Goal: Task Accomplishment & Management: Manage account settings

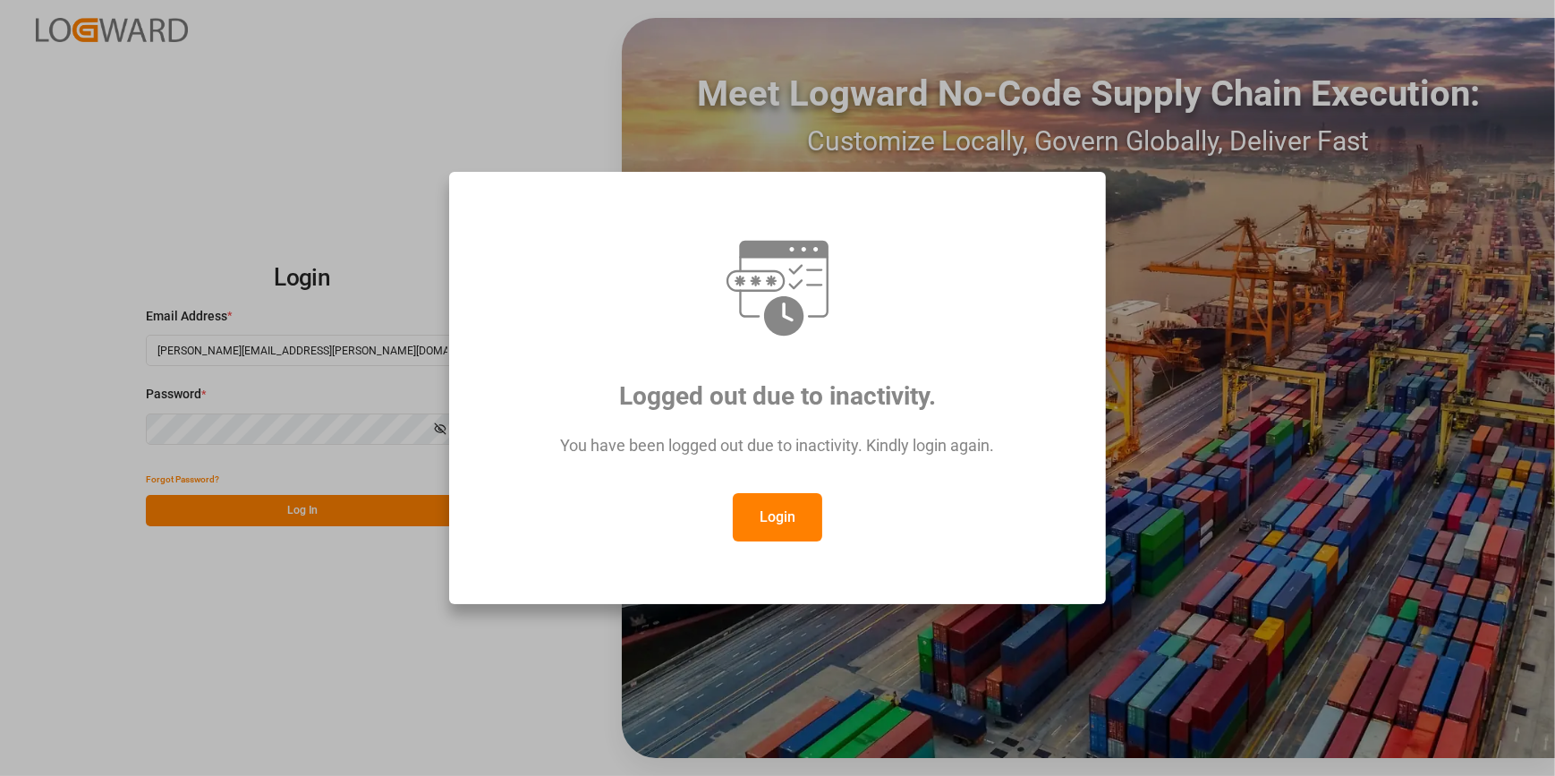
click at [769, 519] on button "Login" at bounding box center [777, 517] width 89 height 48
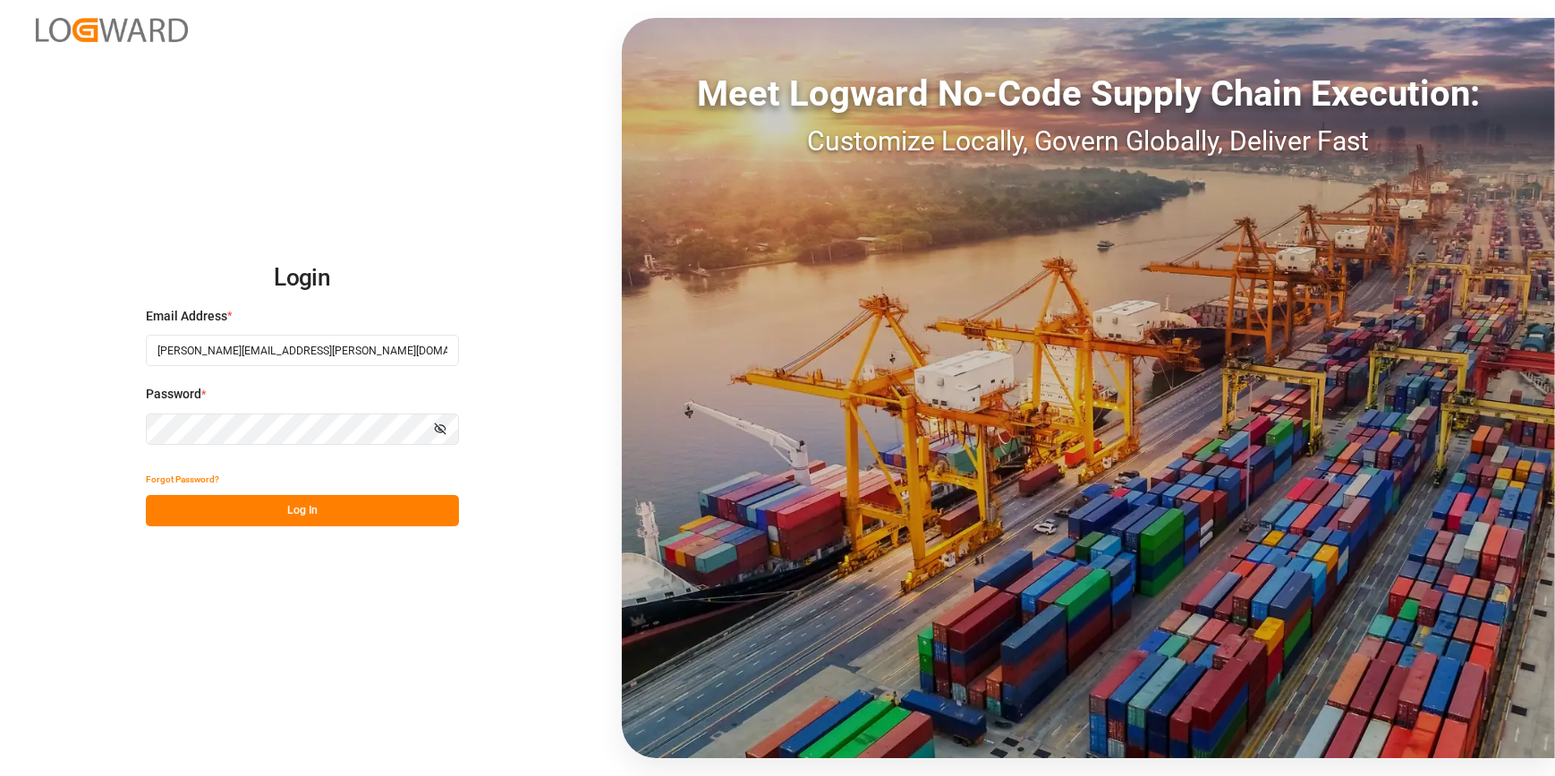
click at [331, 498] on button "Log In" at bounding box center [302, 510] width 313 height 31
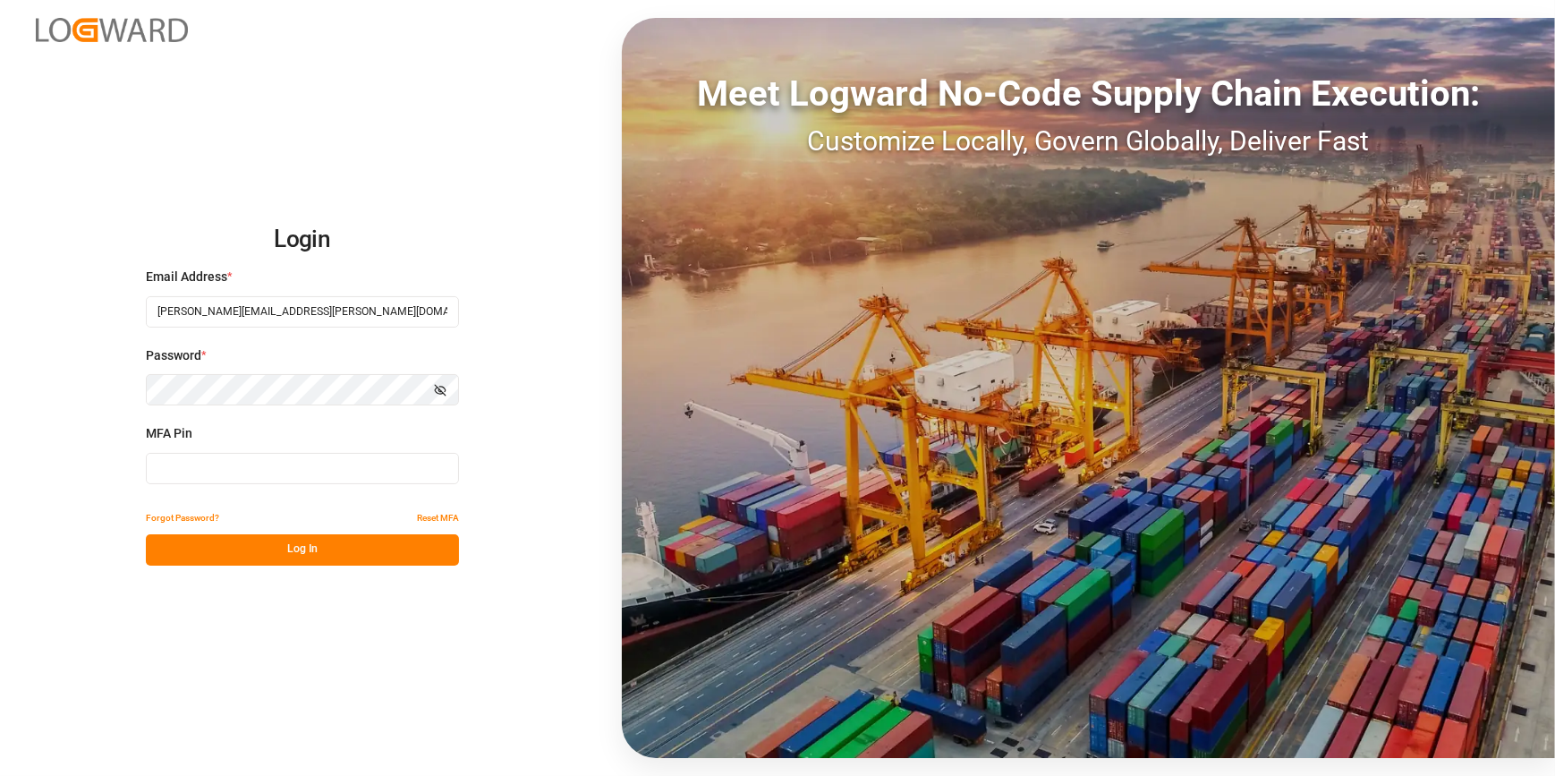
click at [286, 468] on input at bounding box center [302, 468] width 313 height 31
type input "521624"
click at [314, 555] on button "Log In" at bounding box center [302, 549] width 313 height 31
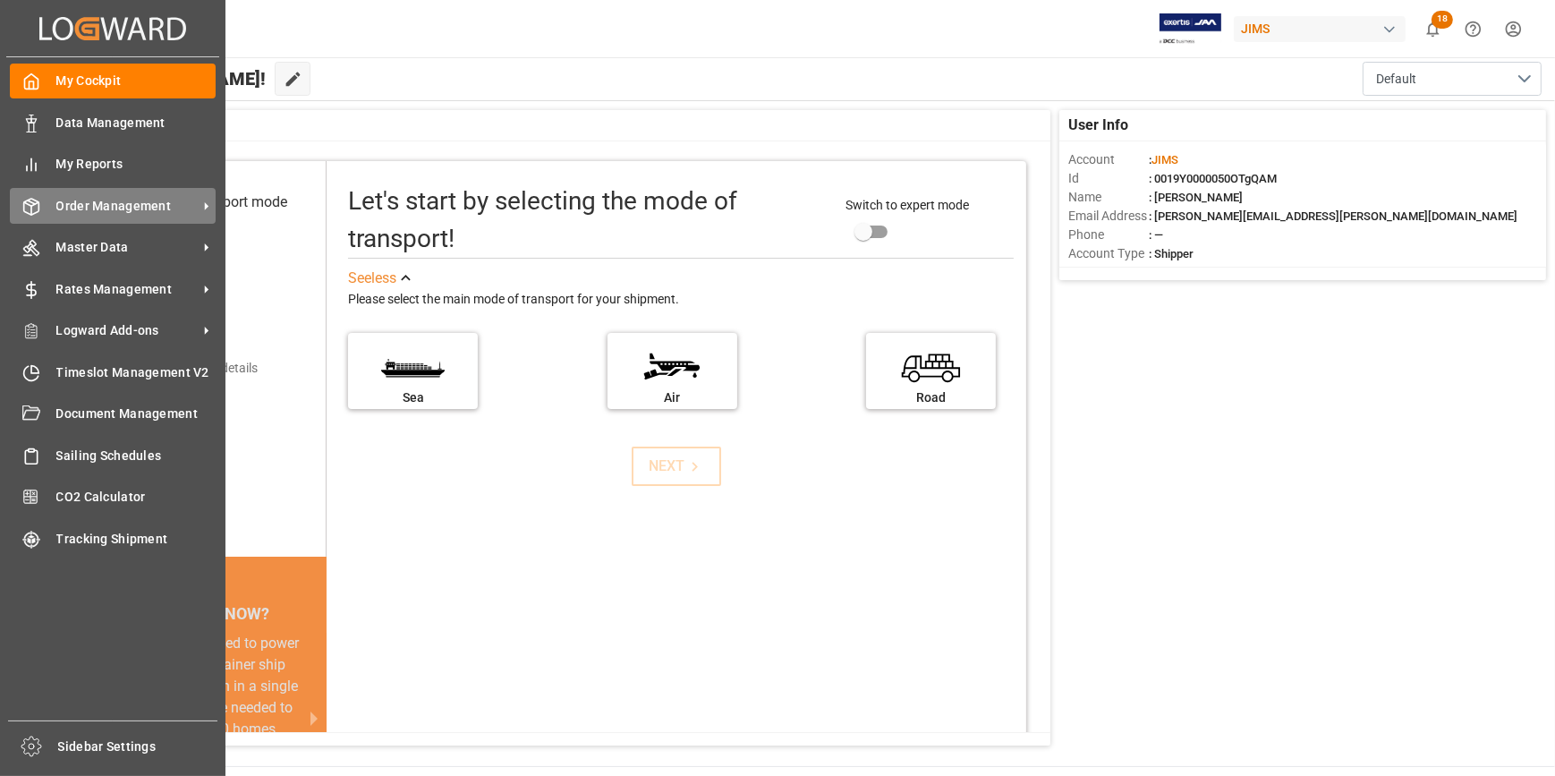
click at [111, 211] on span "Order Management" at bounding box center [126, 206] width 141 height 19
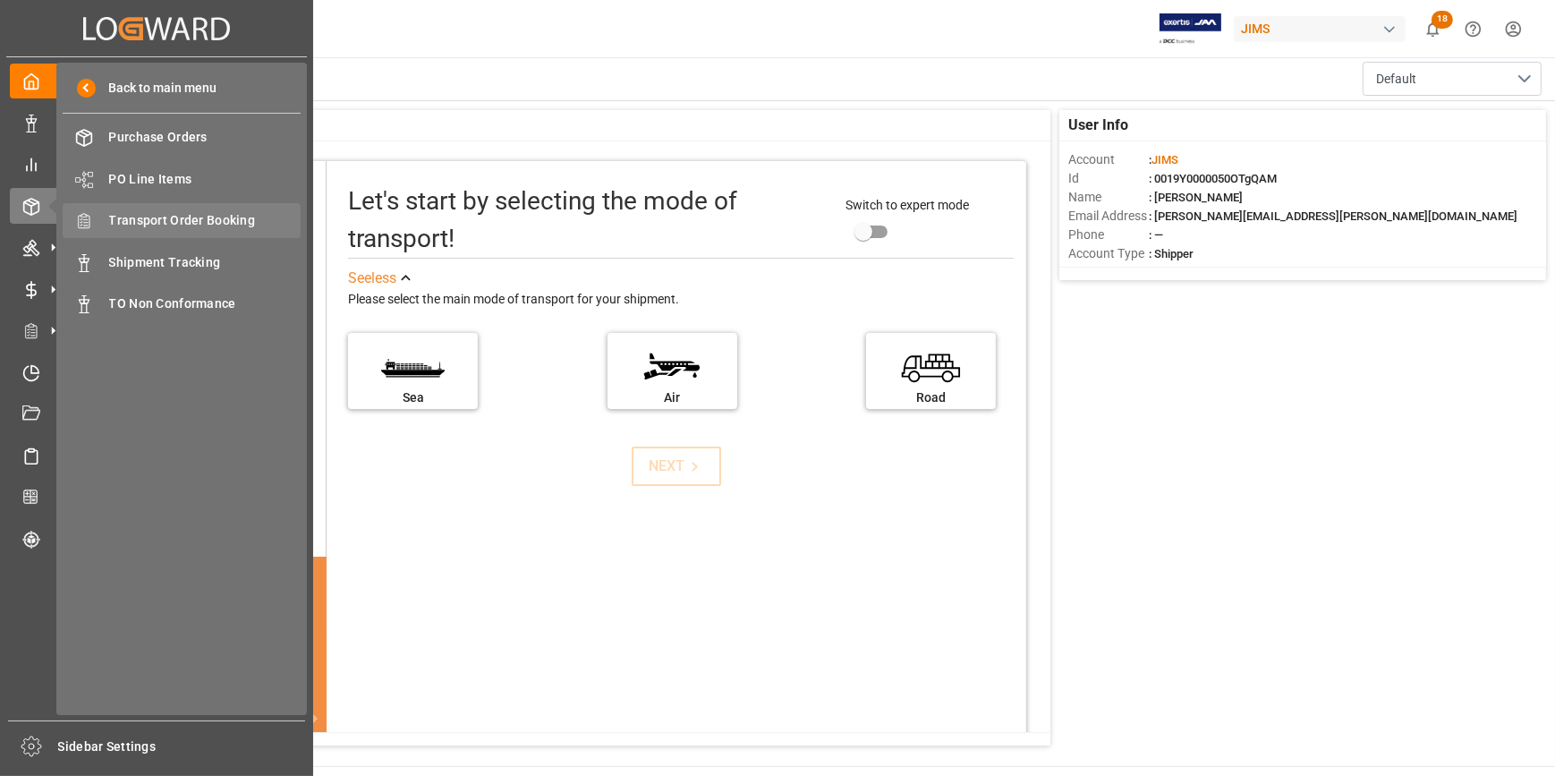
click at [153, 222] on span "Transport Order Booking" at bounding box center [205, 220] width 192 height 19
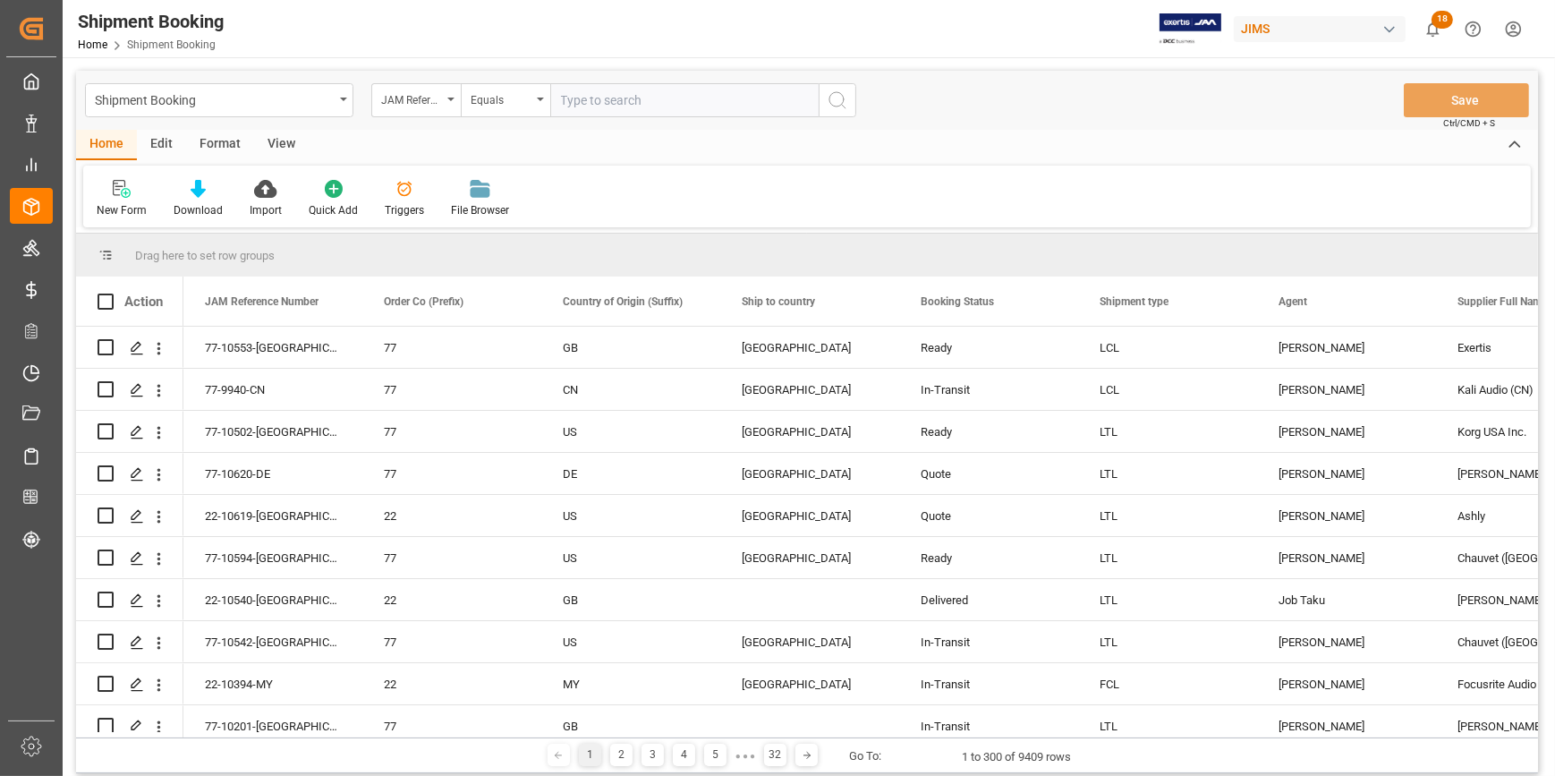
click at [587, 106] on input "text" at bounding box center [684, 100] width 268 height 34
paste input "22-10617-GB"
type input "22-10617-GB"
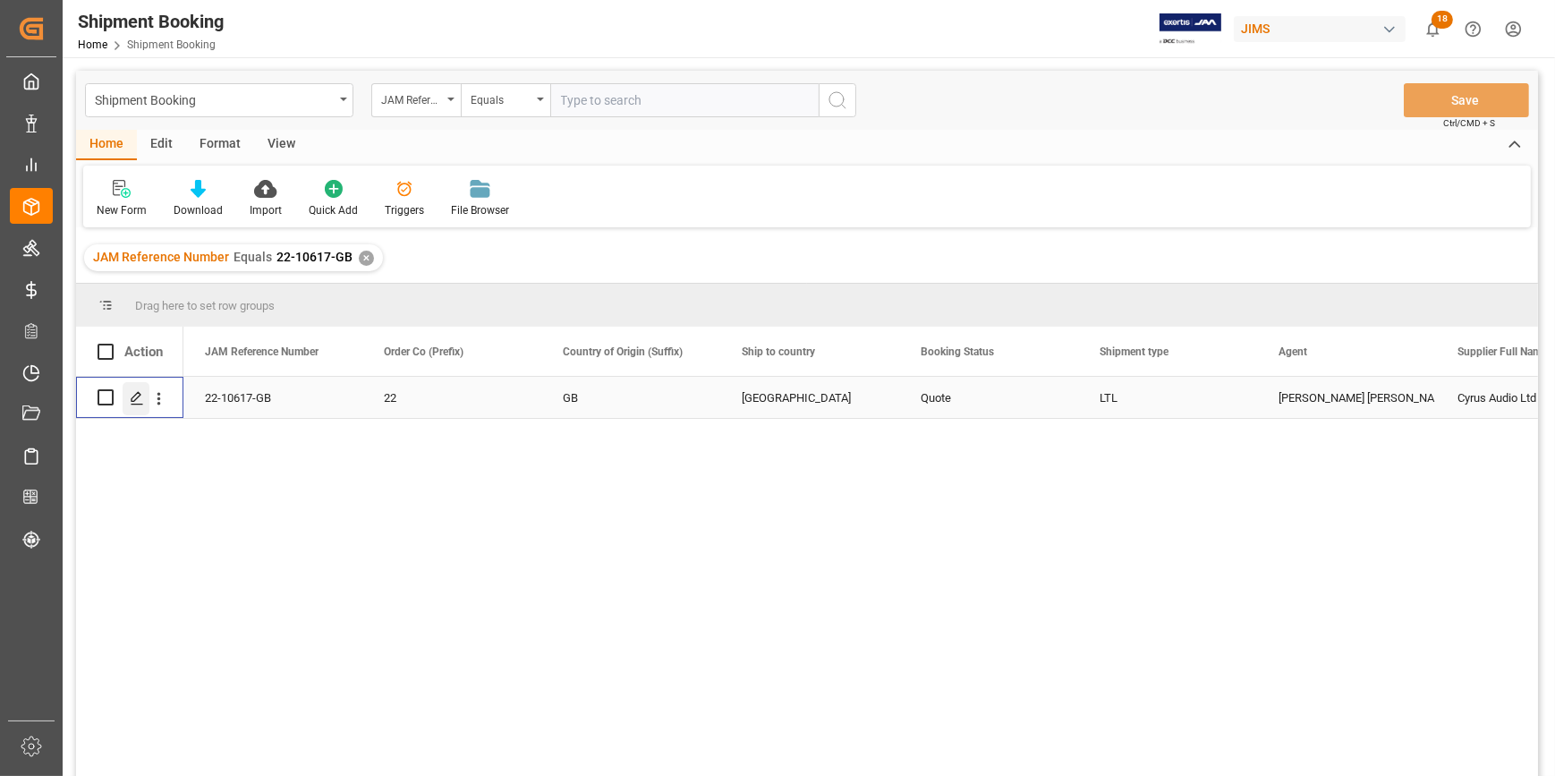
click at [131, 403] on icon "Press SPACE to select this row." at bounding box center [137, 398] width 14 height 14
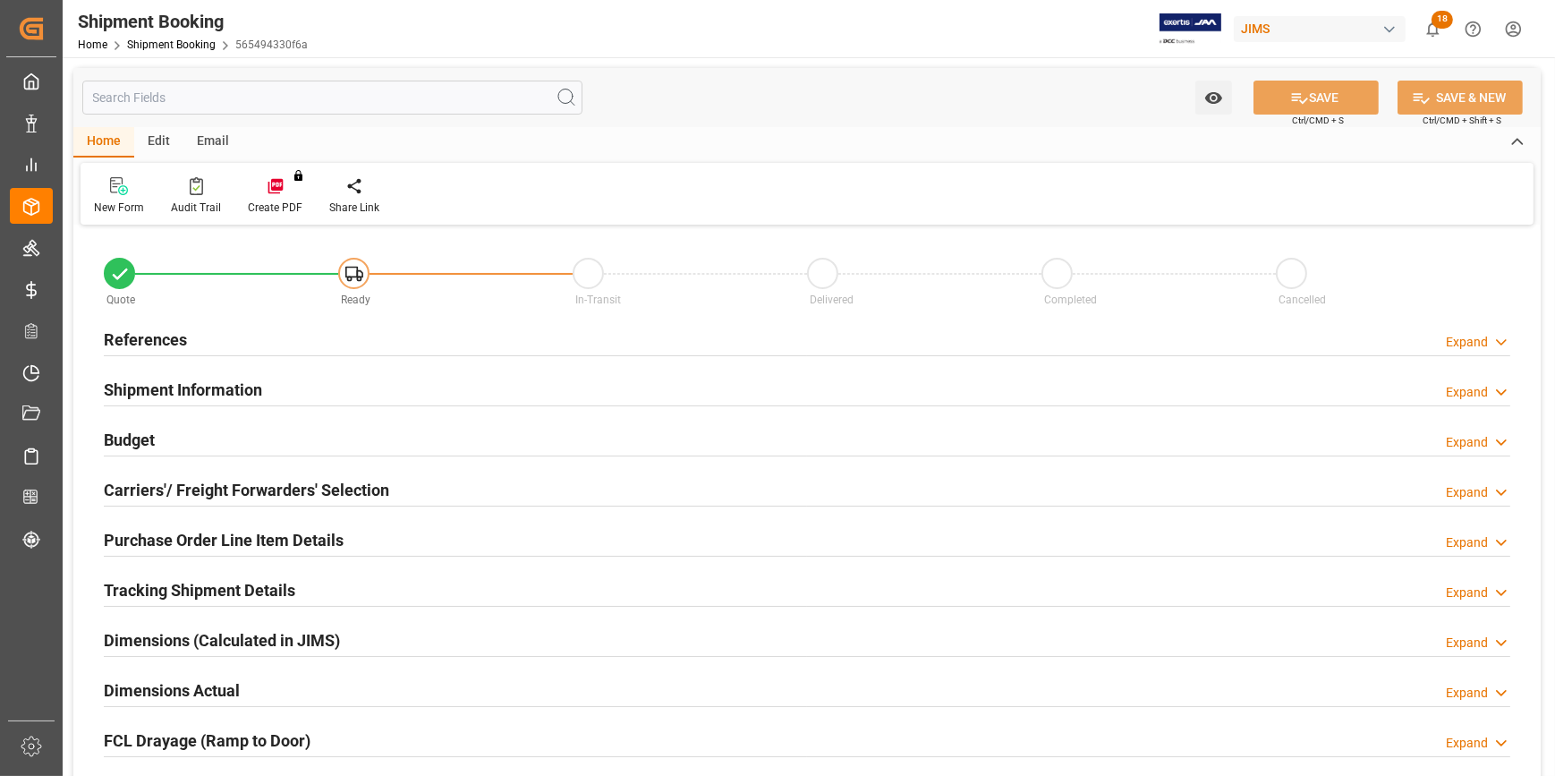
type input "0"
type input "[DATE]"
click at [343, 341] on div "References Expand" at bounding box center [807, 338] width 1406 height 34
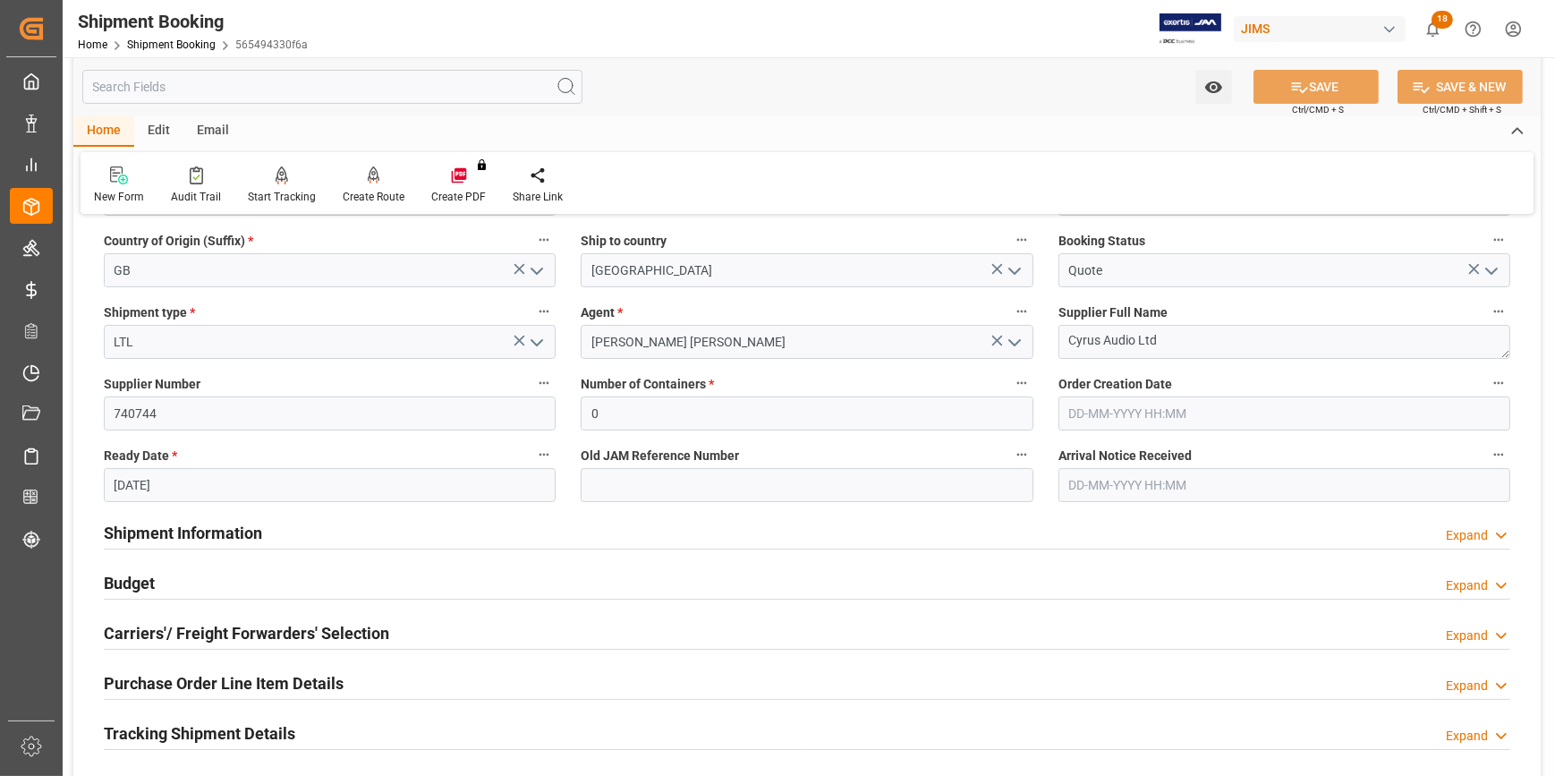
scroll to position [243, 0]
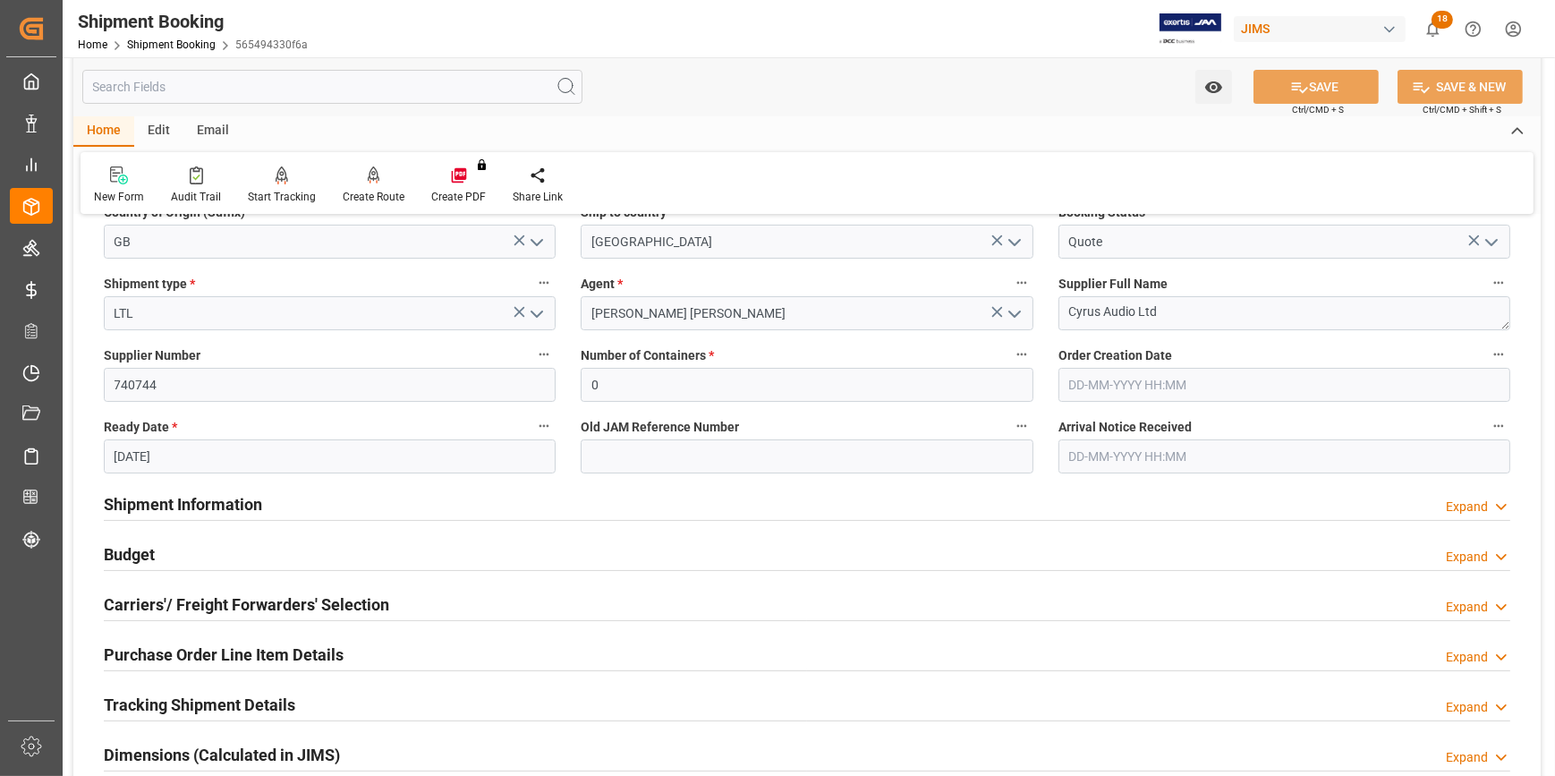
click at [353, 511] on div "Shipment Information Expand" at bounding box center [807, 503] width 1406 height 34
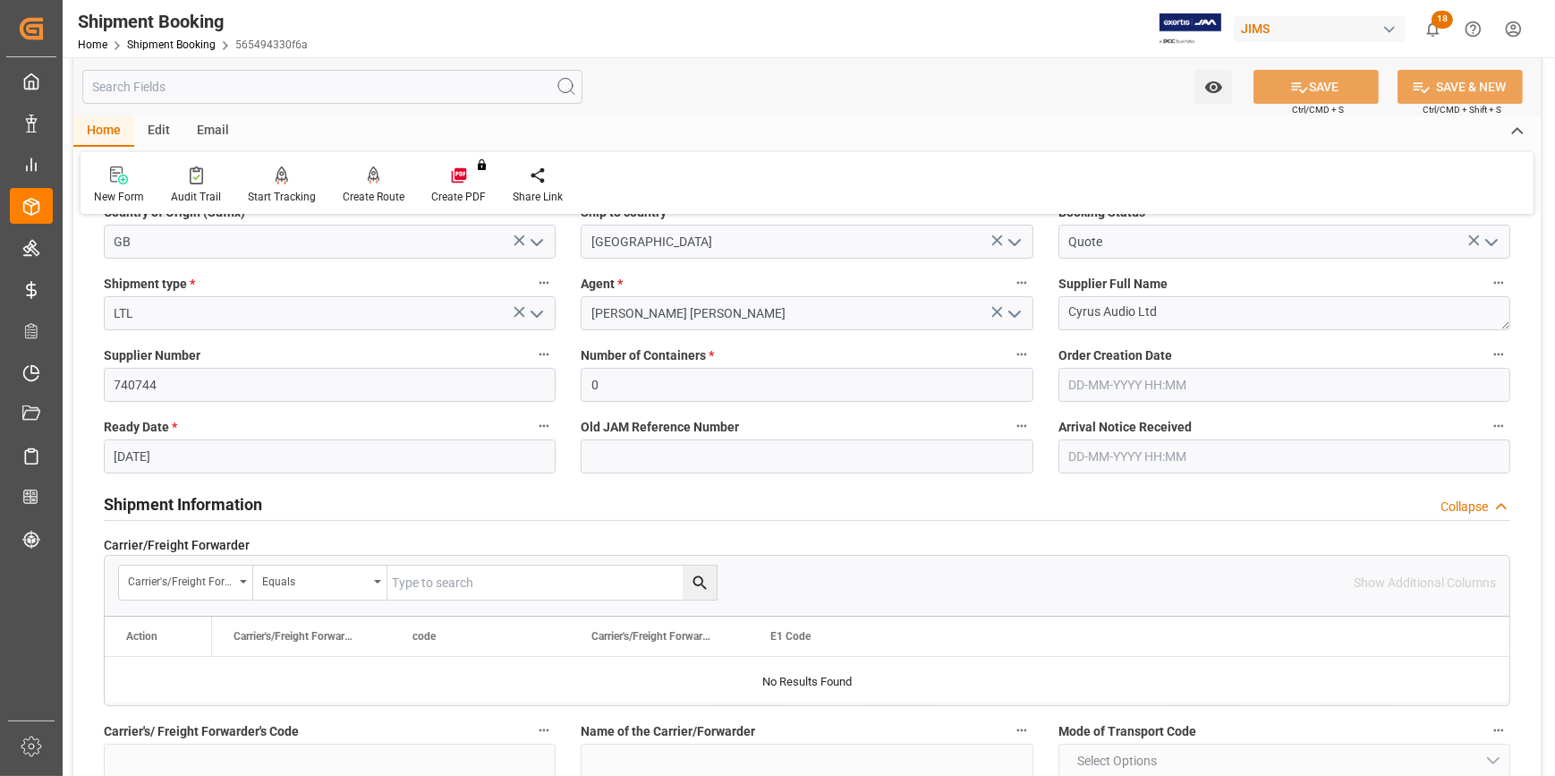
click at [353, 510] on div "Shipment Information Collapse" at bounding box center [807, 503] width 1406 height 34
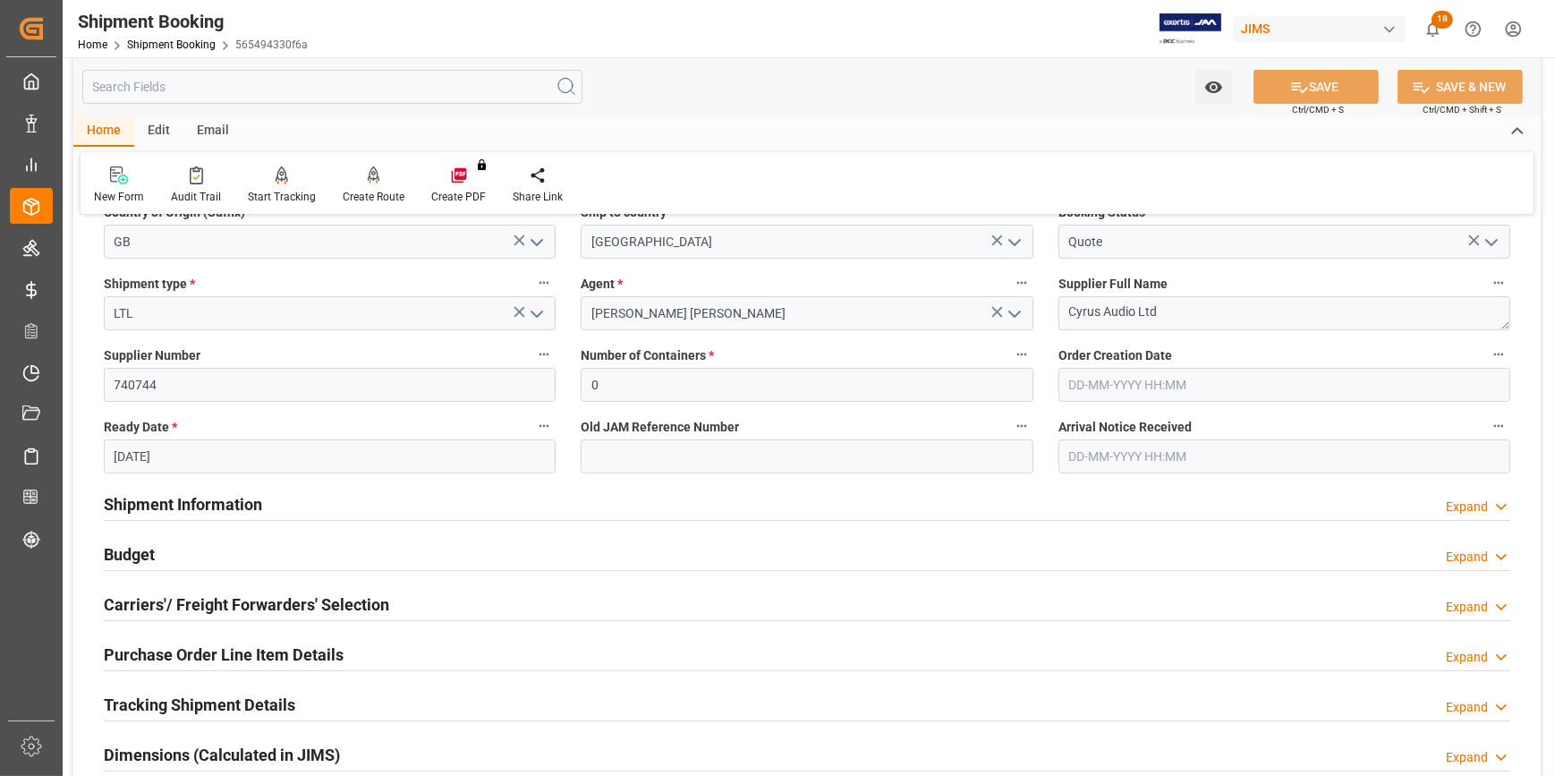
click at [306, 499] on div "Shipment Information Expand" at bounding box center [807, 503] width 1406 height 34
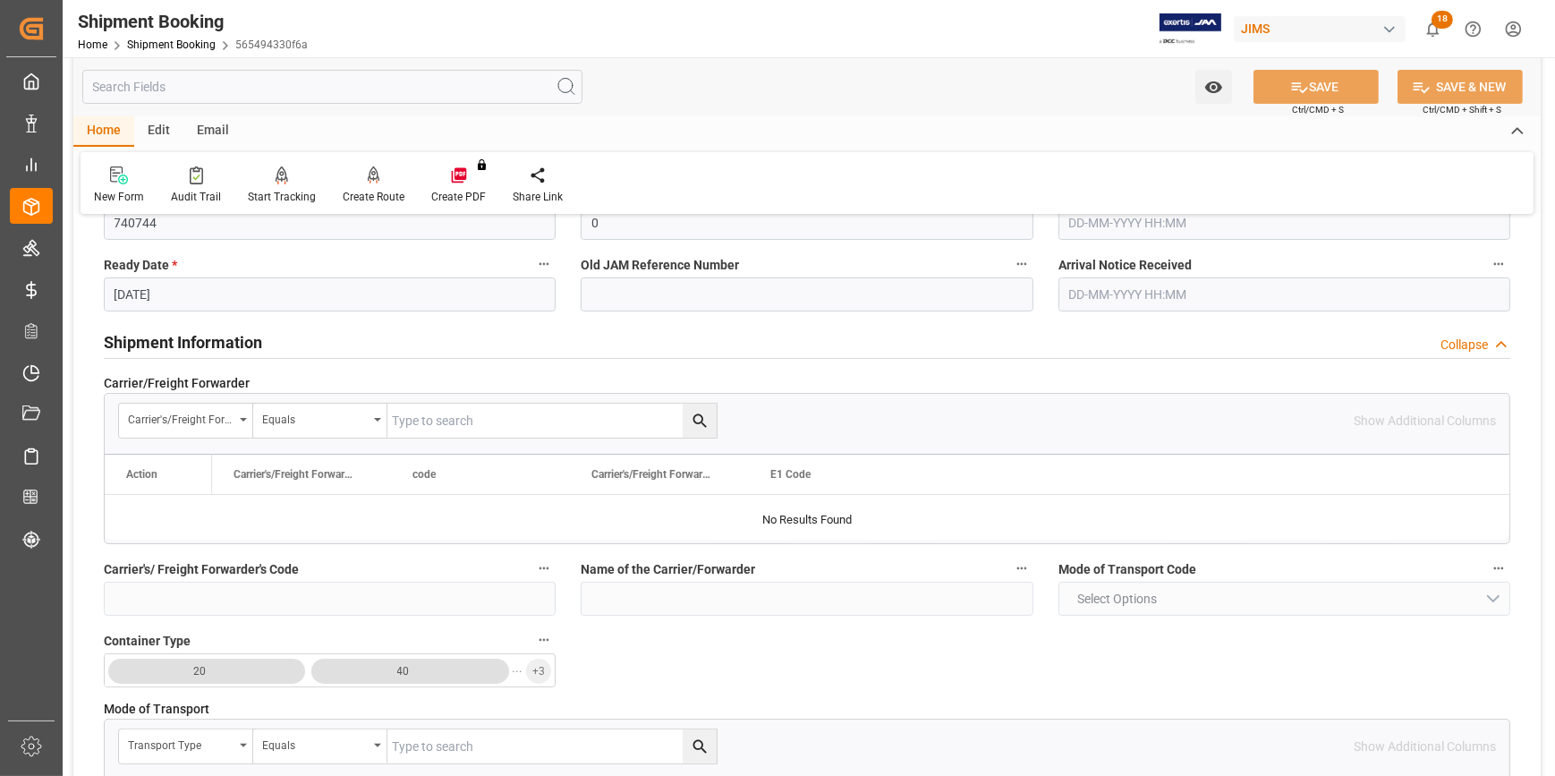
scroll to position [406, 0]
click at [317, 343] on div "Shipment Information Collapse" at bounding box center [807, 340] width 1406 height 34
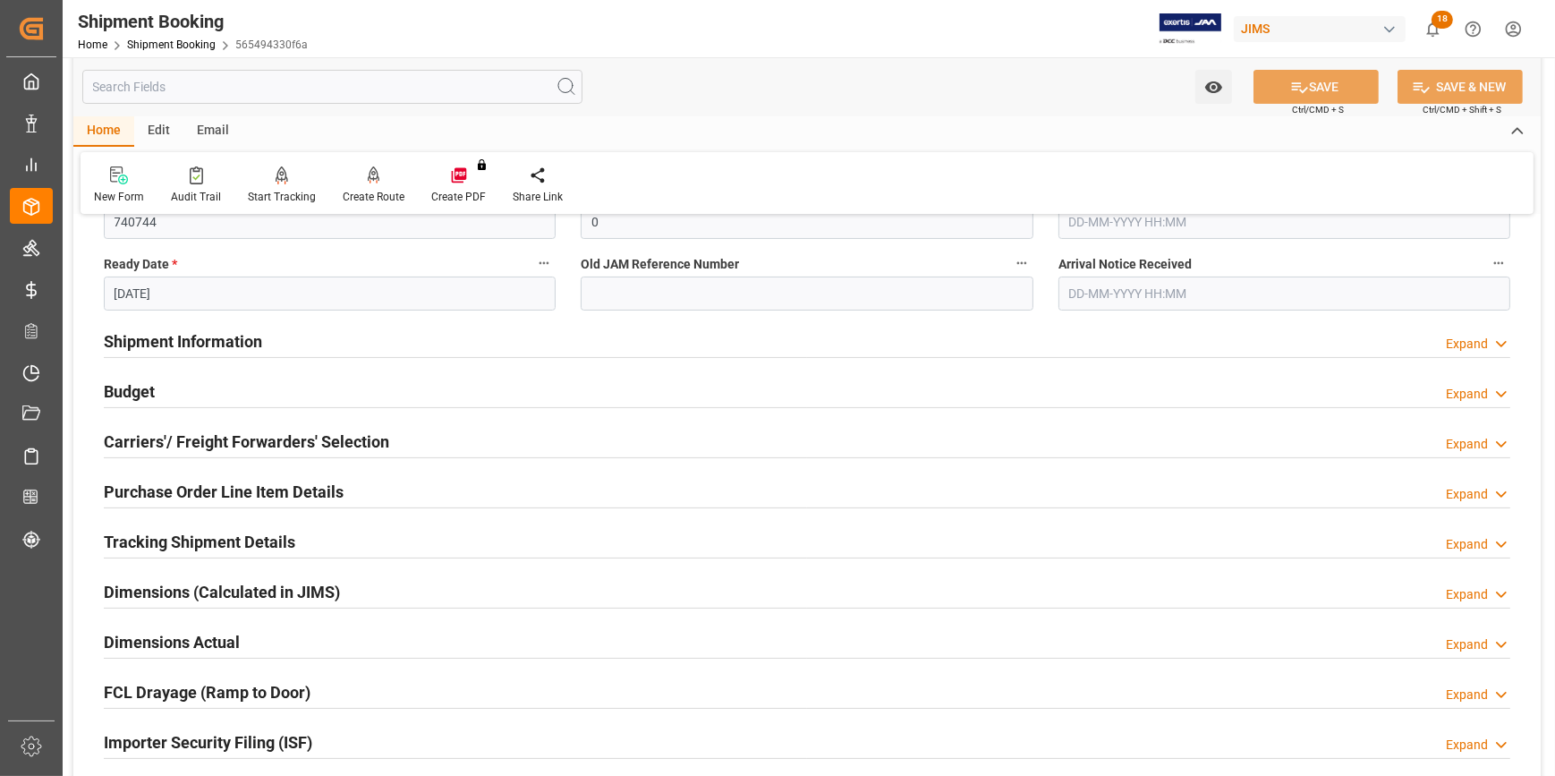
click at [303, 429] on h2 "Carriers'/ Freight Forwarders' Selection" at bounding box center [246, 441] width 285 height 24
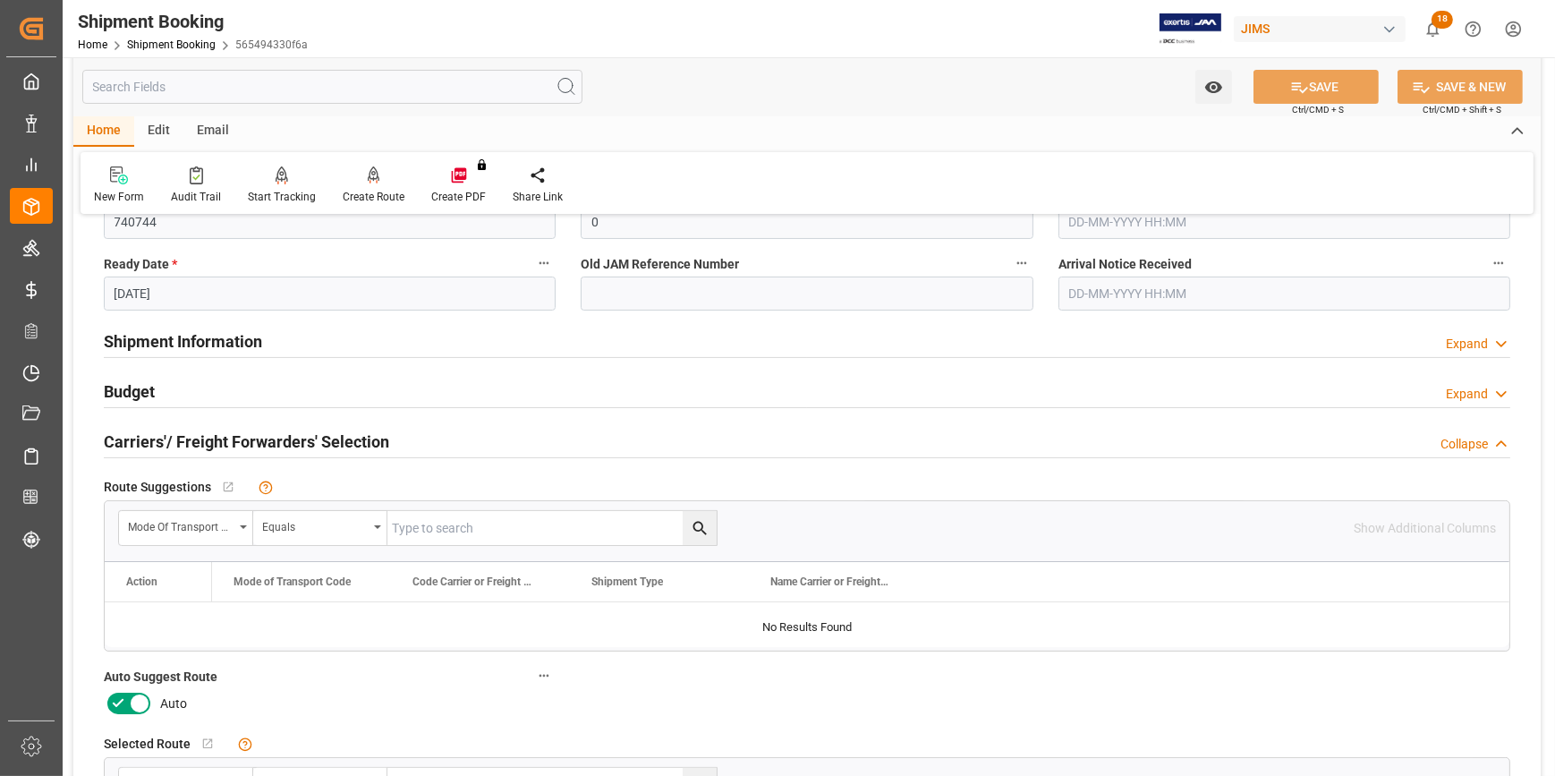
click at [121, 704] on icon at bounding box center [117, 702] width 21 height 21
click at [0, 0] on input "checkbox" at bounding box center [0, 0] width 0 height 0
click at [1310, 89] on button "SAVE" at bounding box center [1315, 87] width 125 height 34
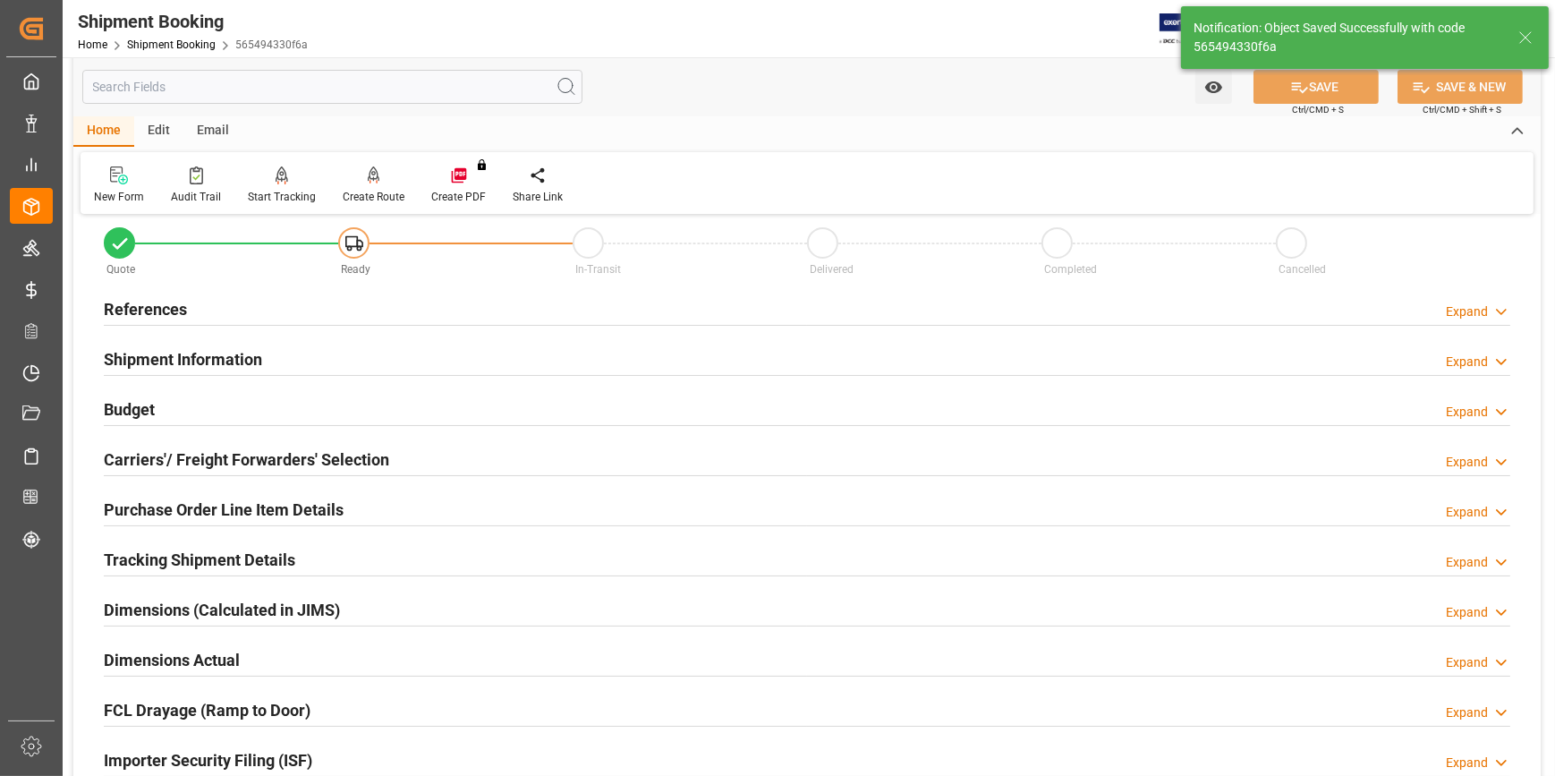
scroll to position [0, 0]
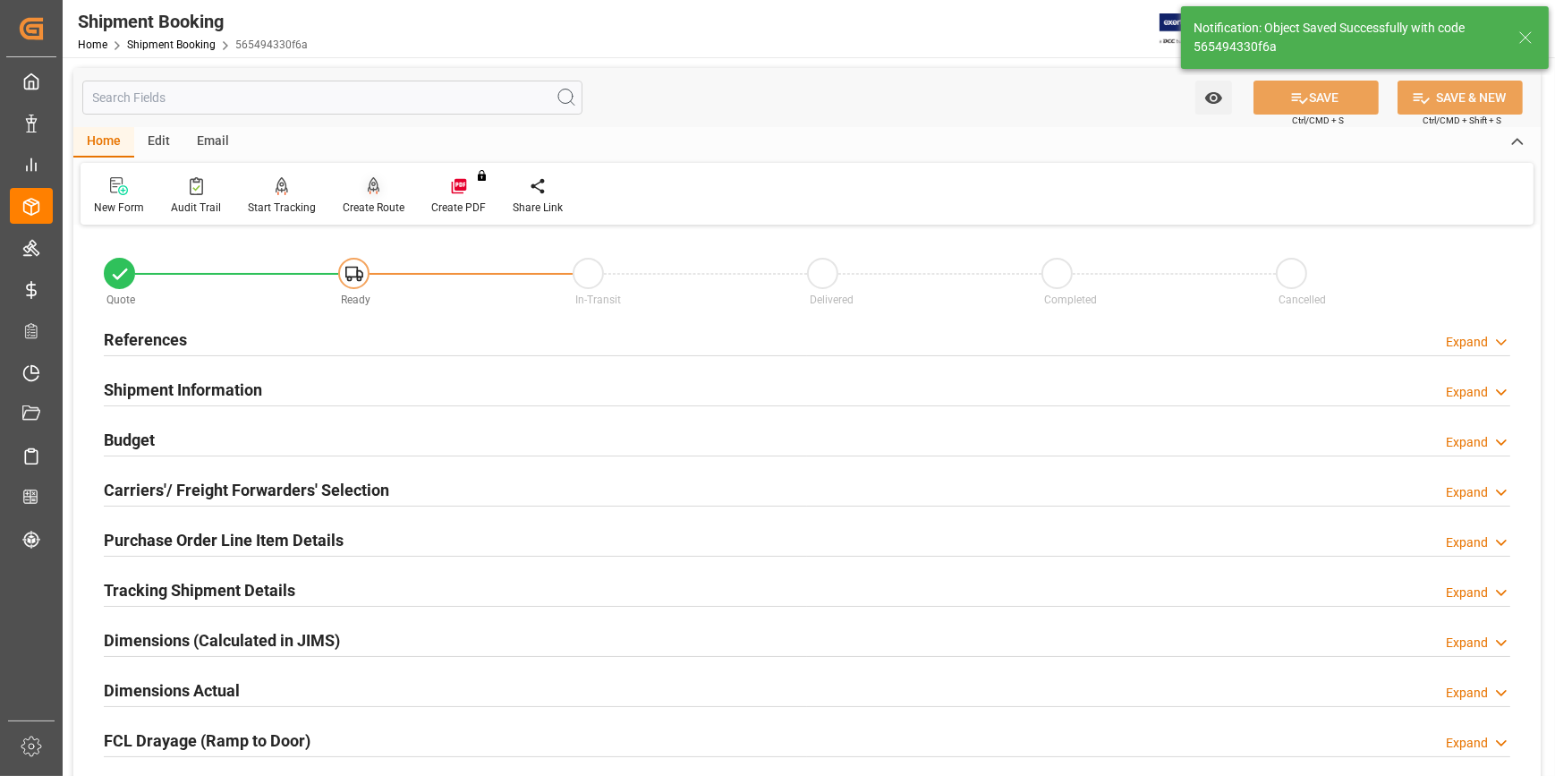
click at [365, 200] on div "Create Route" at bounding box center [374, 207] width 62 height 16
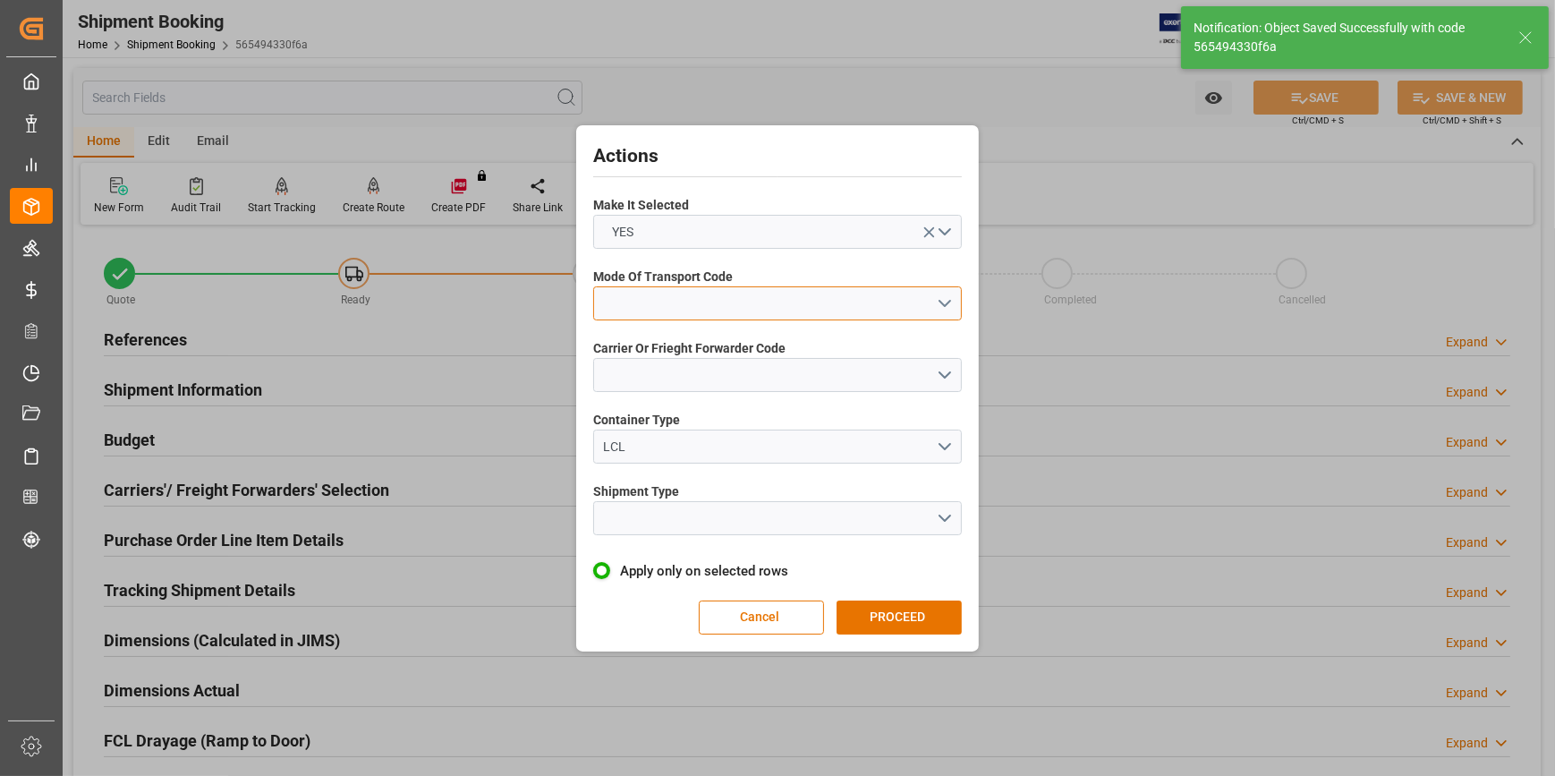
click at [945, 294] on button "open menu" at bounding box center [777, 303] width 369 height 34
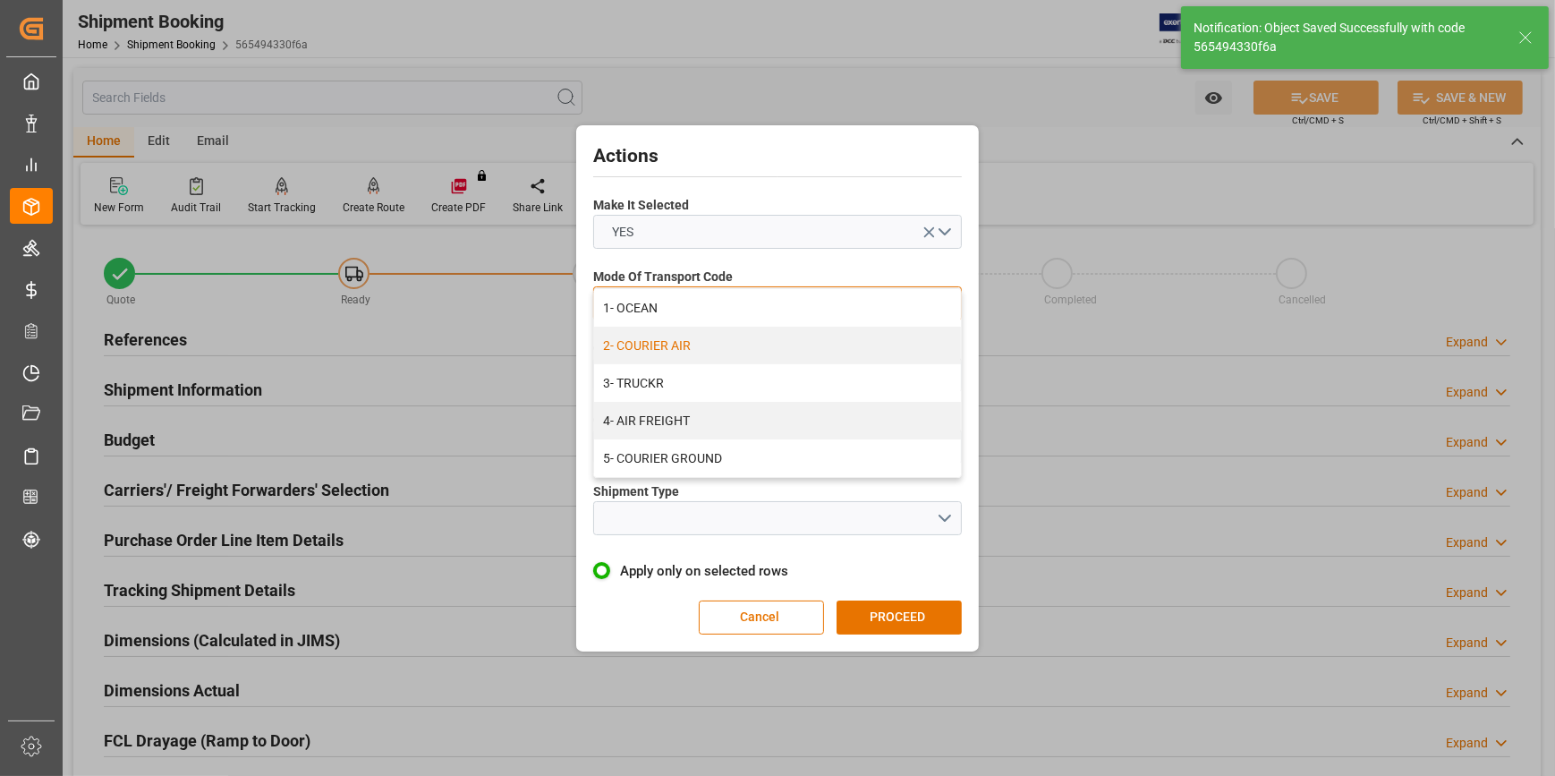
click at [832, 344] on div "2- COURIER AIR" at bounding box center [777, 346] width 367 height 38
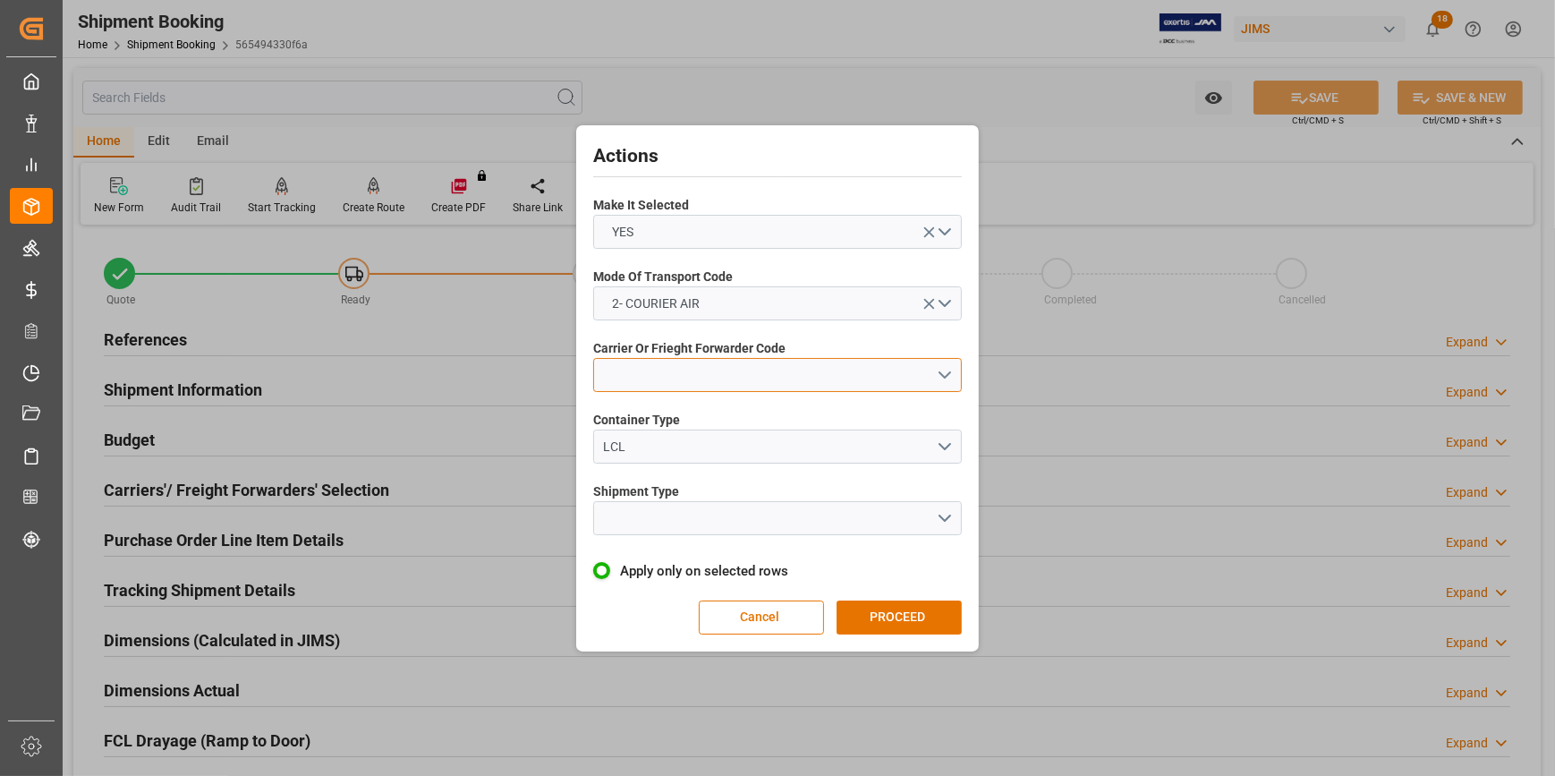
click at [928, 367] on button "open menu" at bounding box center [777, 375] width 369 height 34
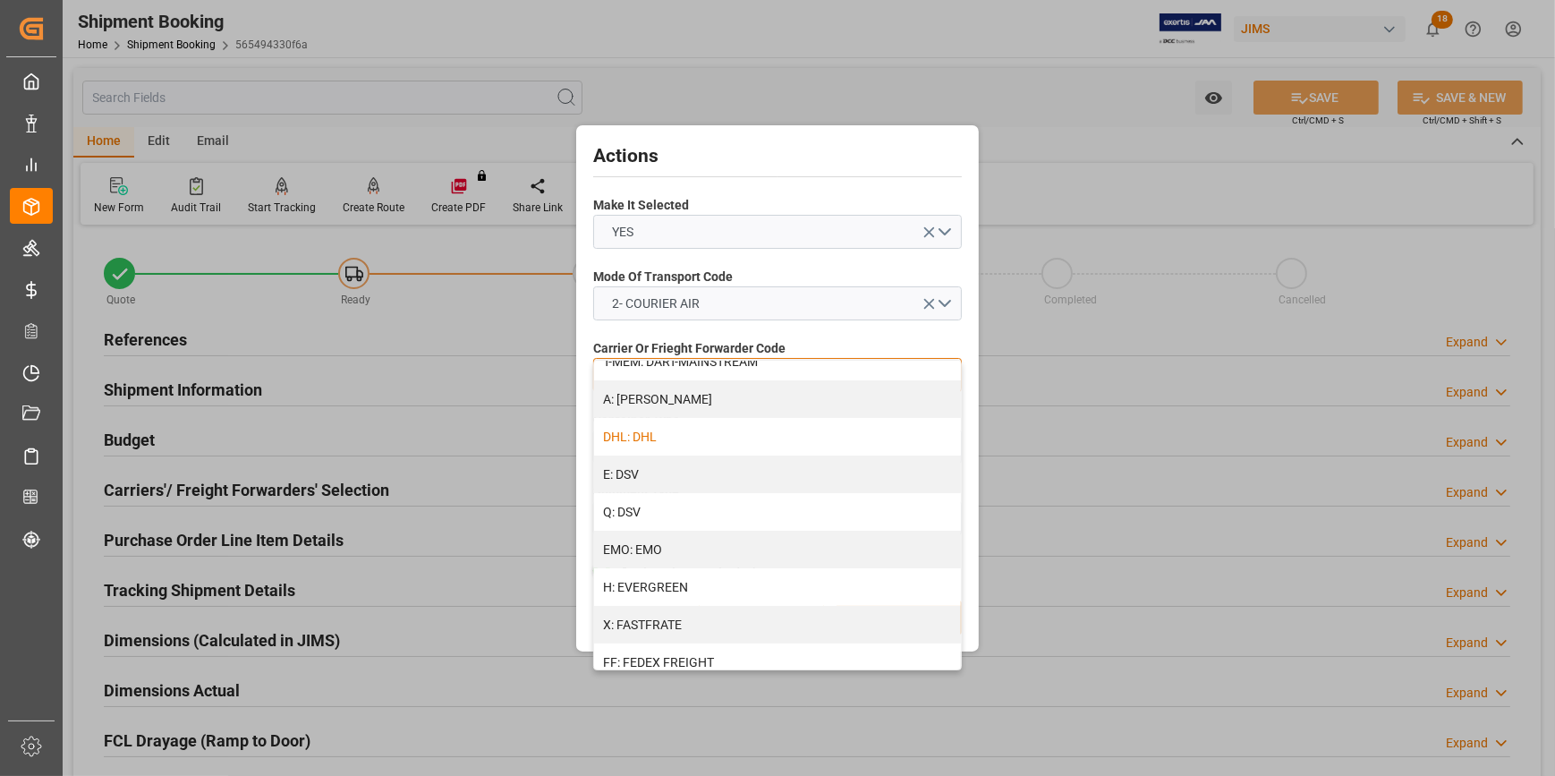
scroll to position [325, 0]
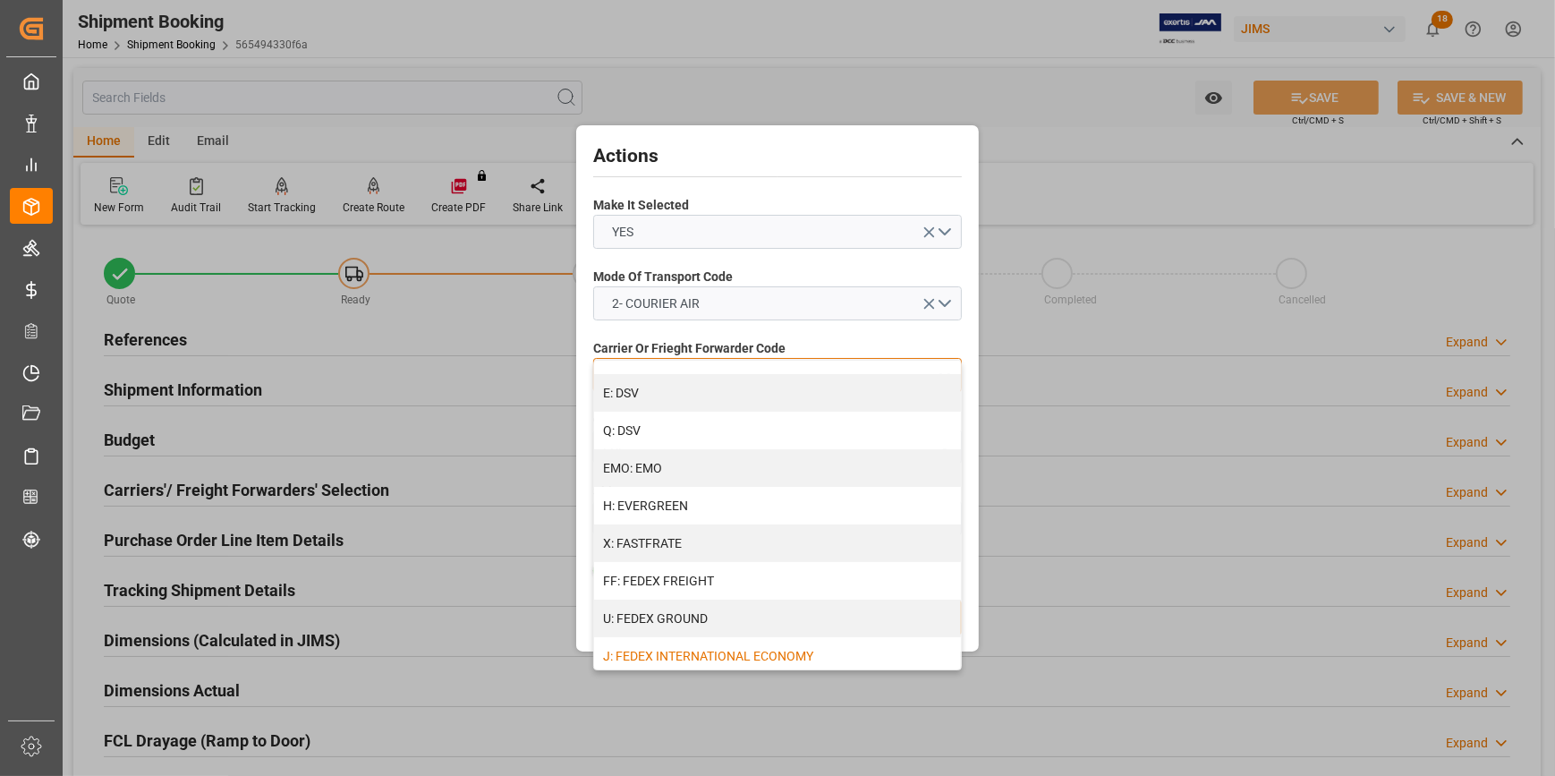
click at [800, 646] on div "J: FEDEX INTERNATIONAL ECONOMY" at bounding box center [777, 656] width 367 height 38
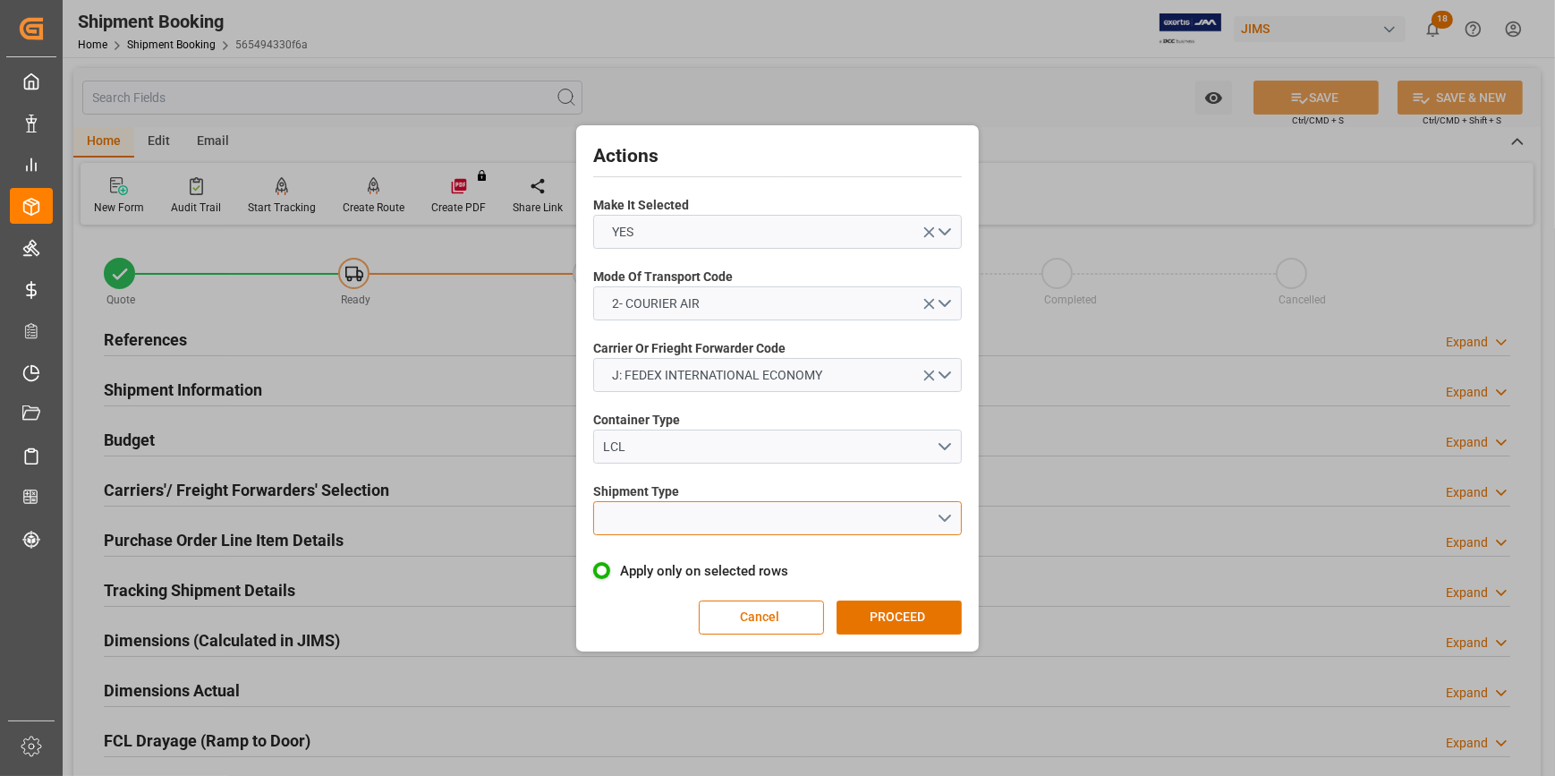
click at [941, 516] on button "open menu" at bounding box center [777, 518] width 369 height 34
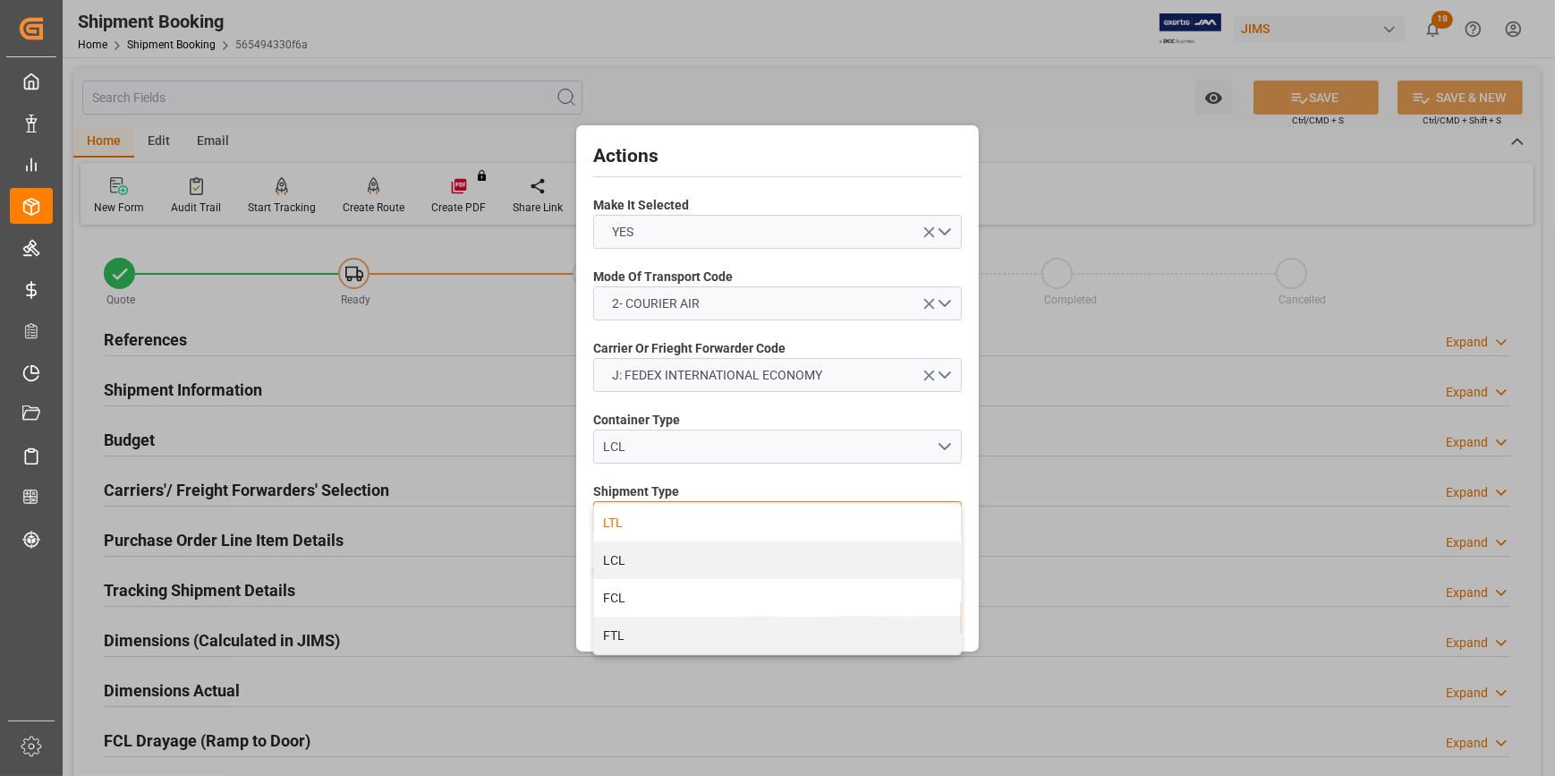
click at [691, 517] on div "LTL" at bounding box center [777, 523] width 367 height 38
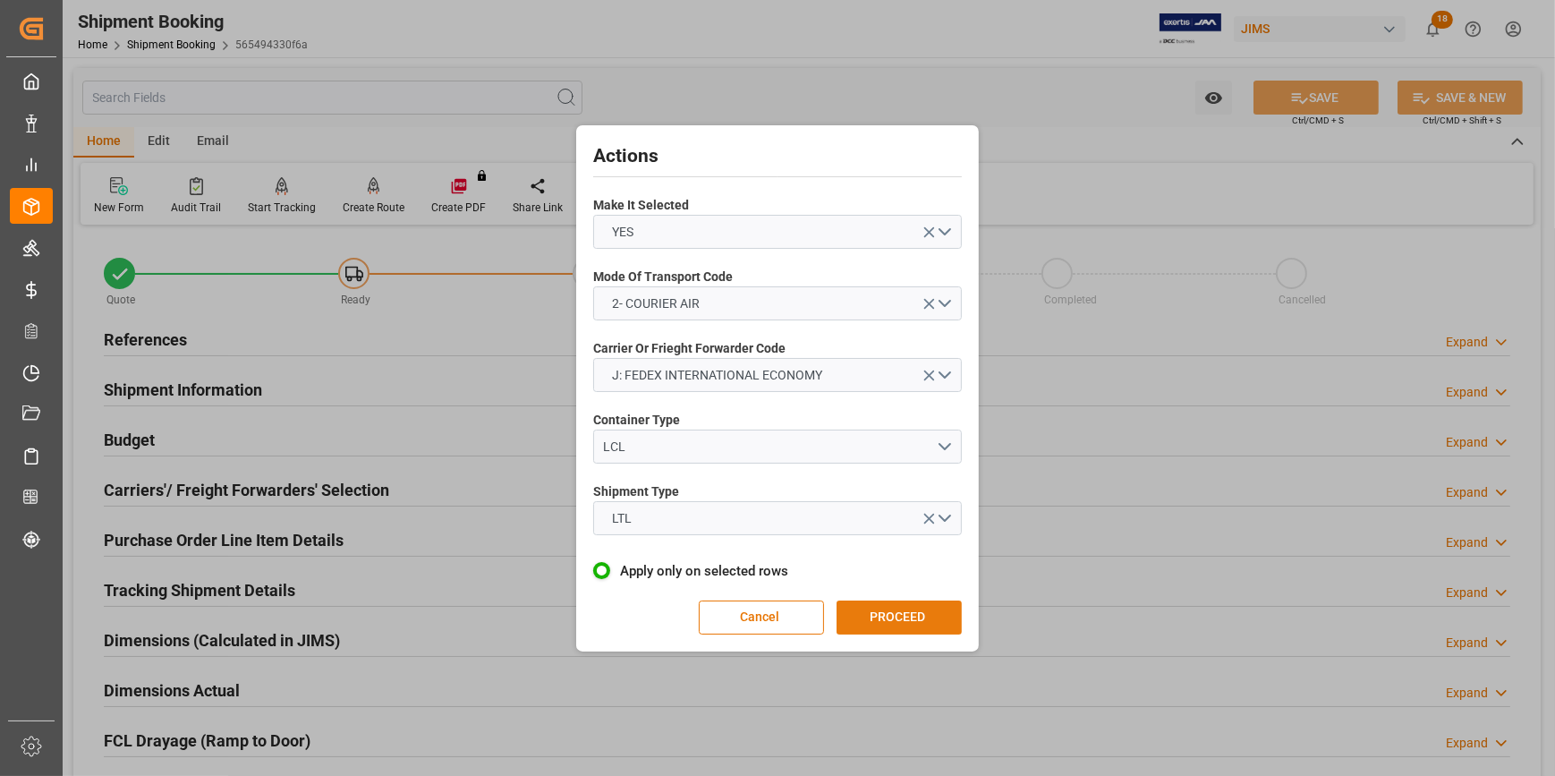
click at [922, 612] on button "PROCEED" at bounding box center [898, 617] width 125 height 34
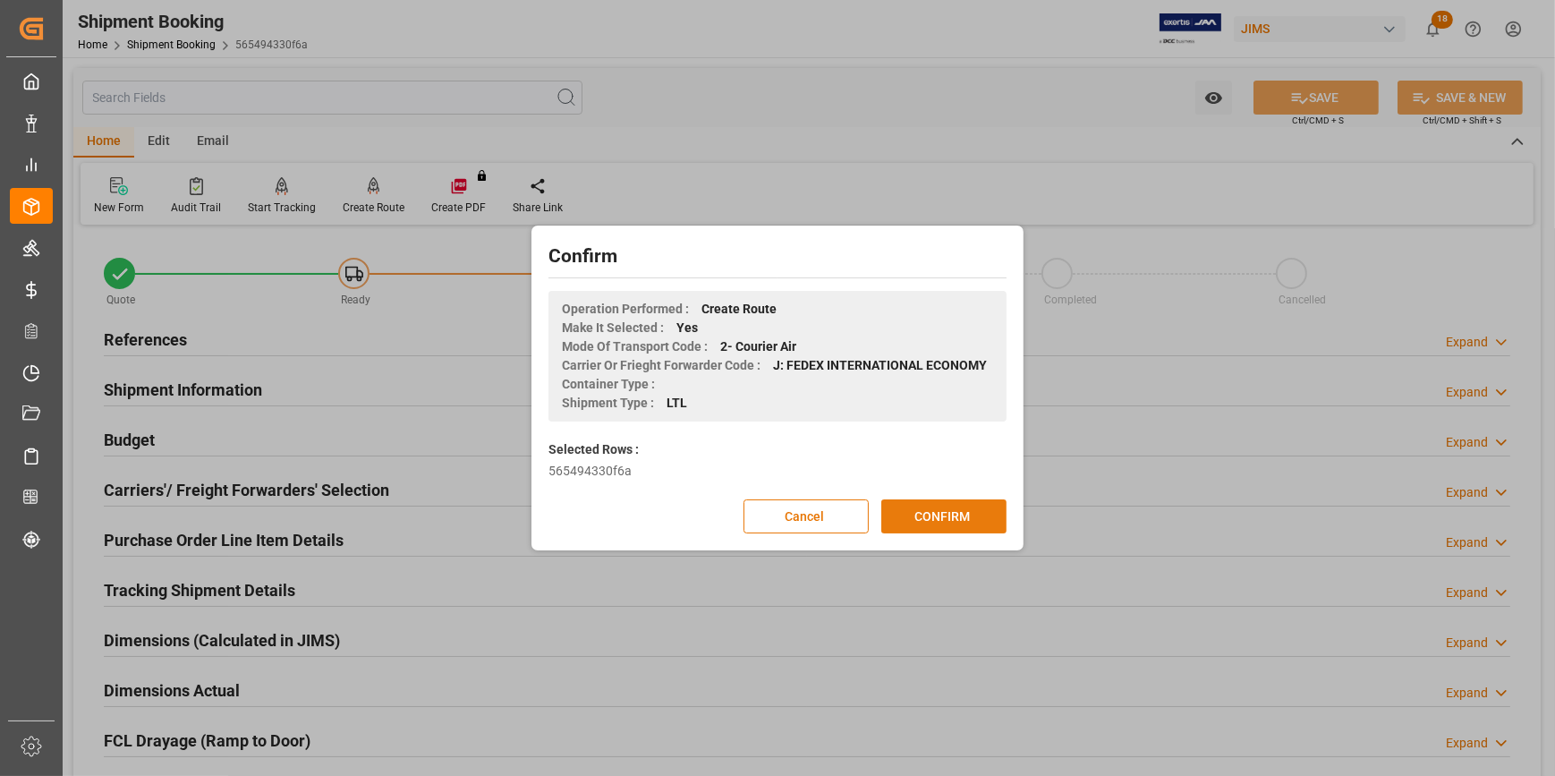
click at [938, 518] on button "CONFIRM" at bounding box center [943, 516] width 125 height 34
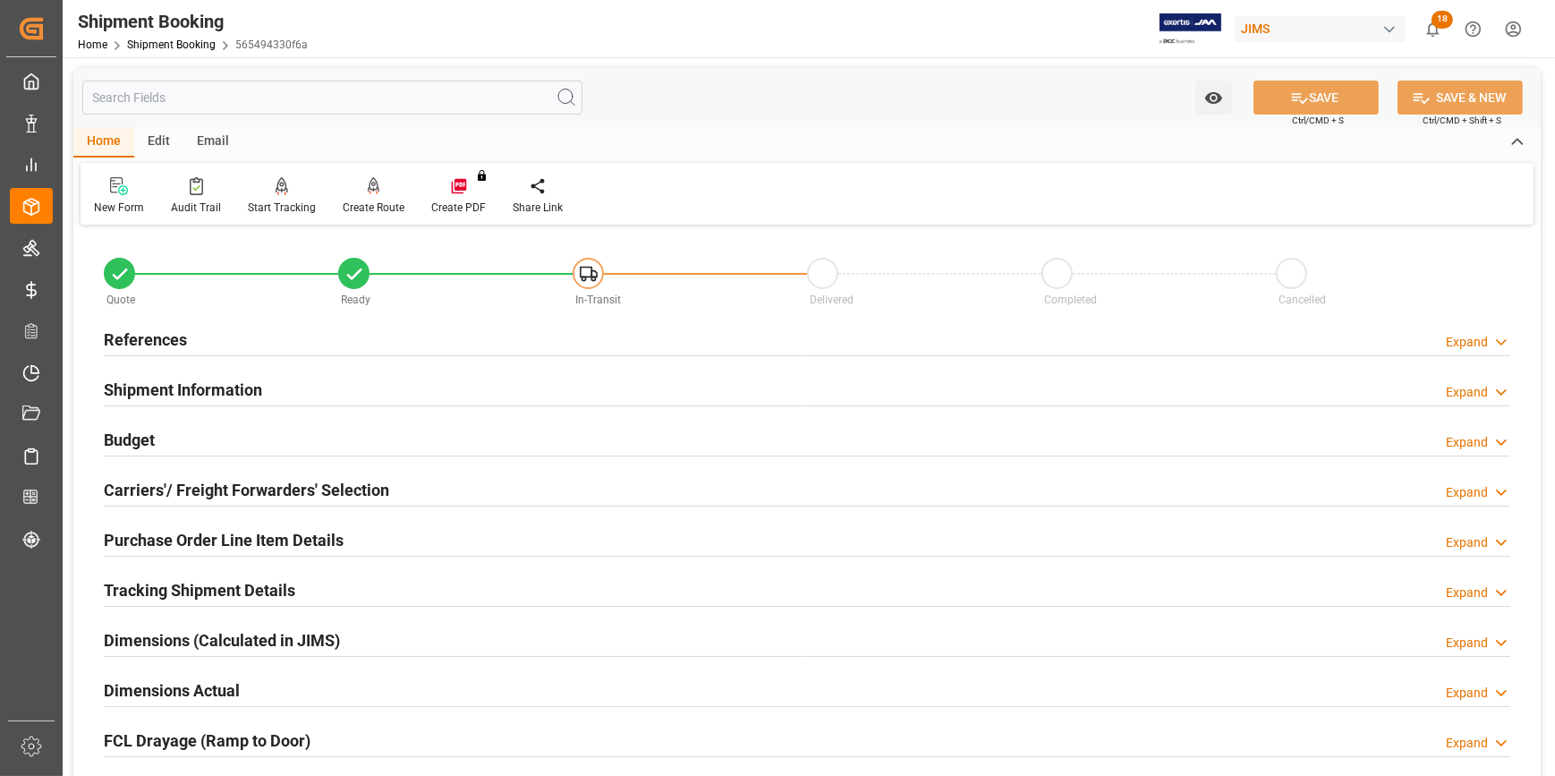
click at [349, 446] on div "Budget Expand" at bounding box center [807, 438] width 1406 height 34
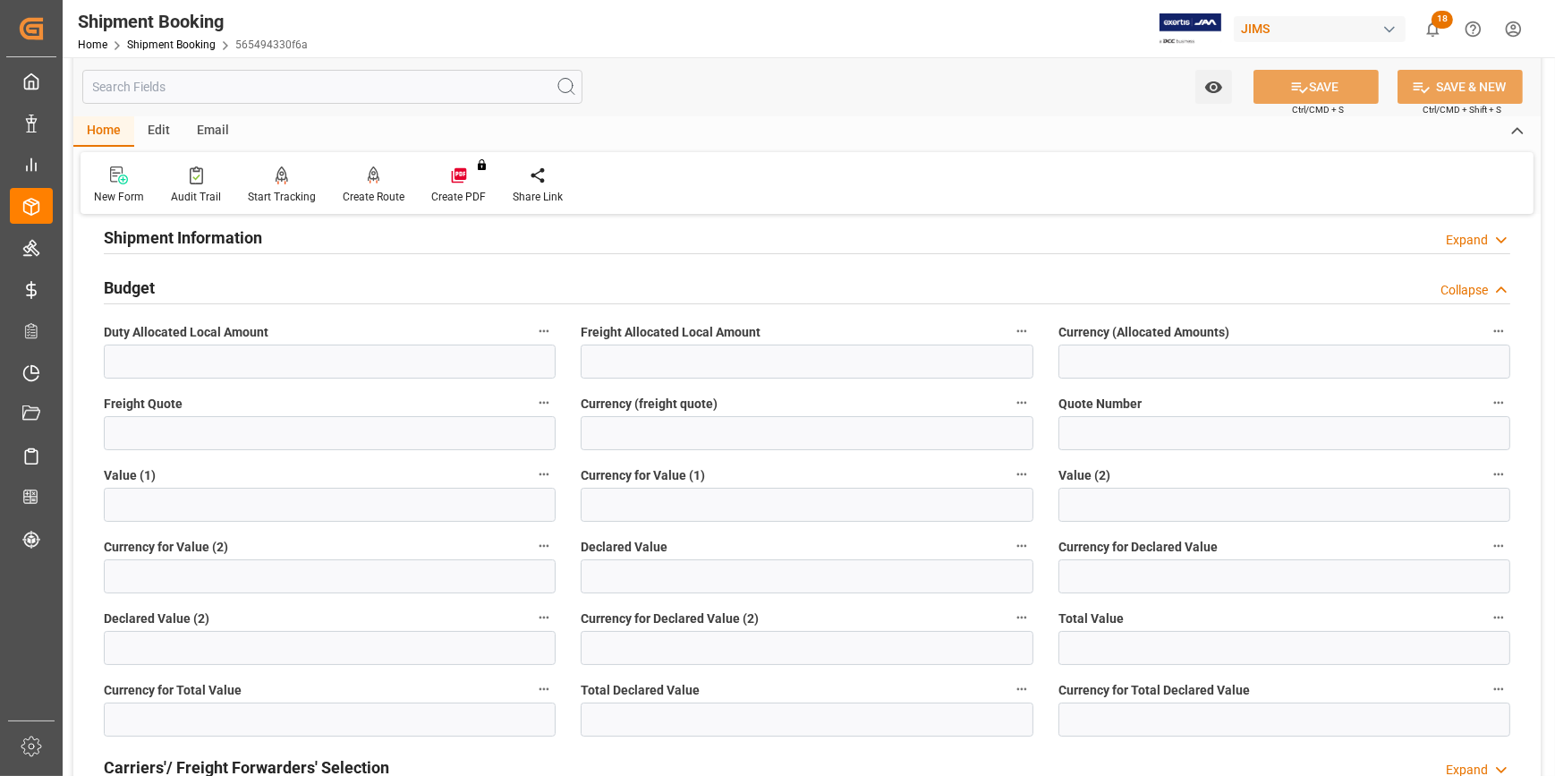
scroll to position [162, 0]
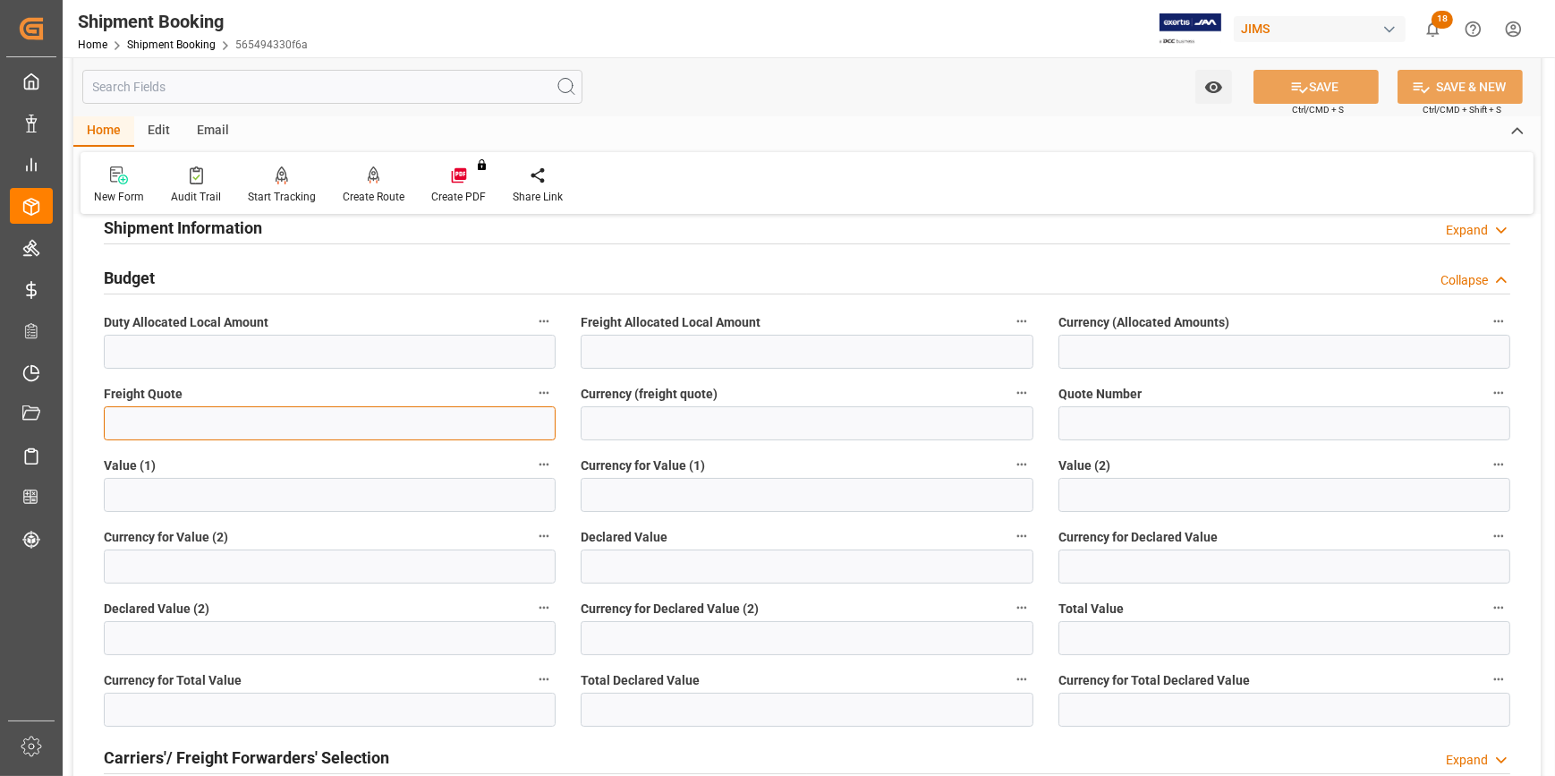
click at [222, 411] on input "text" at bounding box center [330, 423] width 452 height 34
type input "250"
click at [634, 419] on input at bounding box center [807, 423] width 452 height 34
type input "USD"
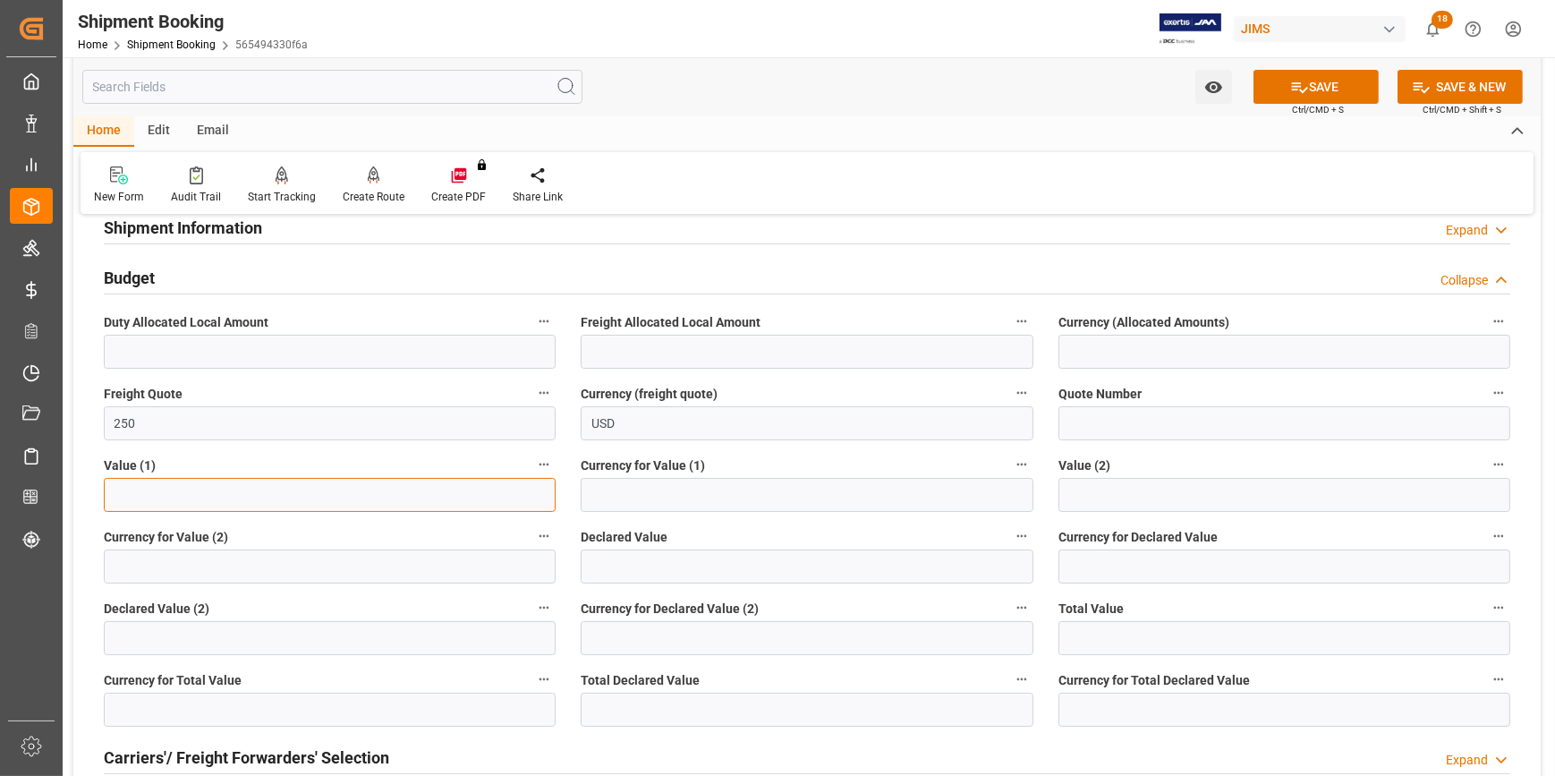
click at [185, 494] on input "text" at bounding box center [330, 495] width 452 height 34
type input "1935"
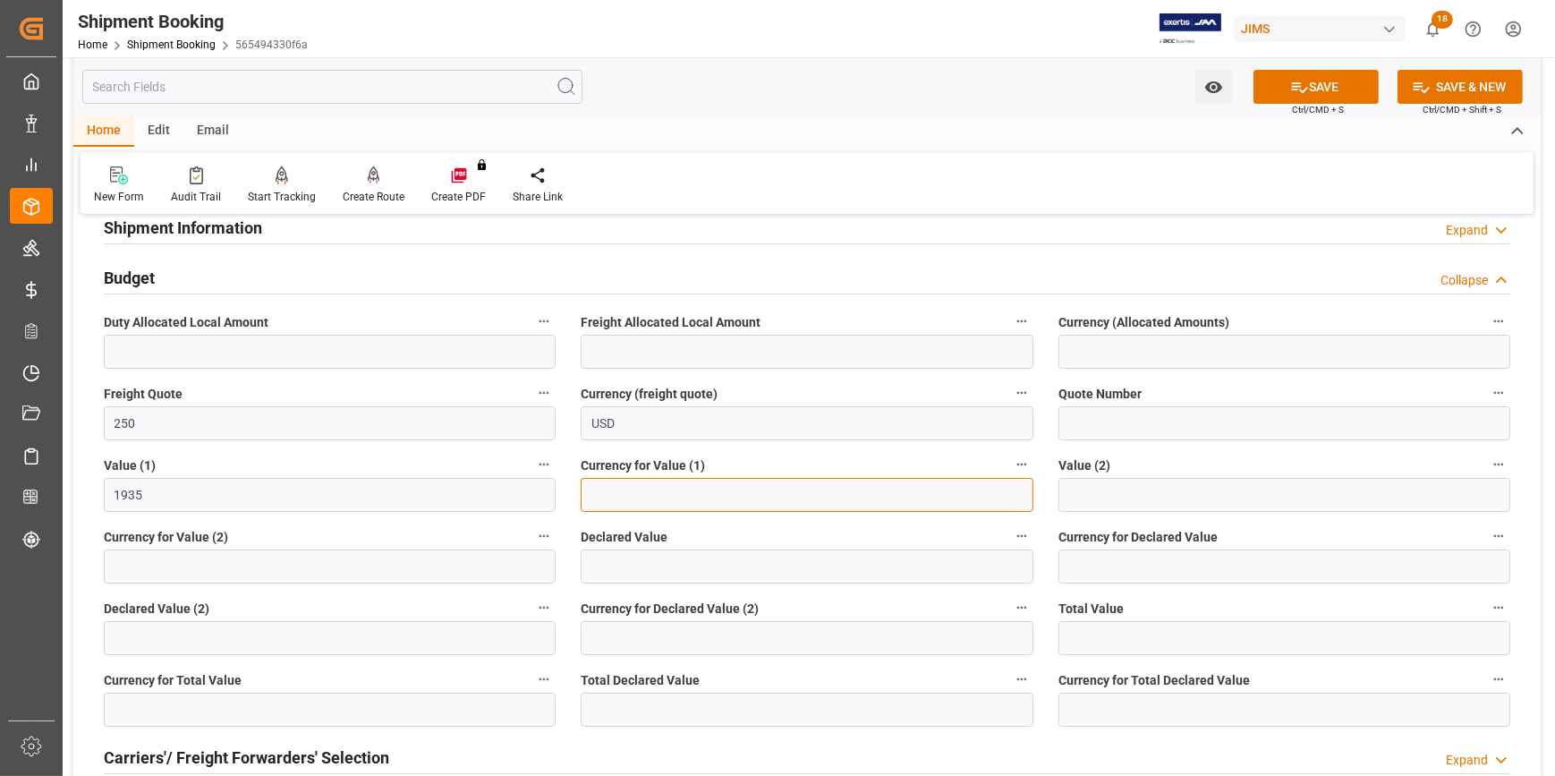
click at [637, 503] on input at bounding box center [807, 495] width 452 height 34
type input "USD"
click at [1301, 90] on icon at bounding box center [1299, 87] width 19 height 19
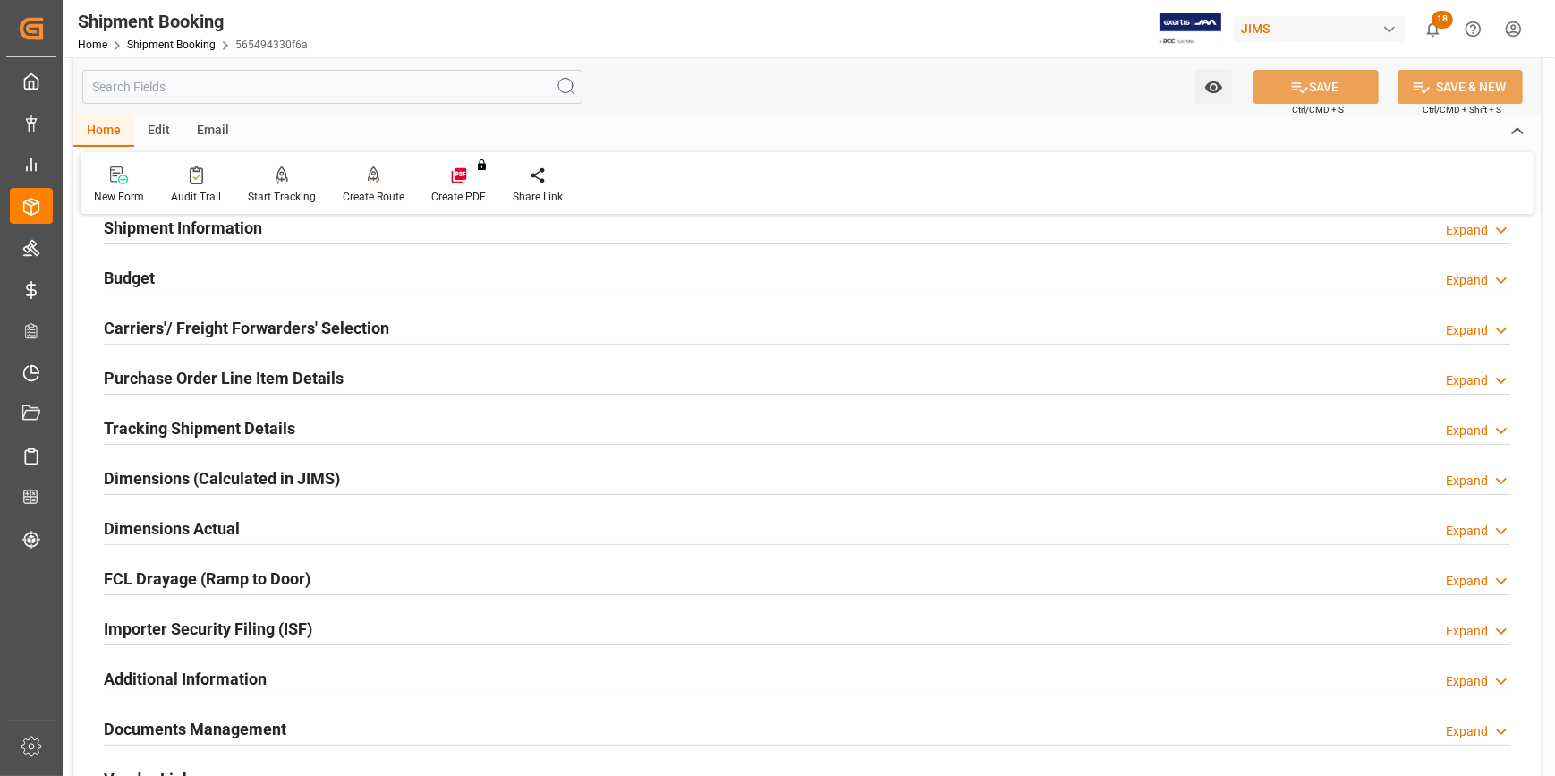
click at [360, 383] on div "Purchase Order Line Item Details Expand" at bounding box center [807, 377] width 1406 height 34
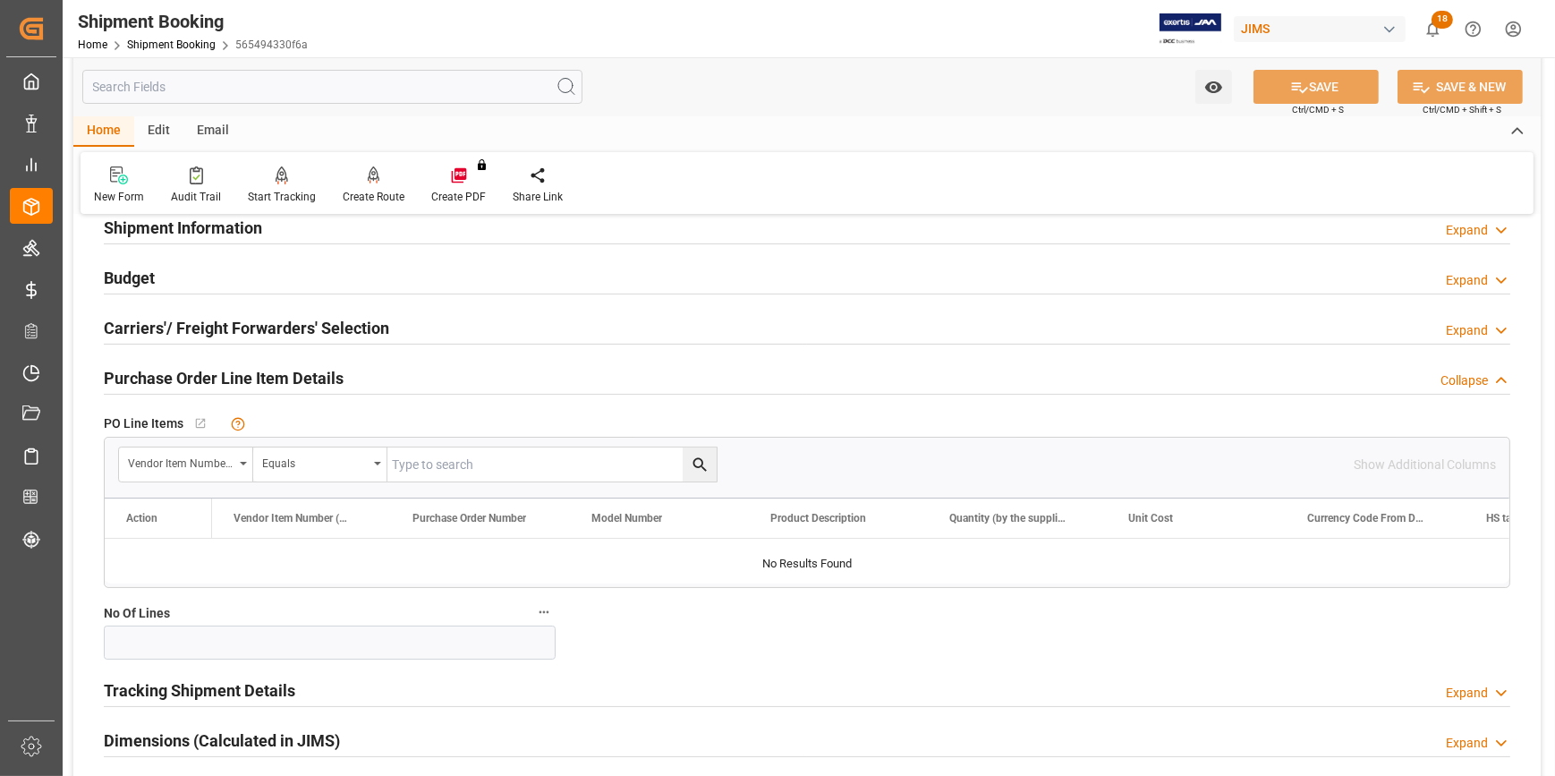
click at [359, 383] on div "Purchase Order Line Item Details Collapse" at bounding box center [807, 377] width 1406 height 34
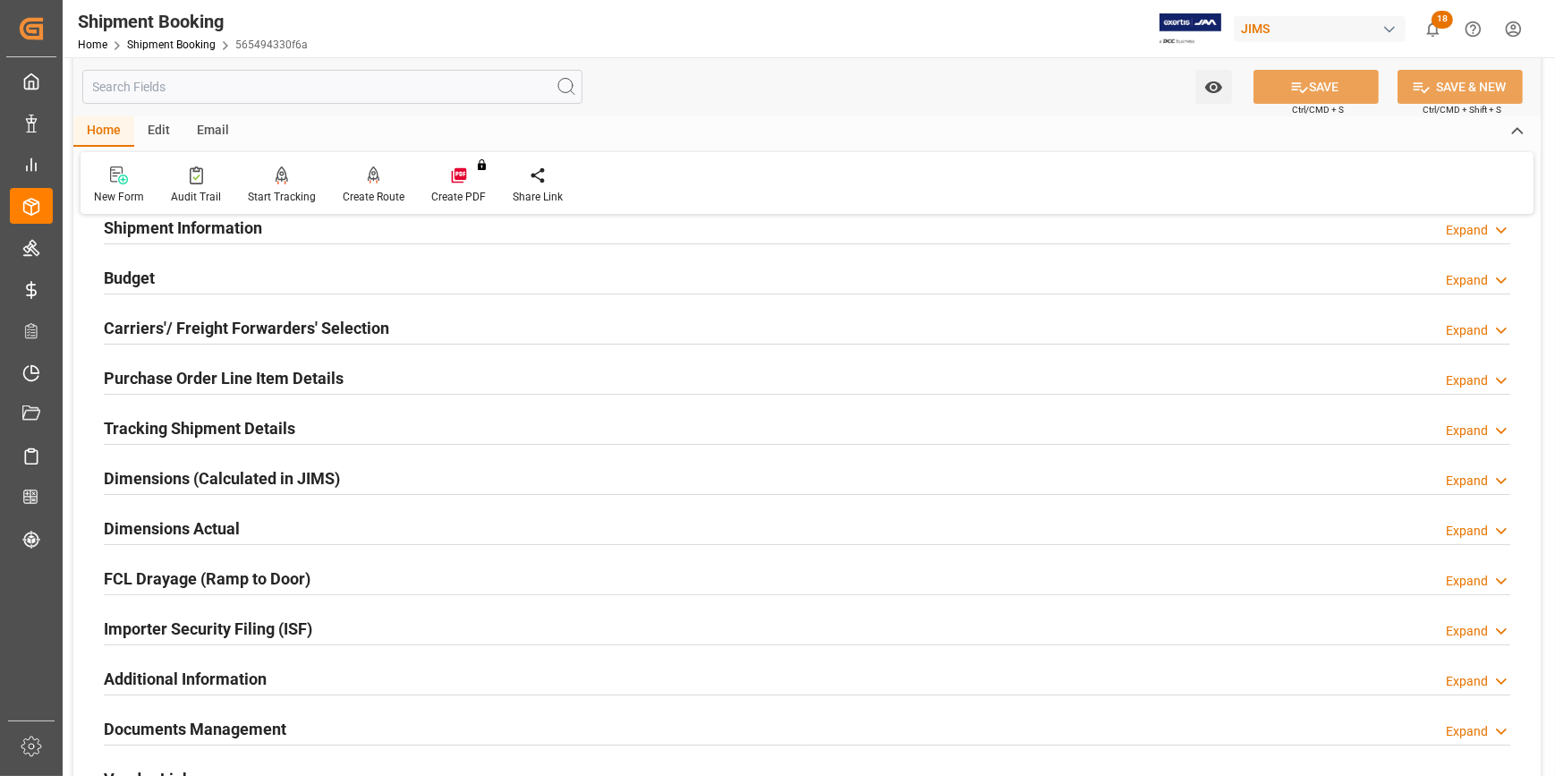
click at [327, 424] on div "Tracking Shipment Details Expand" at bounding box center [807, 427] width 1406 height 34
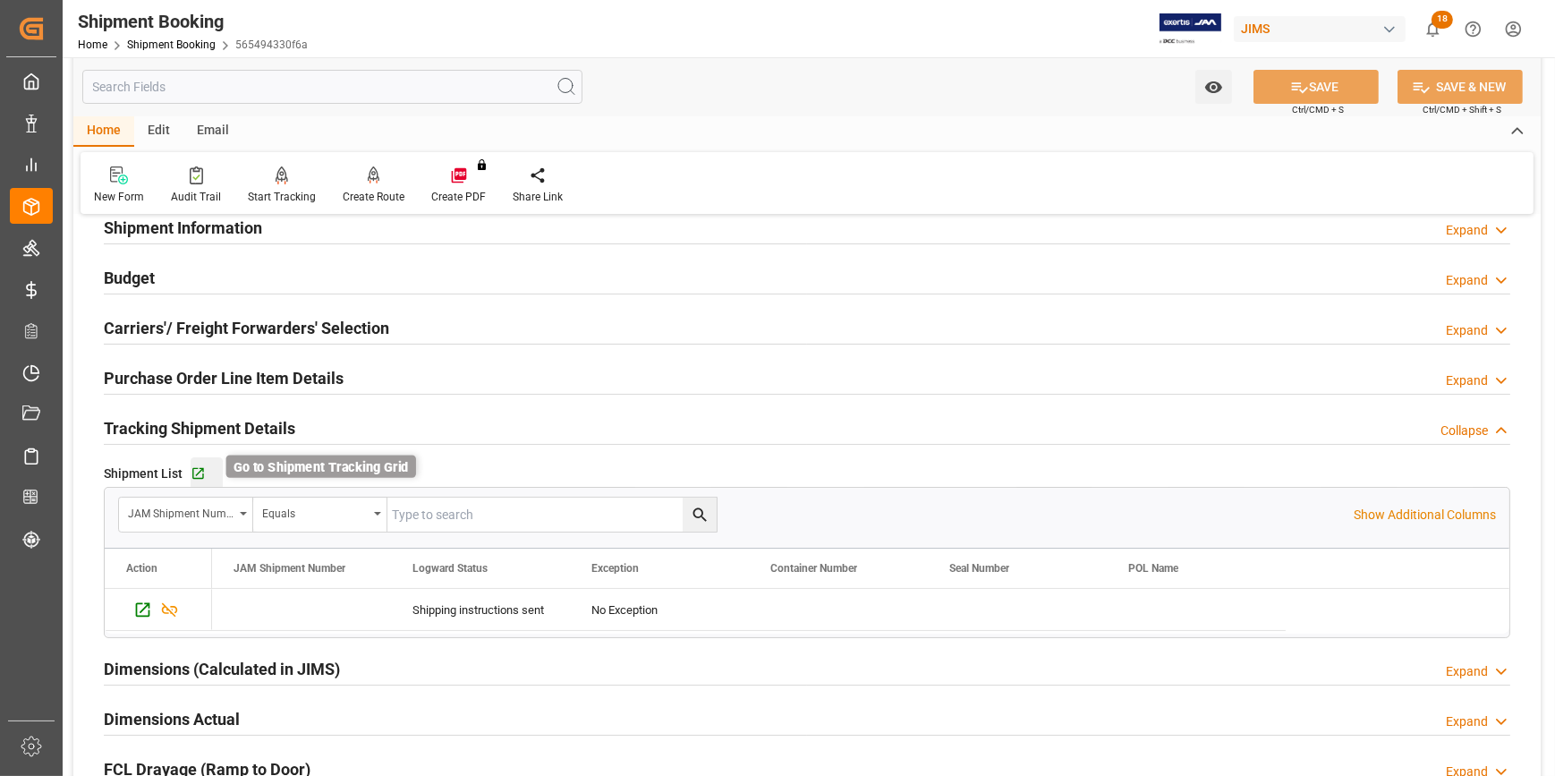
click at [192, 471] on icon "button" at bounding box center [198, 474] width 12 height 12
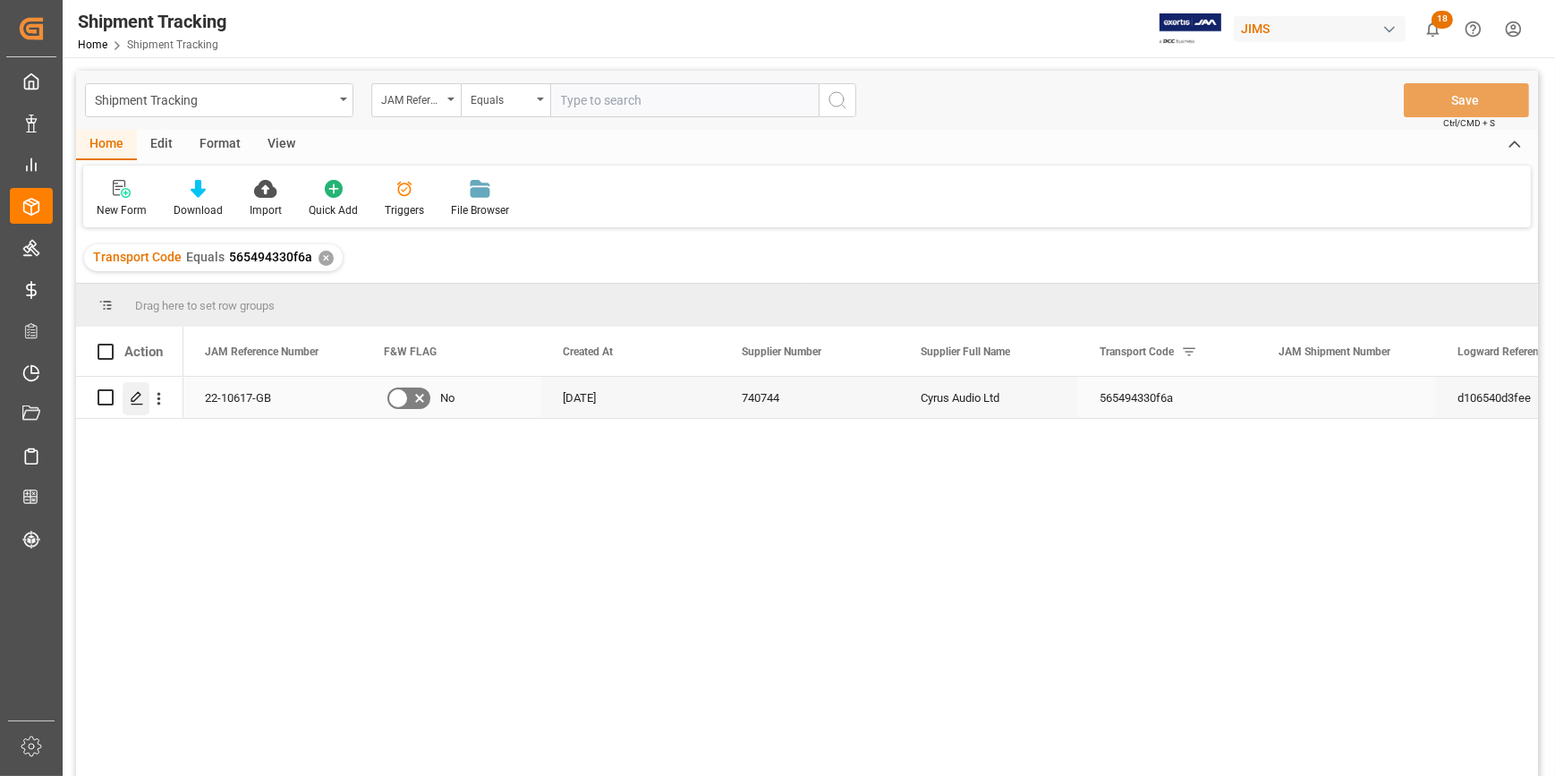
click at [140, 399] on icon "Press SPACE to select this row." at bounding box center [137, 398] width 14 height 14
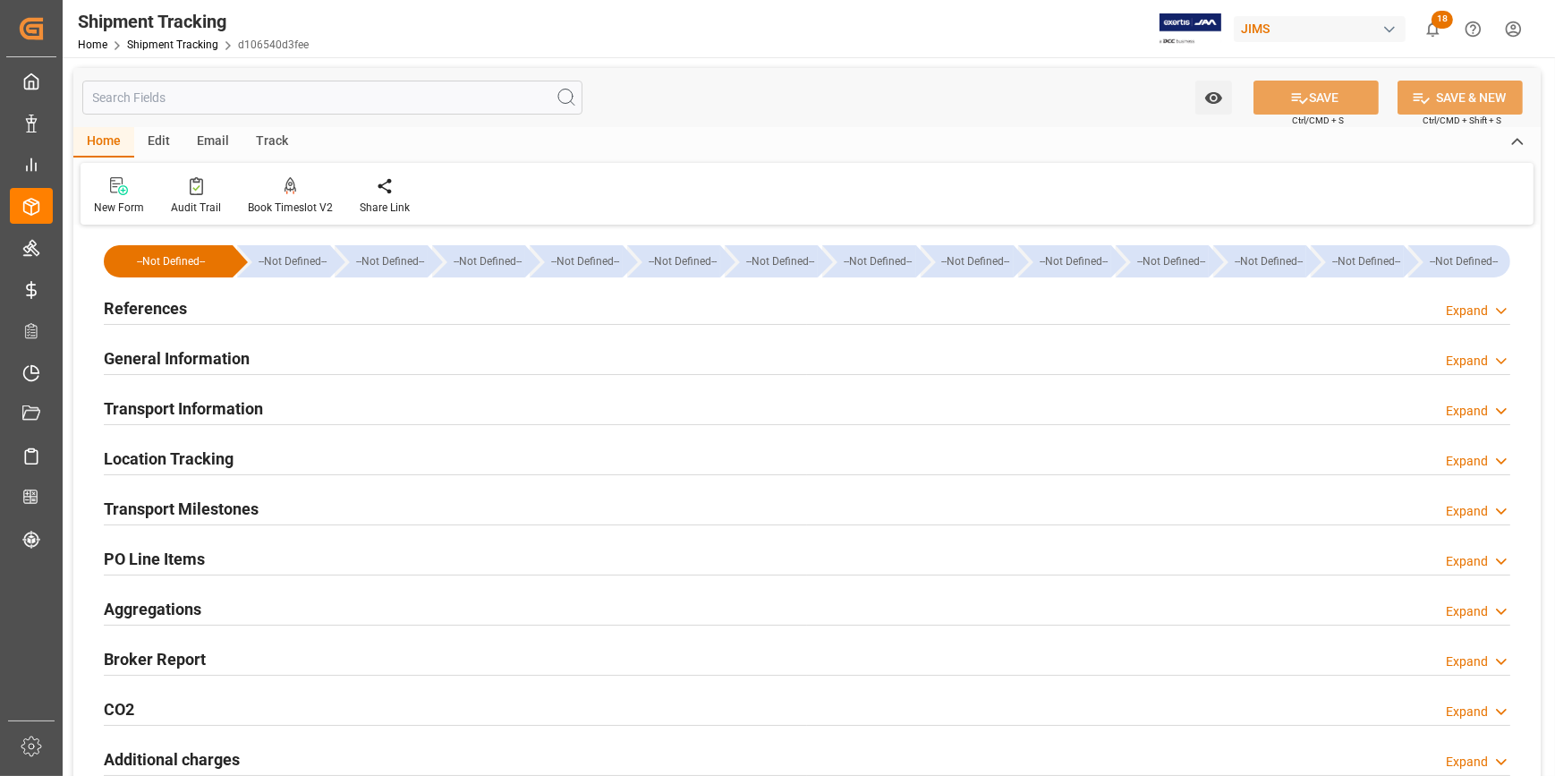
type input "[DATE]"
click at [319, 316] on div "References Expand" at bounding box center [807, 307] width 1406 height 34
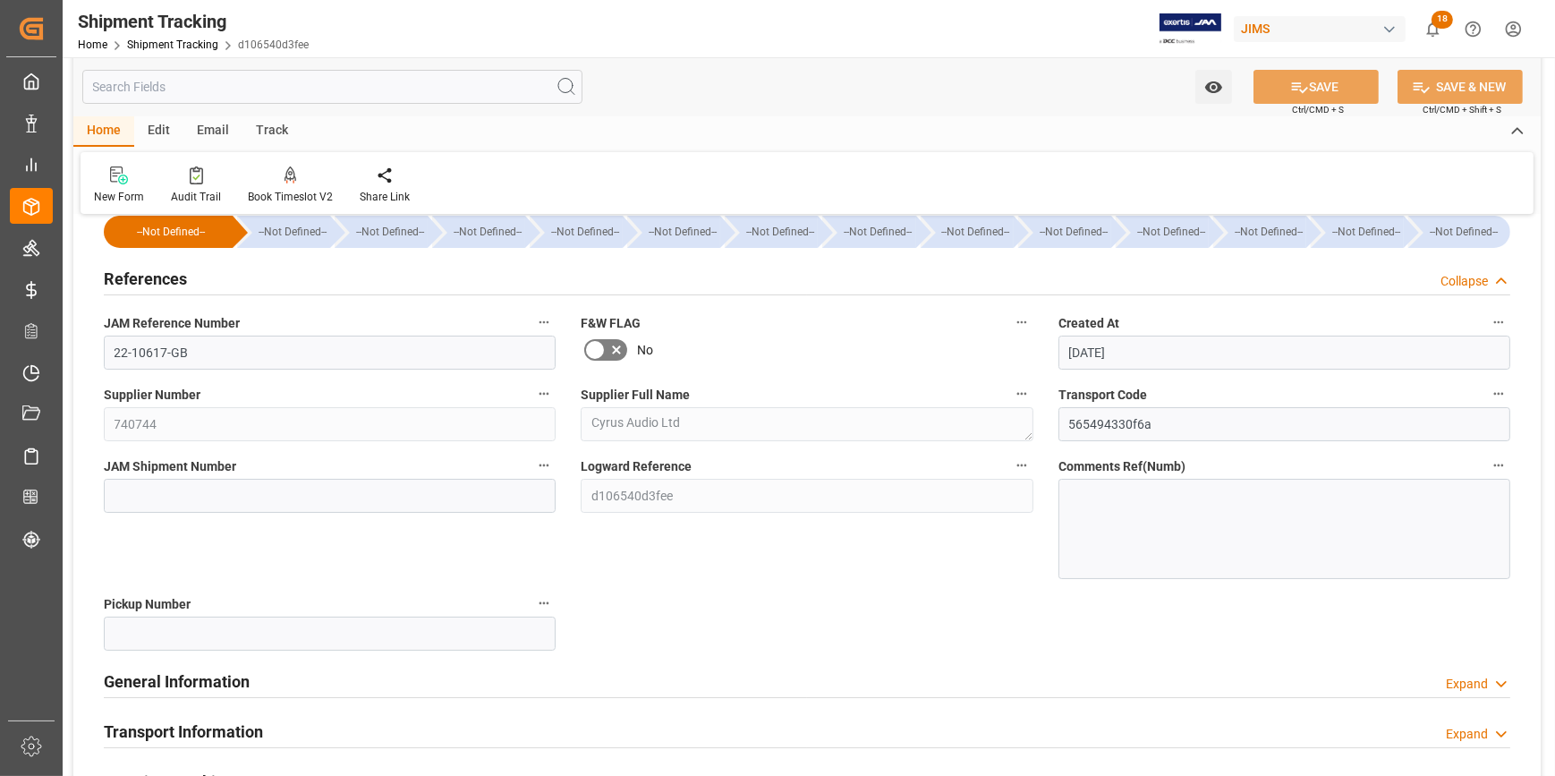
scroll to position [81, 0]
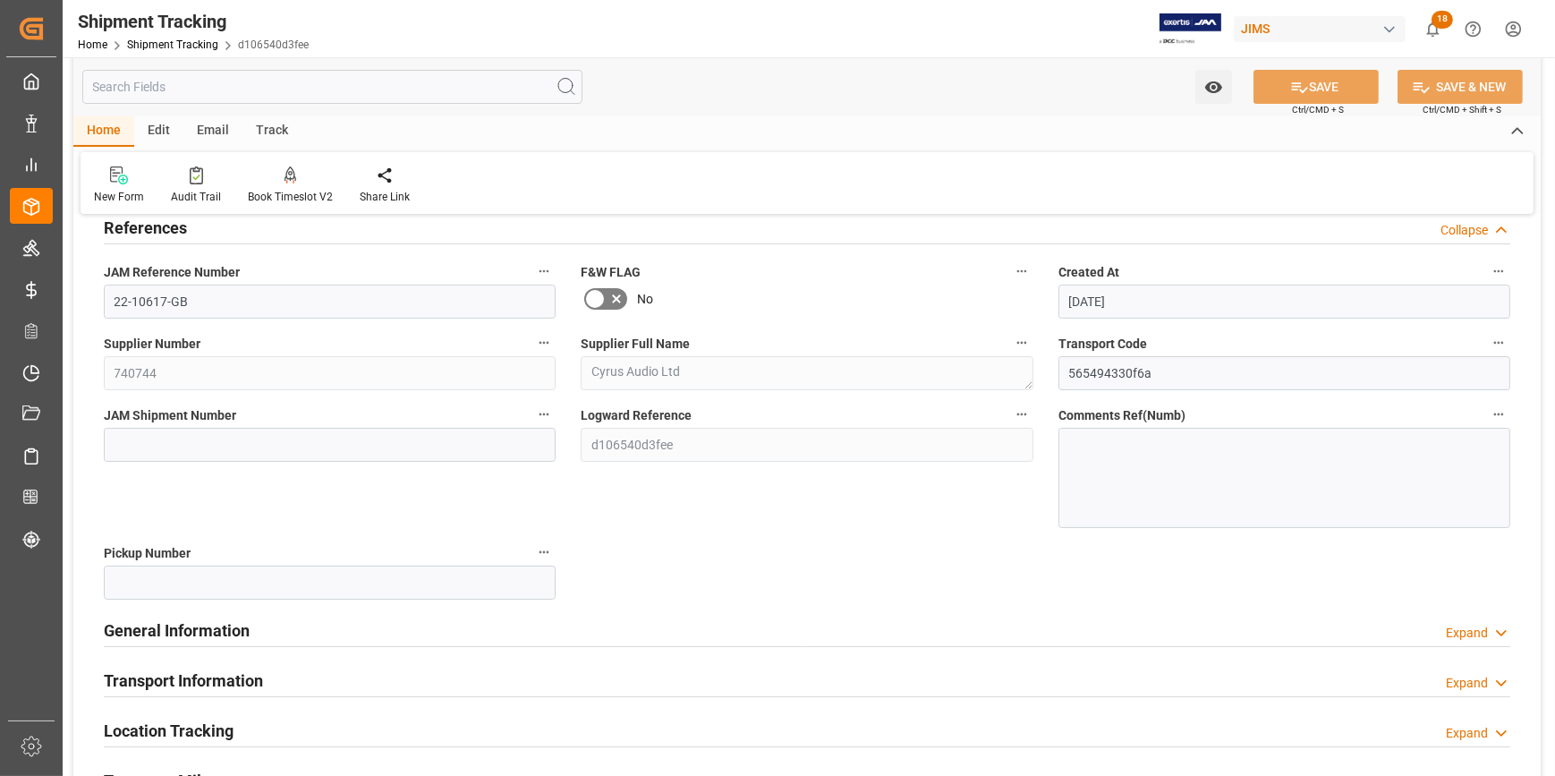
click at [354, 622] on div "General Information Expand" at bounding box center [807, 629] width 1406 height 34
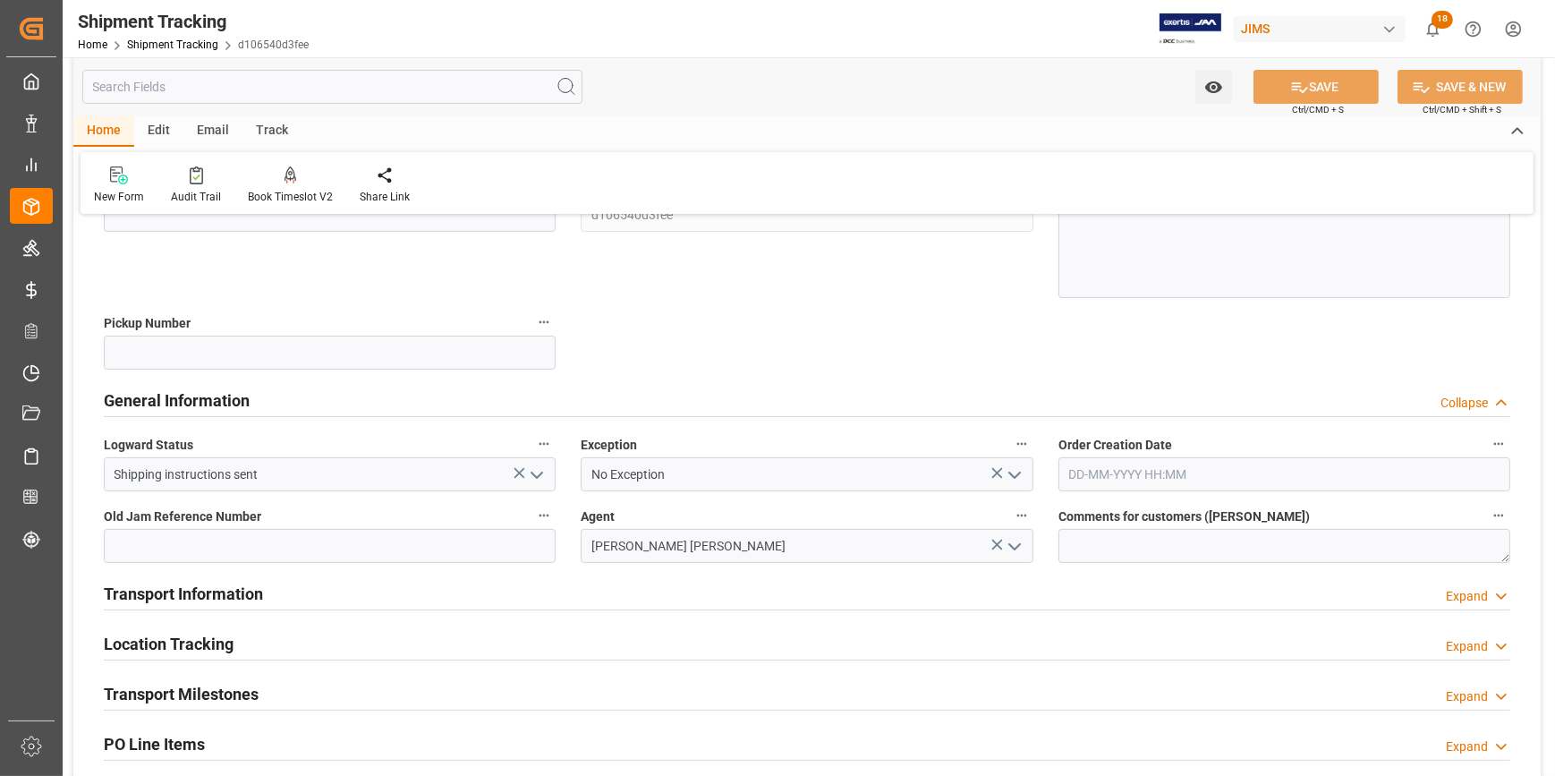
scroll to position [325, 0]
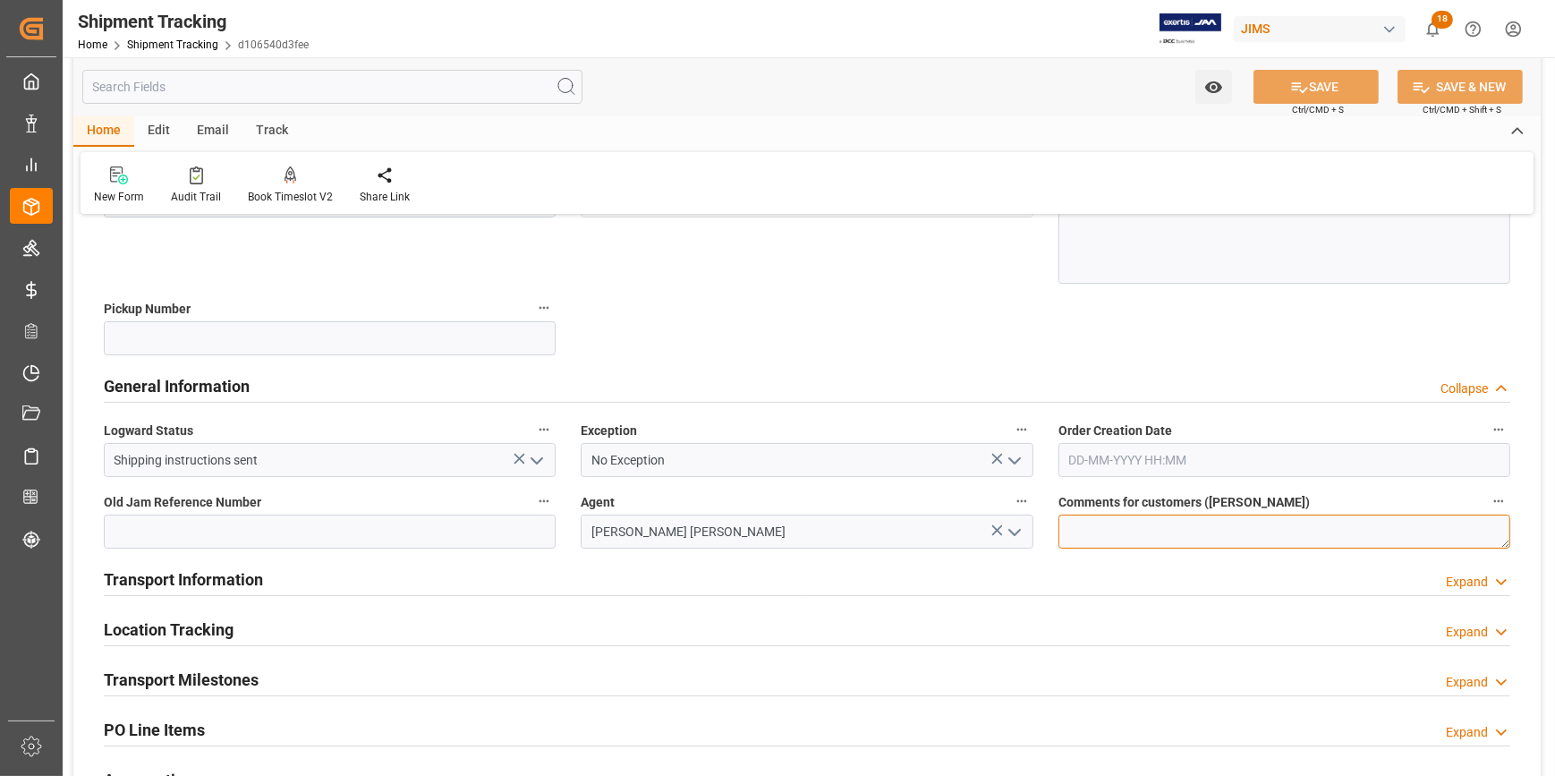
click at [1077, 533] on textarea at bounding box center [1284, 531] width 452 height 34
paste textarea "Trade War update 05/15/2025"
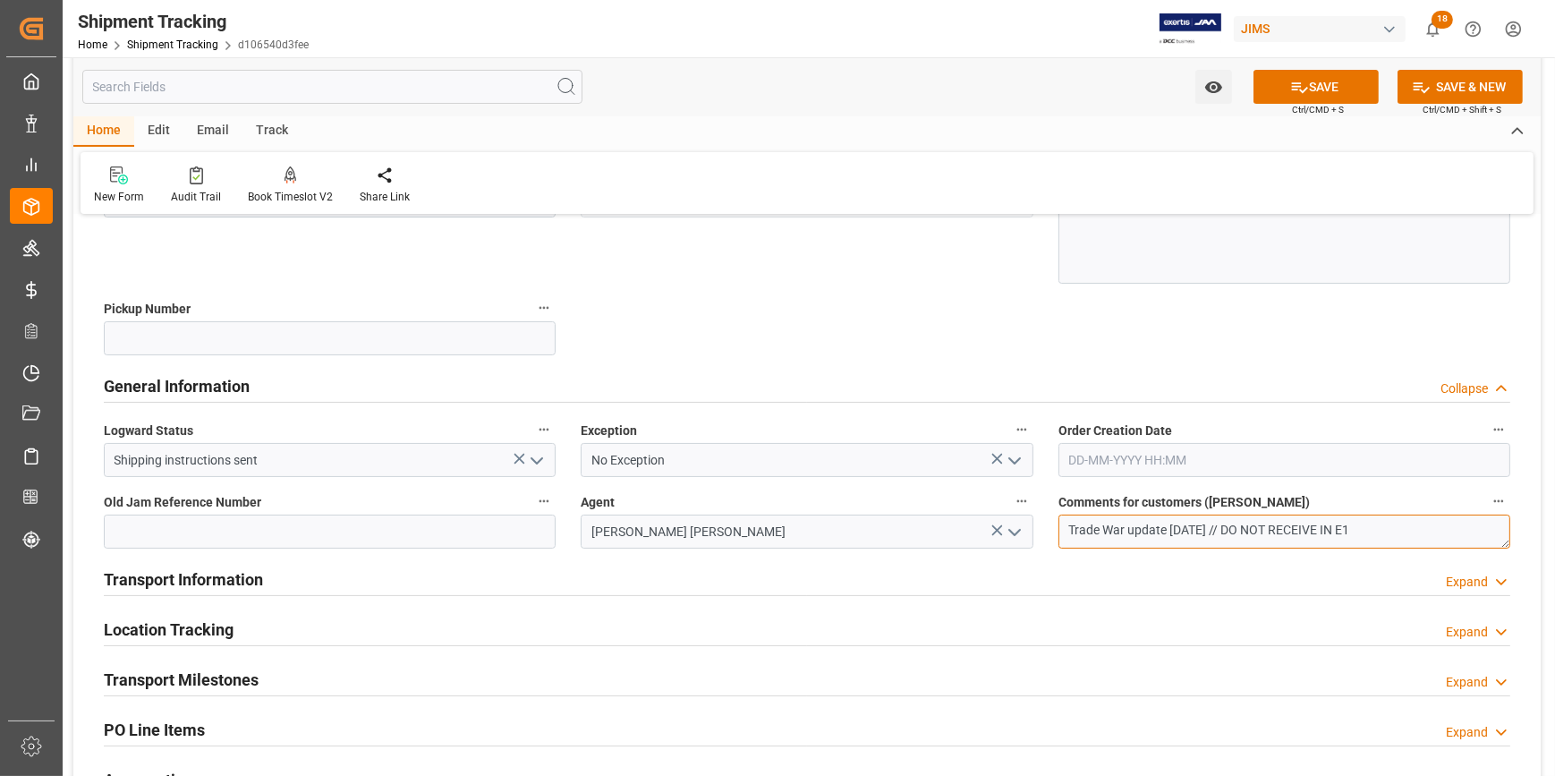
type textarea "Trade War update 05/15/2025 // DO NOT RECEIVE IN E1"
click at [656, 586] on div "Transport Information Expand" at bounding box center [807, 578] width 1406 height 34
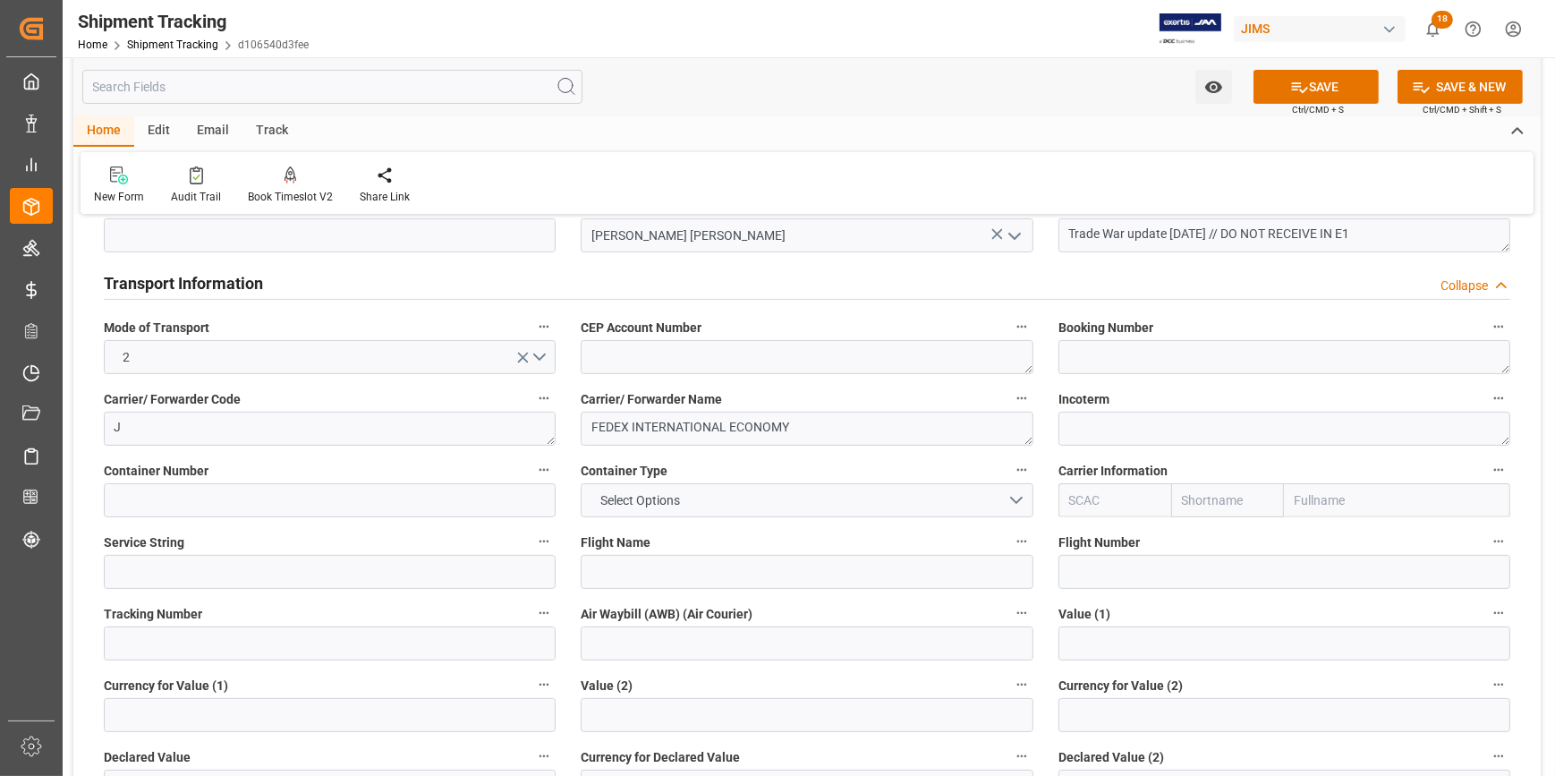
scroll to position [650, 0]
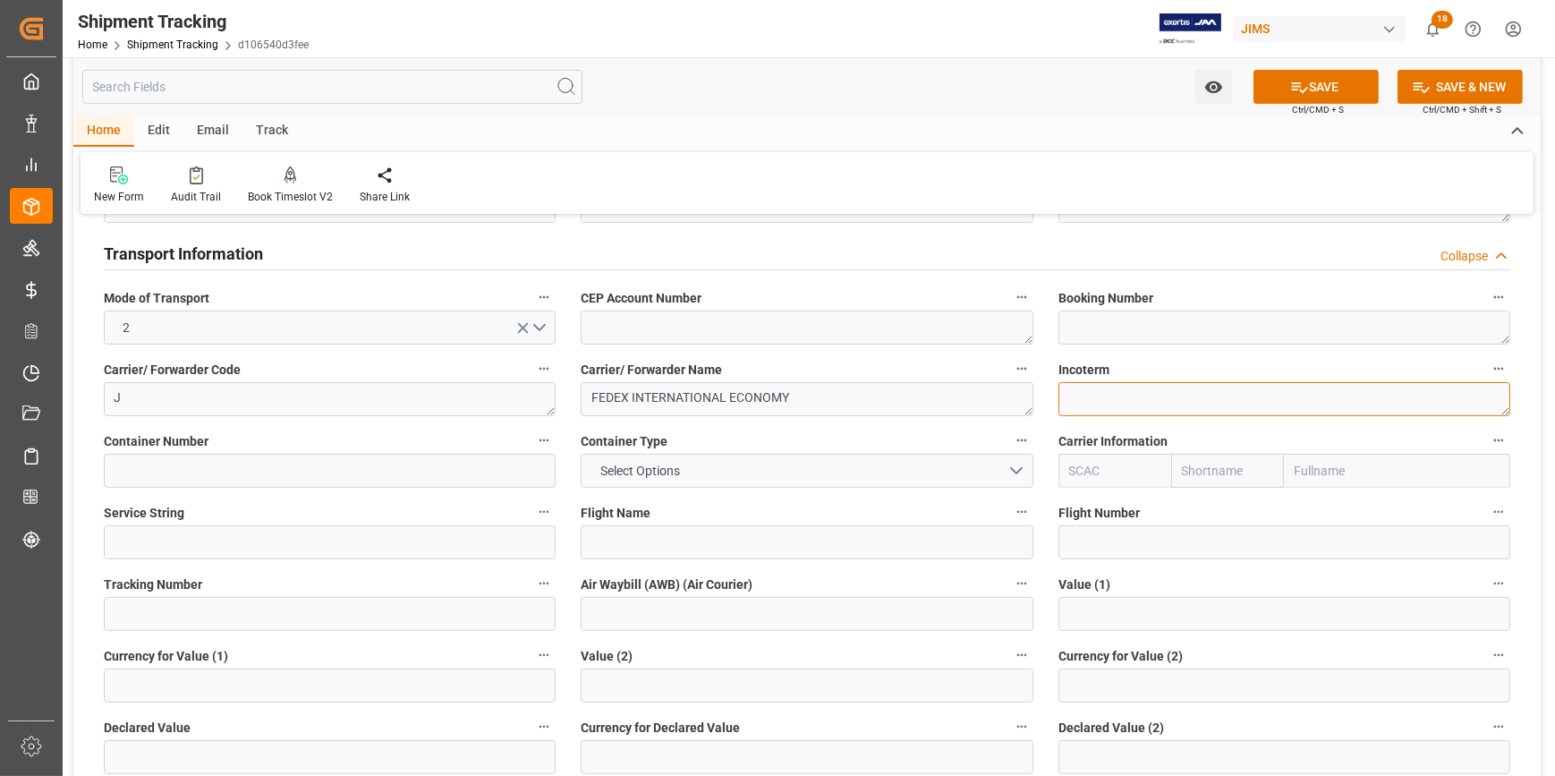
click at [1091, 393] on textarea at bounding box center [1284, 399] width 452 height 34
paste textarea "EXW Nottingham, UK"
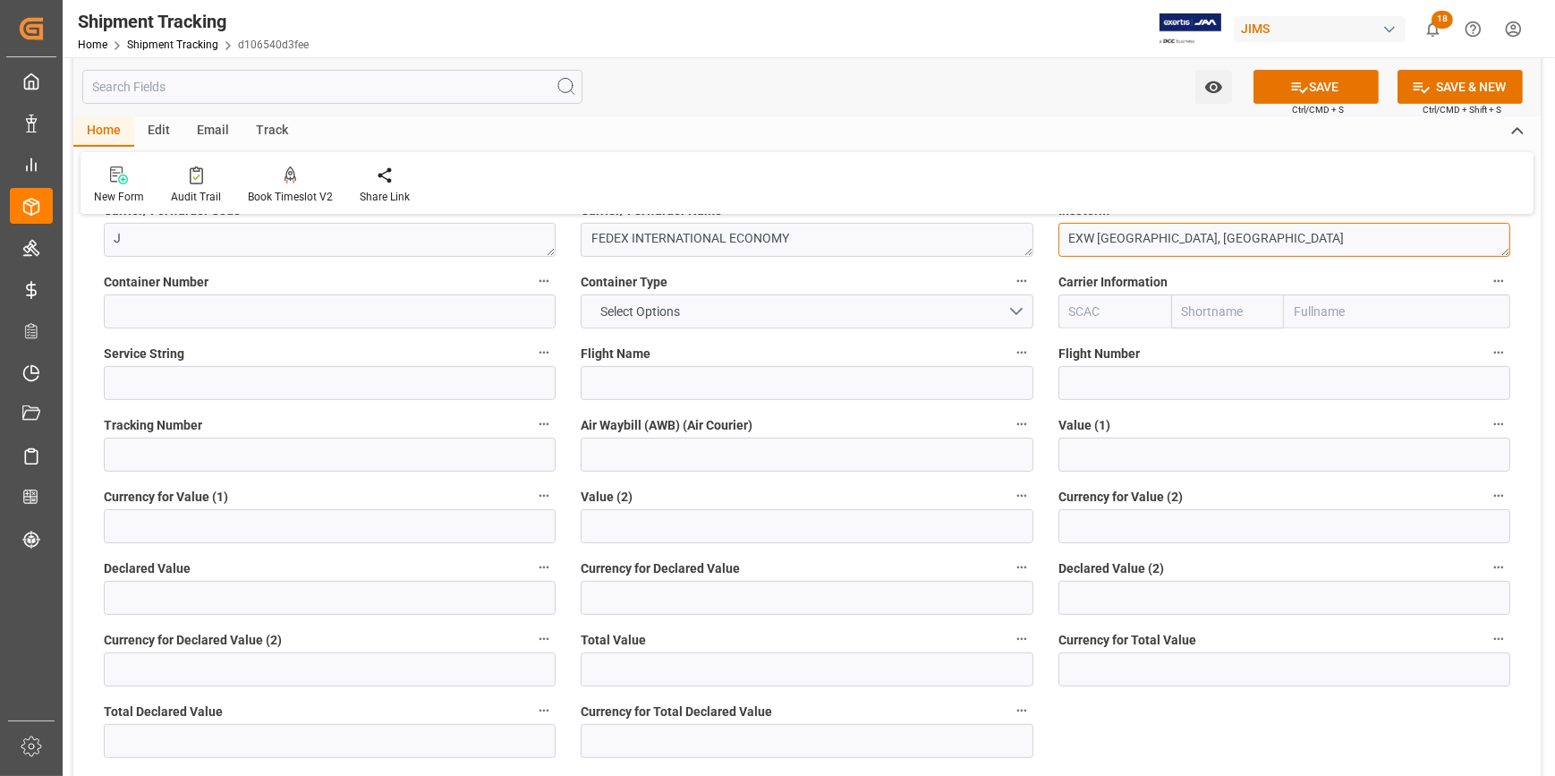
scroll to position [813, 0]
type textarea "EXW Nottingham, UK"
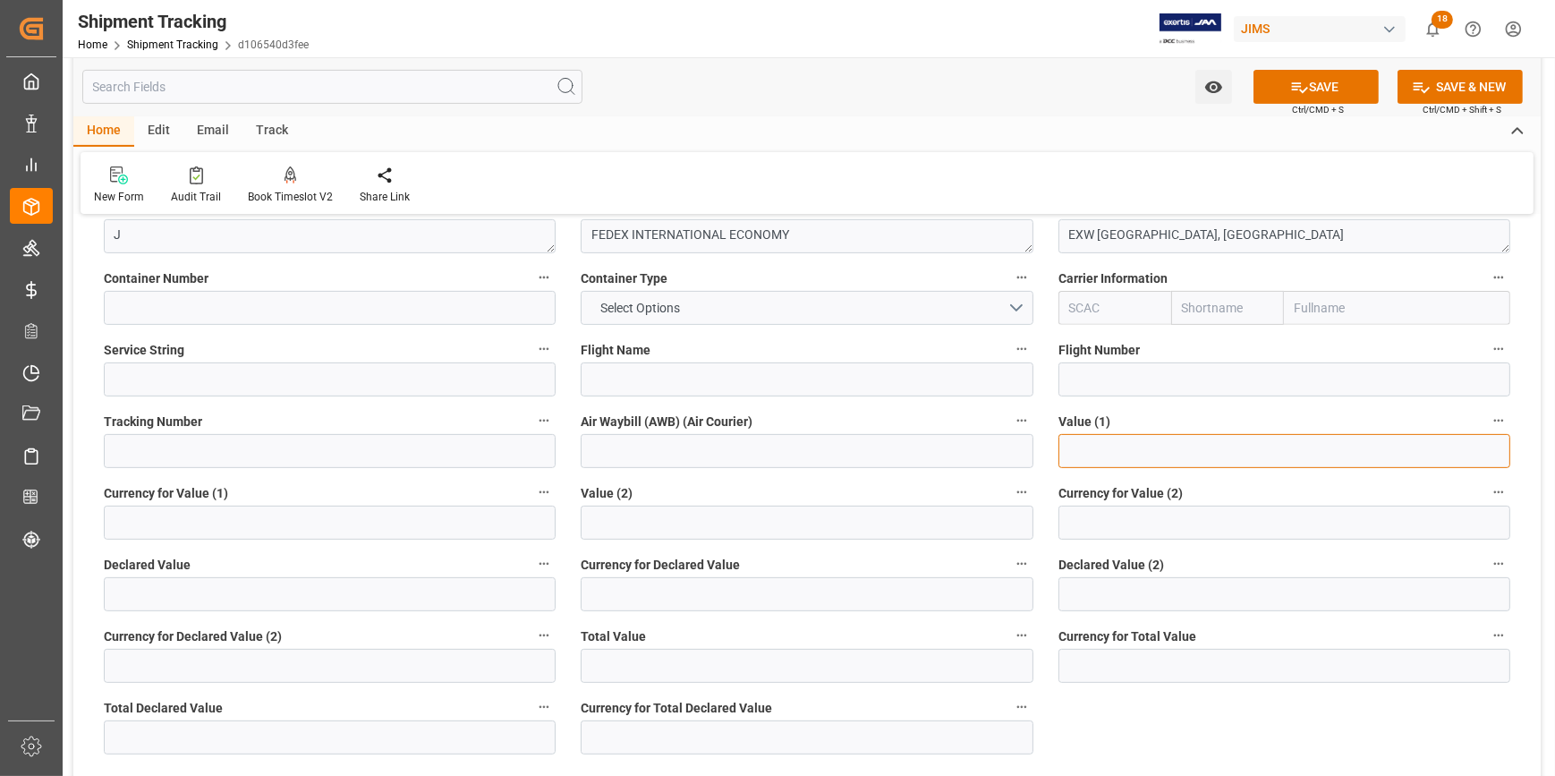
click at [1100, 456] on input "text" at bounding box center [1284, 451] width 452 height 34
type input "1935"
click at [225, 509] on input at bounding box center [330, 522] width 452 height 34
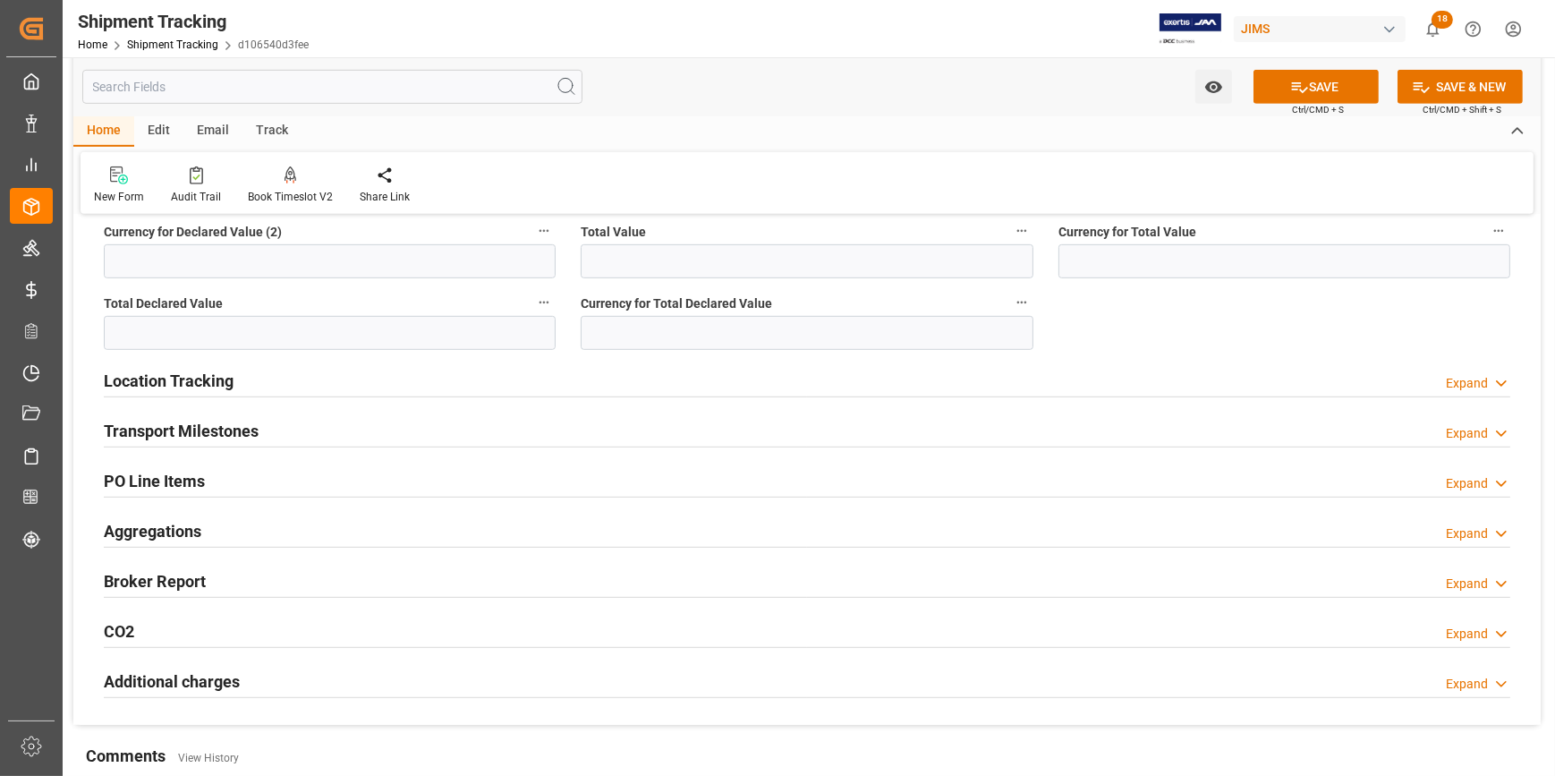
scroll to position [1219, 0]
type input "USD"
click at [405, 432] on div "Transport Milestones Expand" at bounding box center [807, 428] width 1406 height 34
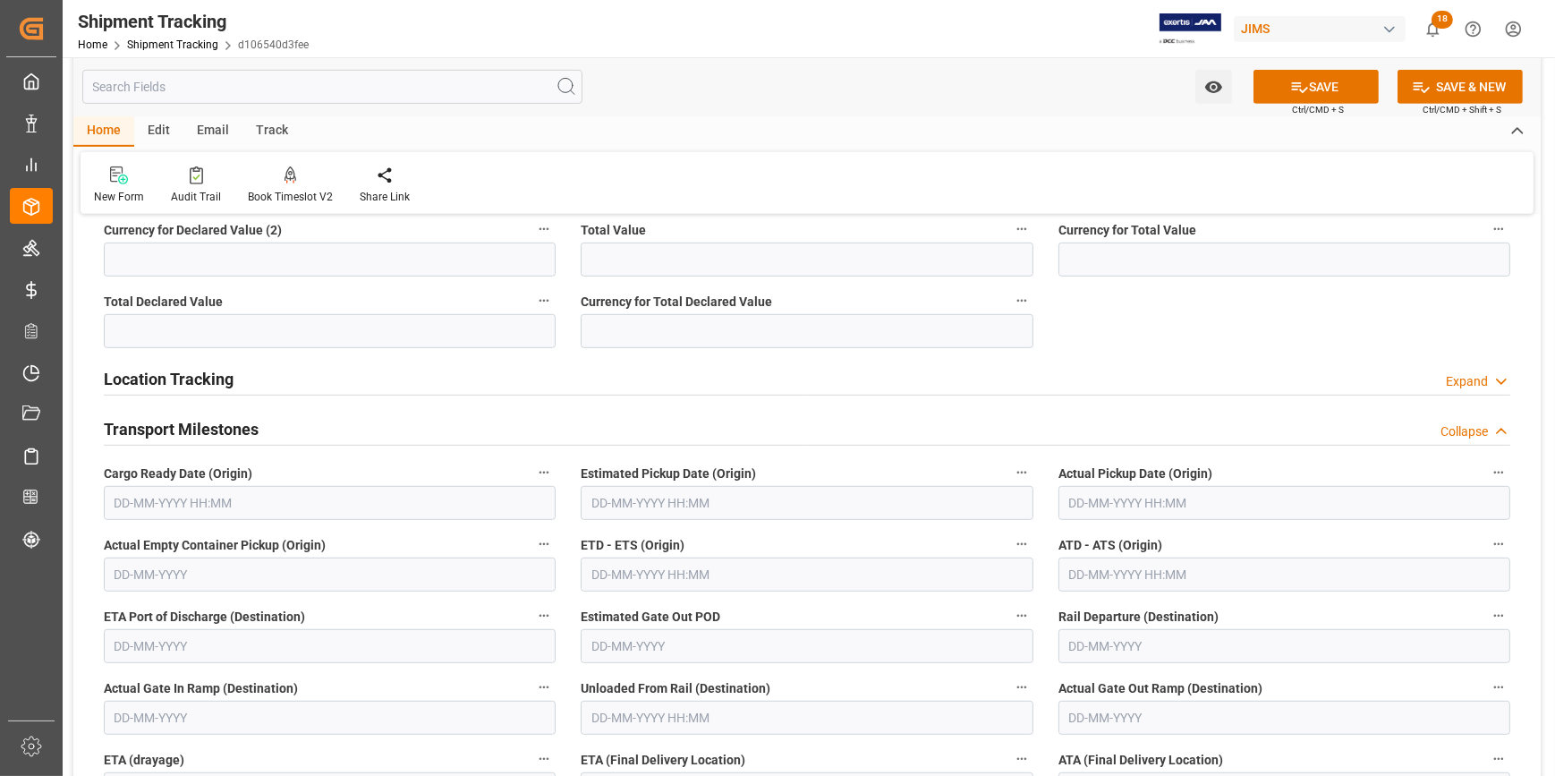
scroll to position [1301, 0]
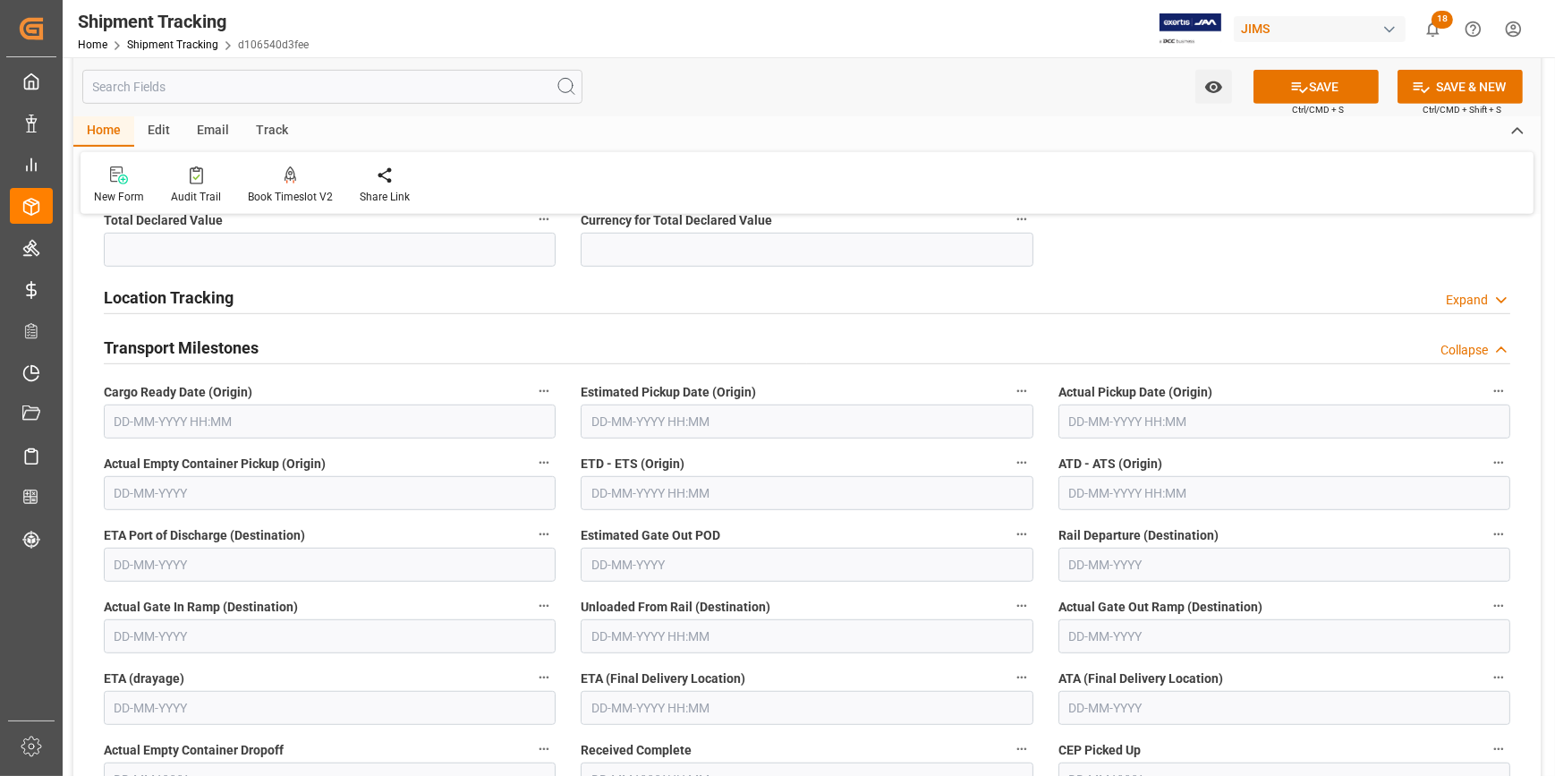
click at [263, 417] on input "text" at bounding box center [330, 421] width 452 height 34
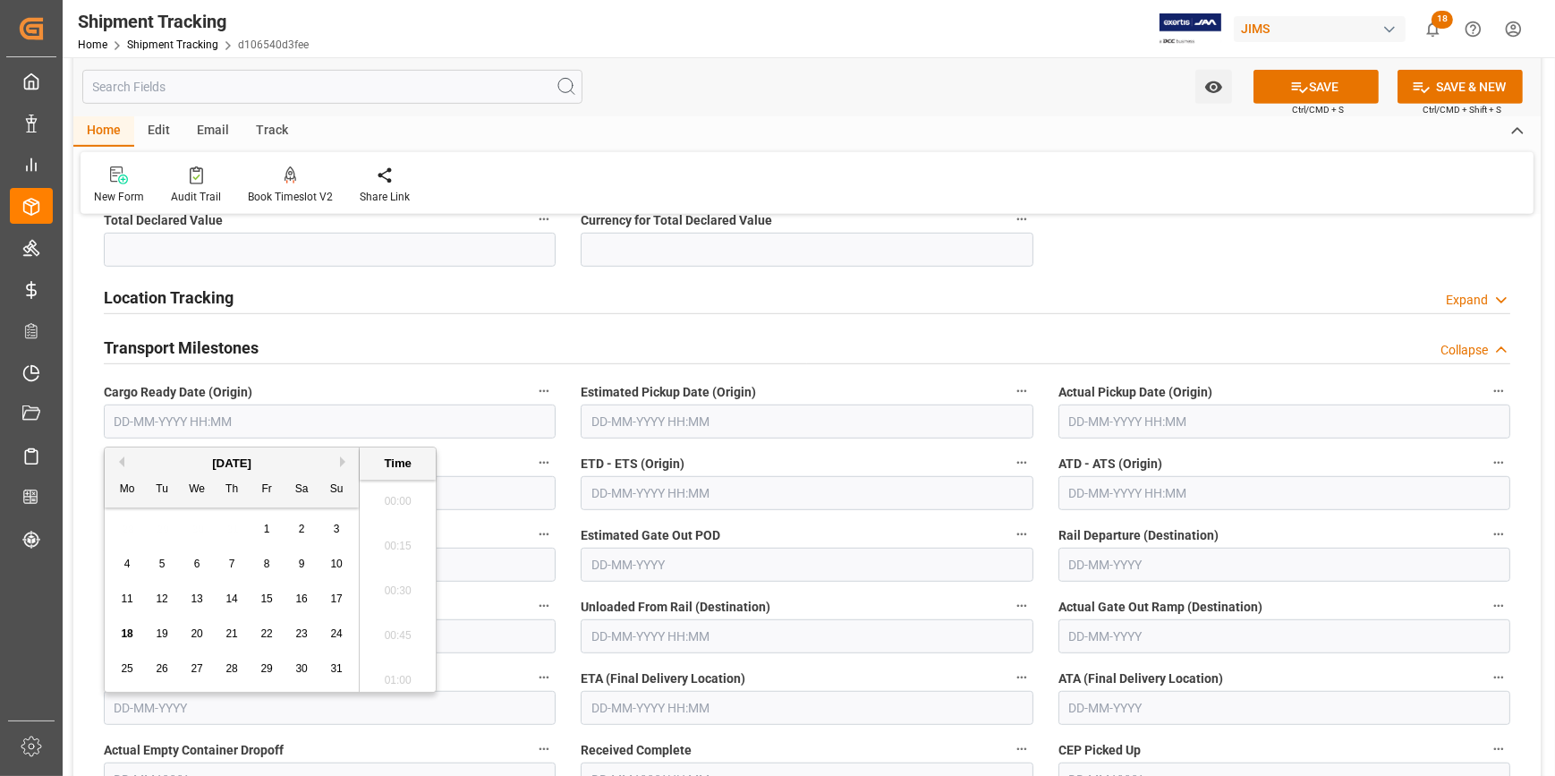
scroll to position [1705, 0]
click at [131, 634] on span "18" at bounding box center [127, 633] width 12 height 13
click at [195, 631] on span "20" at bounding box center [197, 633] width 12 height 13
type input "20-08-2025 00:00"
click at [726, 424] on input "text" at bounding box center [807, 421] width 452 height 34
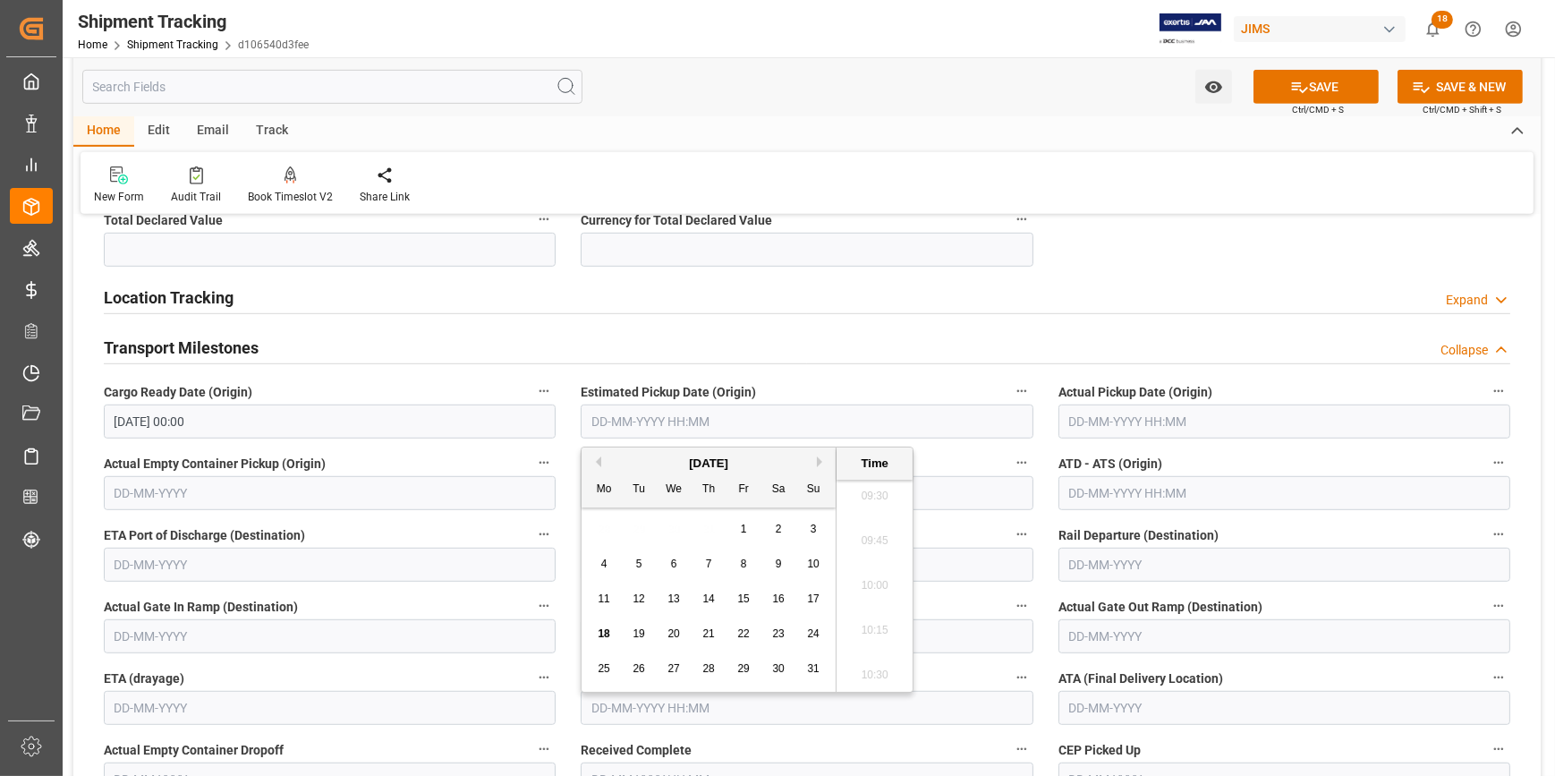
click at [674, 633] on span "20" at bounding box center [673, 633] width 12 height 13
type input "20-08-2025 00:00"
click at [951, 462] on label "ETD - ETS (Origin)" at bounding box center [807, 463] width 452 height 25
click at [1010, 462] on button "ETD - ETS (Origin)" at bounding box center [1021, 462] width 23 height 23
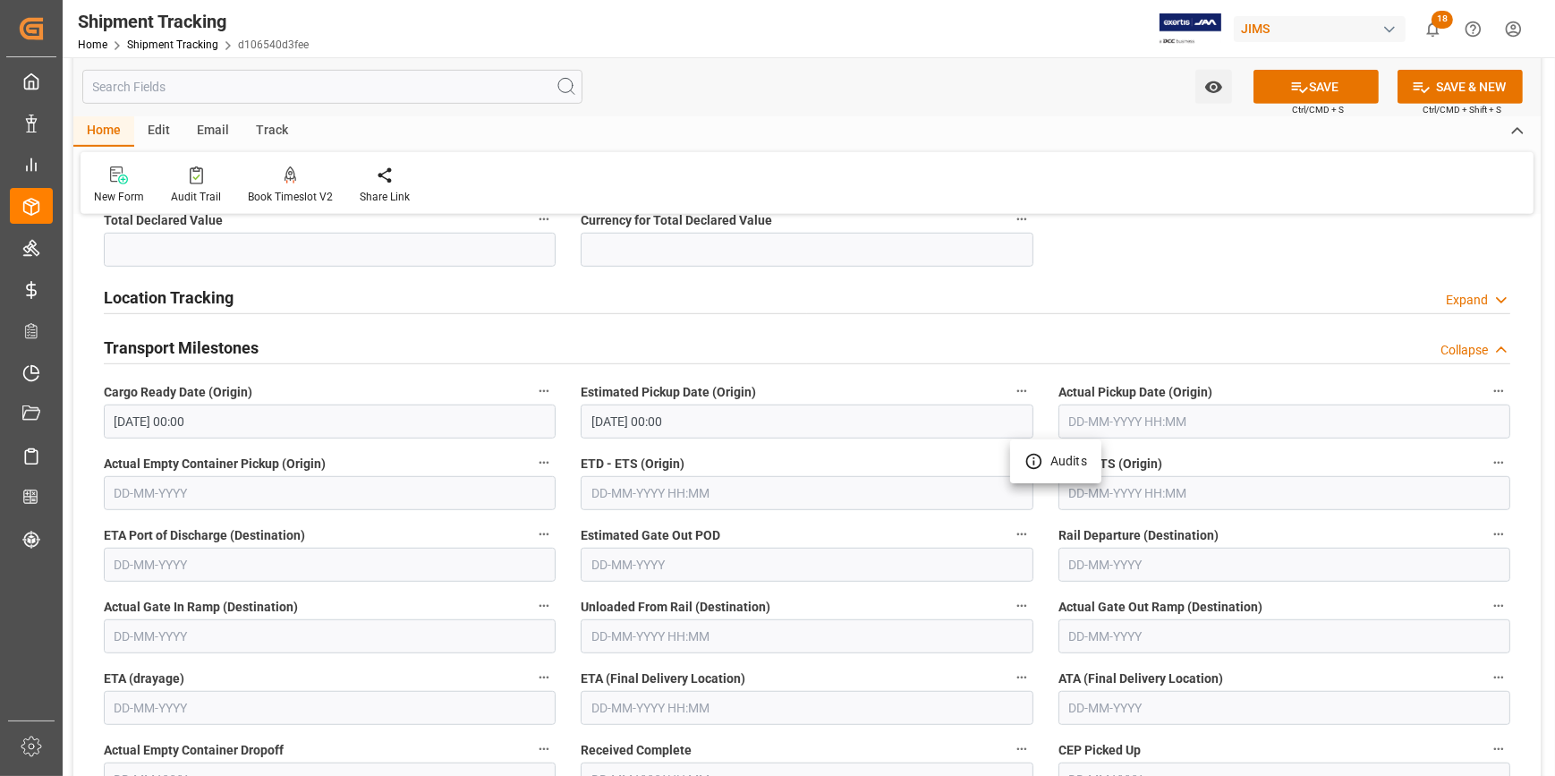
click at [689, 491] on div at bounding box center [777, 388] width 1555 height 776
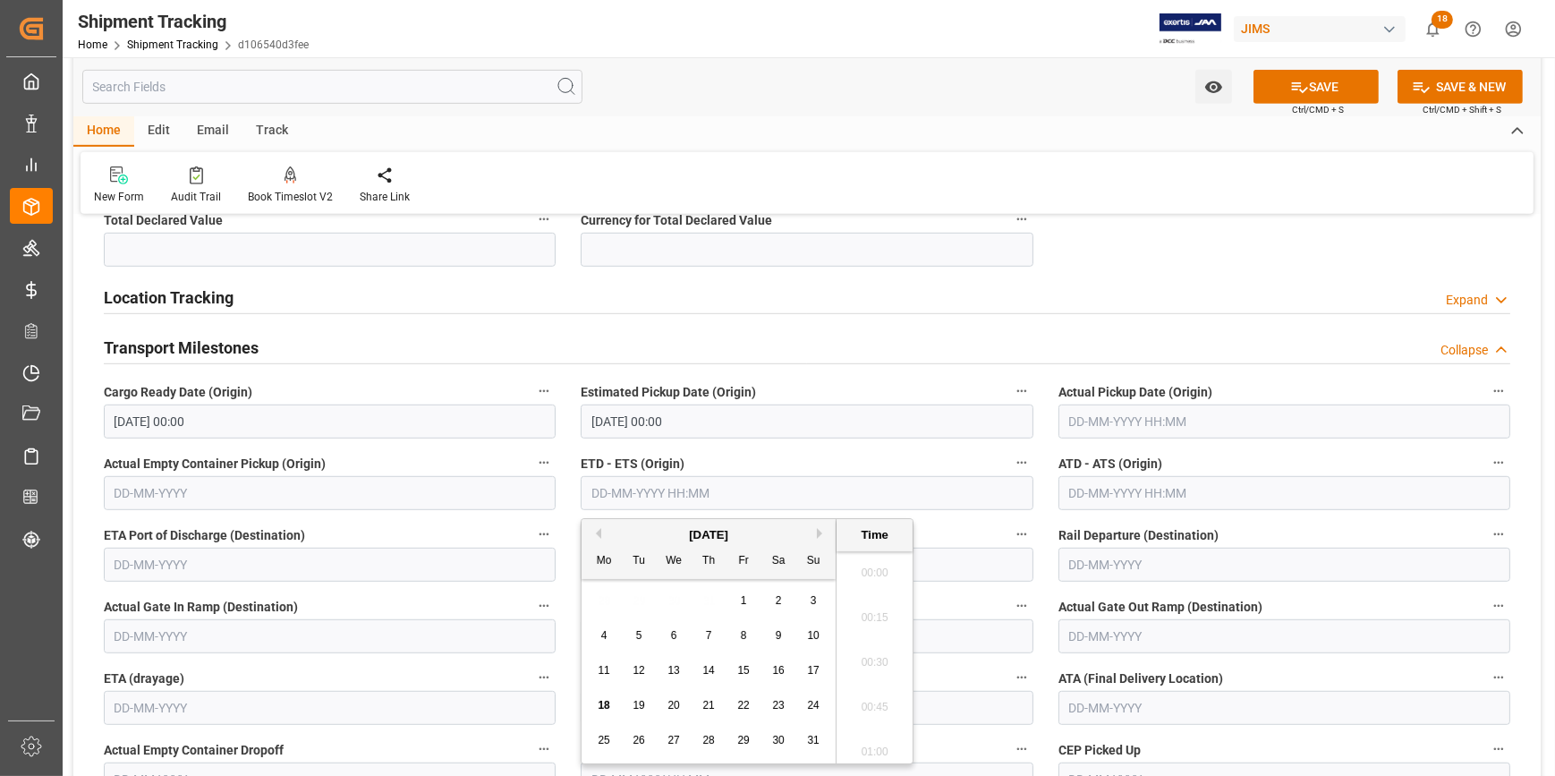
click at [689, 481] on input "text" at bounding box center [807, 493] width 452 height 34
click at [678, 703] on span "20" at bounding box center [673, 705] width 12 height 13
type input "20-08-2025 00:00"
click at [786, 454] on label "ETD - ETS (Origin)" at bounding box center [807, 463] width 452 height 25
click at [1010, 454] on button "ETD - ETS (Origin)" at bounding box center [1021, 462] width 23 height 23
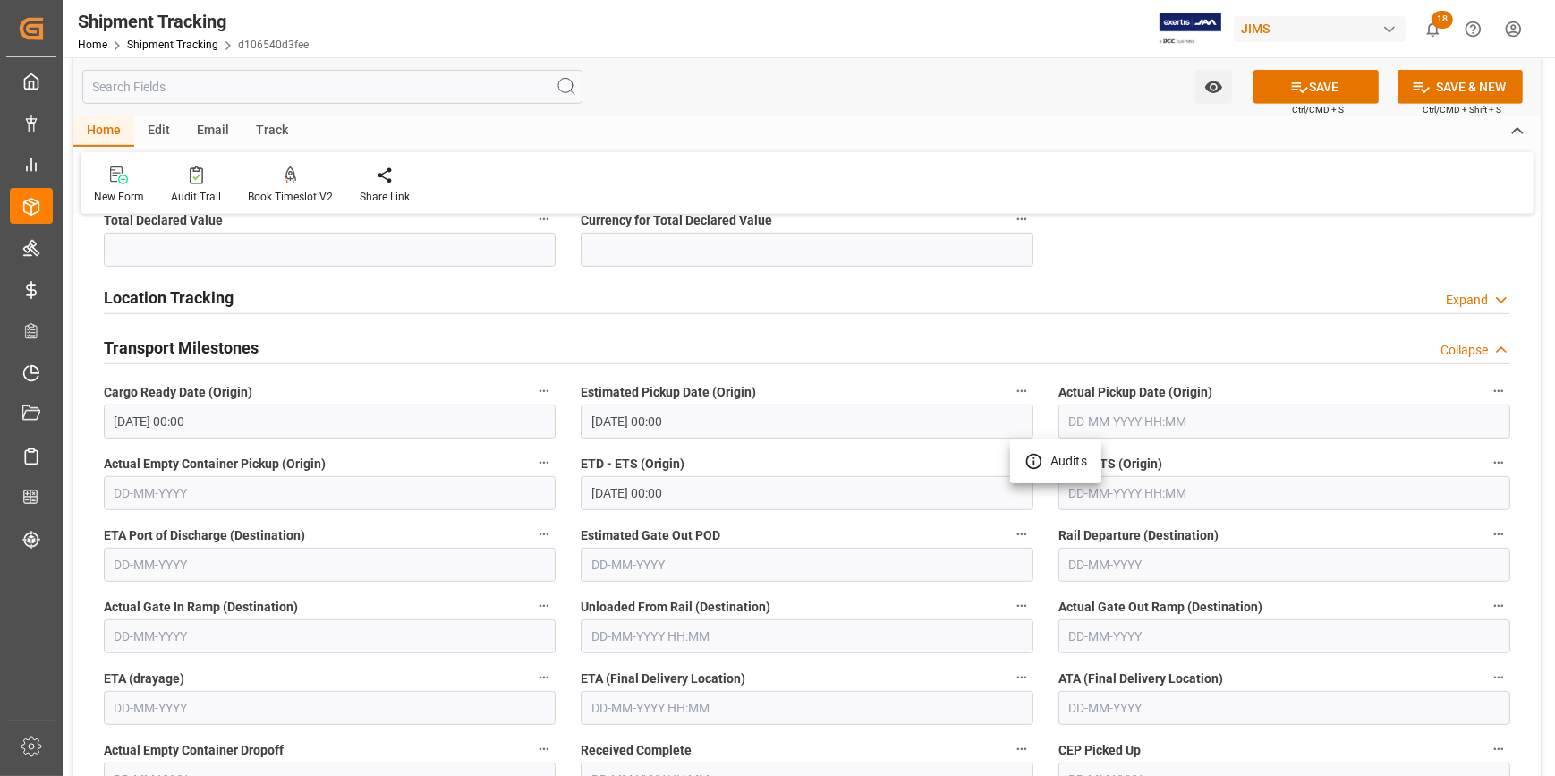
click at [801, 526] on div at bounding box center [777, 388] width 1555 height 776
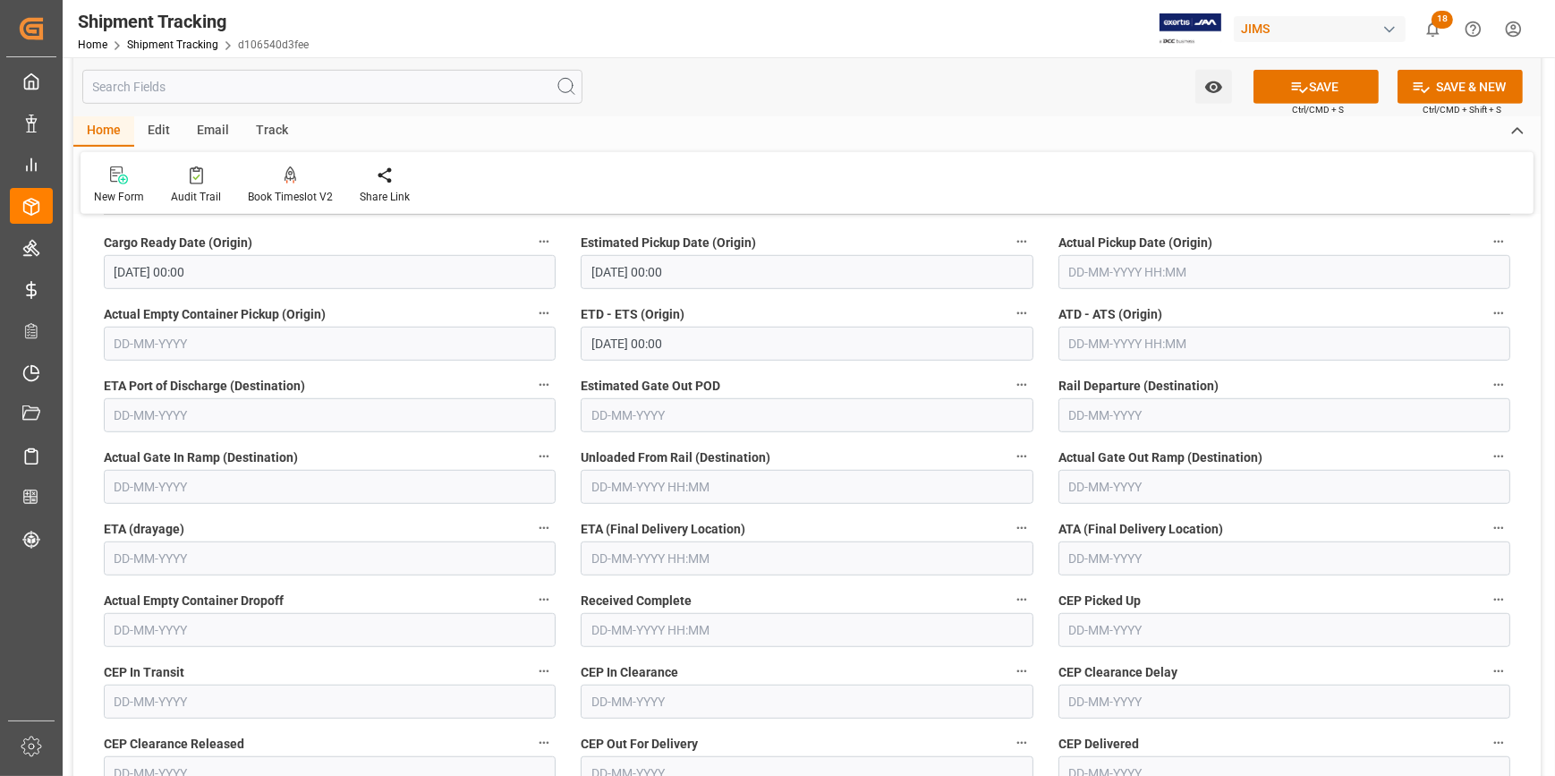
scroll to position [1463, 0]
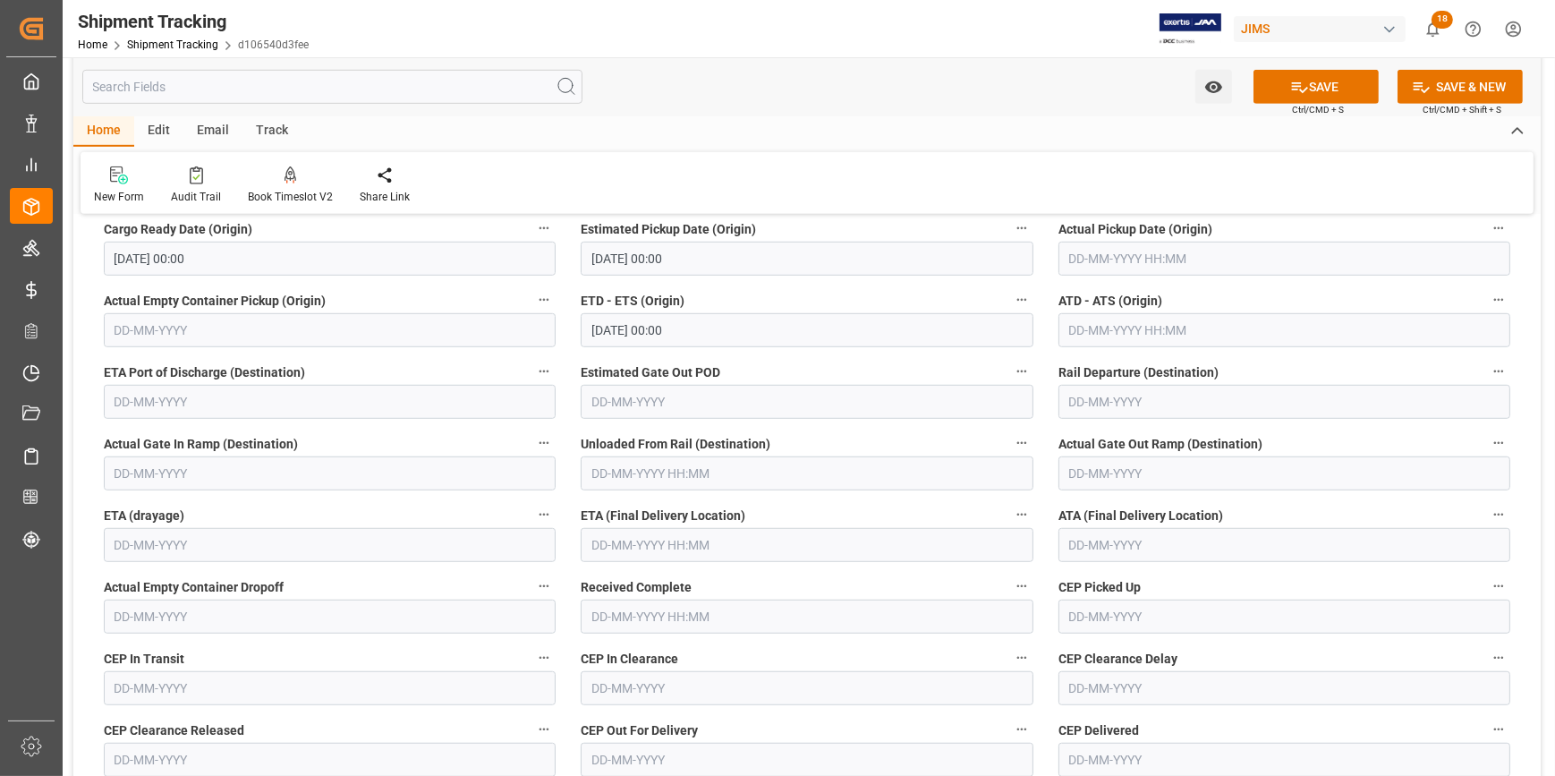
click at [691, 549] on input "text" at bounding box center [807, 545] width 452 height 34
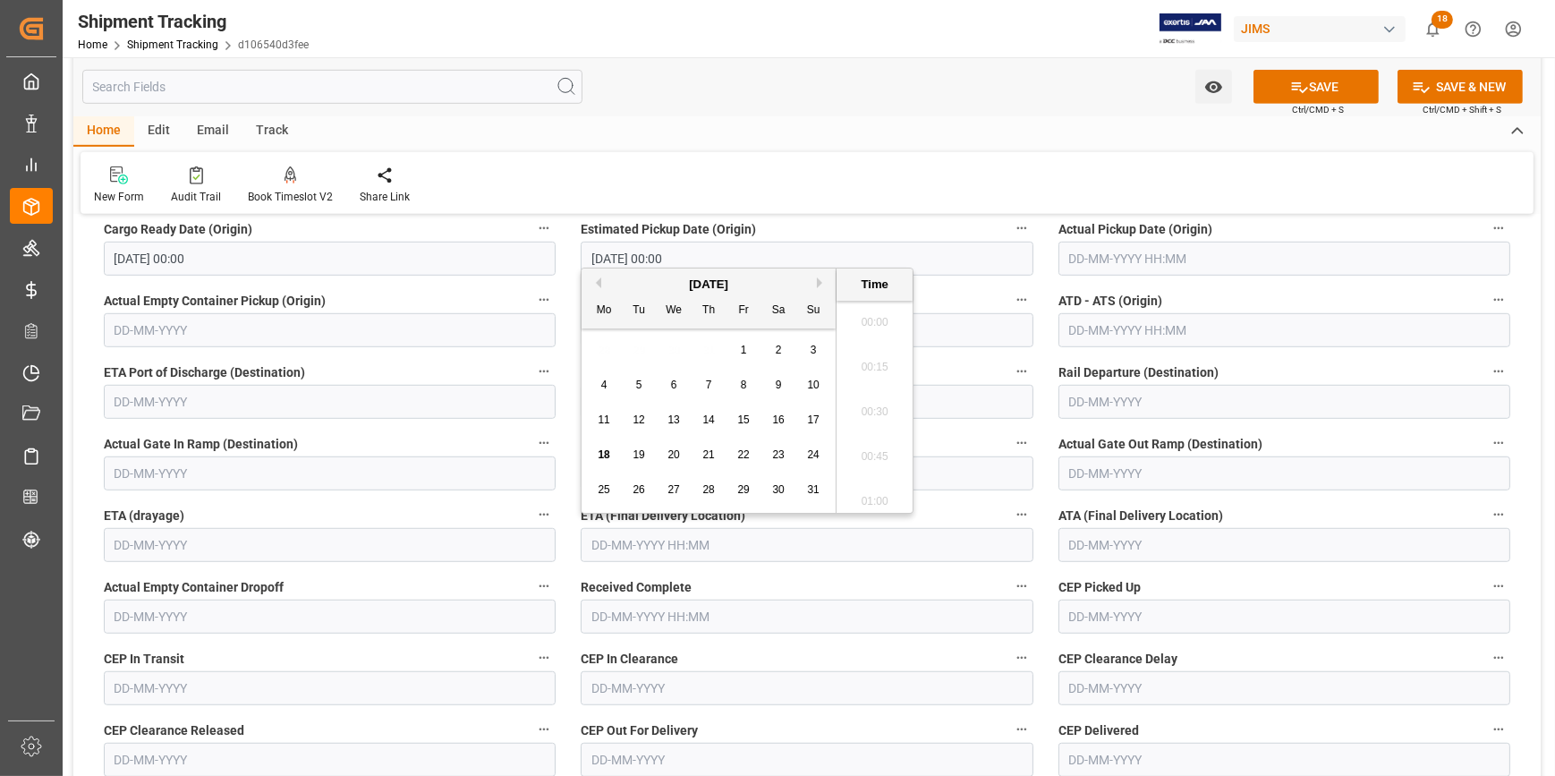
scroll to position [1705, 0]
click at [777, 490] on span "30" at bounding box center [778, 489] width 12 height 13
type input "30-08-2025 00:00"
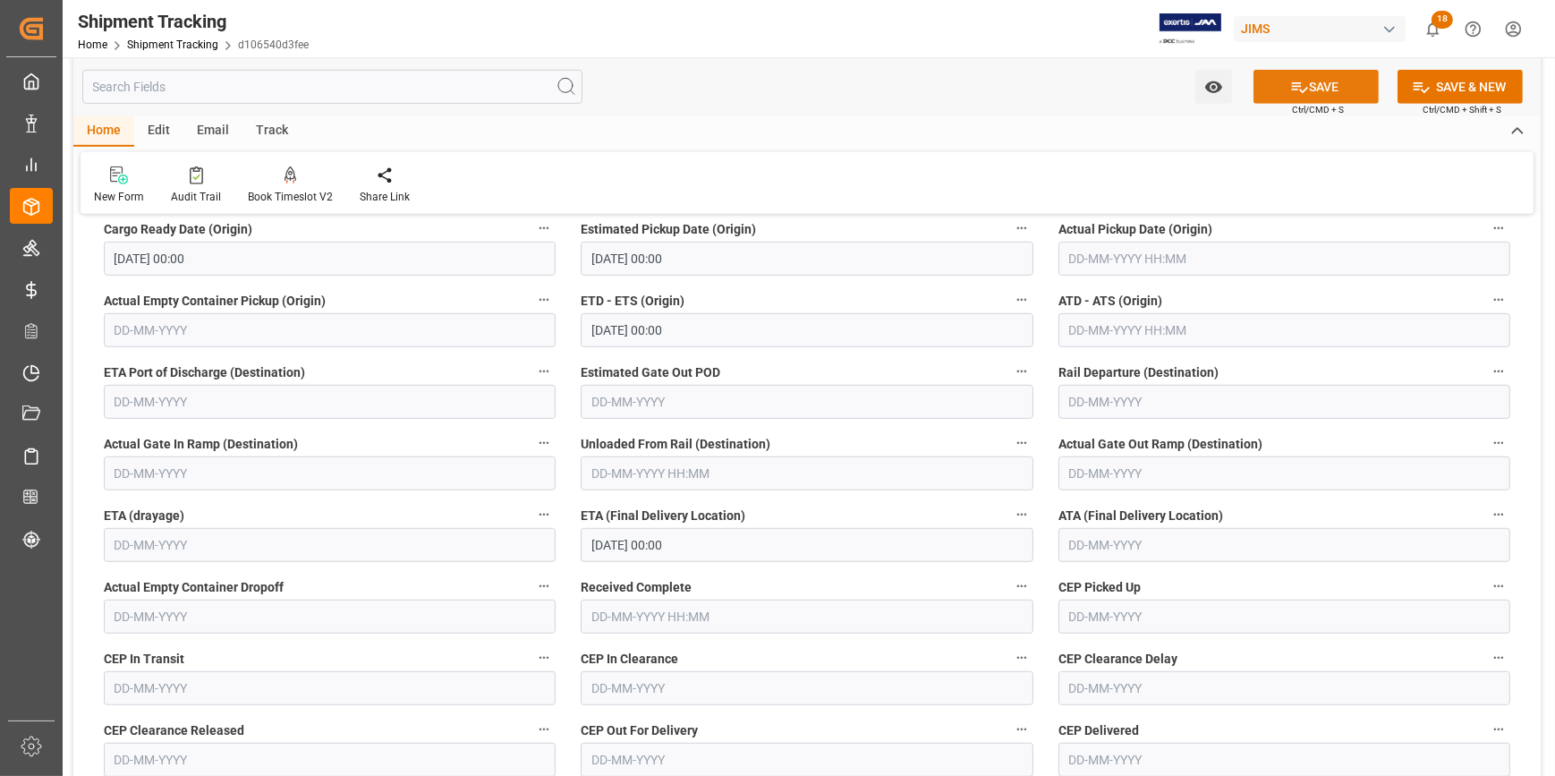
click at [1306, 79] on button "SAVE" at bounding box center [1315, 87] width 125 height 34
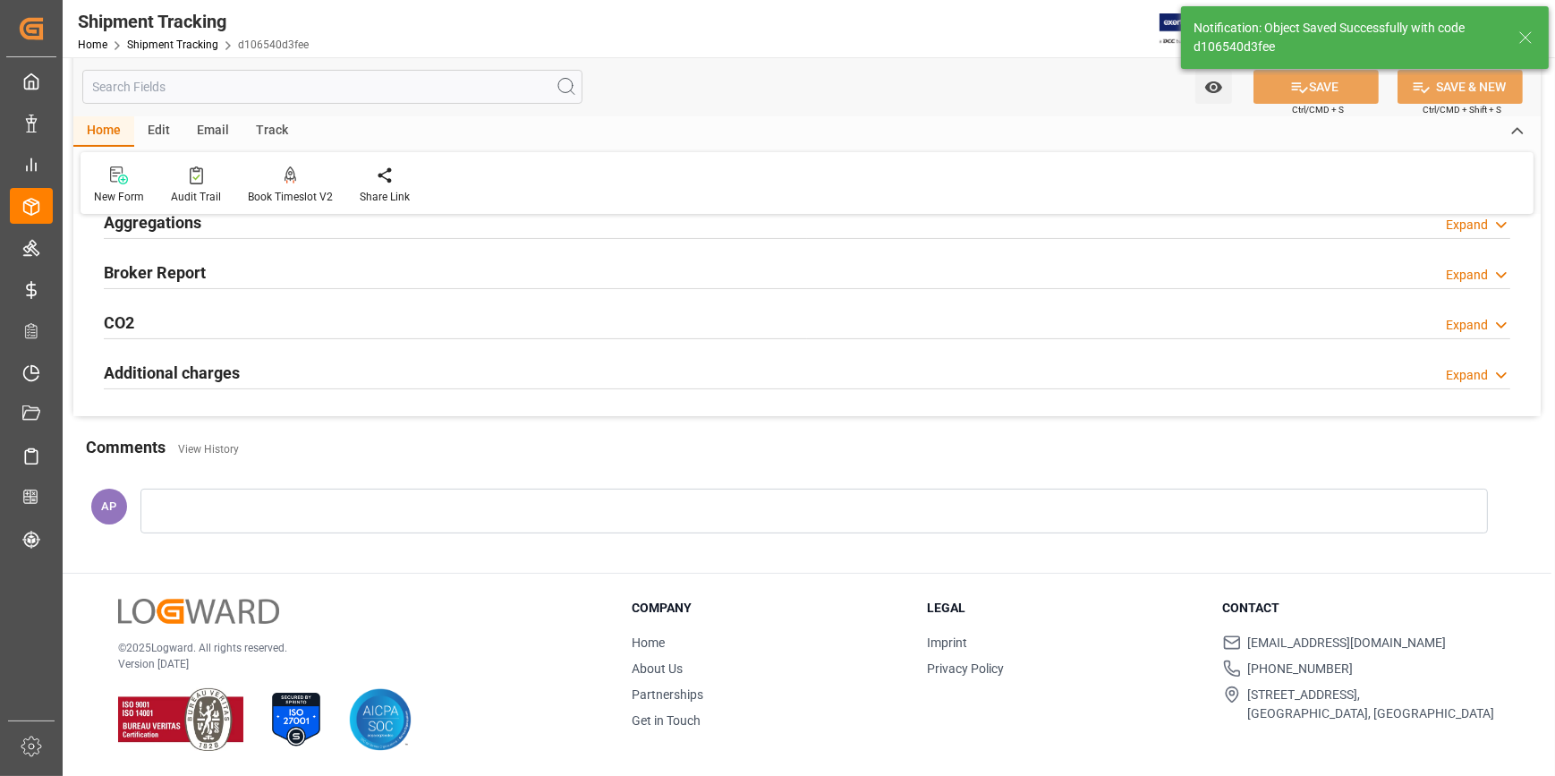
scroll to position [324, 0]
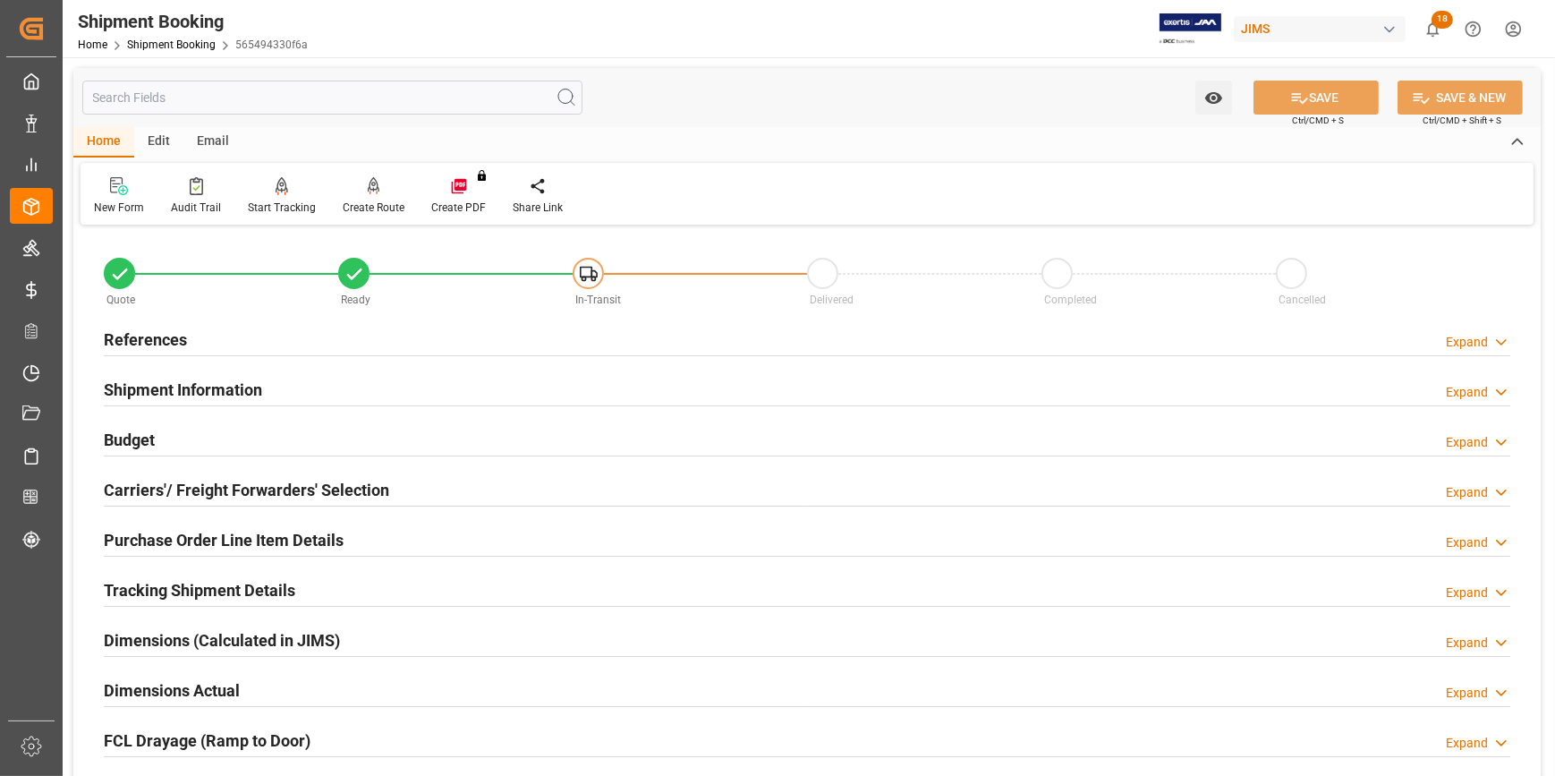
click at [367, 345] on div "References Expand" at bounding box center [807, 338] width 1406 height 34
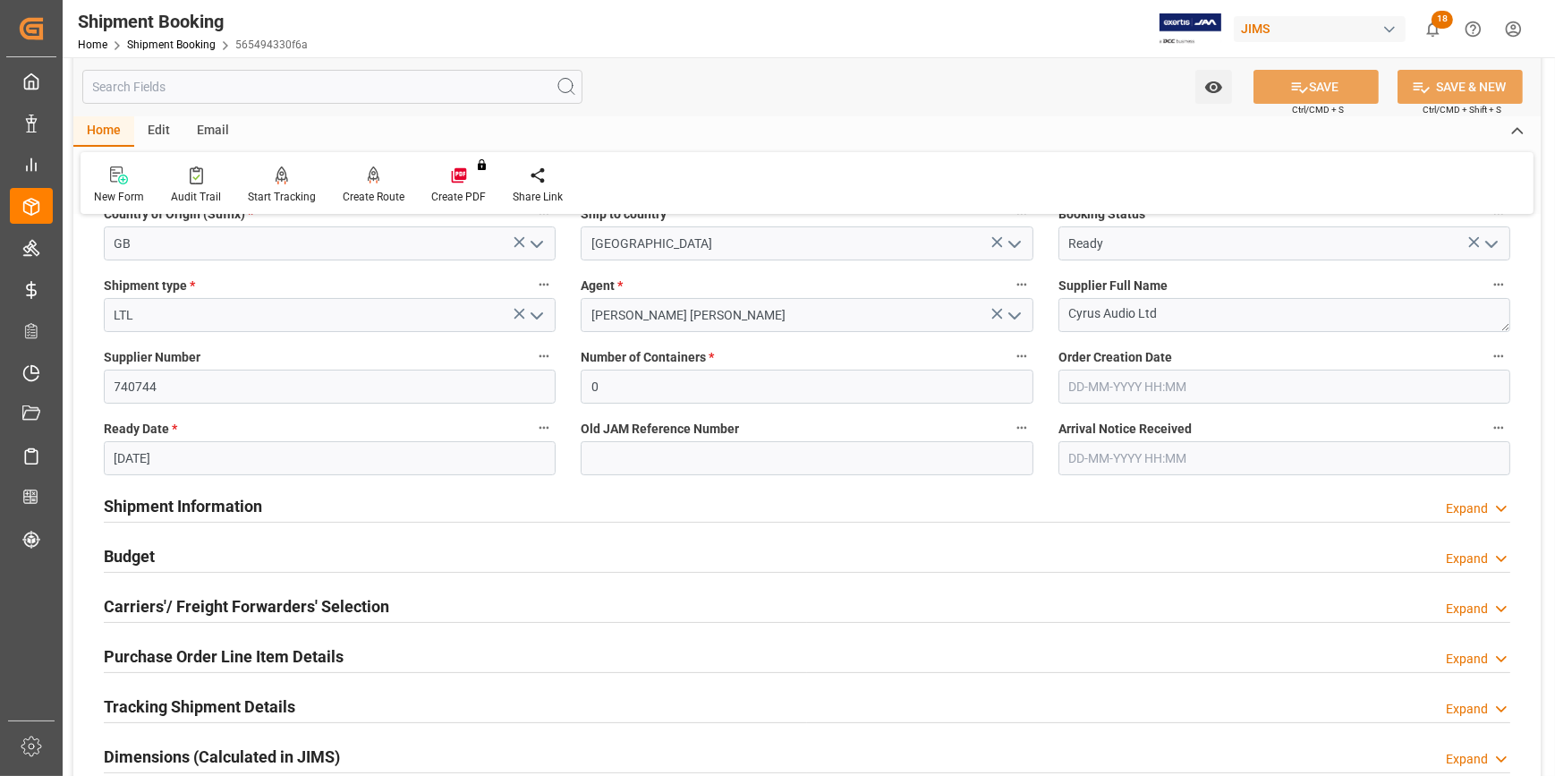
scroll to position [243, 0]
click at [256, 502] on h2 "Shipment Information" at bounding box center [183, 504] width 158 height 24
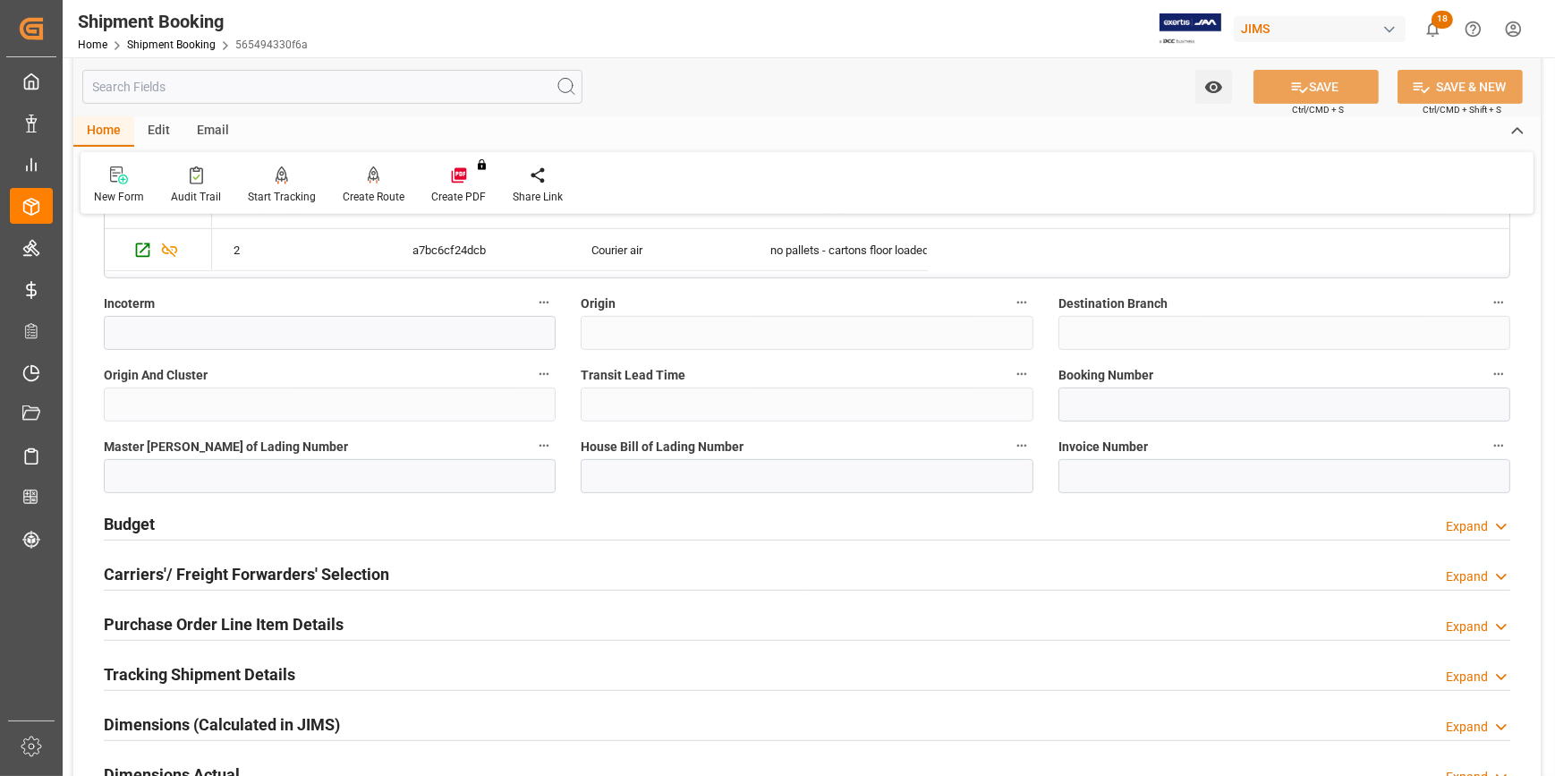
scroll to position [1138, 0]
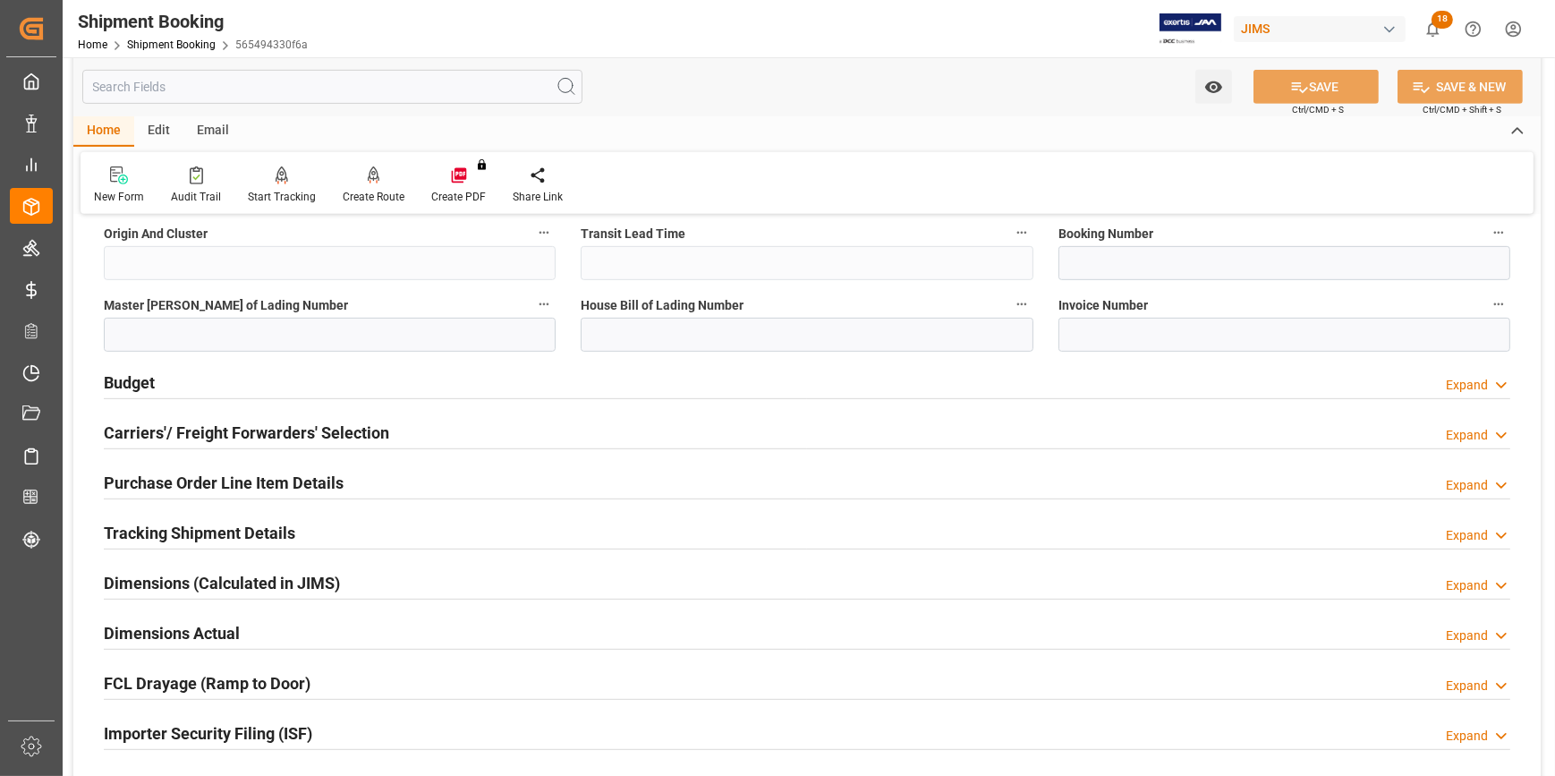
click at [268, 394] on div "Budget Expand" at bounding box center [807, 381] width 1406 height 34
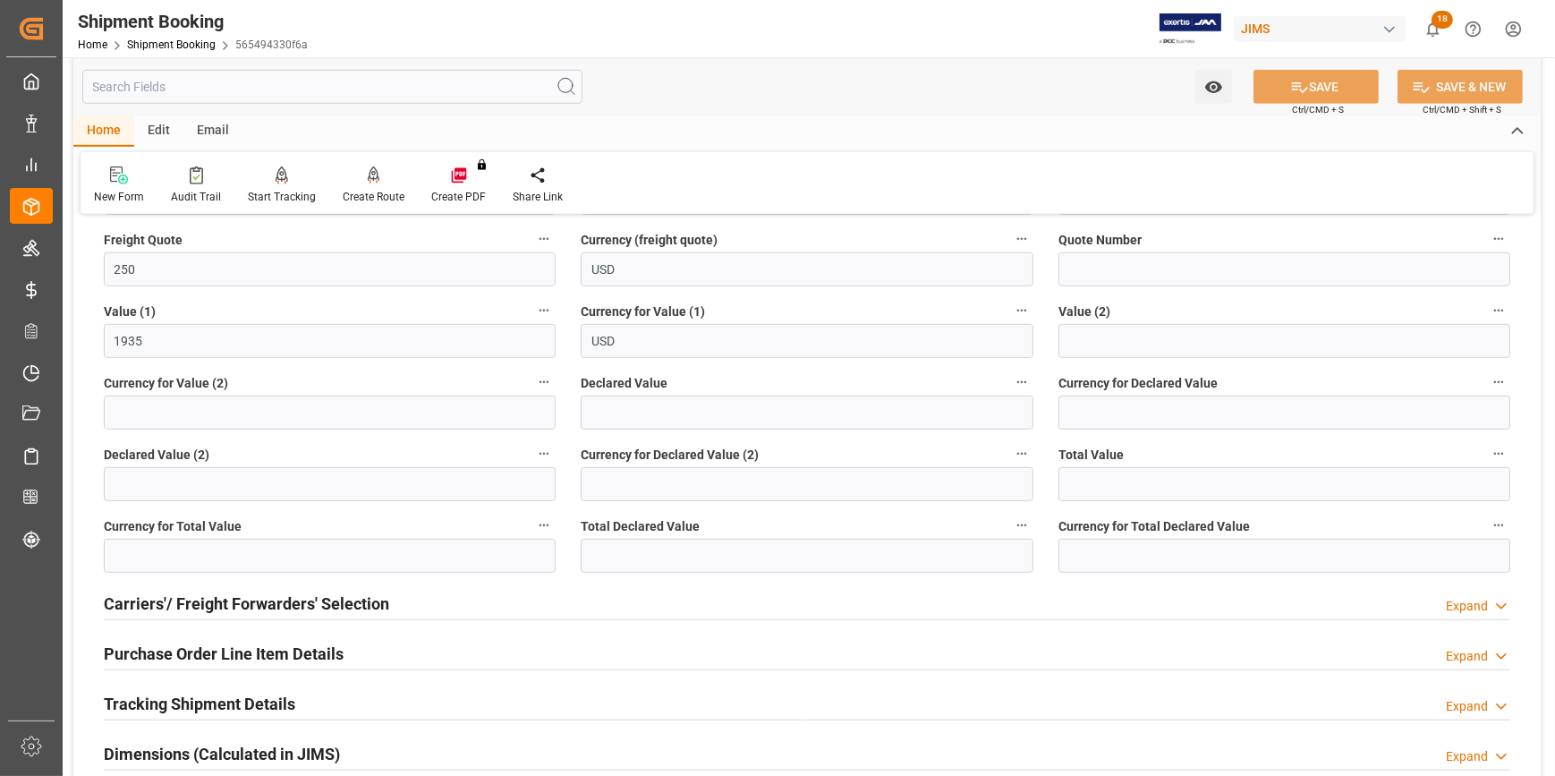
scroll to position [1545, 0]
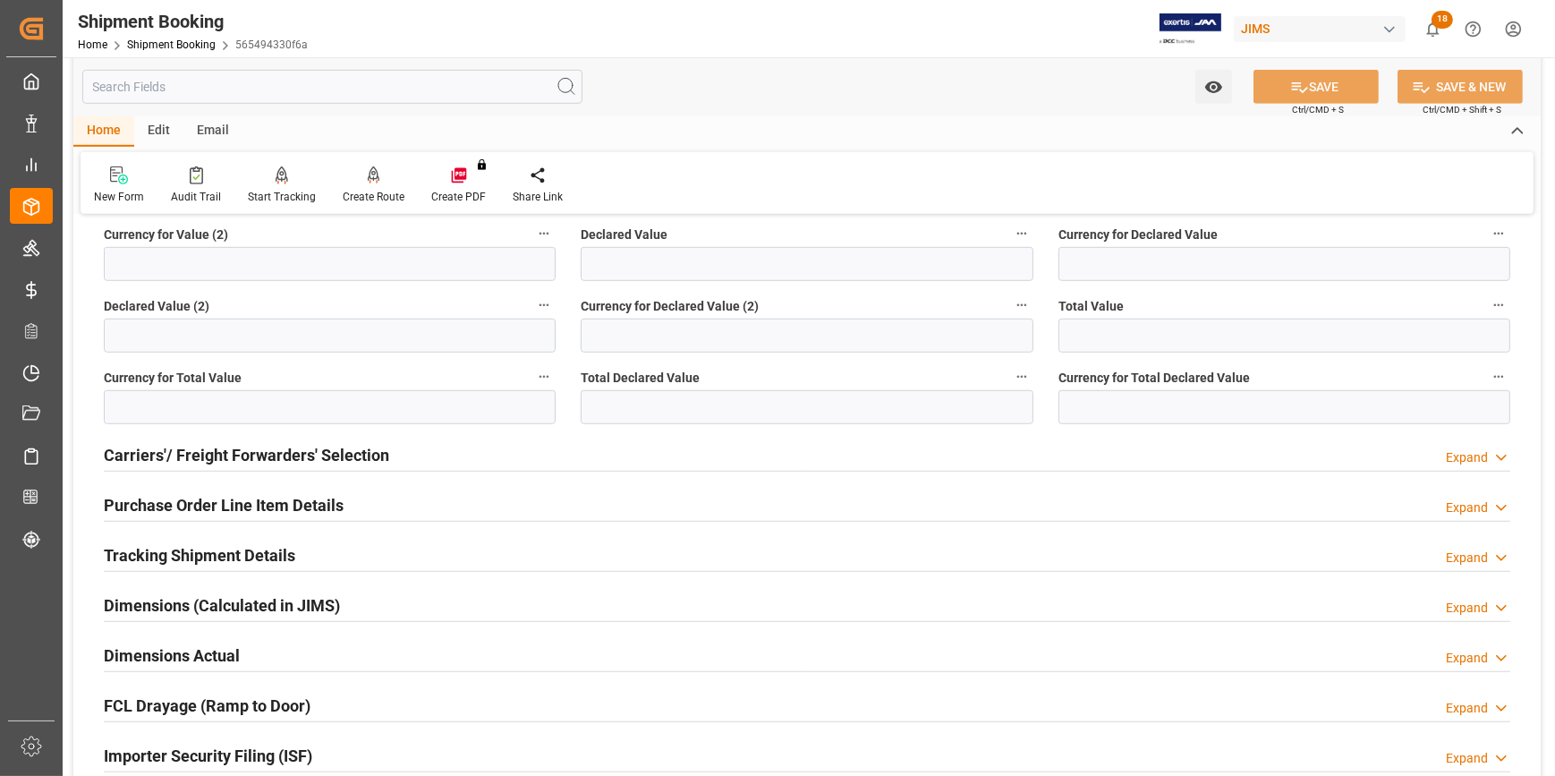
click at [372, 554] on div "Tracking Shipment Details Expand" at bounding box center [807, 554] width 1406 height 34
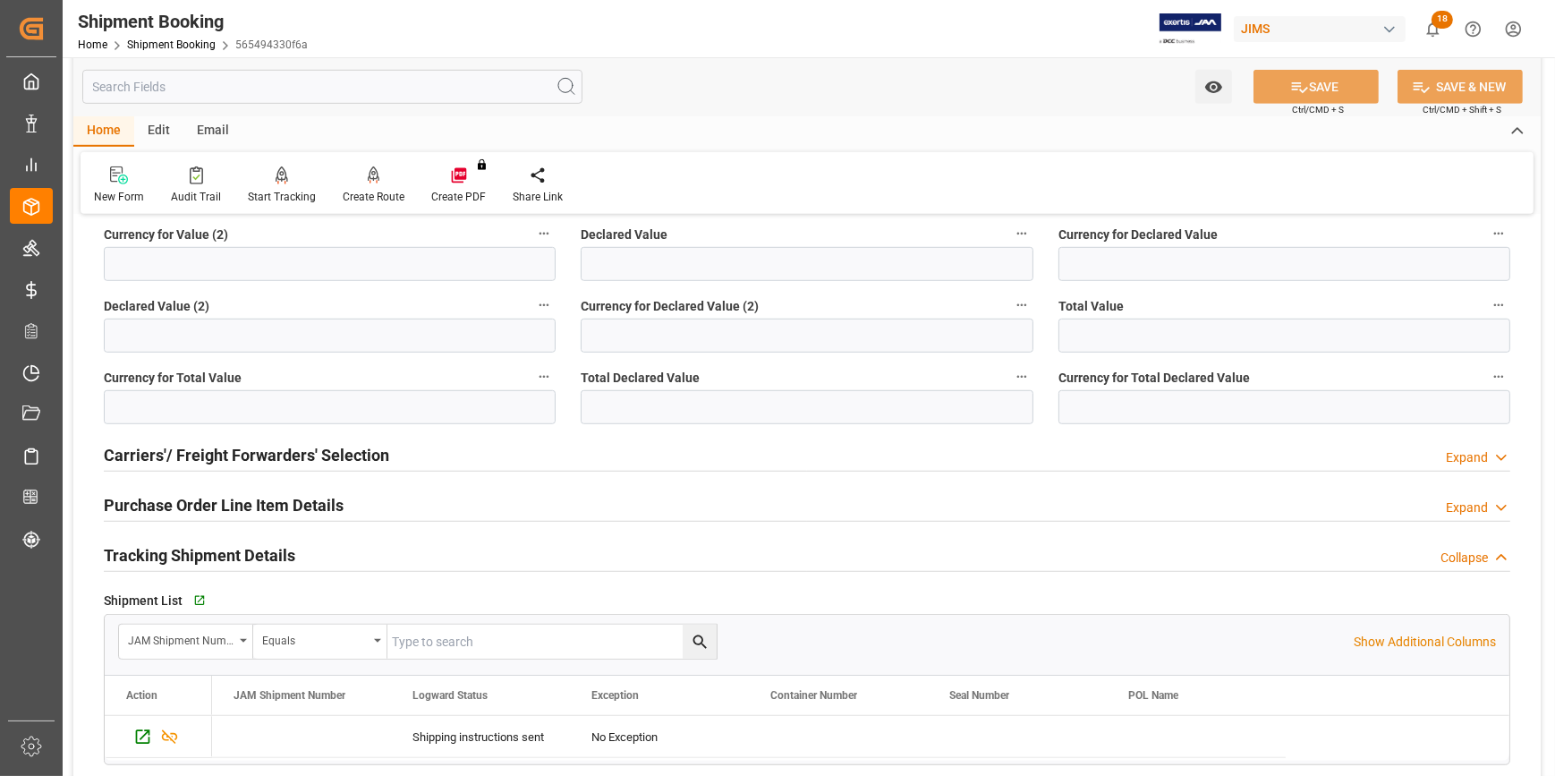
click at [372, 555] on div "Tracking Shipment Details Collapse" at bounding box center [807, 554] width 1406 height 34
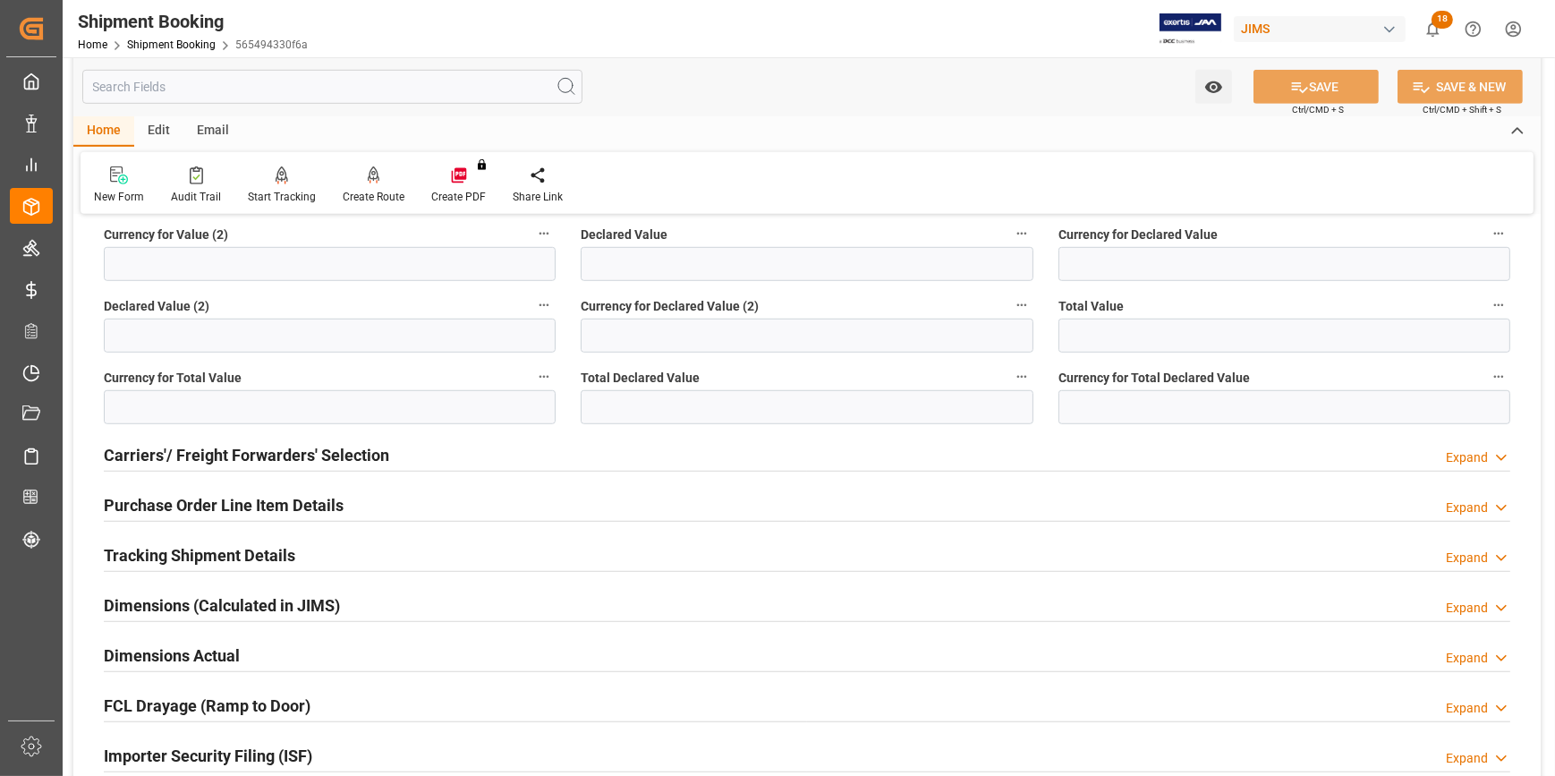
click at [341, 601] on div "Dimensions (Calculated in JIMS) Expand" at bounding box center [807, 604] width 1406 height 34
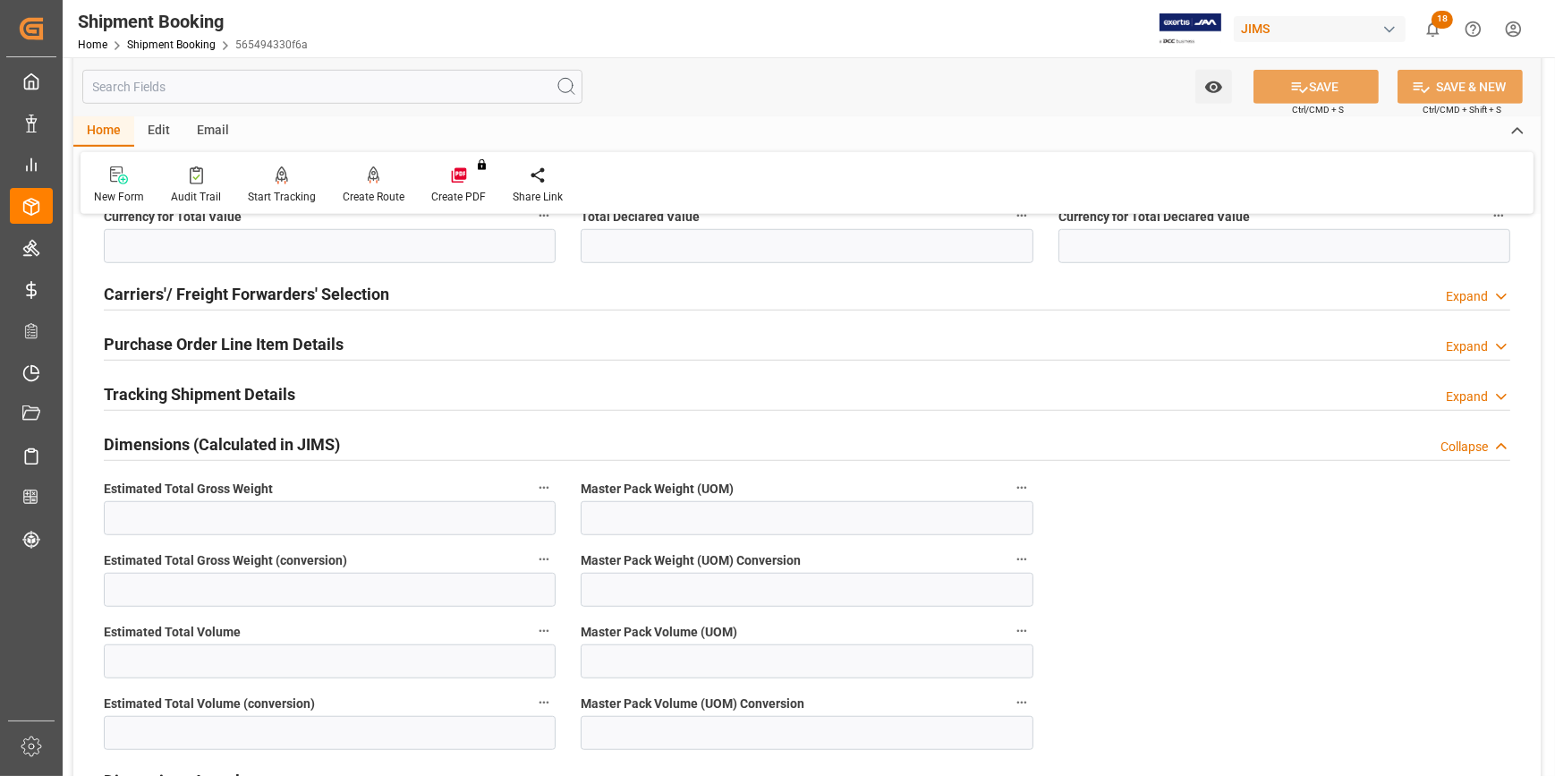
scroll to position [1708, 0]
click at [320, 519] on input "text" at bounding box center [330, 516] width 452 height 34
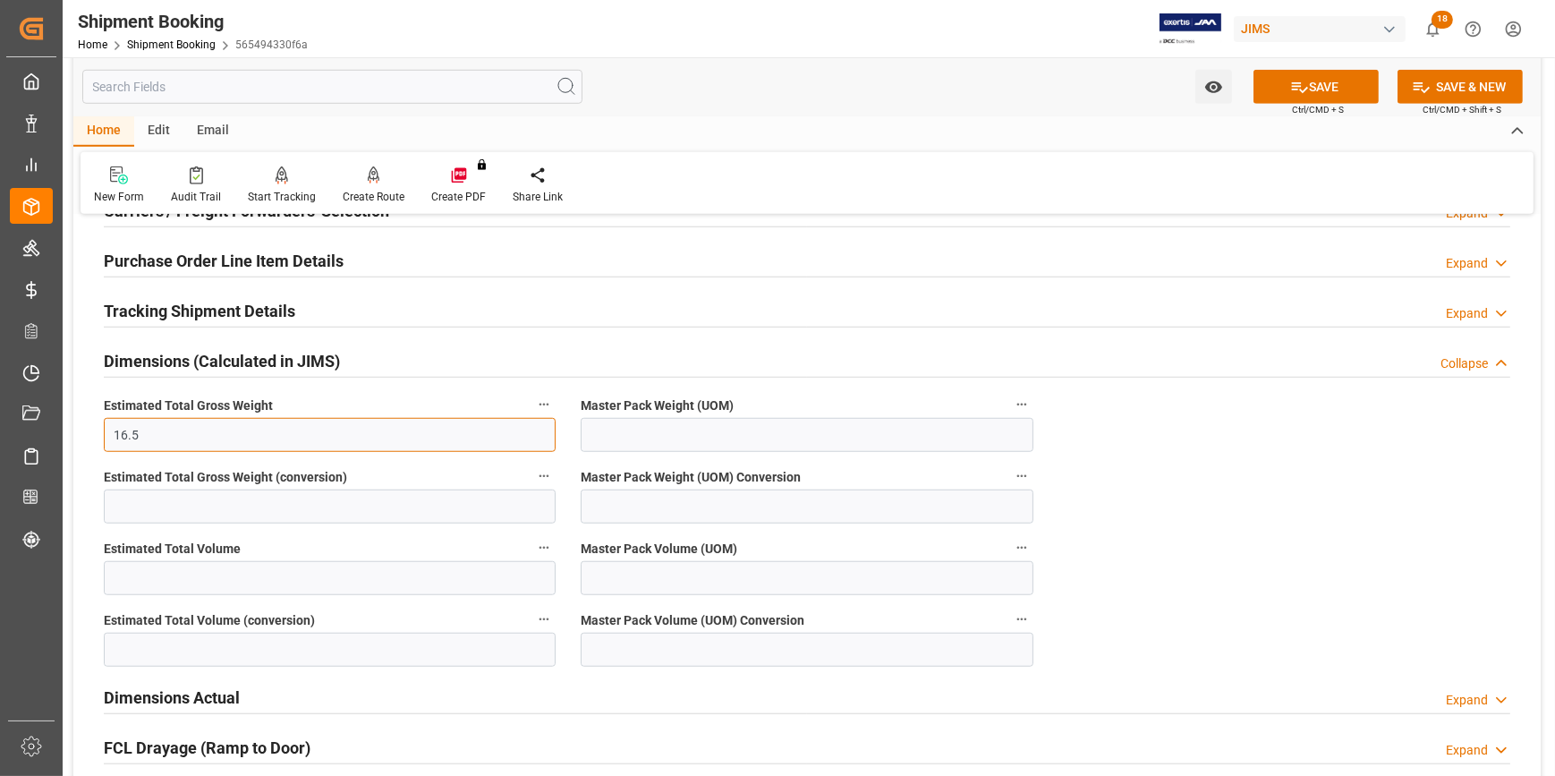
type input "16.5"
click at [653, 425] on input at bounding box center [807, 435] width 452 height 34
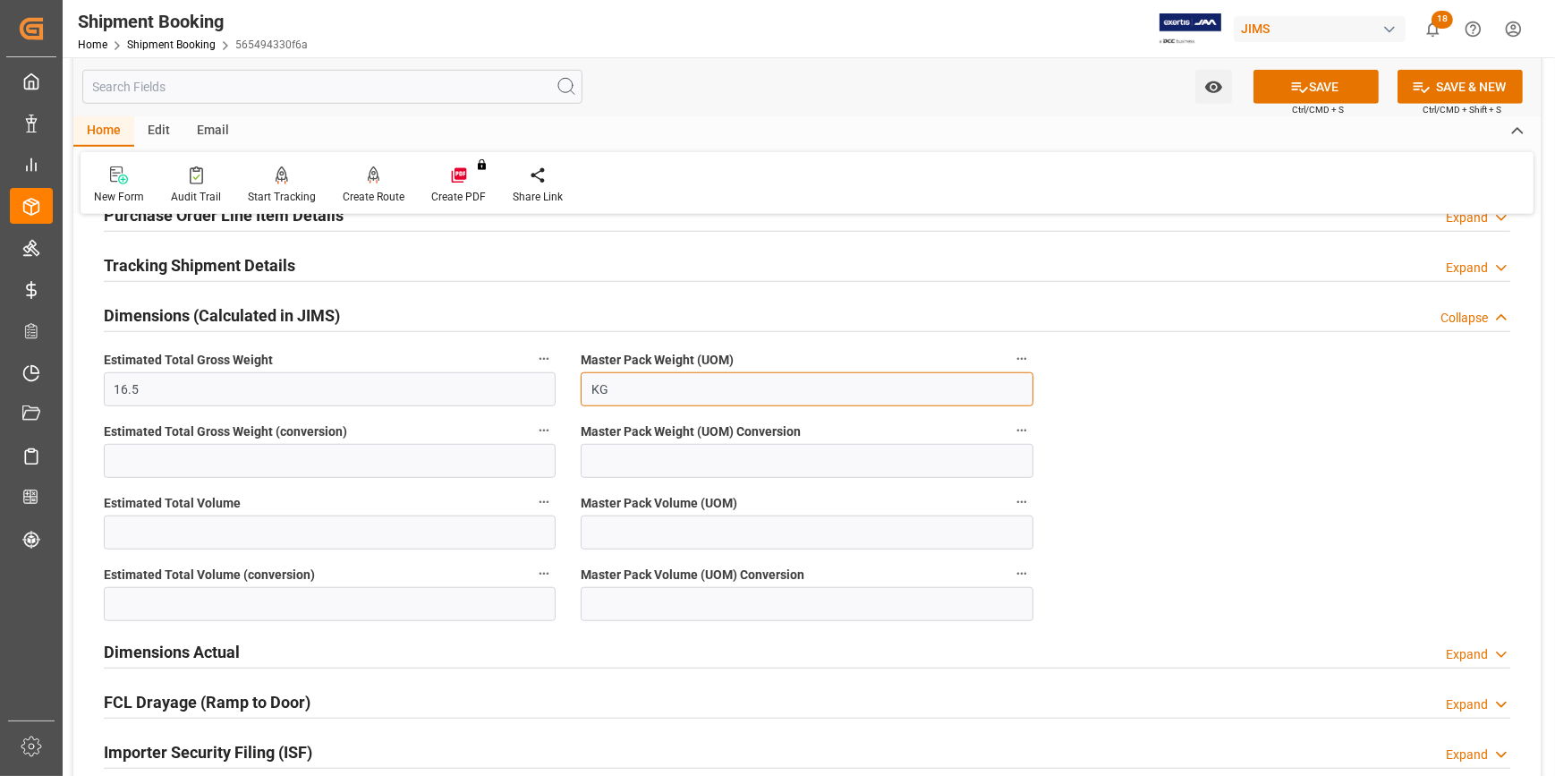
scroll to position [1951, 0]
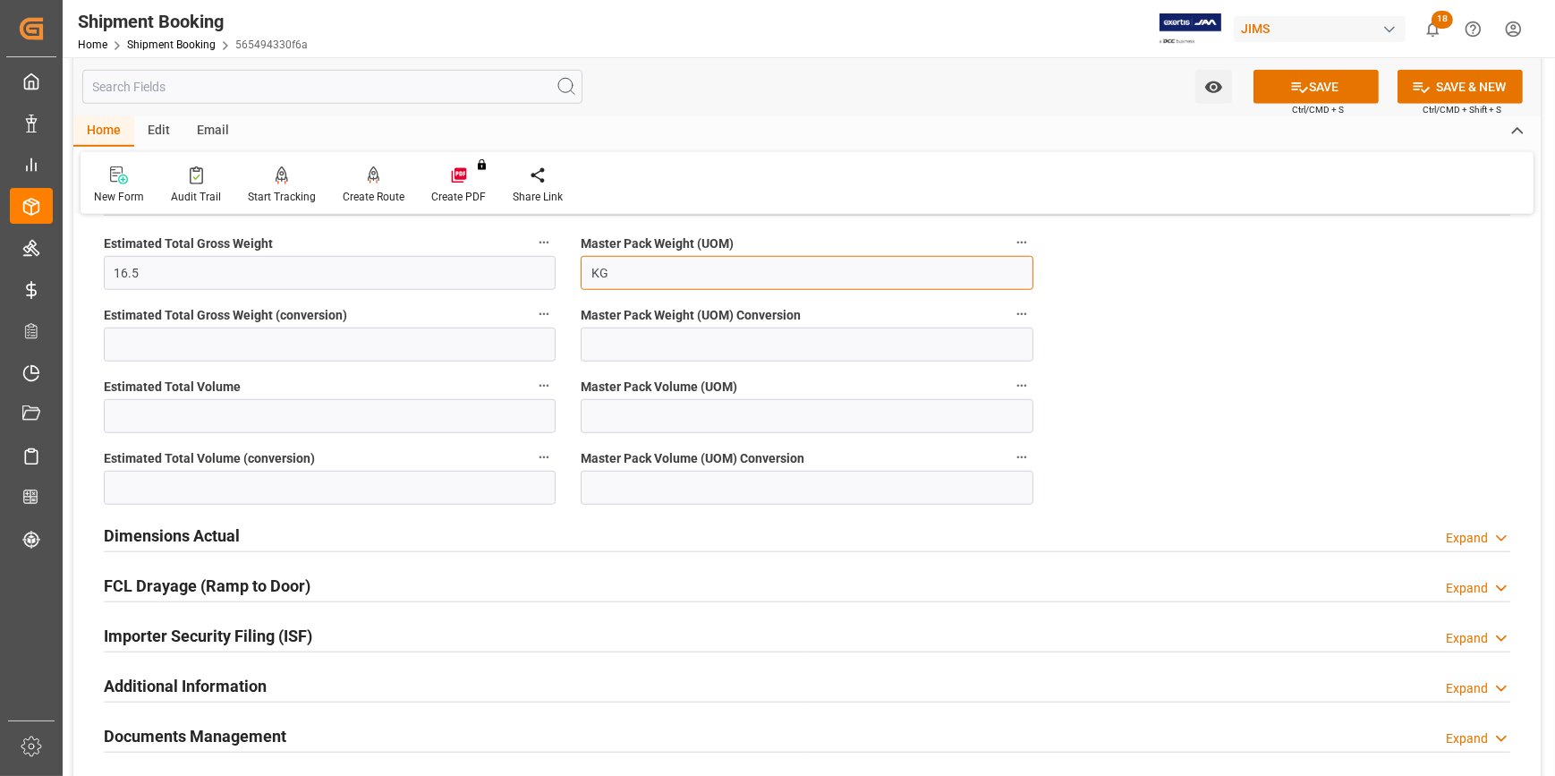
type input "KG"
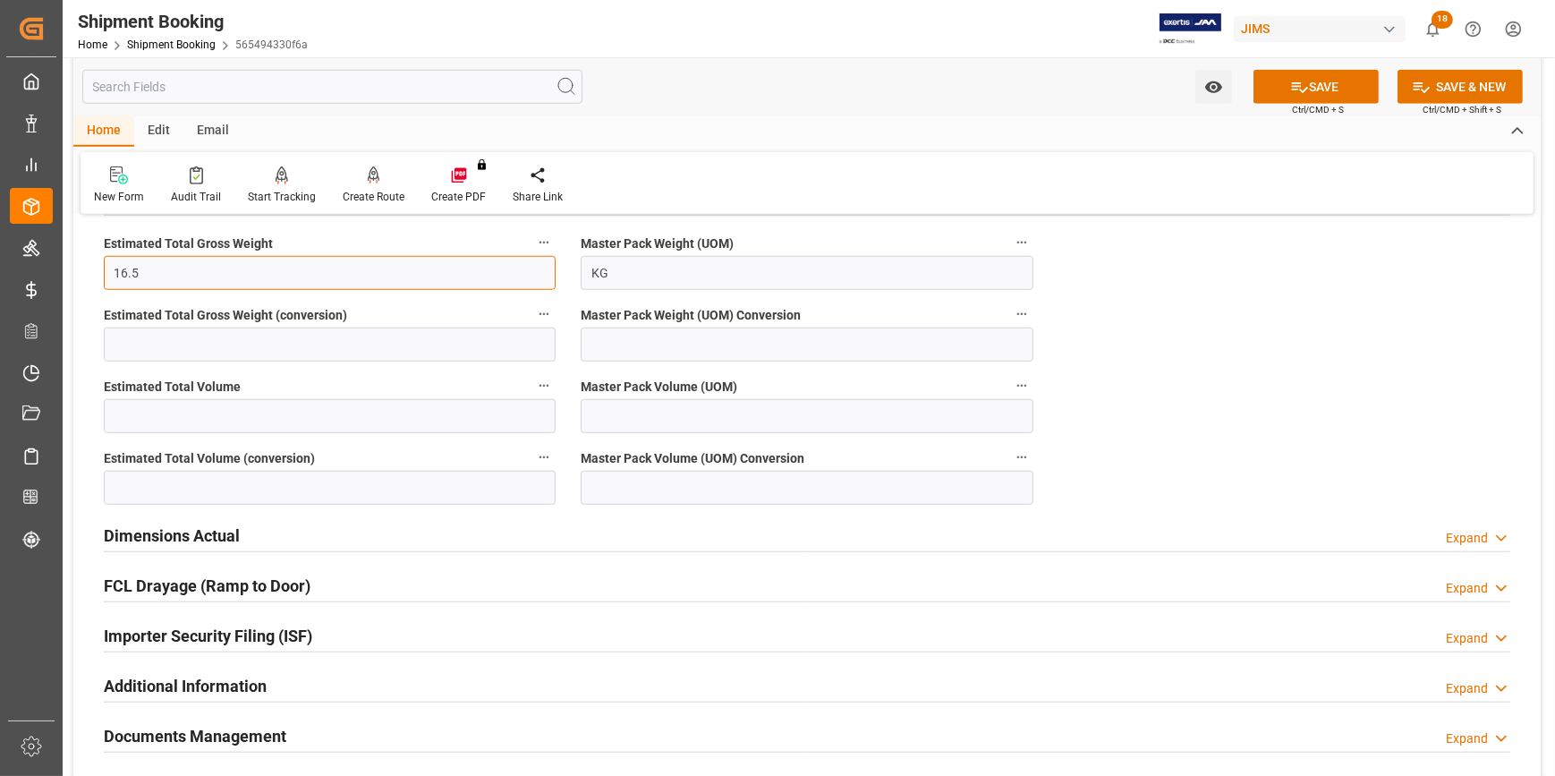
drag, startPoint x: 124, startPoint y: 275, endPoint x: 98, endPoint y: 274, distance: 26.9
click at [98, 274] on div "Estimated Total Gross Weight 16.5" at bounding box center [329, 261] width 477 height 72
type input "0"
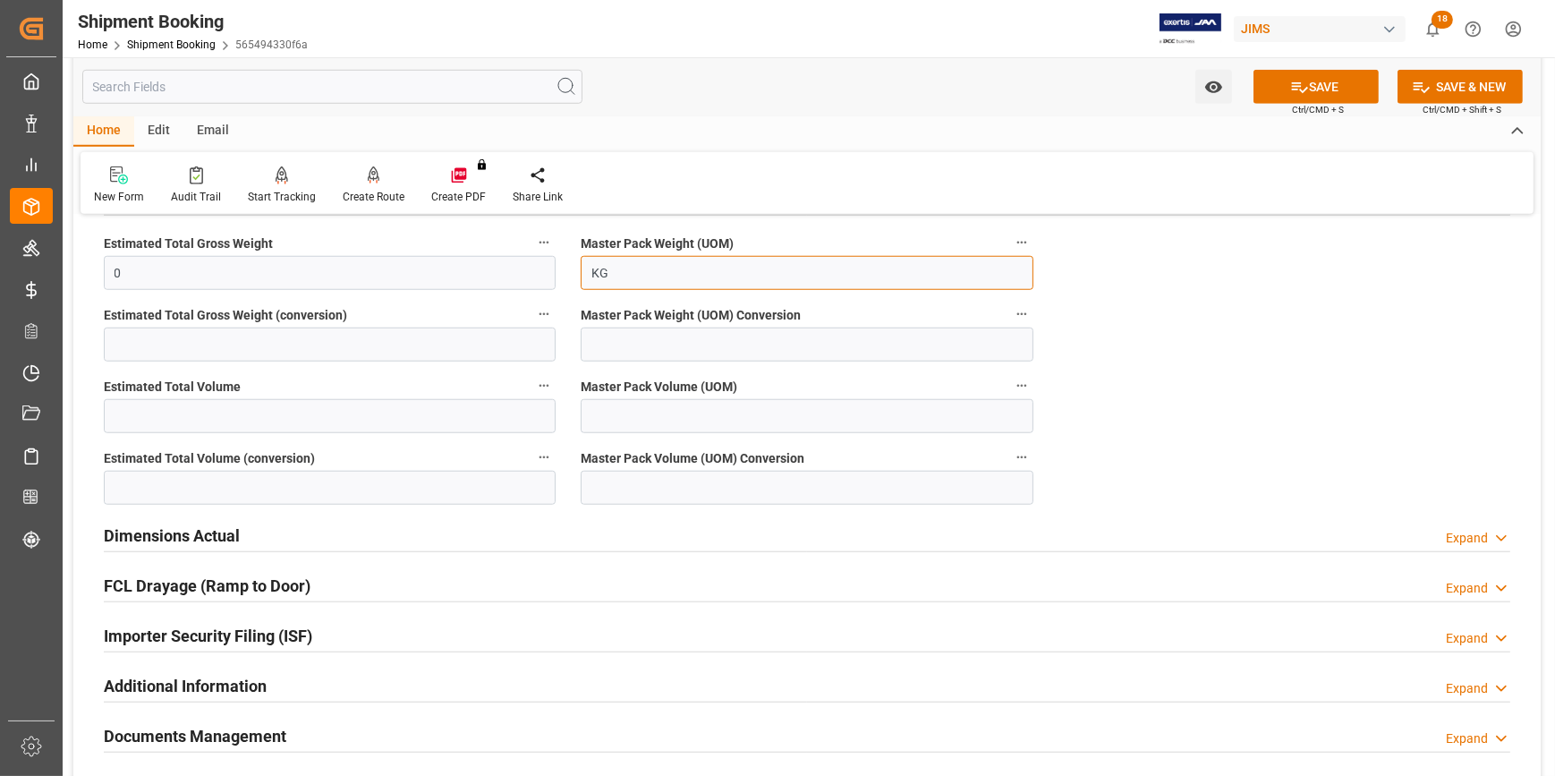
drag, startPoint x: 621, startPoint y: 264, endPoint x: 555, endPoint y: 273, distance: 65.9
click at [292, 539] on div "Dimensions Actual Expand" at bounding box center [807, 534] width 1406 height 34
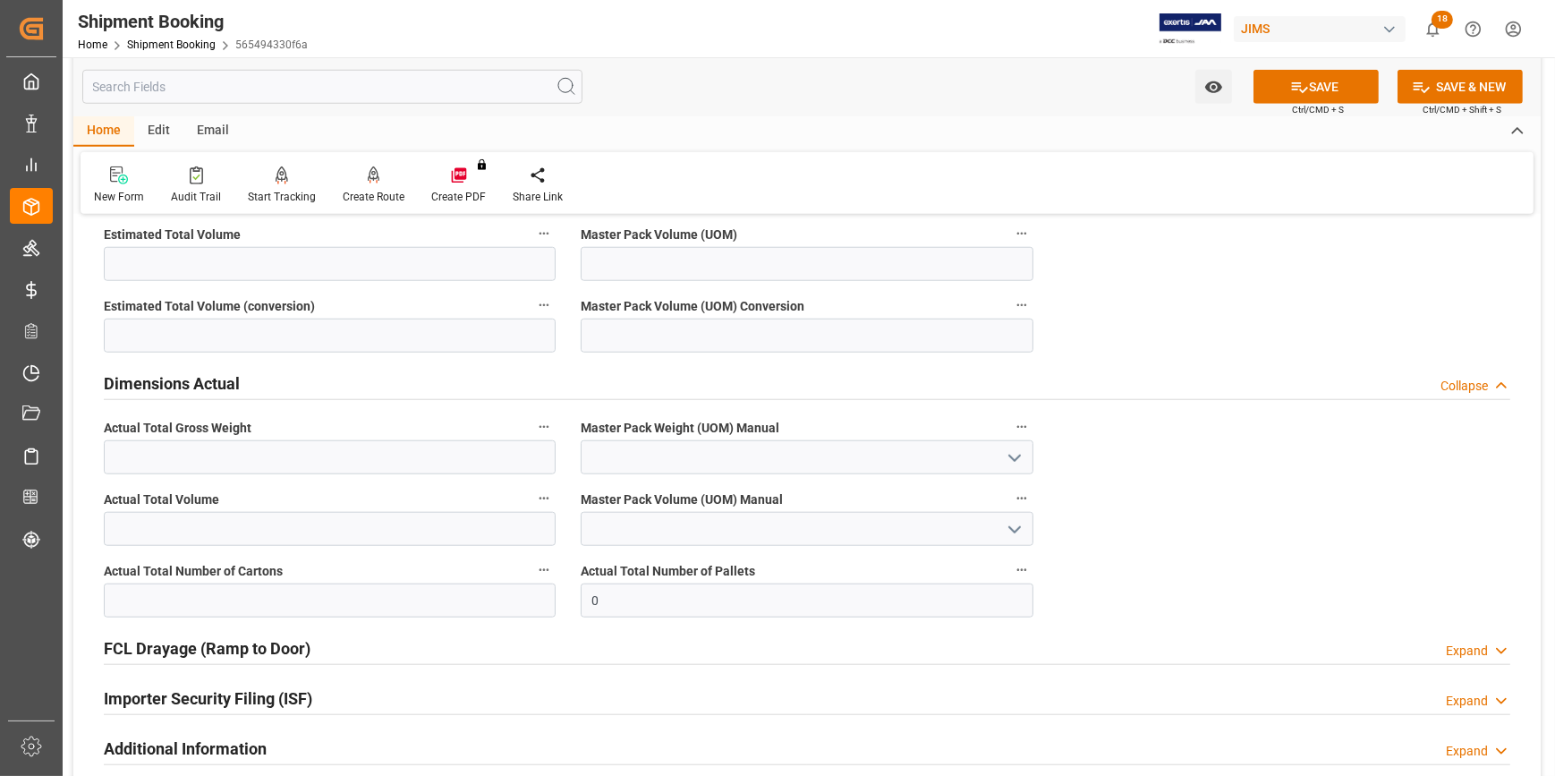
scroll to position [2114, 0]
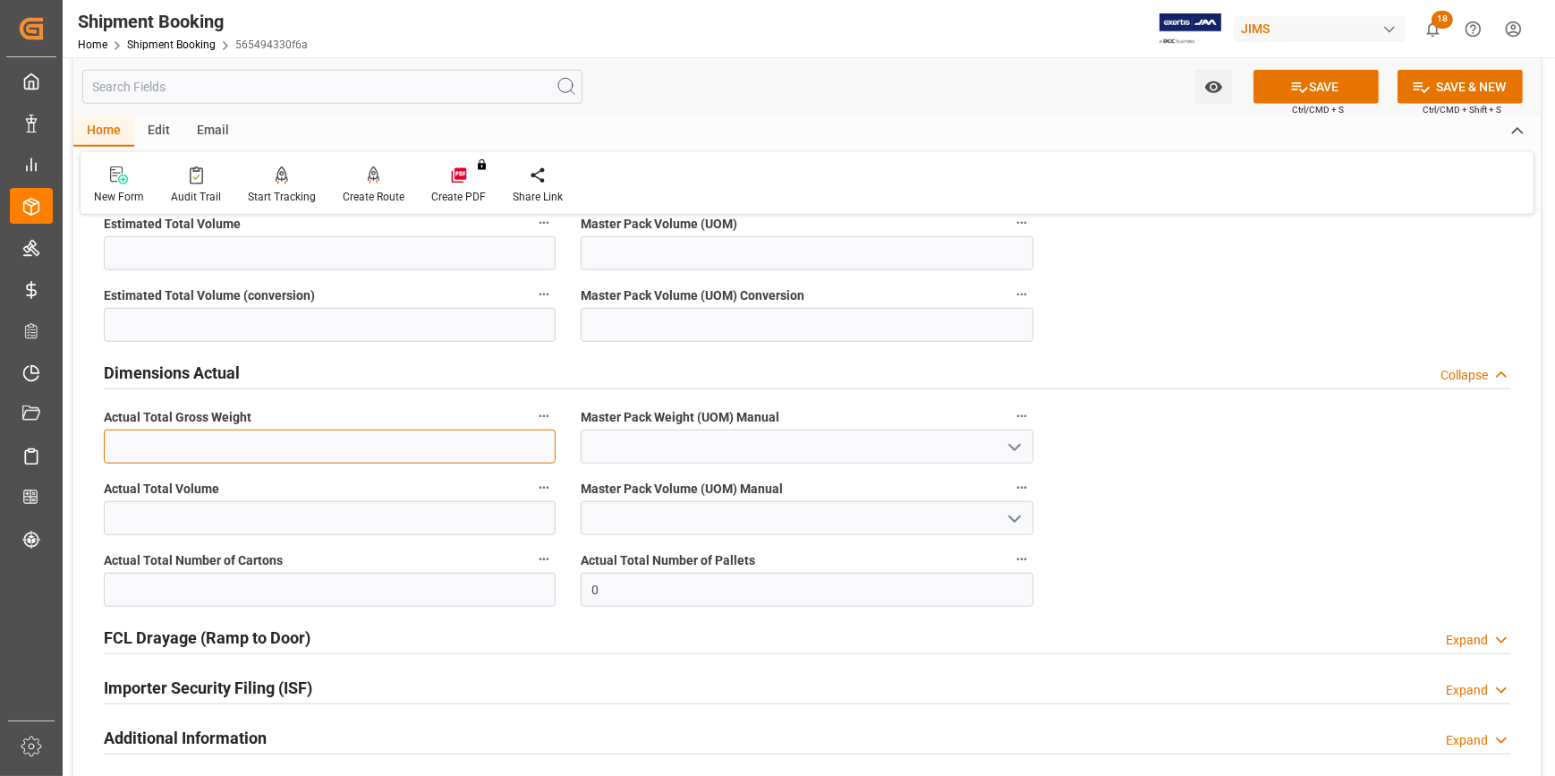
click at [242, 446] on input "text" at bounding box center [330, 446] width 452 height 34
type input "16.5"
click at [1007, 433] on button "open menu" at bounding box center [1012, 447] width 27 height 28
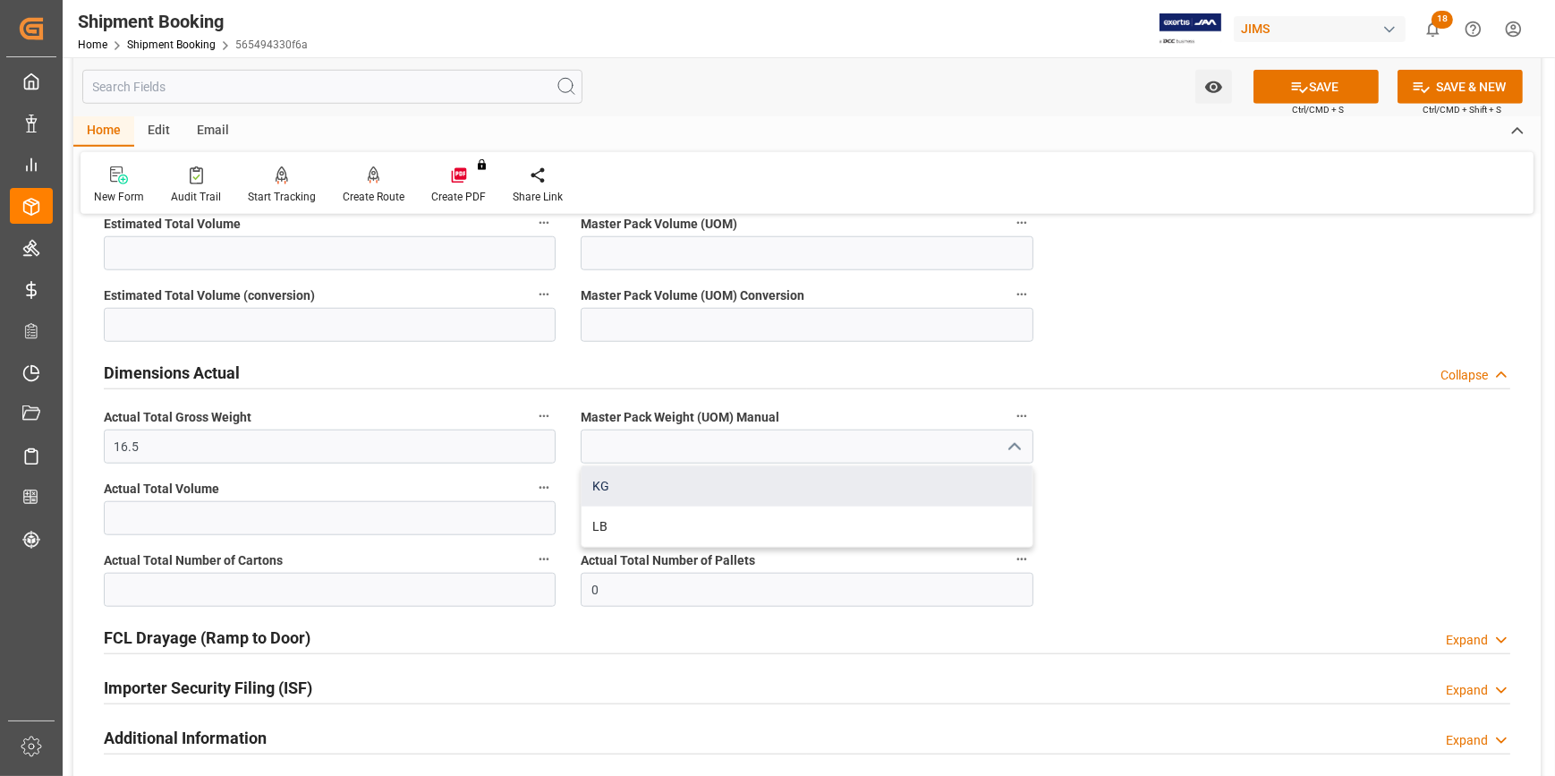
click at [839, 481] on div "KG" at bounding box center [806, 486] width 450 height 40
type input "KG"
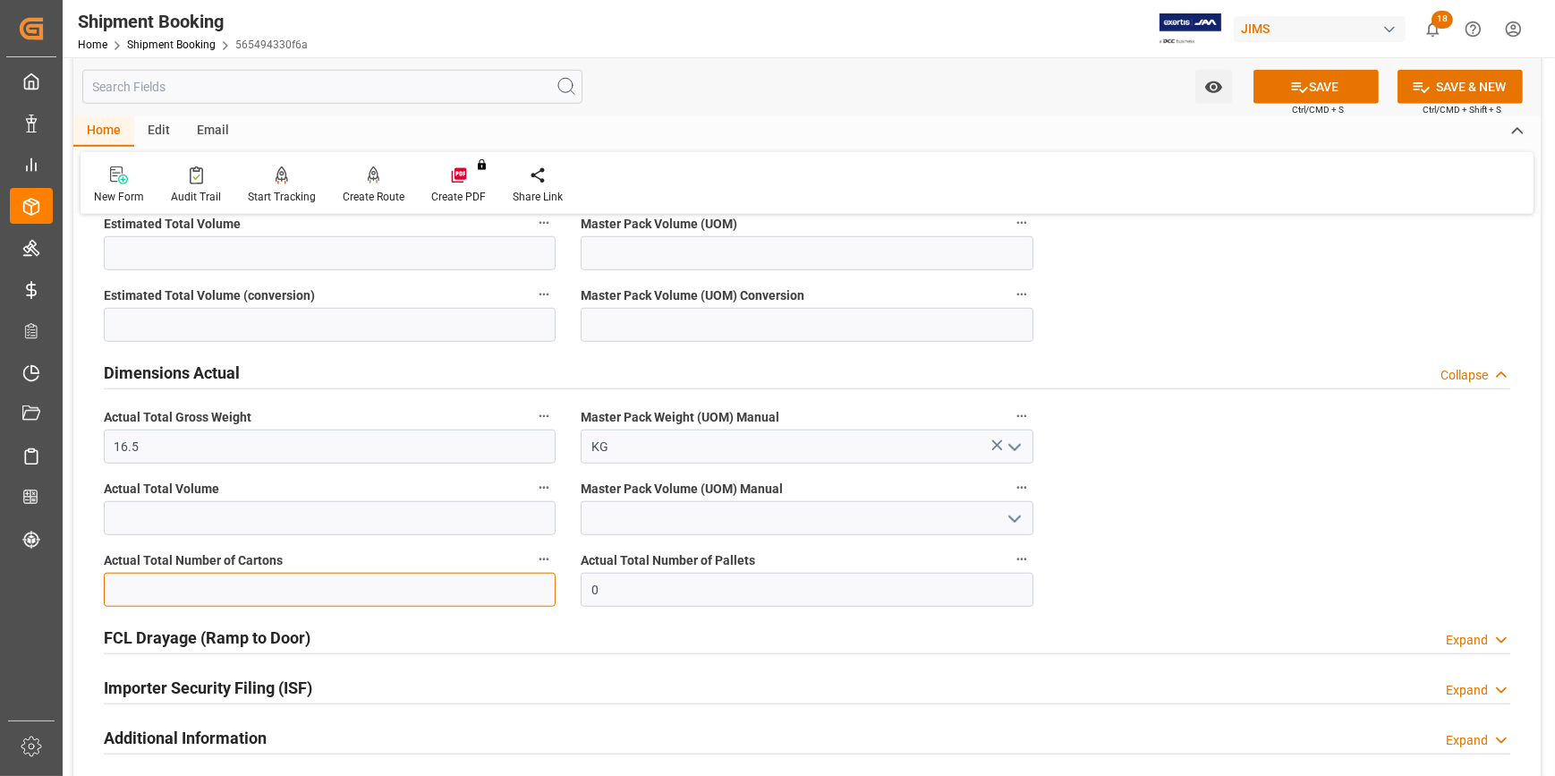
click at [148, 588] on input "text" at bounding box center [330, 589] width 452 height 34
type input "3"
click at [643, 623] on div "FCL Drayage (Ramp to Door) Expand" at bounding box center [807, 636] width 1406 height 34
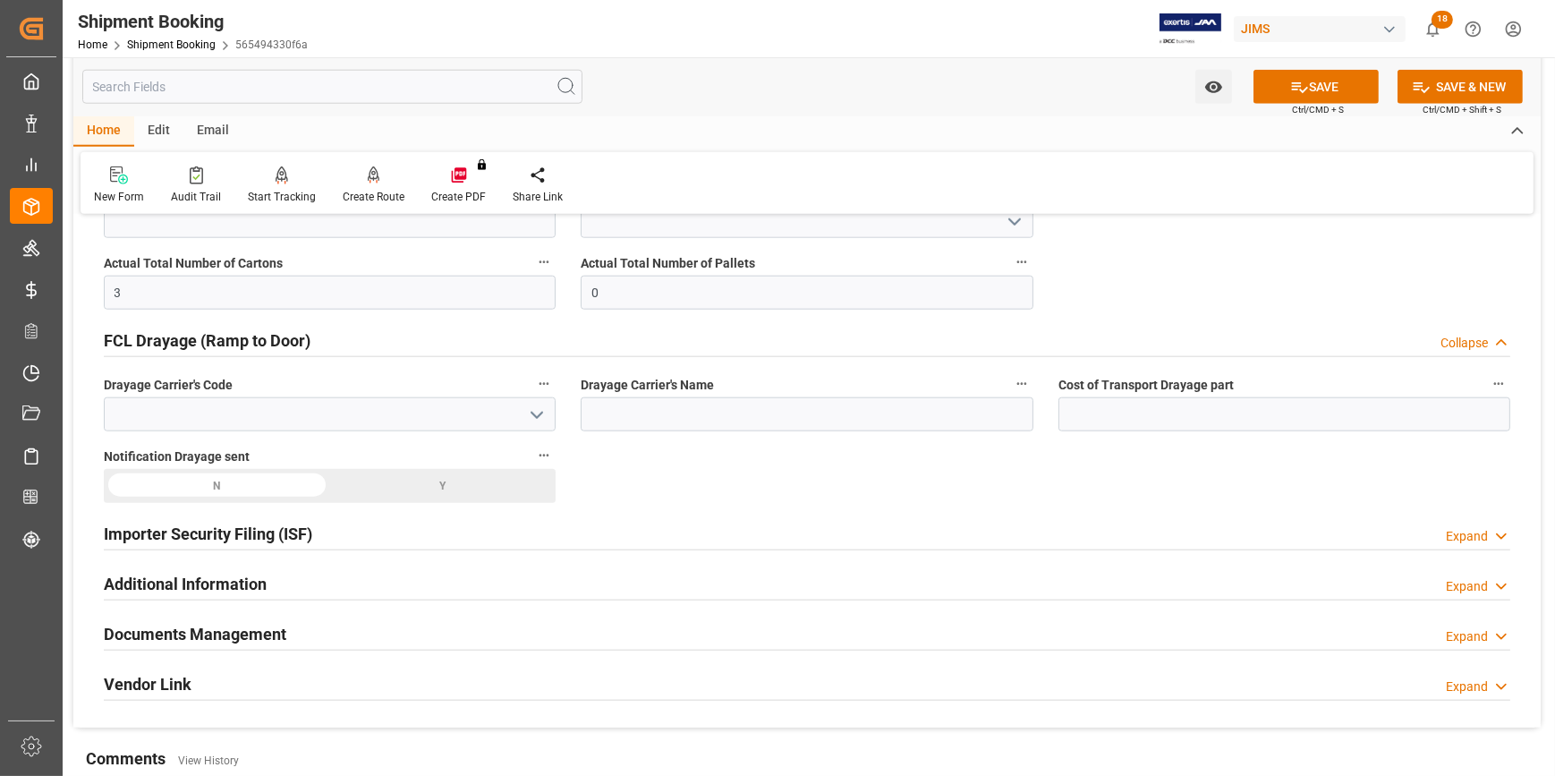
scroll to position [2439, 0]
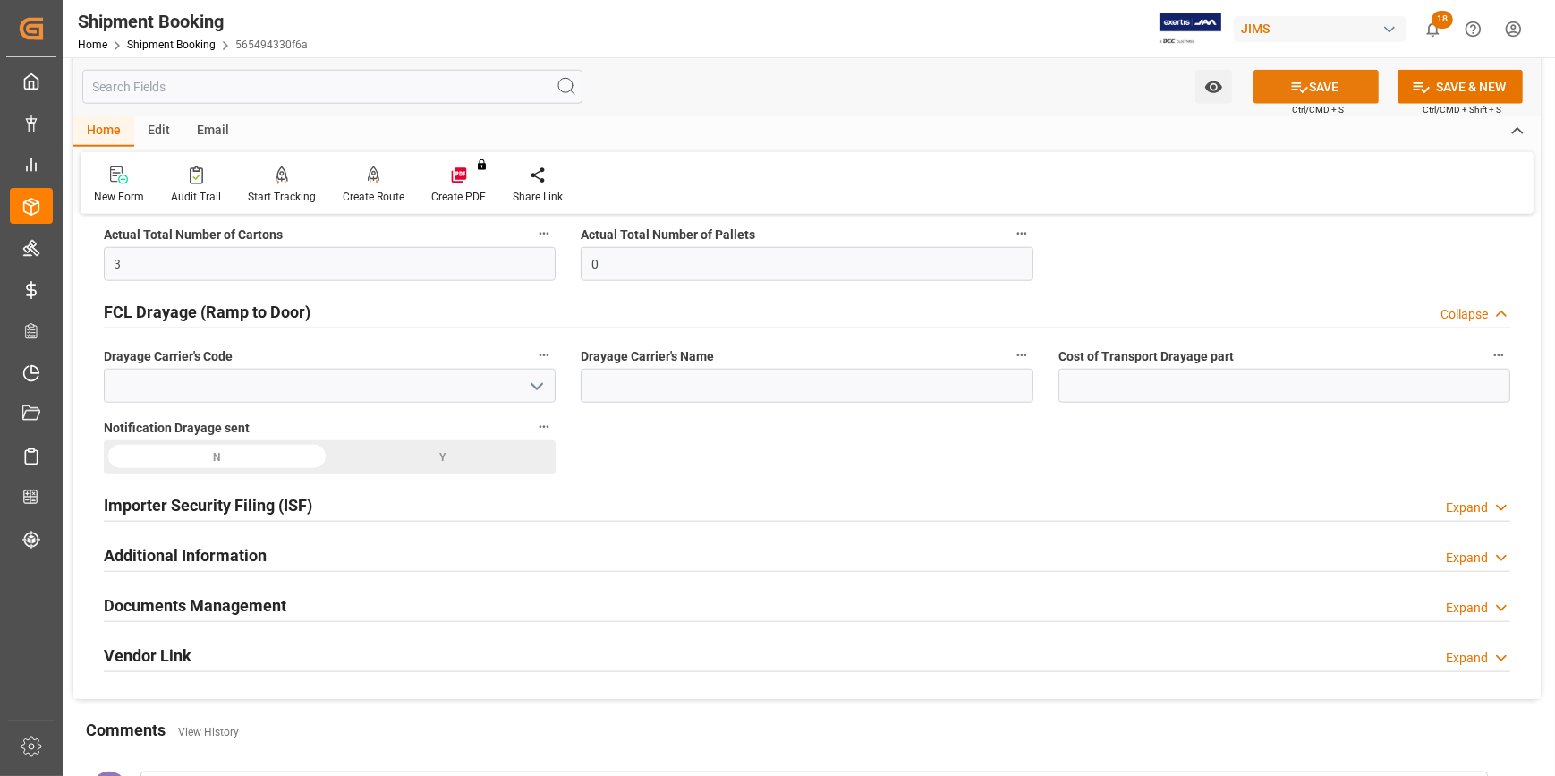
click at [1323, 92] on button "SAVE" at bounding box center [1315, 87] width 125 height 34
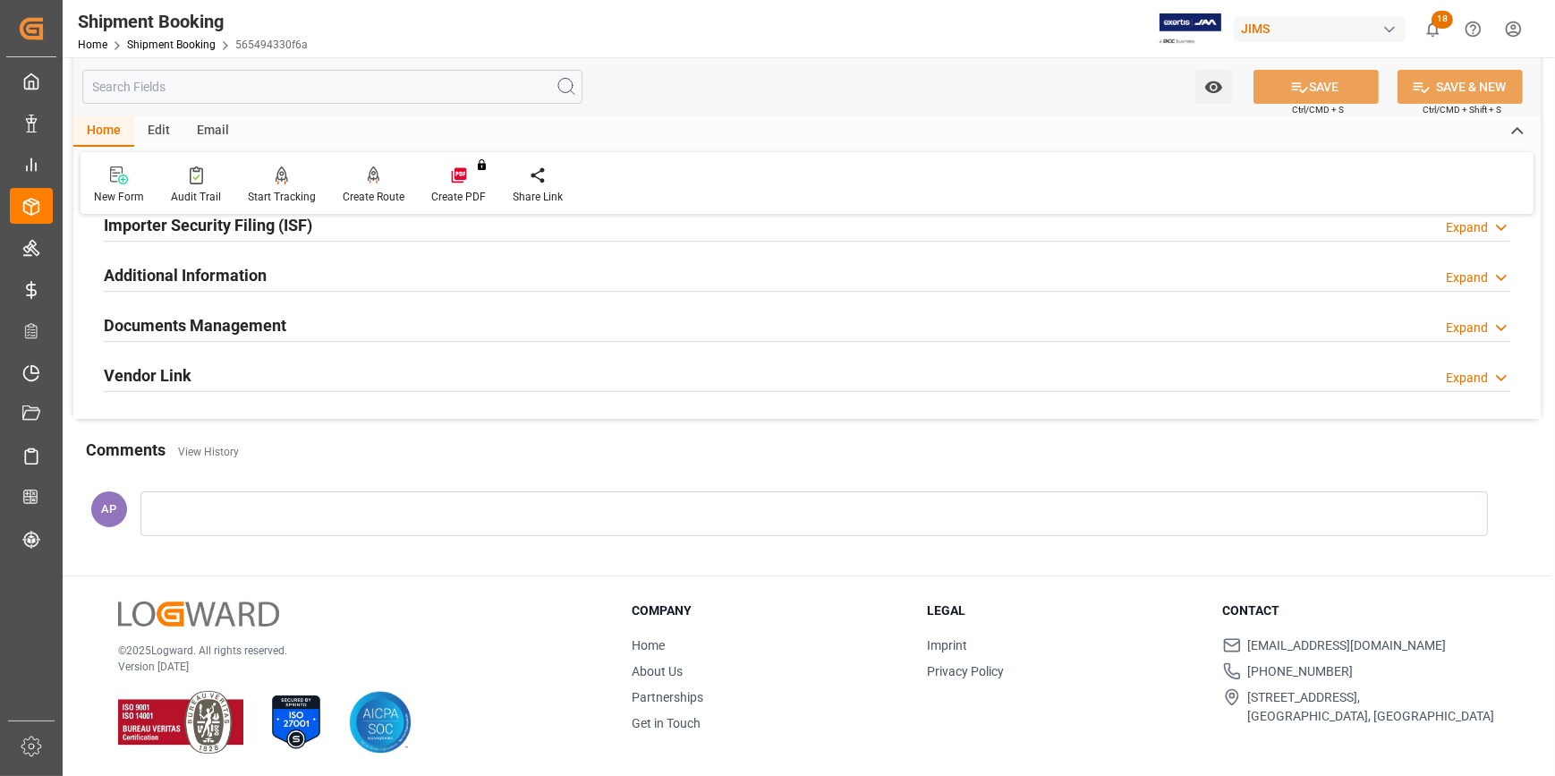
scroll to position [565, 0]
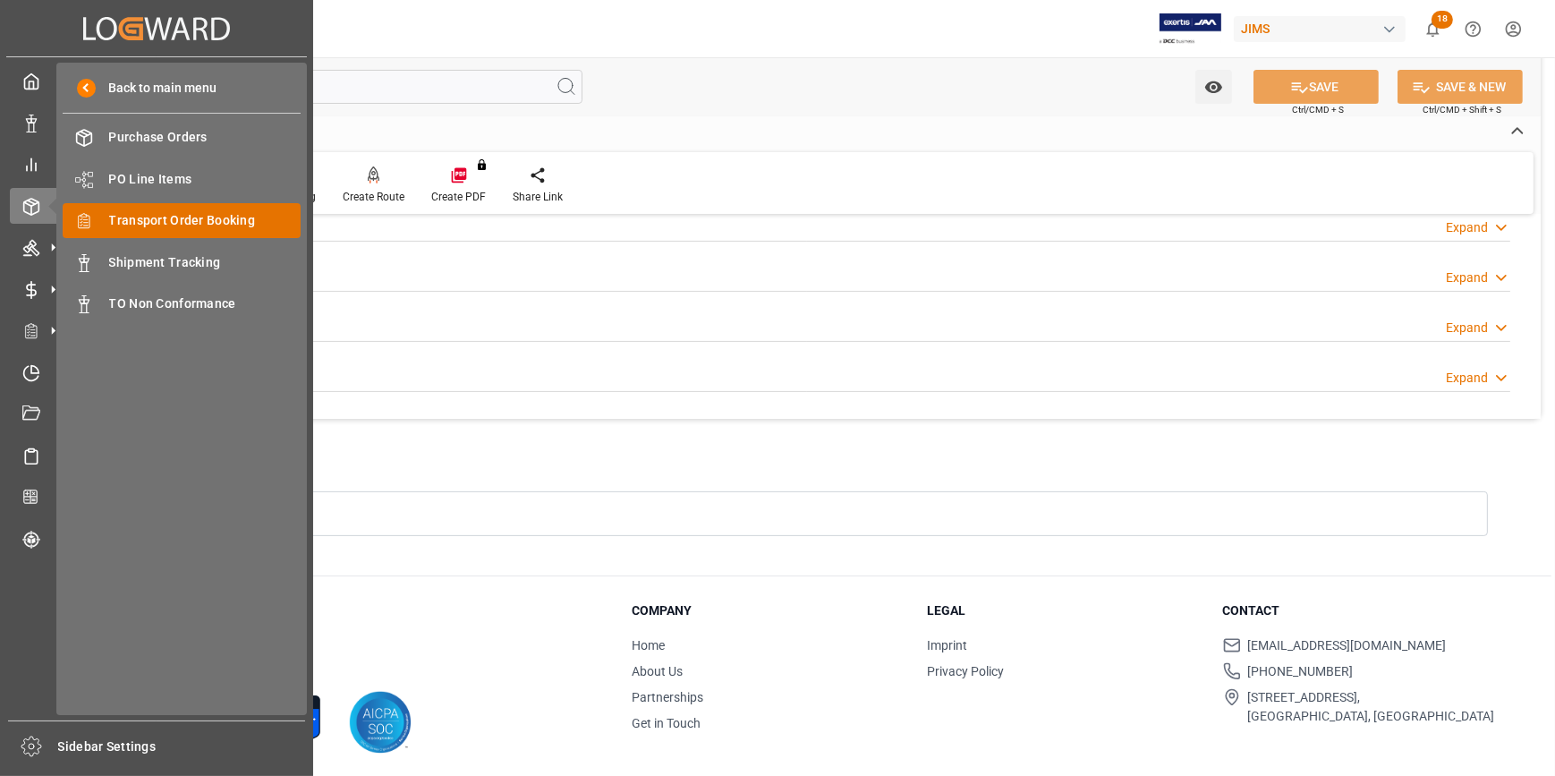
click at [167, 226] on span "Transport Order Booking" at bounding box center [205, 220] width 192 height 19
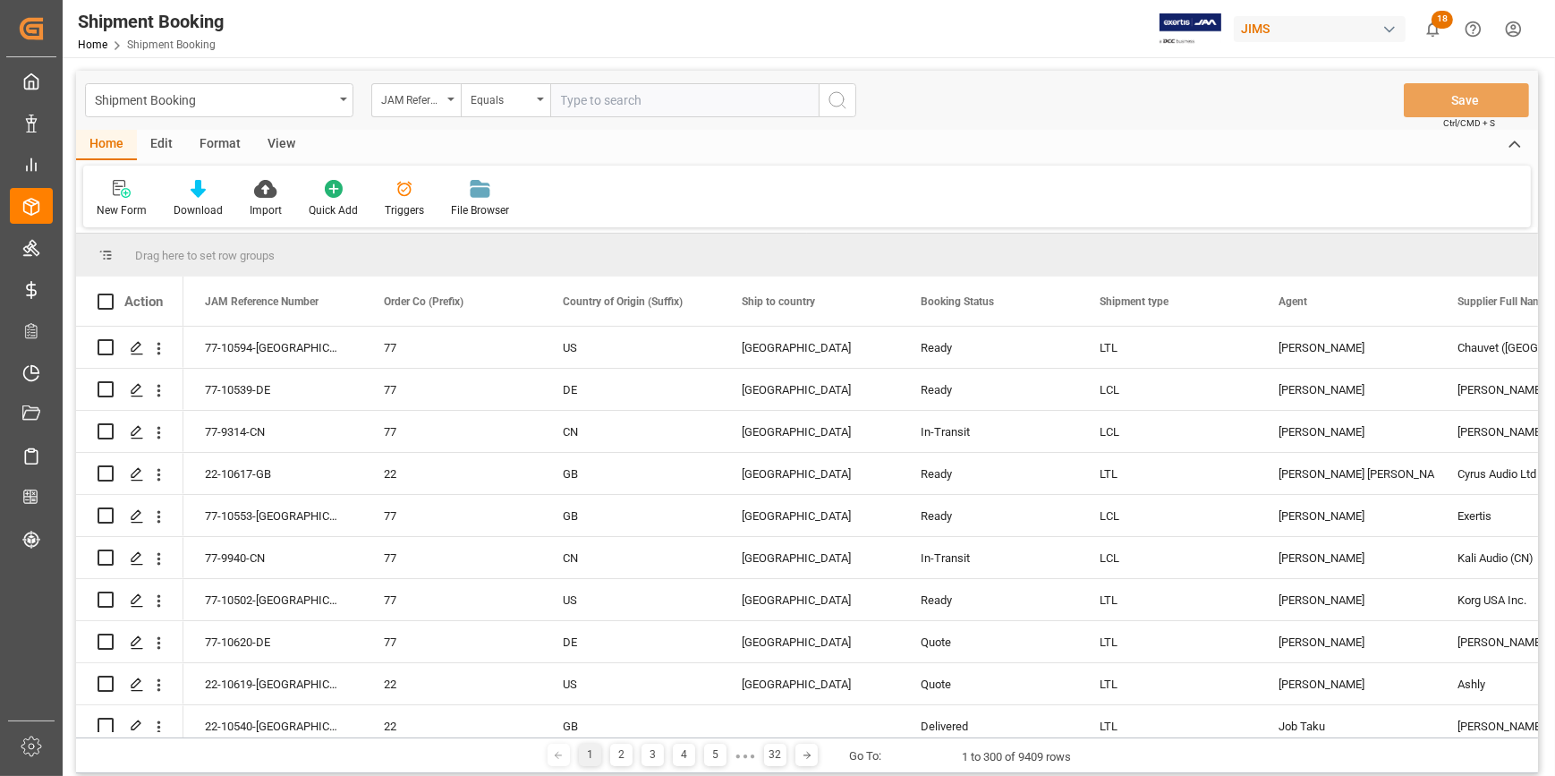
click at [600, 102] on input "text" at bounding box center [684, 100] width 268 height 34
type input "22-10605-CN"
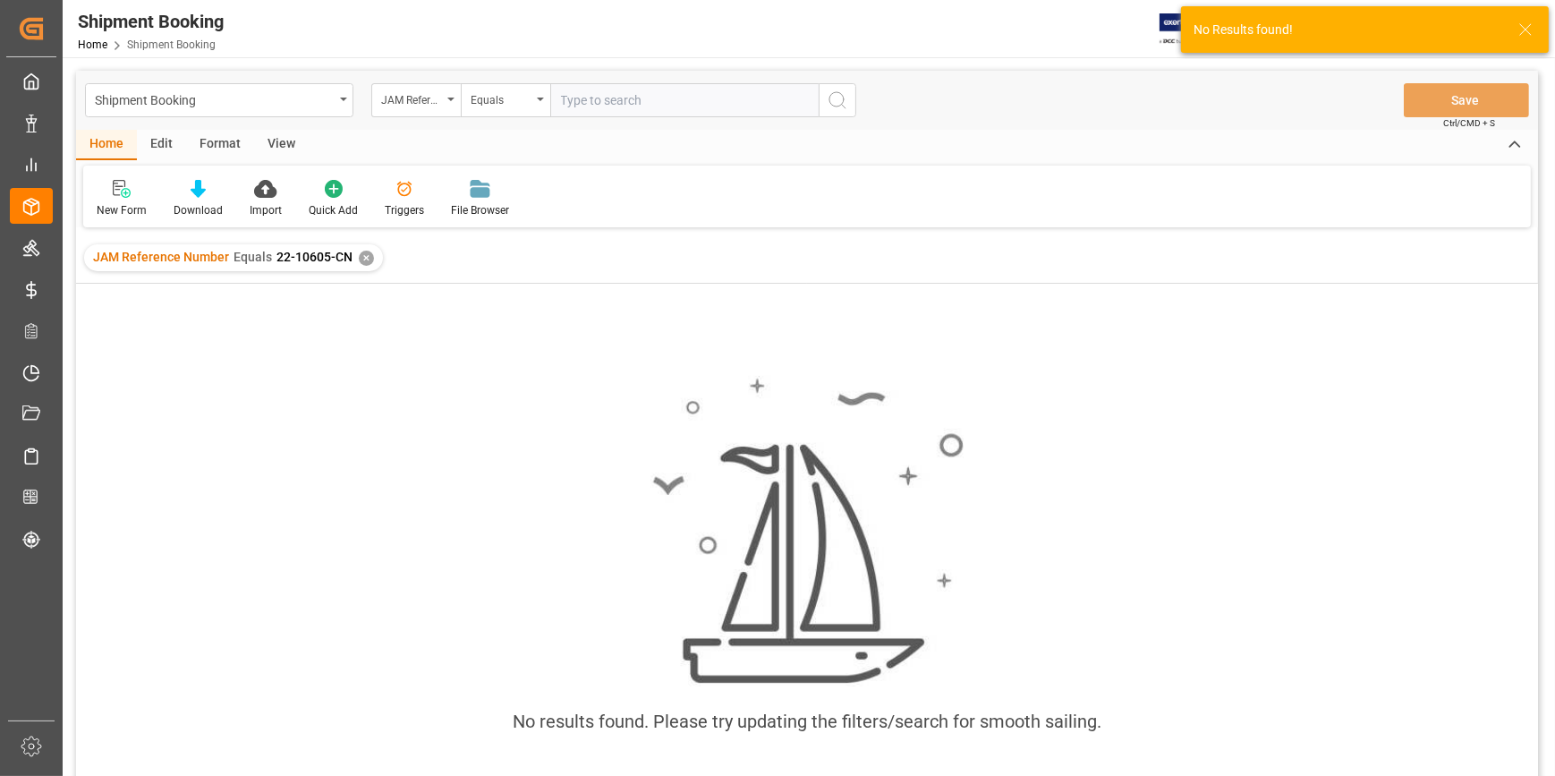
click at [361, 262] on div "✕" at bounding box center [366, 257] width 15 height 15
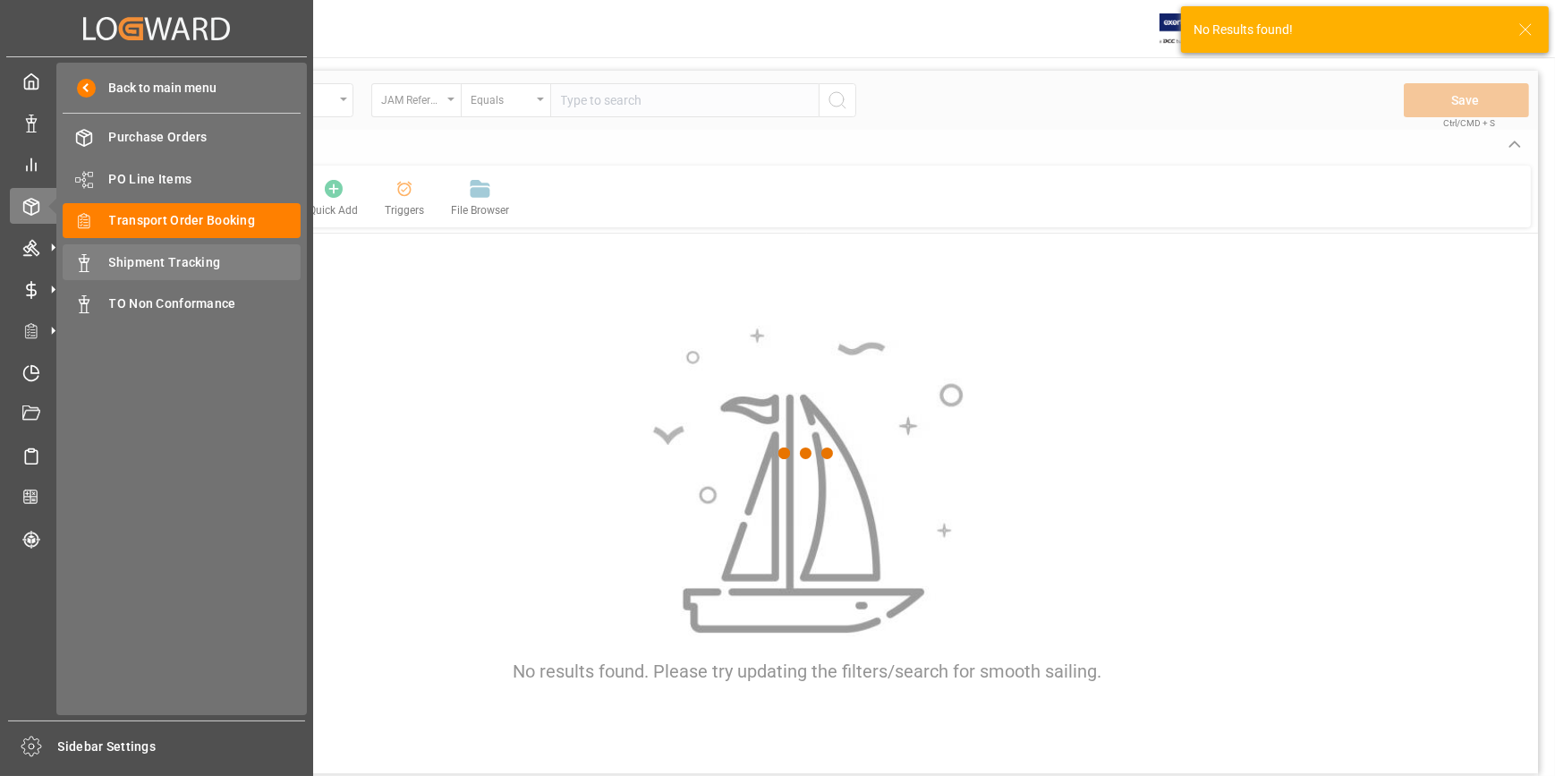
click at [160, 265] on span "Shipment Tracking" at bounding box center [205, 262] width 192 height 19
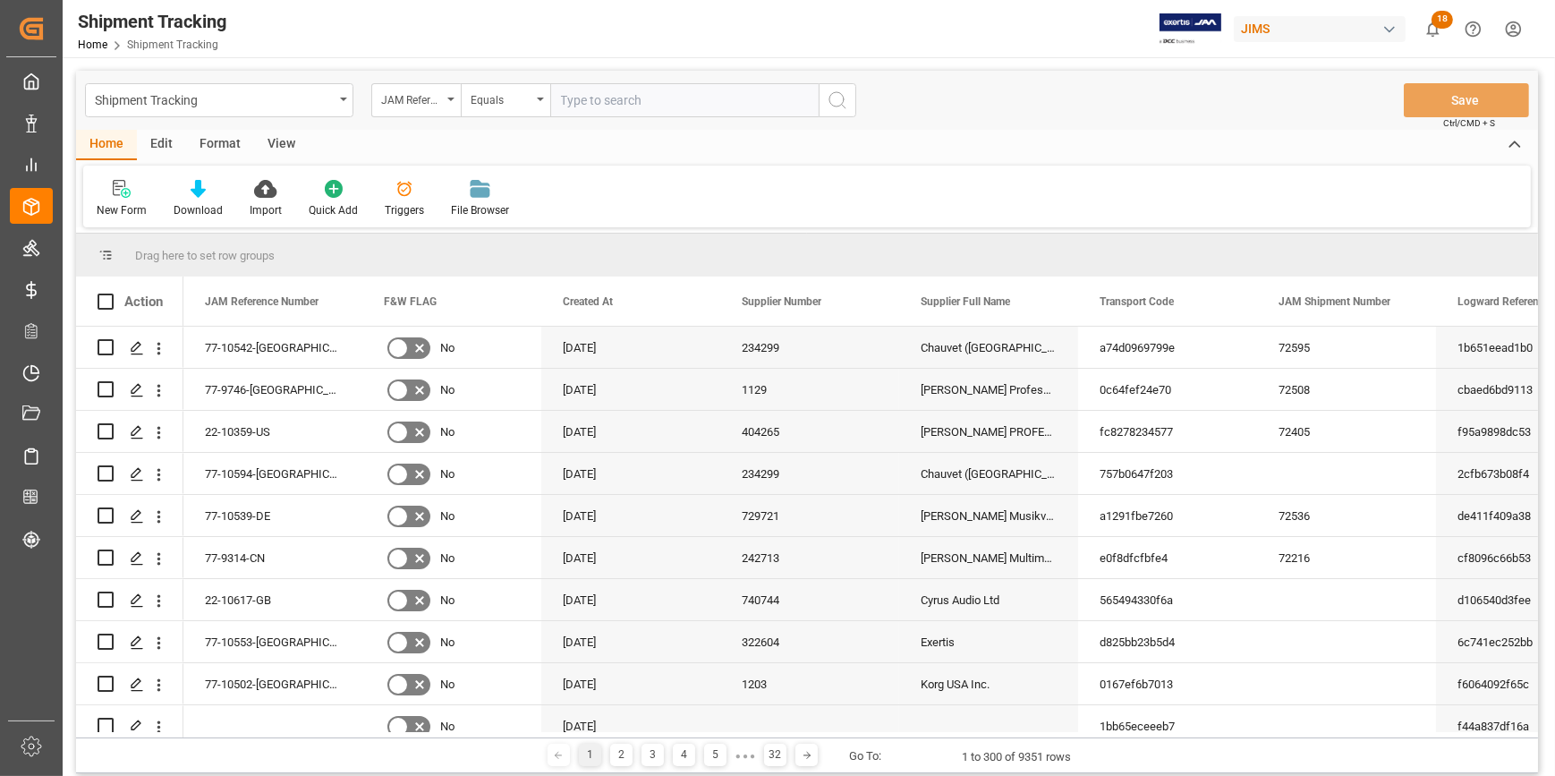
click at [589, 98] on input "text" at bounding box center [684, 100] width 268 height 34
paste input "22-10605-CN"
type input "22-10605-CN"
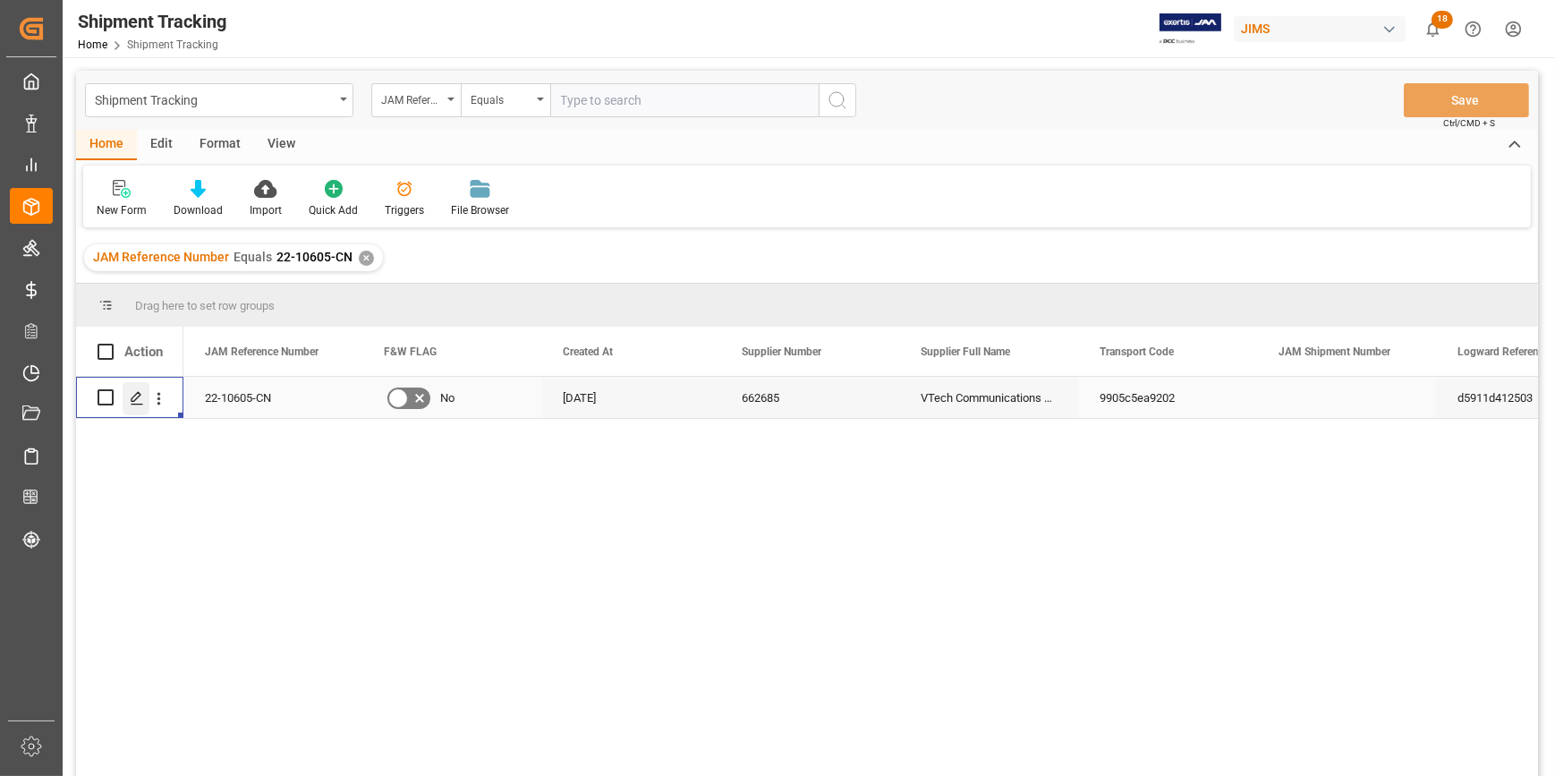
click at [140, 395] on icon "Press SPACE to select this row." at bounding box center [137, 398] width 14 height 14
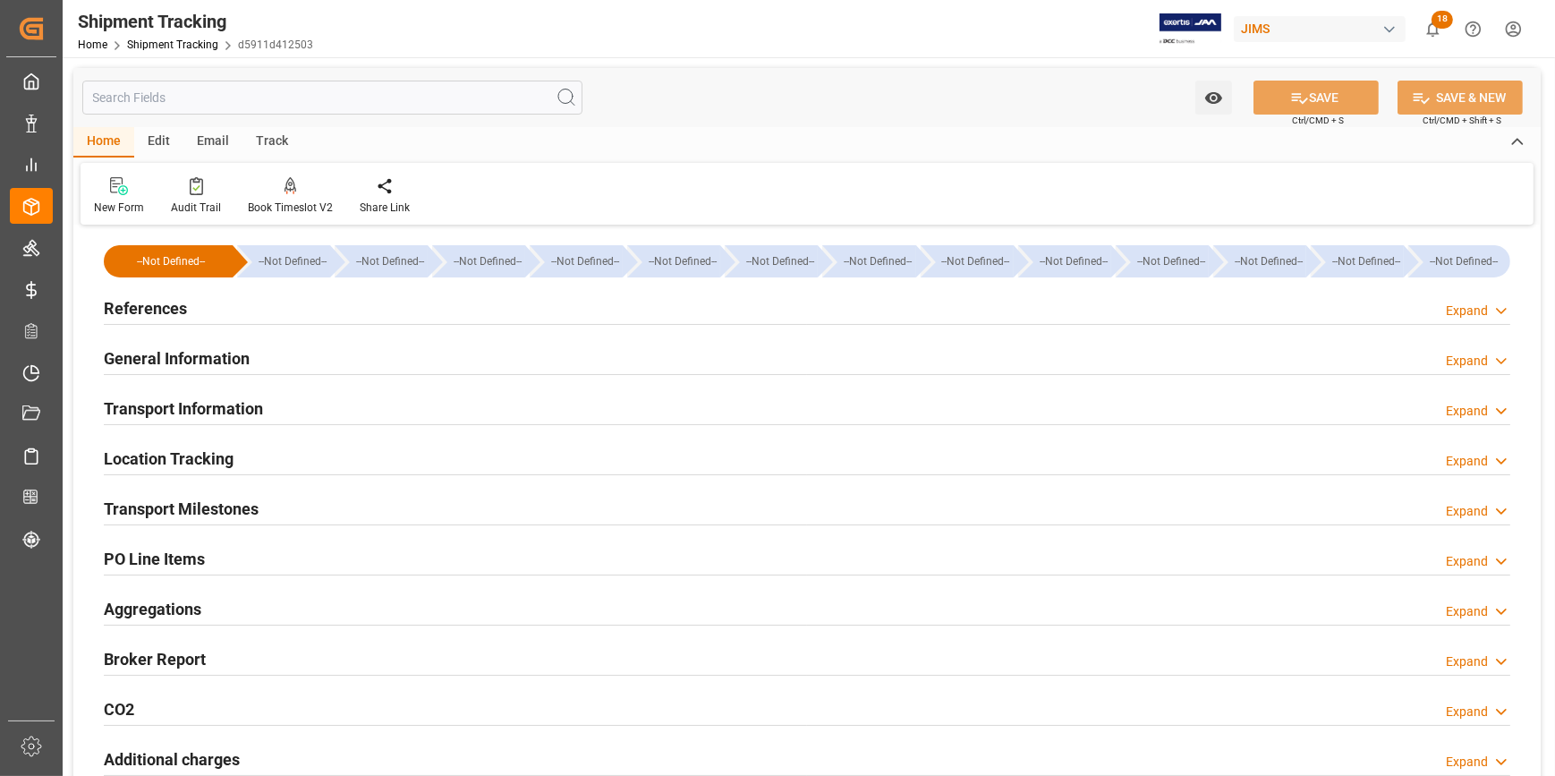
click at [333, 318] on div "References Expand" at bounding box center [807, 307] width 1406 height 34
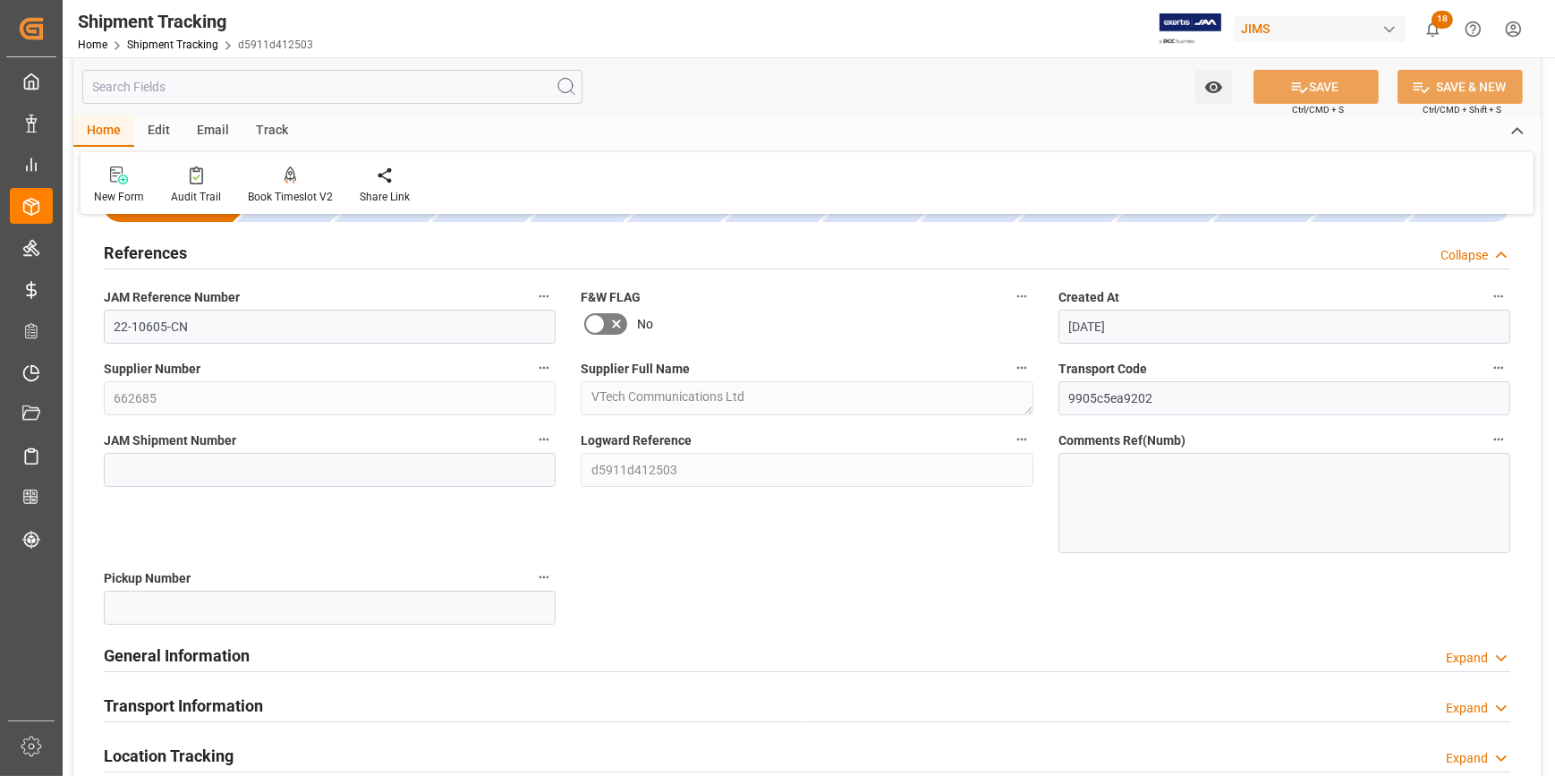
scroll to position [81, 0]
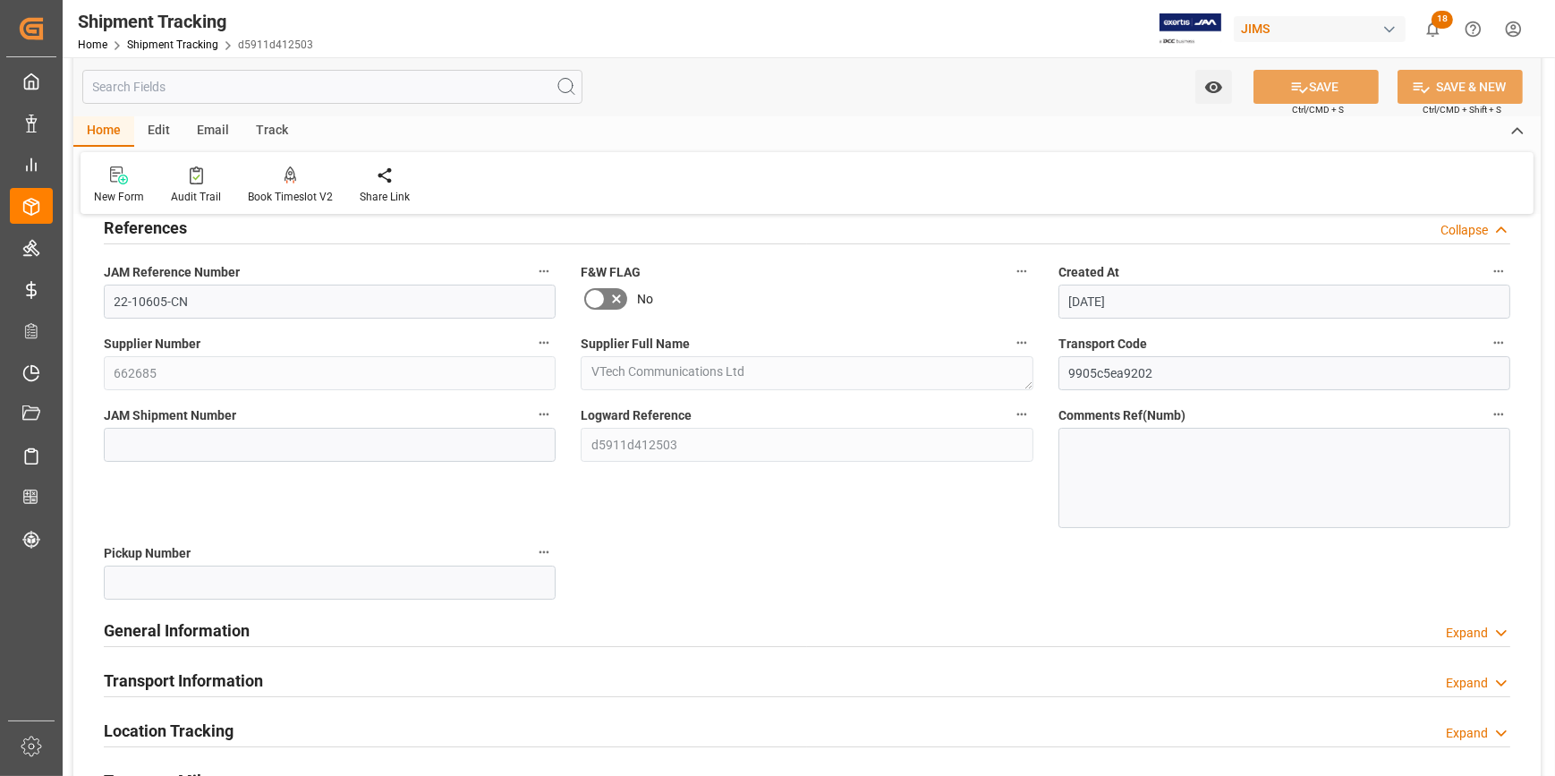
click at [411, 625] on div "General Information Expand" at bounding box center [807, 629] width 1406 height 34
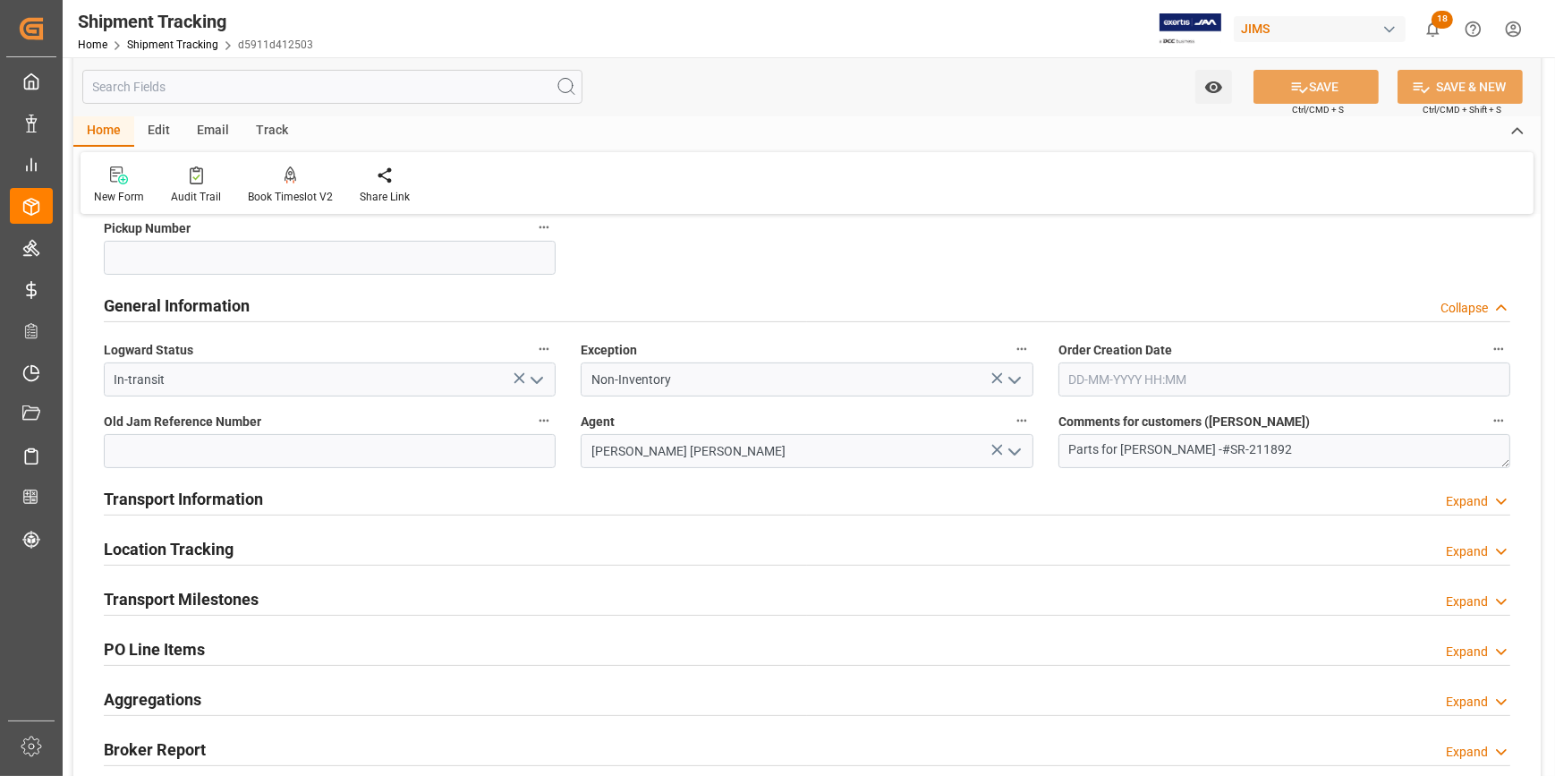
scroll to position [406, 0]
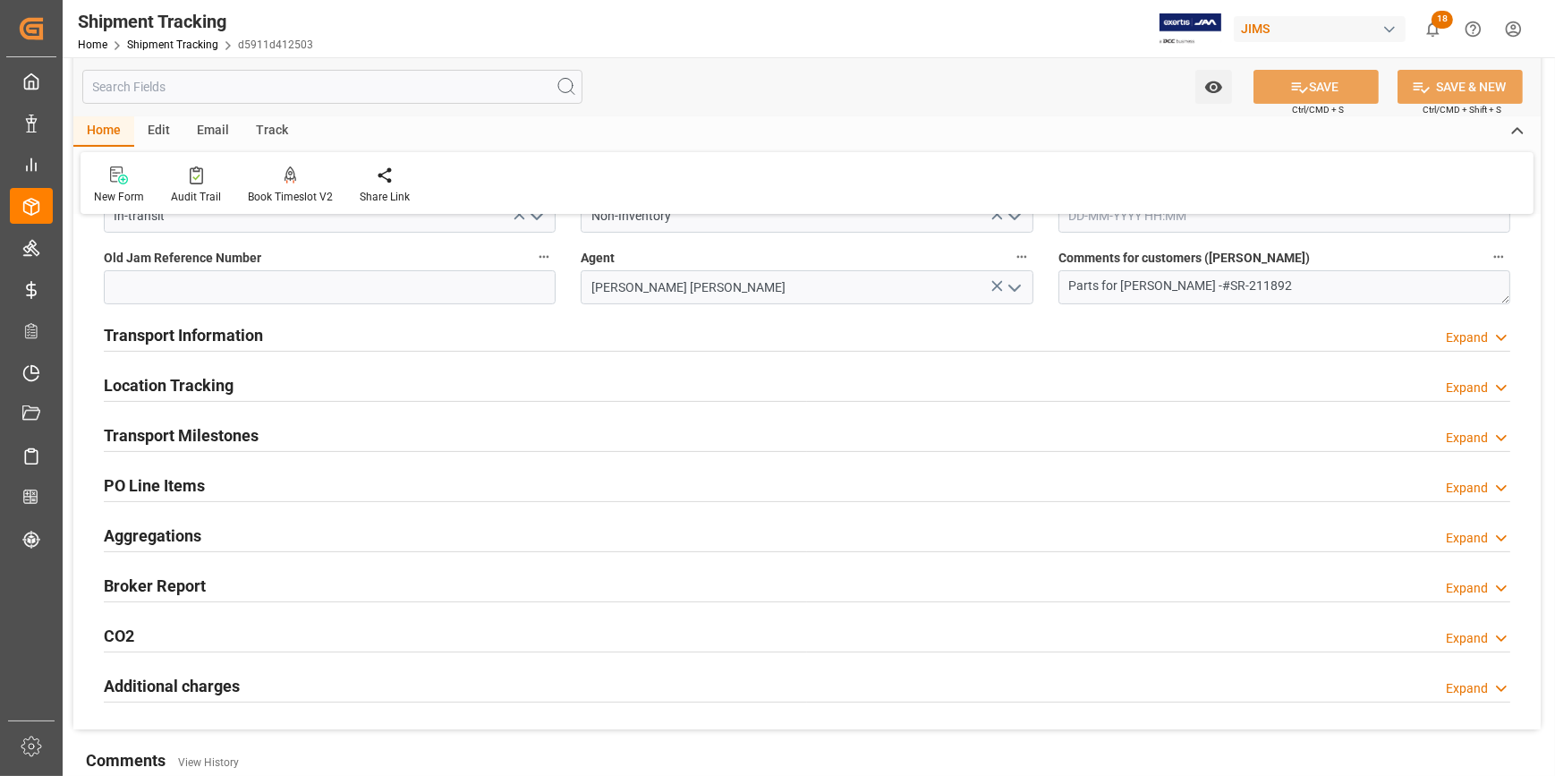
click at [342, 435] on div "Transport Milestones Expand" at bounding box center [807, 434] width 1406 height 34
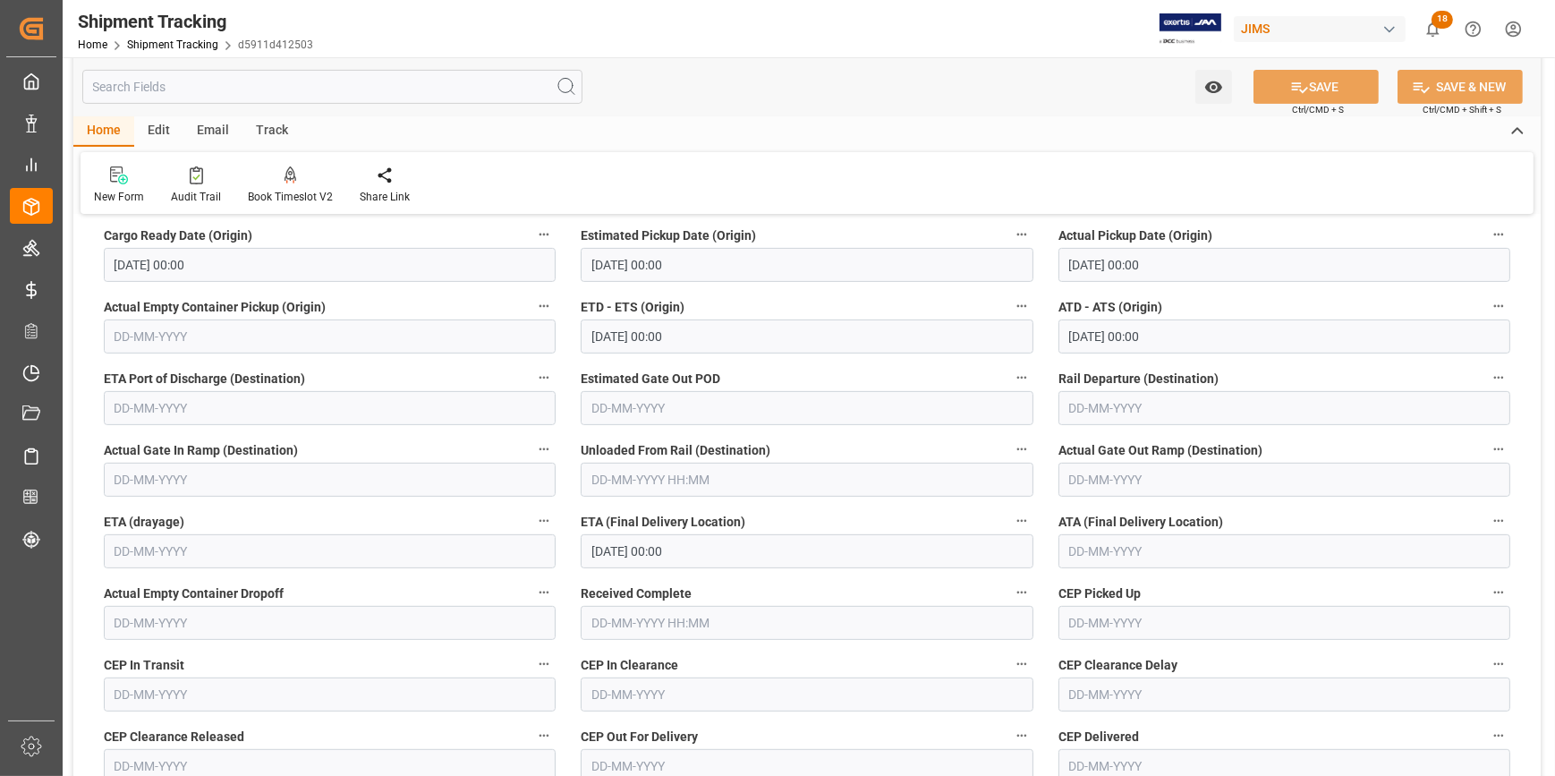
scroll to position [895, 0]
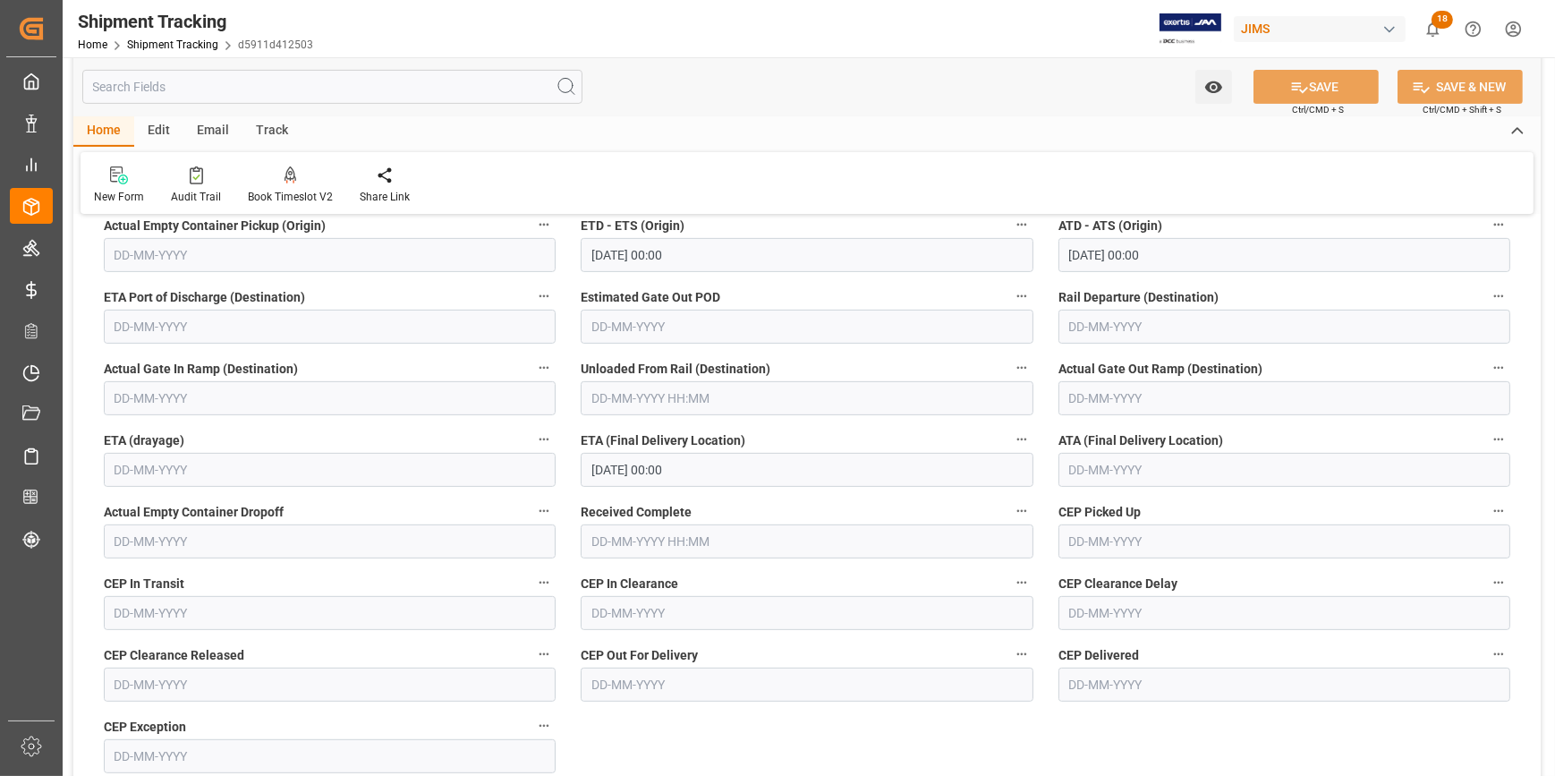
click at [665, 467] on input "18-08-2025 00:00" at bounding box center [807, 470] width 452 height 34
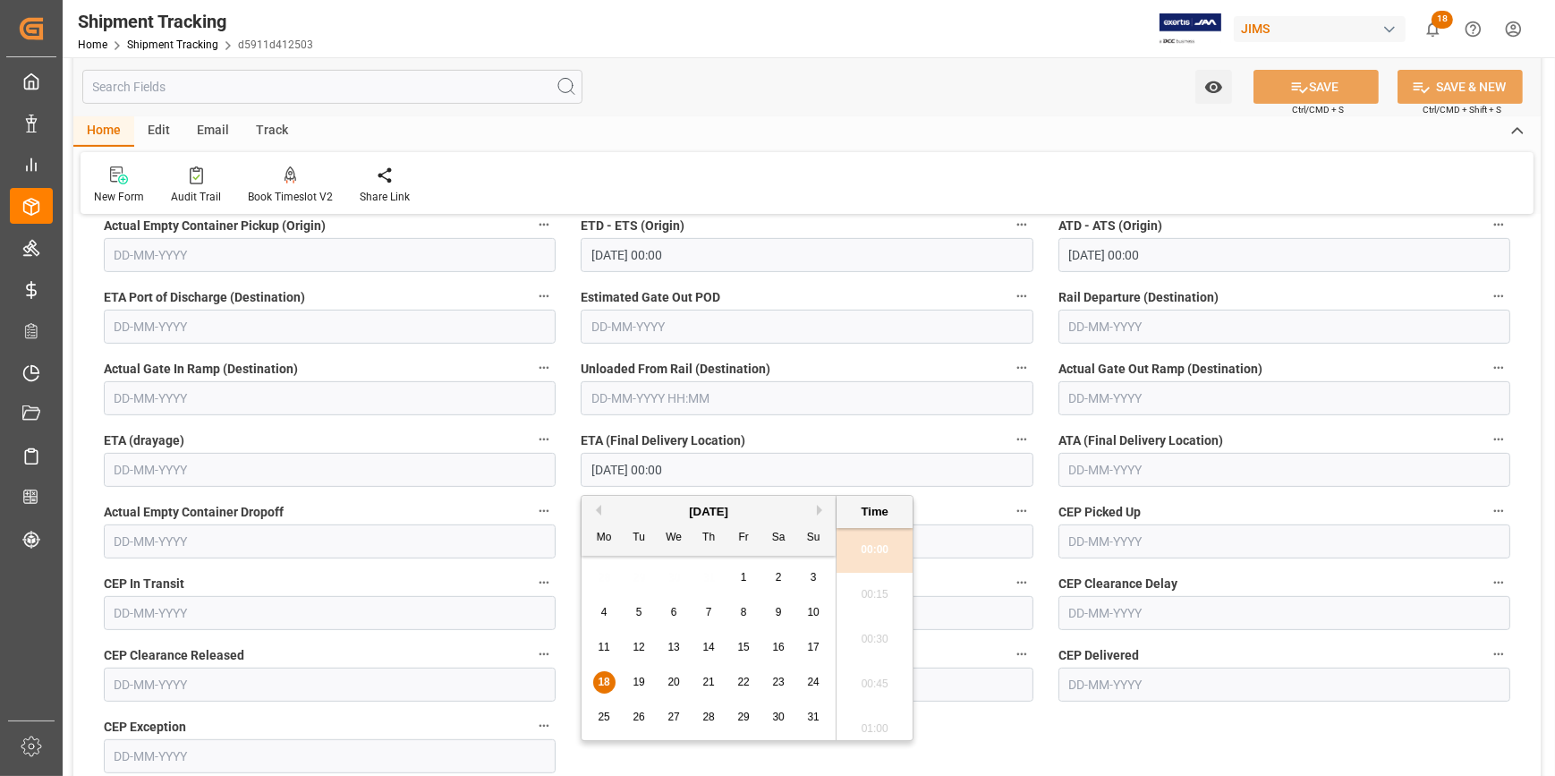
click at [635, 676] on span "19" at bounding box center [638, 681] width 12 height 13
type input "19-08-2025 00:00"
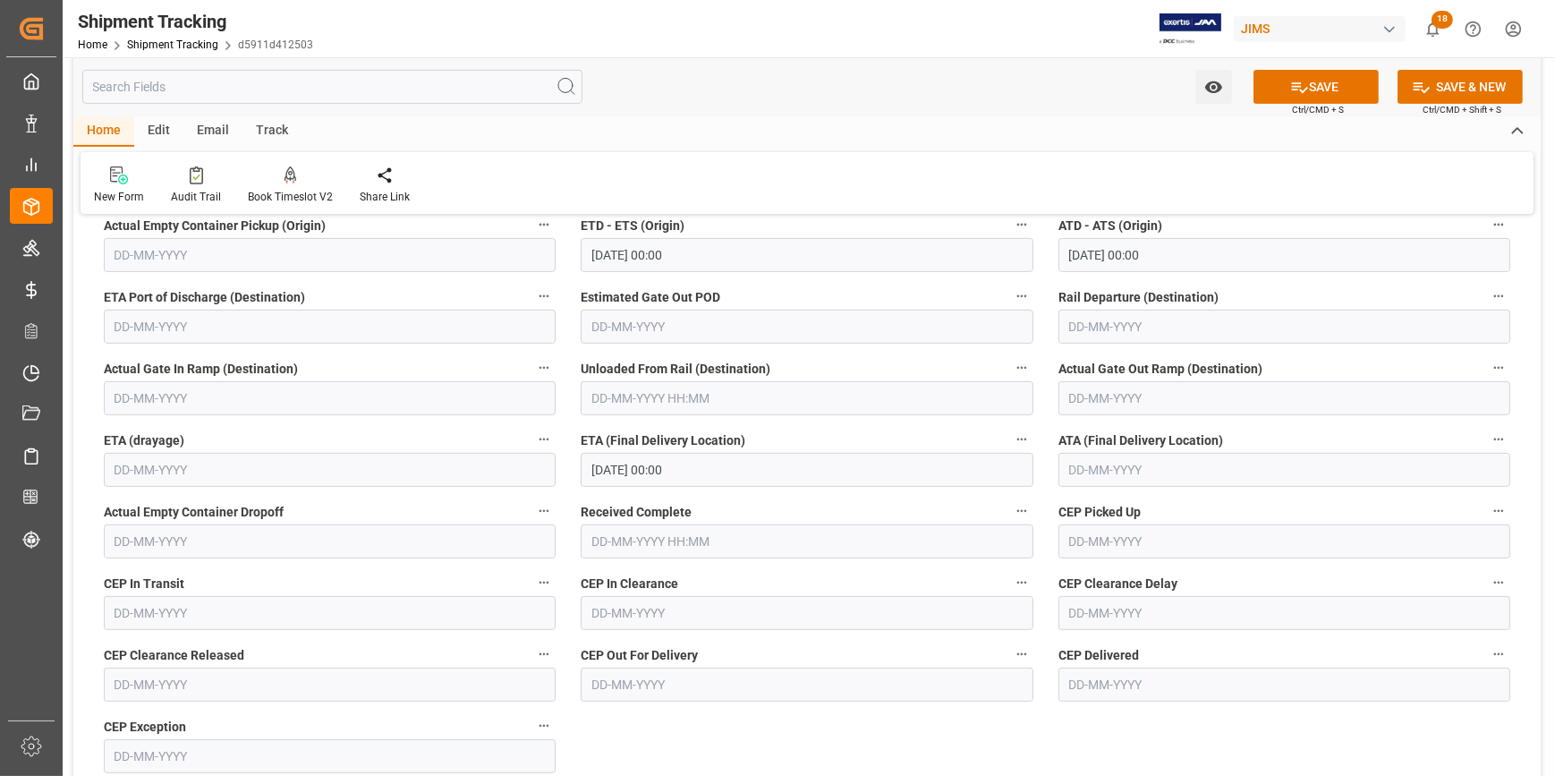
click at [1183, 744] on div "--Not Defined-- --Not Defined-- --Not Defined-- --Not Defined-- --Not Defined--…" at bounding box center [806, 191] width 1467 height 1712
click at [1327, 81] on button "SAVE" at bounding box center [1315, 87] width 125 height 34
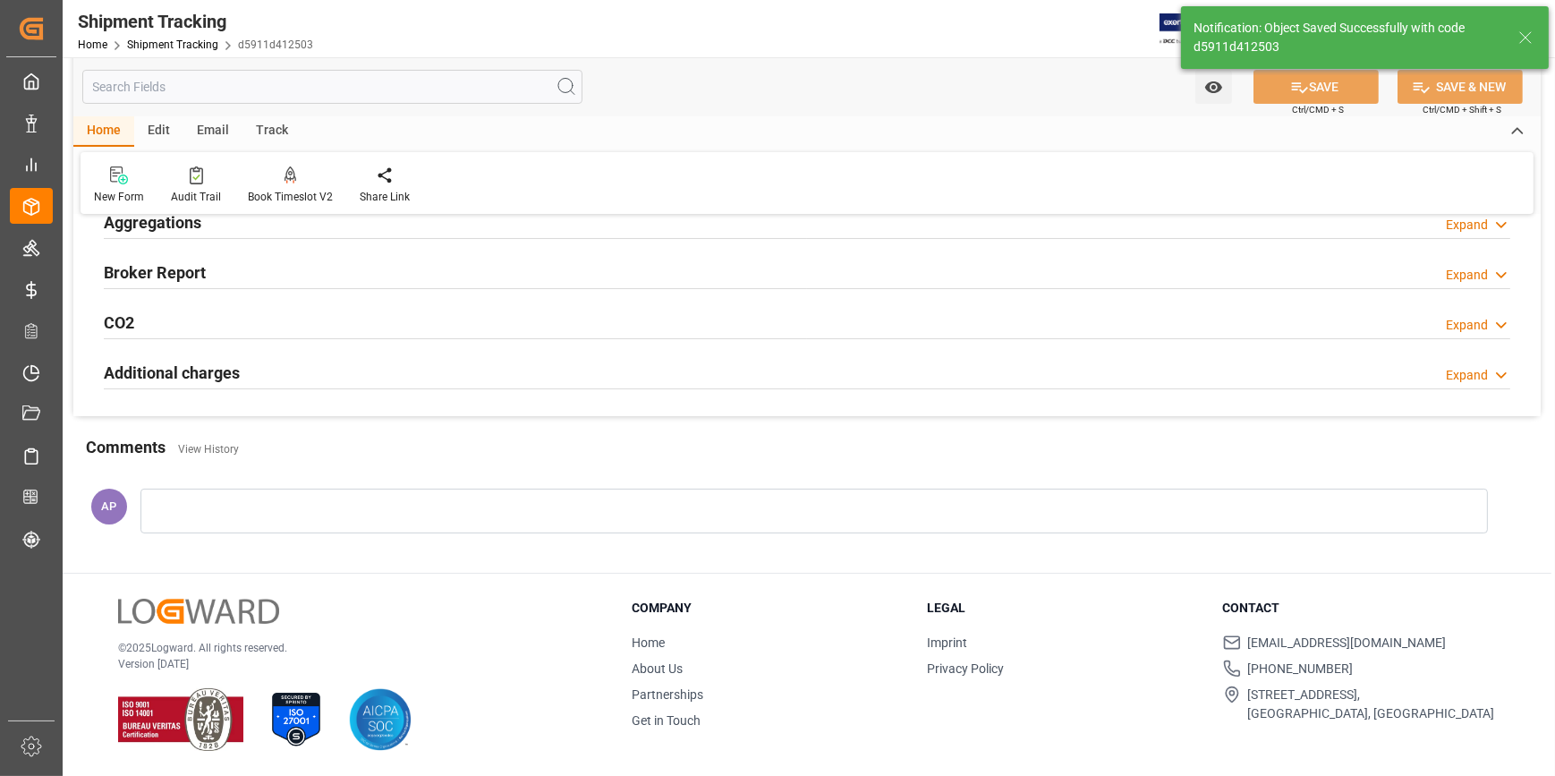
scroll to position [385, 0]
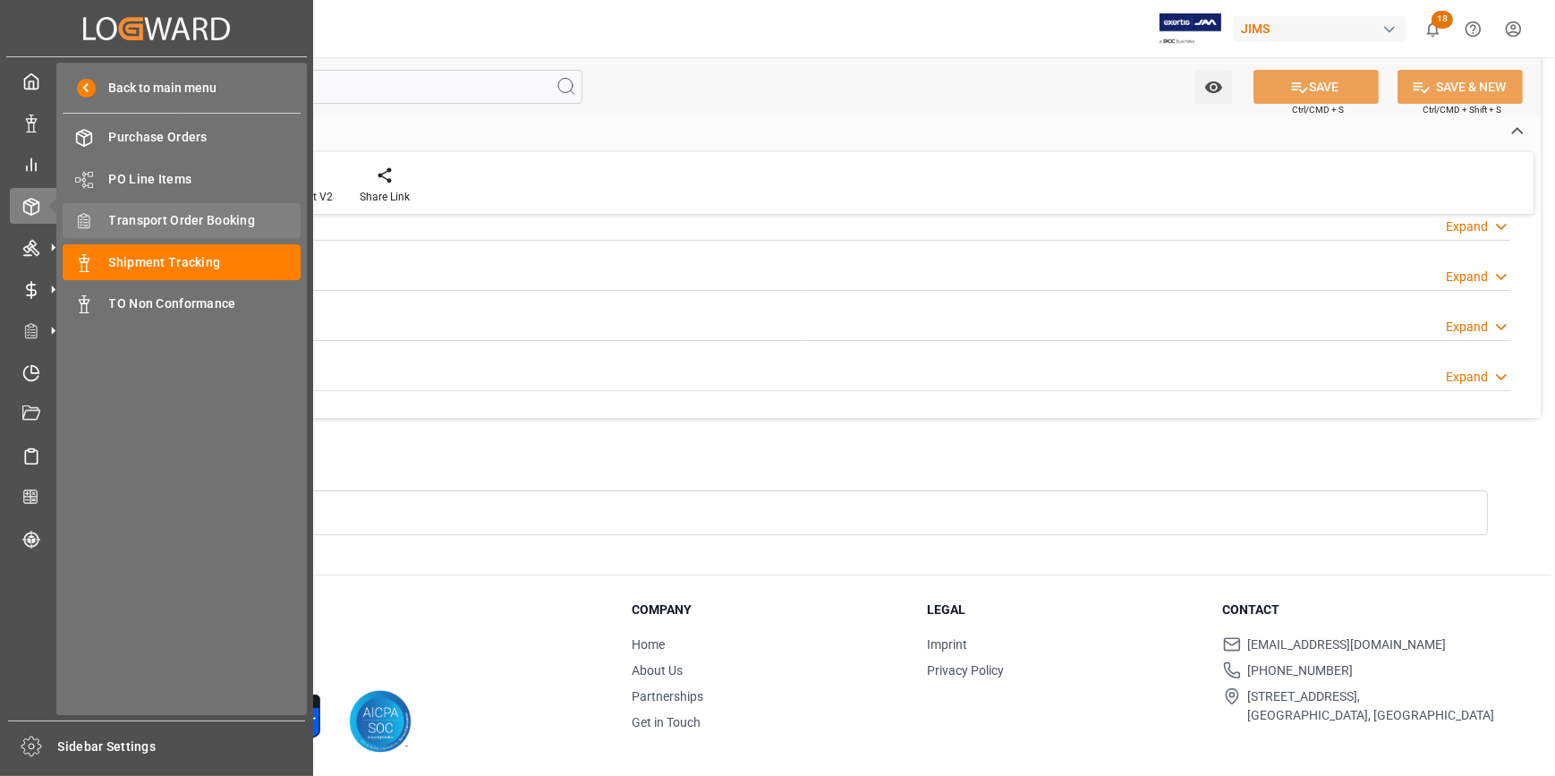
click at [170, 213] on span "Transport Order Booking" at bounding box center [205, 220] width 192 height 19
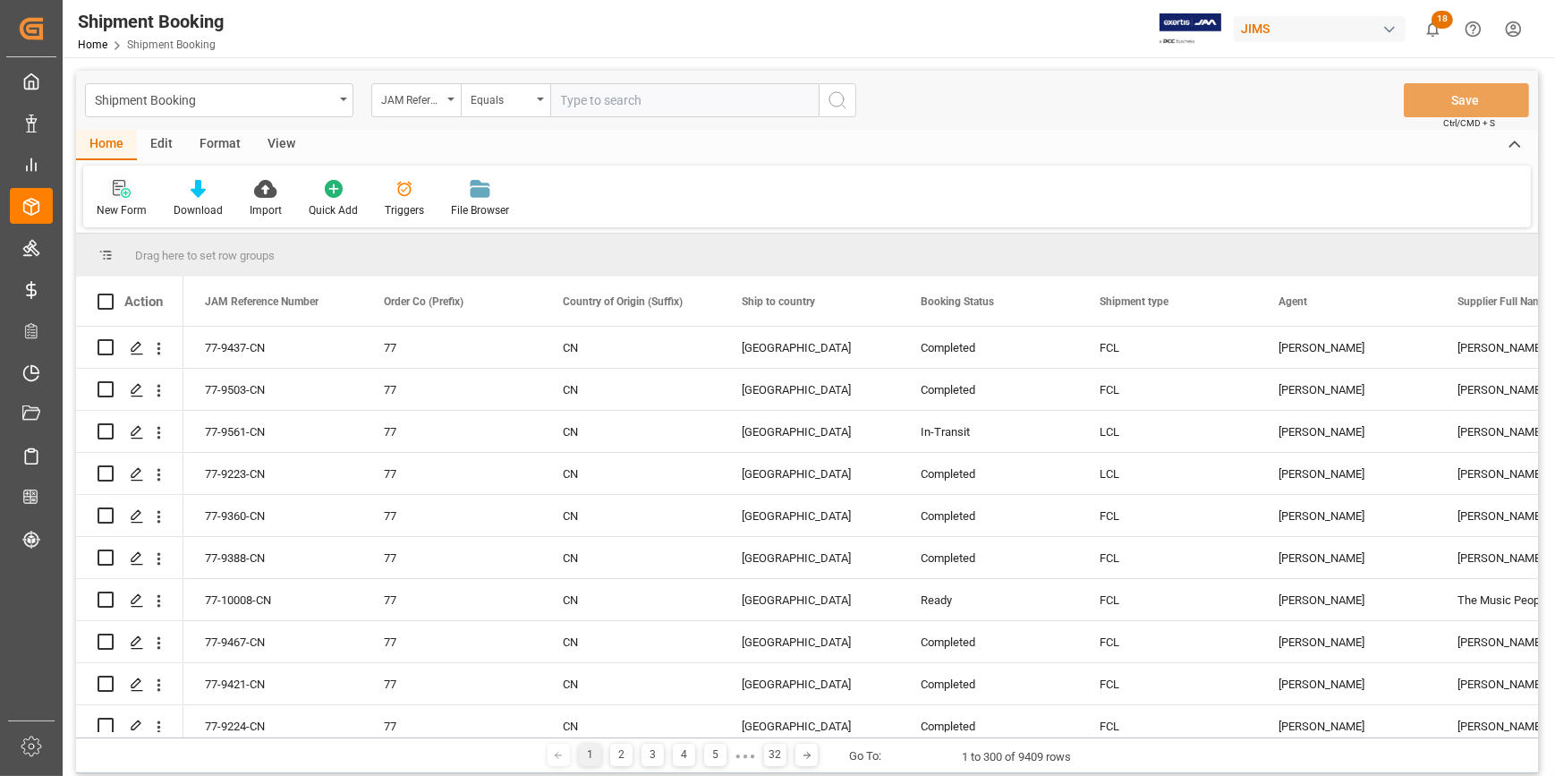
click at [119, 194] on icon at bounding box center [122, 189] width 18 height 18
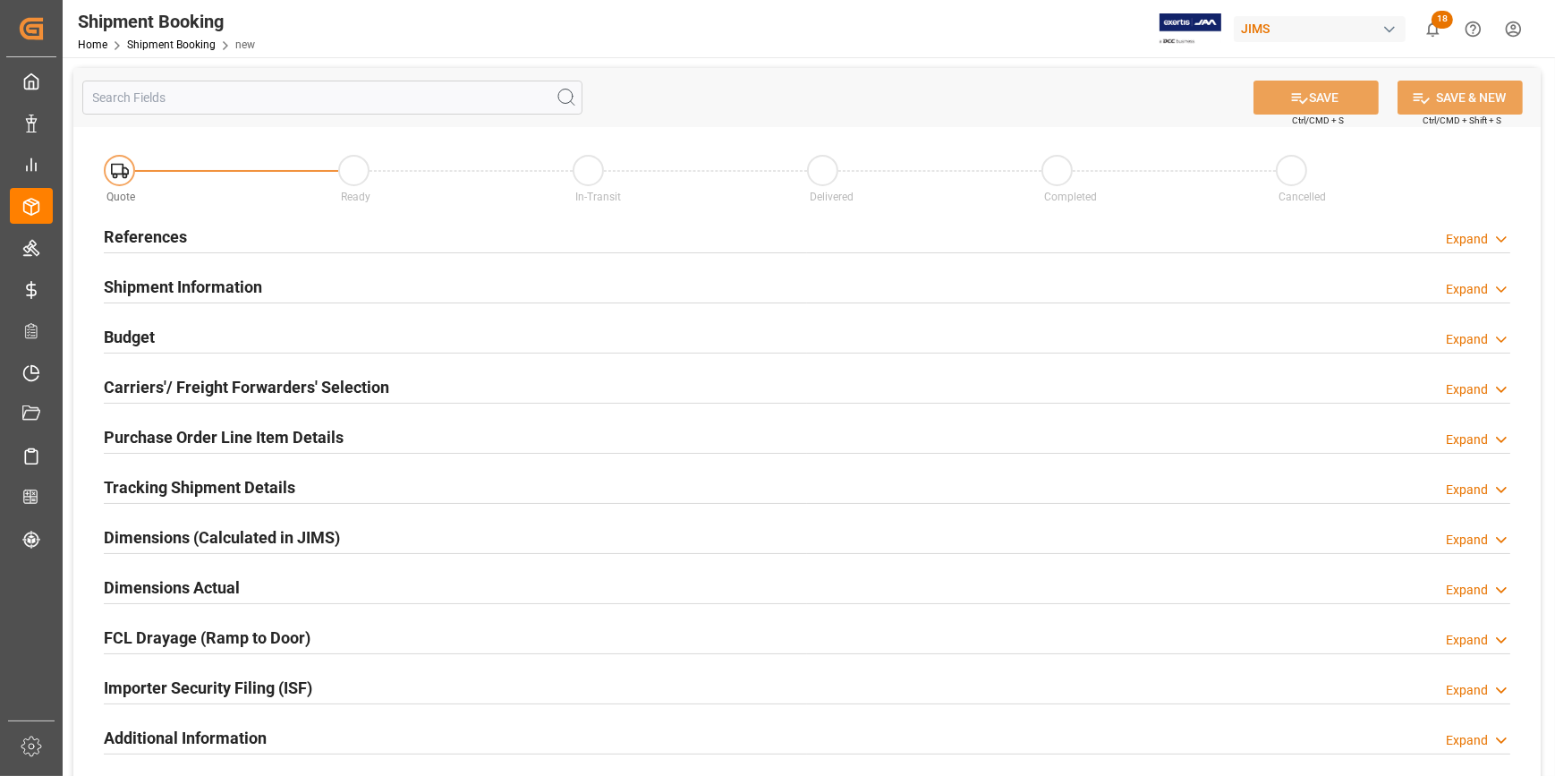
click at [340, 233] on div "References Expand" at bounding box center [807, 235] width 1406 height 34
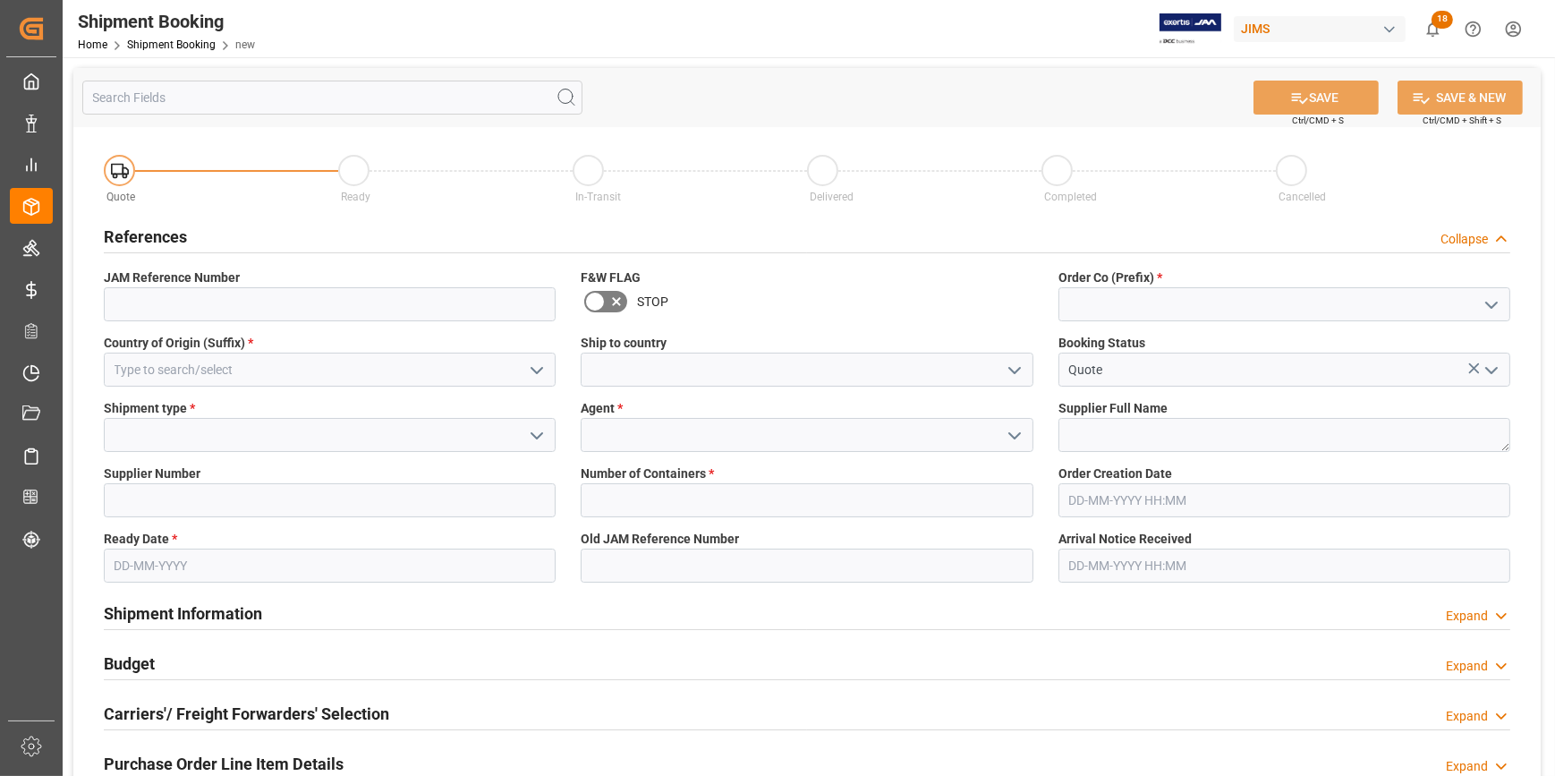
click at [1501, 301] on icon "open menu" at bounding box center [1490, 304] width 21 height 21
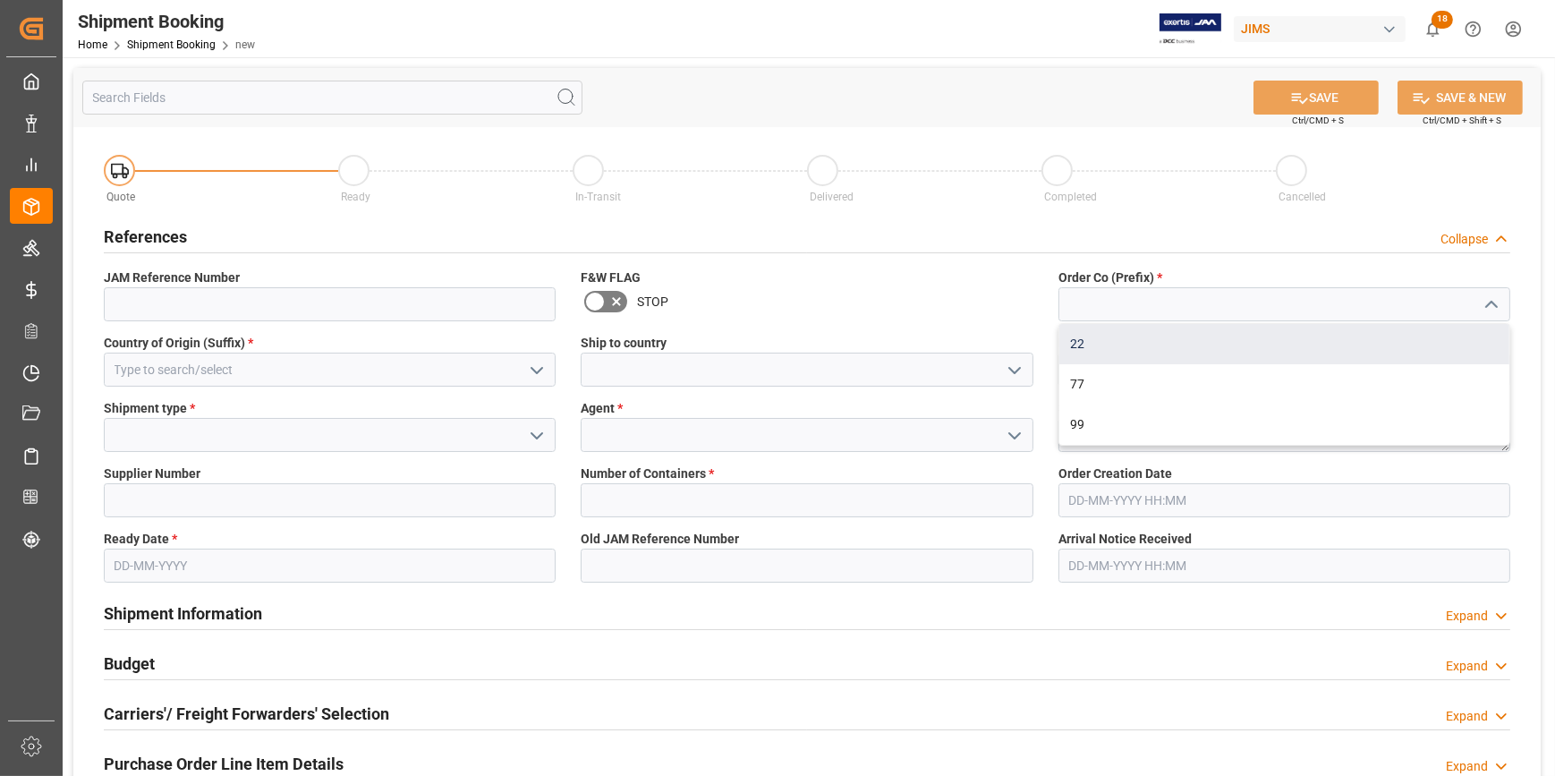
click at [1332, 341] on div "22" at bounding box center [1284, 344] width 450 height 40
type input "22"
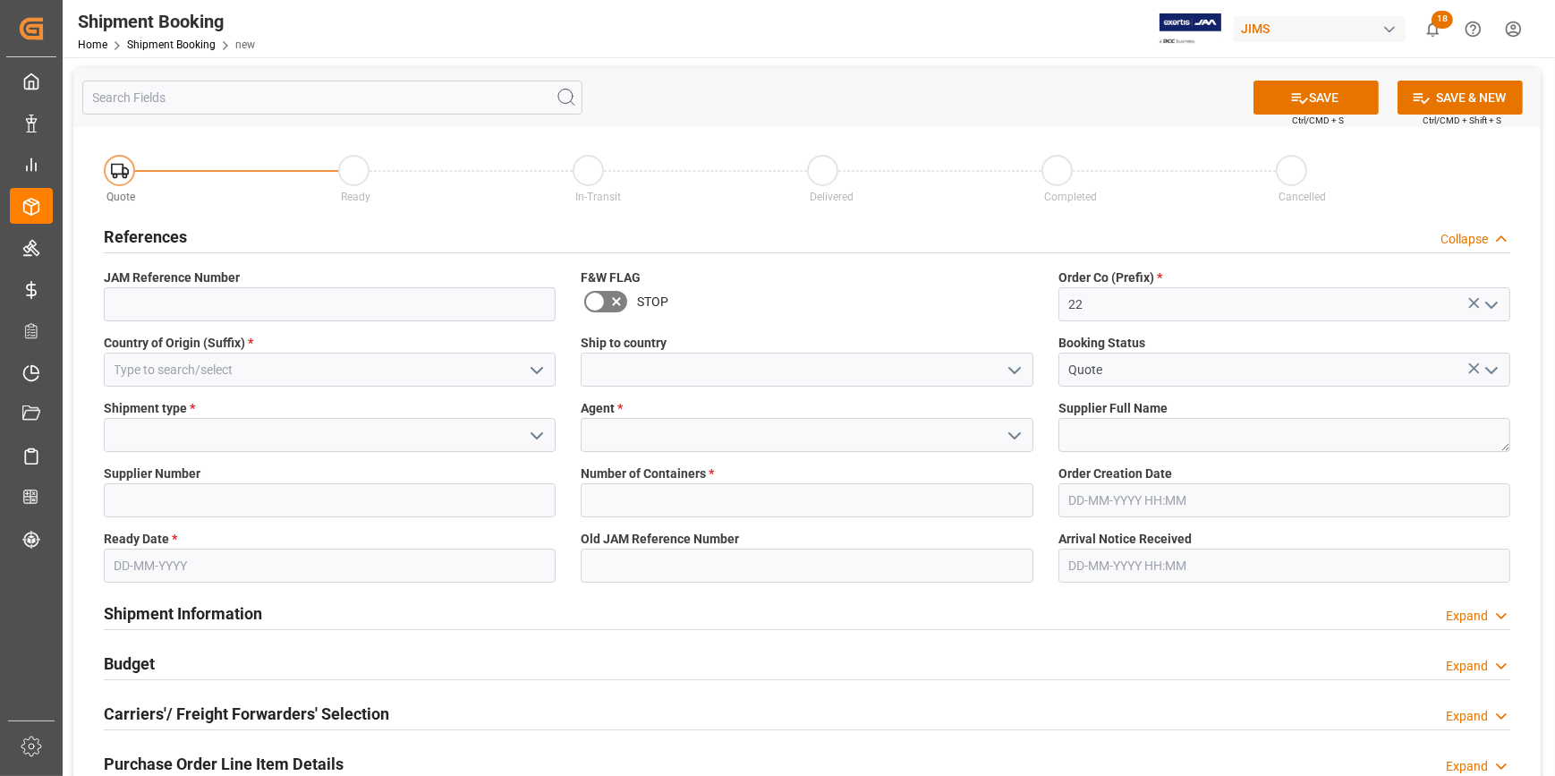
click at [533, 369] on polyline "open menu" at bounding box center [536, 370] width 11 height 5
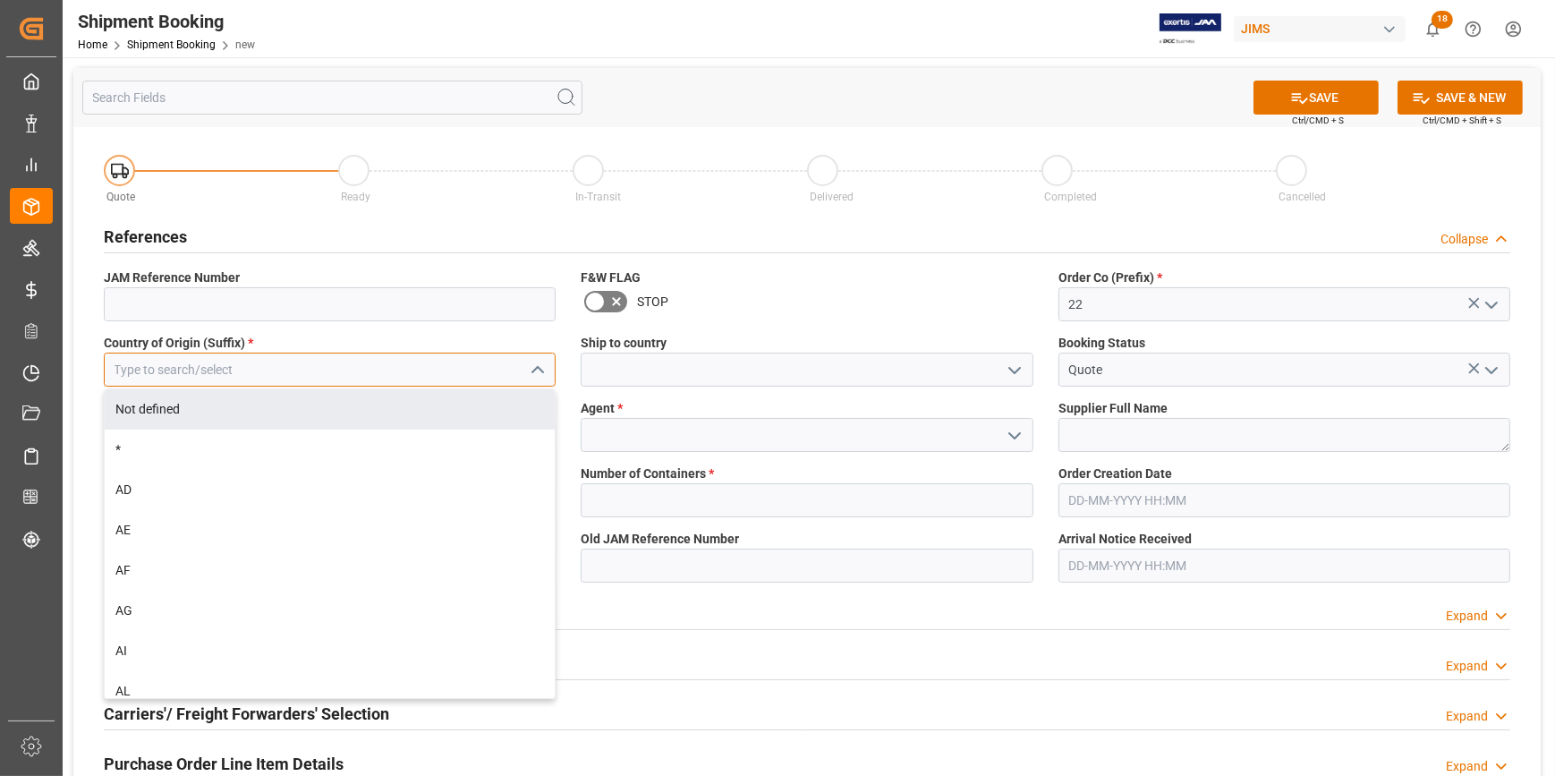
click at [328, 367] on input at bounding box center [330, 369] width 452 height 34
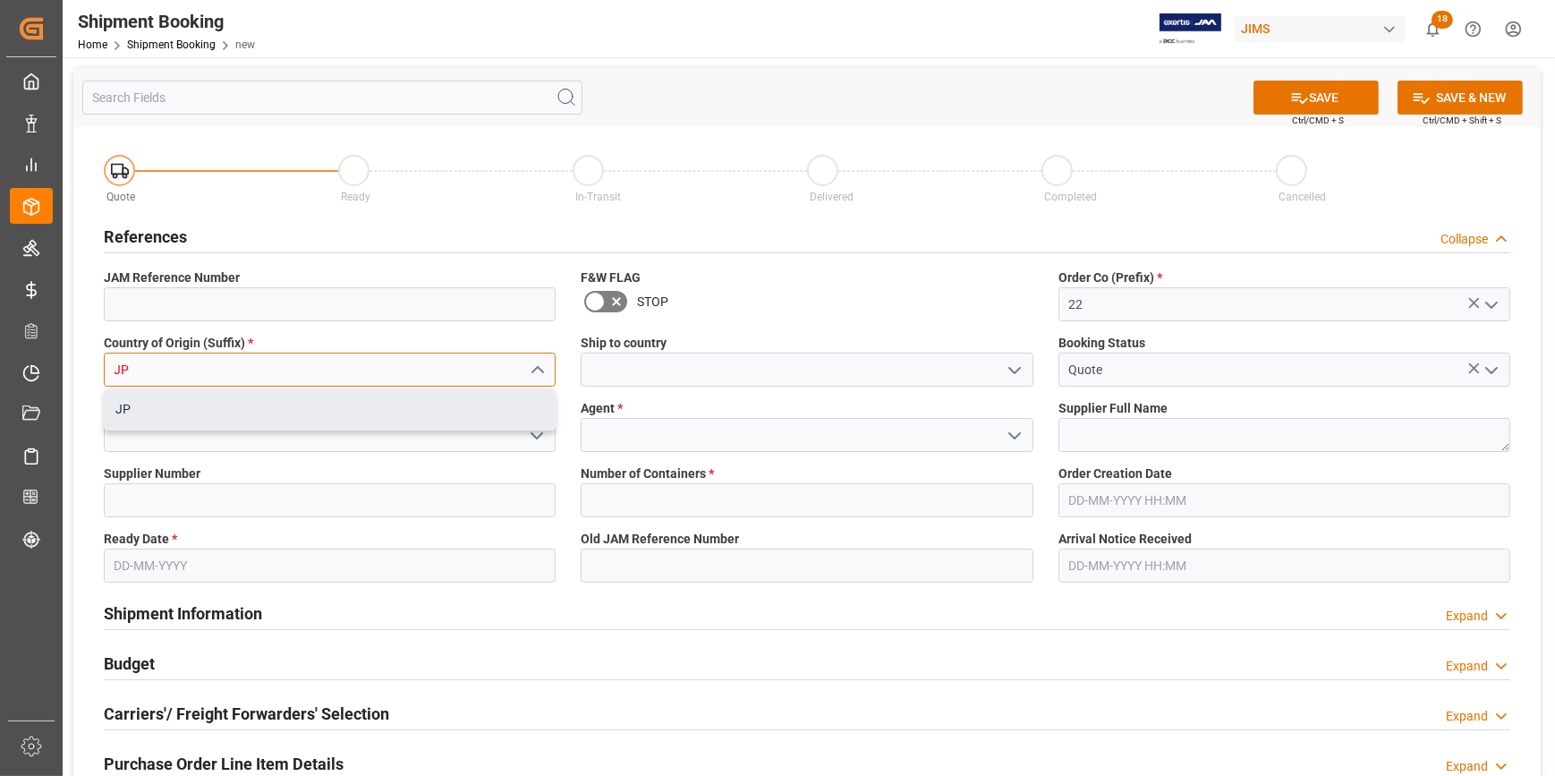
click at [338, 412] on div "JP" at bounding box center [330, 409] width 450 height 40
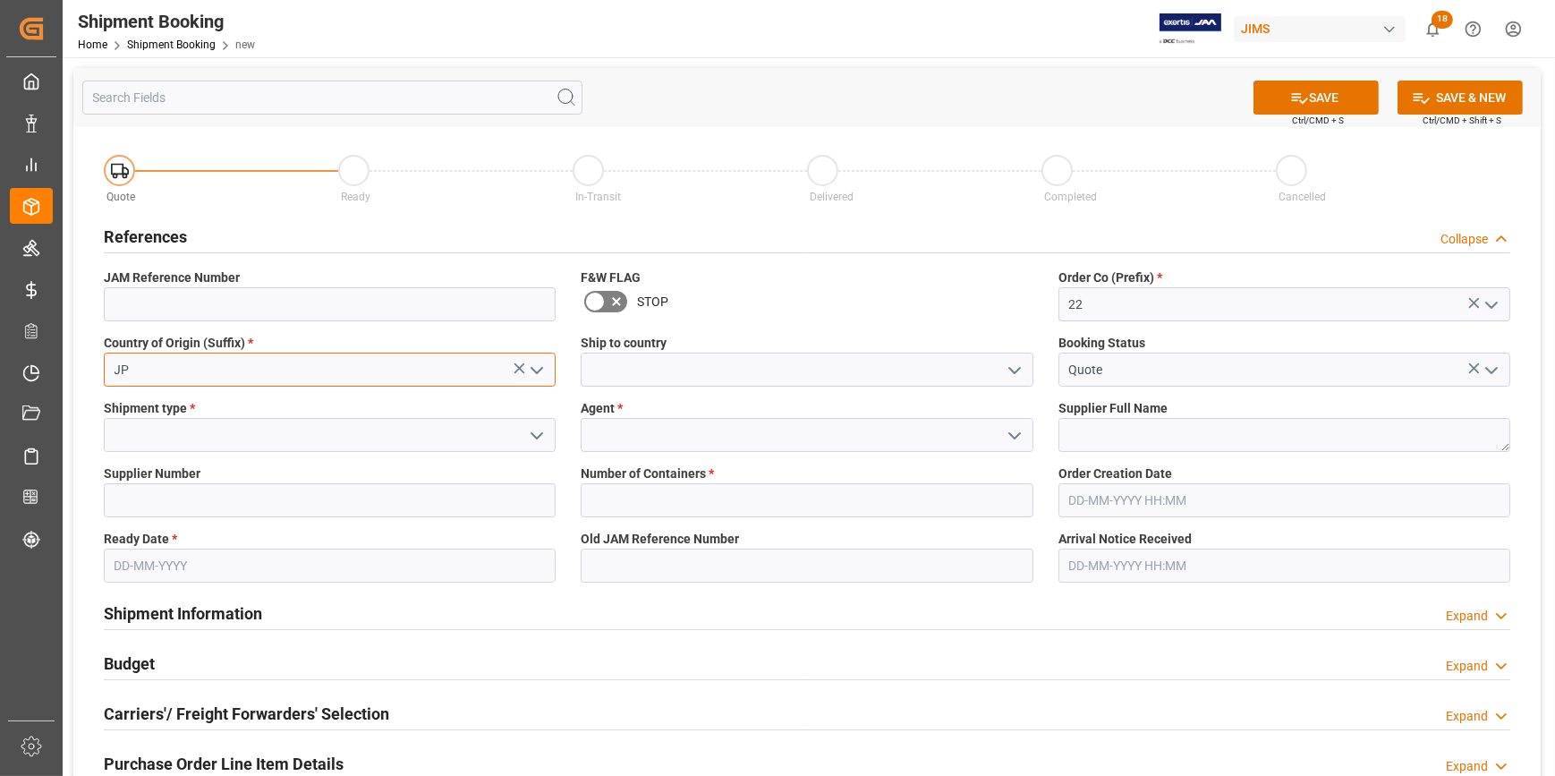
type input "JP"
click at [1017, 370] on icon "open menu" at bounding box center [1014, 370] width 21 height 21
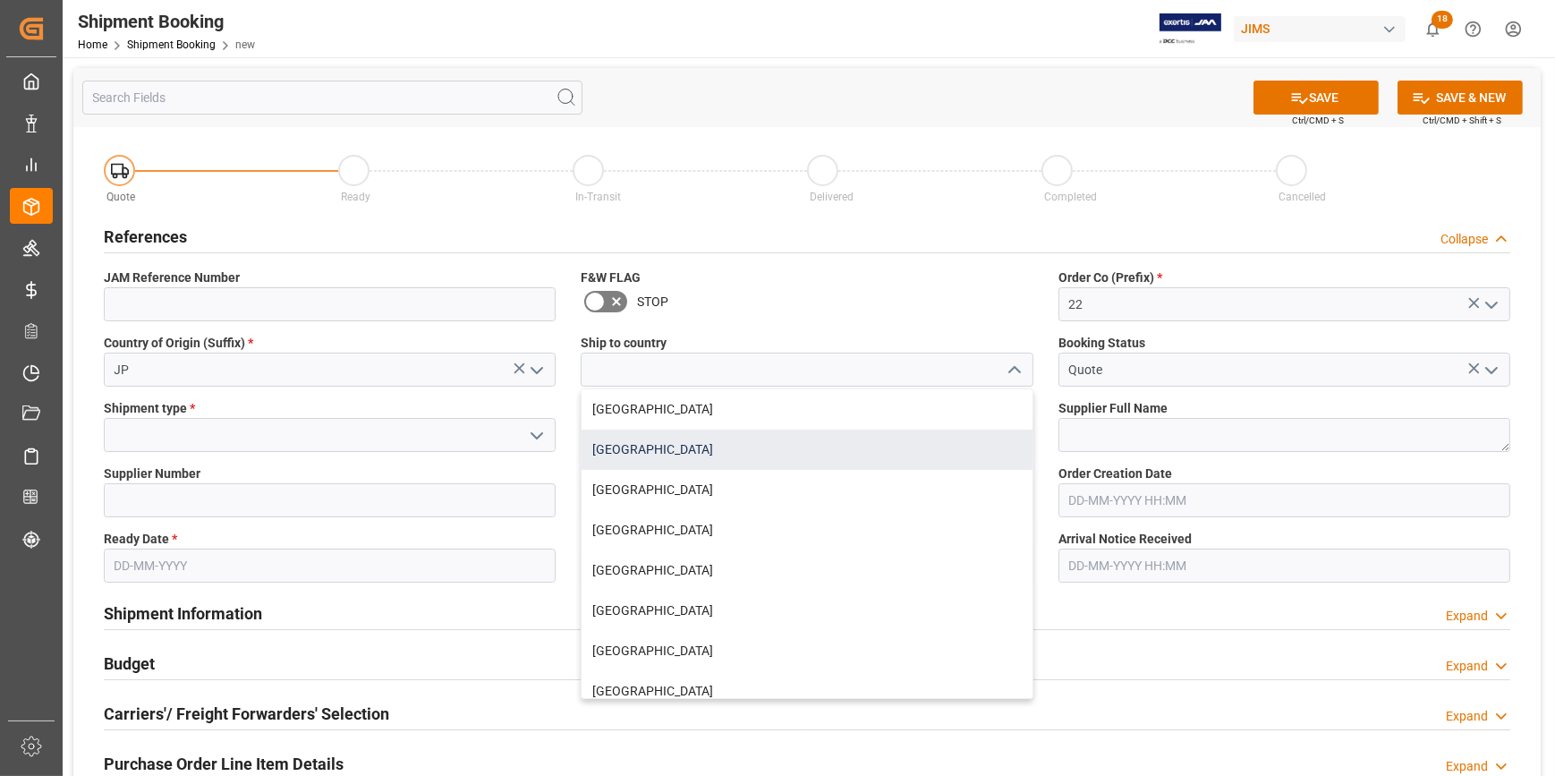
click at [725, 436] on div "[GEOGRAPHIC_DATA]" at bounding box center [806, 449] width 450 height 40
type input "[GEOGRAPHIC_DATA]"
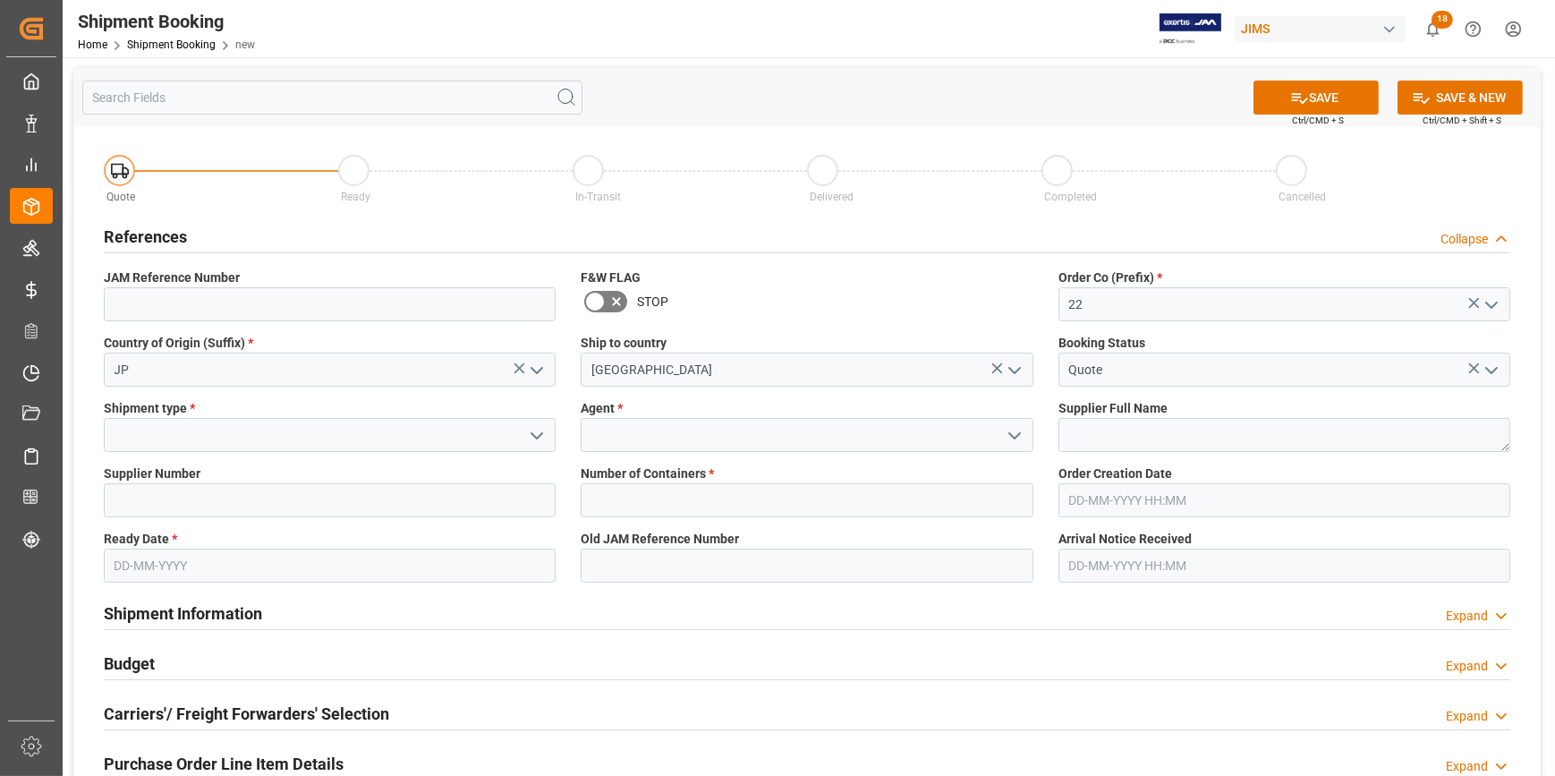
click at [523, 433] on button "open menu" at bounding box center [535, 435] width 27 height 28
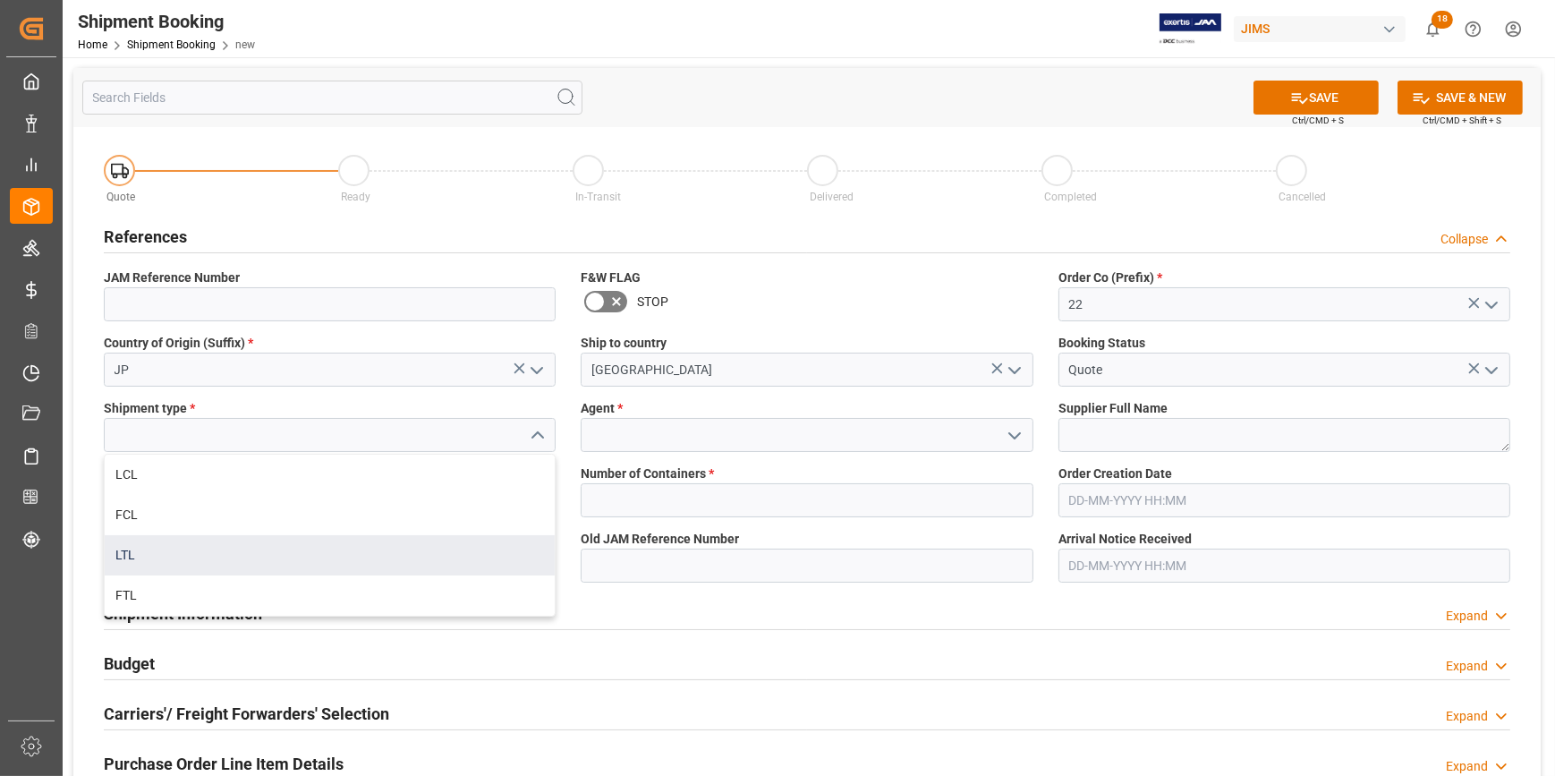
click at [287, 548] on div "LTL" at bounding box center [330, 555] width 450 height 40
type input "LTL"
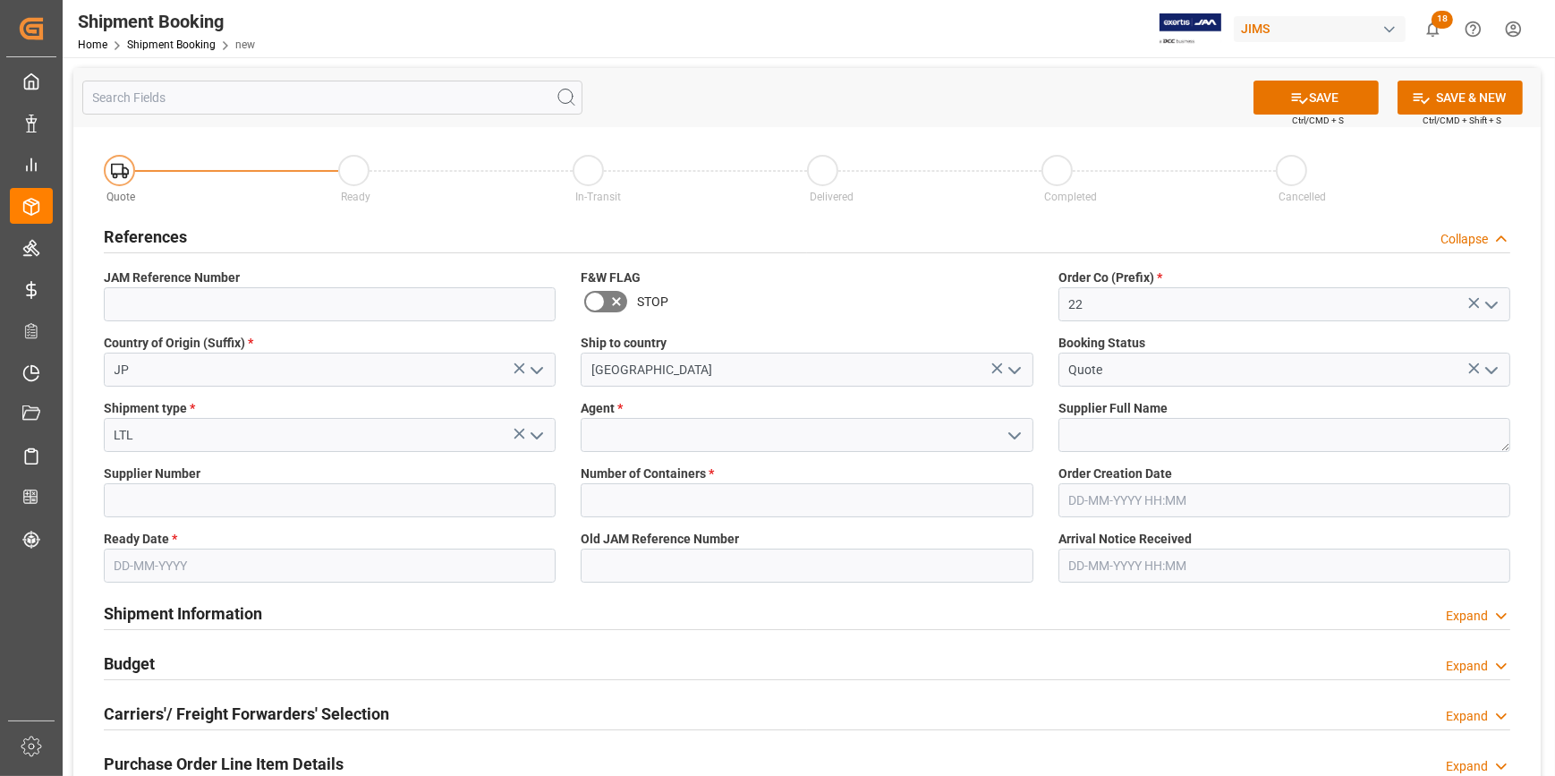
click at [1020, 429] on icon "open menu" at bounding box center [1014, 435] width 21 height 21
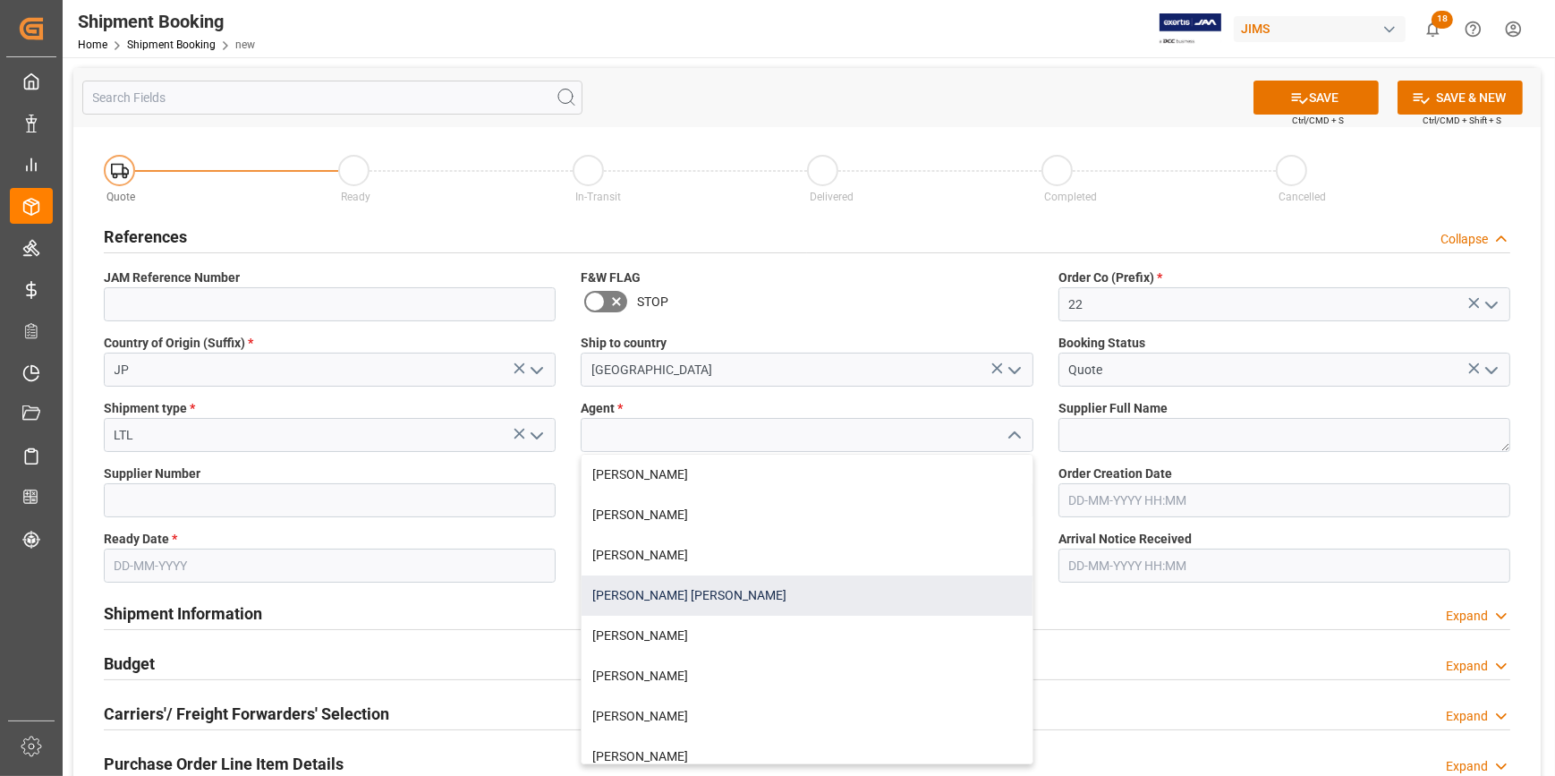
click at [714, 599] on div "[PERSON_NAME] [PERSON_NAME]" at bounding box center [806, 595] width 450 height 40
type input "[PERSON_NAME] [PERSON_NAME]"
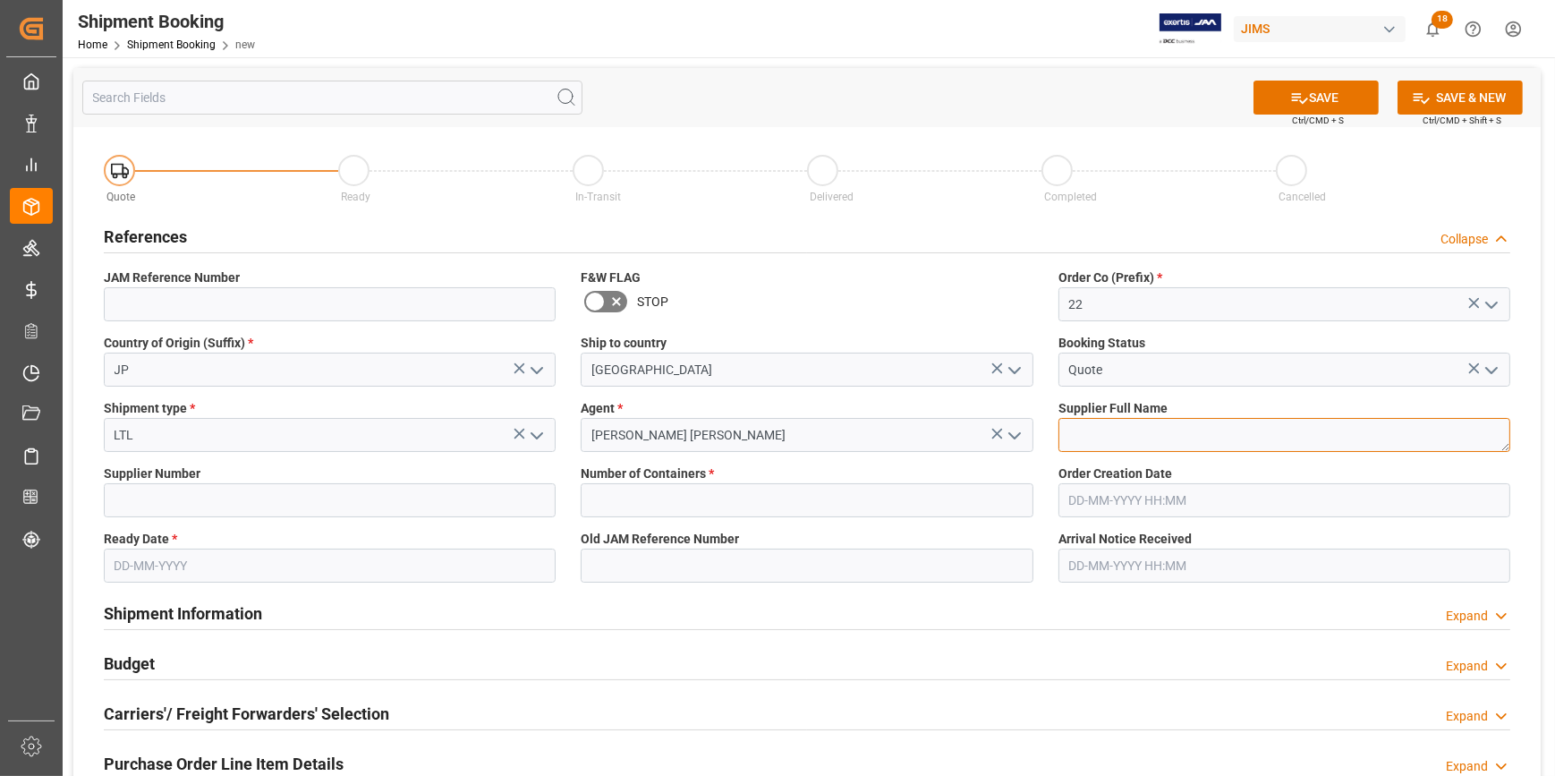
click at [1105, 432] on textarea at bounding box center [1284, 435] width 452 height 34
paste textarea "Fostex Co. (W/T*)-"
type textarea "Fostex Co. (W/T*)-"
click at [215, 505] on input at bounding box center [330, 500] width 452 height 34
paste input "169757"
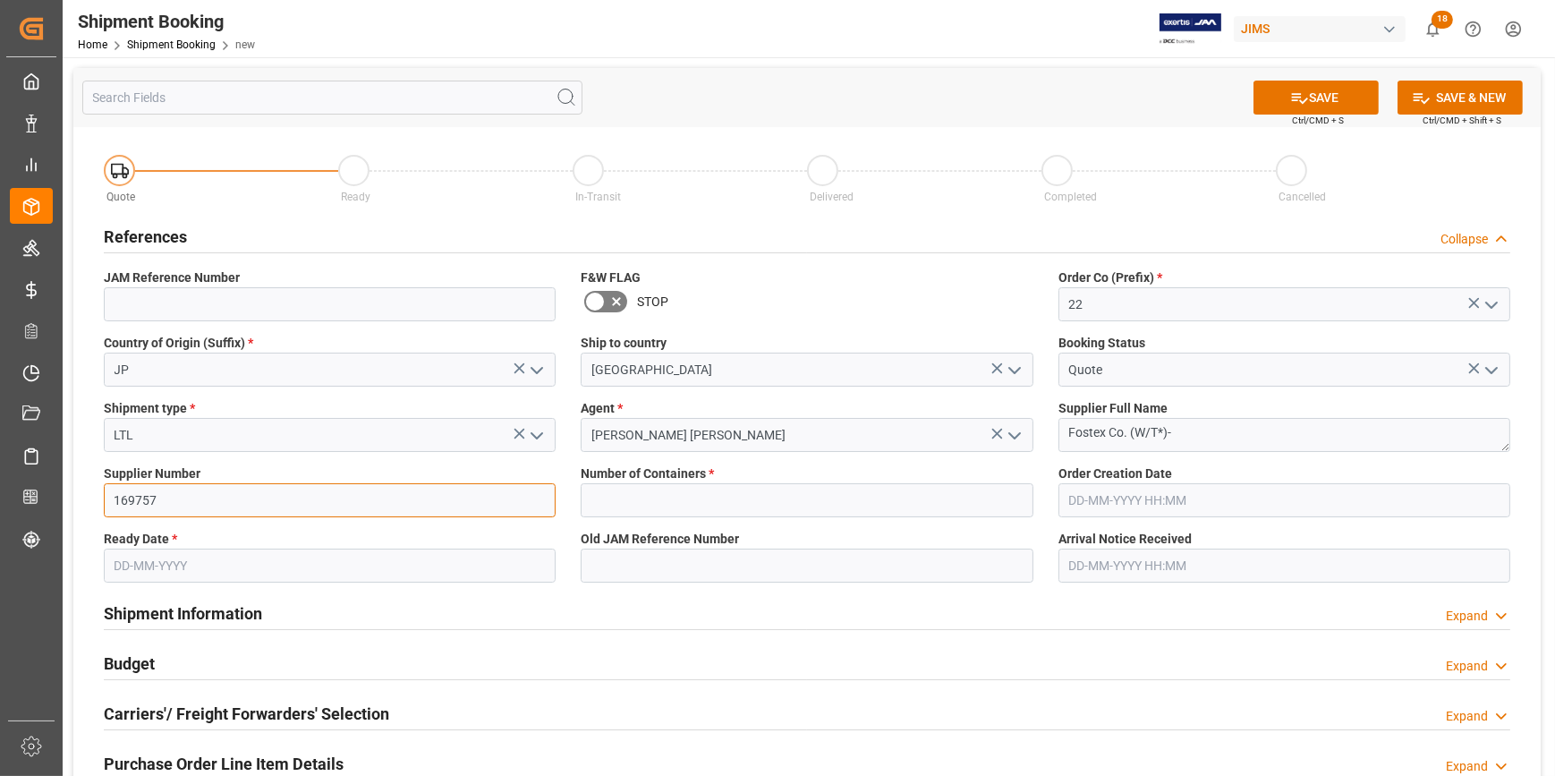
type input "169757"
click at [642, 501] on input "text" at bounding box center [807, 500] width 452 height 34
type input "0"
click at [221, 572] on input "text" at bounding box center [330, 565] width 452 height 34
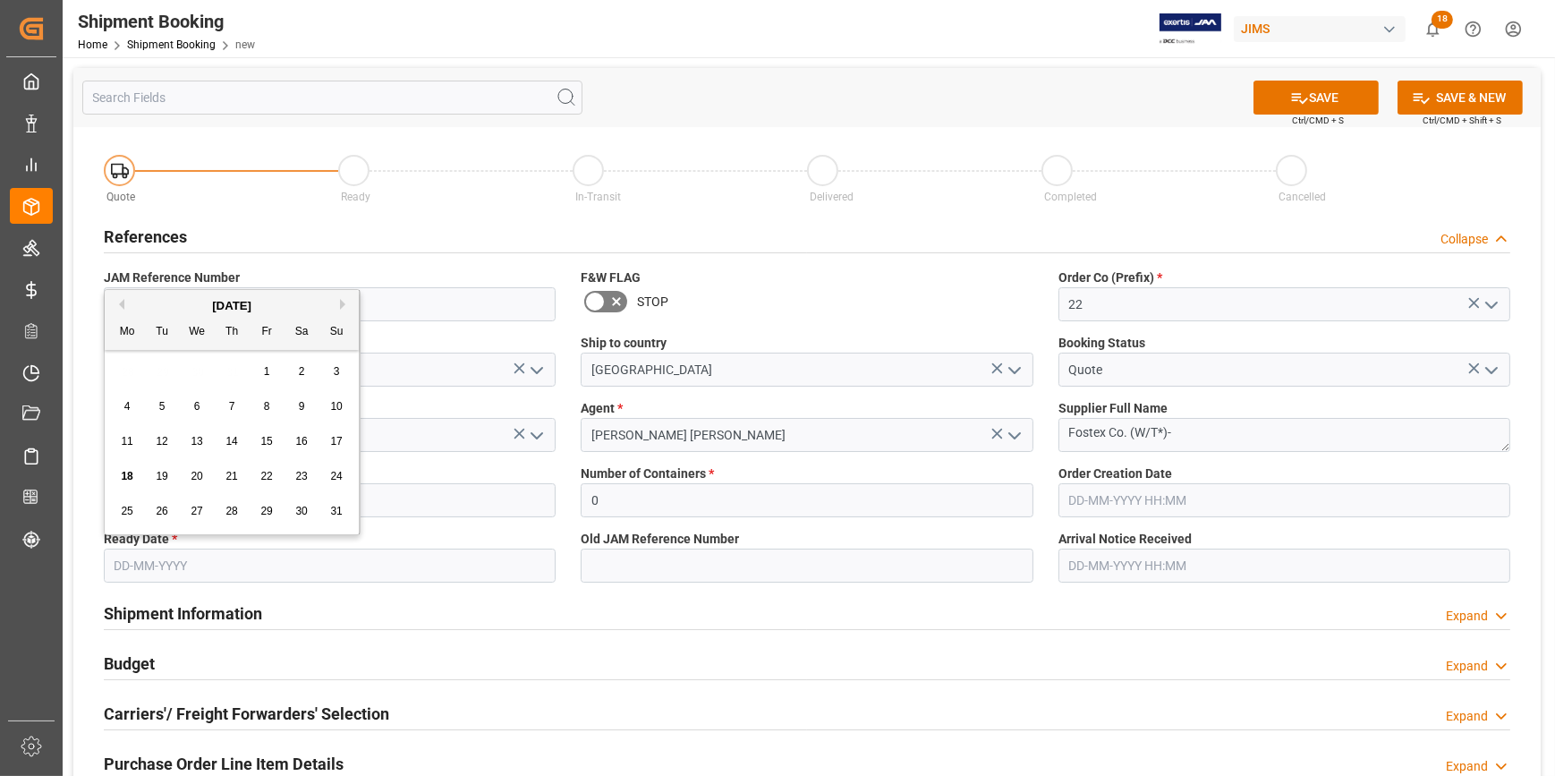
click at [192, 466] on div "20" at bounding box center [197, 476] width 22 height 21
type input "20-08-2025"
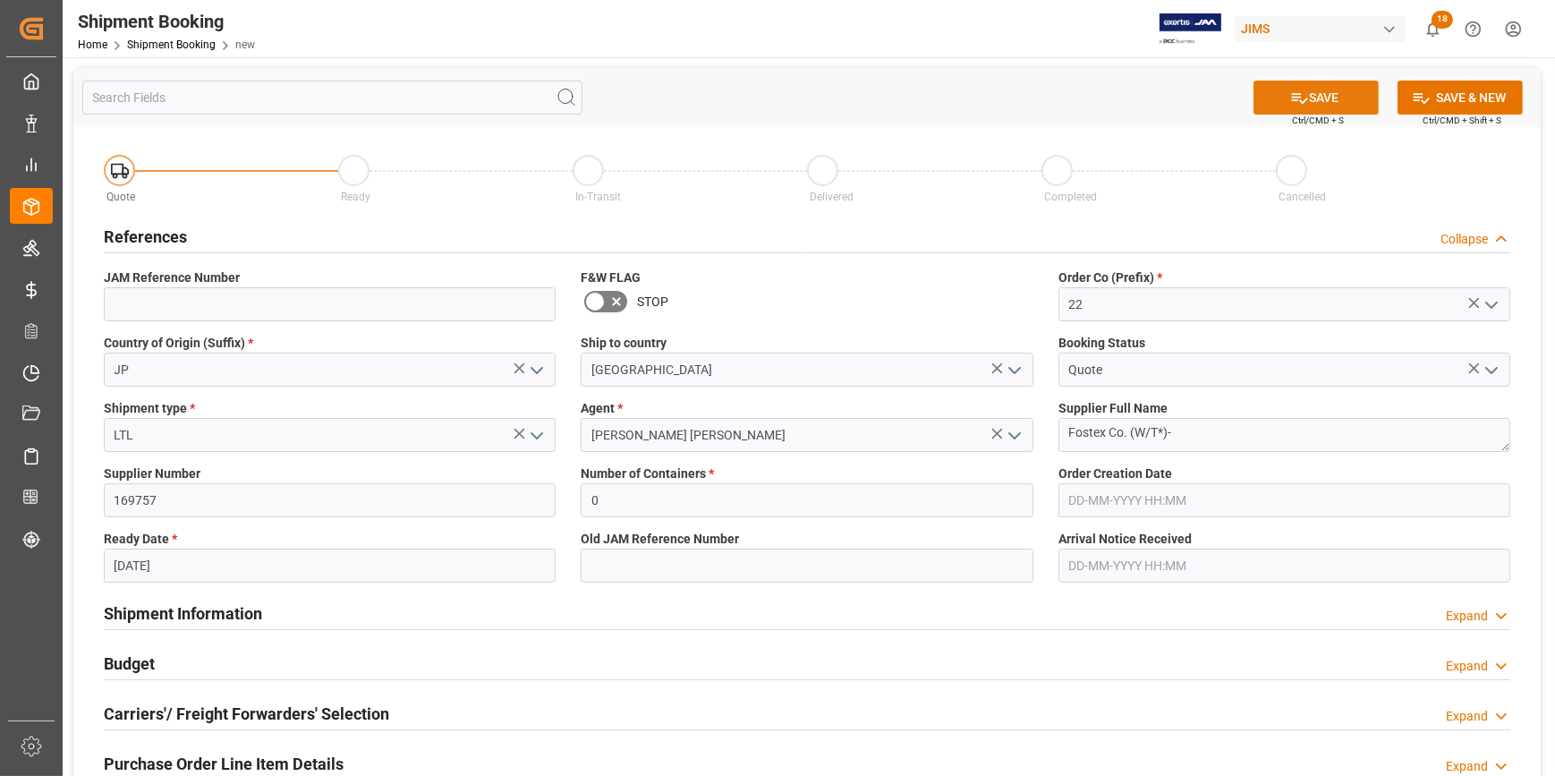
click at [1330, 91] on button "SAVE" at bounding box center [1315, 98] width 125 height 34
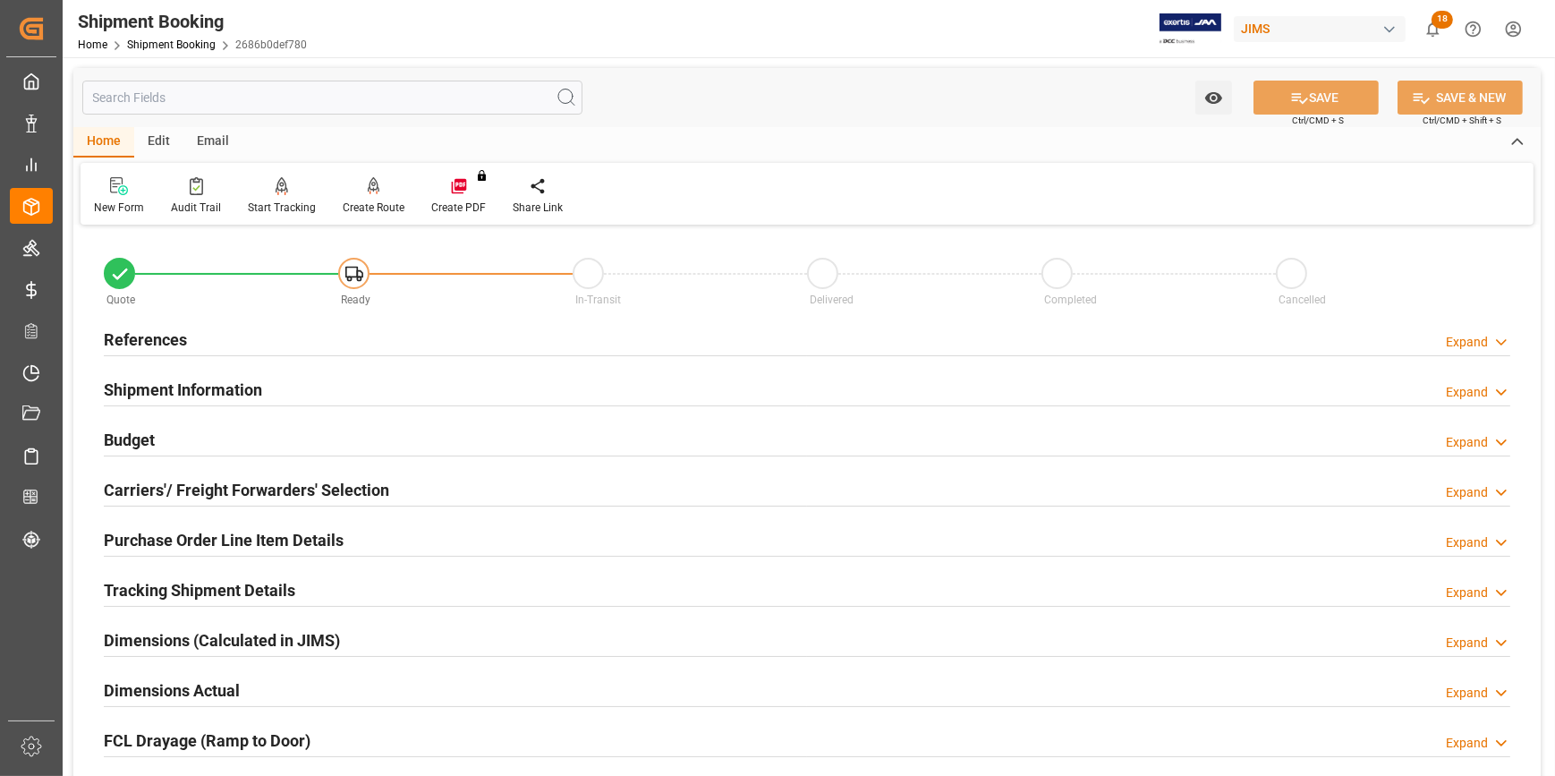
type input "0"
type input "[DATE]"
click at [324, 335] on div "References Expand" at bounding box center [807, 338] width 1406 height 34
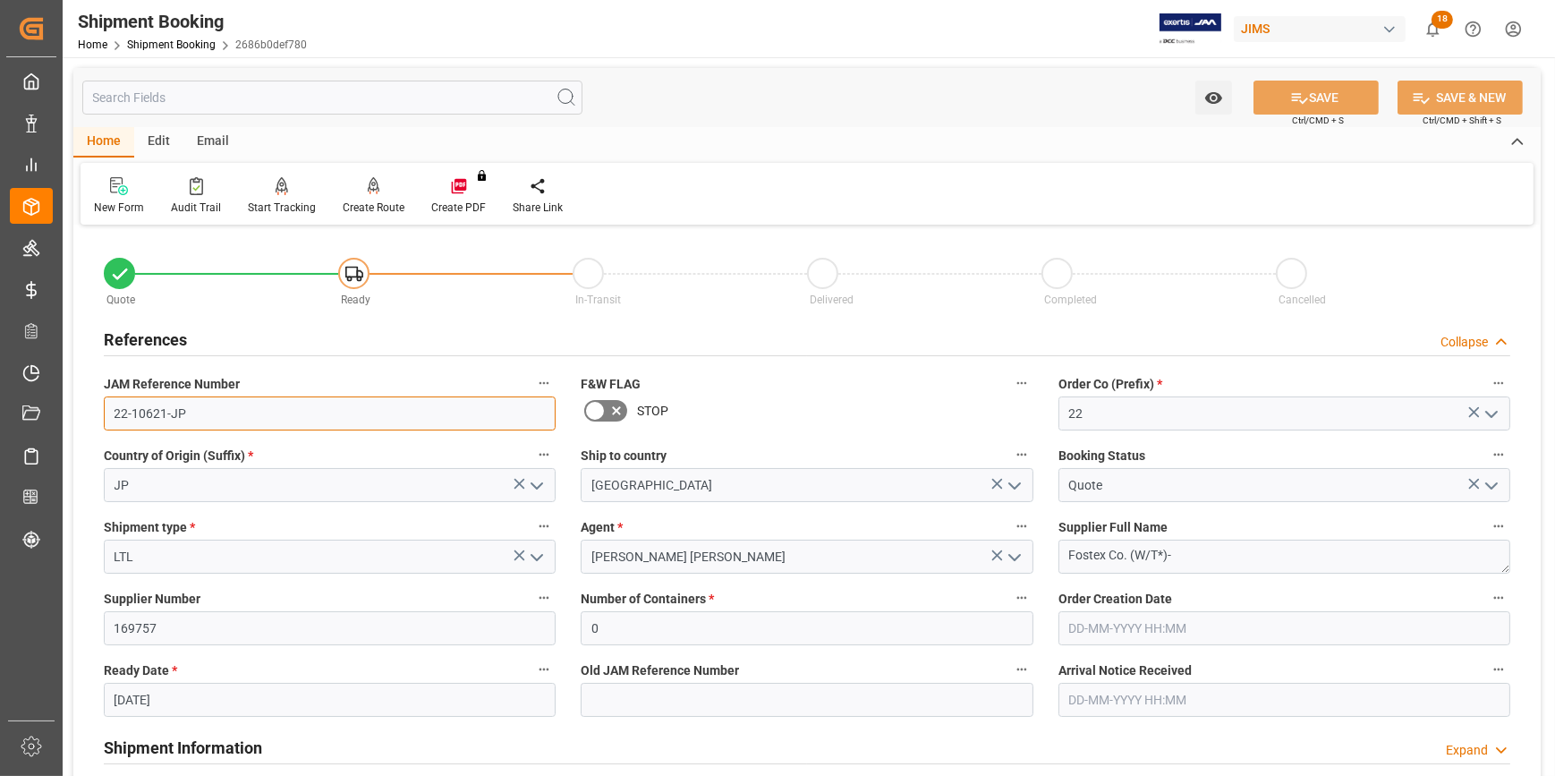
drag, startPoint x: 204, startPoint y: 412, endPoint x: 102, endPoint y: 410, distance: 102.0
click at [102, 410] on div "JAM Reference Number 22-10621-JP" at bounding box center [329, 401] width 477 height 72
click at [229, 404] on input "22-10621-JP" at bounding box center [330, 413] width 452 height 34
drag, startPoint x: 191, startPoint y: 411, endPoint x: 107, endPoint y: 415, distance: 83.3
click at [107, 415] on input "22-10621-JP" at bounding box center [330, 413] width 452 height 34
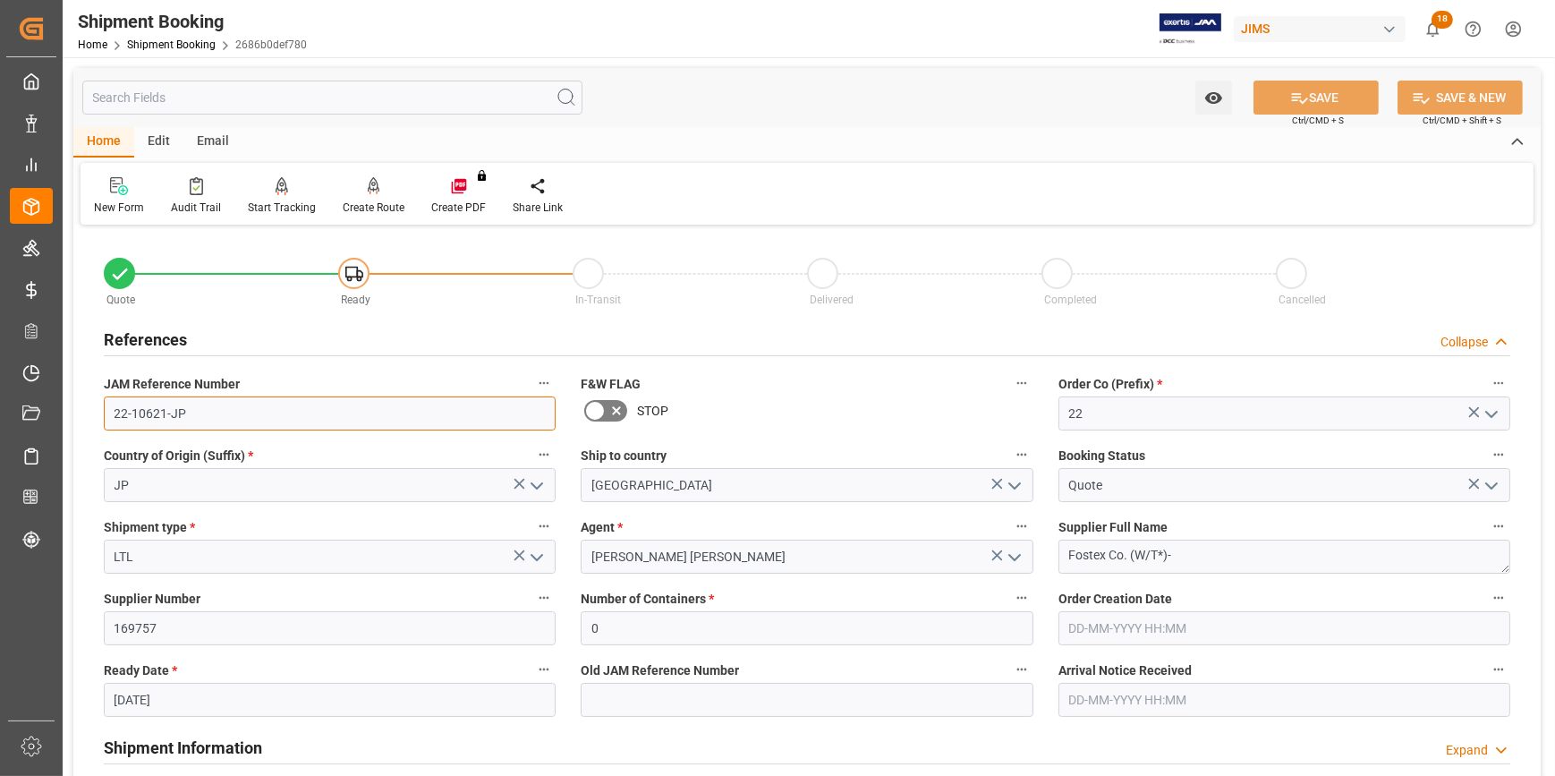
click at [188, 427] on input "22-10621-JP" at bounding box center [330, 413] width 452 height 34
click at [188, 410] on input "22-10621-JP" at bounding box center [330, 413] width 452 height 34
drag, startPoint x: 189, startPoint y: 410, endPoint x: 89, endPoint y: 411, distance: 99.3
click at [89, 411] on div "Quote Ready In-Transit Delivered Completed Cancelled References Collapse JAM Re…" at bounding box center [806, 786] width 1467 height 1112
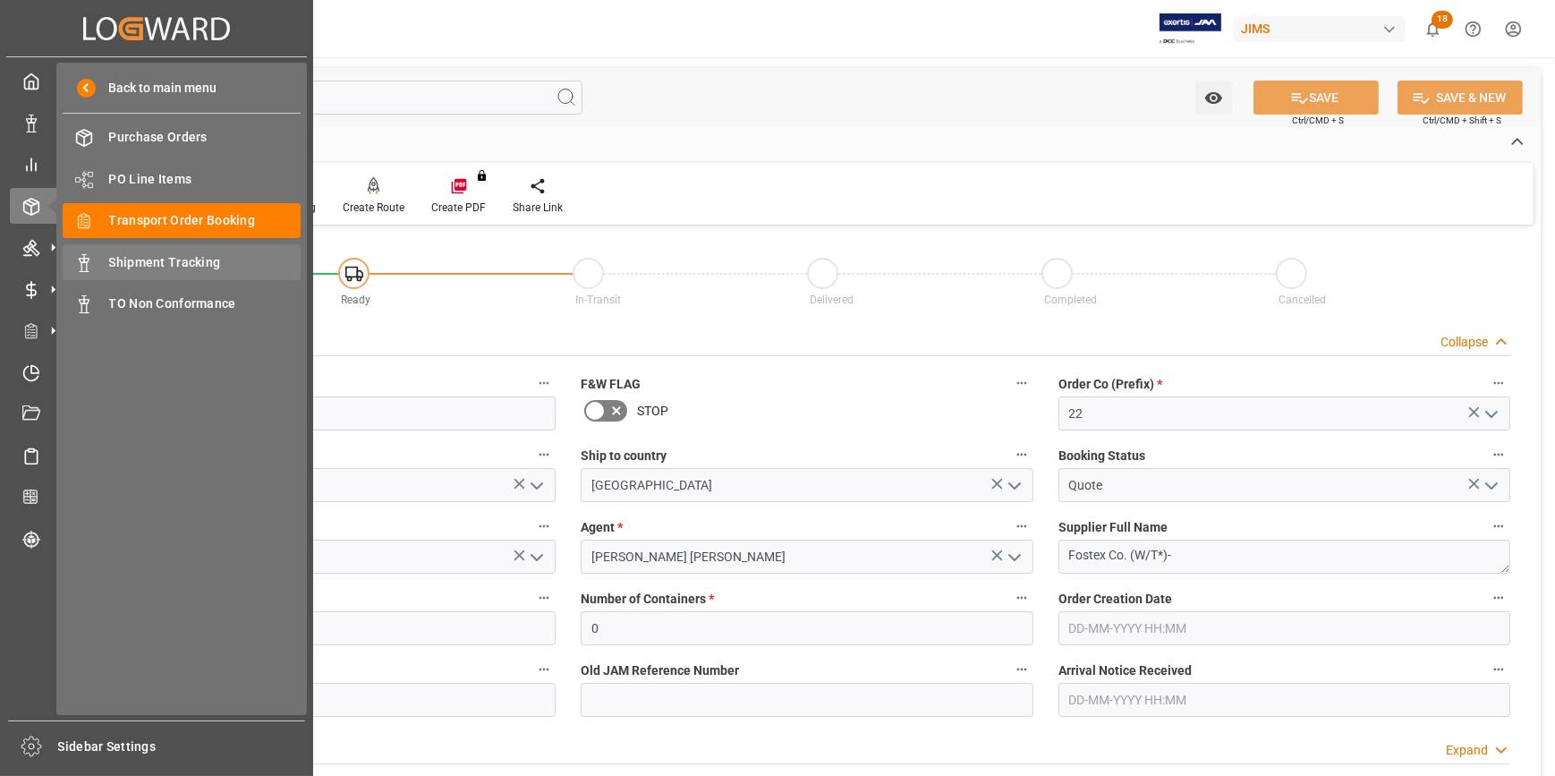
click at [158, 260] on span "Shipment Tracking" at bounding box center [205, 262] width 192 height 19
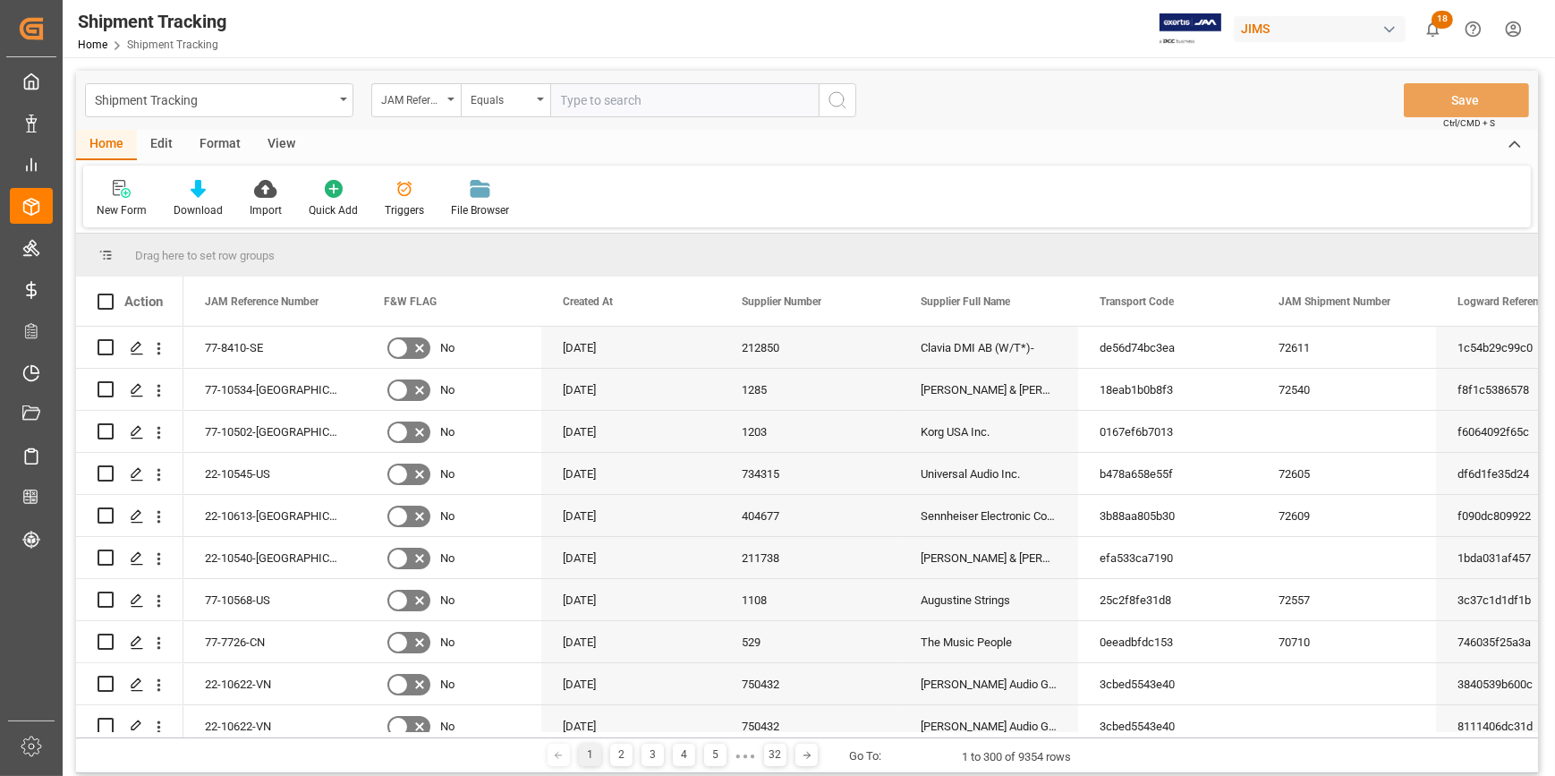
click at [571, 105] on input "text" at bounding box center [684, 100] width 268 height 34
type input "22-10323-GB"
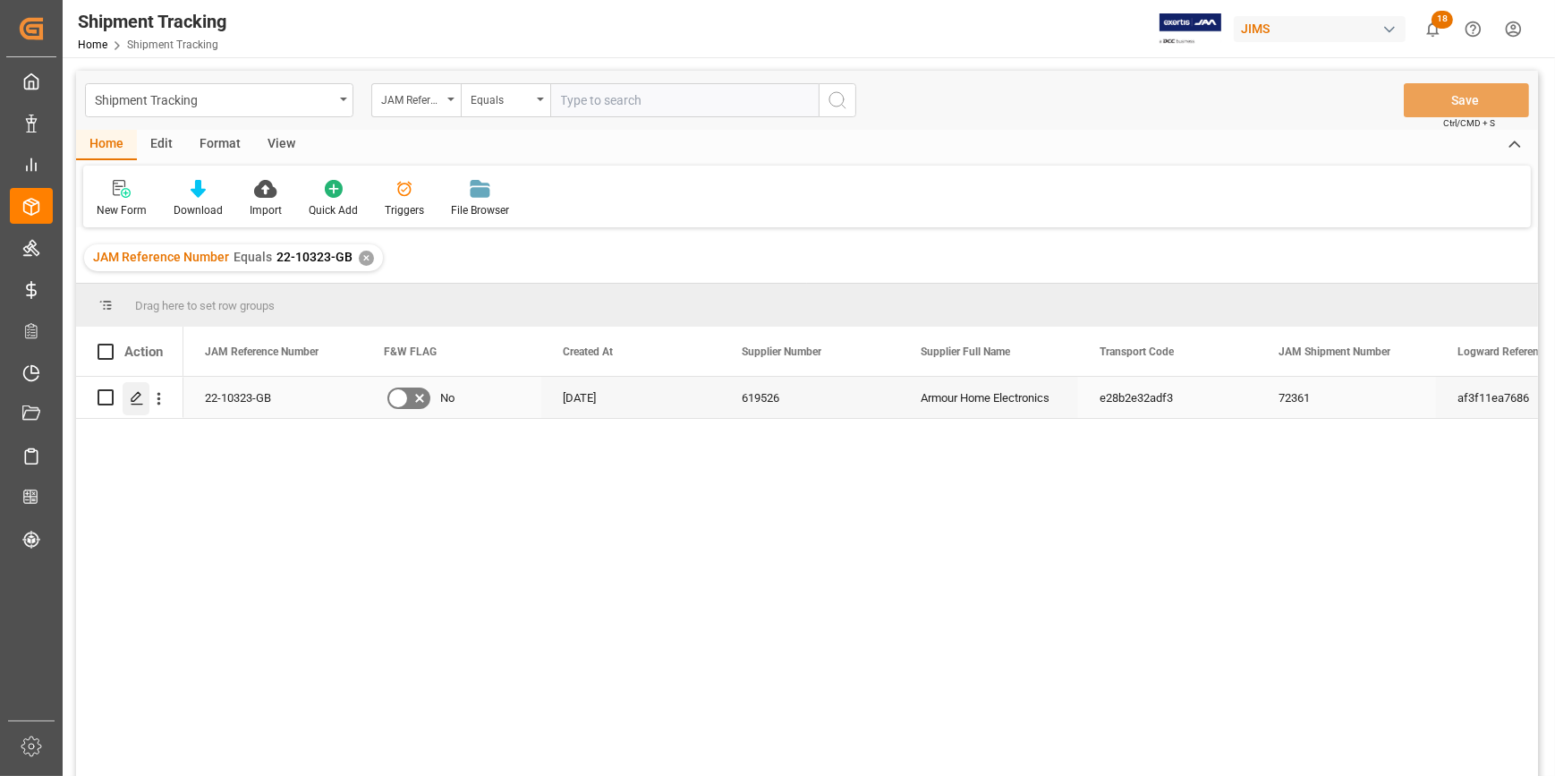
click at [137, 395] on icon "Press SPACE to select this row." at bounding box center [137, 398] width 14 height 14
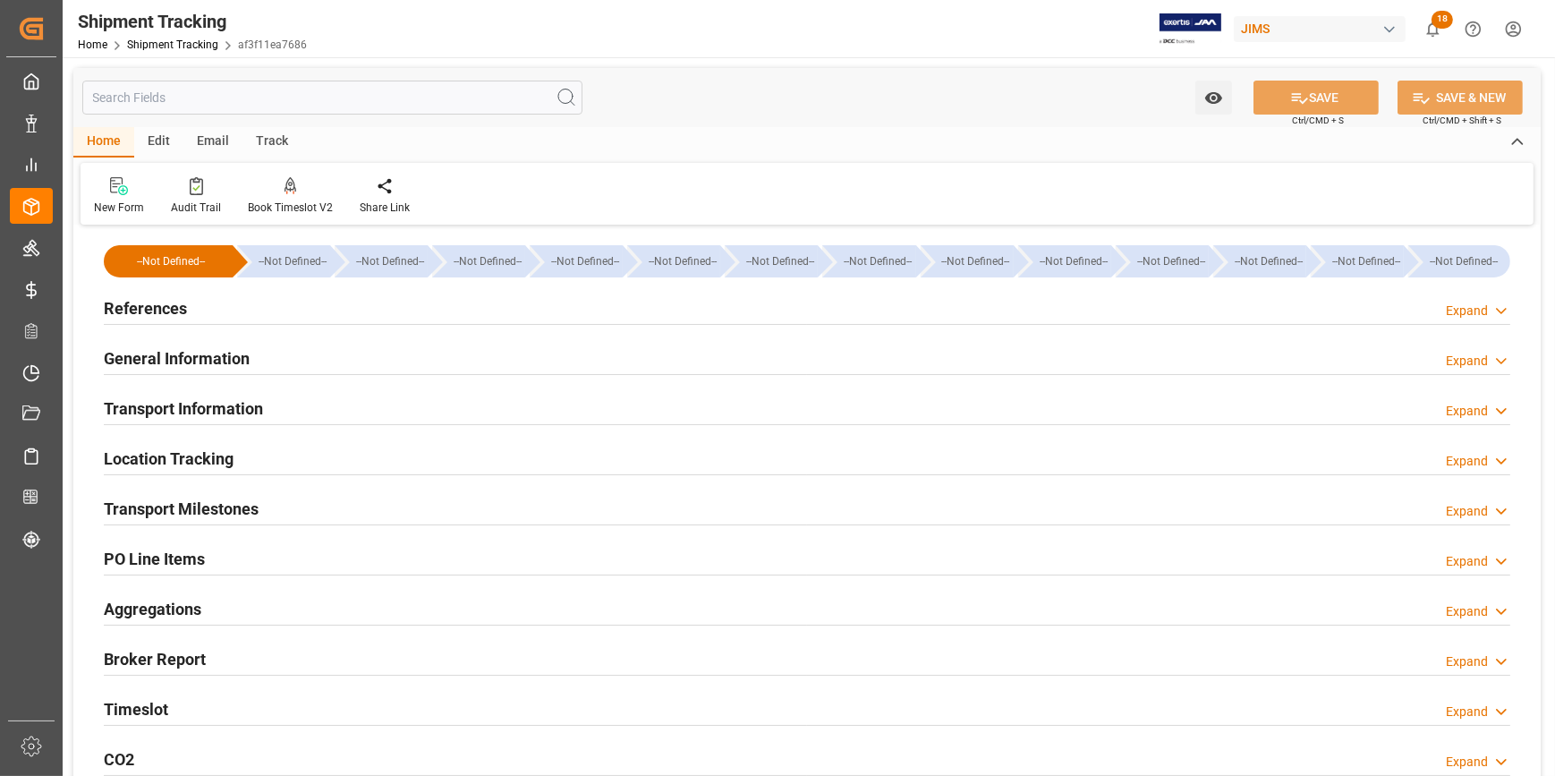
type input "30-07-2025"
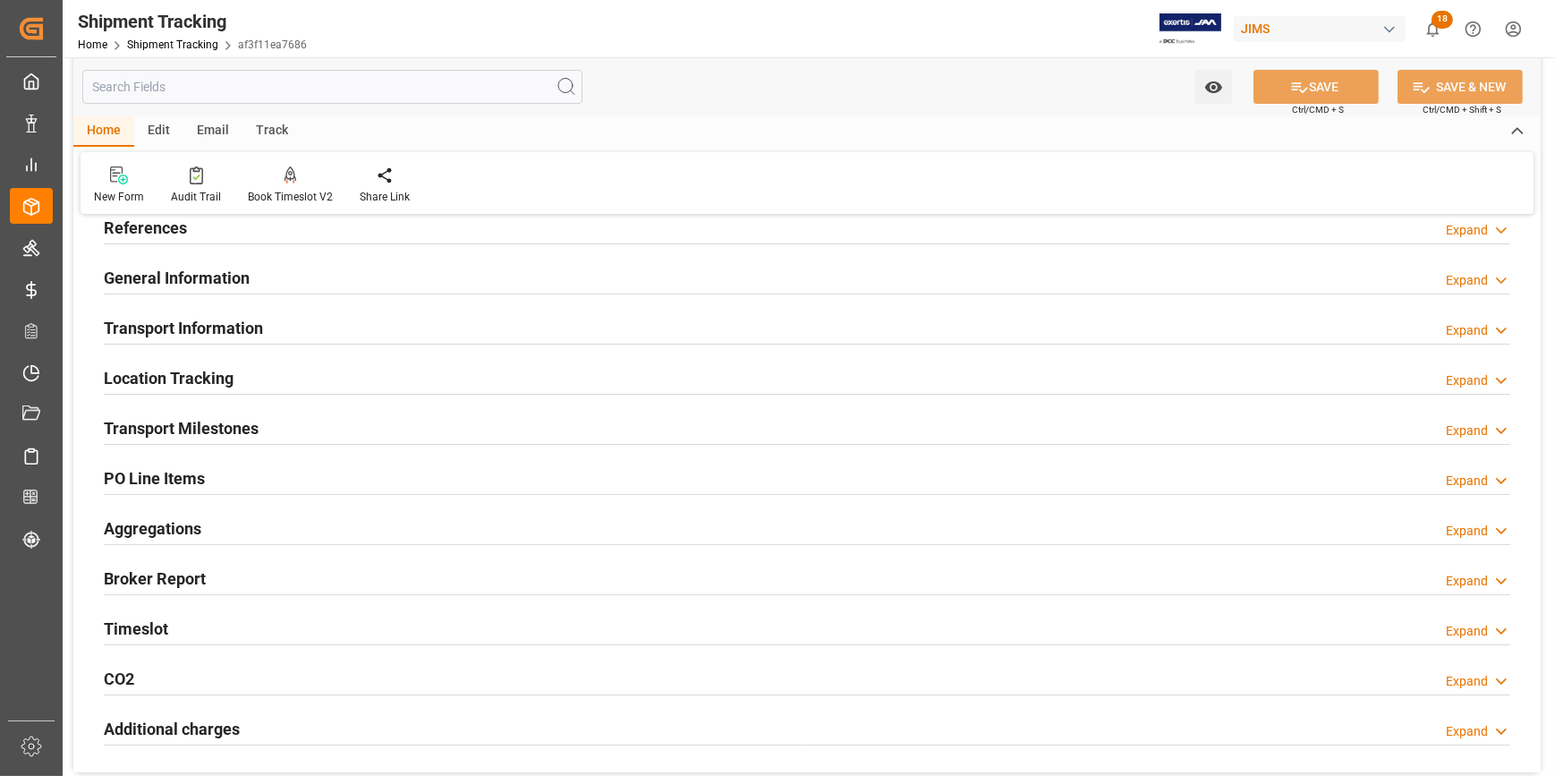
click at [305, 435] on div "Transport Milestones Expand" at bounding box center [807, 427] width 1406 height 34
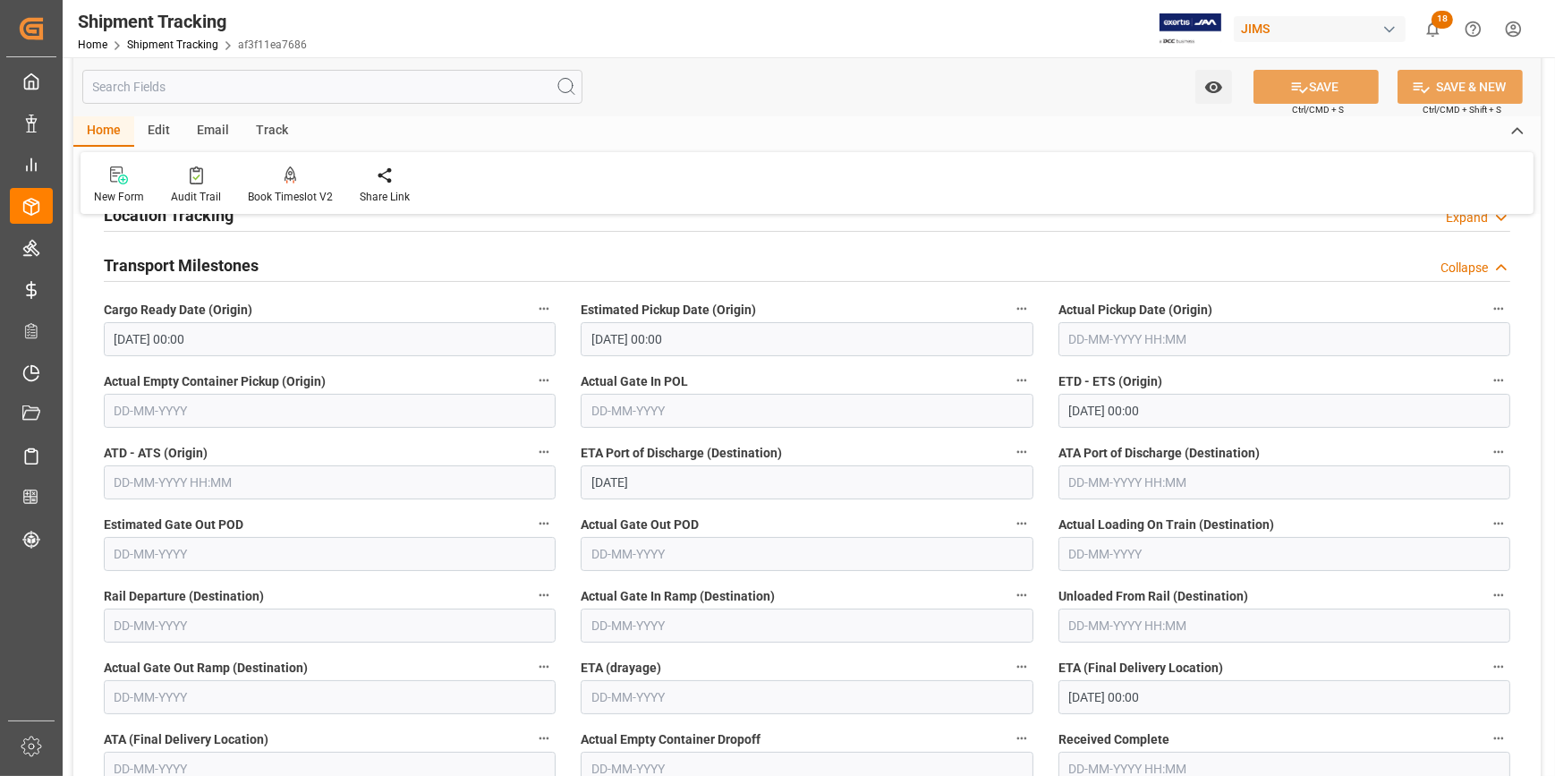
scroll to position [406, 0]
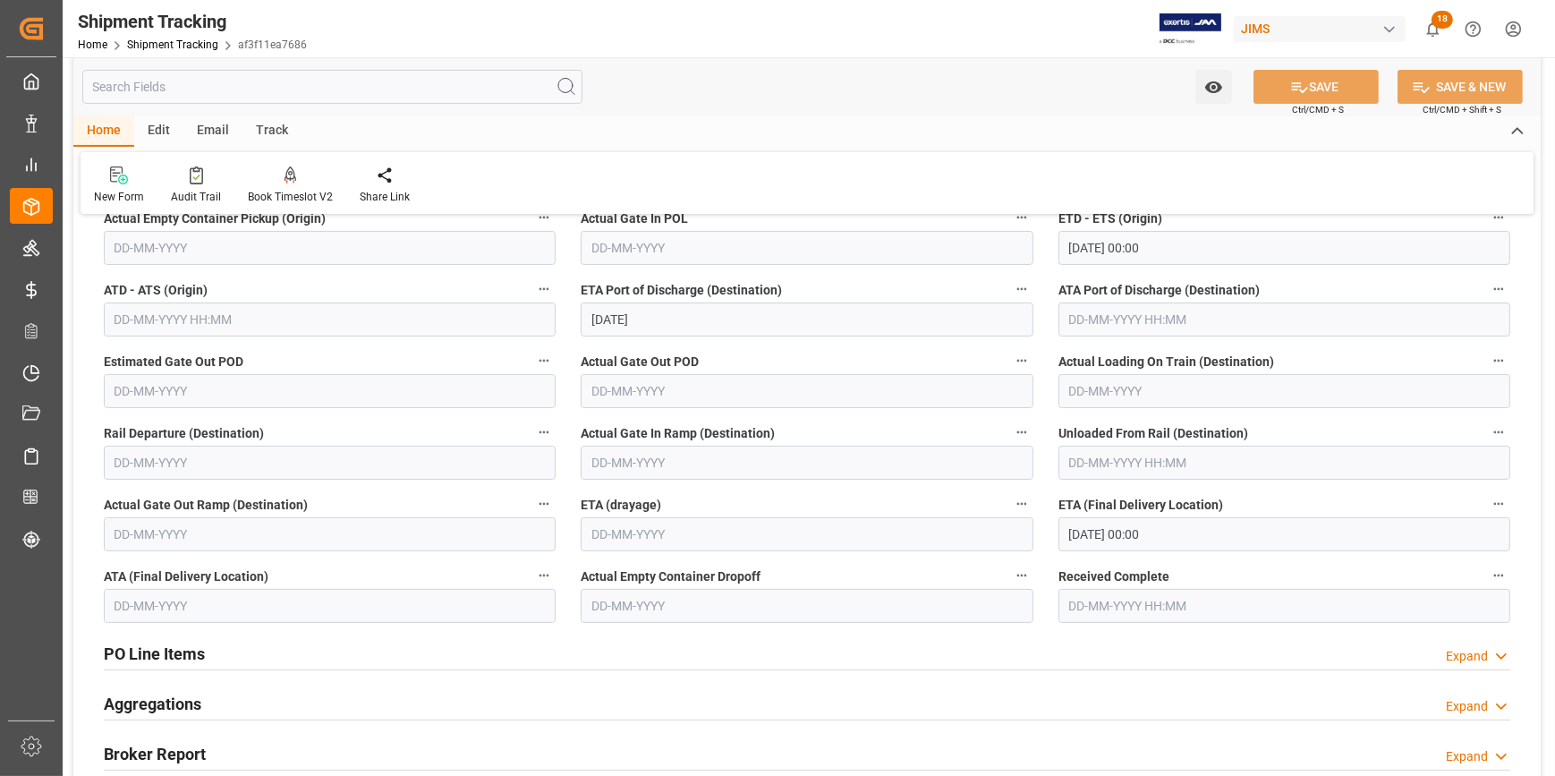
click at [1115, 535] on input "20-09-2025 00:00" at bounding box center [1284, 534] width 452 height 34
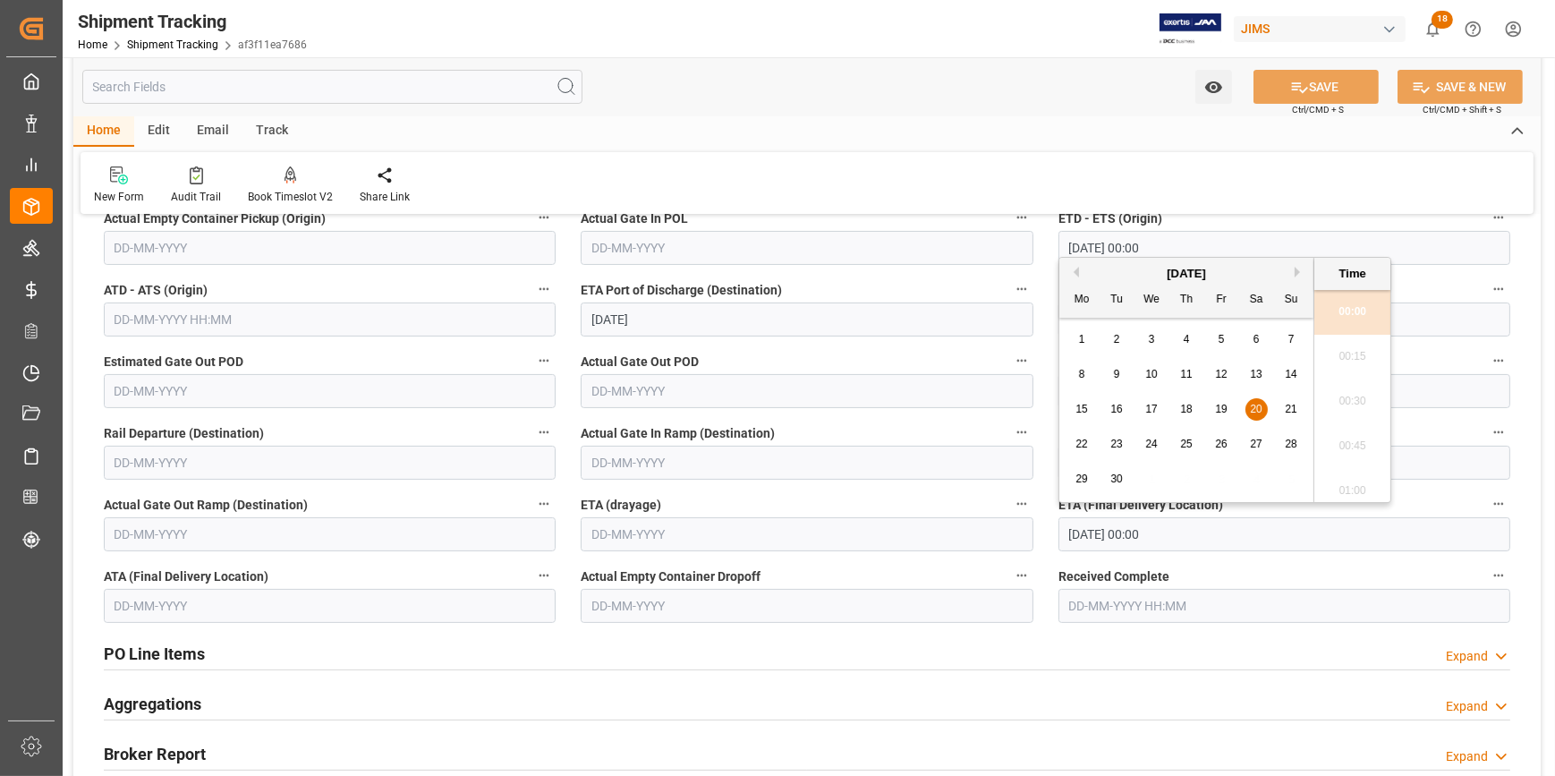
click at [1295, 267] on button "Next Month" at bounding box center [1299, 272] width 11 height 11
click at [1082, 441] on span "20" at bounding box center [1081, 443] width 12 height 13
type input "20-10-2025 00:00"
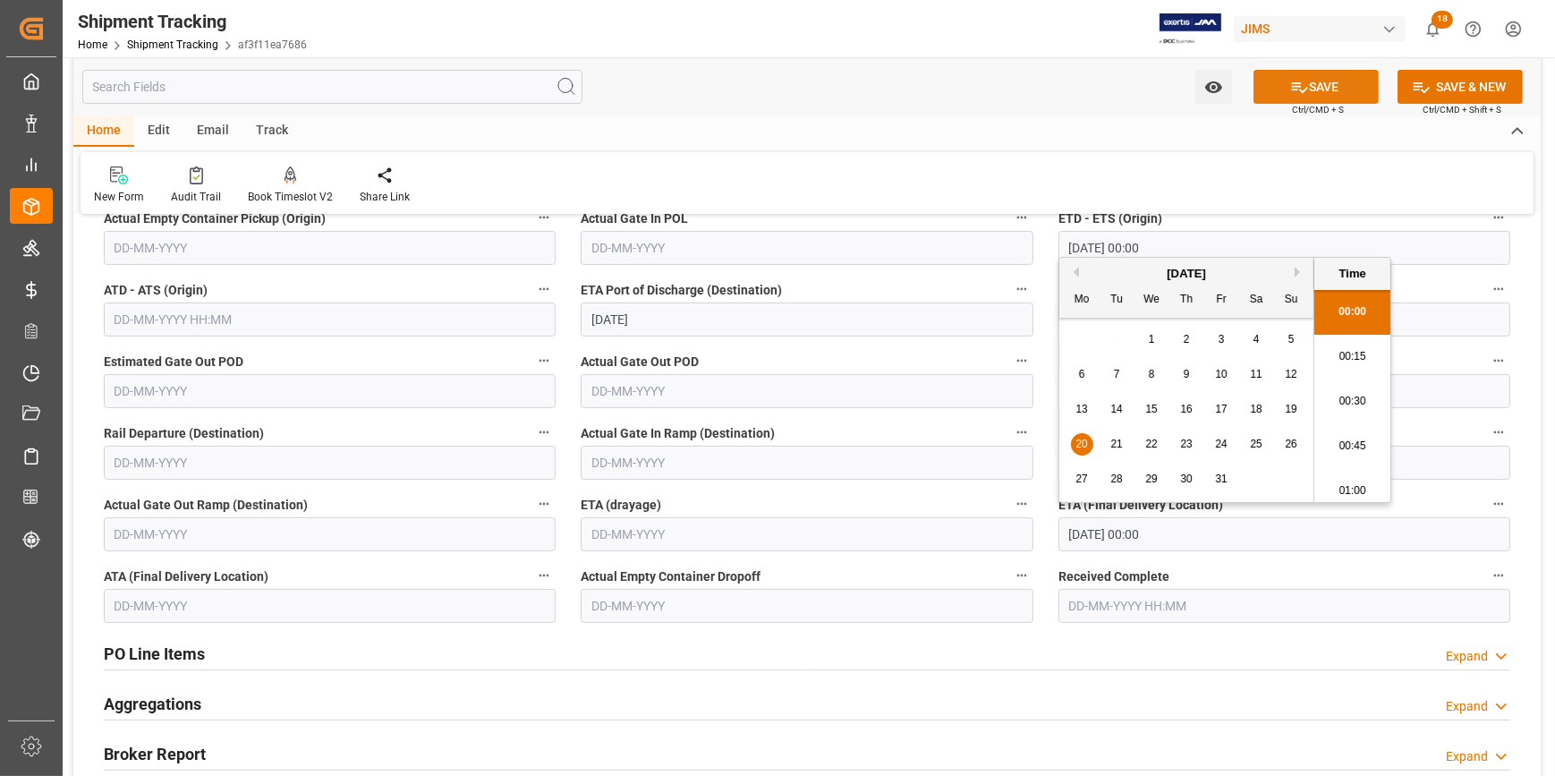
click at [1319, 81] on button "SAVE" at bounding box center [1315, 87] width 125 height 34
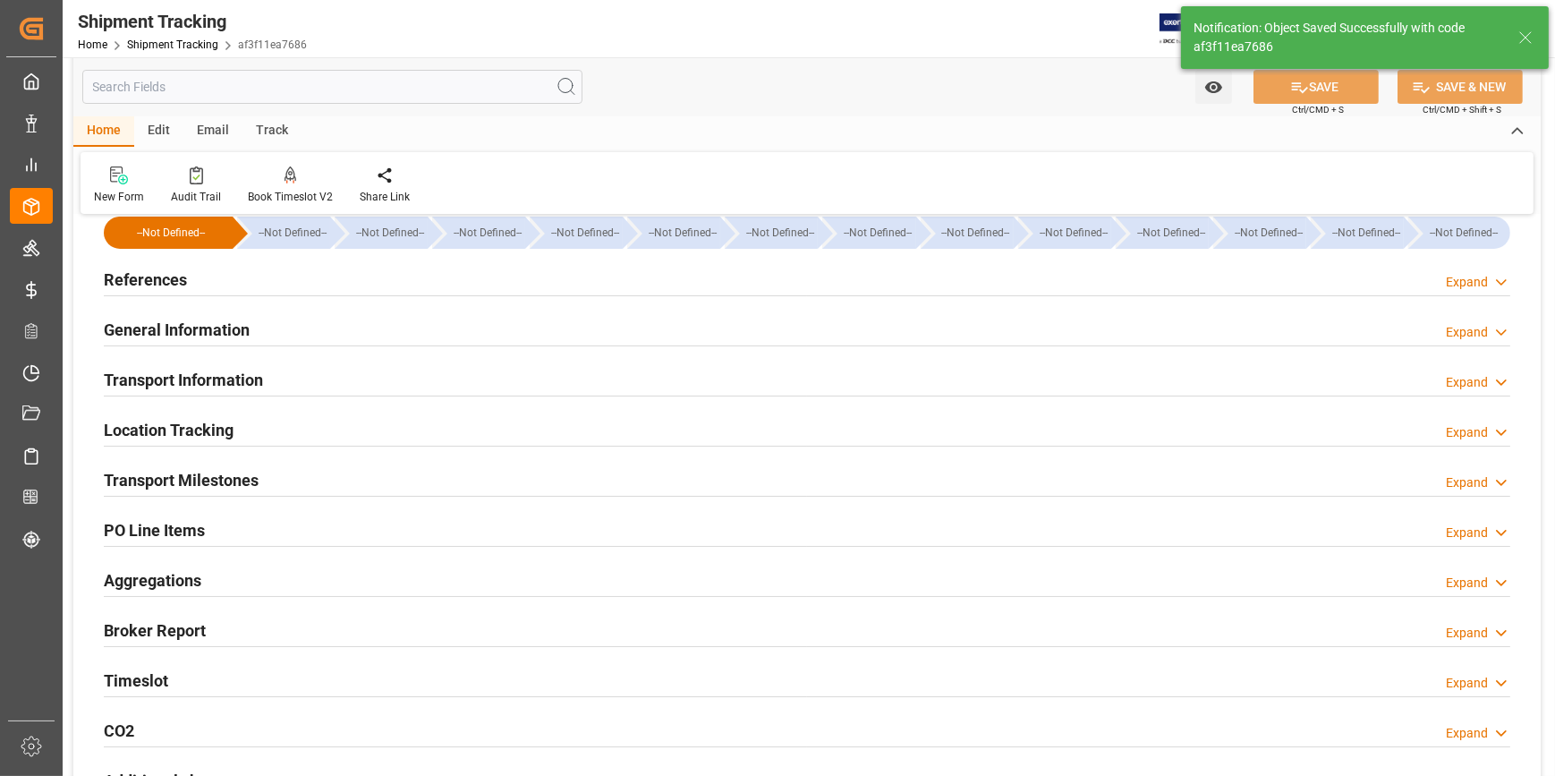
scroll to position [0, 0]
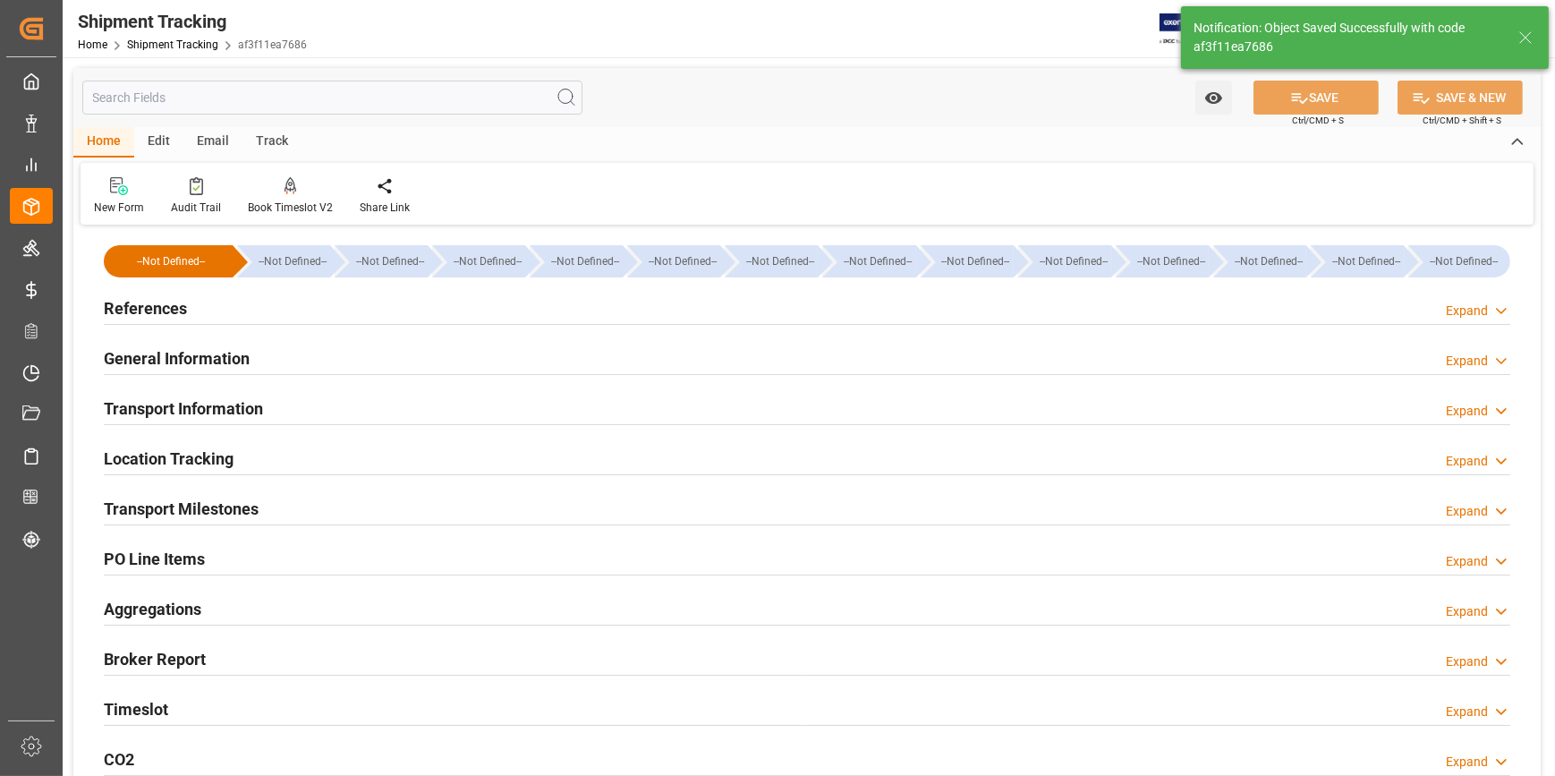
click at [218, 305] on div "References Expand" at bounding box center [807, 307] width 1406 height 34
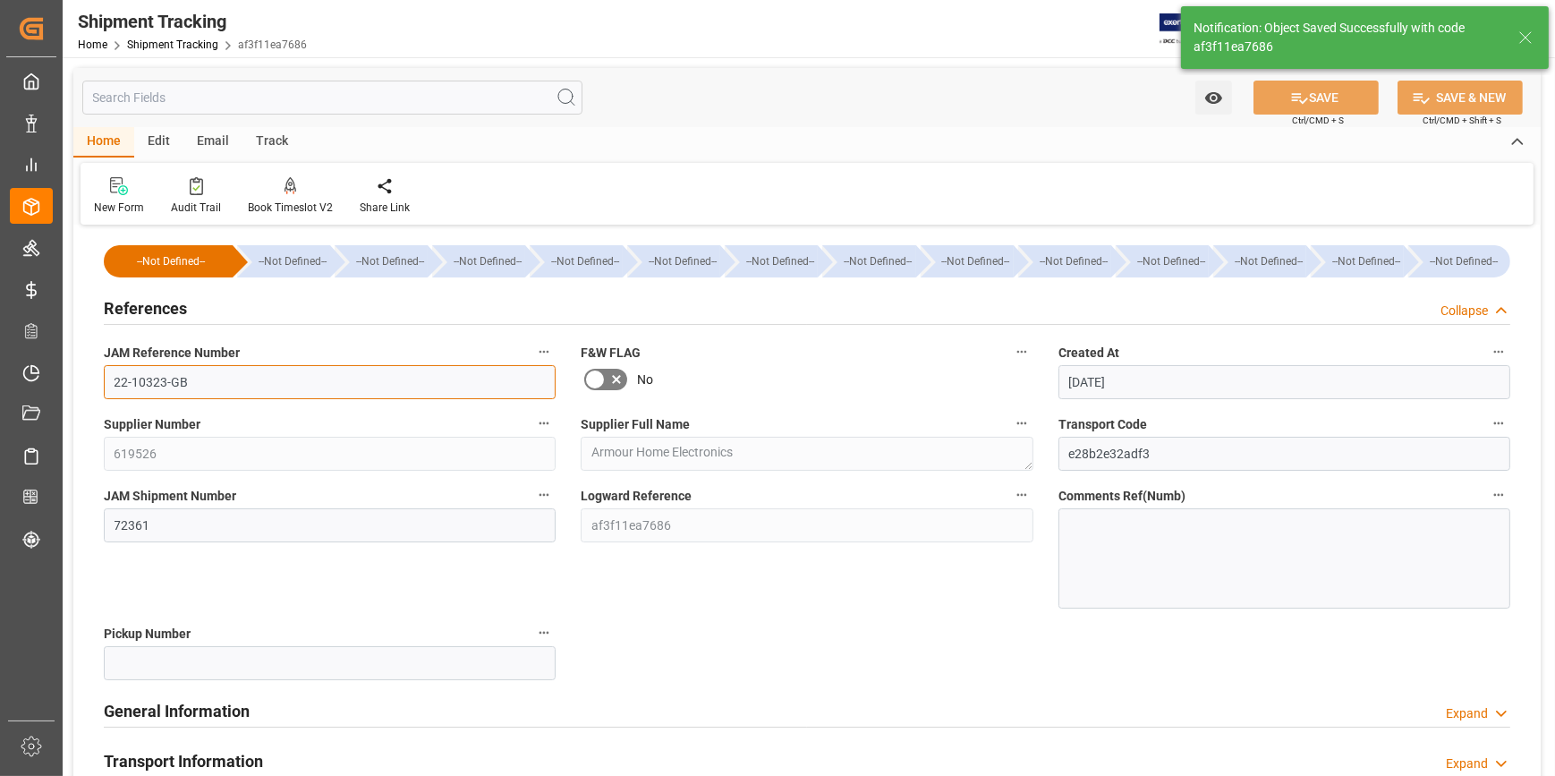
drag, startPoint x: 144, startPoint y: 377, endPoint x: 63, endPoint y: 379, distance: 81.4
click at [63, 379] on div "Watch Option SAVE Ctrl/CMD + S SAVE & NEW Ctrl/CMD + Shift + S Home Edit Email …" at bounding box center [807, 709] width 1488 height 1304
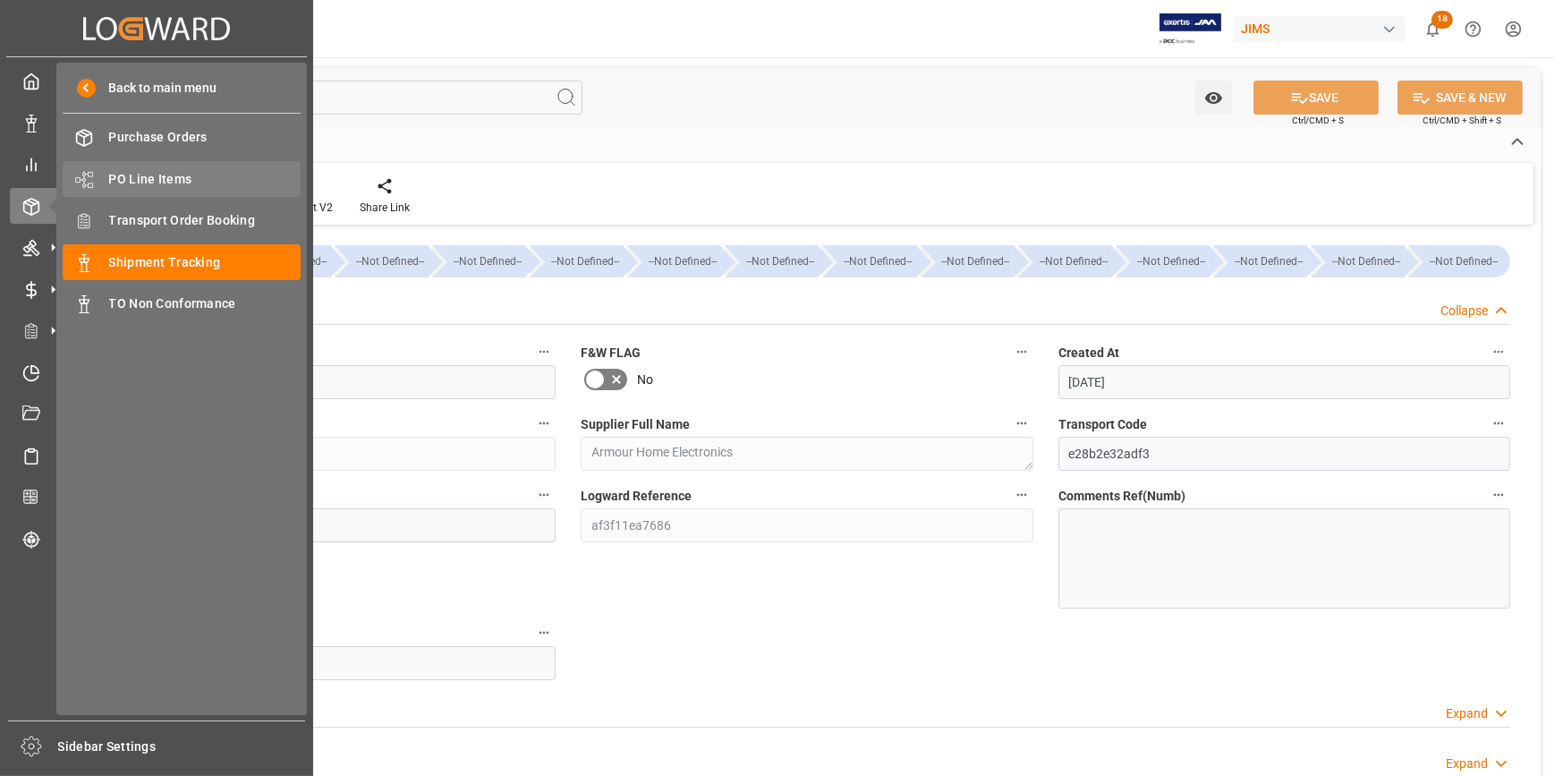
click at [140, 178] on span "PO Line Items" at bounding box center [205, 179] width 192 height 19
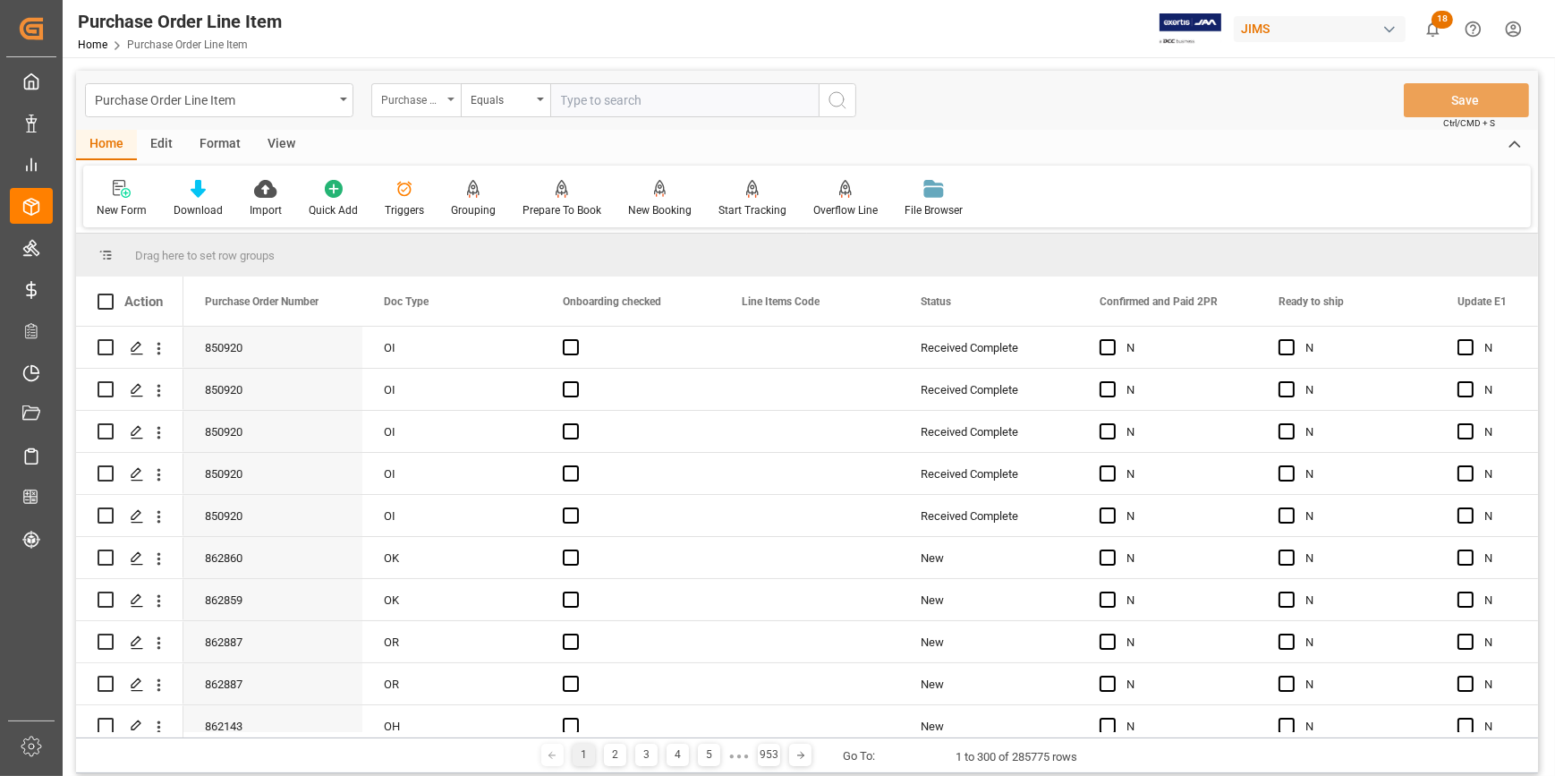
click at [441, 102] on div "Purchase Order Number" at bounding box center [411, 98] width 61 height 21
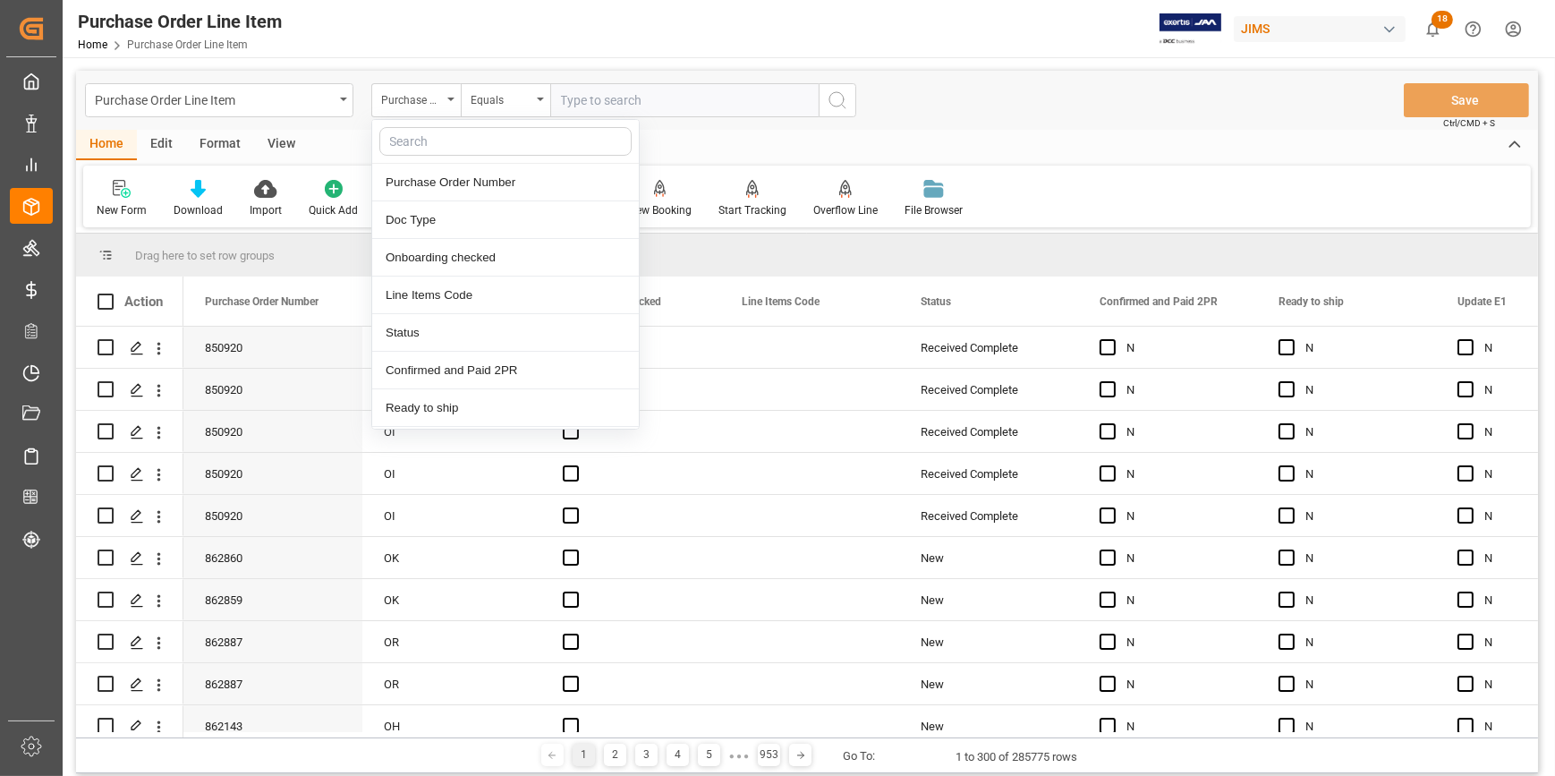
click at [444, 142] on input "text" at bounding box center [505, 141] width 252 height 29
type input "REF"
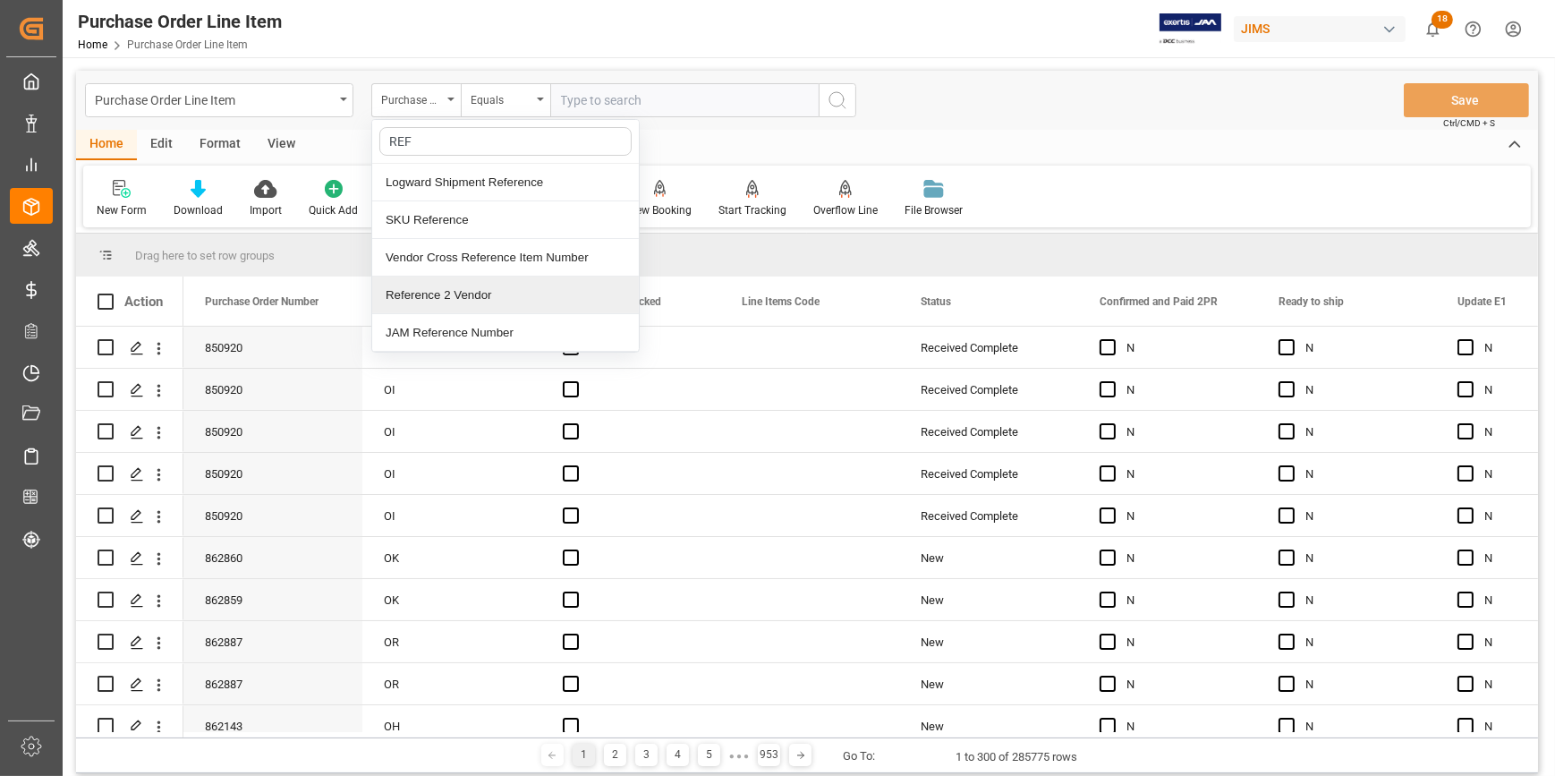
click at [475, 293] on div "Reference 2 Vendor" at bounding box center [505, 295] width 267 height 38
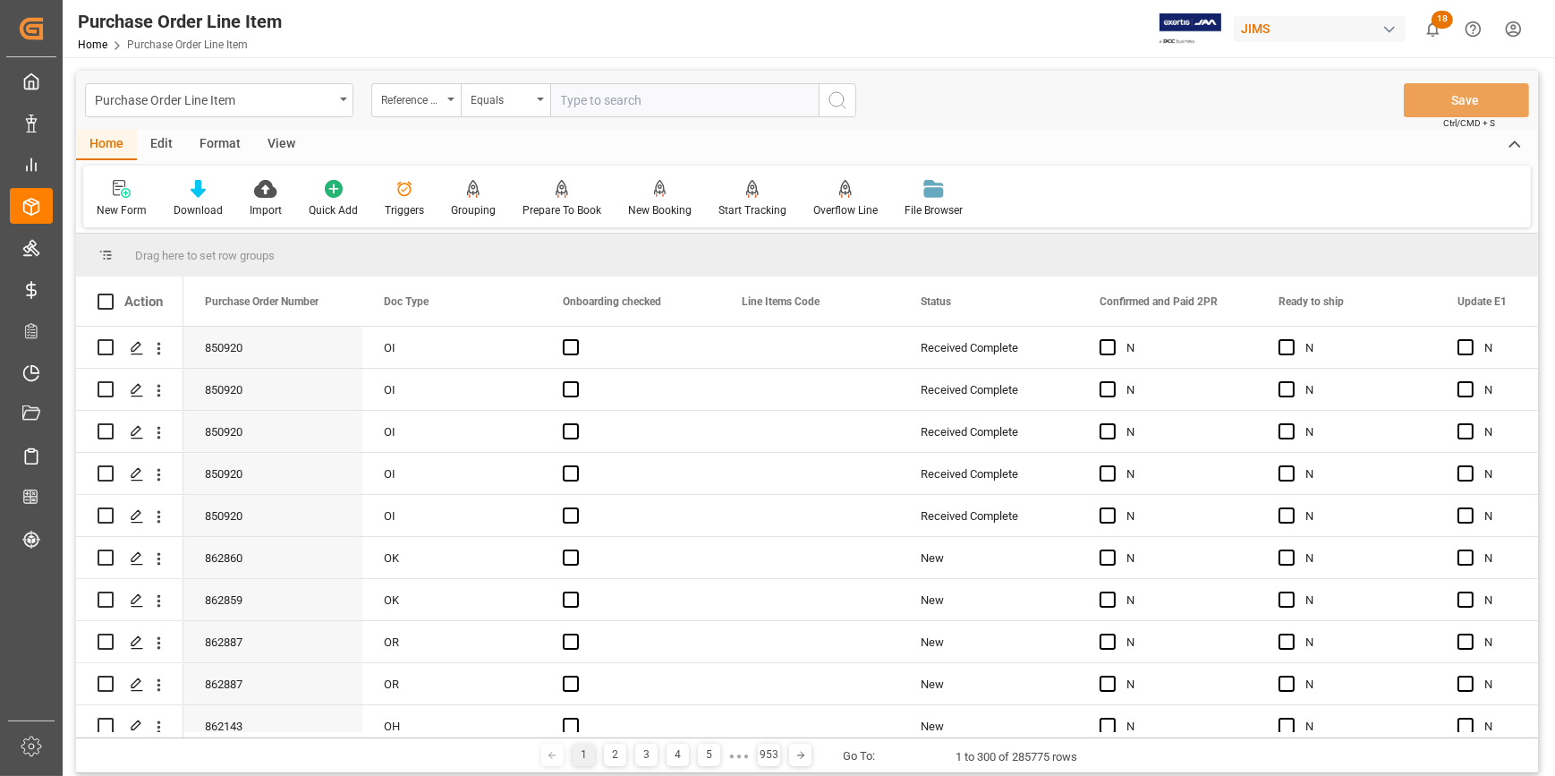
click at [581, 112] on input "text" at bounding box center [684, 100] width 268 height 34
paste input "22-10621-JP"
type input "22-10621-JP"
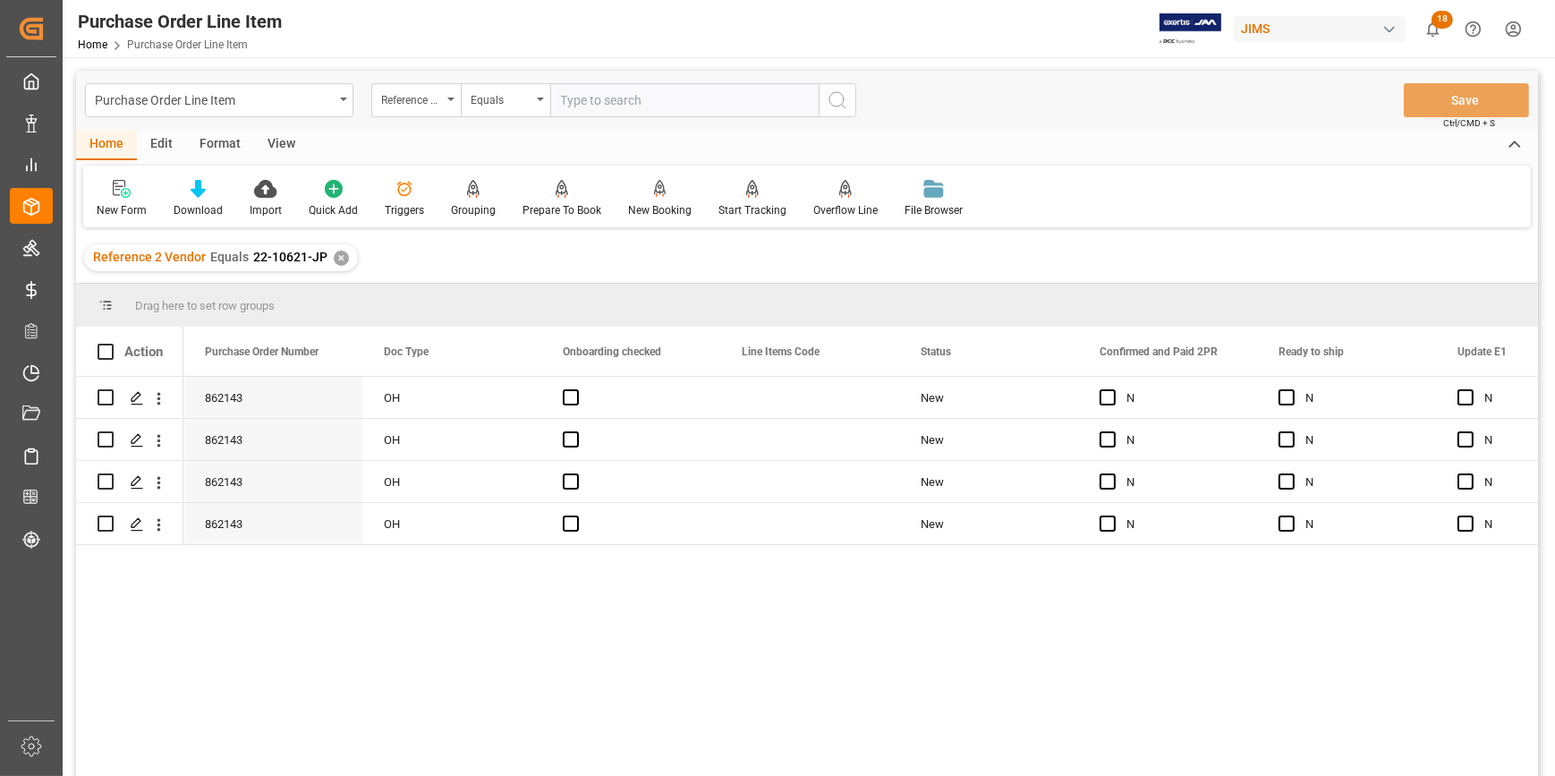
click at [267, 143] on div "View" at bounding box center [281, 145] width 55 height 30
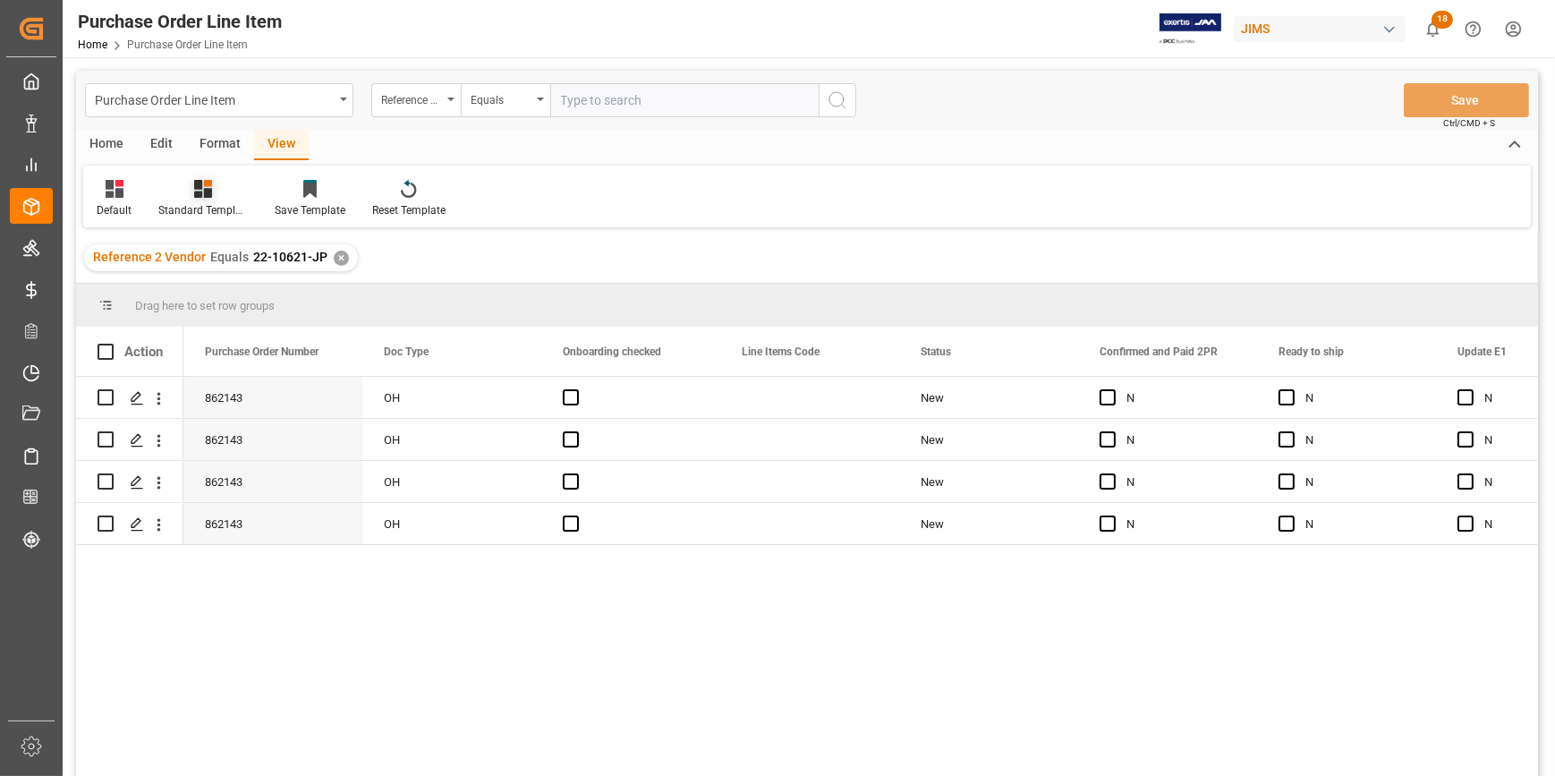
click at [211, 191] on icon at bounding box center [203, 189] width 18 height 18
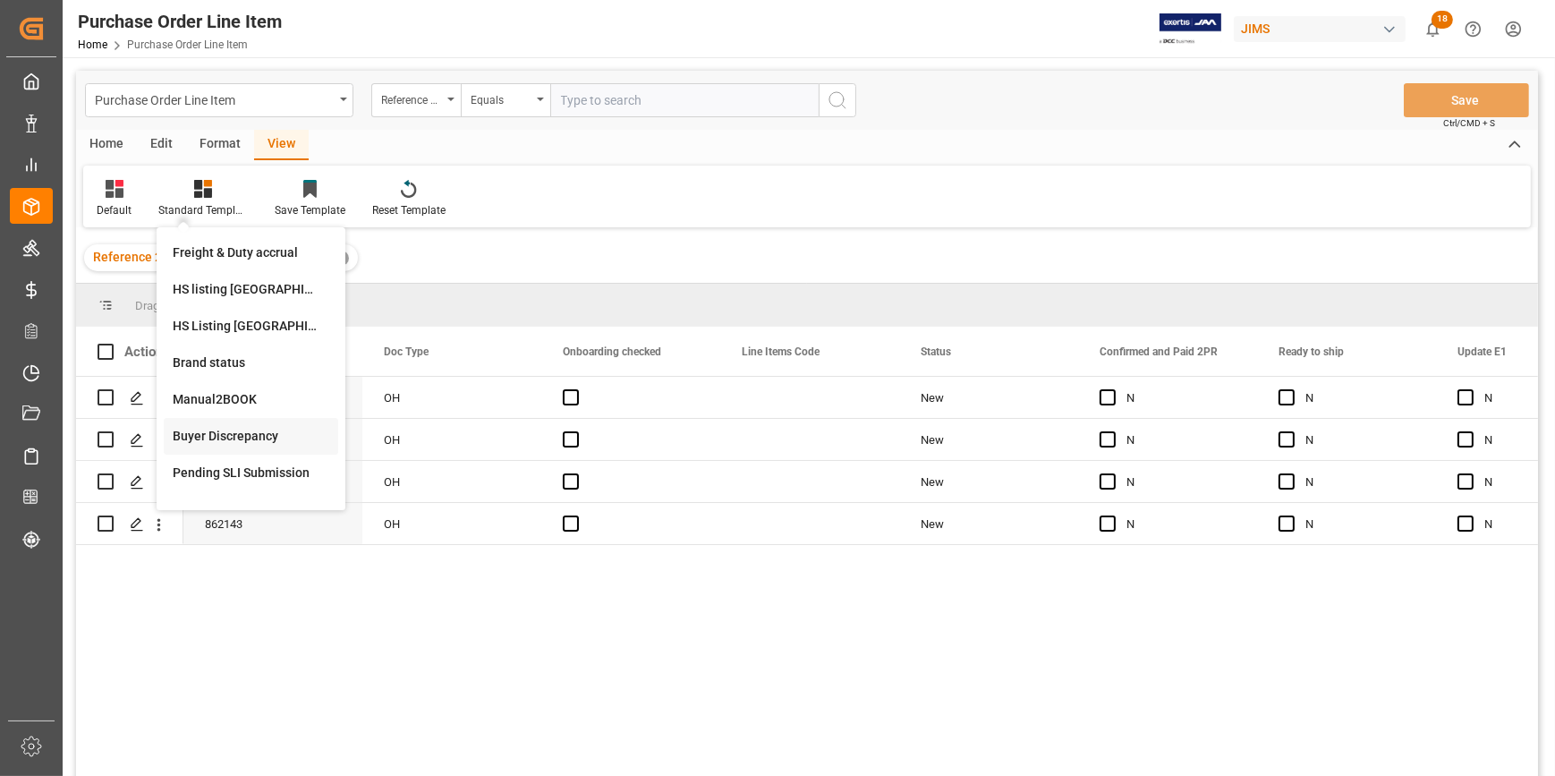
click at [253, 429] on div "Buyer Discrepancy" at bounding box center [251, 436] width 157 height 19
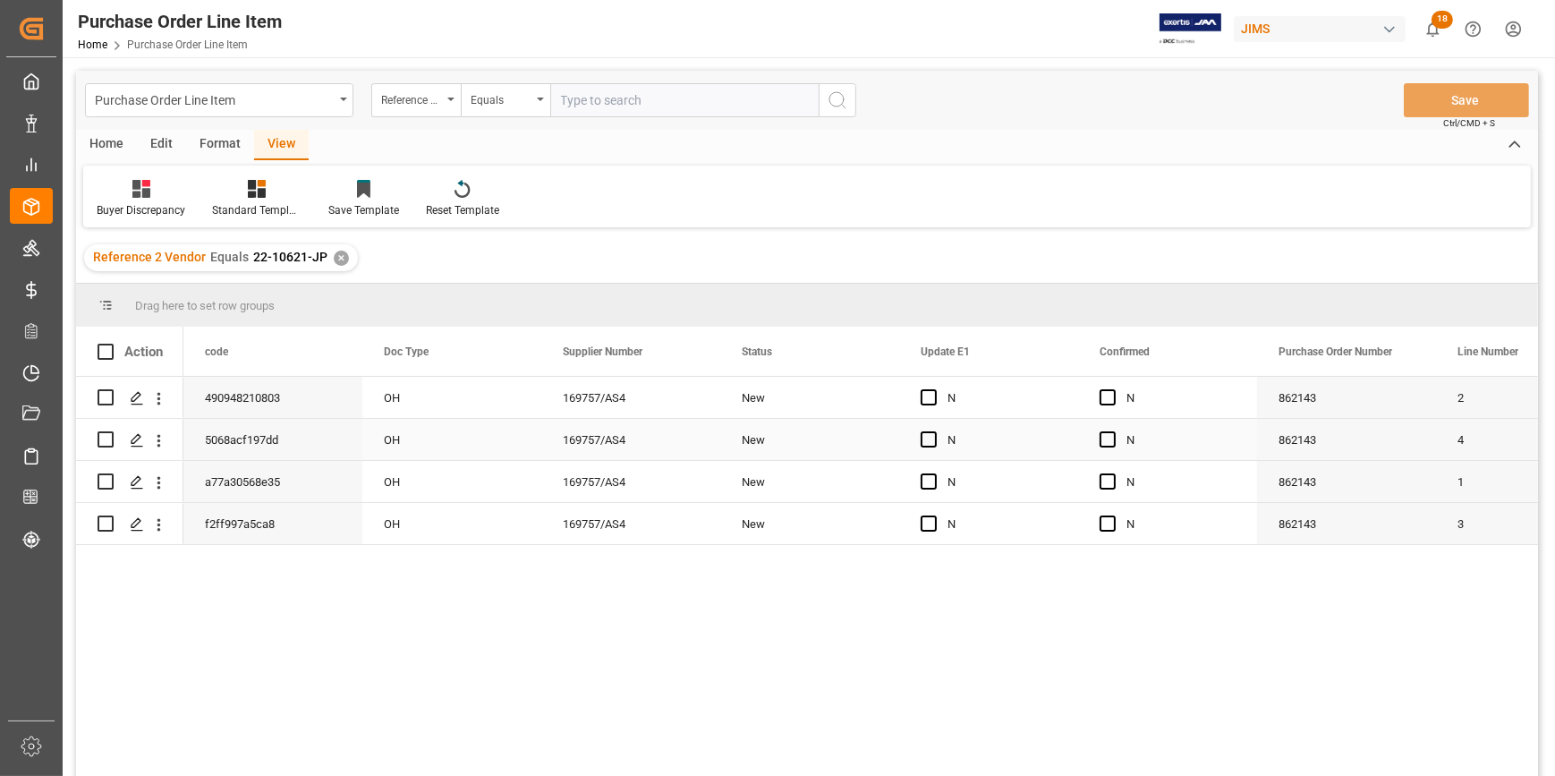
click at [795, 441] on div "New" at bounding box center [810, 440] width 136 height 41
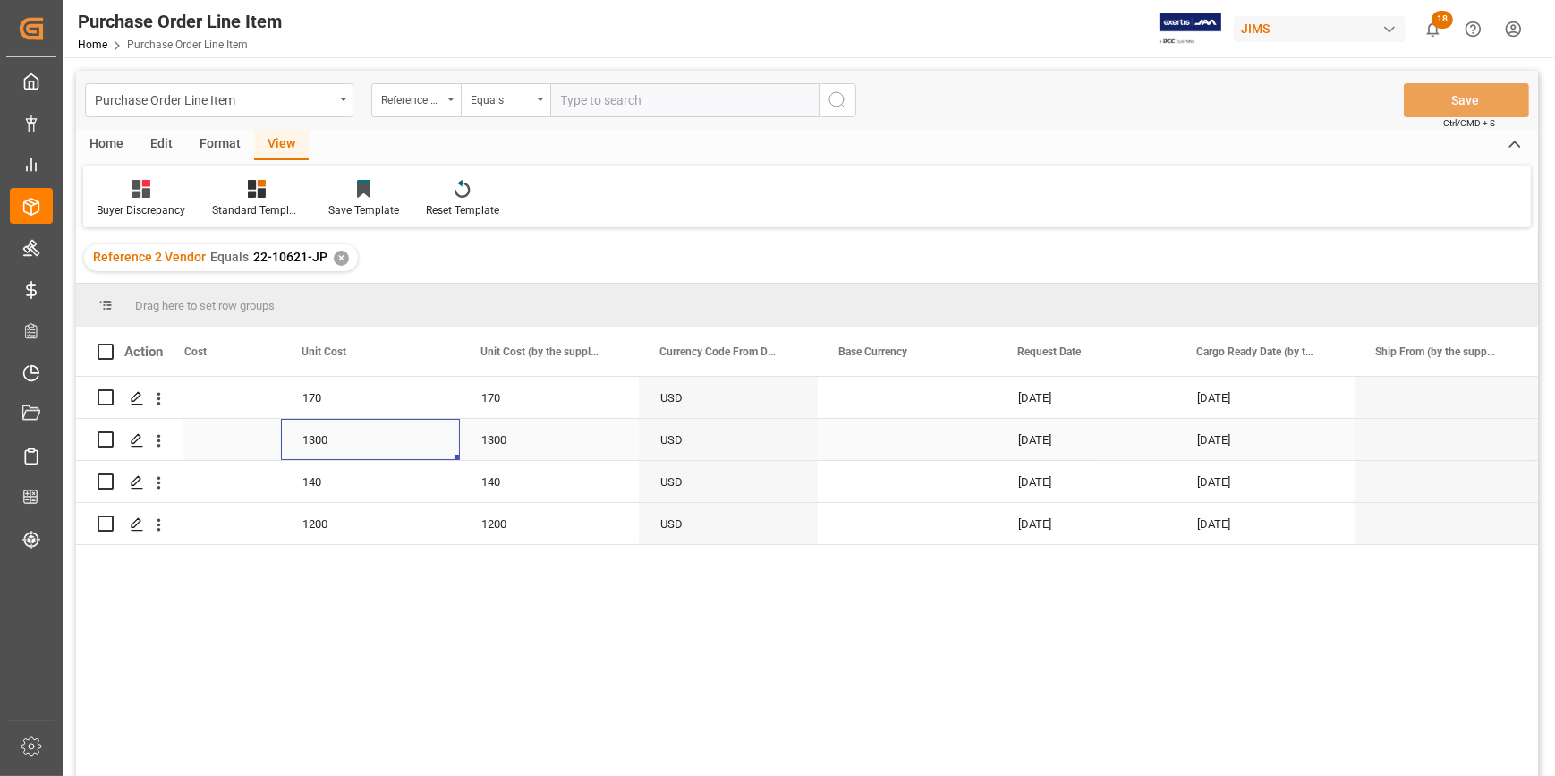
scroll to position [0, 2326]
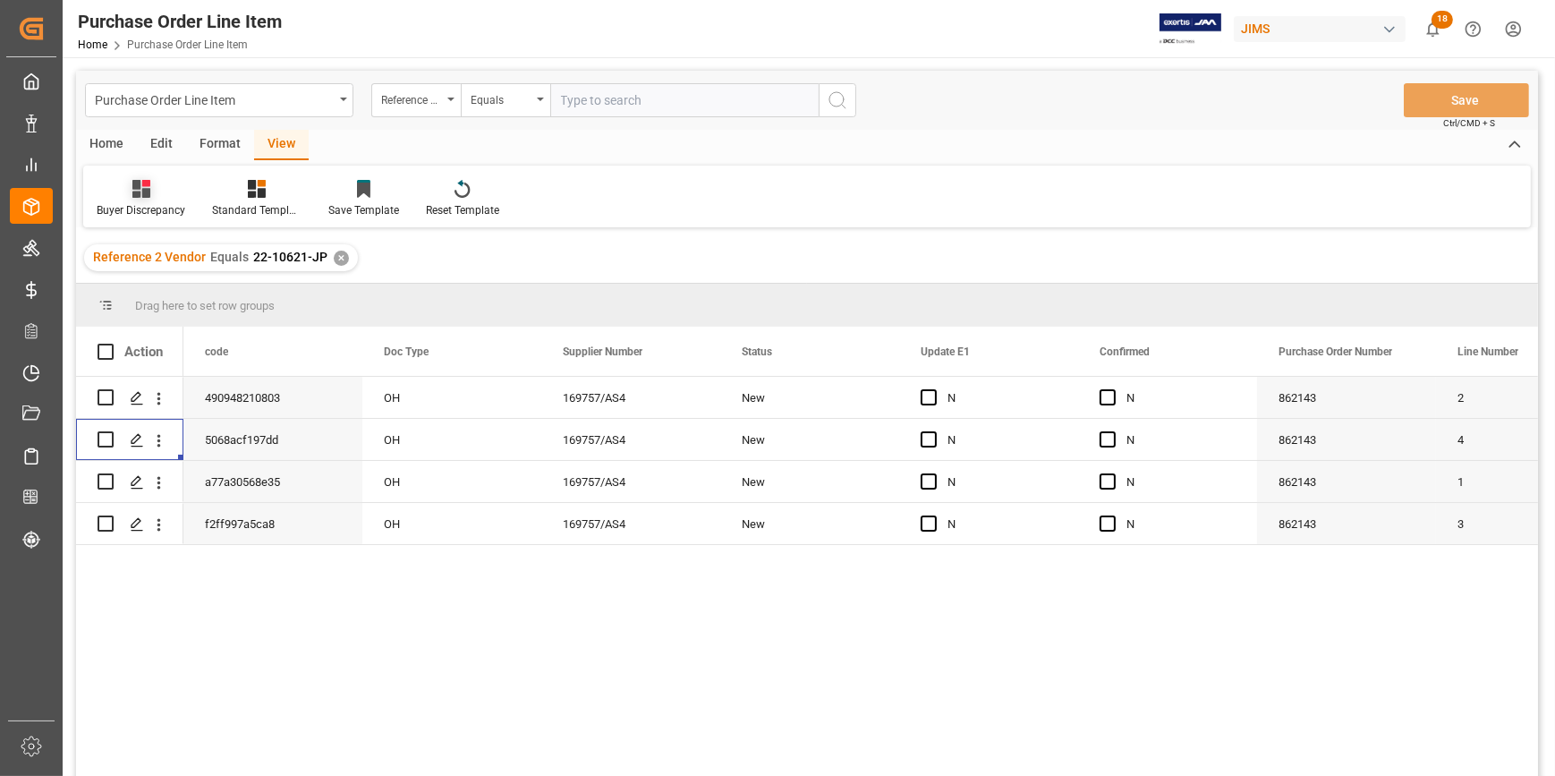
click at [141, 196] on icon at bounding box center [141, 189] width 18 height 18
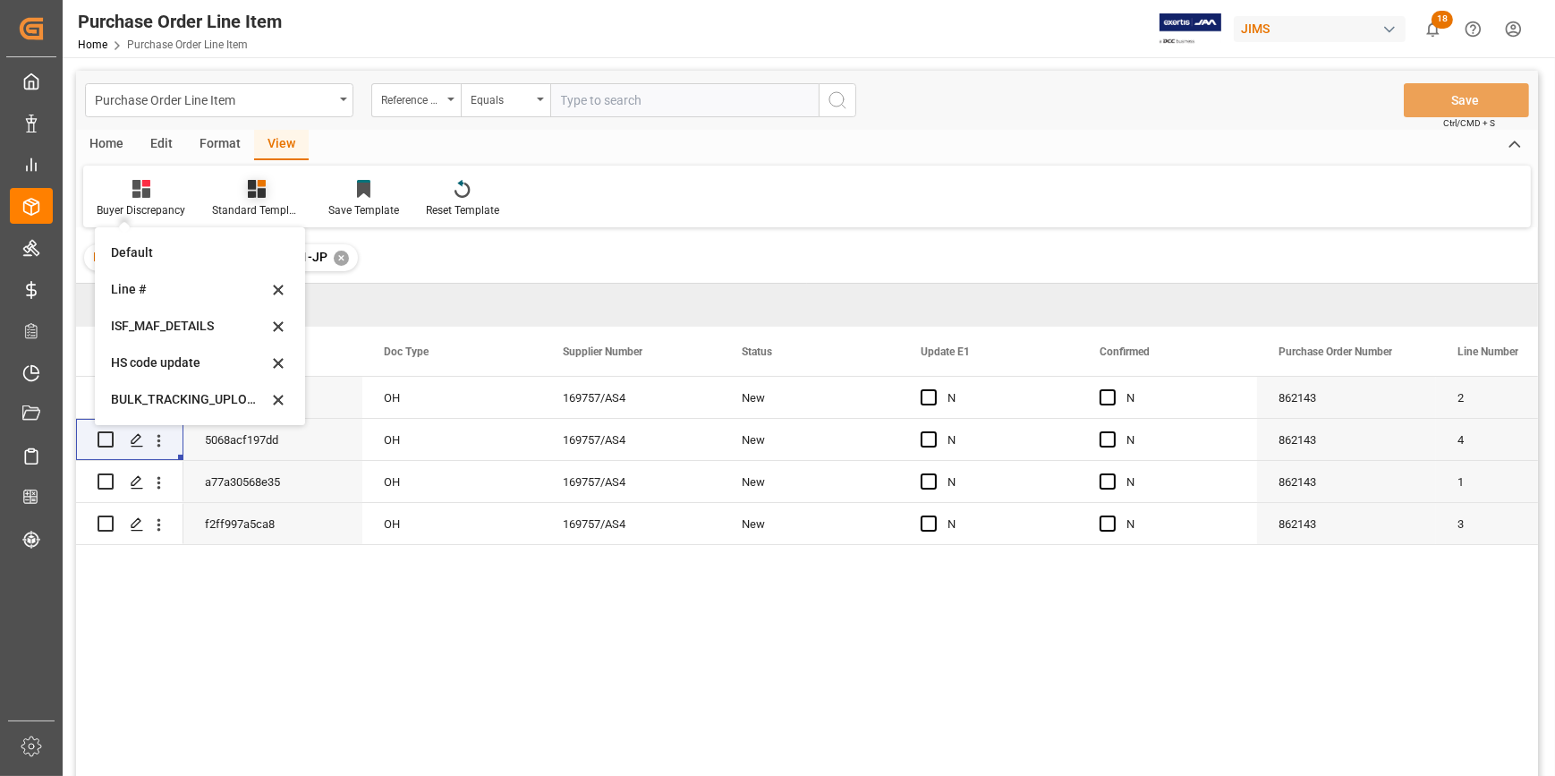
click at [268, 200] on div "Standard Templates" at bounding box center [257, 198] width 116 height 39
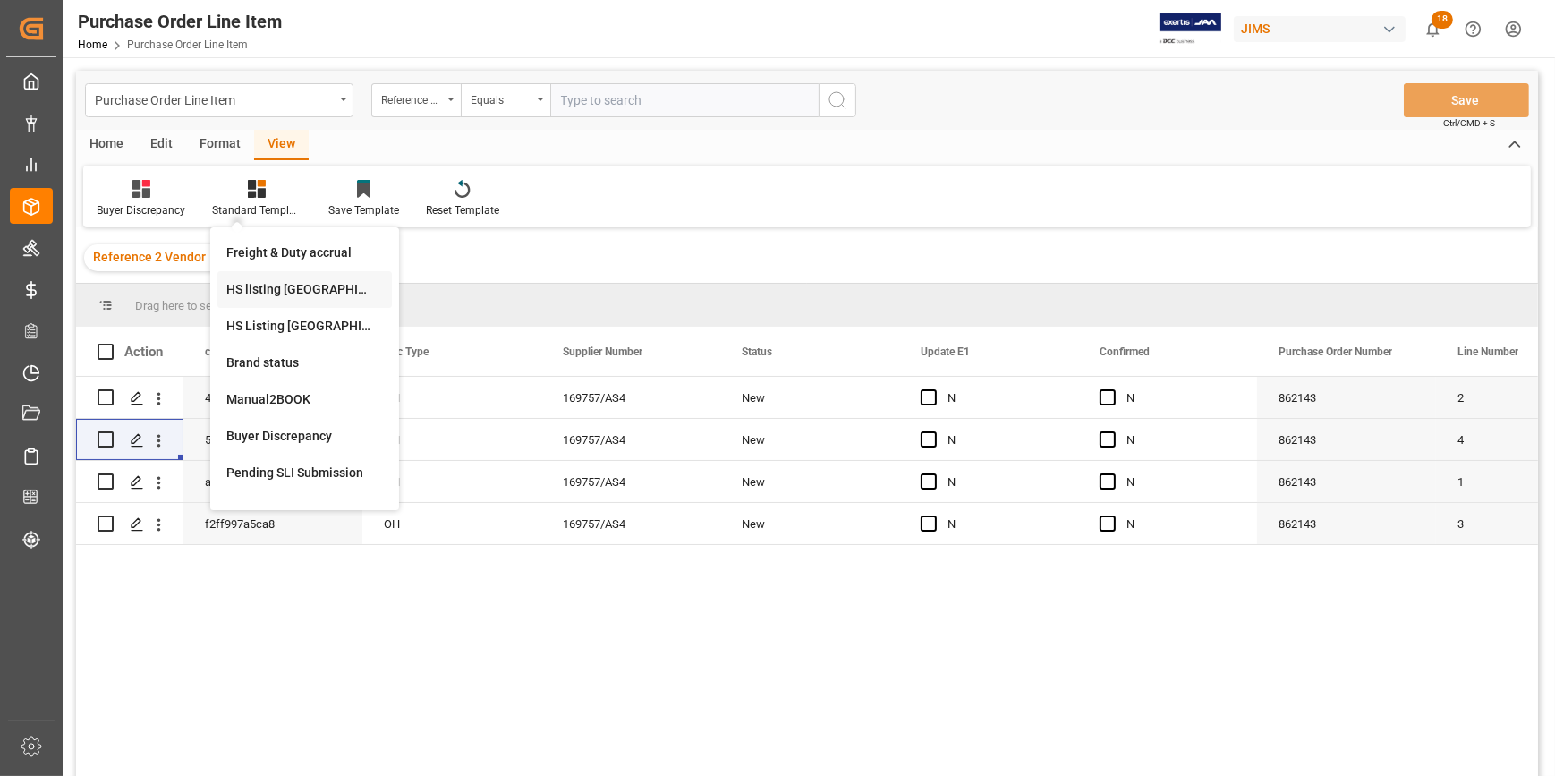
click at [287, 288] on div "HS listing USA" at bounding box center [304, 289] width 157 height 19
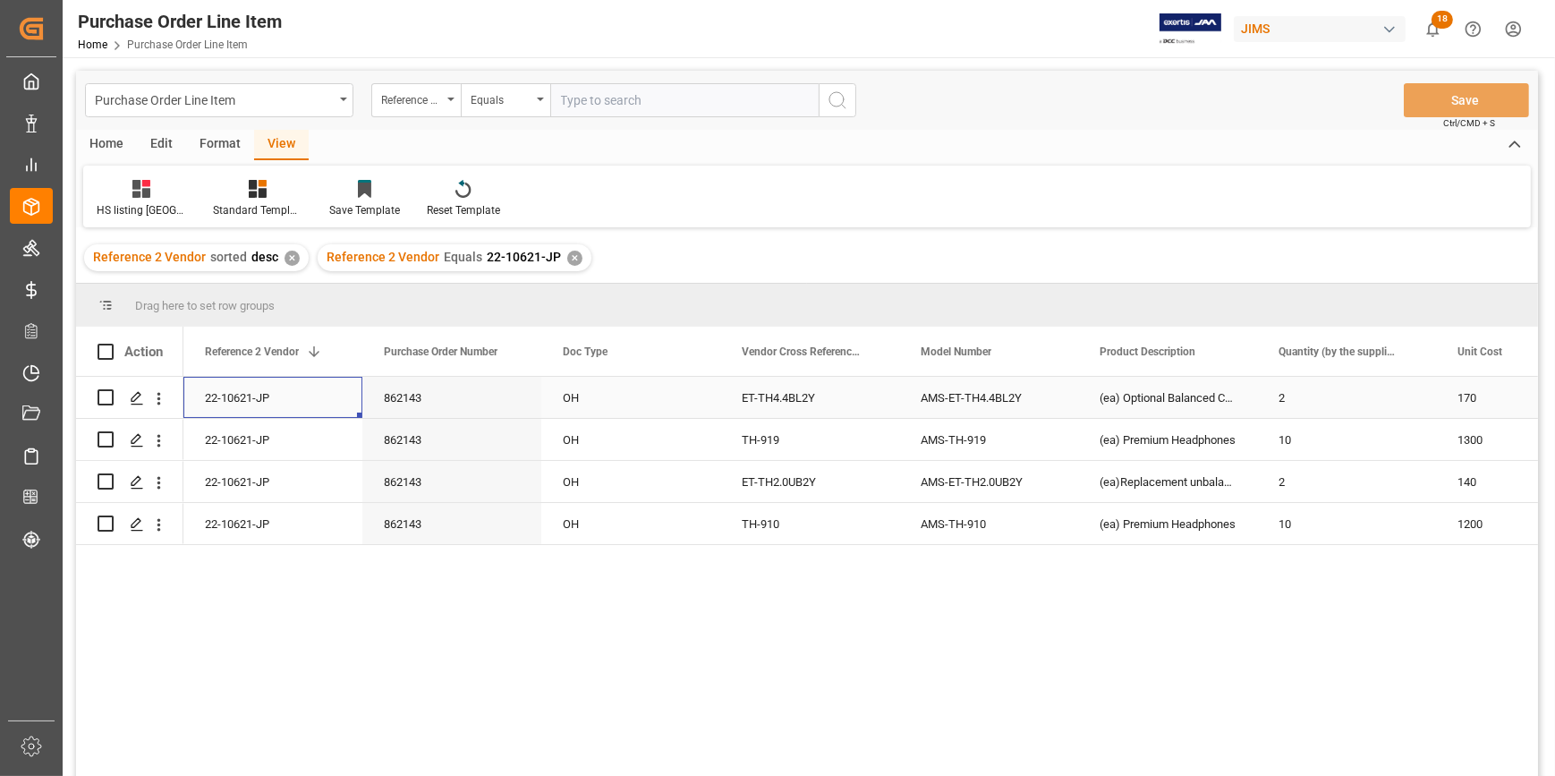
click at [277, 394] on div "22-10621-JP" at bounding box center [272, 397] width 179 height 41
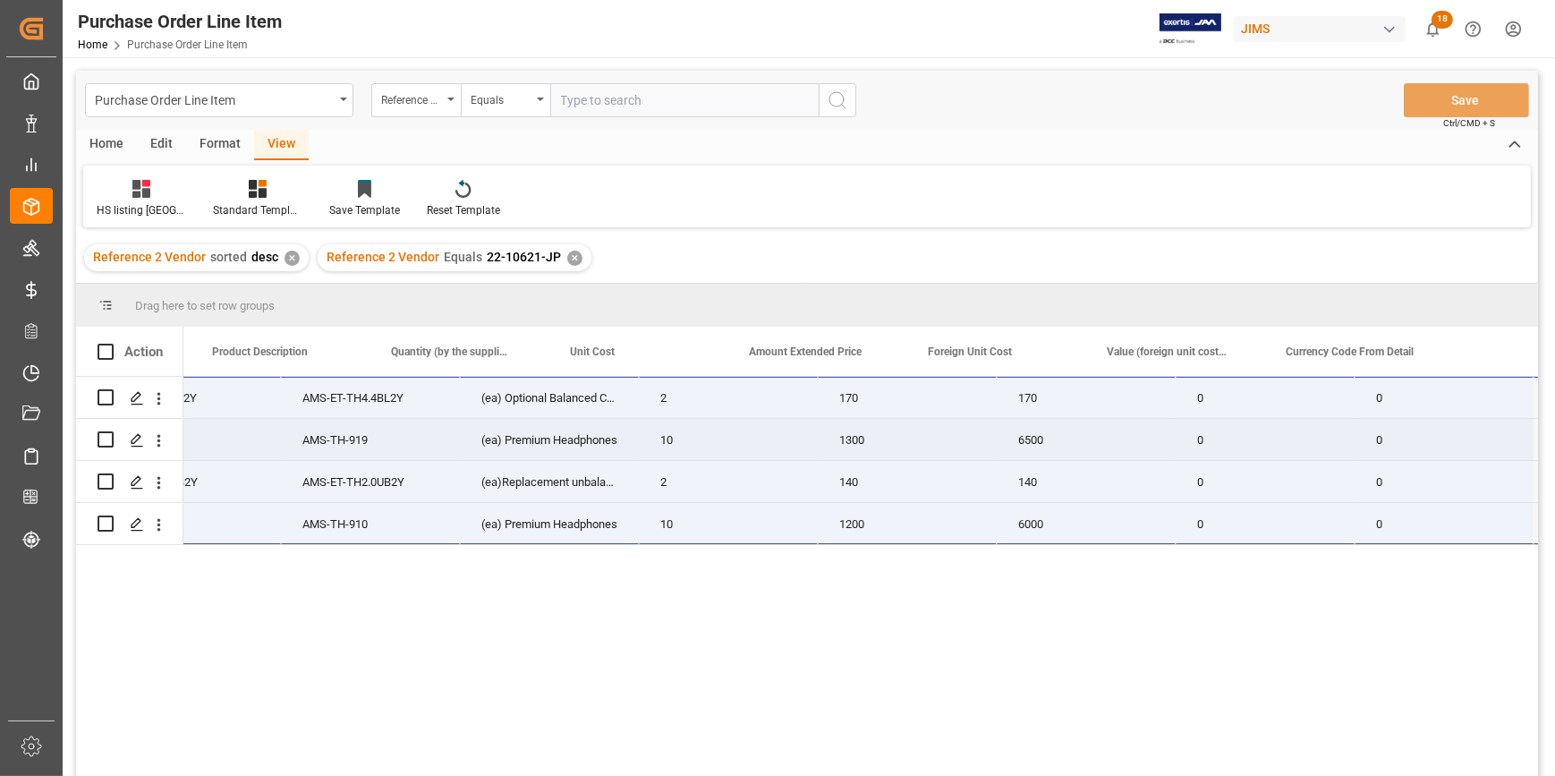
scroll to position [0, 886]
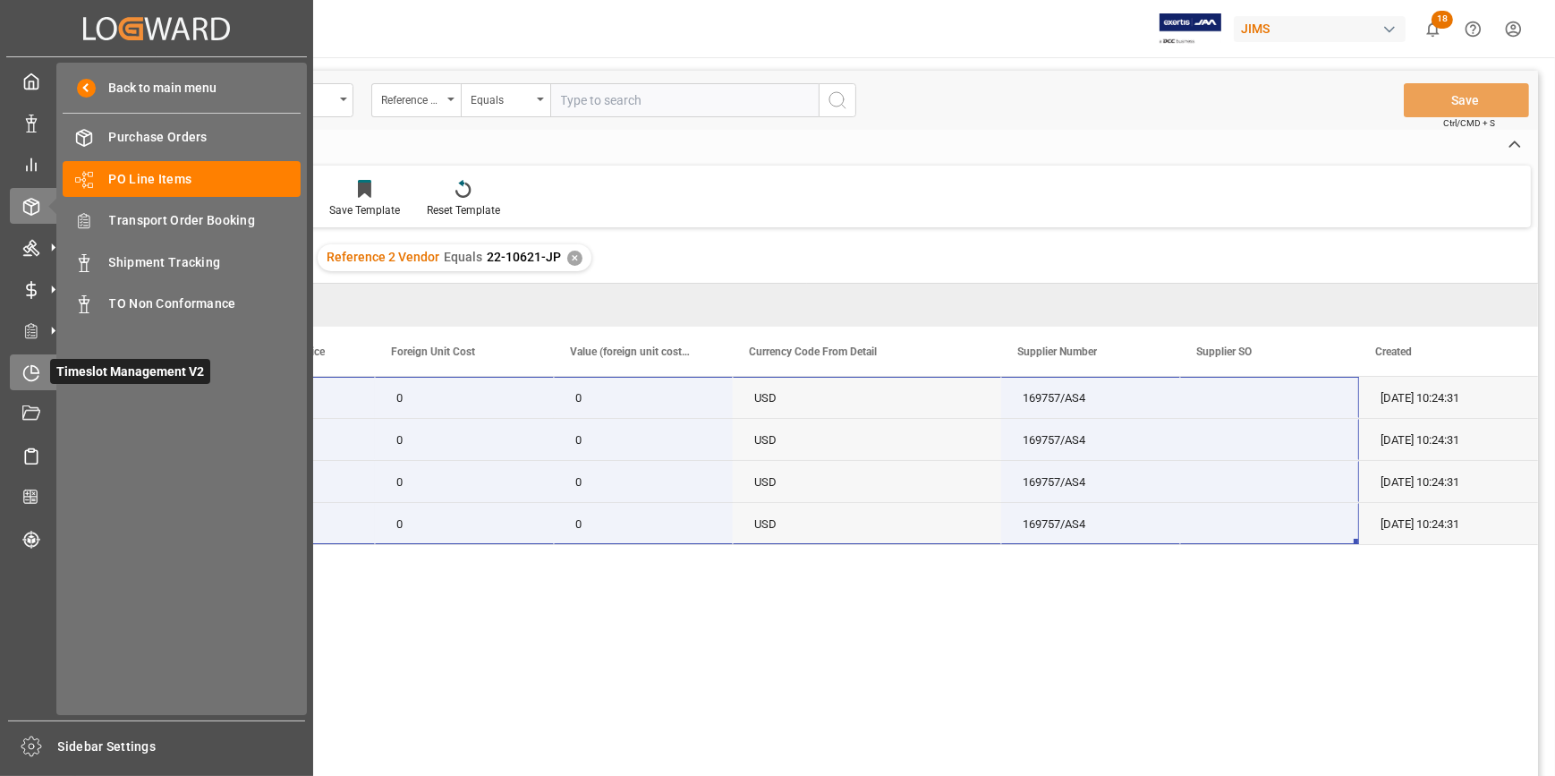
click at [32, 374] on icon at bounding box center [31, 373] width 18 height 18
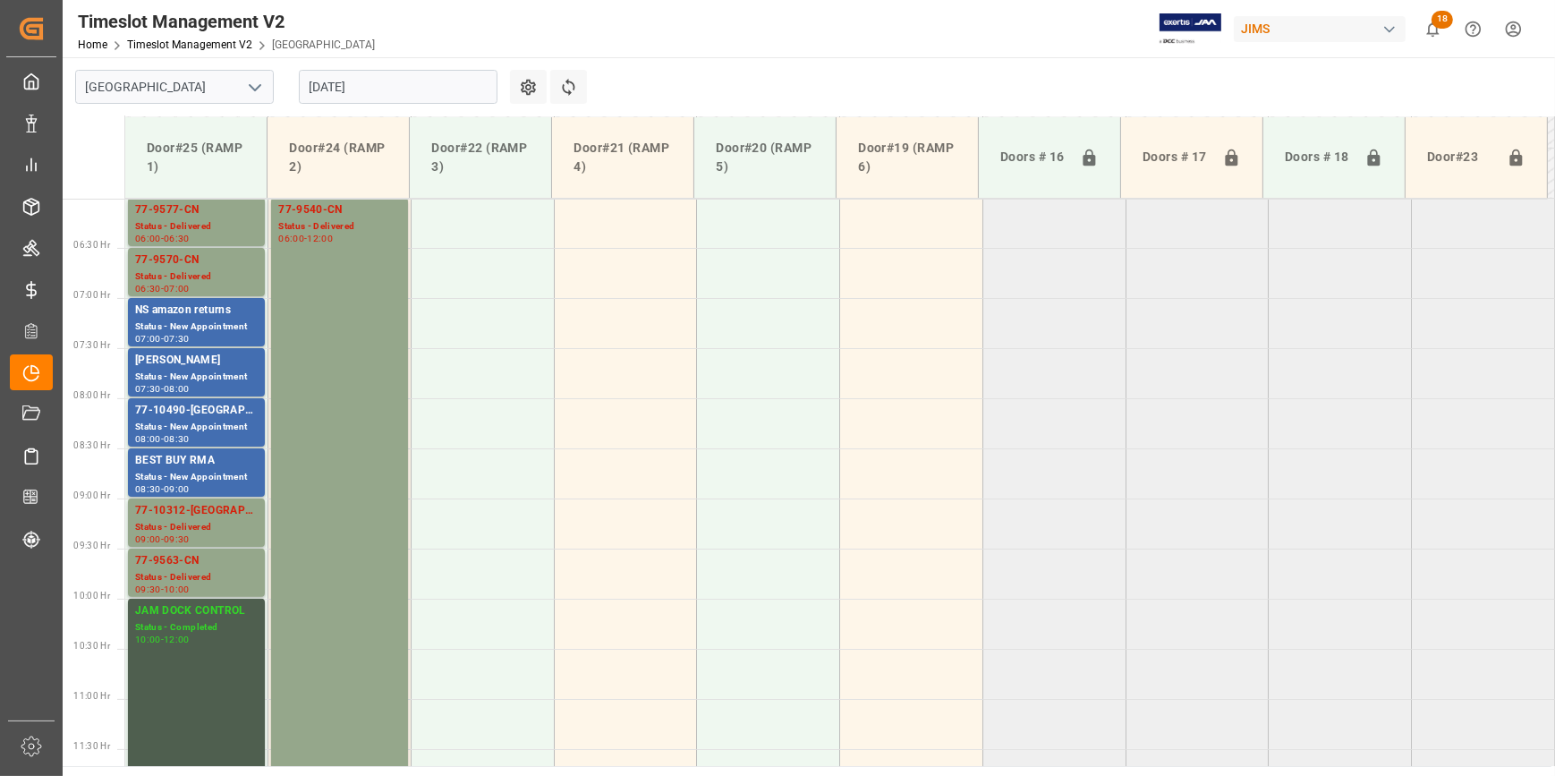
scroll to position [439, 0]
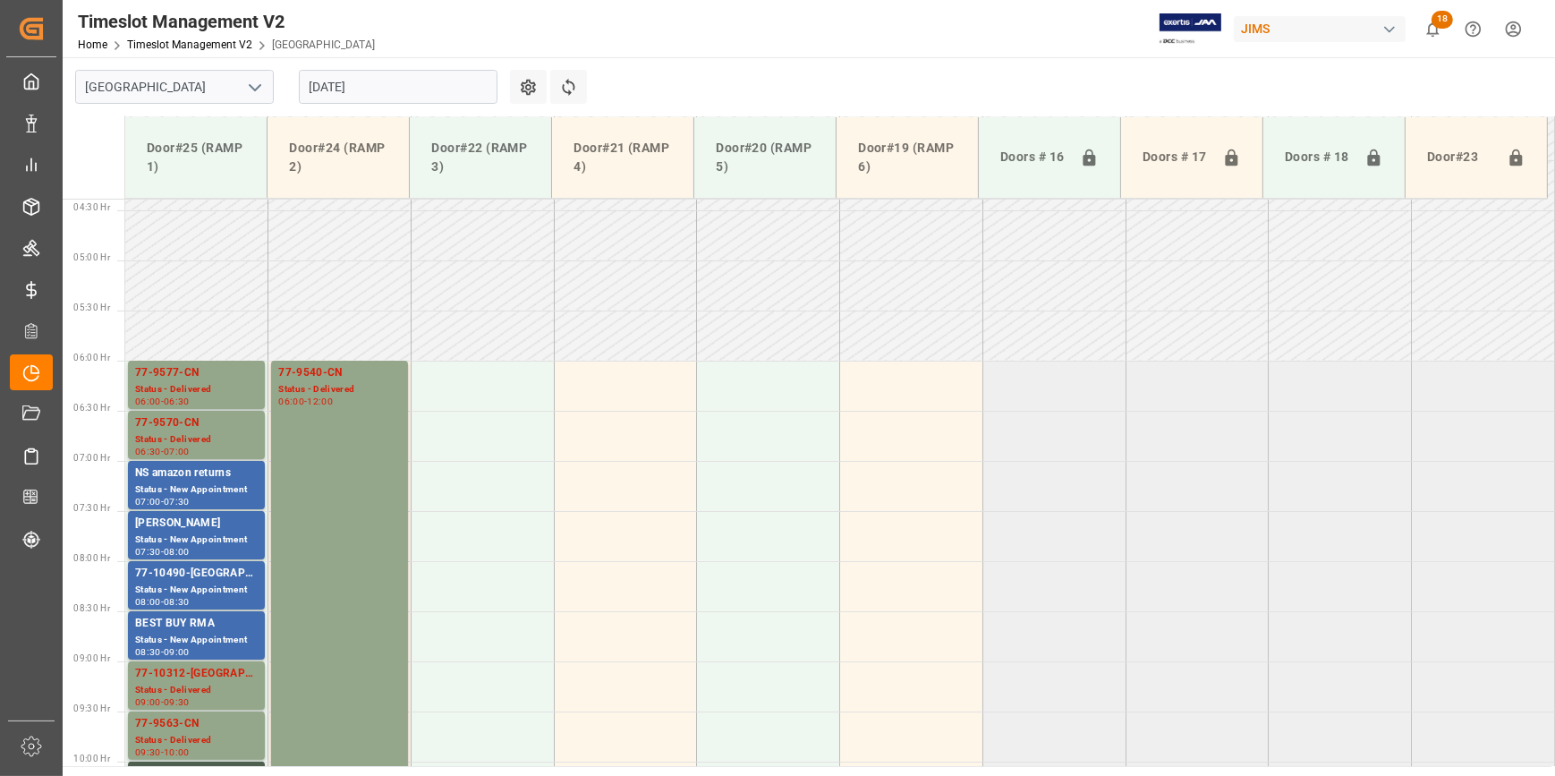
click at [255, 98] on icon "open menu" at bounding box center [254, 87] width 21 height 21
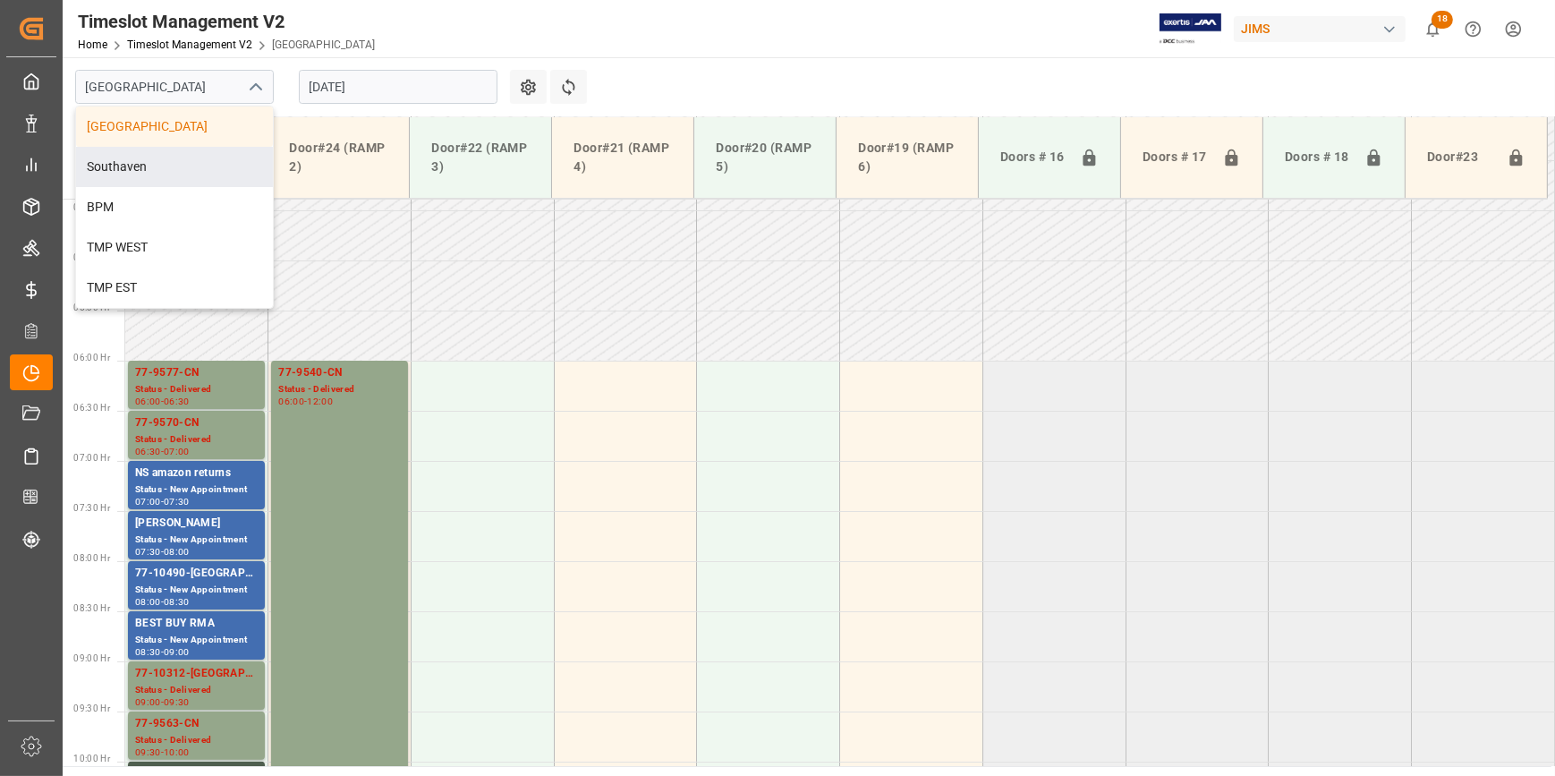
click at [191, 164] on div "Southaven" at bounding box center [174, 167] width 197 height 40
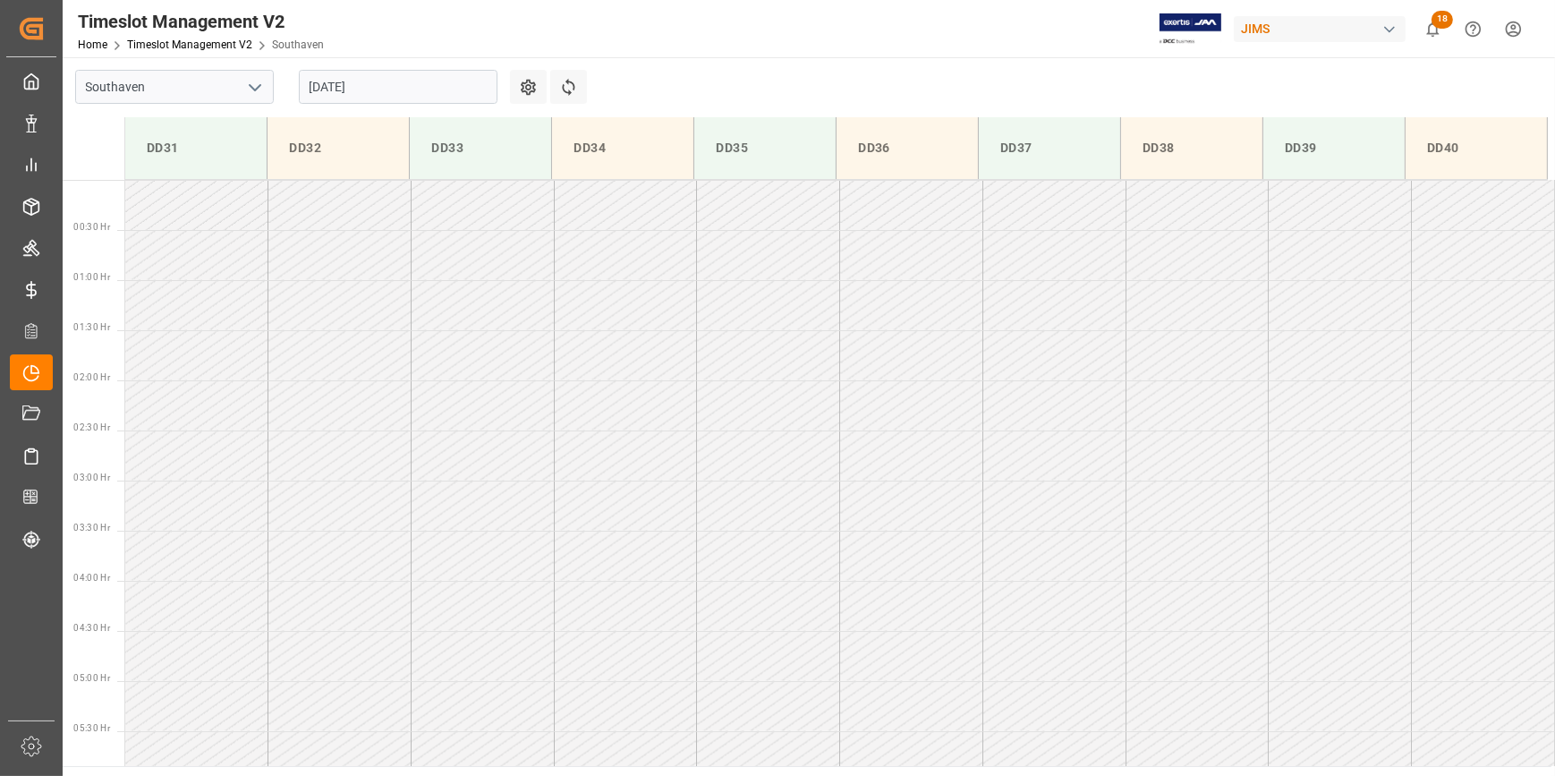
click at [387, 89] on input "18-08-2025" at bounding box center [398, 87] width 199 height 34
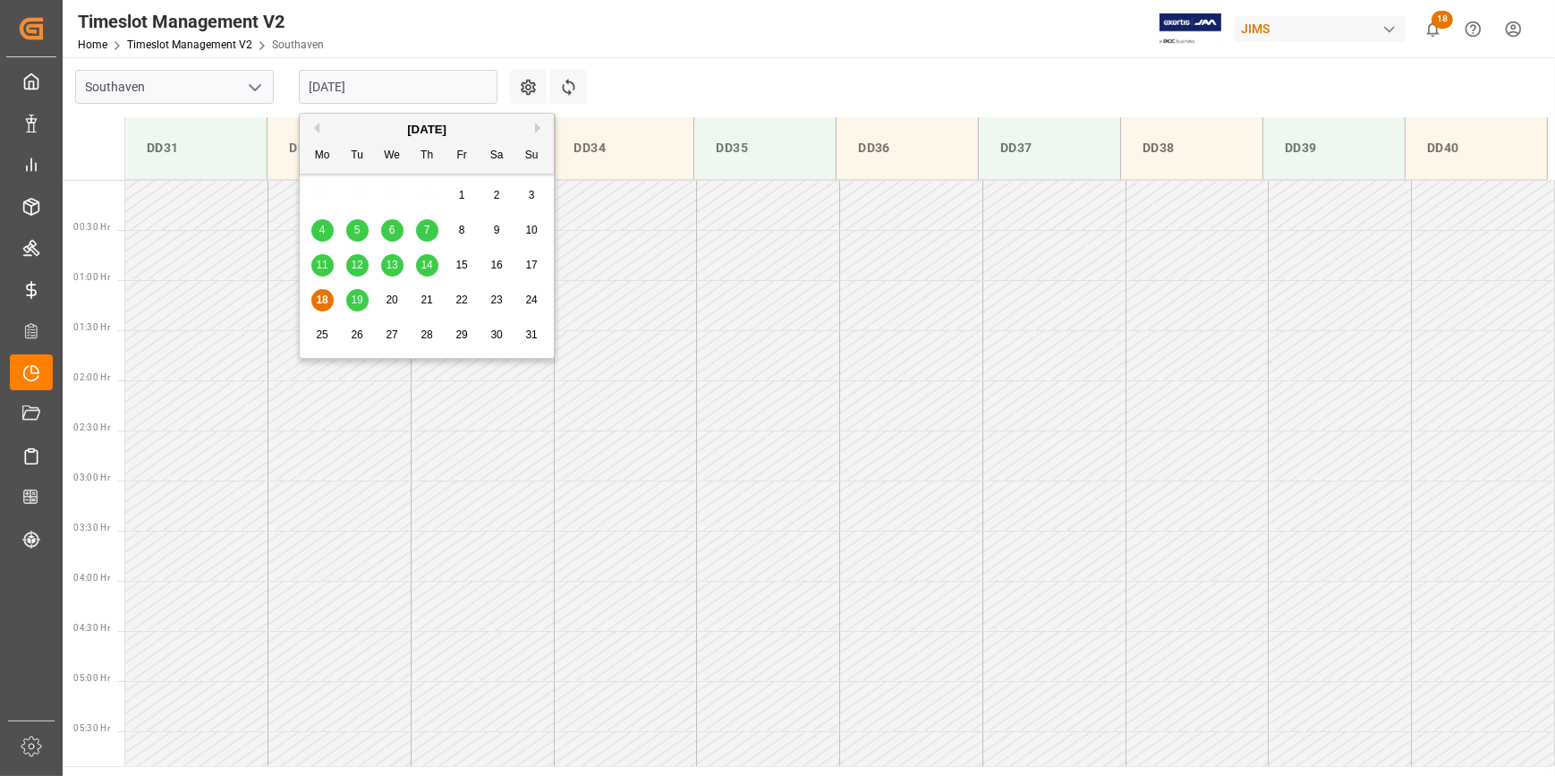
click at [359, 297] on span "19" at bounding box center [357, 299] width 12 height 13
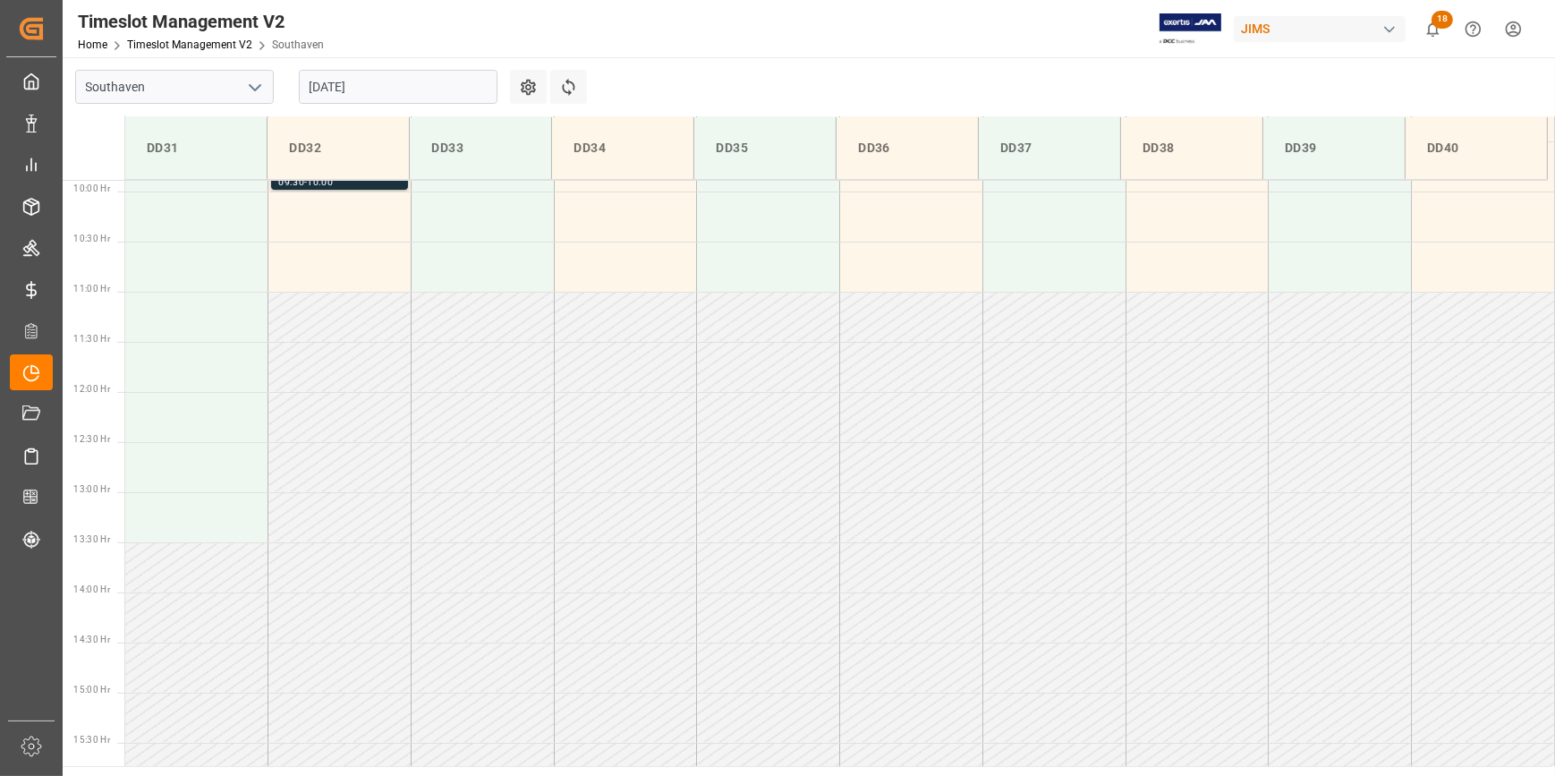
scroll to position [746, 0]
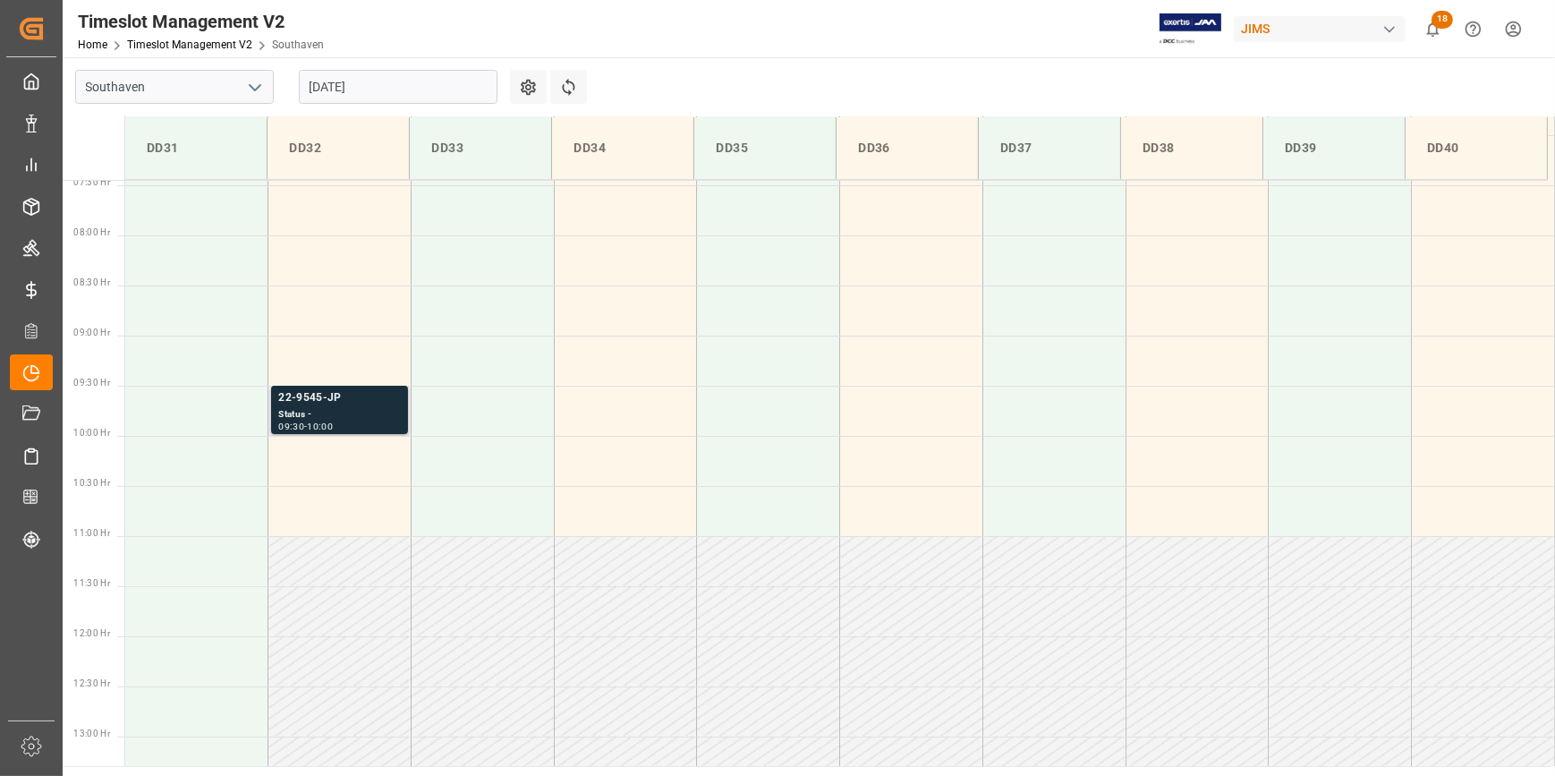
click at [333, 417] on div "Status -" at bounding box center [339, 414] width 123 height 15
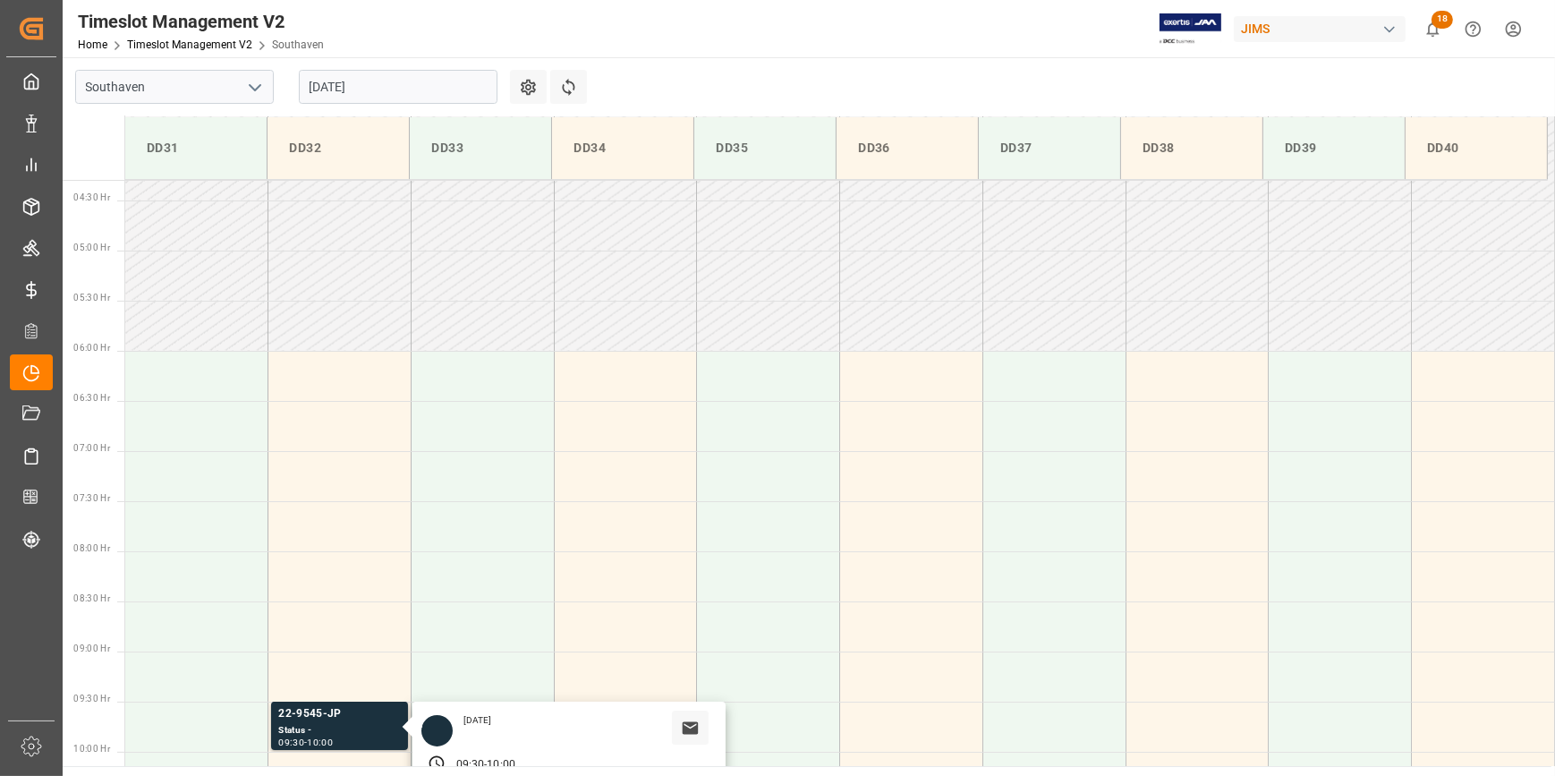
scroll to position [340, 0]
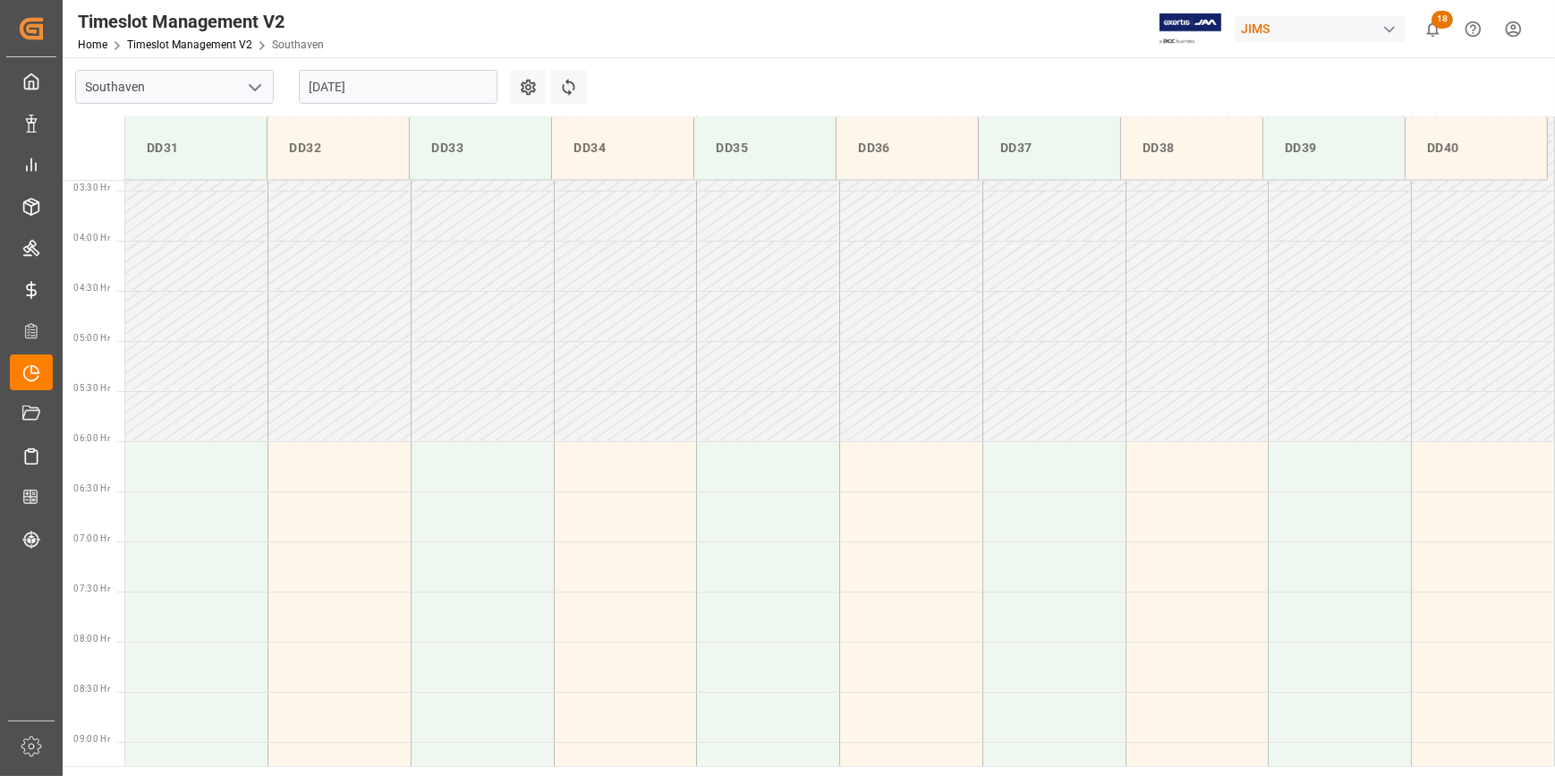
click at [377, 82] on input "19-08-2025" at bounding box center [398, 87] width 199 height 34
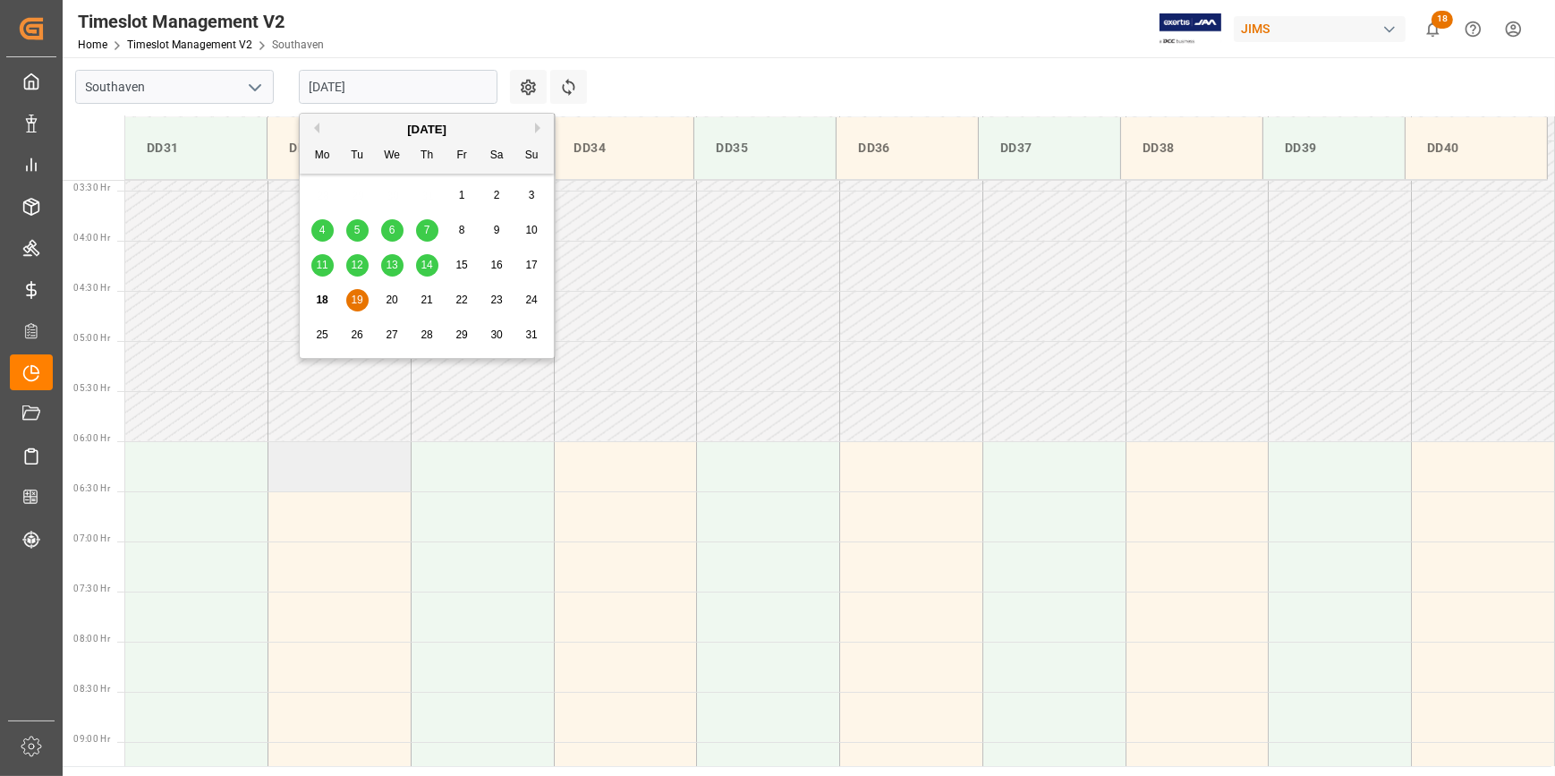
click at [335, 445] on td at bounding box center [339, 466] width 143 height 50
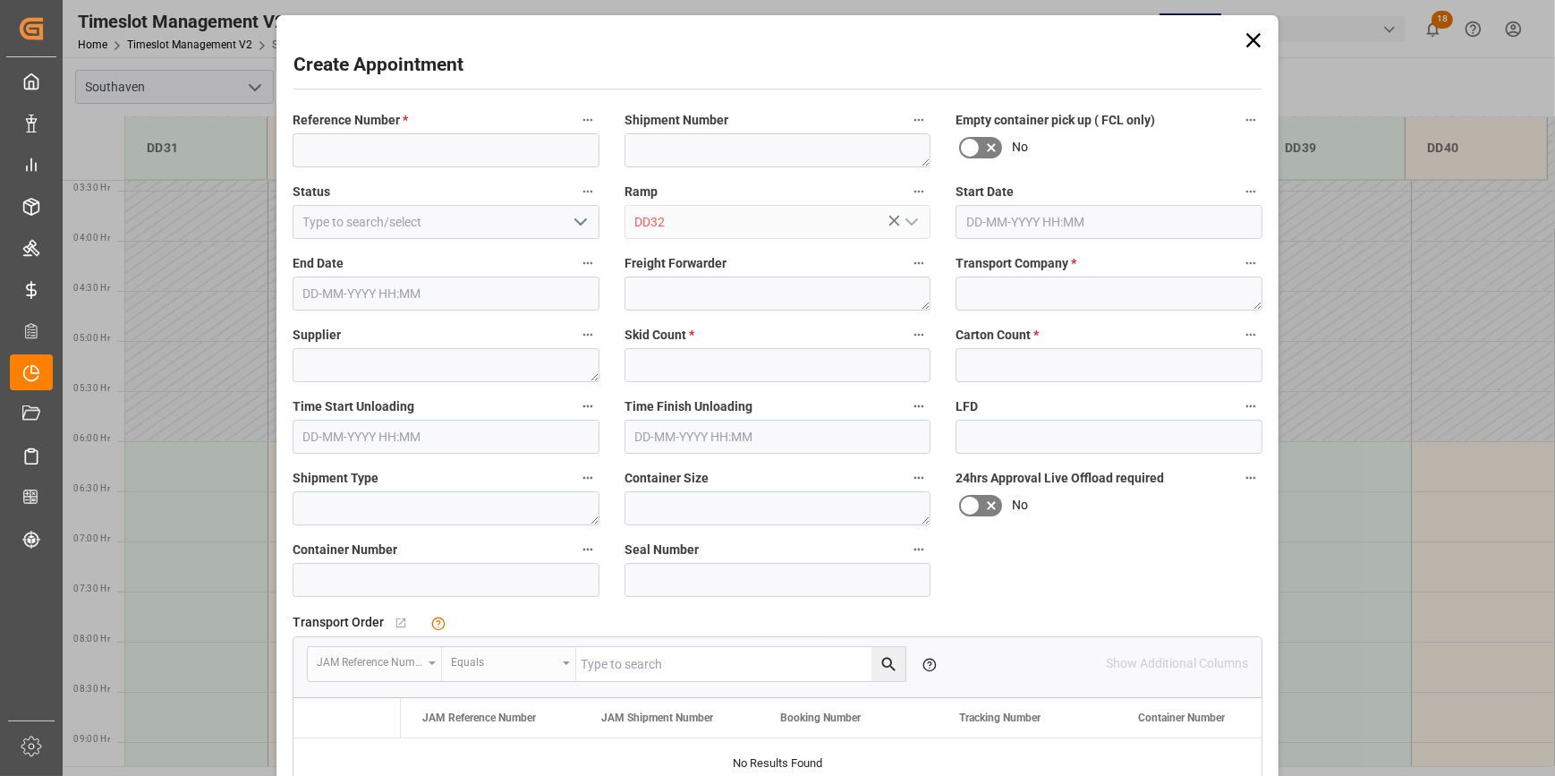
type input "19-08-2025 06:00"
type input "19-08-2025 06:30"
click at [1241, 45] on icon at bounding box center [1253, 40] width 25 height 25
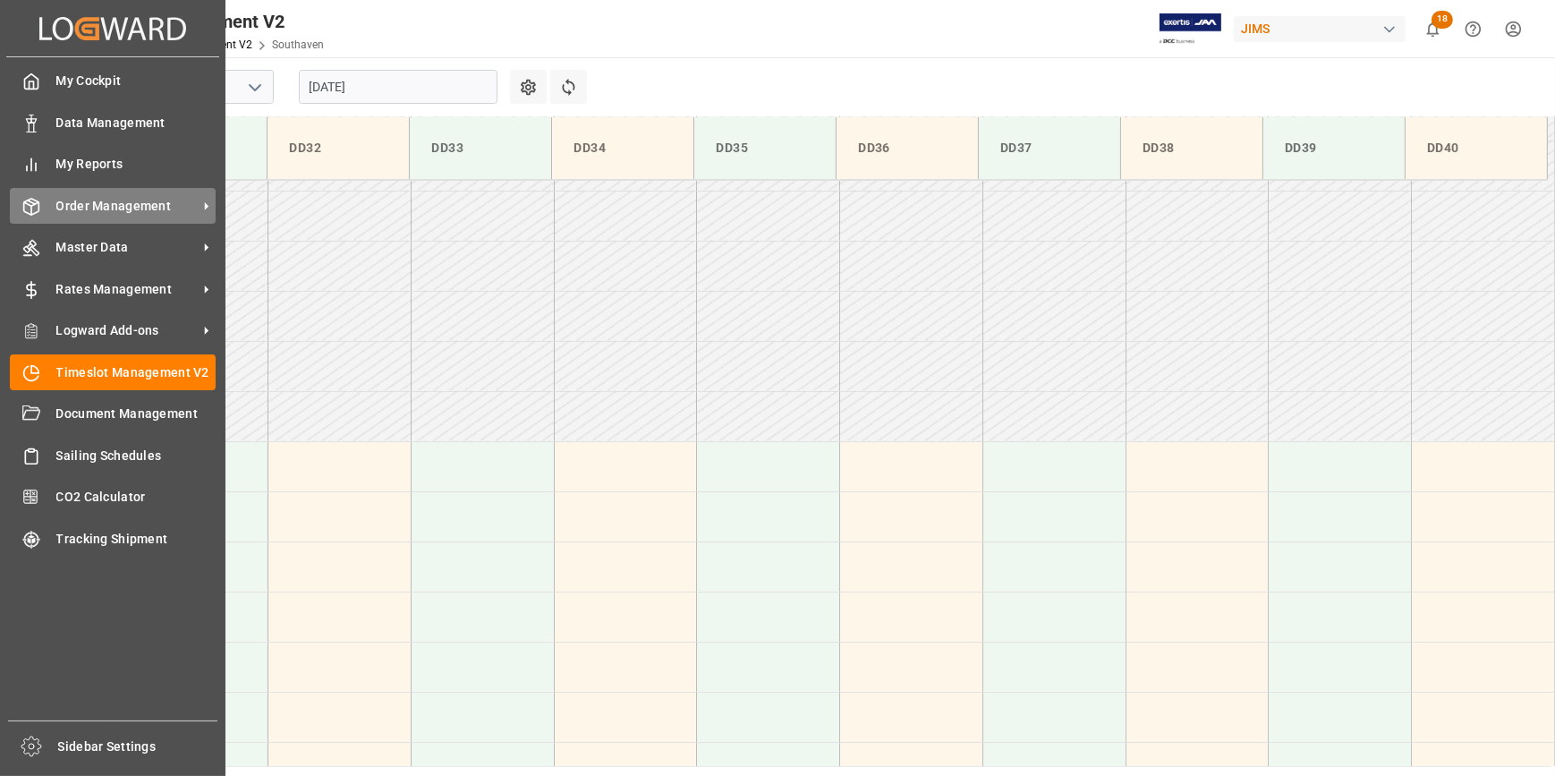
click at [115, 204] on span "Order Management" at bounding box center [126, 206] width 141 height 19
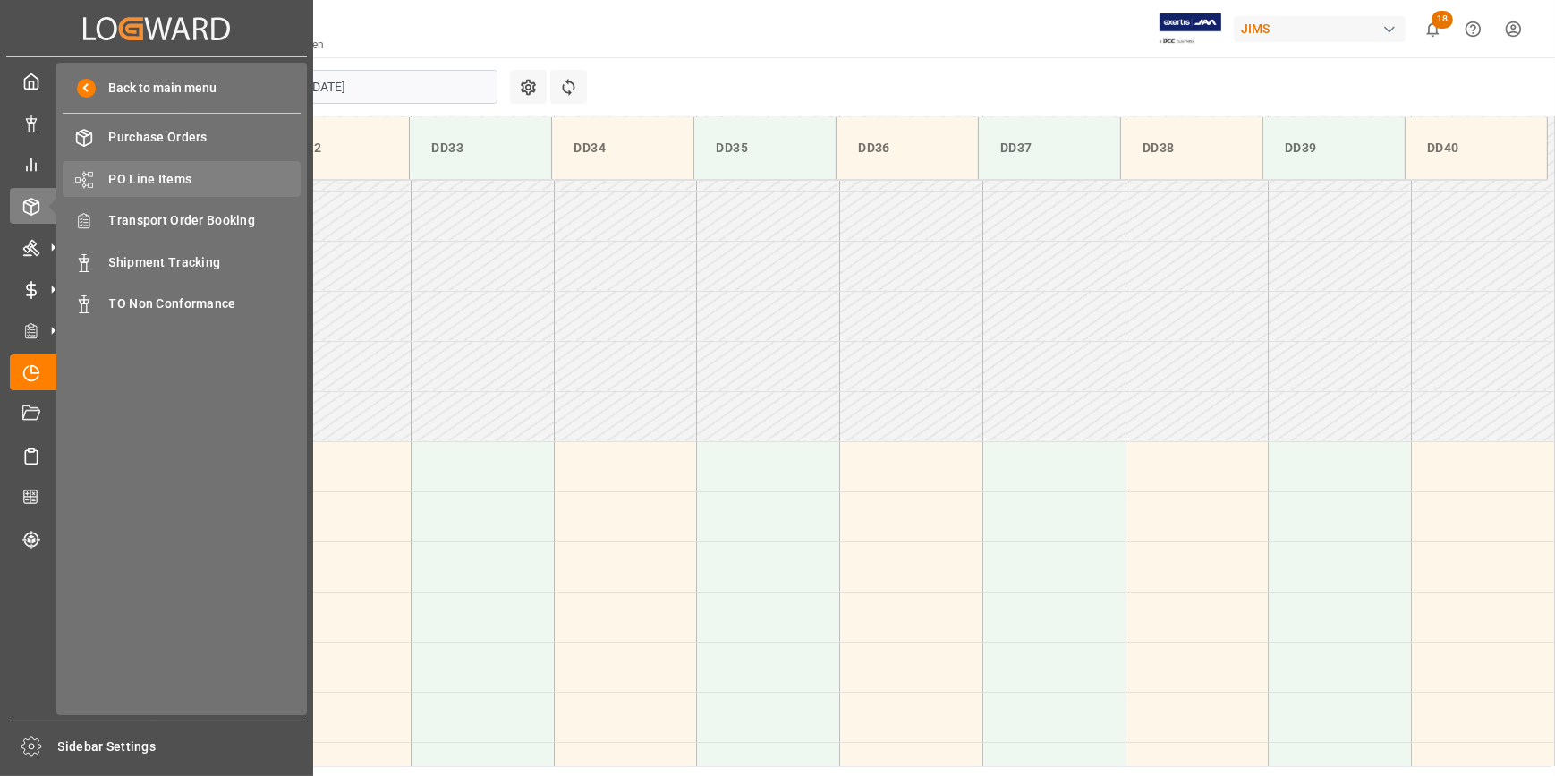
click at [165, 174] on span "PO Line Items" at bounding box center [205, 179] width 192 height 19
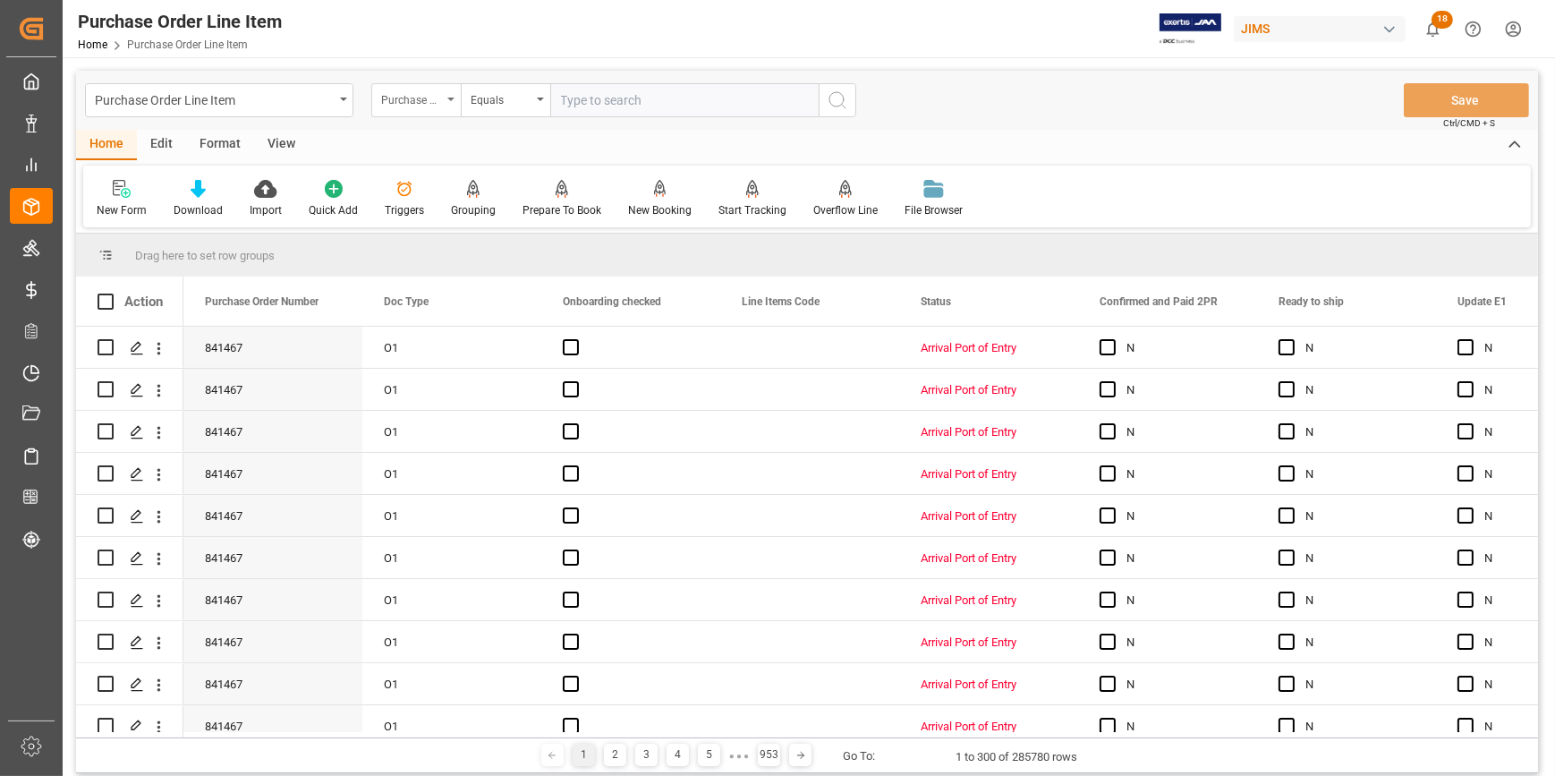
click at [421, 100] on div "Purchase Order Number" at bounding box center [411, 98] width 61 height 21
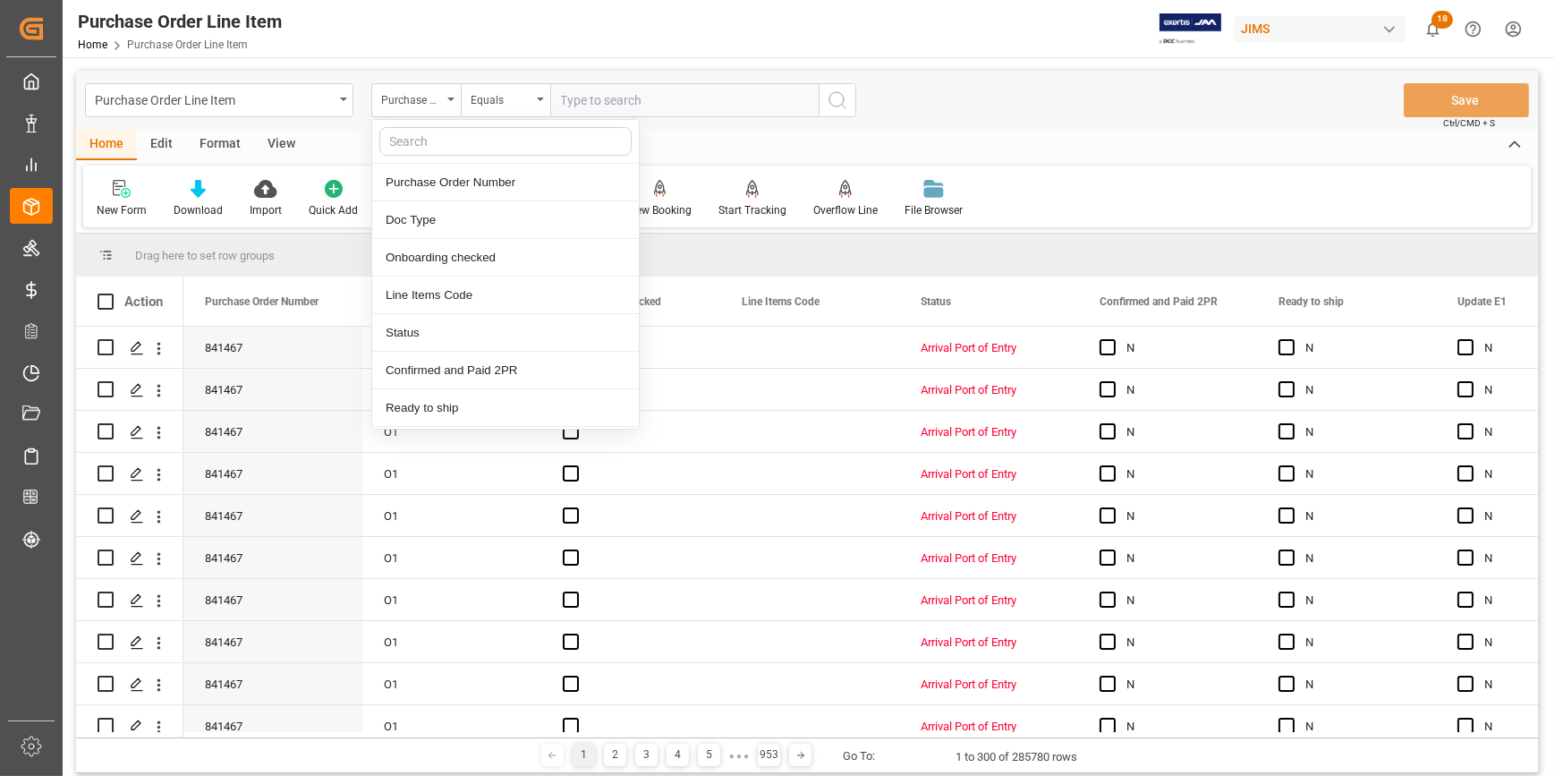
click at [439, 140] on input "text" at bounding box center [505, 141] width 252 height 29
type input "ref"
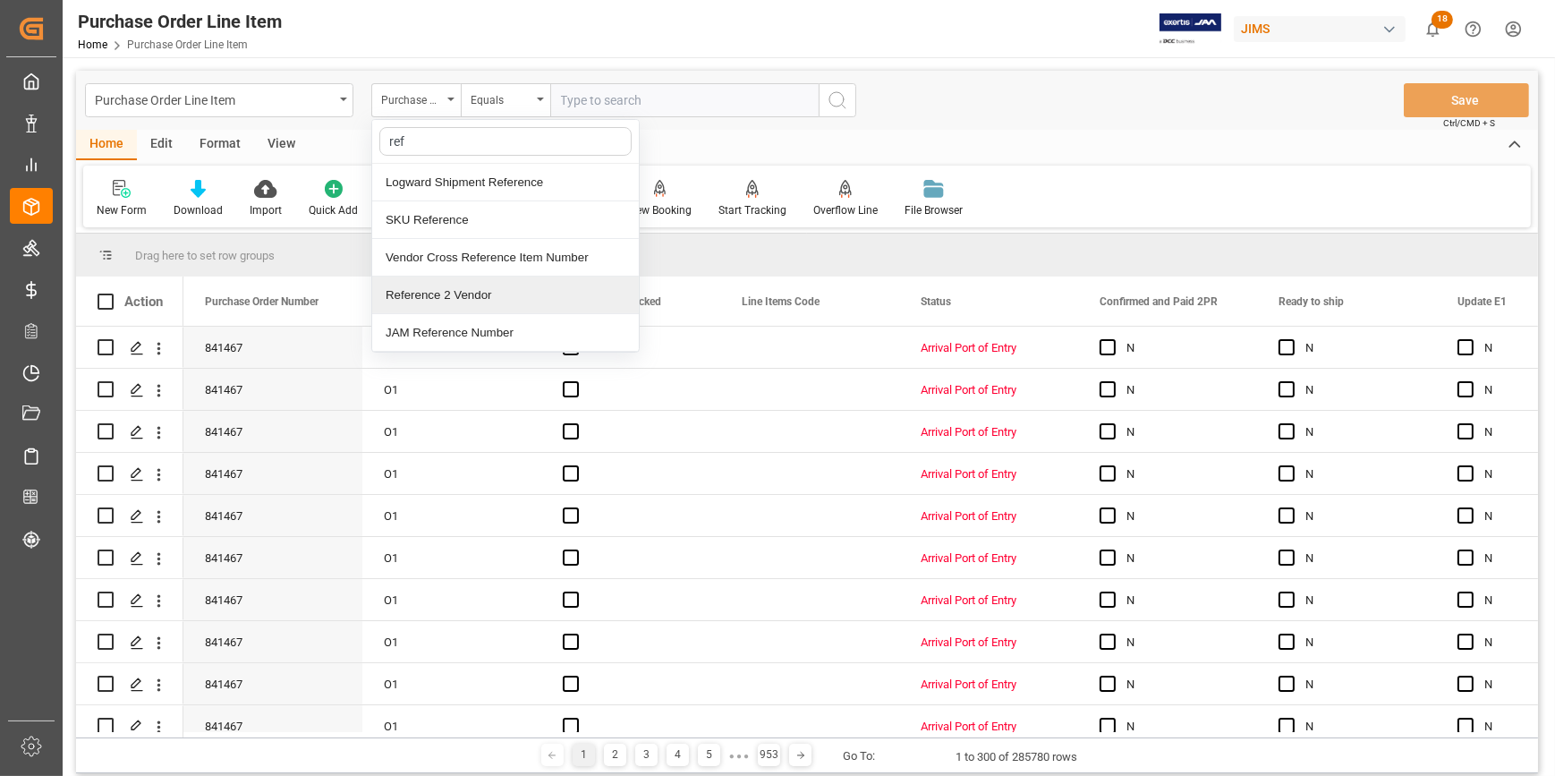
click at [461, 298] on div "Reference 2 Vendor" at bounding box center [505, 295] width 267 height 38
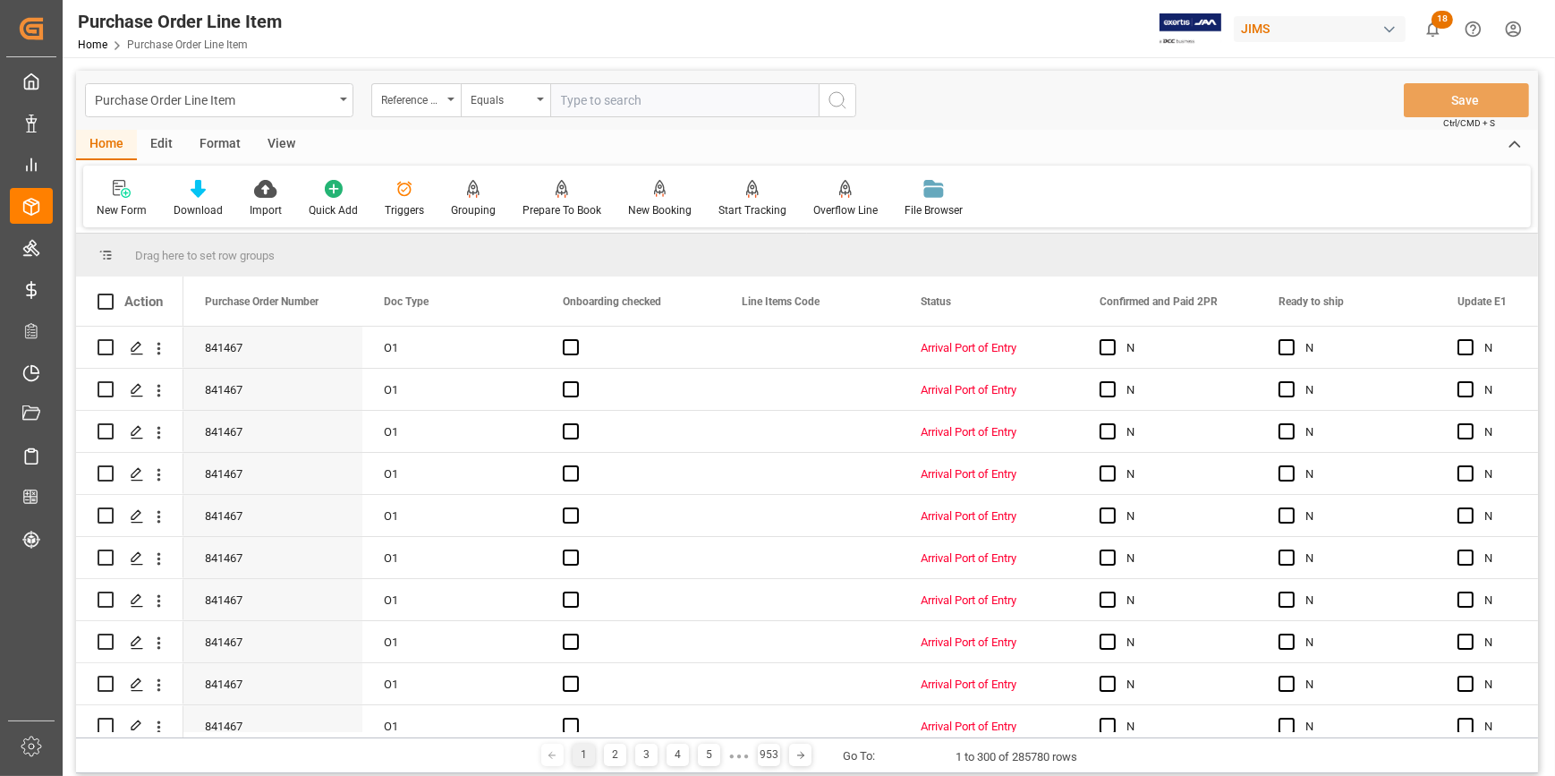
click at [599, 97] on input "text" at bounding box center [684, 100] width 268 height 34
paste input "22-10466-CN"
type input "22-10466-CN"
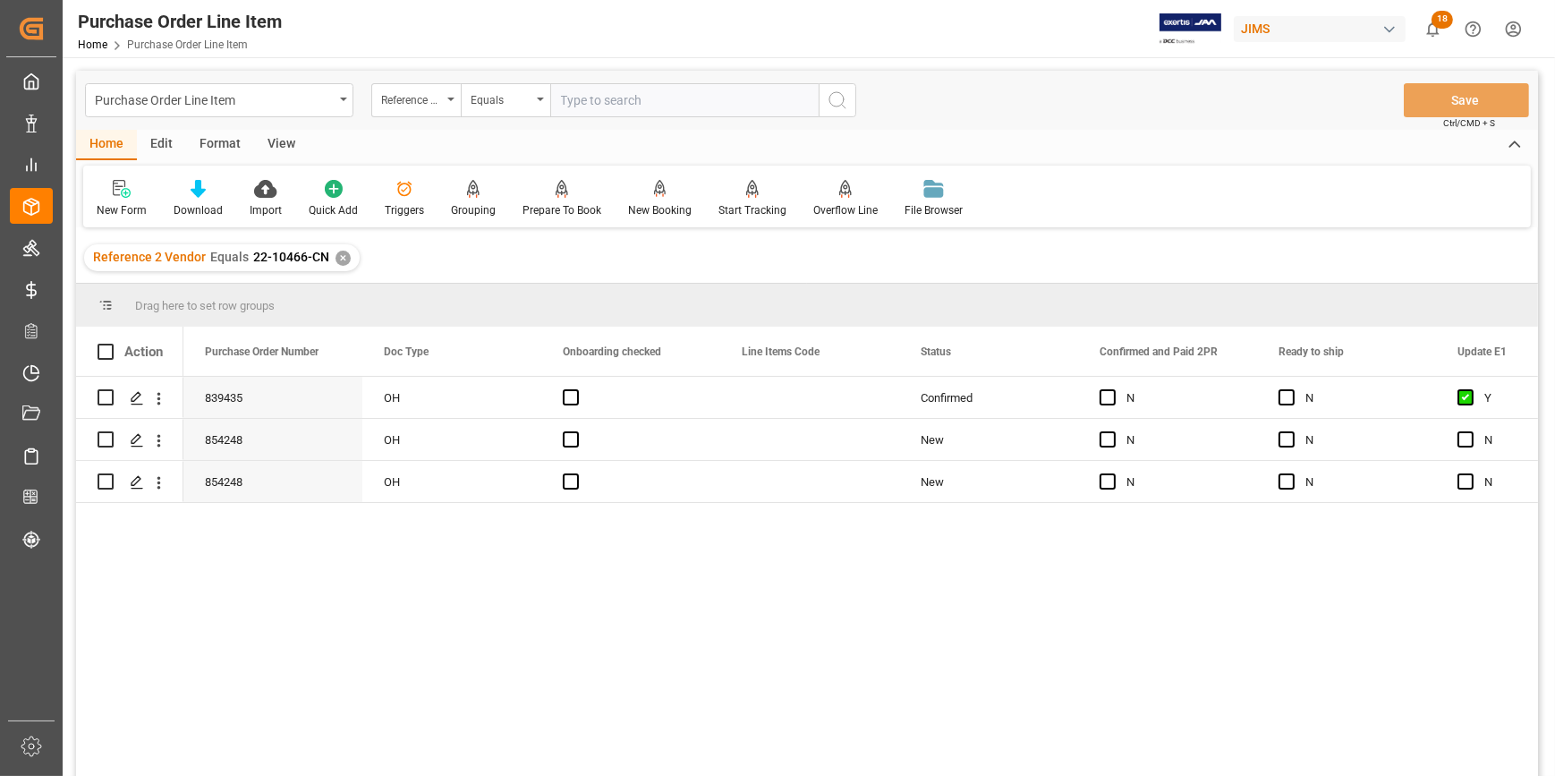
click at [277, 138] on div "View" at bounding box center [281, 145] width 55 height 30
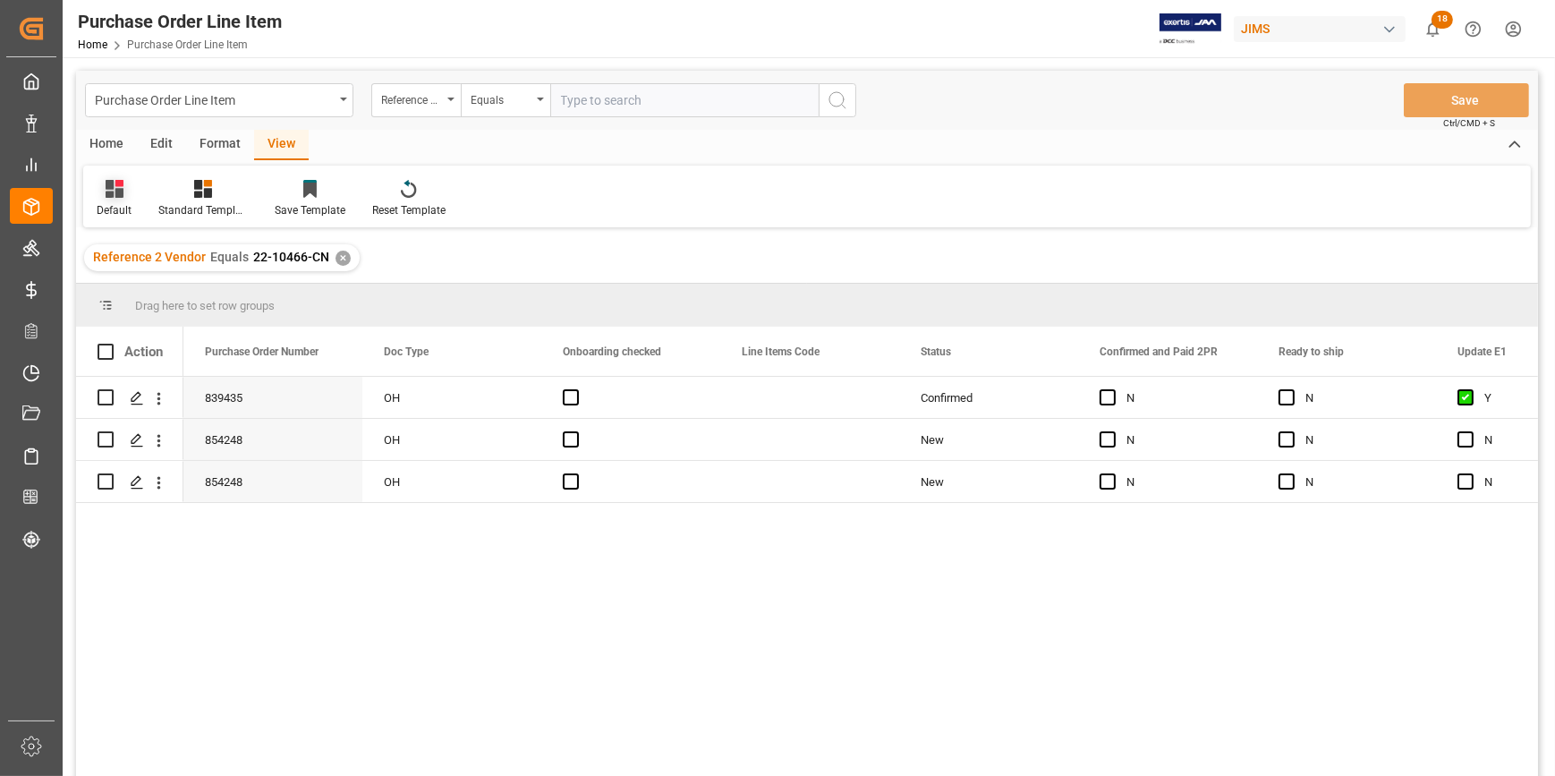
click at [116, 205] on div "Default" at bounding box center [114, 210] width 35 height 16
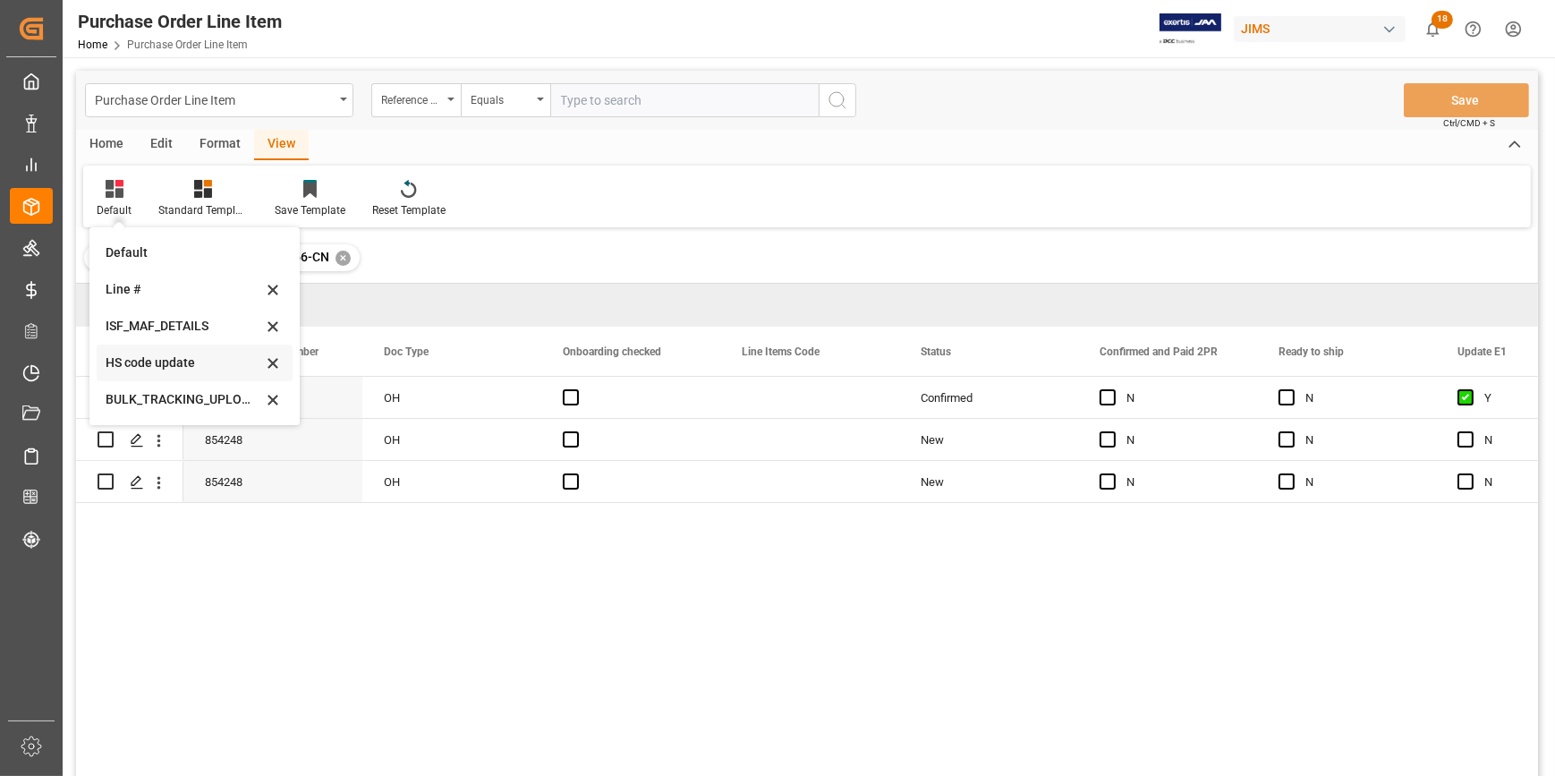
click at [113, 358] on div "HS code update" at bounding box center [184, 362] width 157 height 19
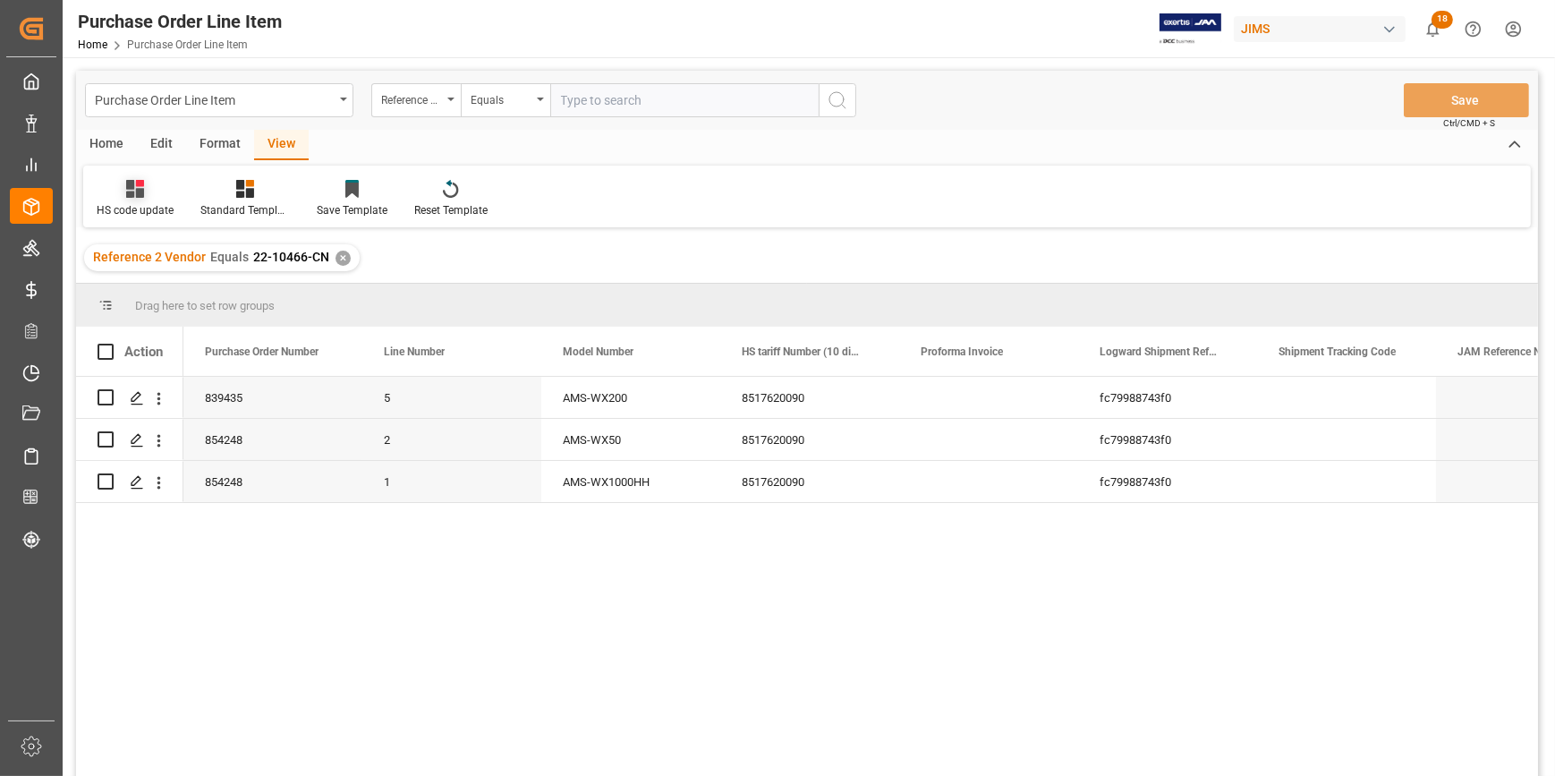
click at [131, 194] on icon at bounding box center [135, 189] width 18 height 18
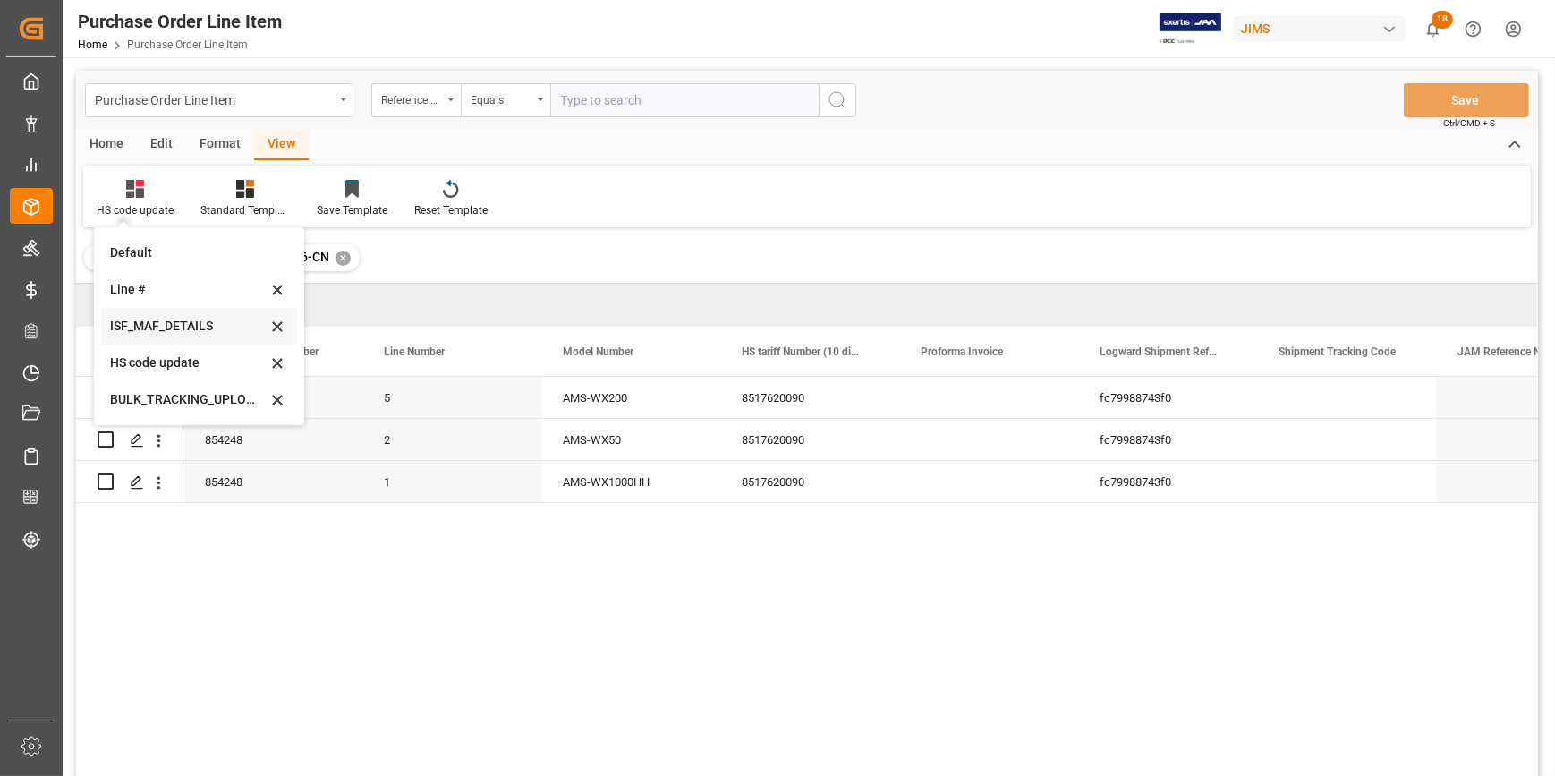
click at [154, 321] on div "ISF_MAF_DETAILS" at bounding box center [188, 326] width 157 height 19
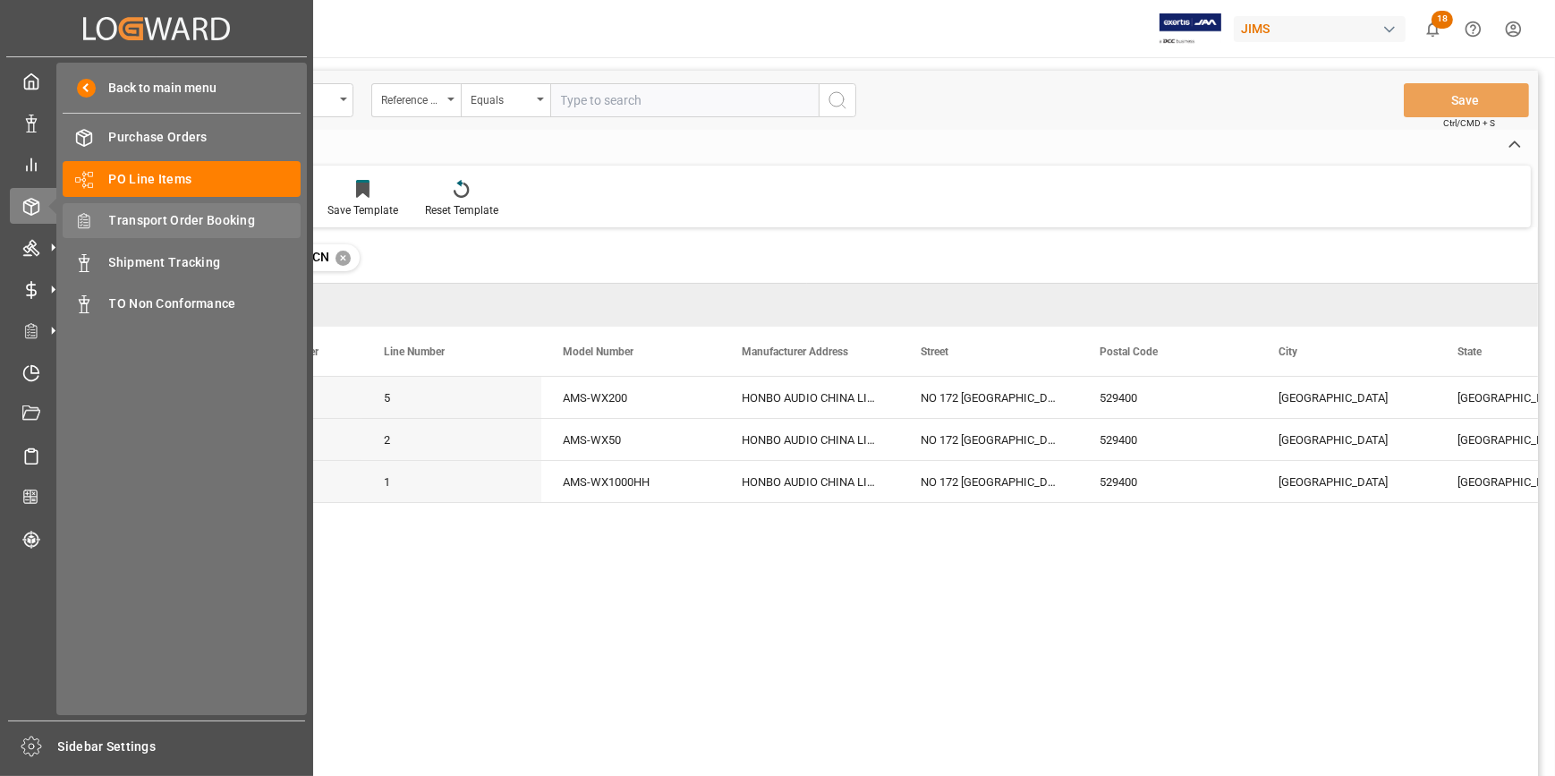
click at [187, 225] on span "Transport Order Booking" at bounding box center [205, 220] width 192 height 19
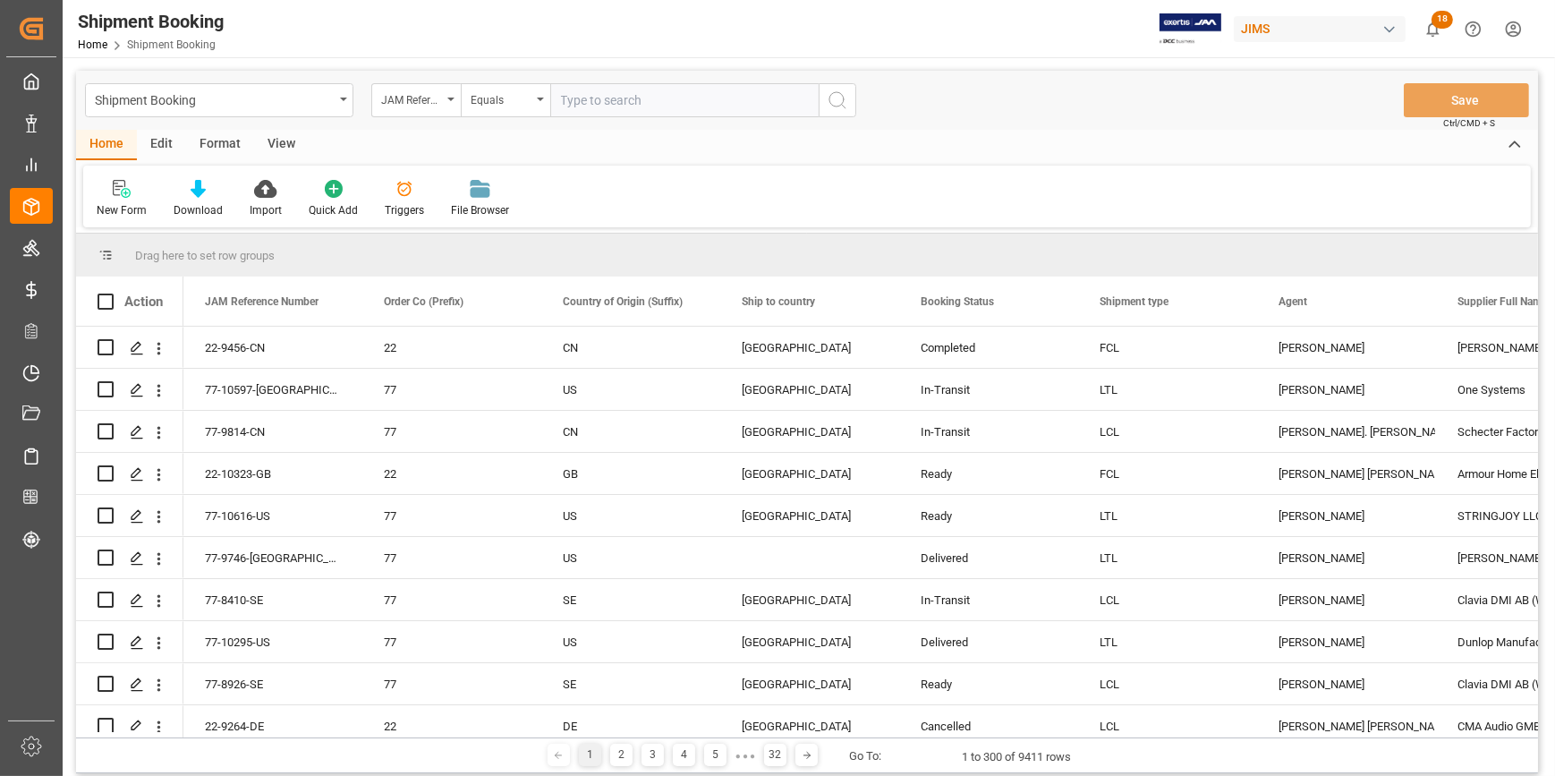
click at [584, 106] on input "text" at bounding box center [684, 100] width 268 height 34
paste input "22-10466-CN"
type input "22-10466-CN"
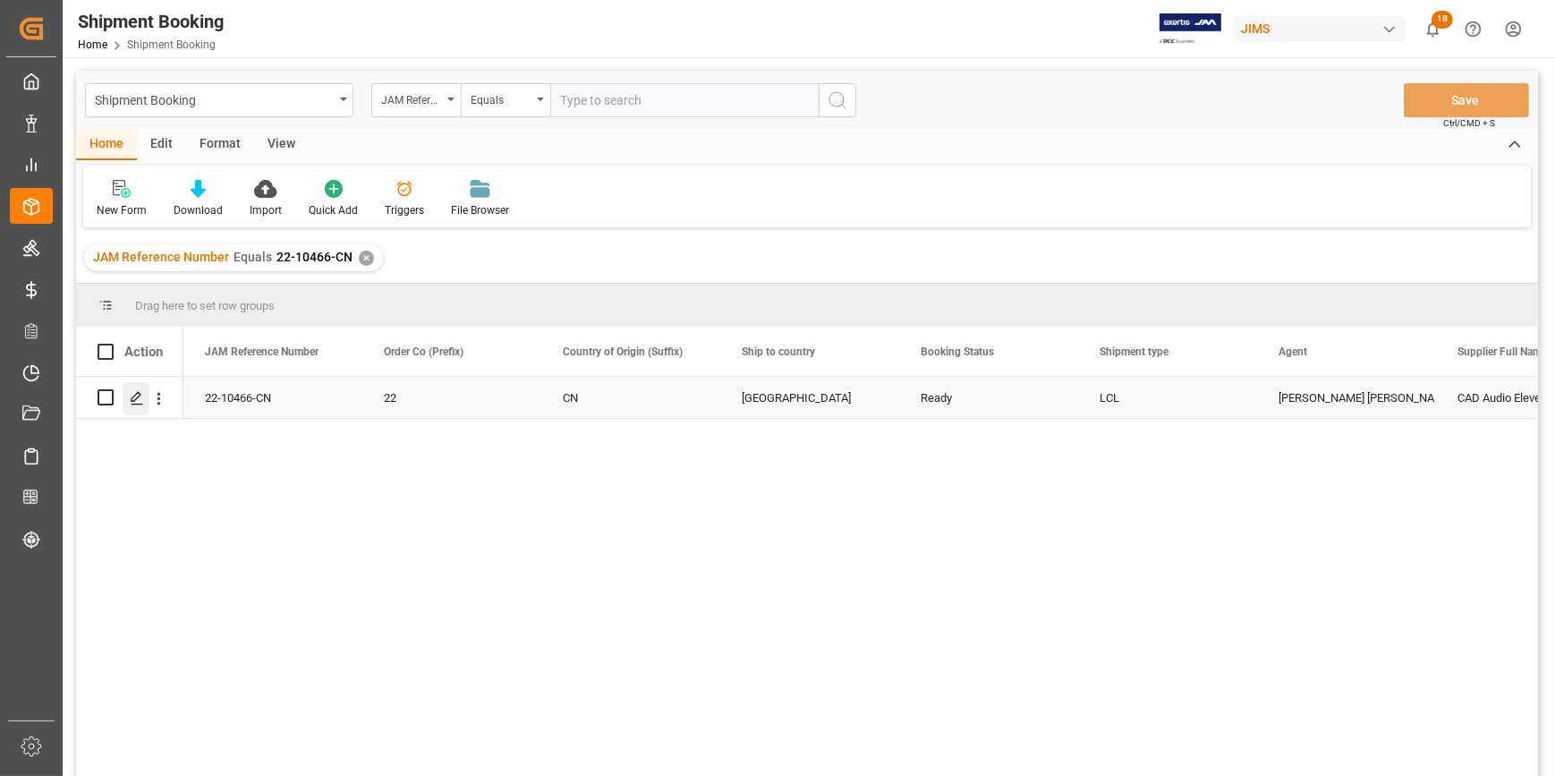
click at [139, 400] on icon "Press SPACE to select this row." at bounding box center [137, 398] width 14 height 14
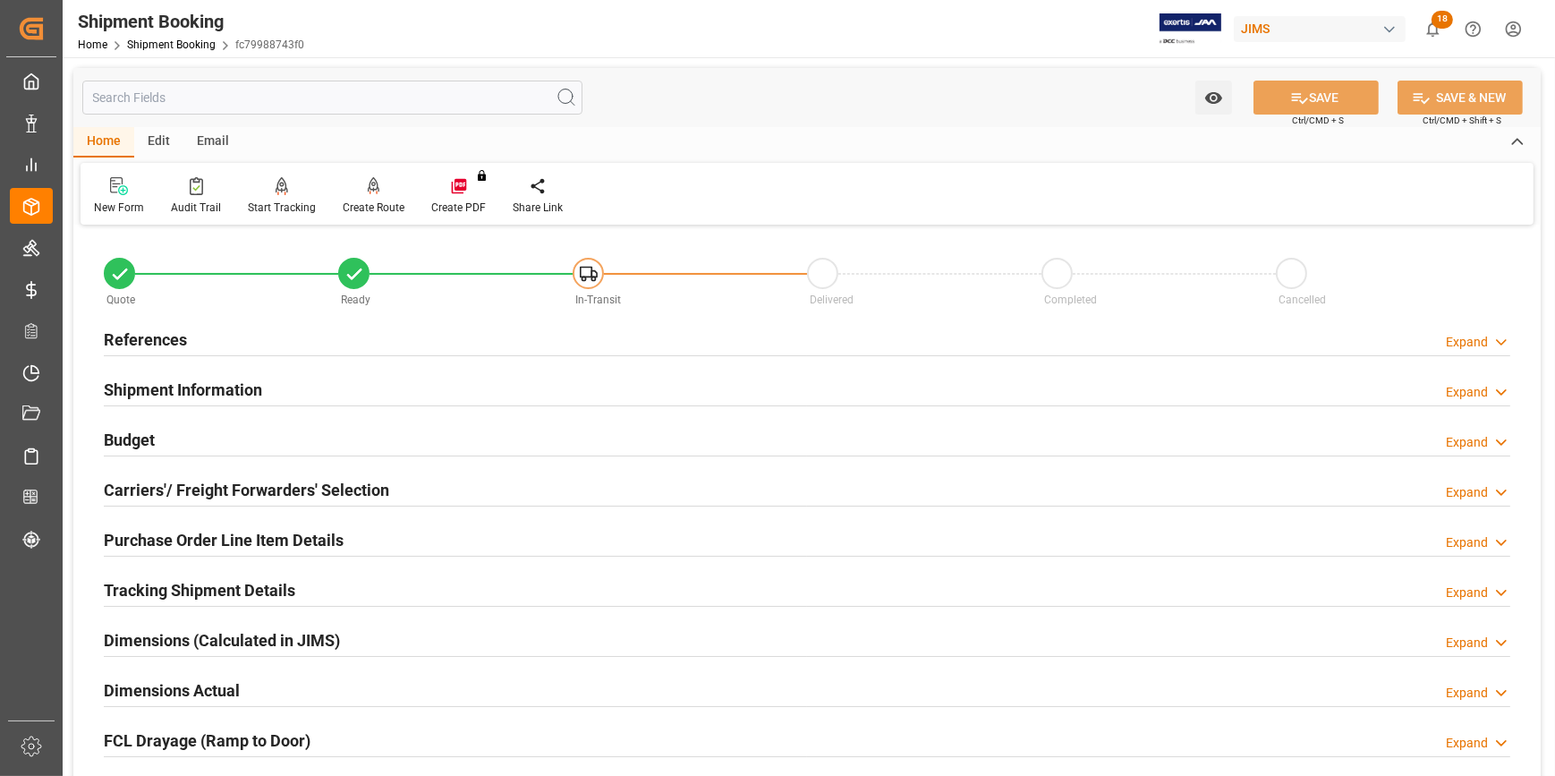
click at [294, 339] on div "References Expand" at bounding box center [807, 338] width 1406 height 34
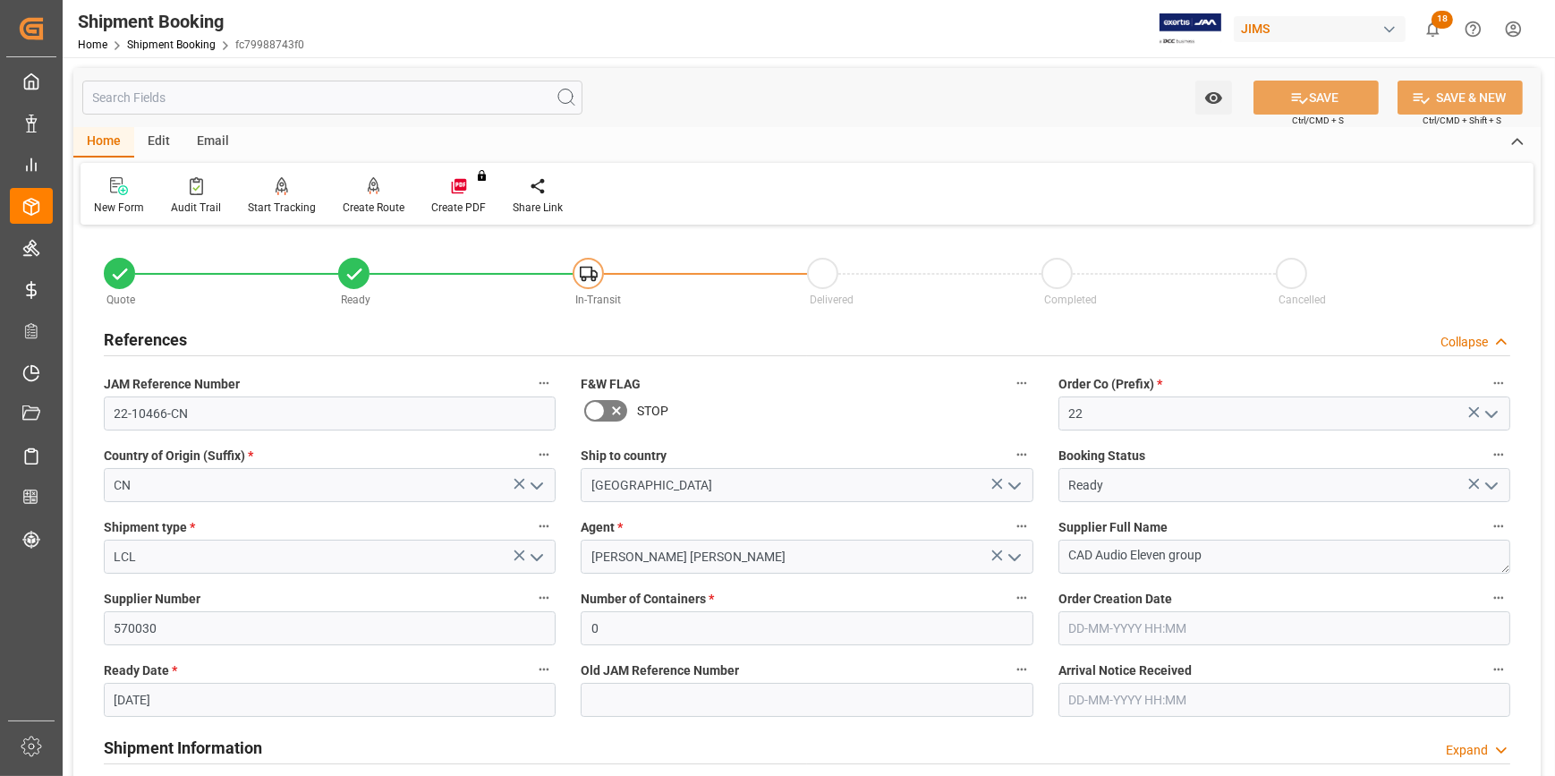
scroll to position [162, 0]
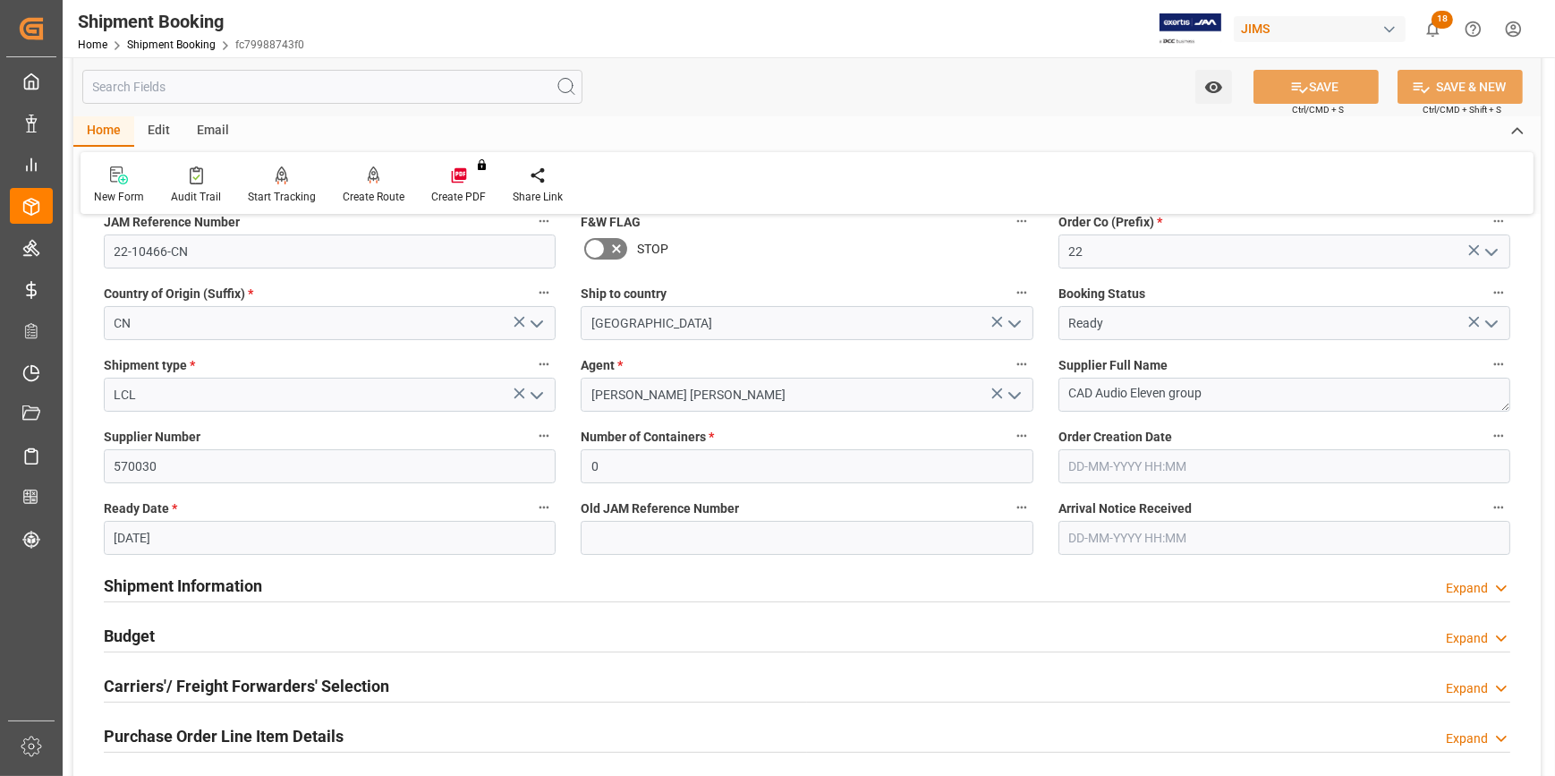
click at [361, 588] on div "Shipment Information Expand" at bounding box center [807, 584] width 1406 height 34
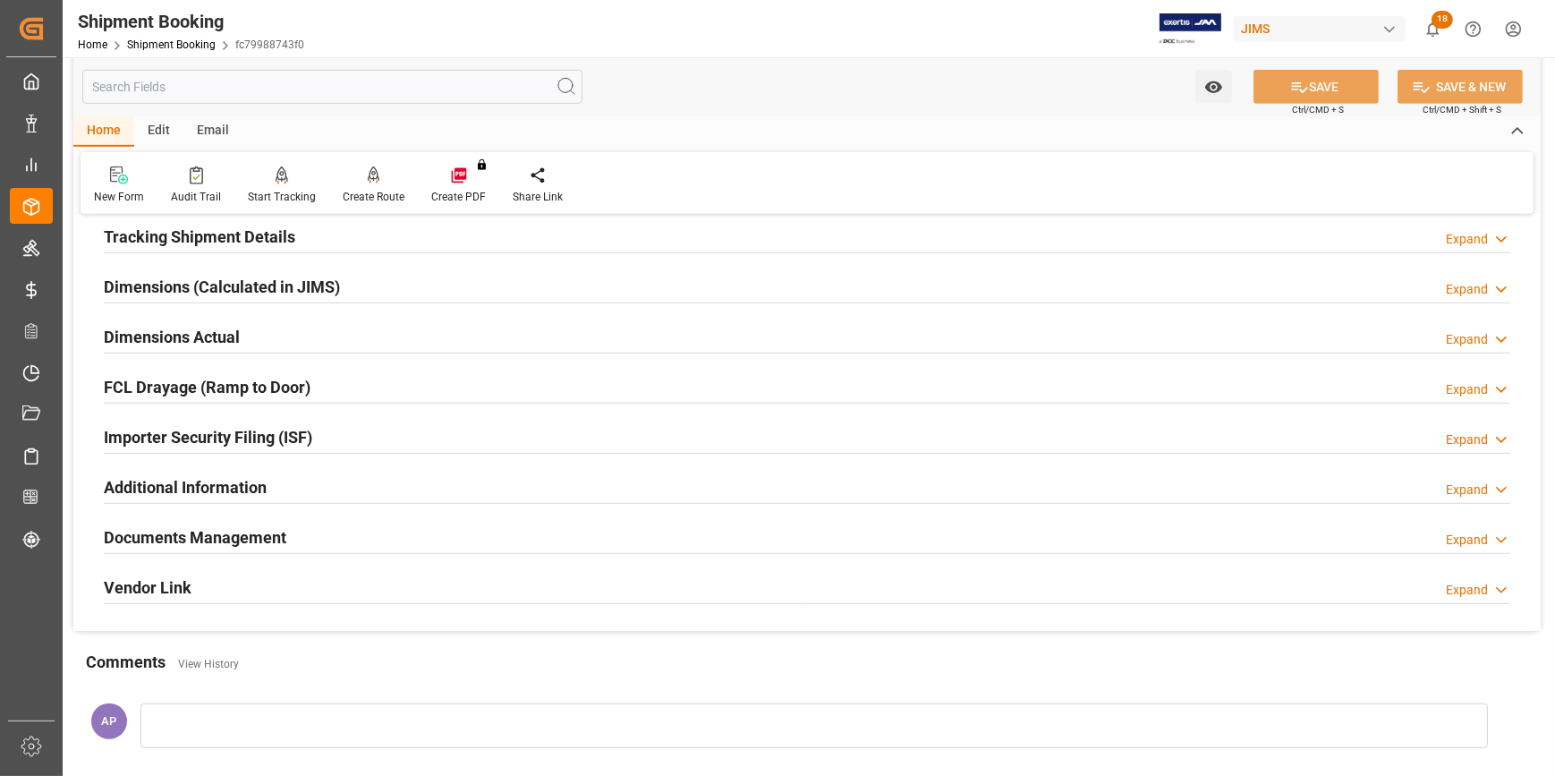
scroll to position [1463, 0]
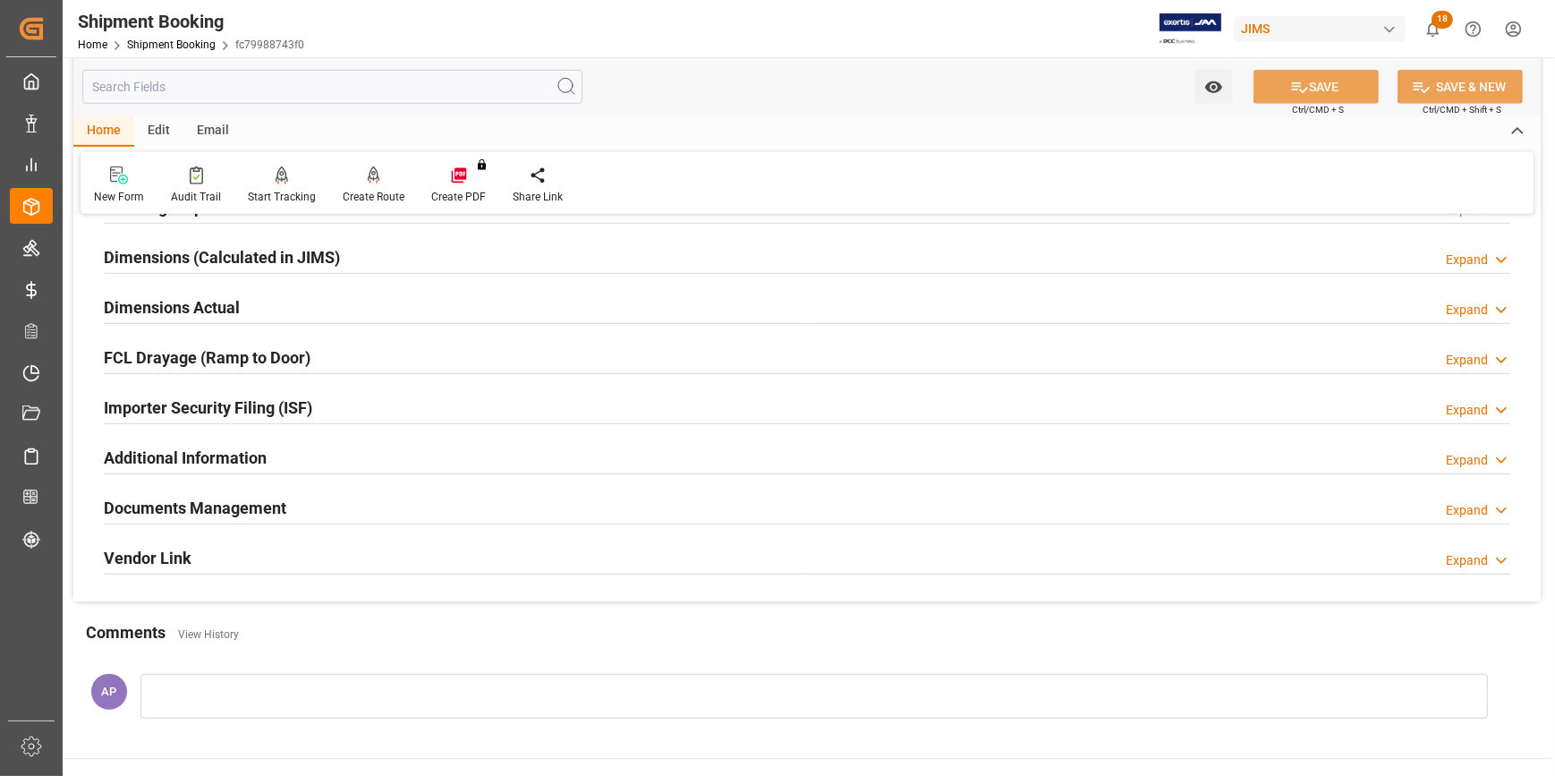
click at [350, 390] on div "Importer Security Filing (ISF) Expand" at bounding box center [807, 406] width 1406 height 34
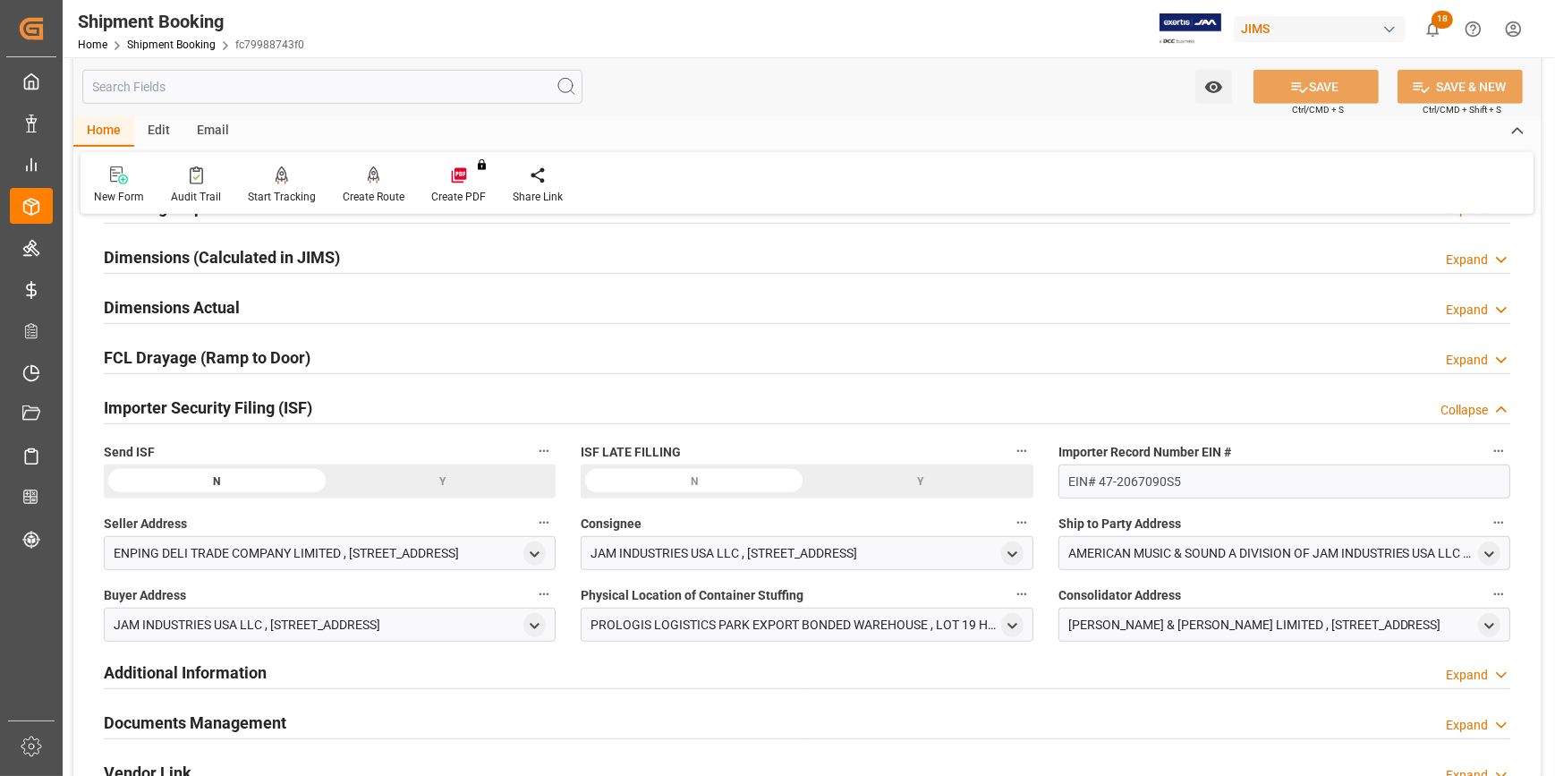
click at [0, 0] on div "Y" at bounding box center [0, 0] width 0 height 0
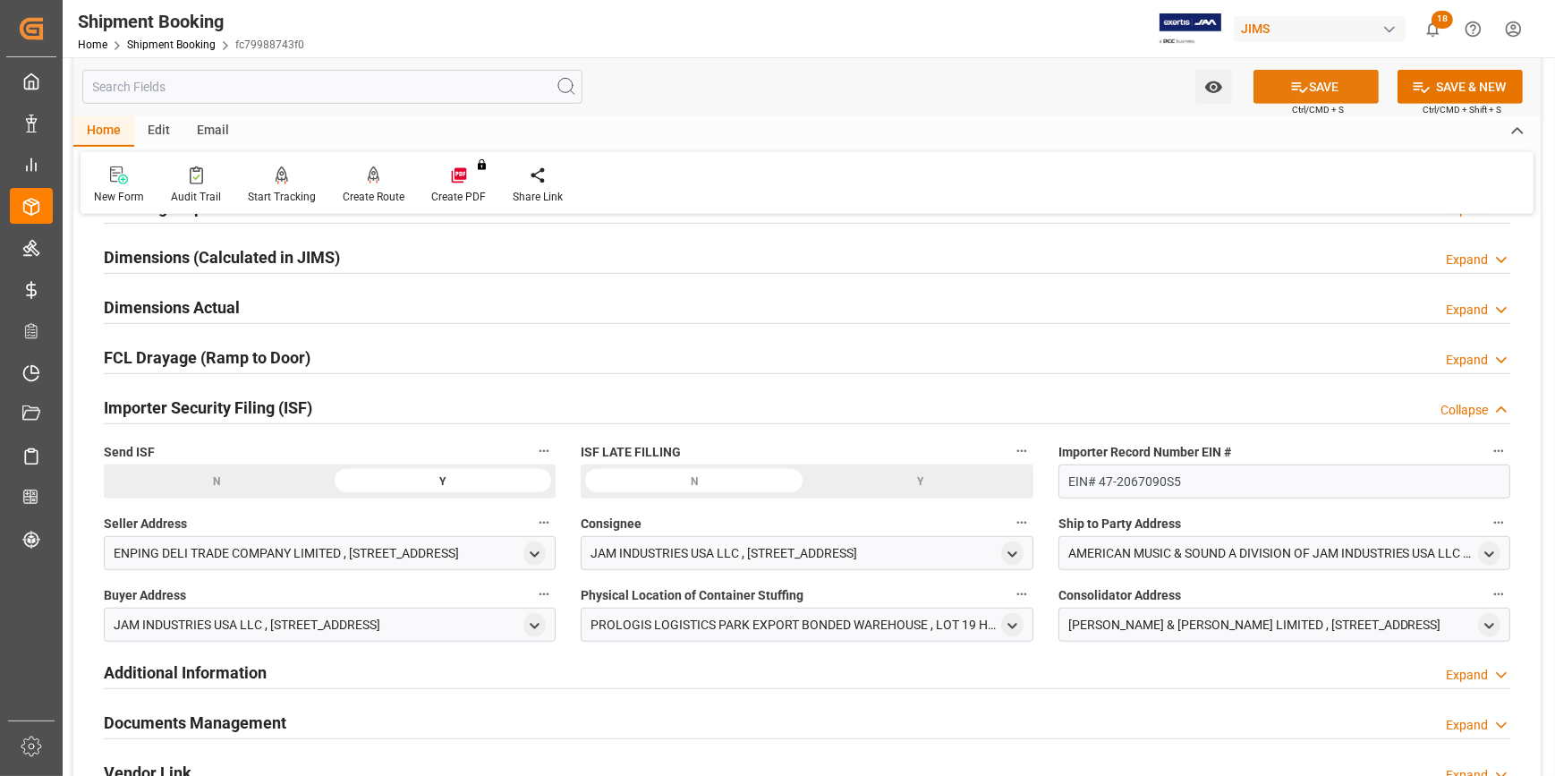
click at [1328, 87] on button "SAVE" at bounding box center [1315, 87] width 125 height 34
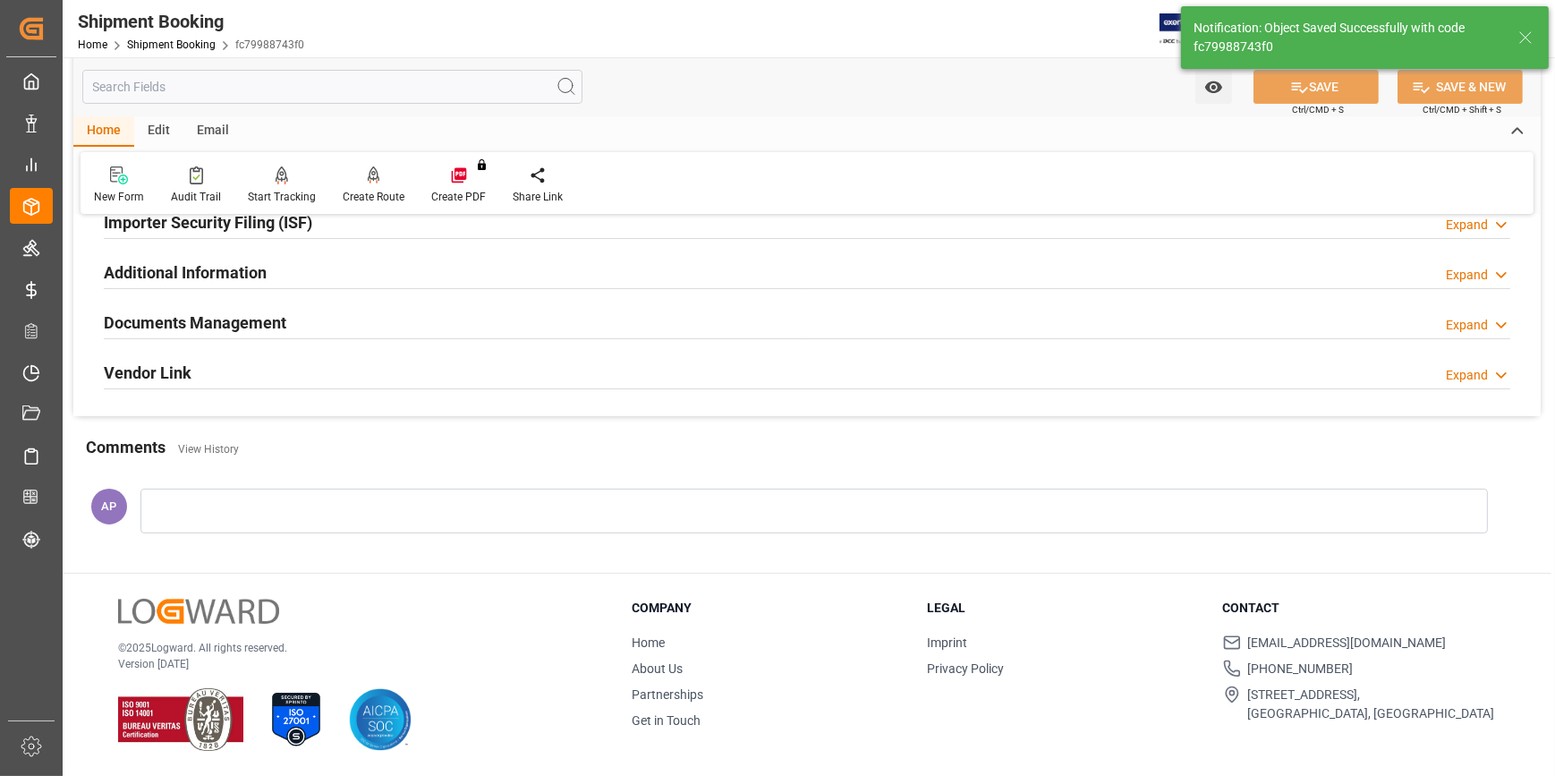
scroll to position [385, 0]
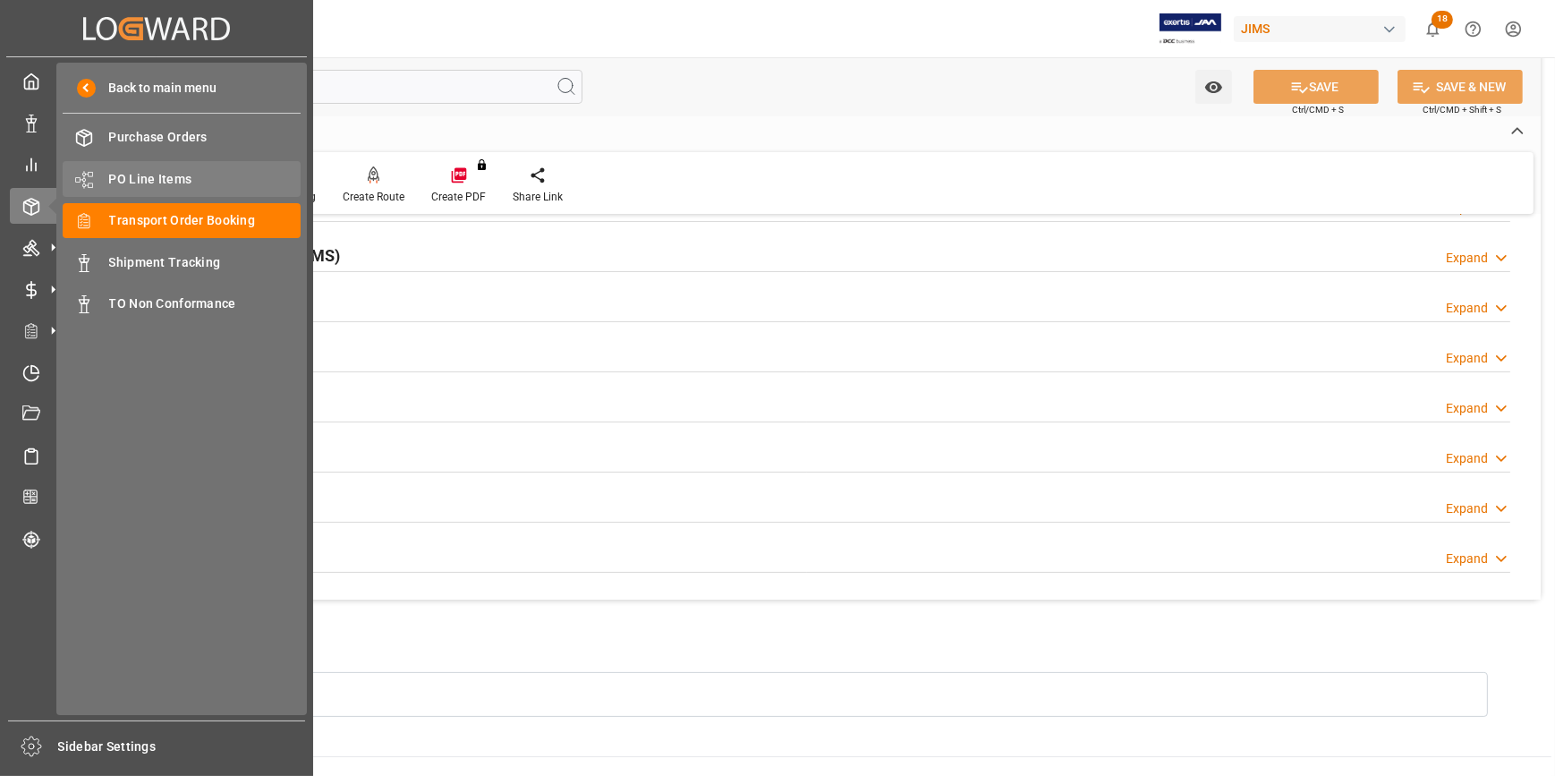
click at [162, 169] on div "PO Line Items PO Line Items" at bounding box center [182, 178] width 238 height 35
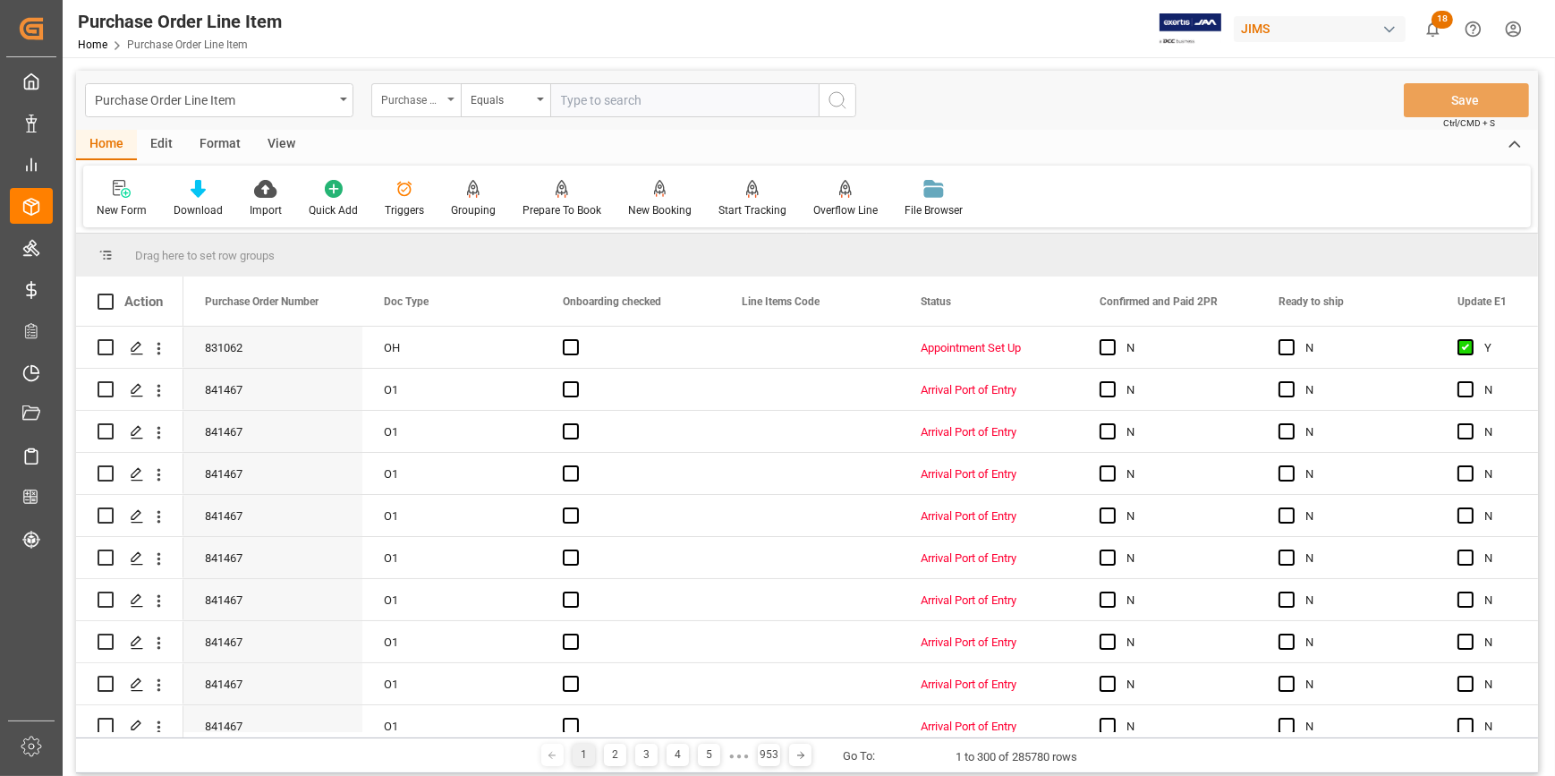
click at [411, 113] on div "Purchase Order Number" at bounding box center [415, 100] width 89 height 34
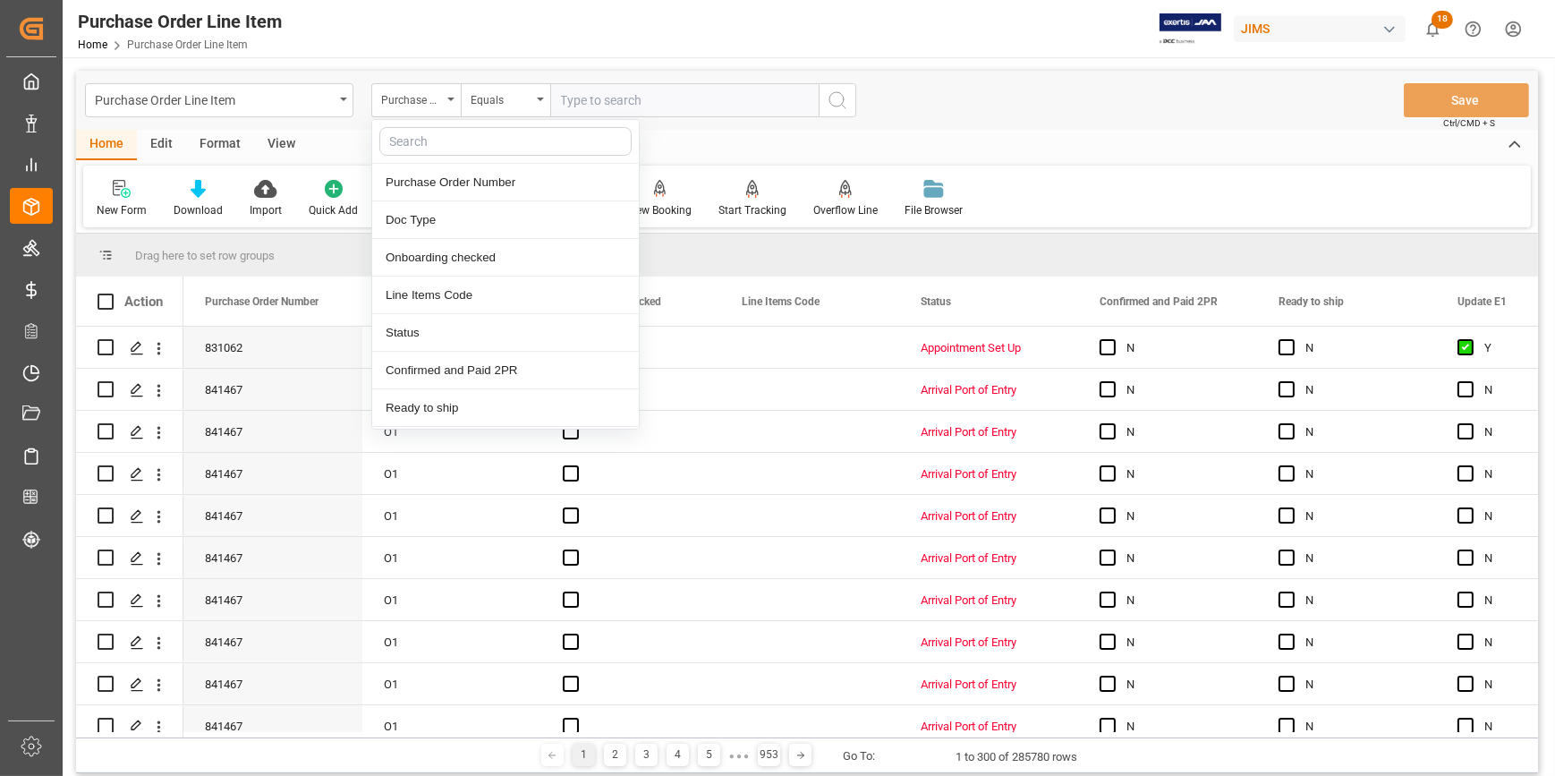
click at [437, 137] on input "text" at bounding box center [505, 141] width 252 height 29
type input "REF"
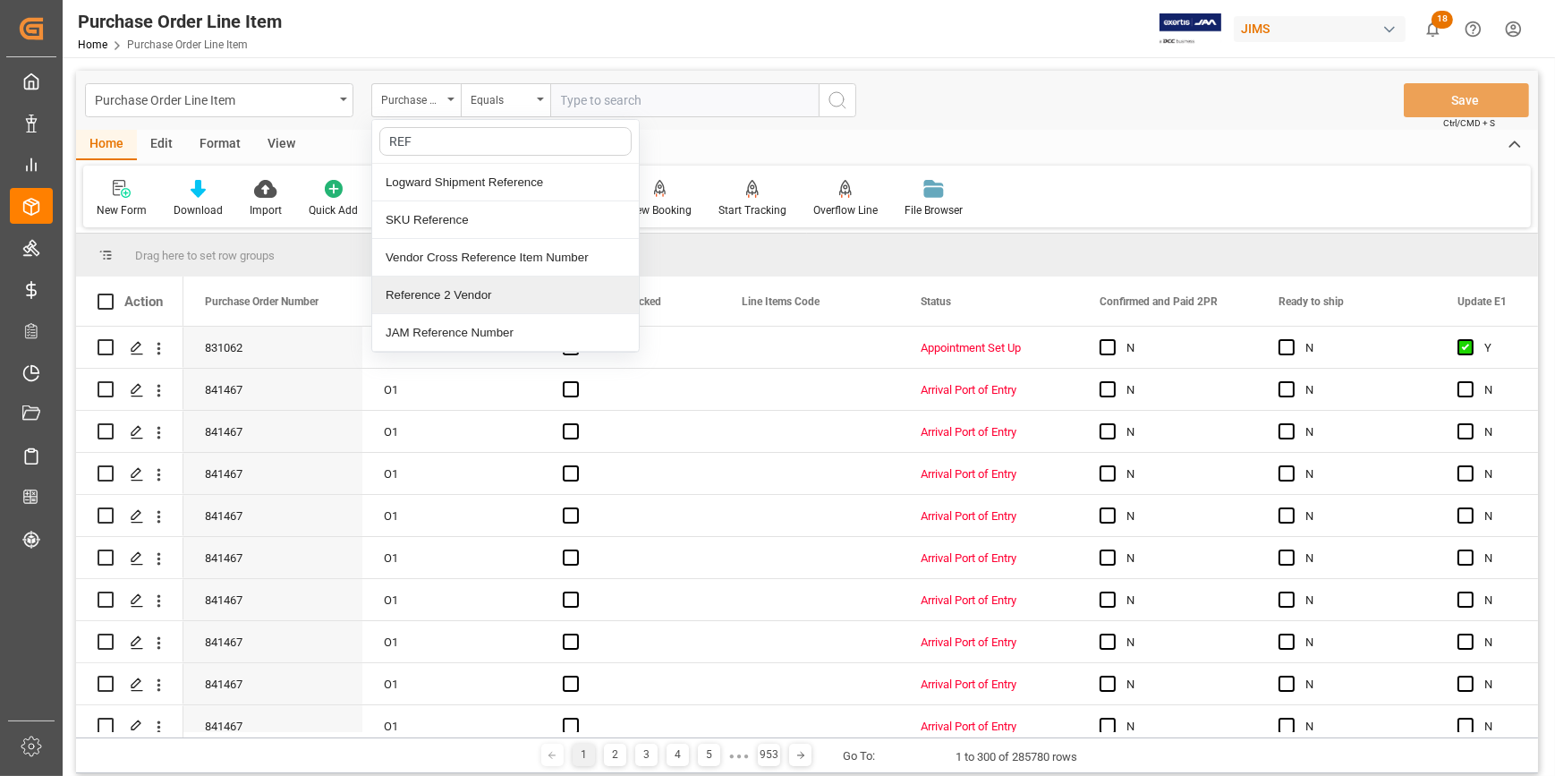
click at [463, 287] on div "Reference 2 Vendor" at bounding box center [505, 295] width 267 height 38
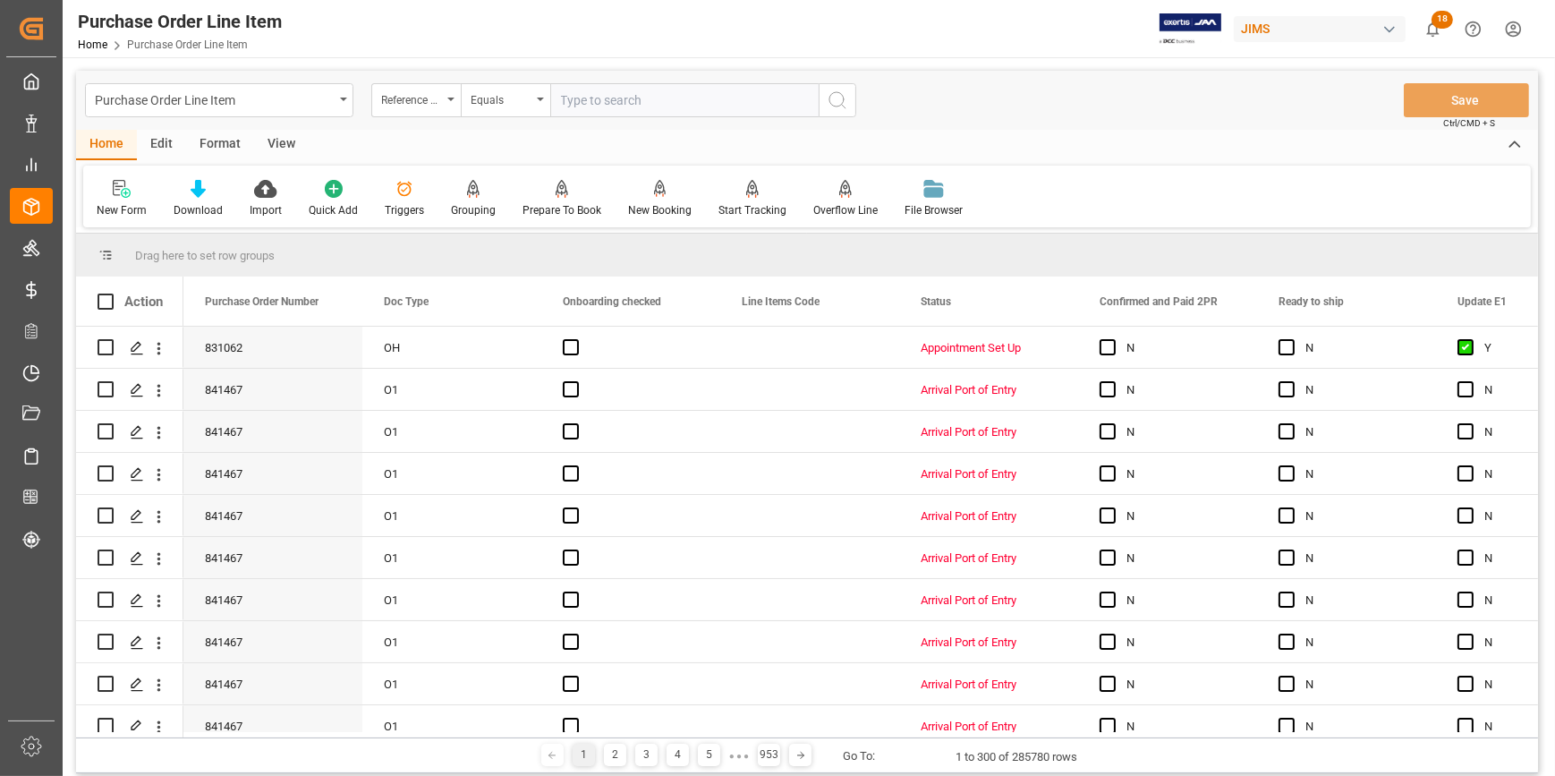
click at [589, 102] on input "text" at bounding box center [684, 100] width 268 height 34
paste input "22-10567-KR"
type input "22-10567-KR"
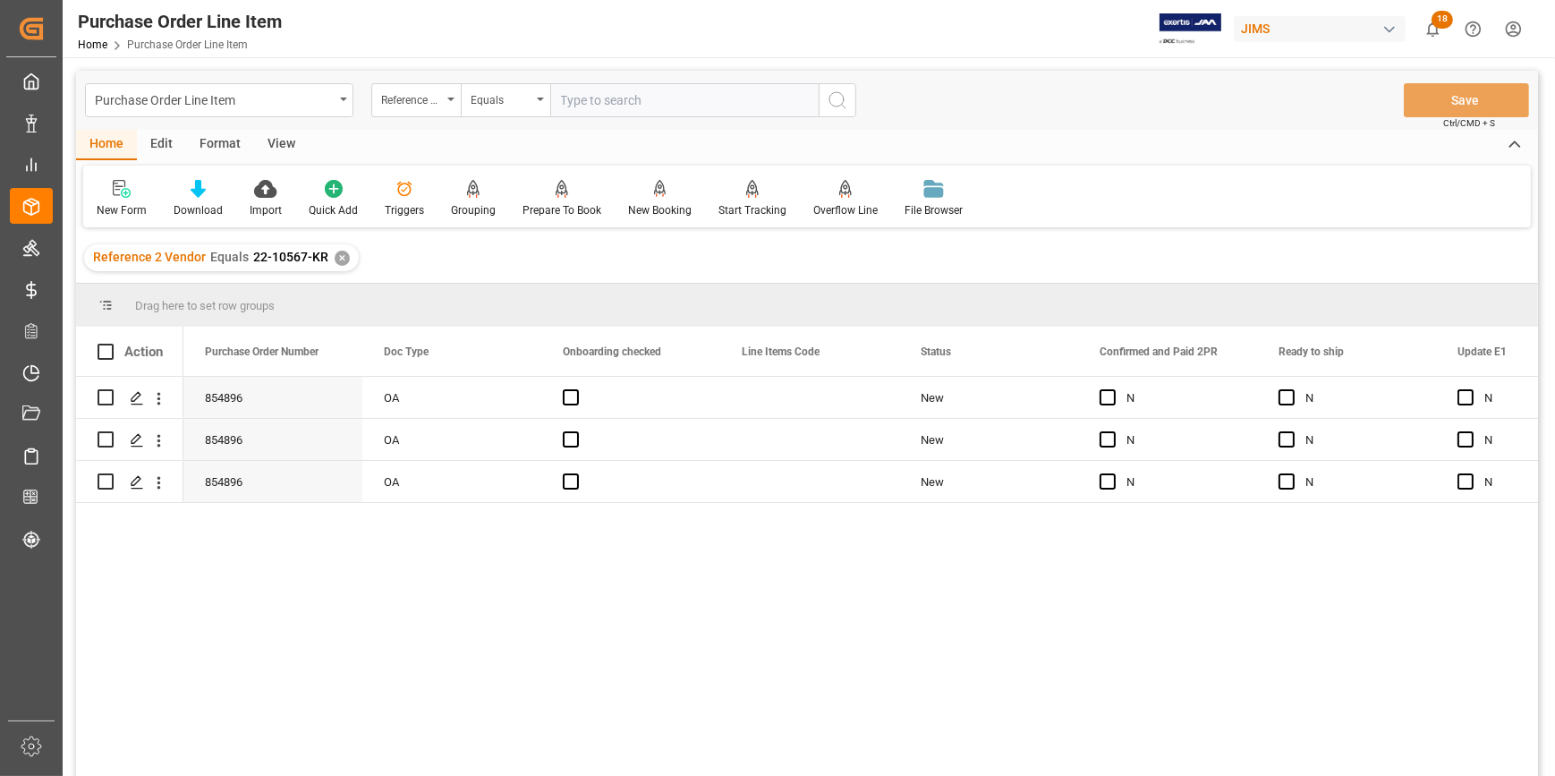
click at [284, 148] on div "View" at bounding box center [281, 145] width 55 height 30
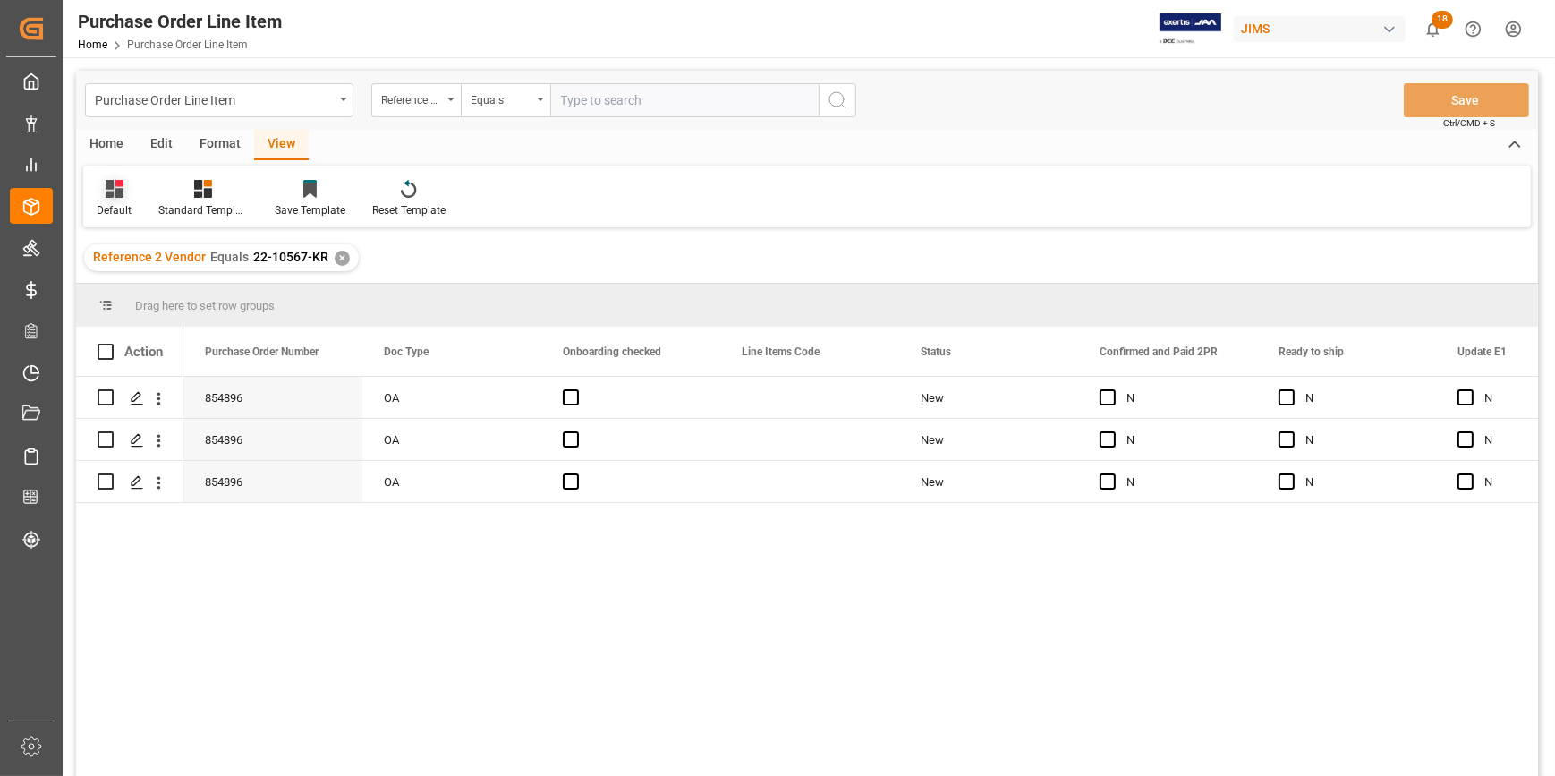
click at [125, 193] on div at bounding box center [114, 188] width 35 height 19
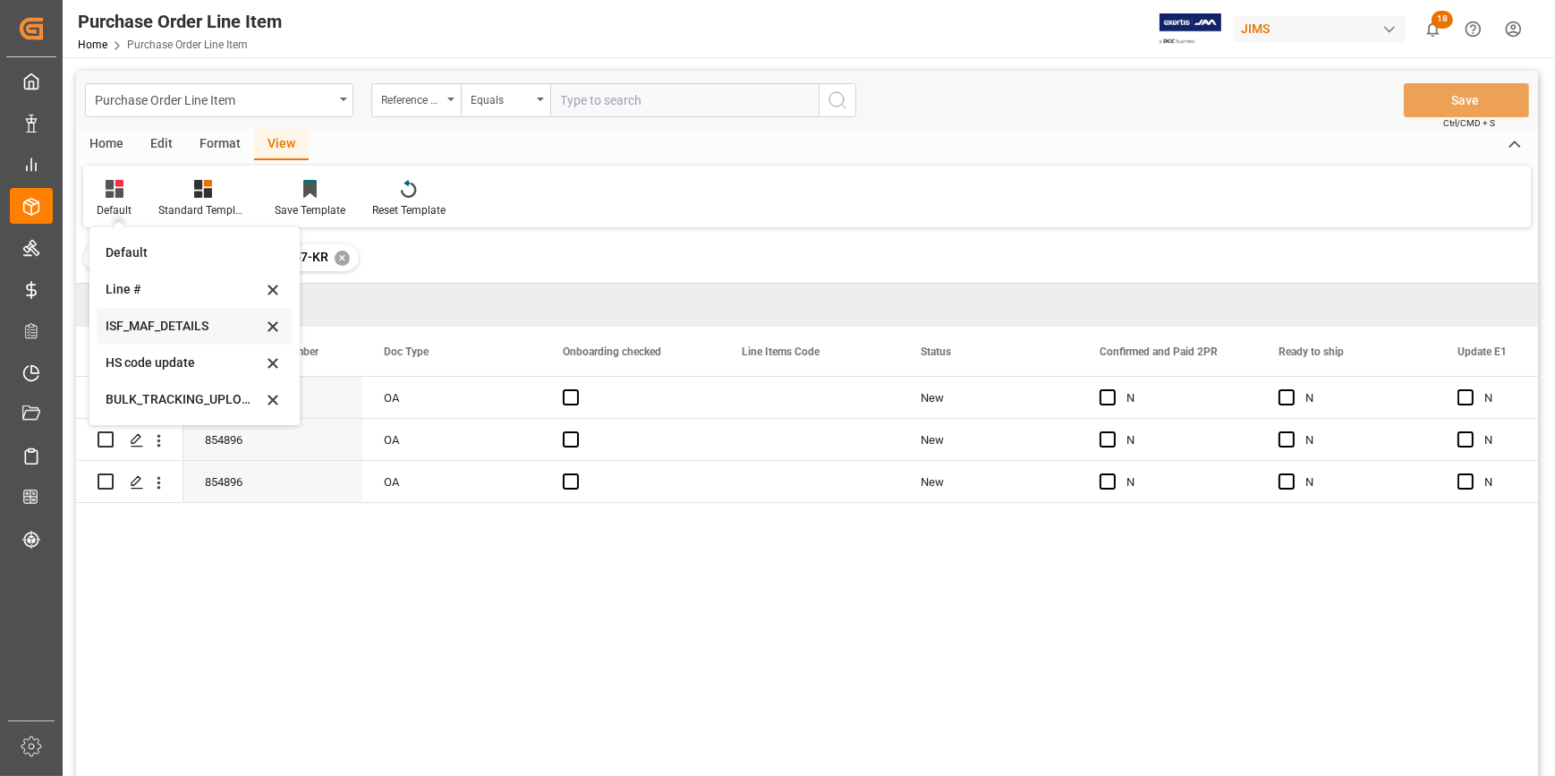
click at [169, 326] on div "ISF_MAF_DETAILS" at bounding box center [184, 326] width 157 height 19
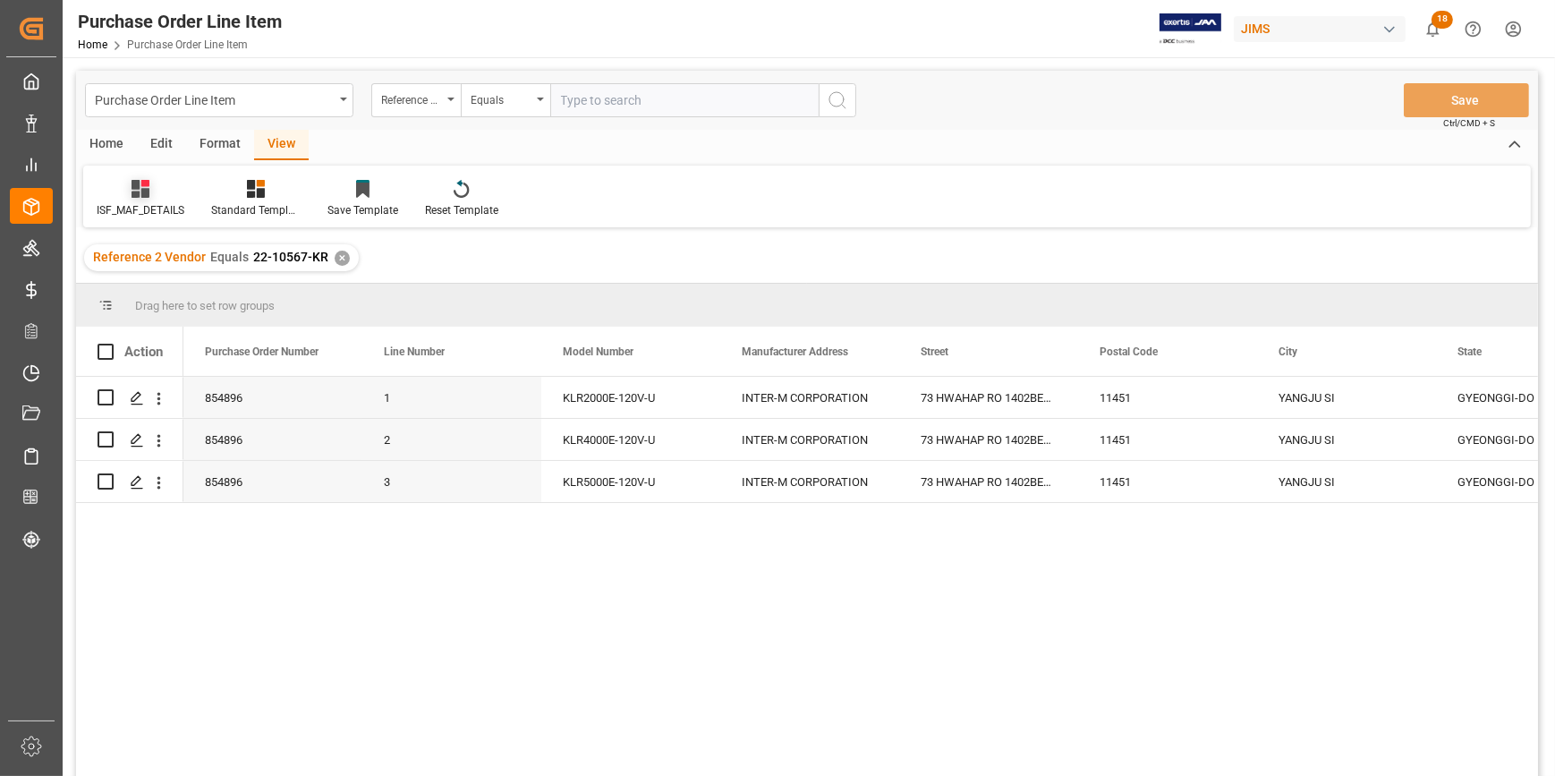
click at [139, 188] on icon at bounding box center [140, 189] width 18 height 18
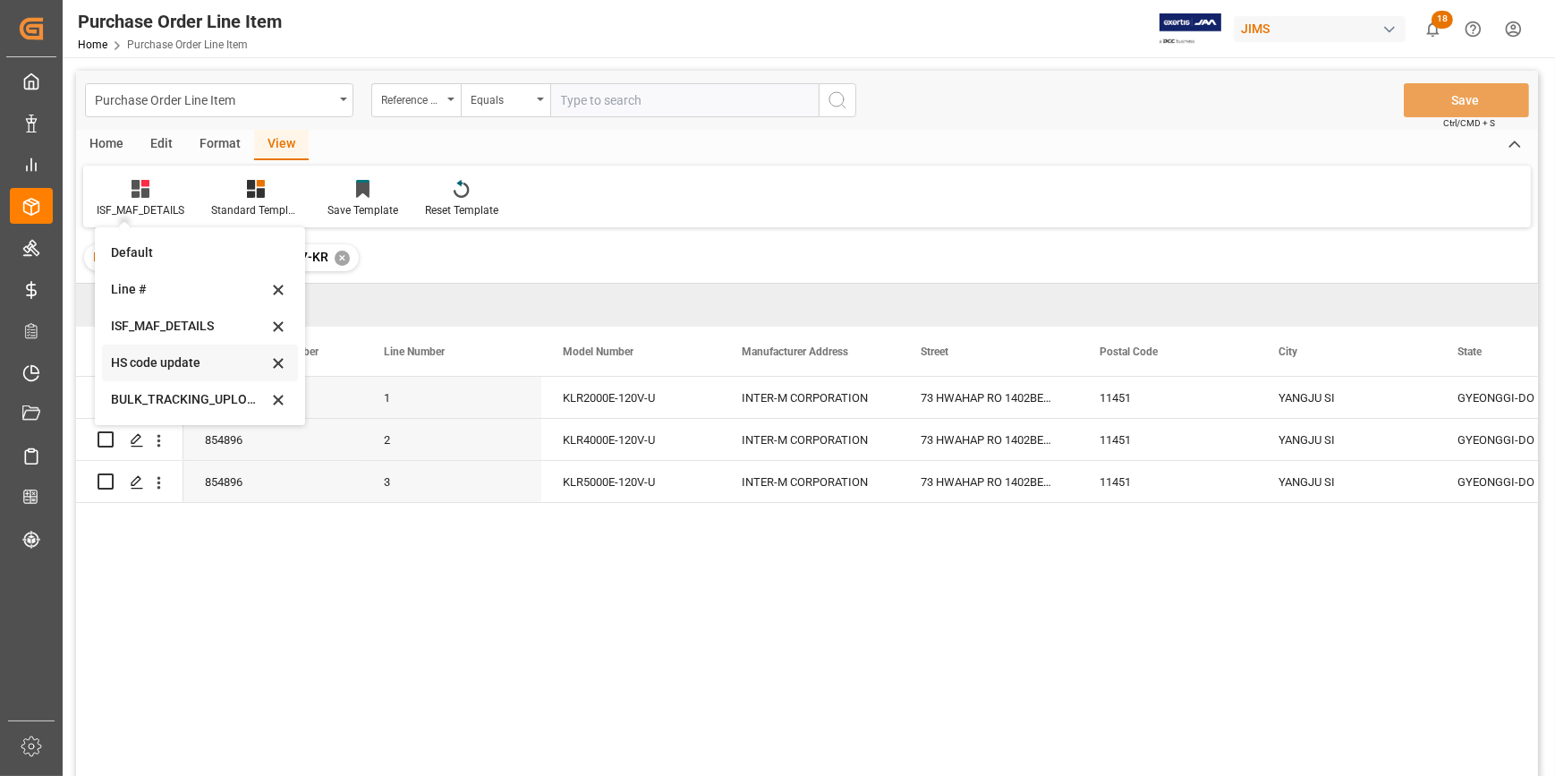
click at [138, 356] on div "HS code update" at bounding box center [189, 362] width 157 height 19
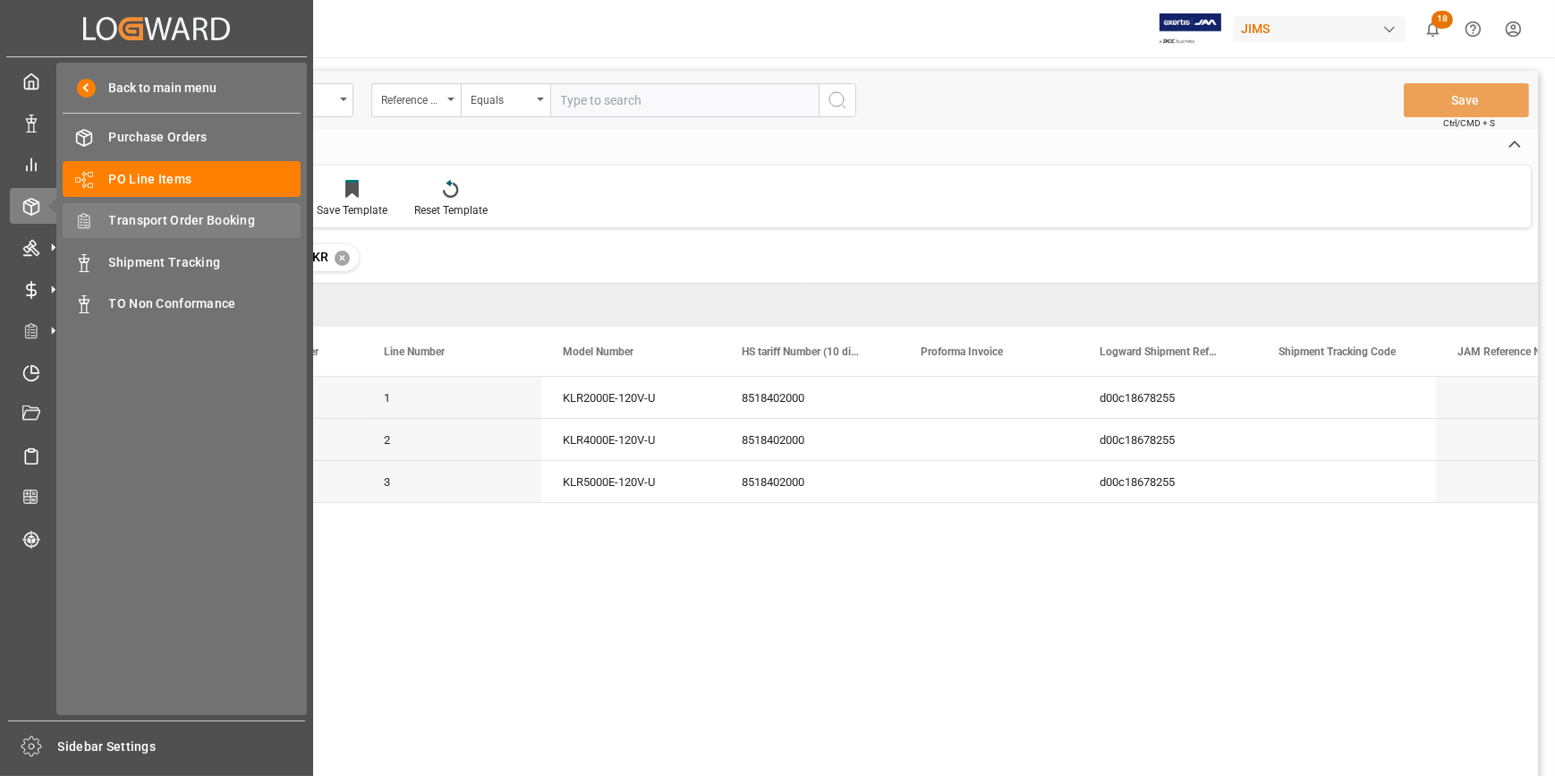
click at [164, 216] on span "Transport Order Booking" at bounding box center [205, 220] width 192 height 19
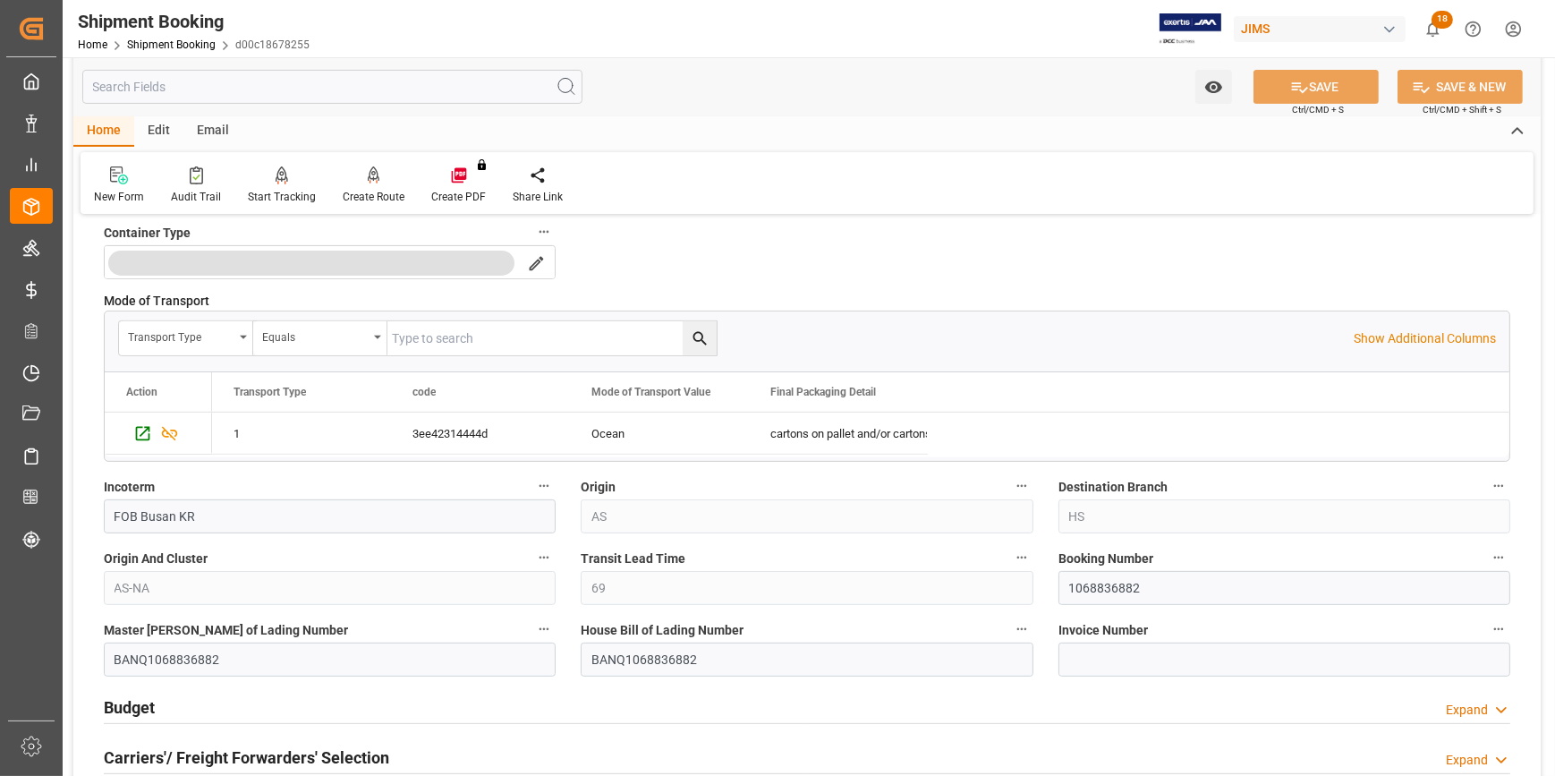
scroll to position [895, 0]
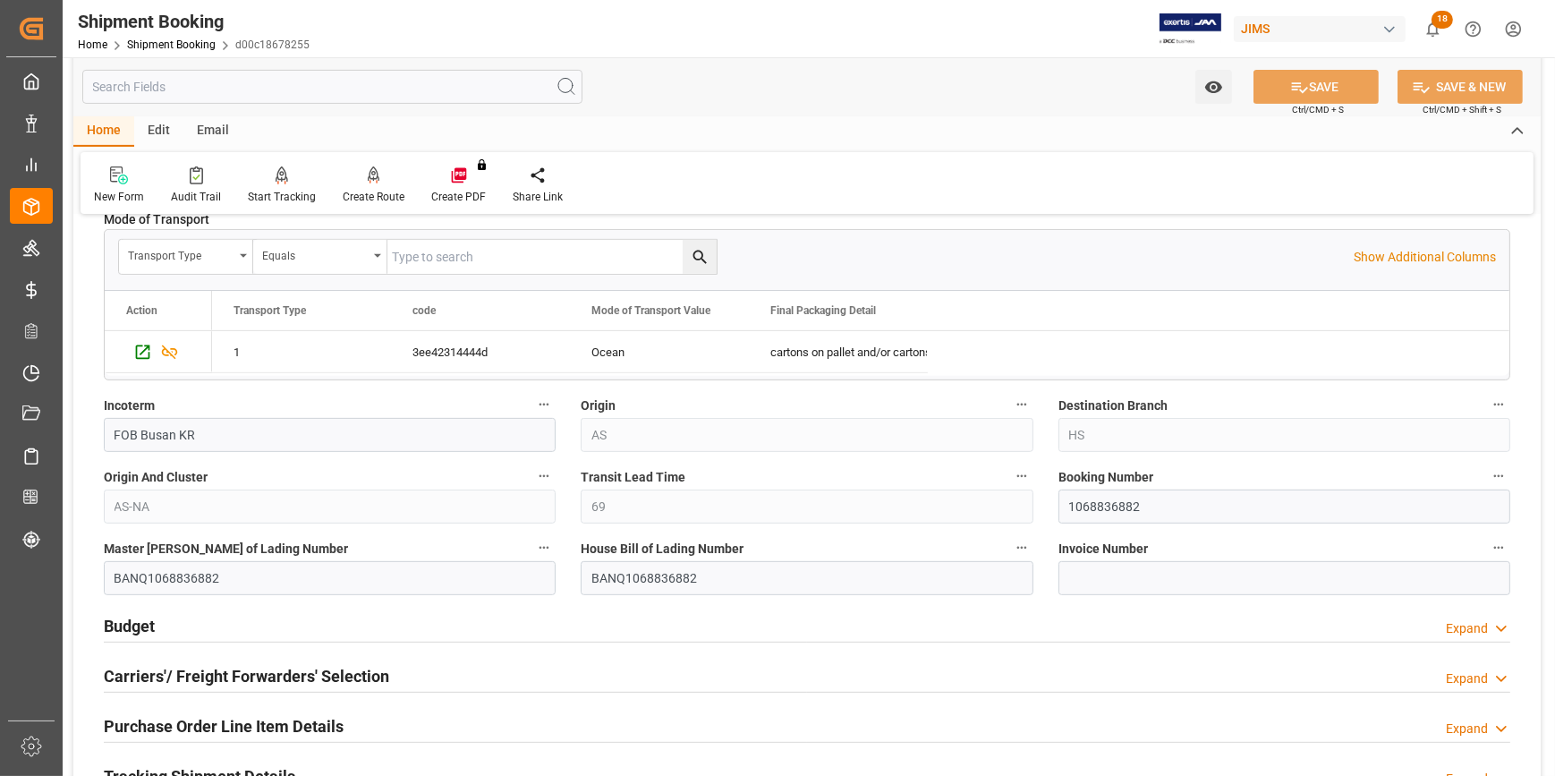
click at [377, 624] on div "Budget Expand" at bounding box center [807, 624] width 1406 height 34
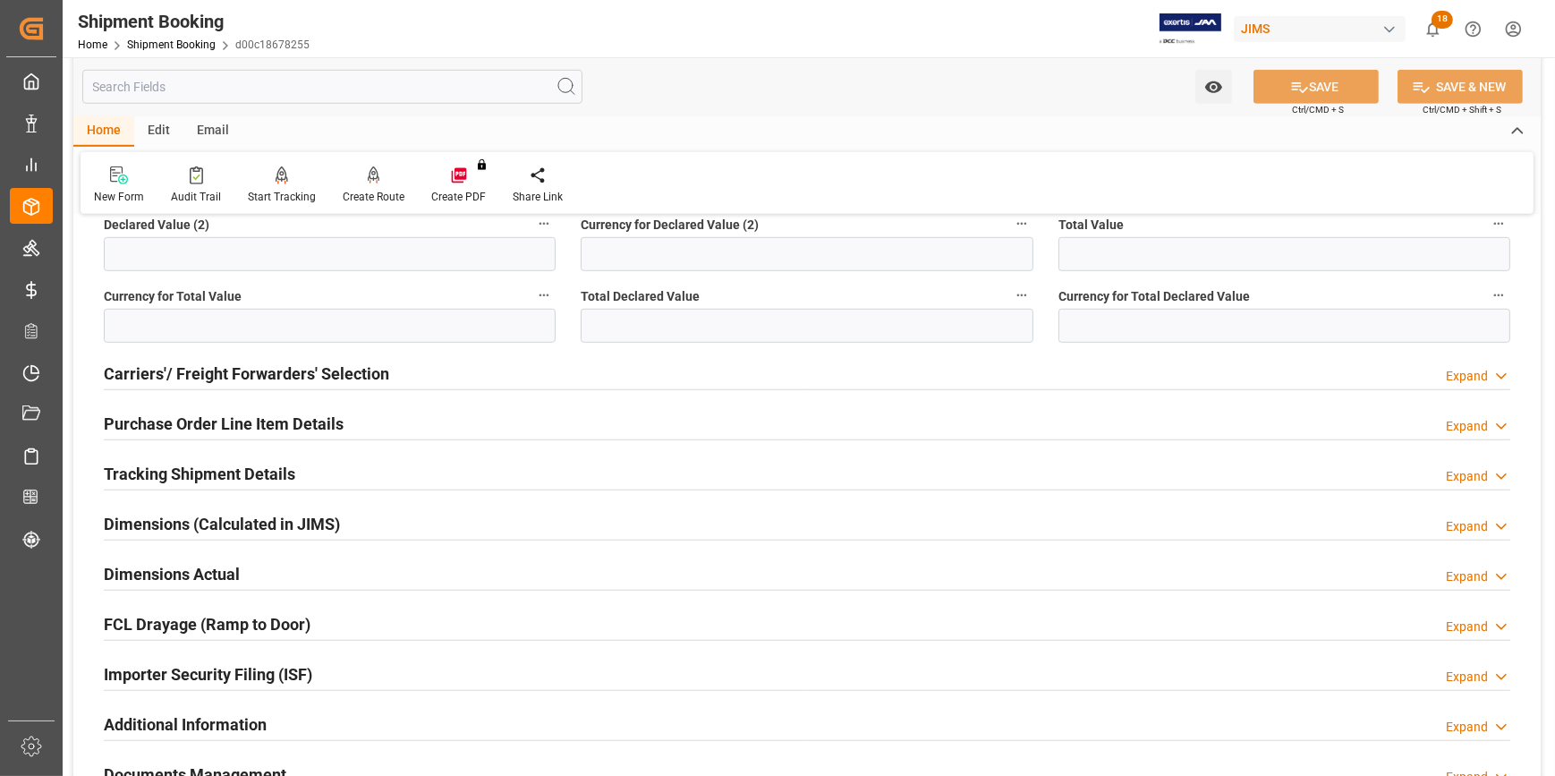
scroll to position [1708, 0]
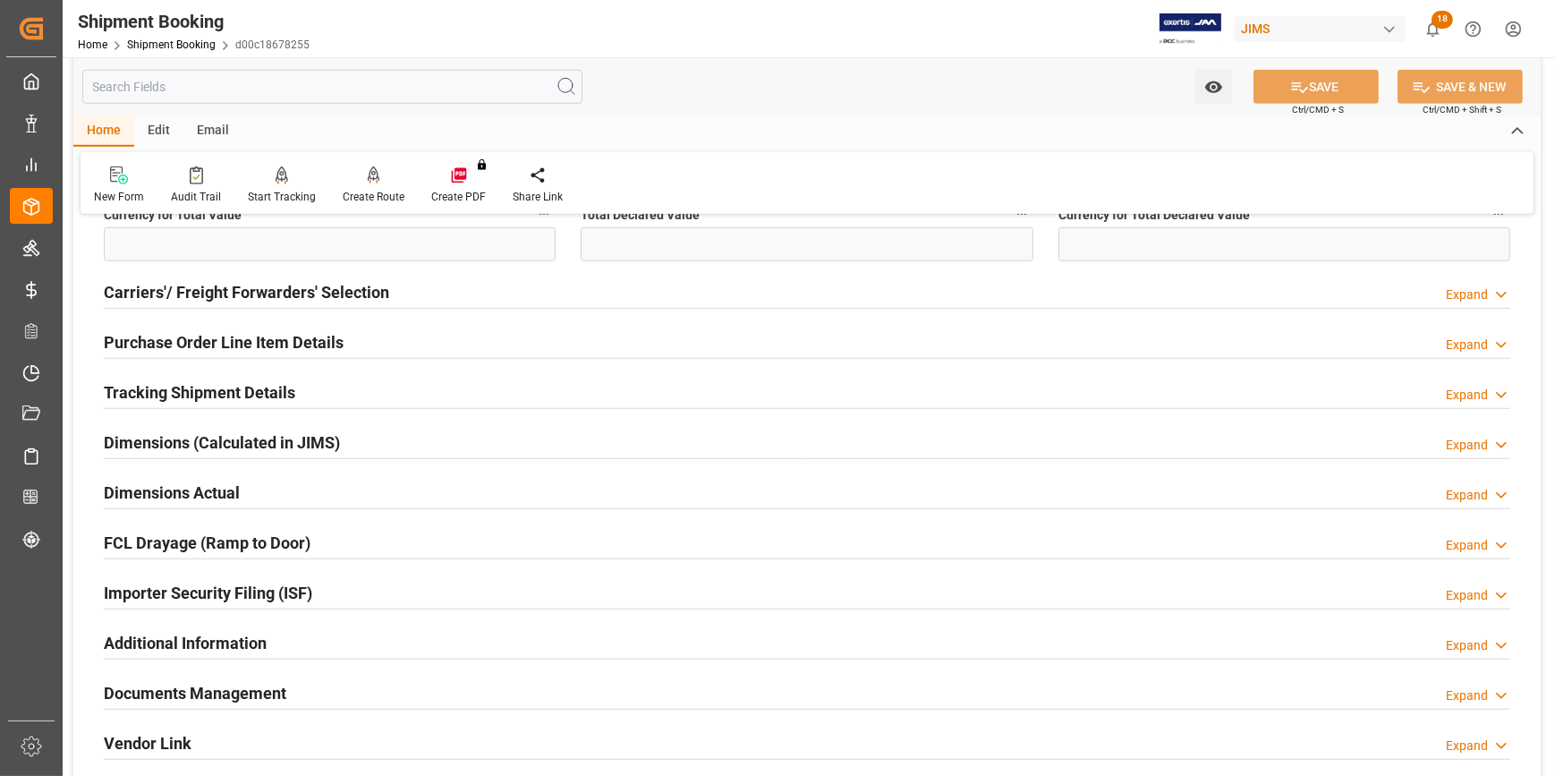
click at [355, 592] on div "Importer Security Filing (ISF) Expand" at bounding box center [807, 591] width 1406 height 34
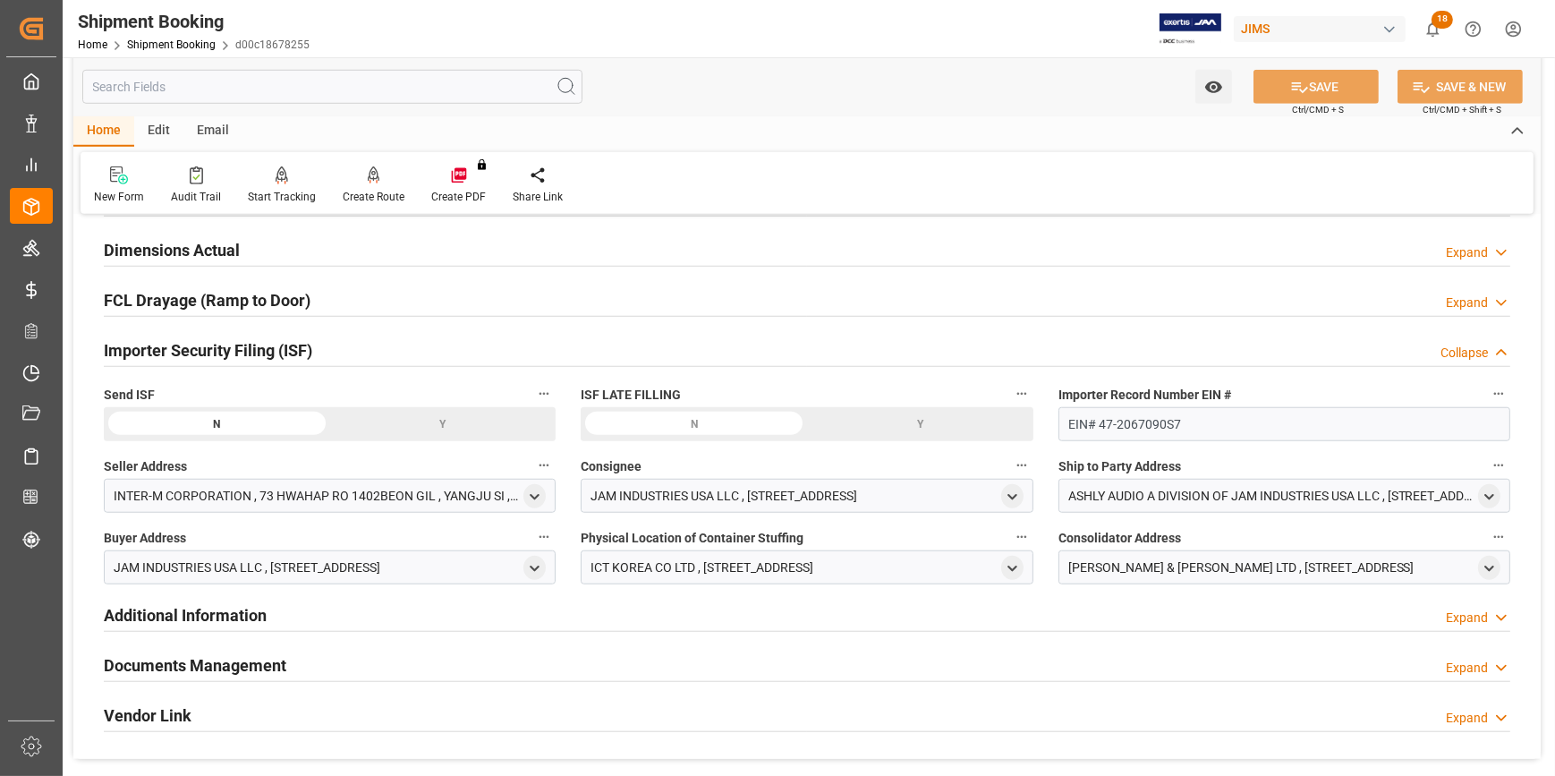
scroll to position [1951, 0]
click at [0, 0] on div "Y" at bounding box center [0, 0] width 0 height 0
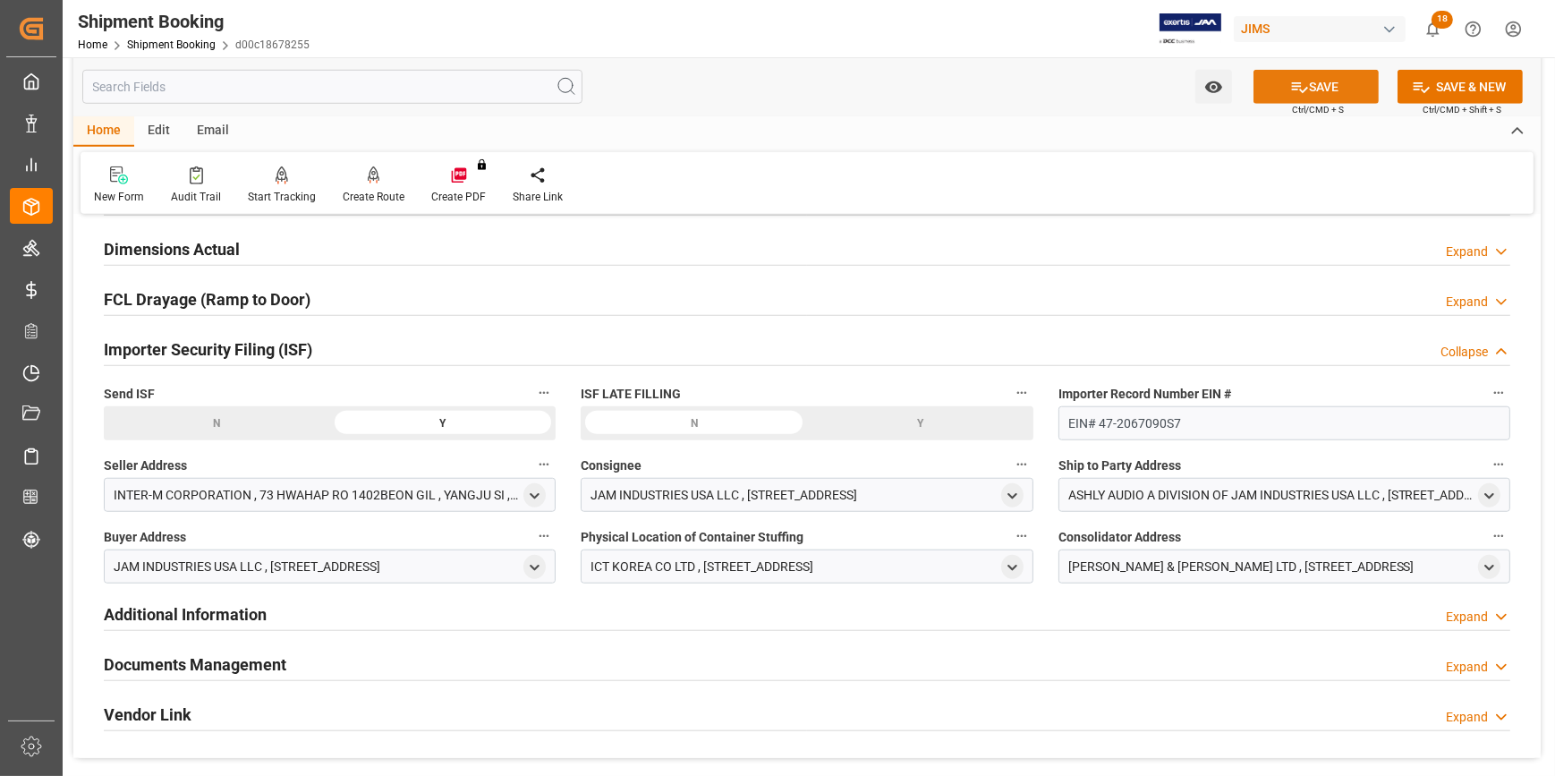
click at [1319, 80] on button "SAVE" at bounding box center [1315, 87] width 125 height 34
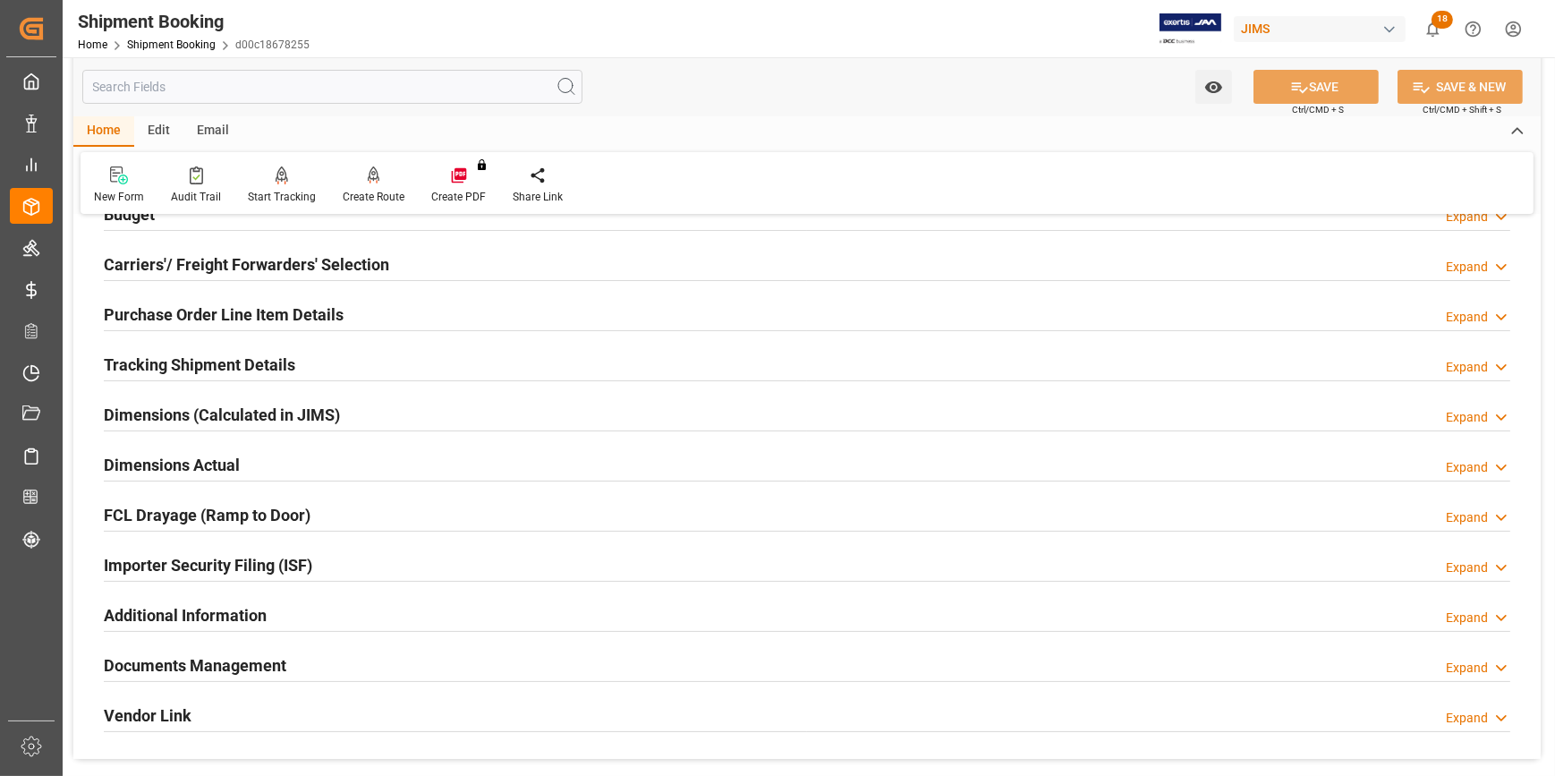
scroll to position [199, 0]
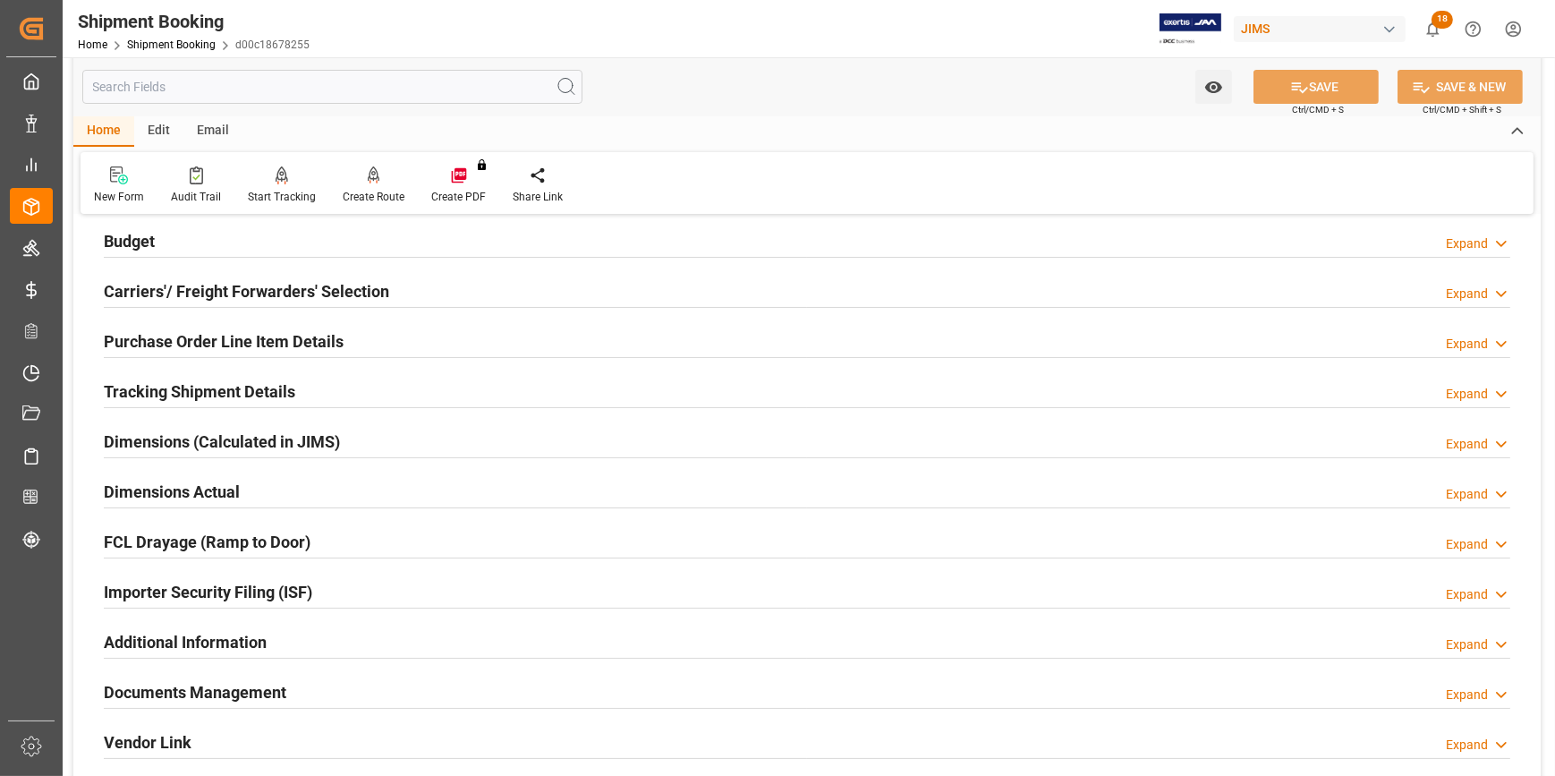
click at [318, 384] on div "Tracking Shipment Details Expand" at bounding box center [807, 390] width 1406 height 34
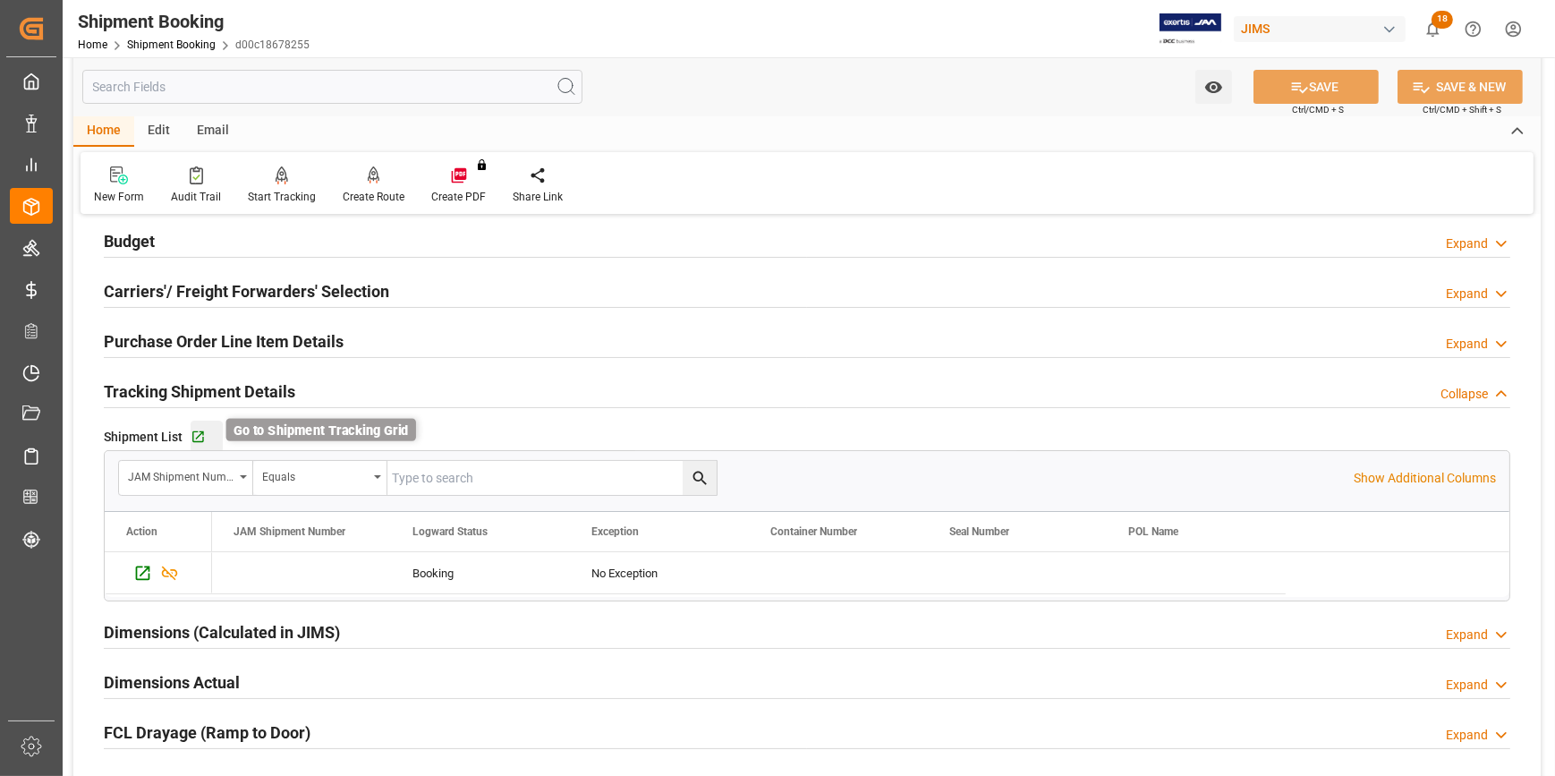
click at [191, 437] on icon "button" at bounding box center [198, 436] width 15 height 15
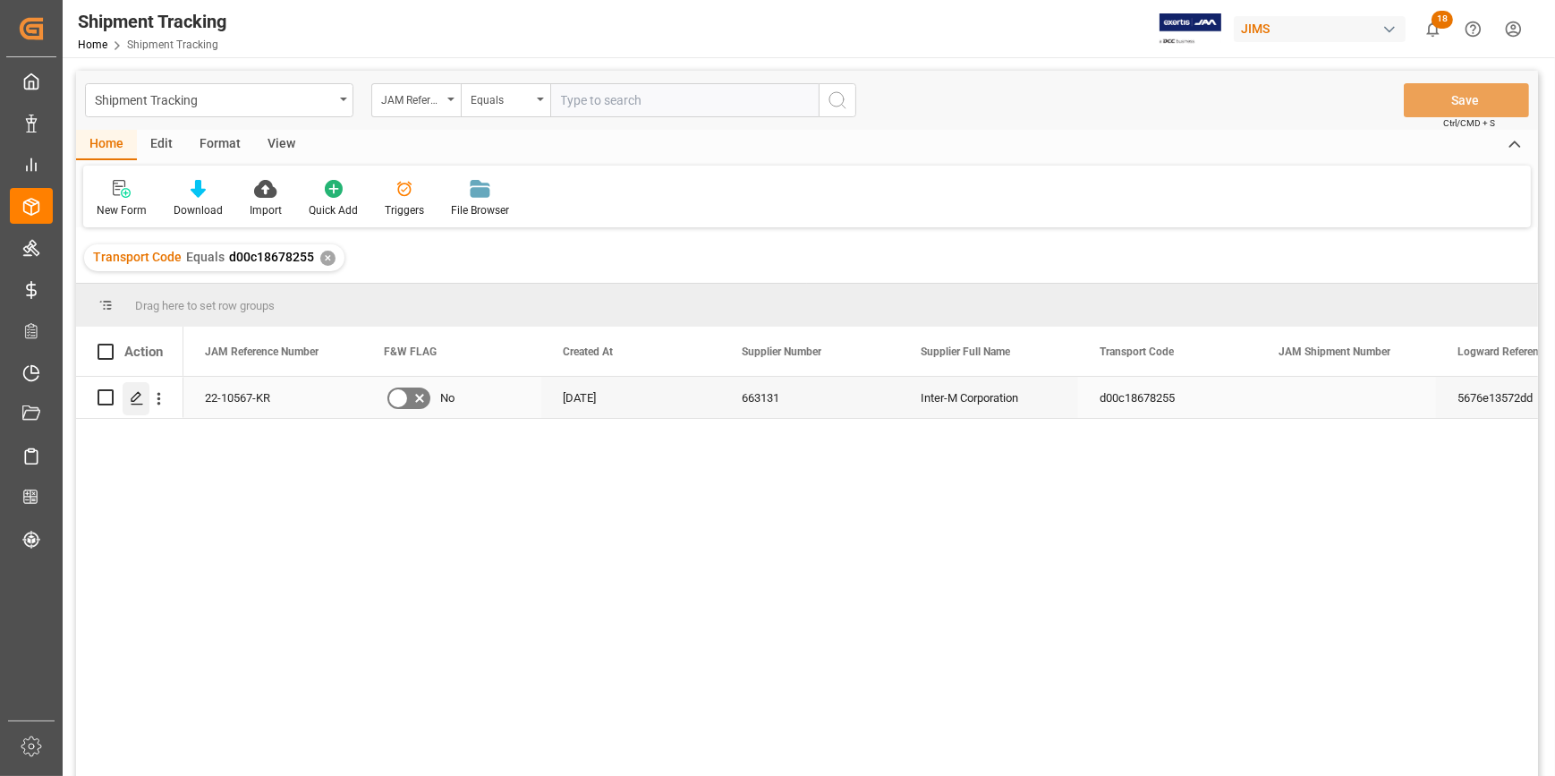
click at [140, 400] on icon "Press SPACE to select this row." at bounding box center [137, 398] width 14 height 14
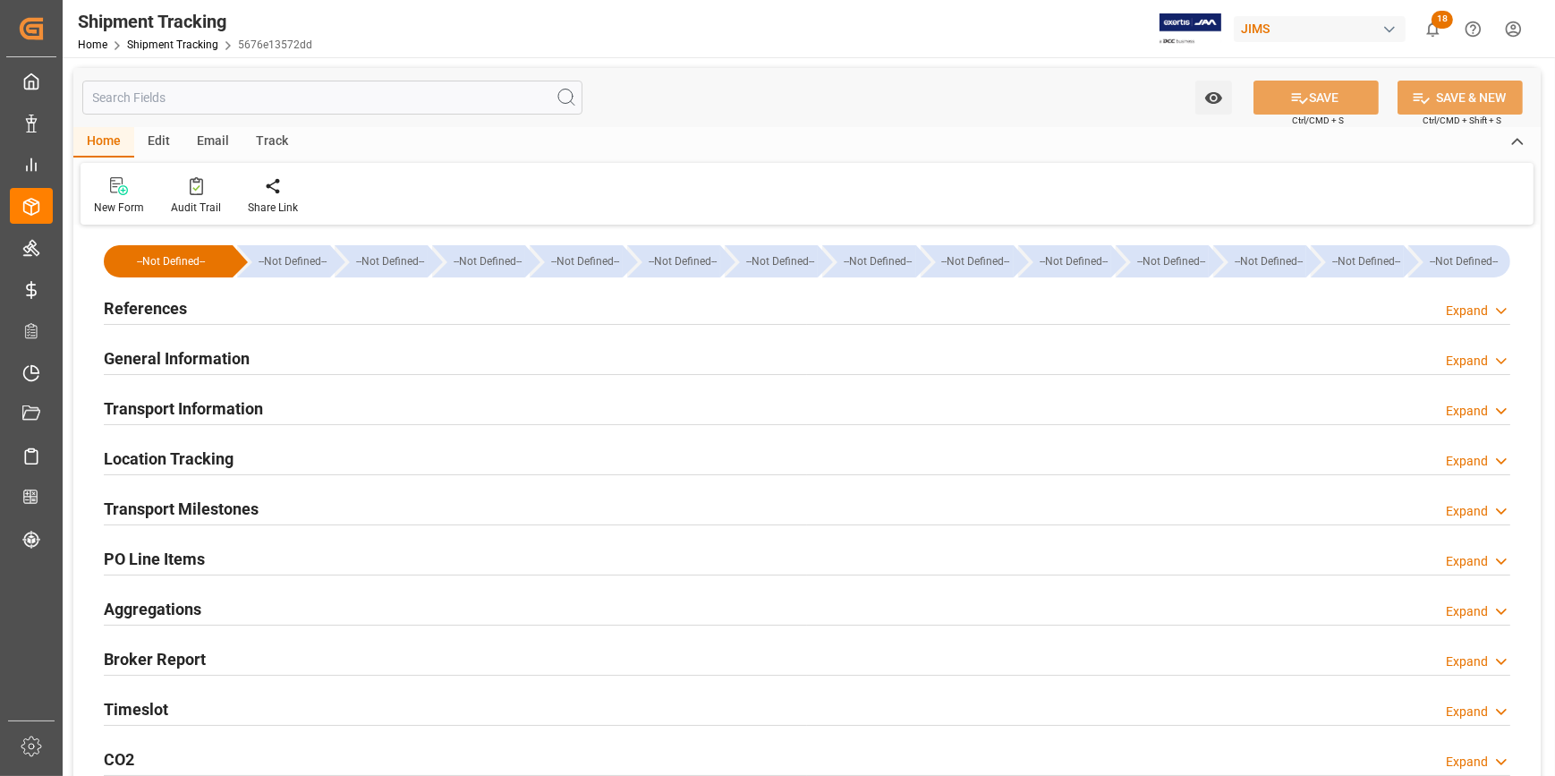
type input "[DATE]"
click at [277, 320] on div "References Expand" at bounding box center [807, 307] width 1406 height 34
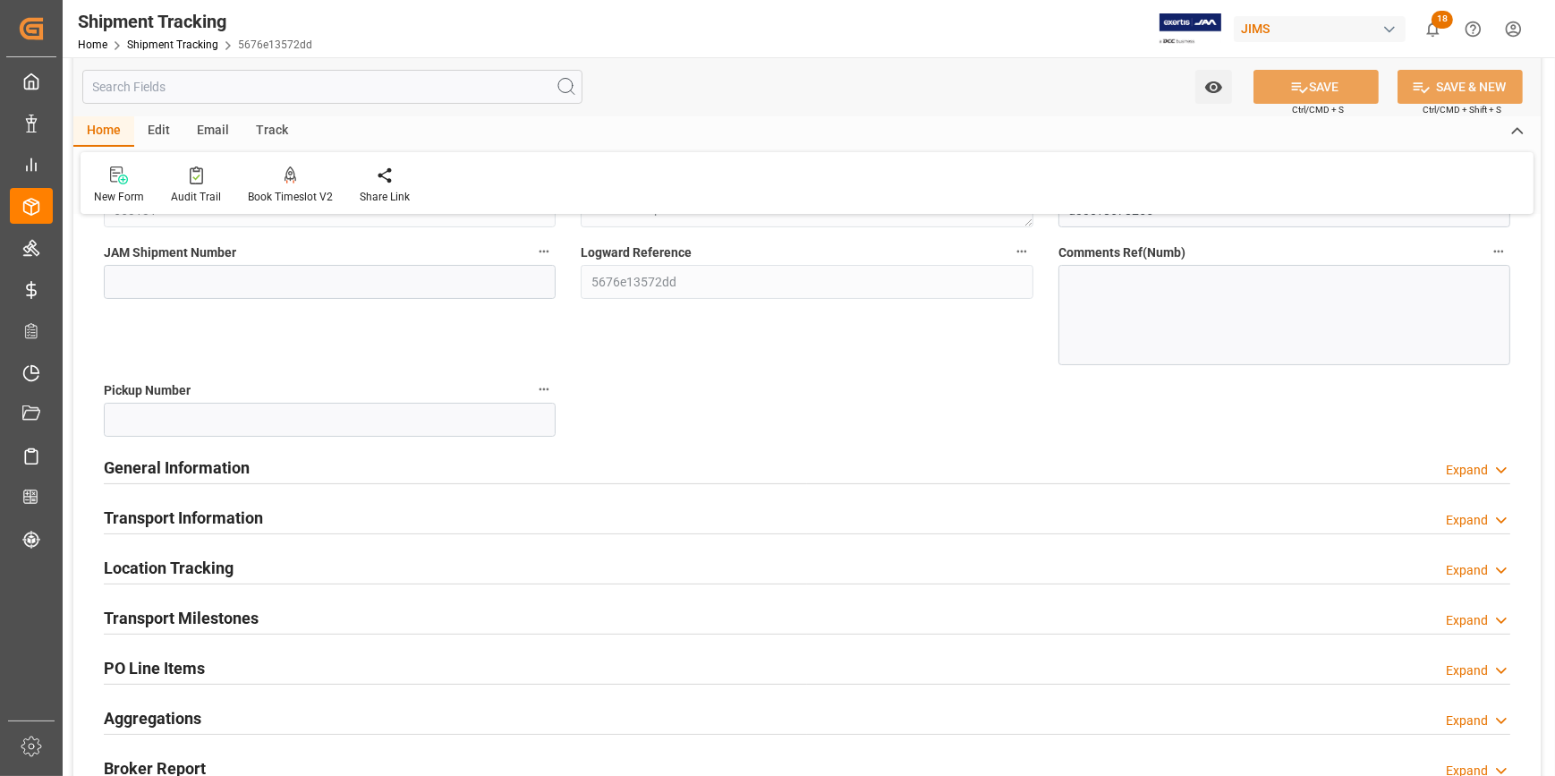
click at [320, 455] on div "General Information Expand" at bounding box center [807, 466] width 1406 height 34
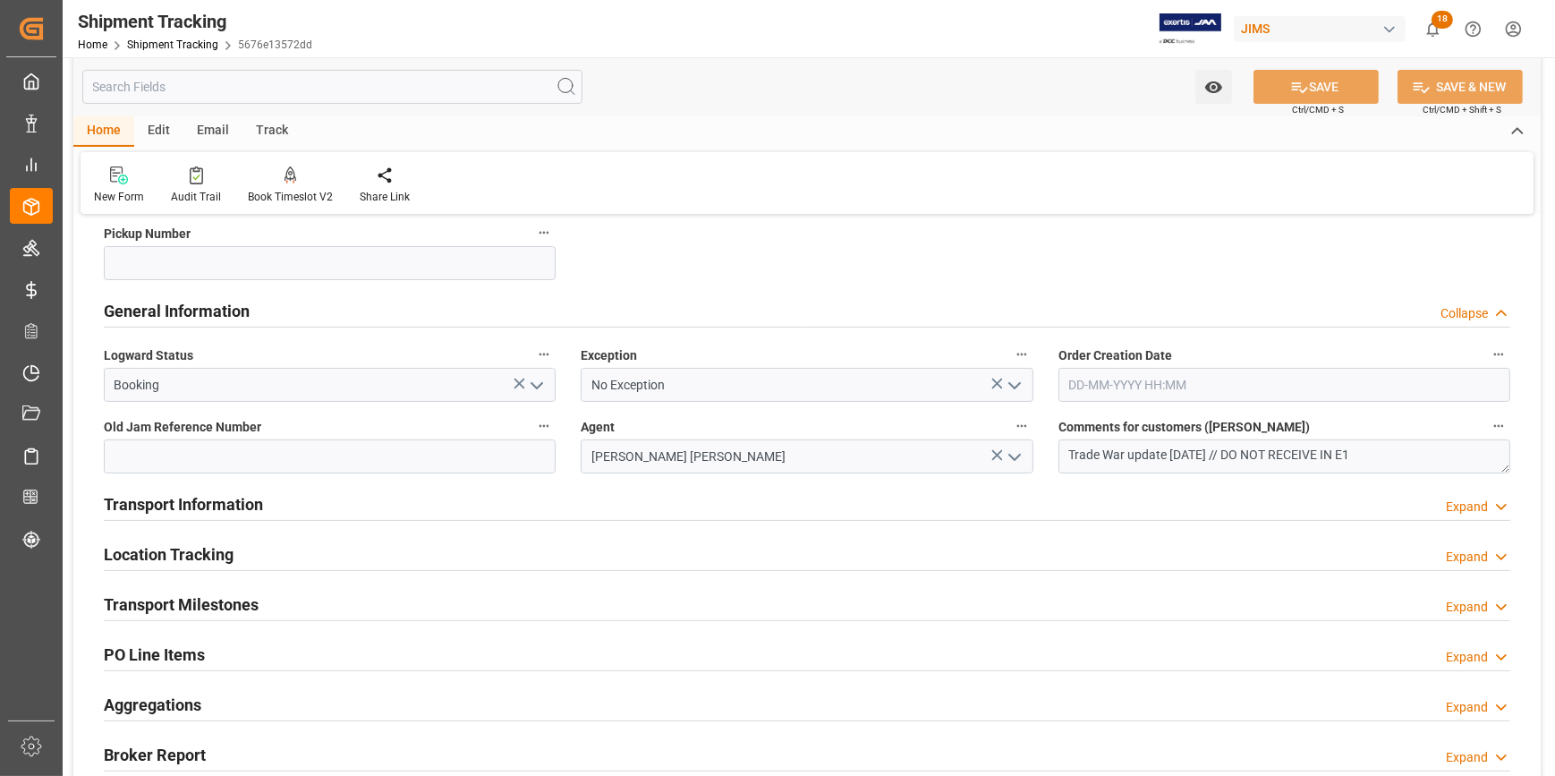
scroll to position [406, 0]
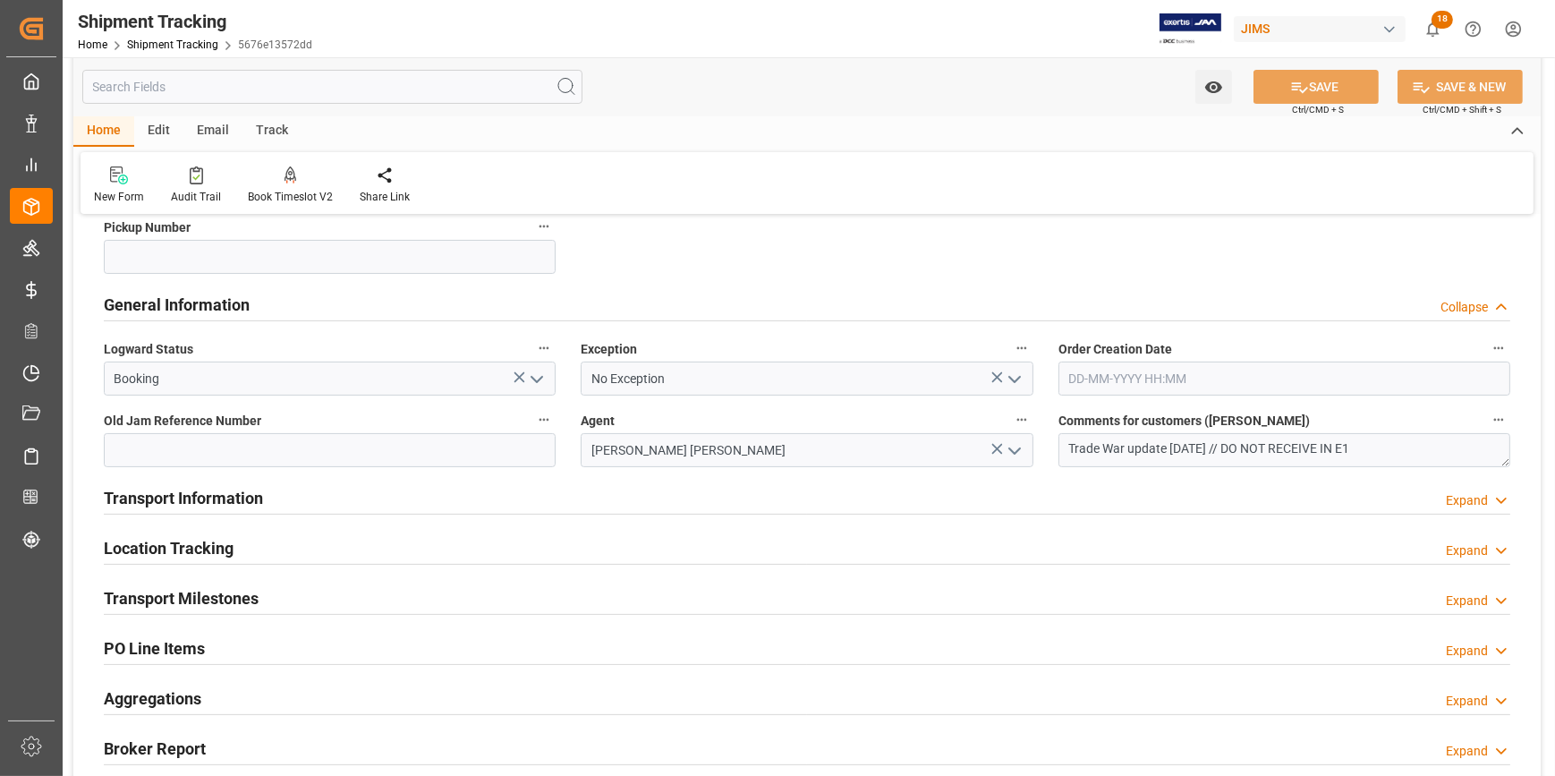
click at [360, 499] on div "Transport Information Expand" at bounding box center [807, 496] width 1406 height 34
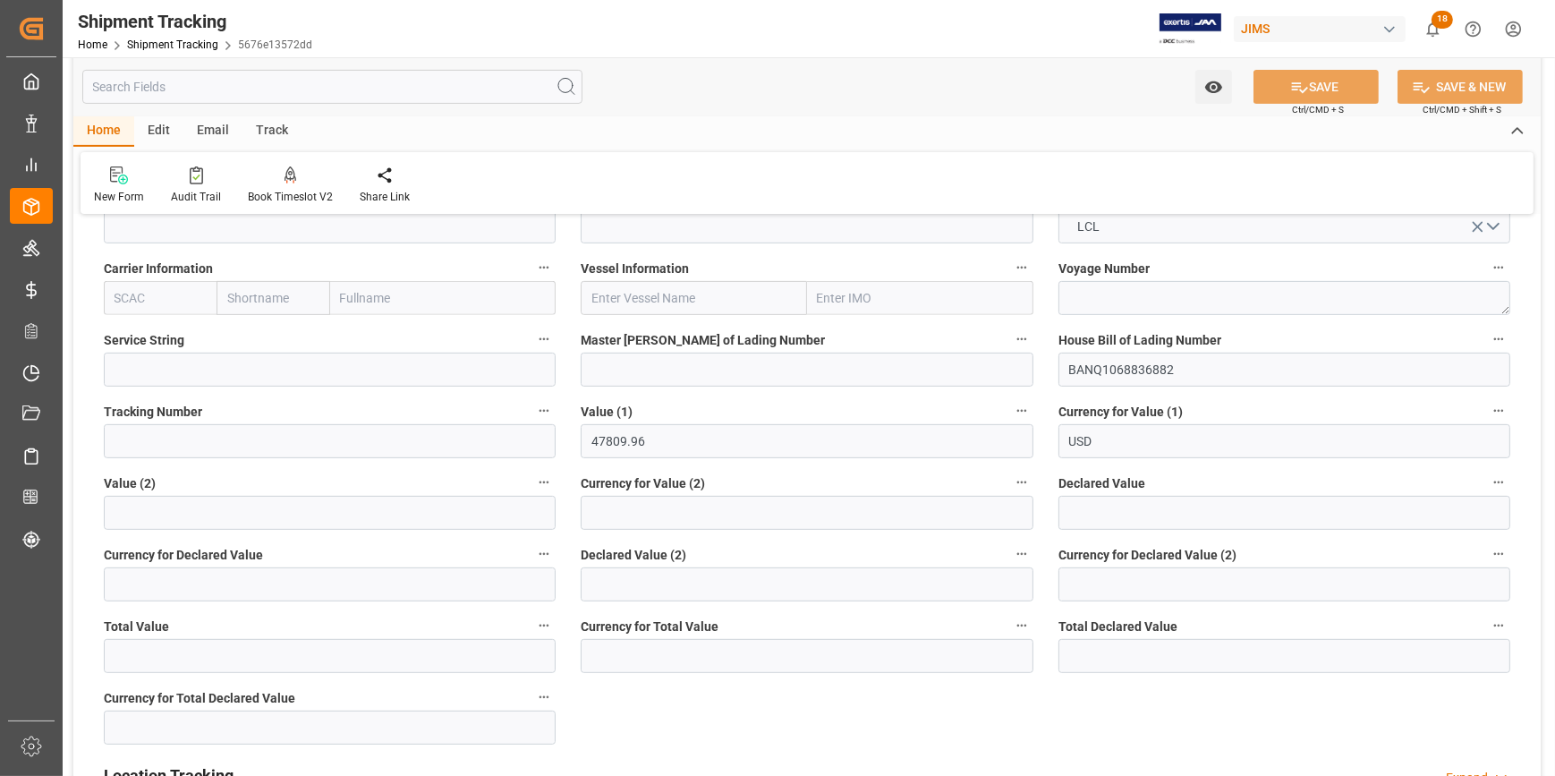
scroll to position [975, 0]
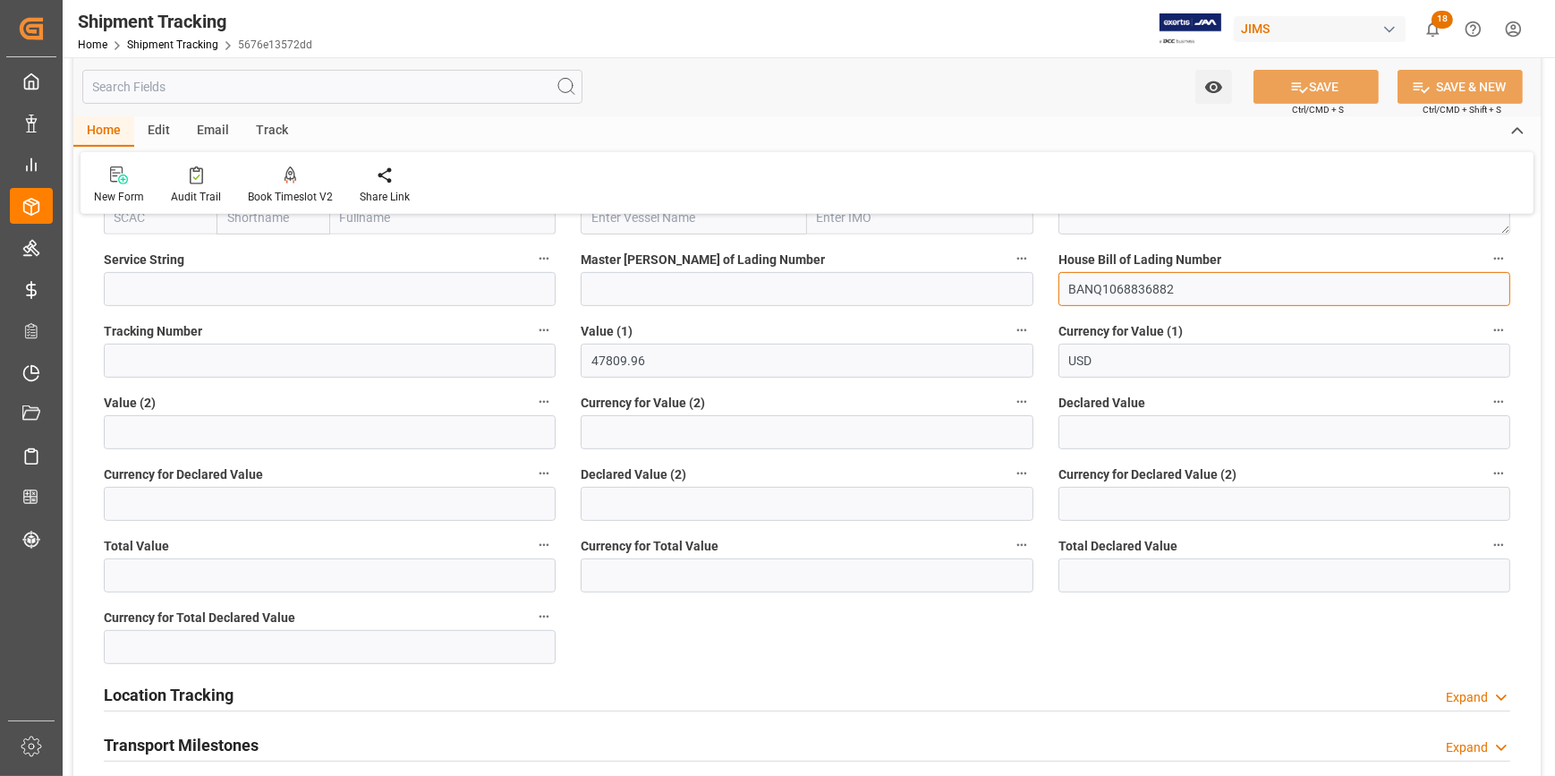
drag, startPoint x: 1188, startPoint y: 285, endPoint x: 1084, endPoint y: 293, distance: 104.0
click at [1084, 293] on input "BANQ1068836882" at bounding box center [1284, 289] width 452 height 34
click at [1166, 283] on input "BANQ1068836882" at bounding box center [1284, 289] width 452 height 34
click at [1169, 289] on input "BANQ1068836882" at bounding box center [1284, 289] width 452 height 34
drag, startPoint x: 1175, startPoint y: 286, endPoint x: 1072, endPoint y: 287, distance: 103.8
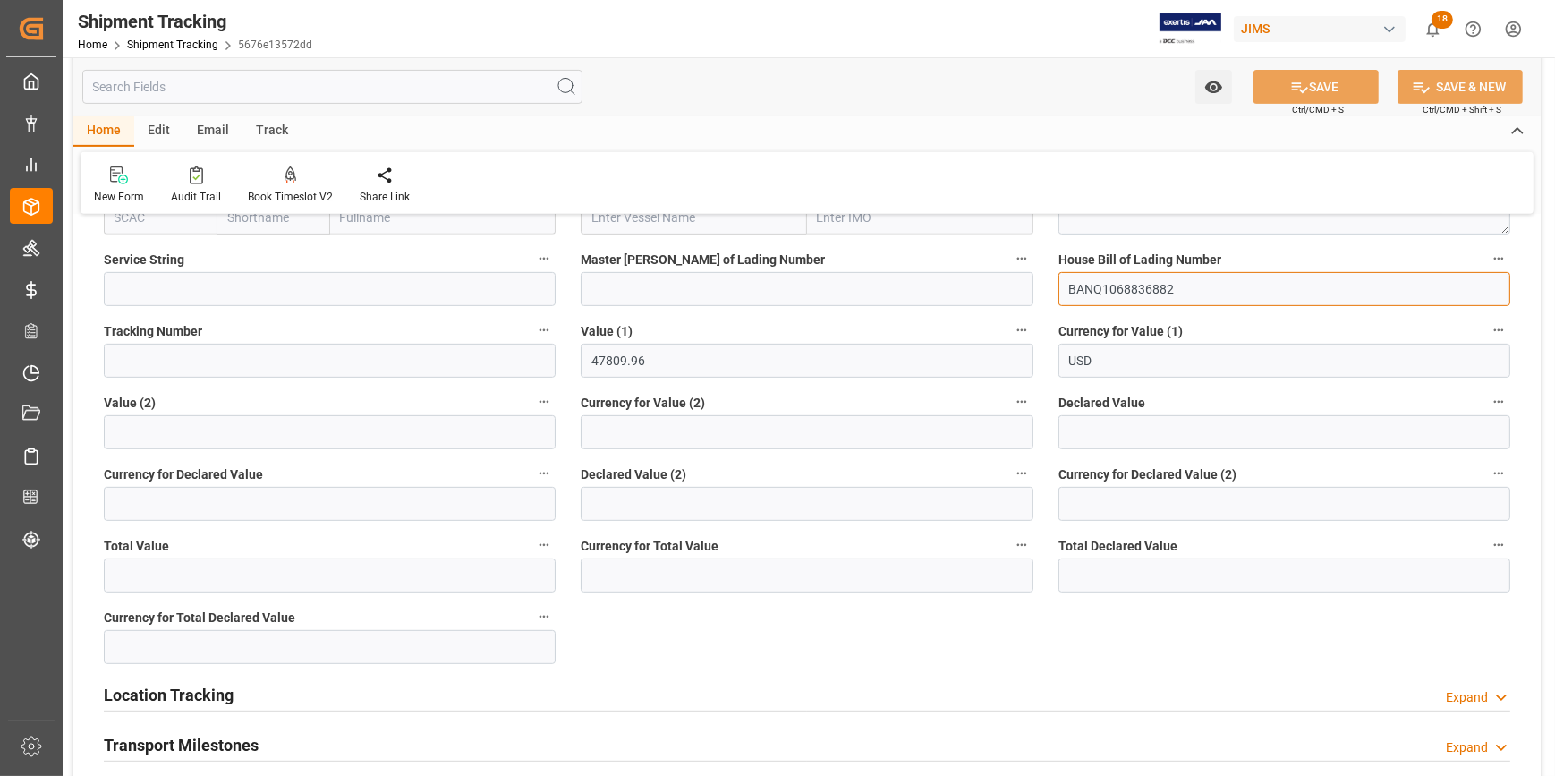
click at [1072, 287] on input "BANQ1068836882" at bounding box center [1284, 289] width 452 height 34
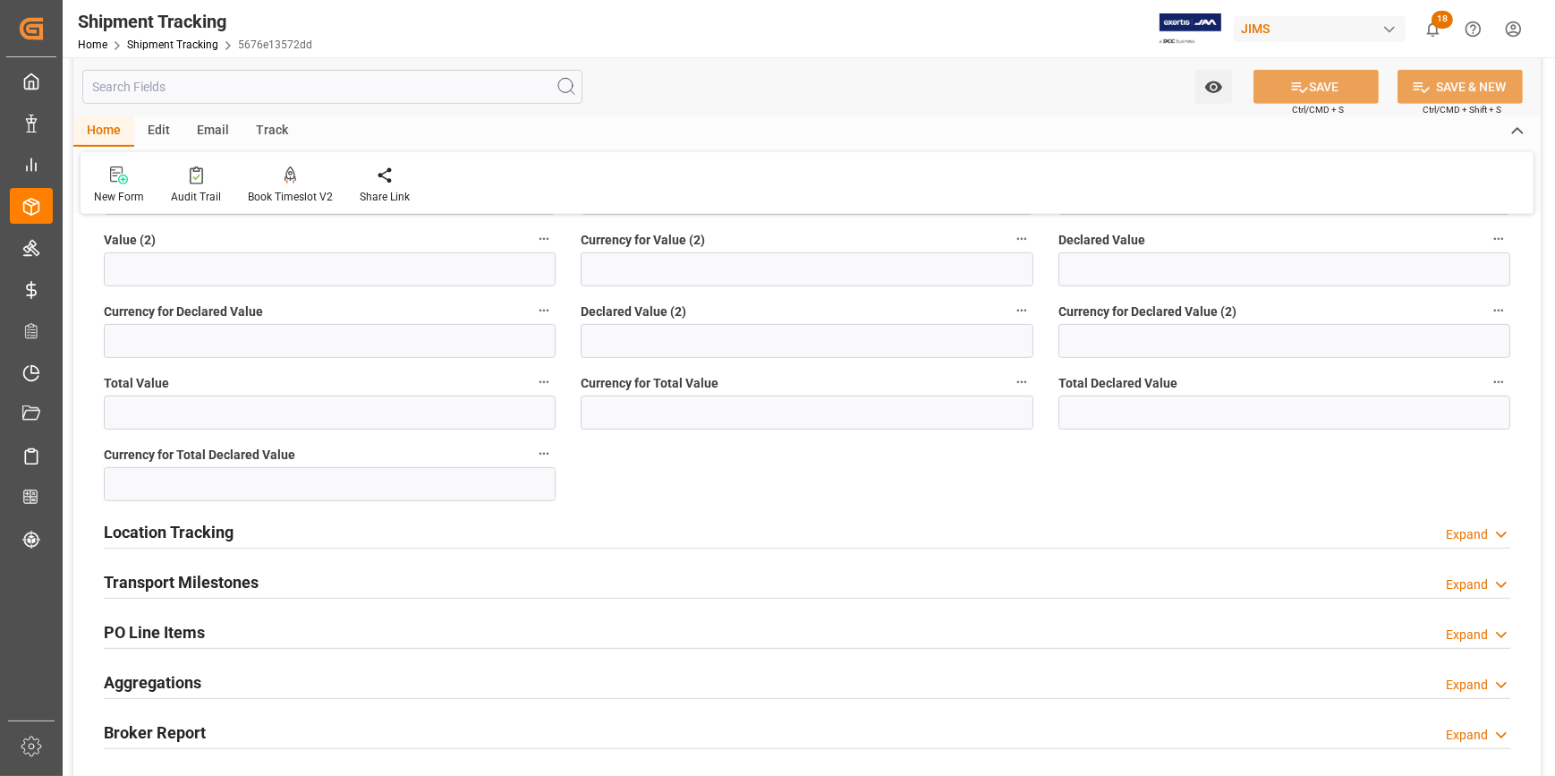
click at [458, 581] on div "Transport Milestones Expand" at bounding box center [807, 581] width 1406 height 34
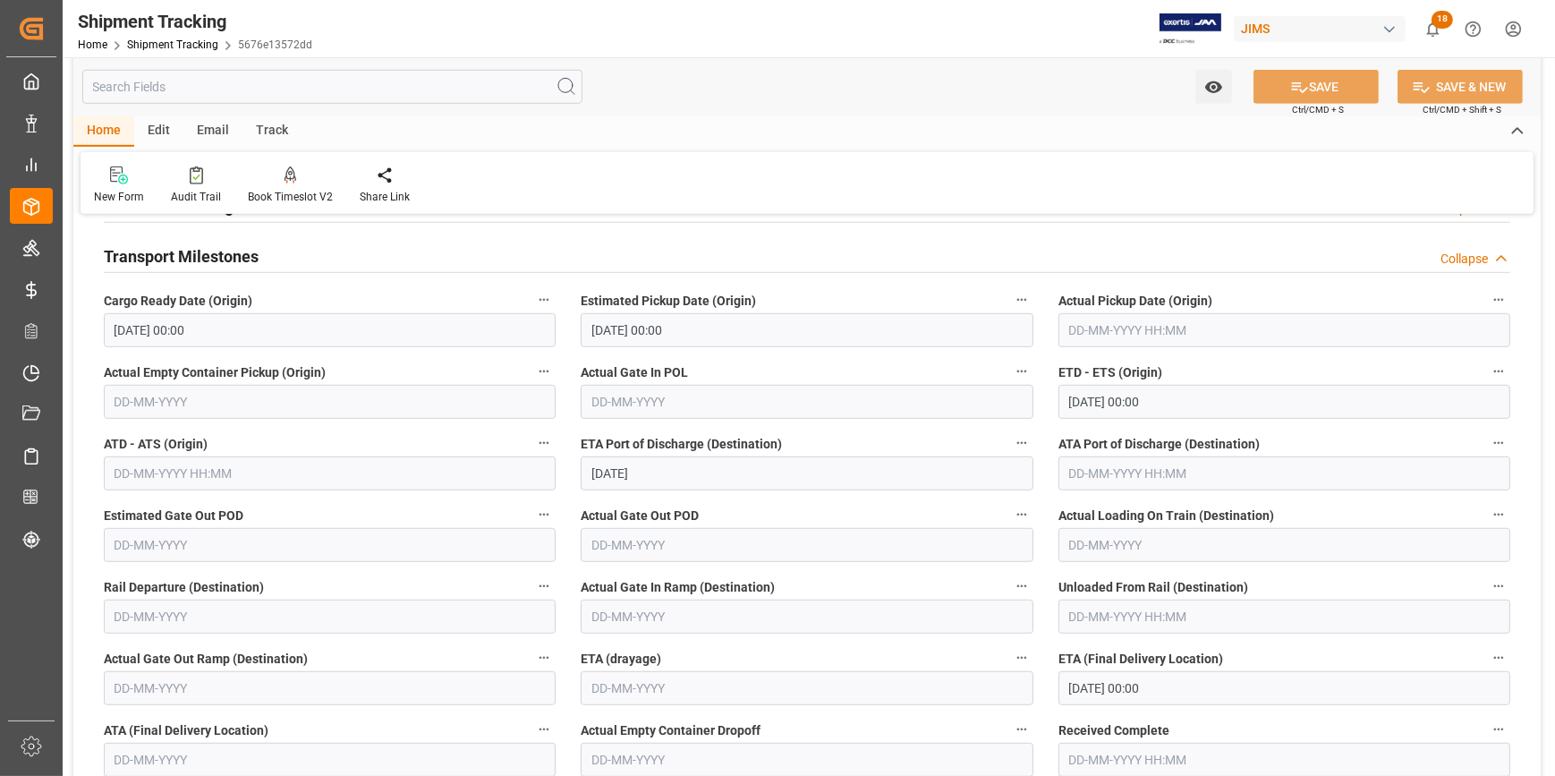
scroll to position [1545, 0]
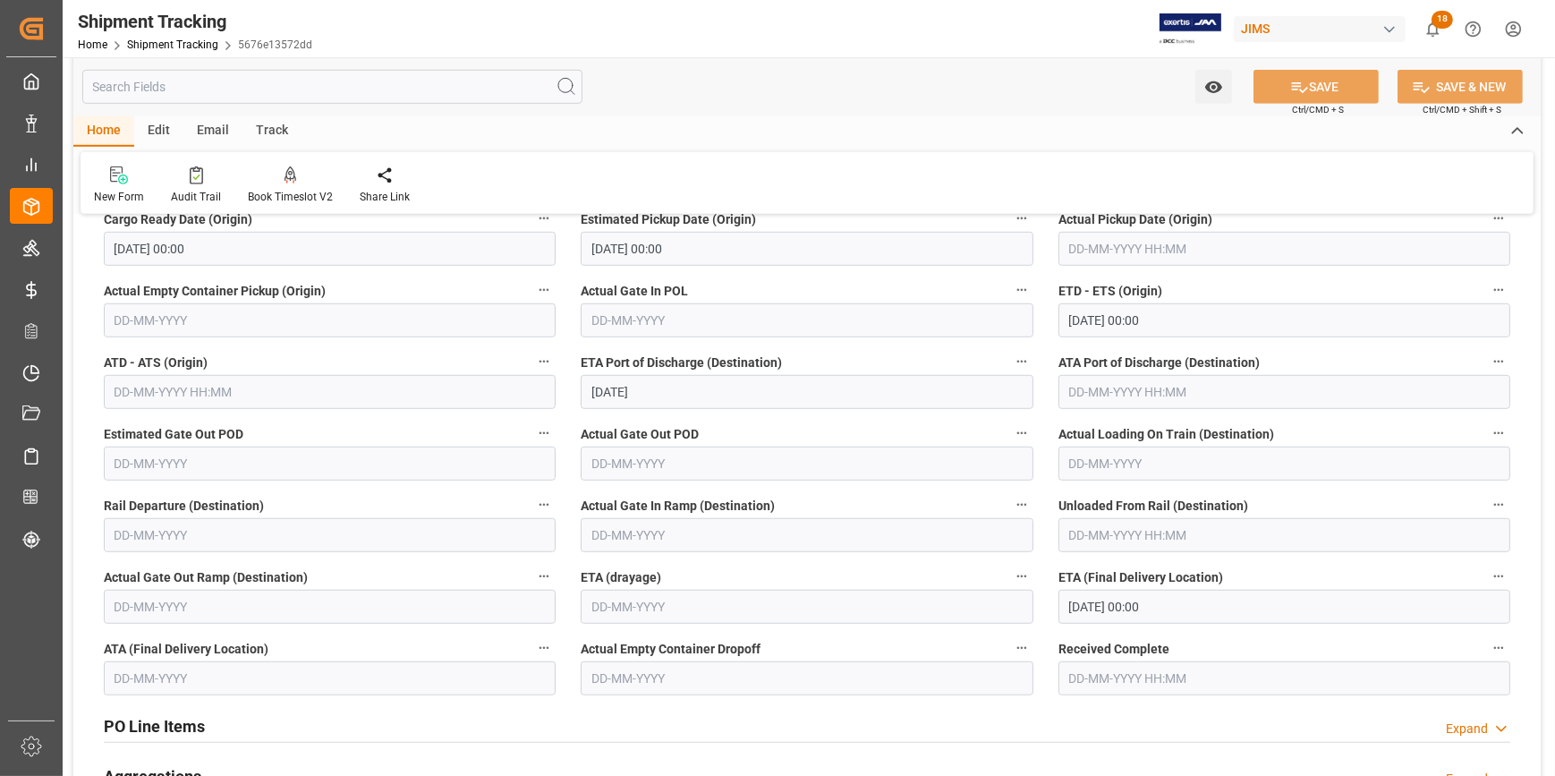
click at [1100, 609] on input "[DATE] 00:00" at bounding box center [1284, 606] width 452 height 34
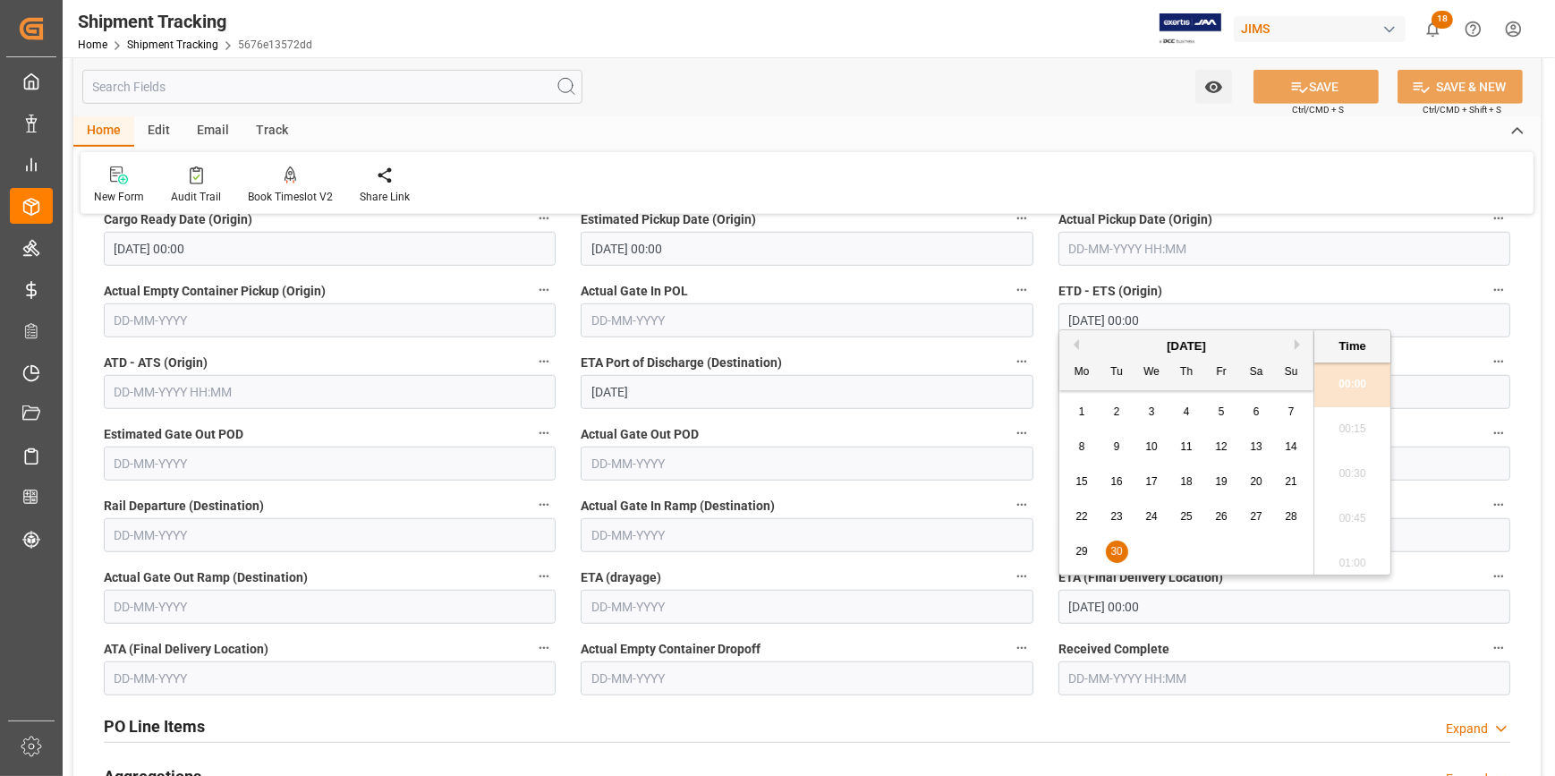
drag, startPoint x: 1293, startPoint y: 339, endPoint x: 1298, endPoint y: 351, distance: 12.5
click at [1297, 349] on div "[DATE]" at bounding box center [1186, 346] width 254 height 18
click at [1298, 342] on button "Next Month" at bounding box center [1299, 344] width 11 height 11
click at [1081, 446] on span "6" at bounding box center [1082, 446] width 6 height 13
type input "[DATE] 00:00"
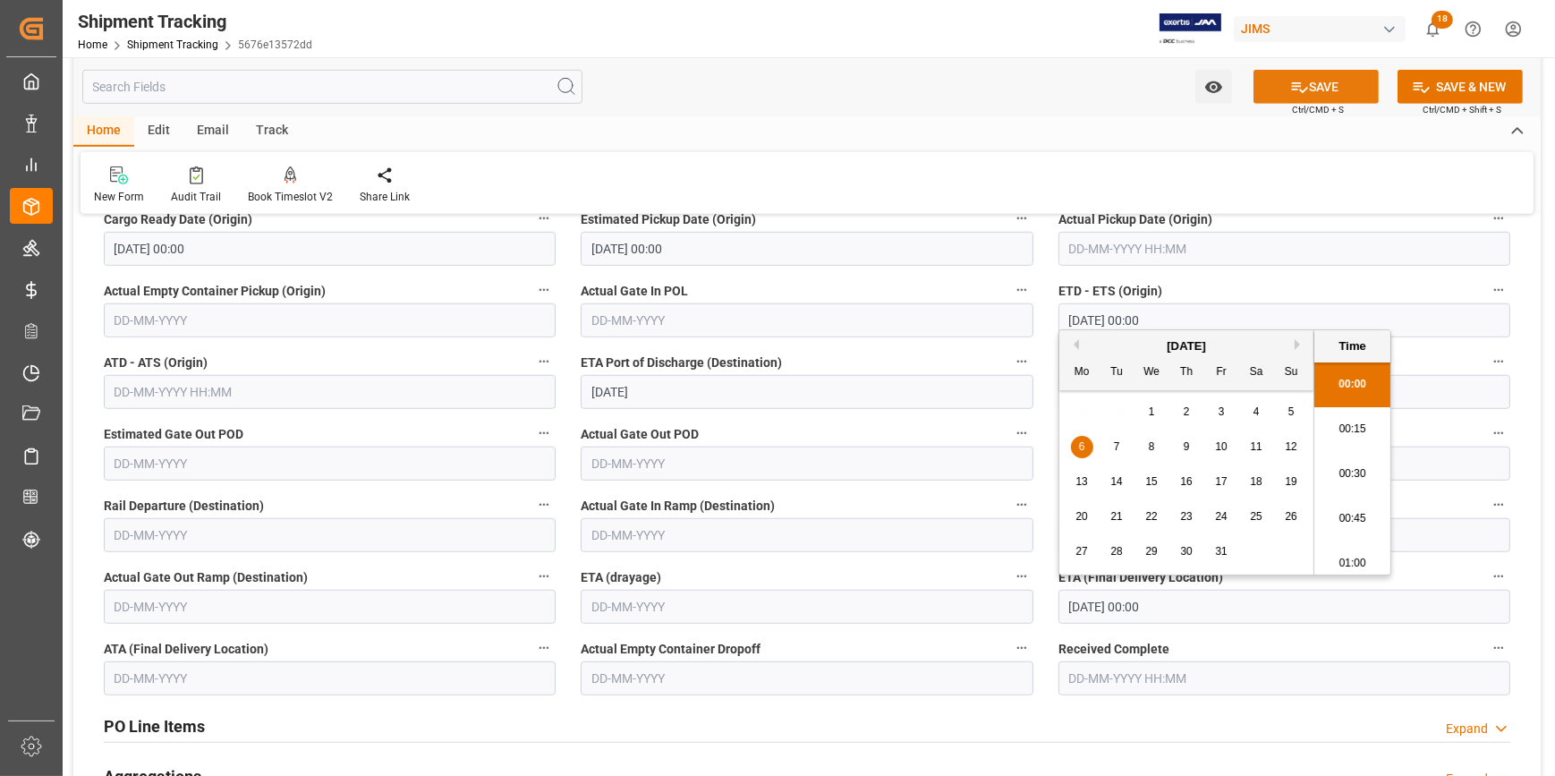
click at [1299, 87] on icon at bounding box center [1299, 87] width 19 height 19
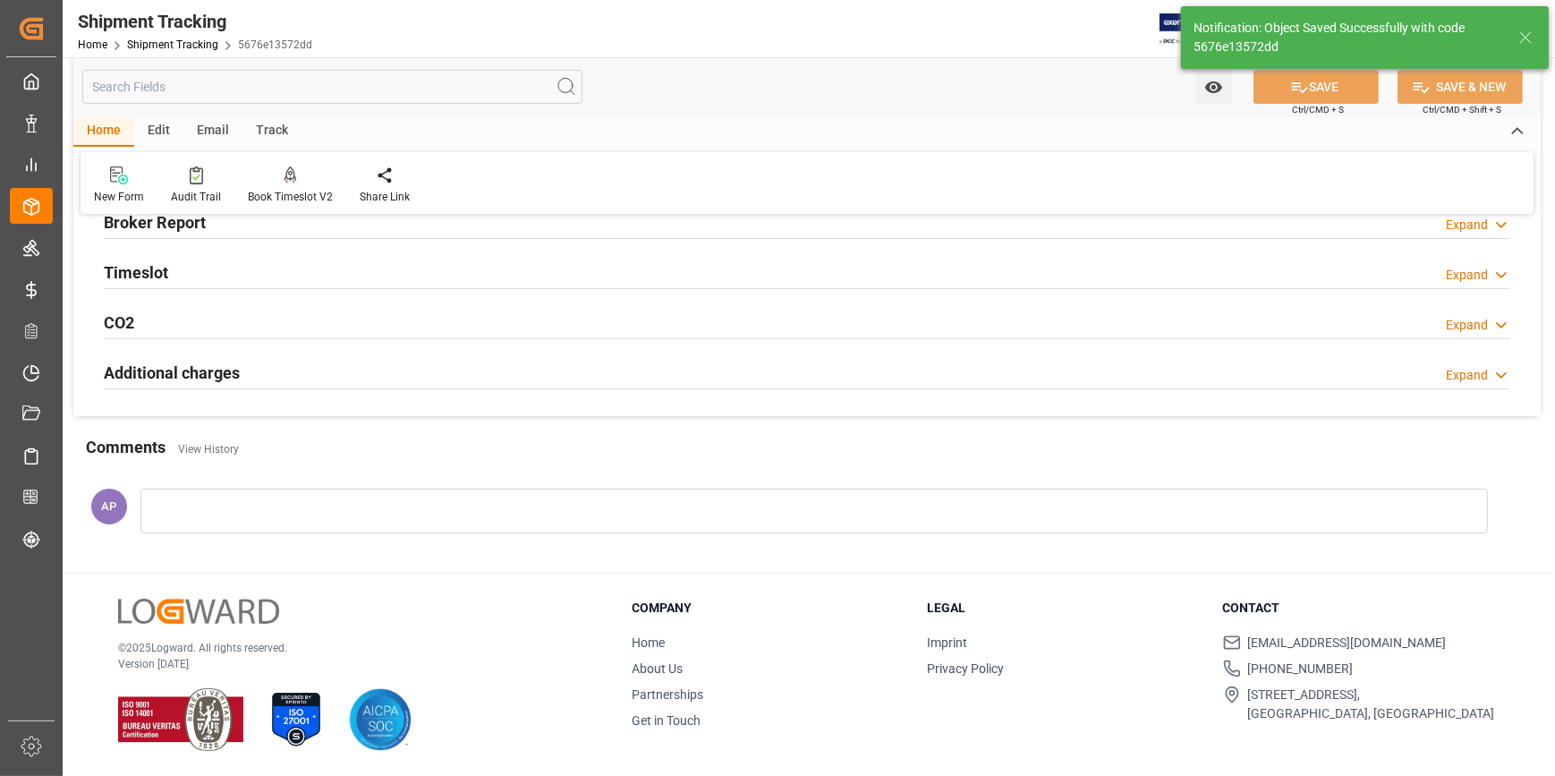
scroll to position [334, 0]
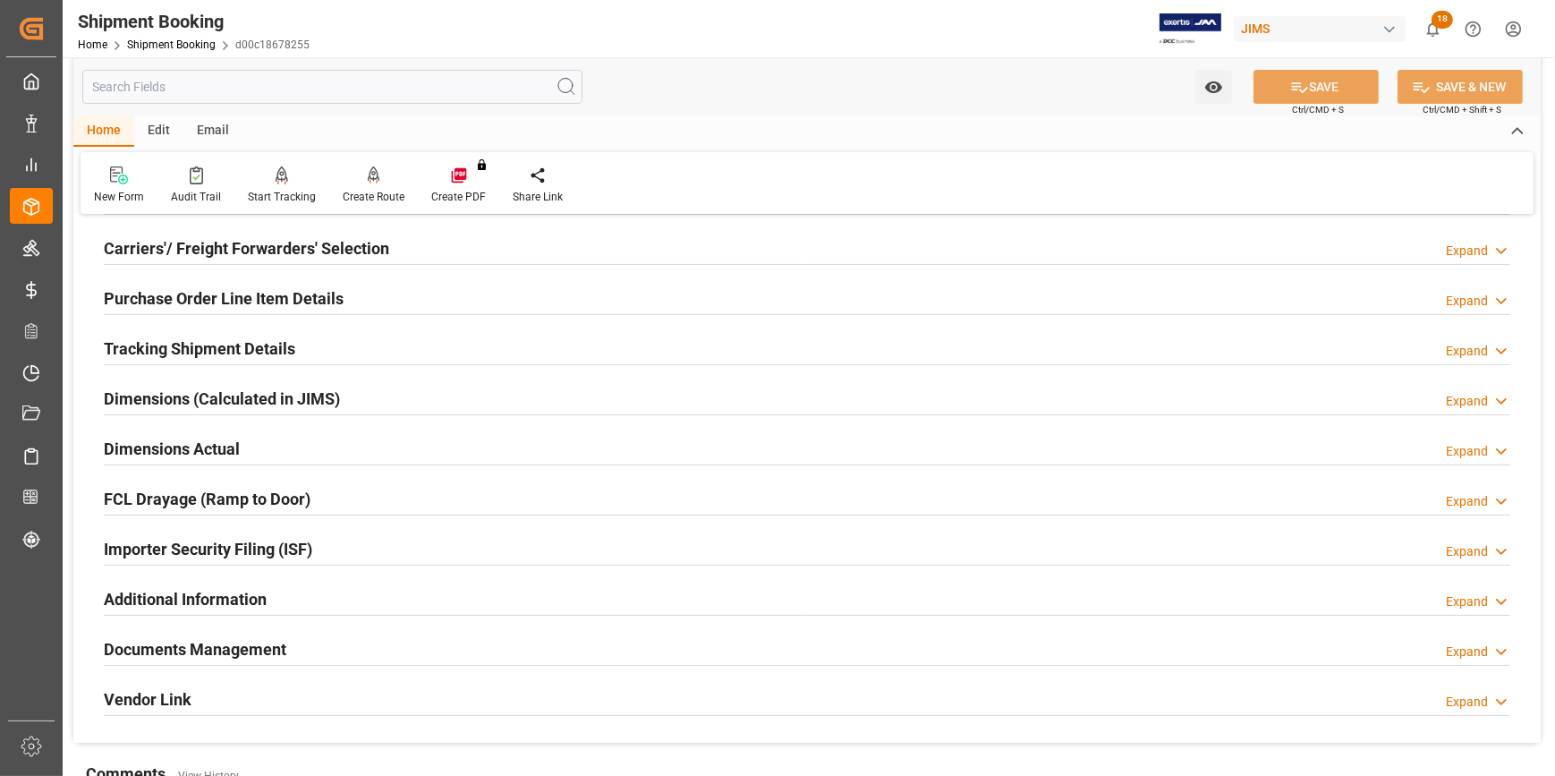
scroll to position [243, 0]
click at [329, 531] on div "Importer Security Filing (ISF) Expand" at bounding box center [807, 546] width 1406 height 34
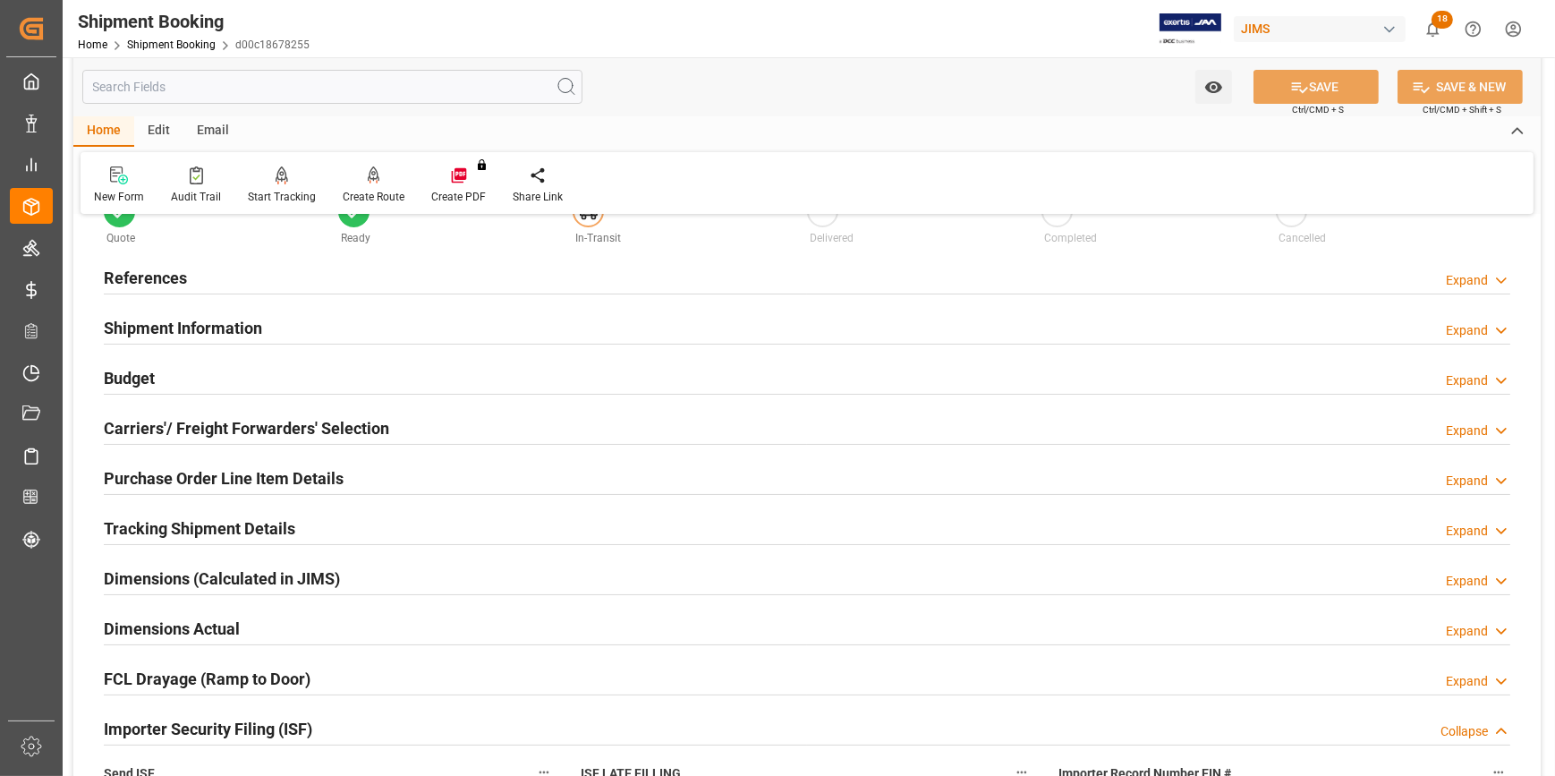
scroll to position [0, 0]
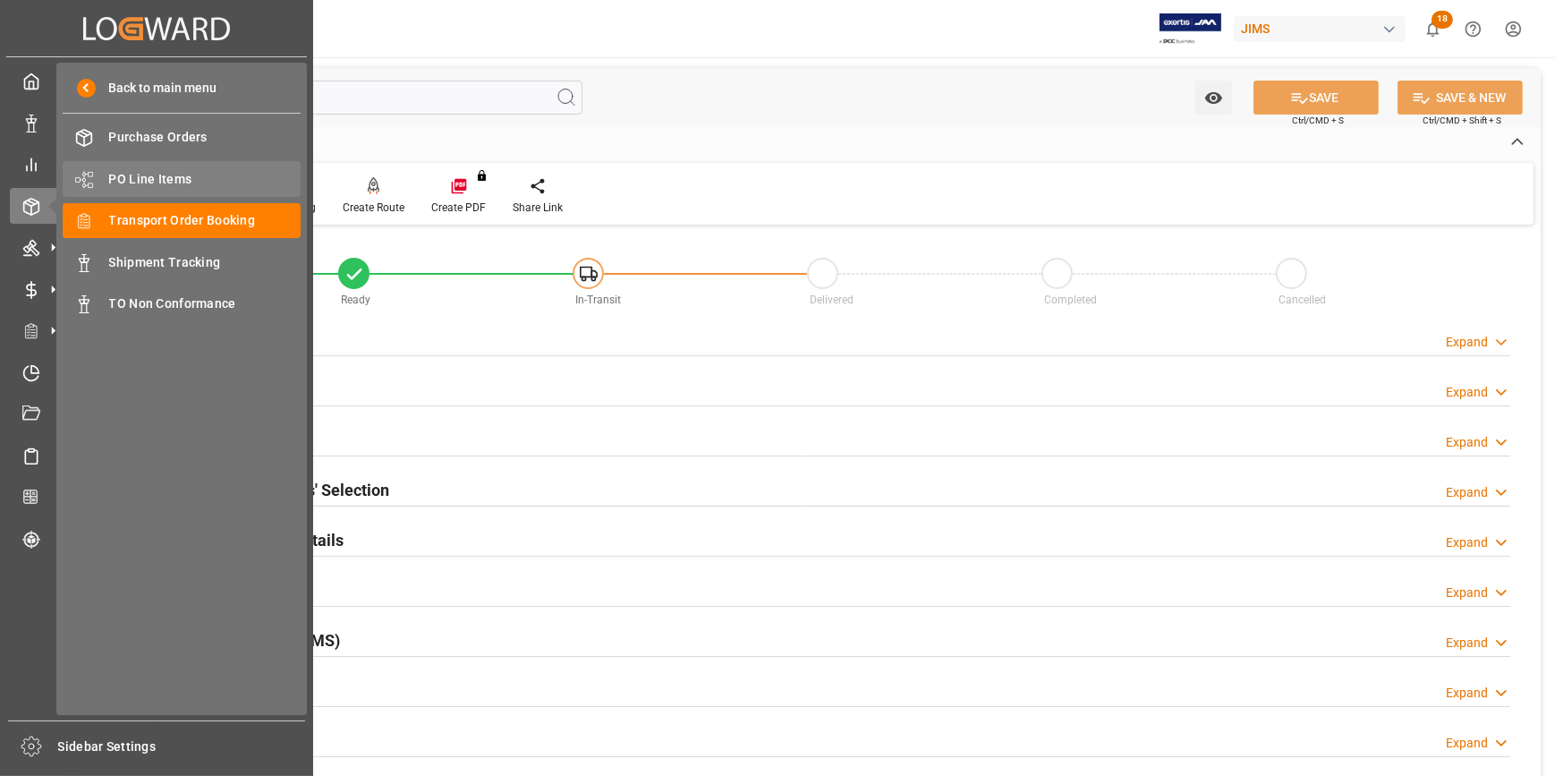
click at [143, 174] on span "PO Line Items" at bounding box center [205, 179] width 192 height 19
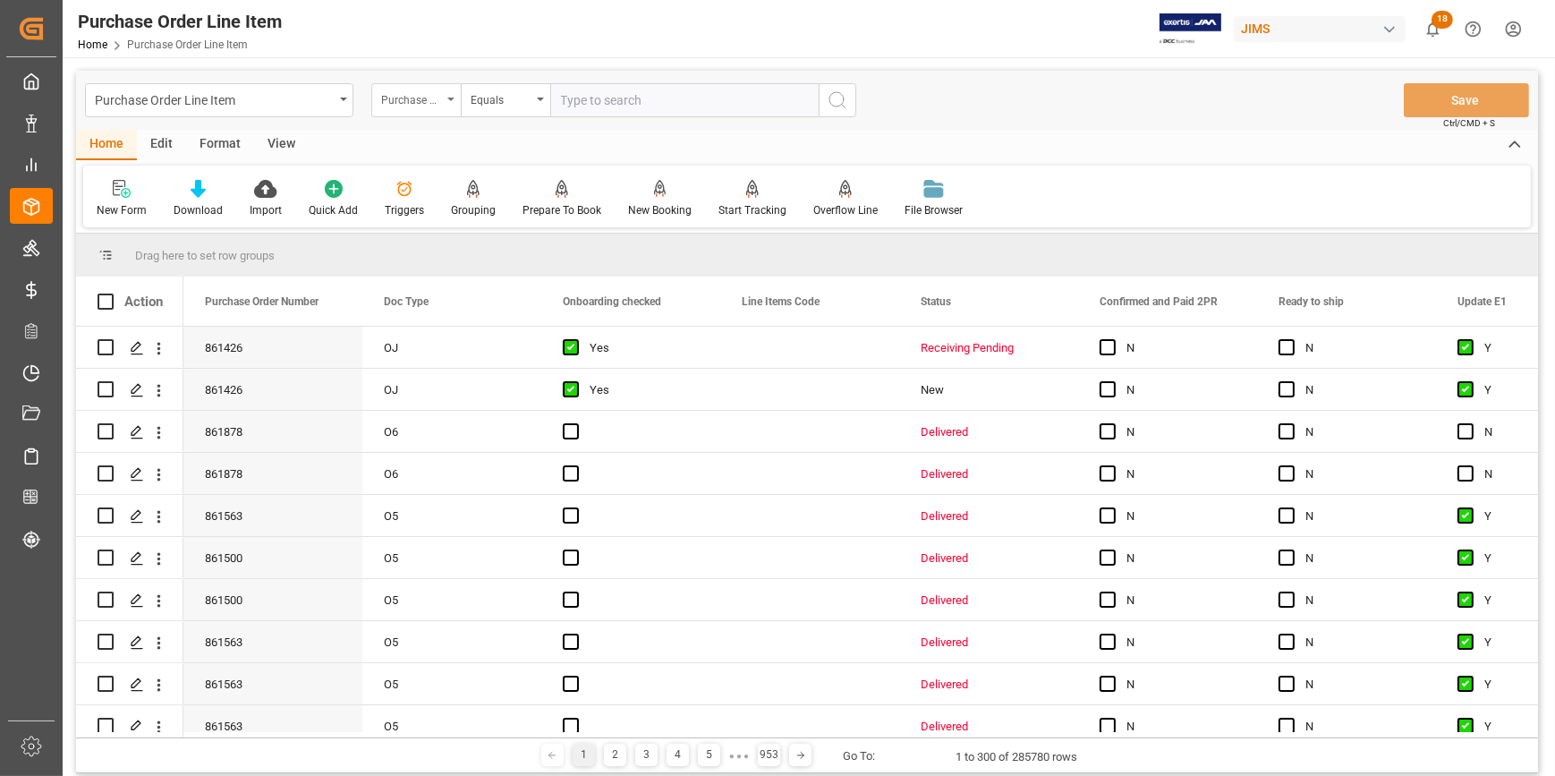
click at [434, 98] on div "Purchase Order Number" at bounding box center [411, 98] width 61 height 21
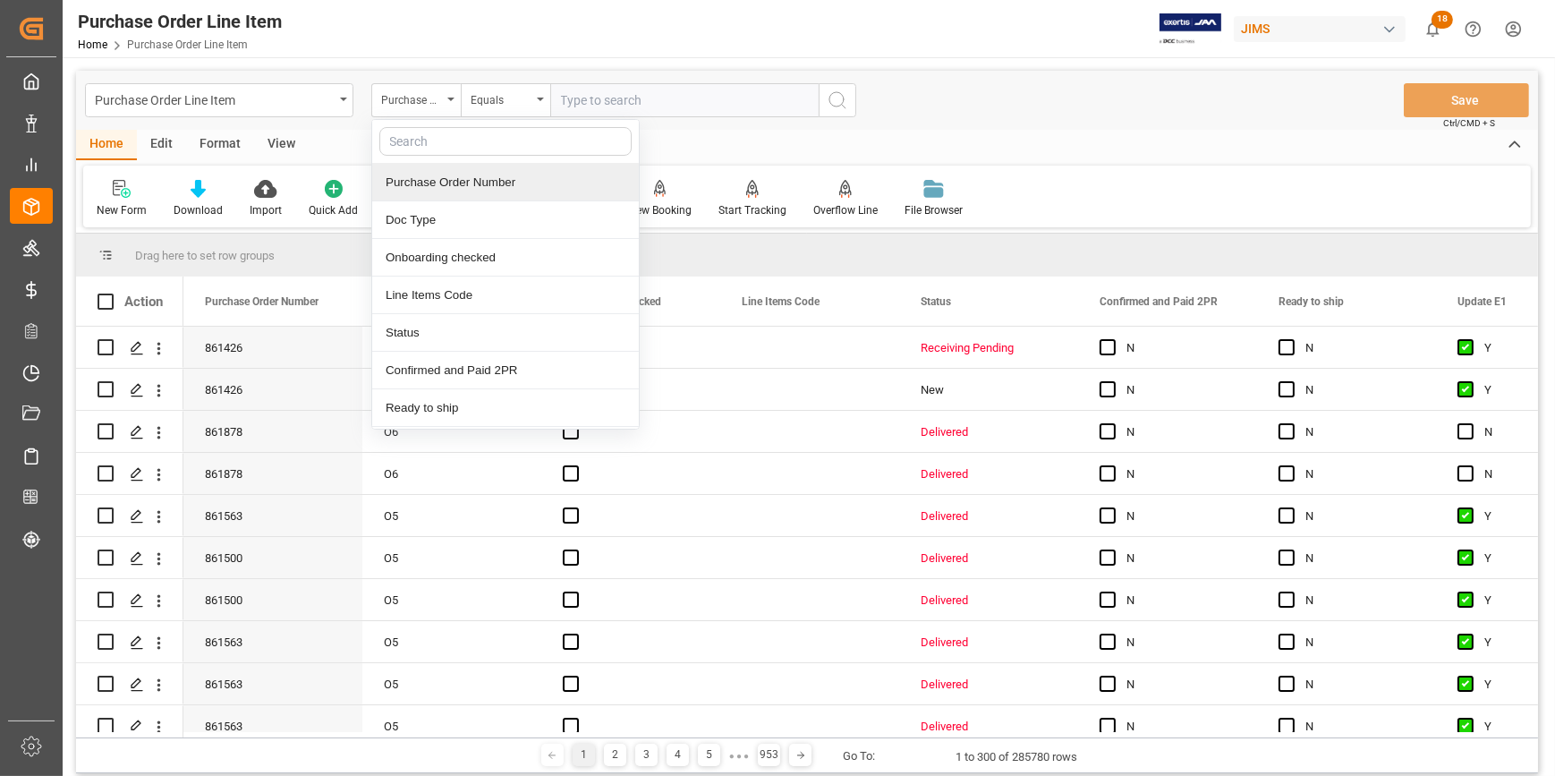
click at [445, 141] on input "text" at bounding box center [505, 141] width 252 height 29
type input "REF"
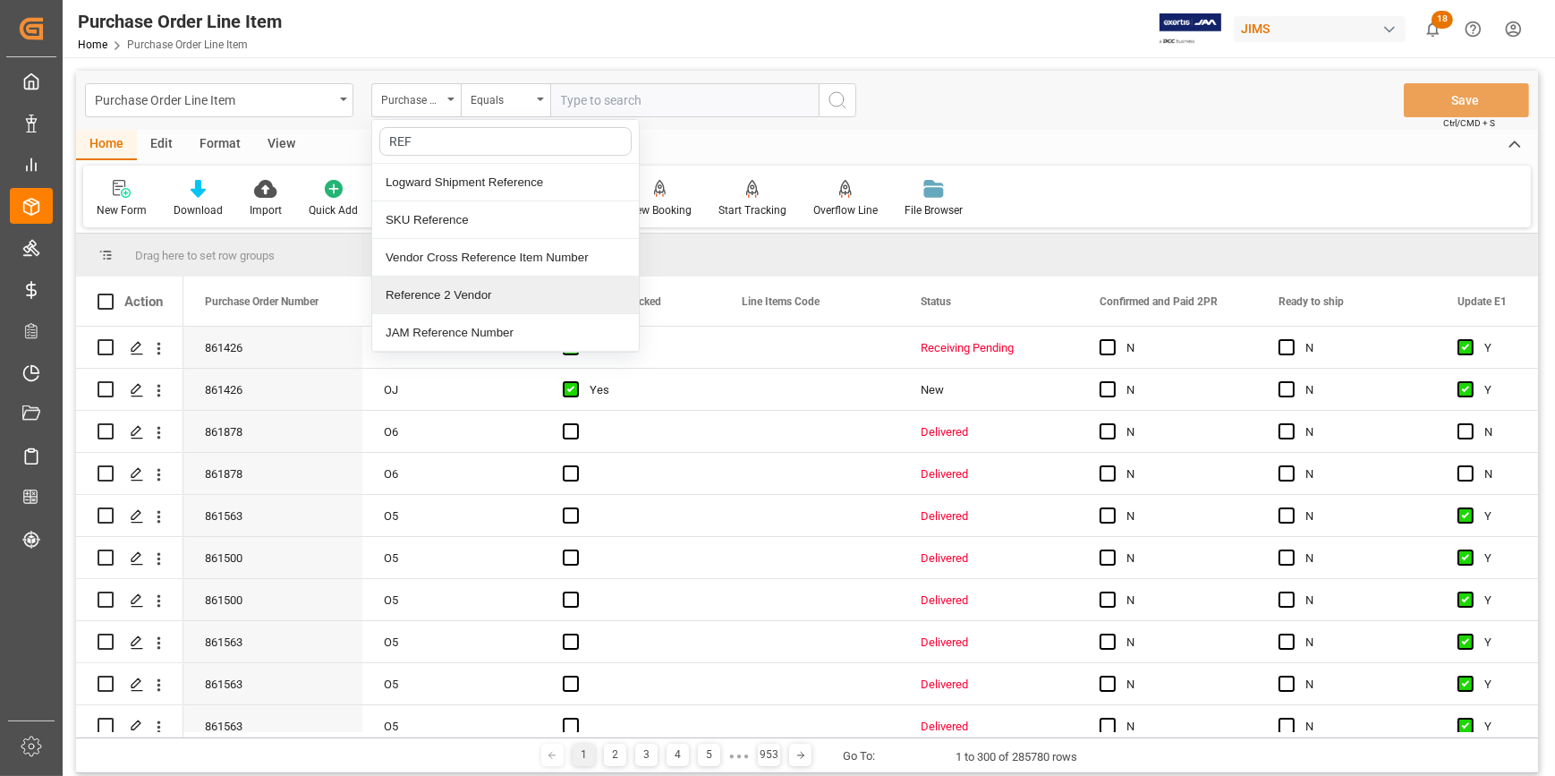
click at [455, 286] on div "Reference 2 Vendor" at bounding box center [505, 295] width 267 height 38
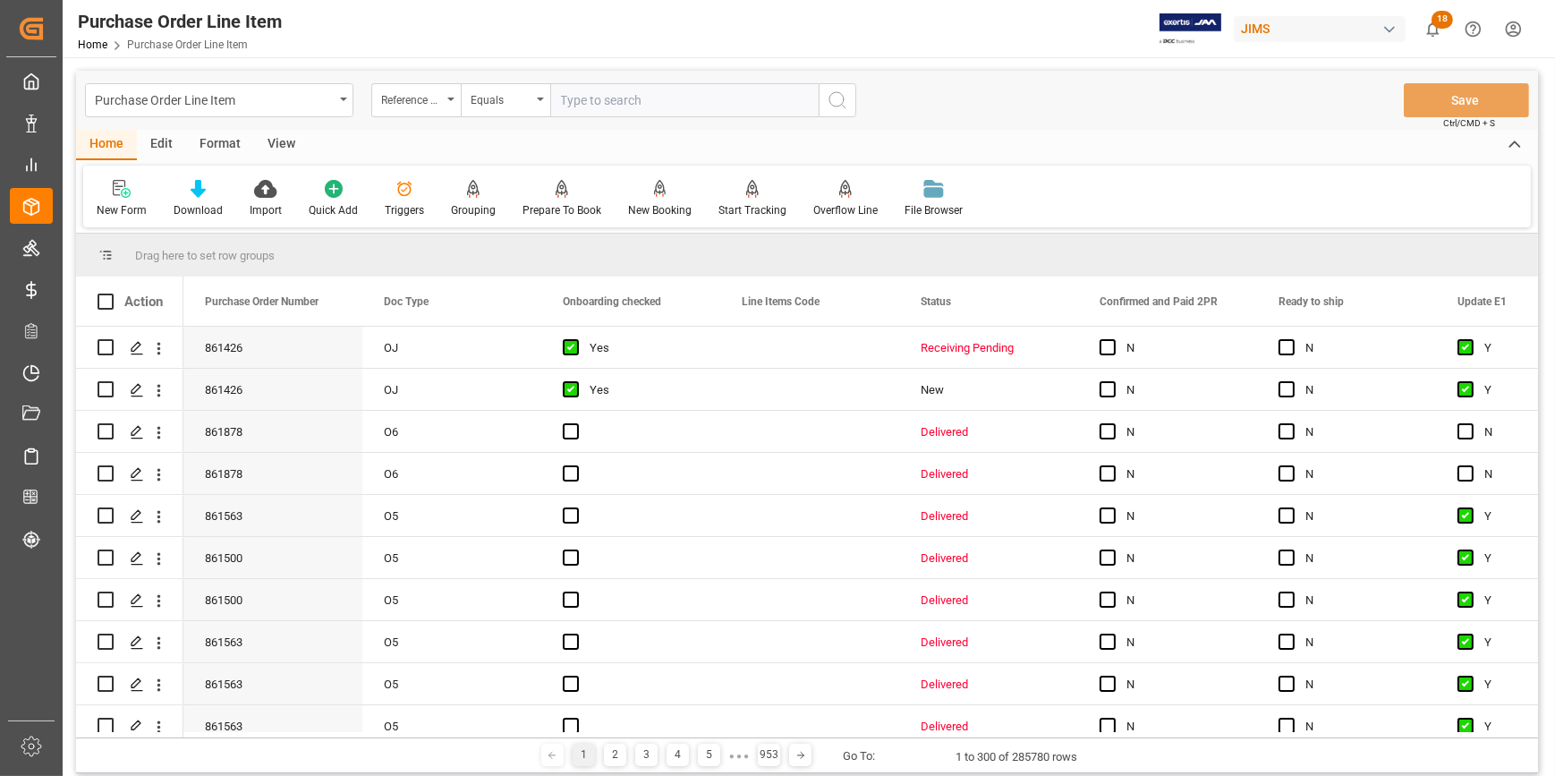
click at [581, 101] on input "text" at bounding box center [684, 100] width 268 height 34
paste input "22-10323-GB"
type input "22-10323-GB"
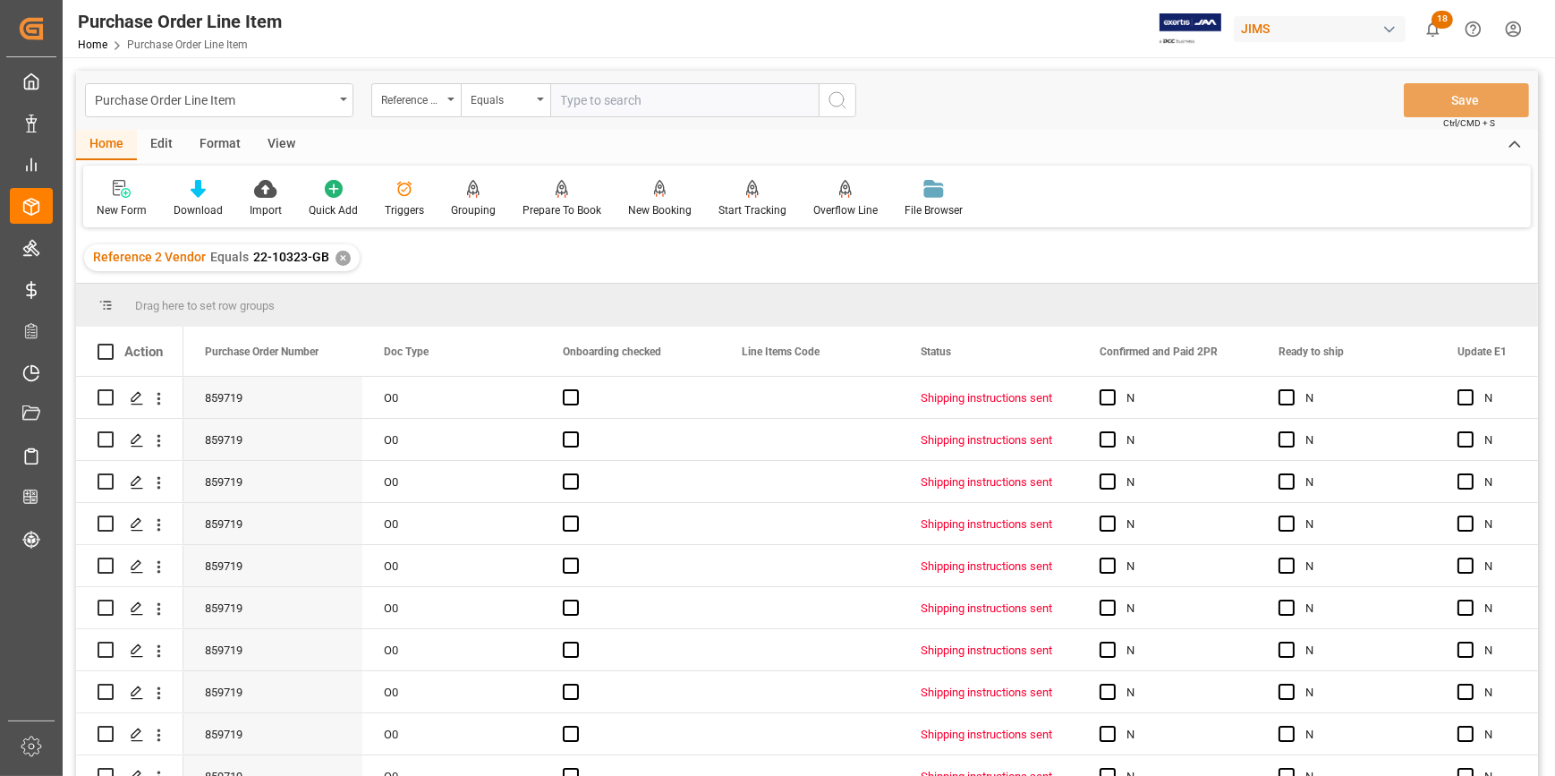
click at [278, 139] on div "View" at bounding box center [281, 145] width 55 height 30
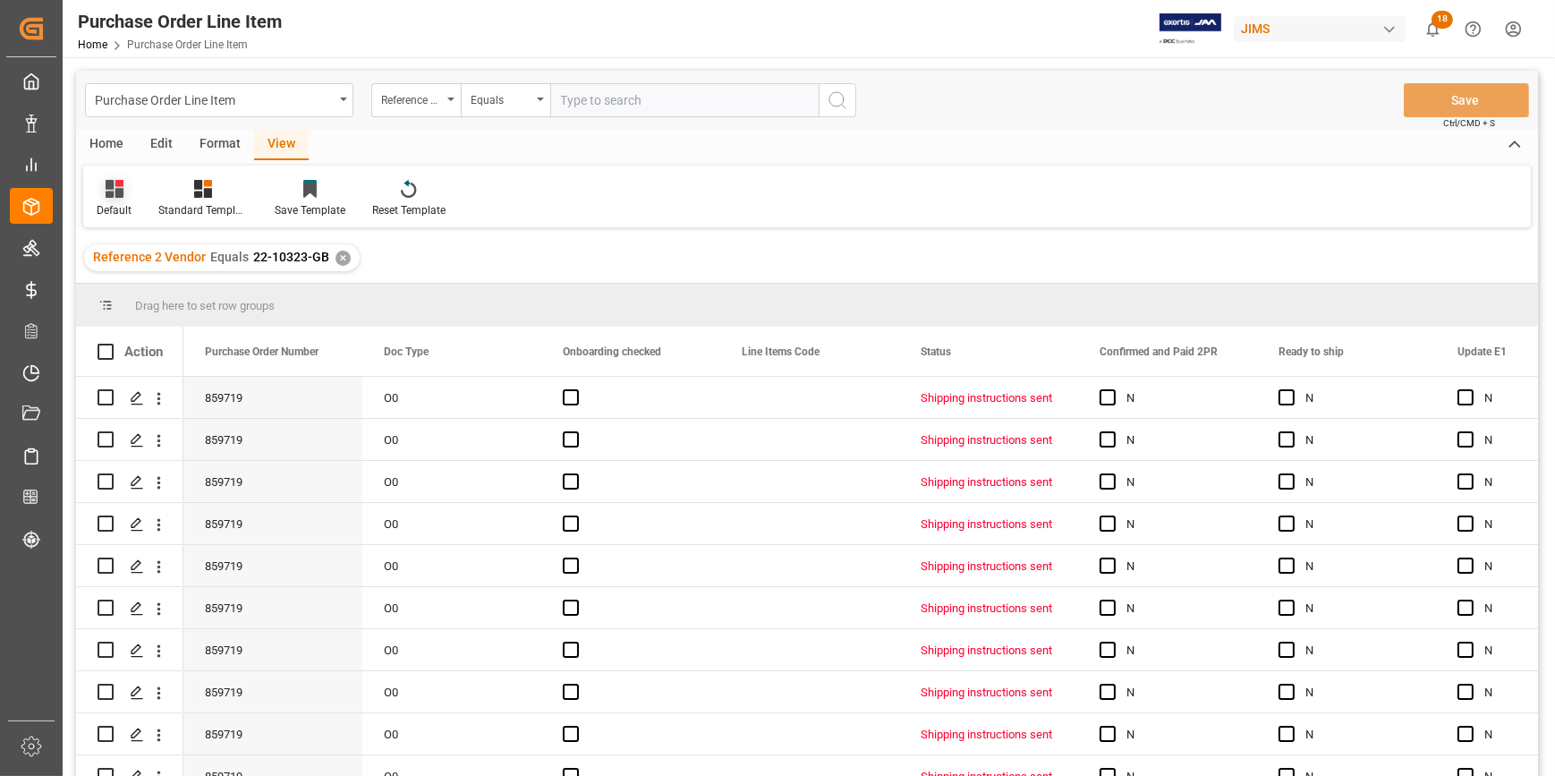
drag, startPoint x: 124, startPoint y: 188, endPoint x: 130, endPoint y: 205, distance: 17.8
click at [123, 188] on div at bounding box center [114, 188] width 35 height 19
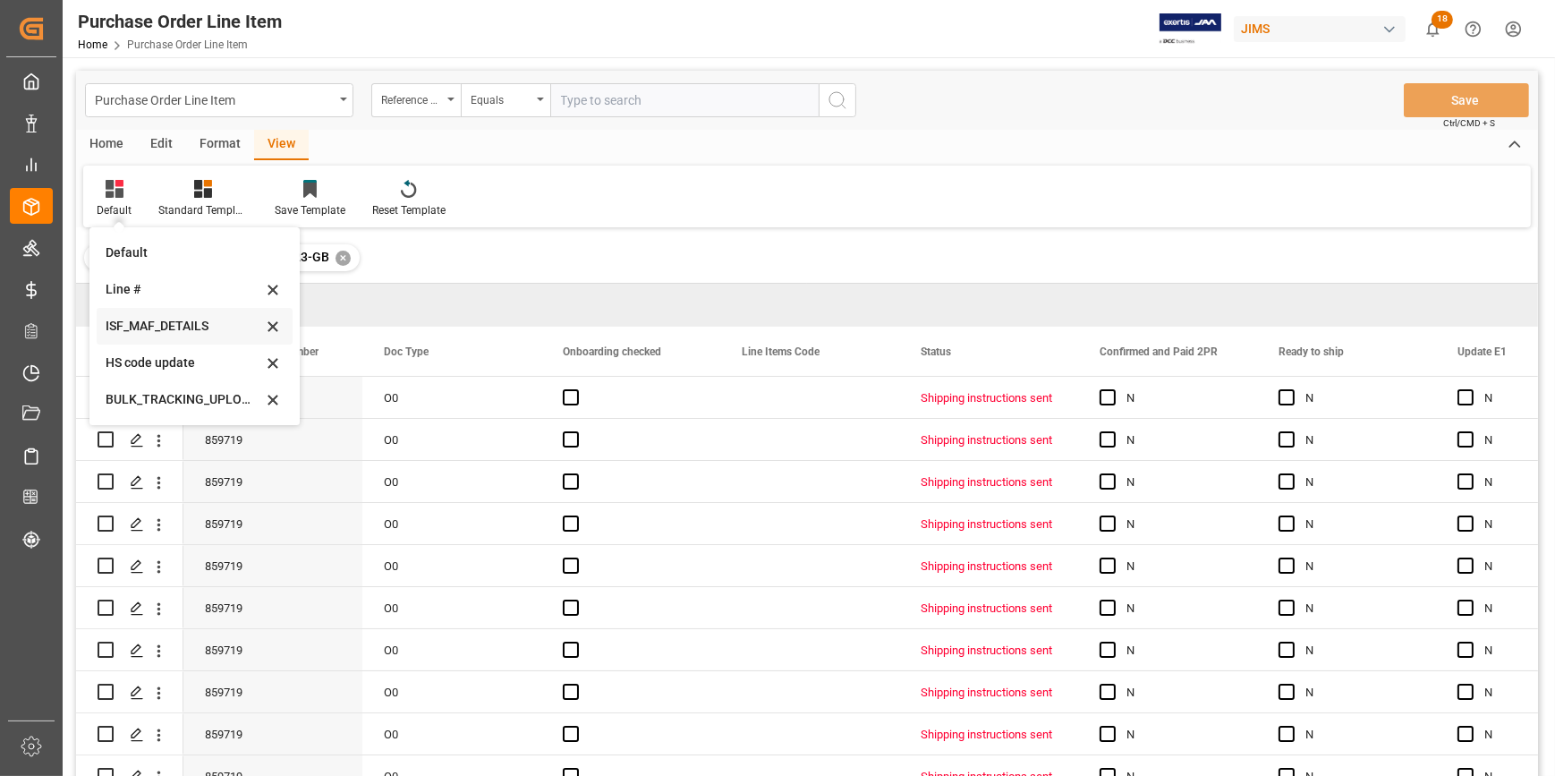
click at [139, 317] on div "ISF_MAF_DETAILS" at bounding box center [184, 326] width 157 height 19
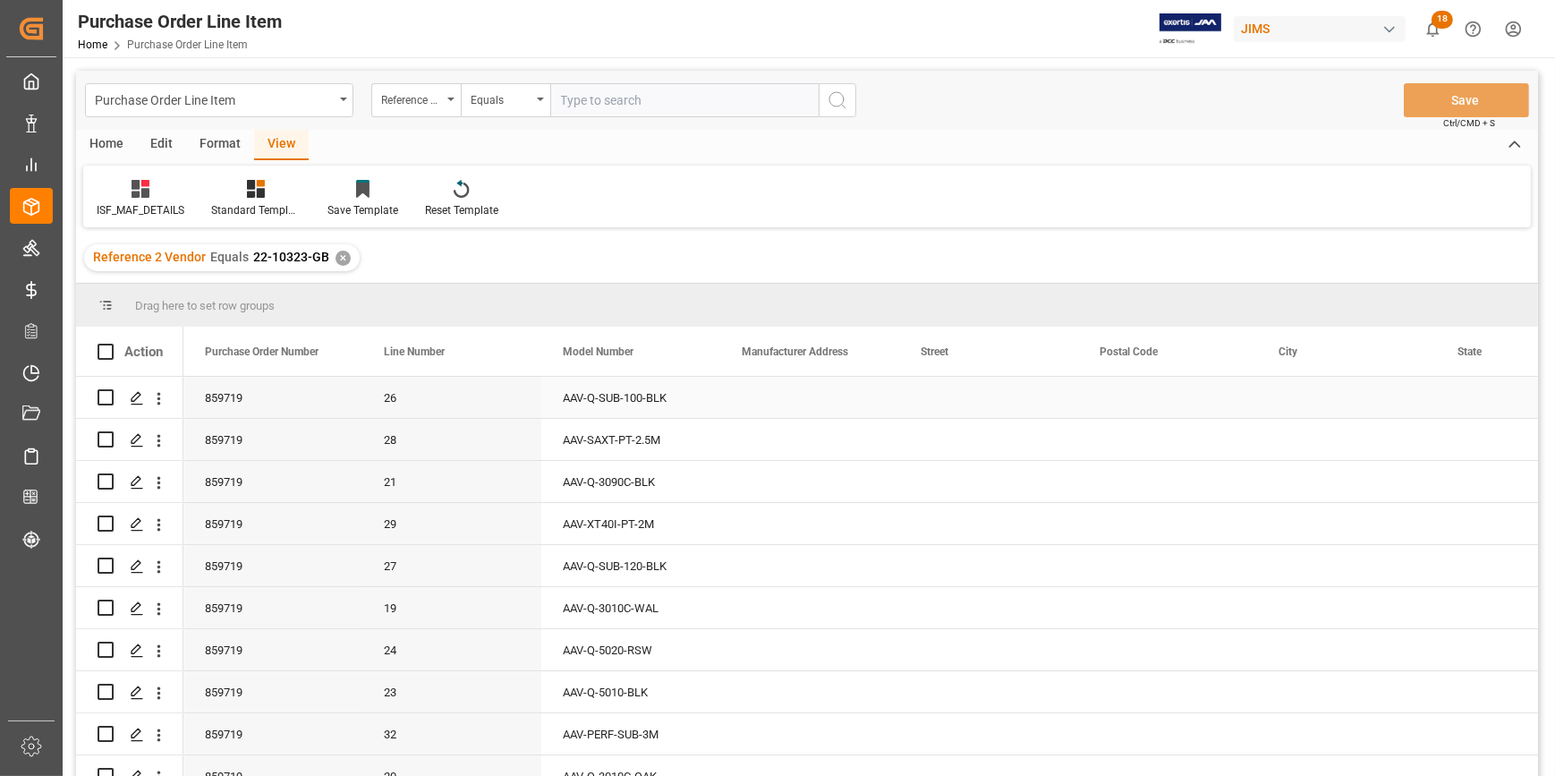
click at [730, 403] on div "Press SPACE to select this row." at bounding box center [809, 397] width 179 height 41
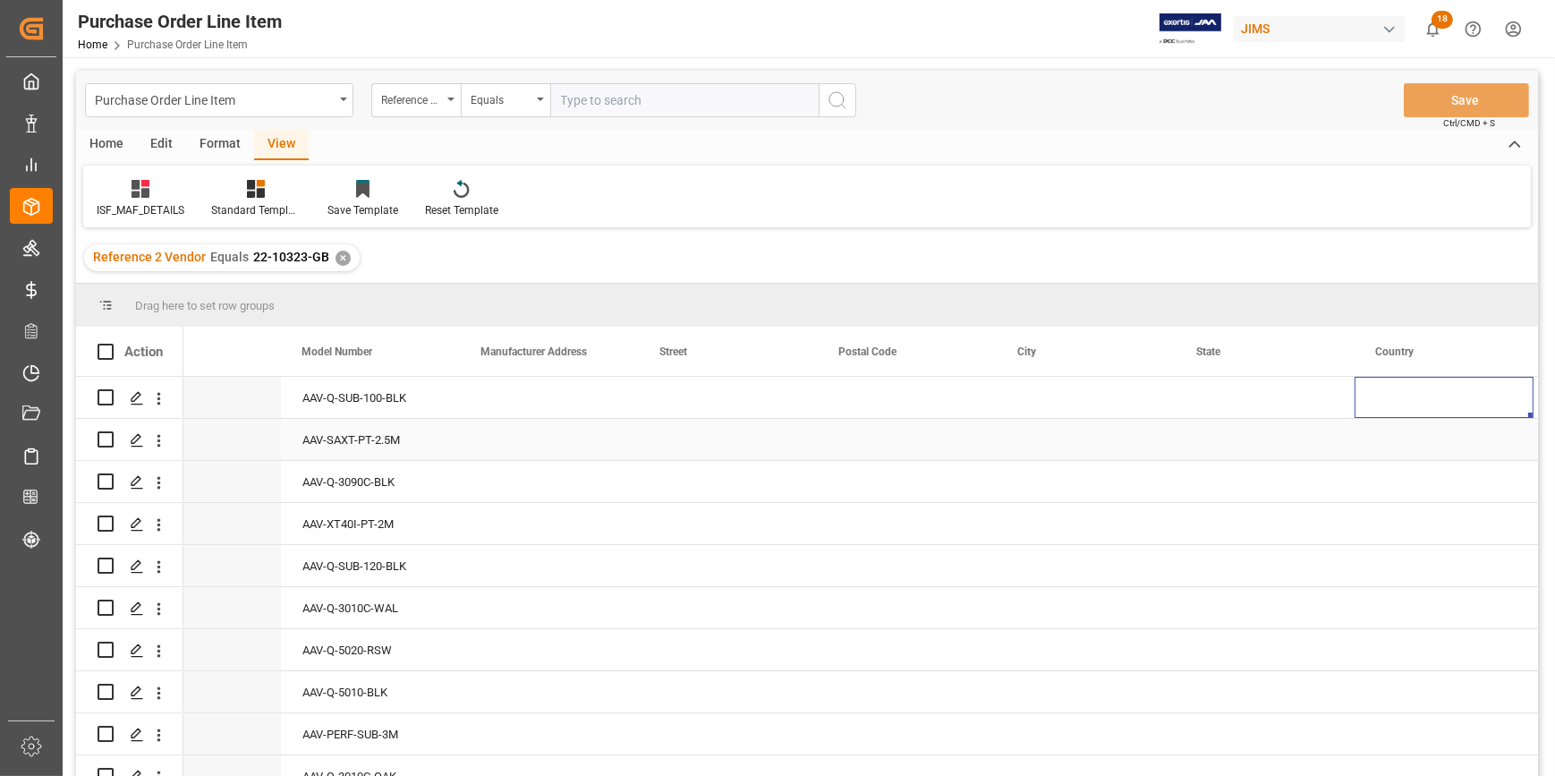
scroll to position [0, 439]
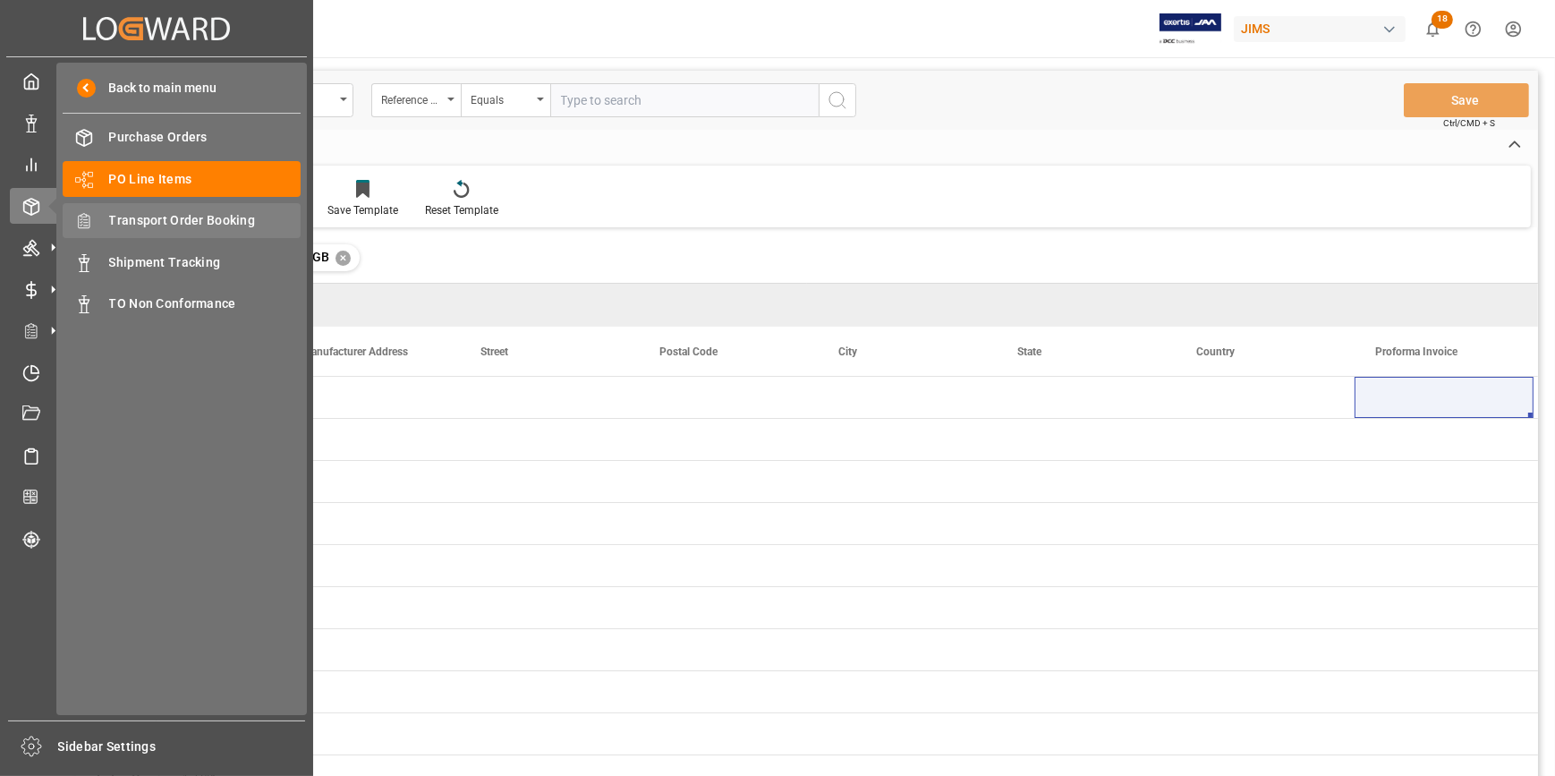
click at [169, 219] on span "Transport Order Booking" at bounding box center [205, 220] width 192 height 19
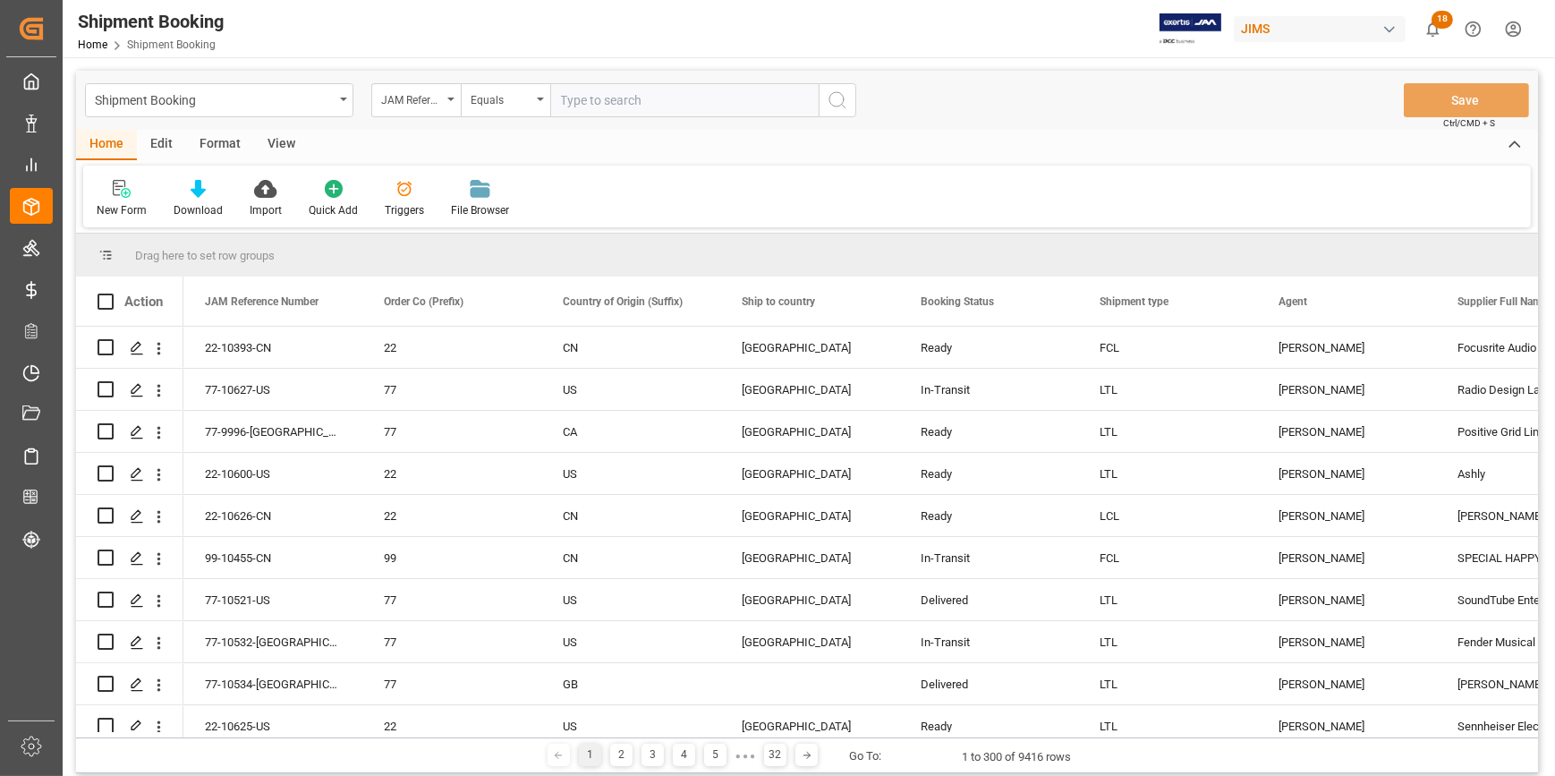
click at [619, 101] on input "text" at bounding box center [684, 100] width 268 height 34
paste input "22-10323-GB"
type input "22-10323-GB"
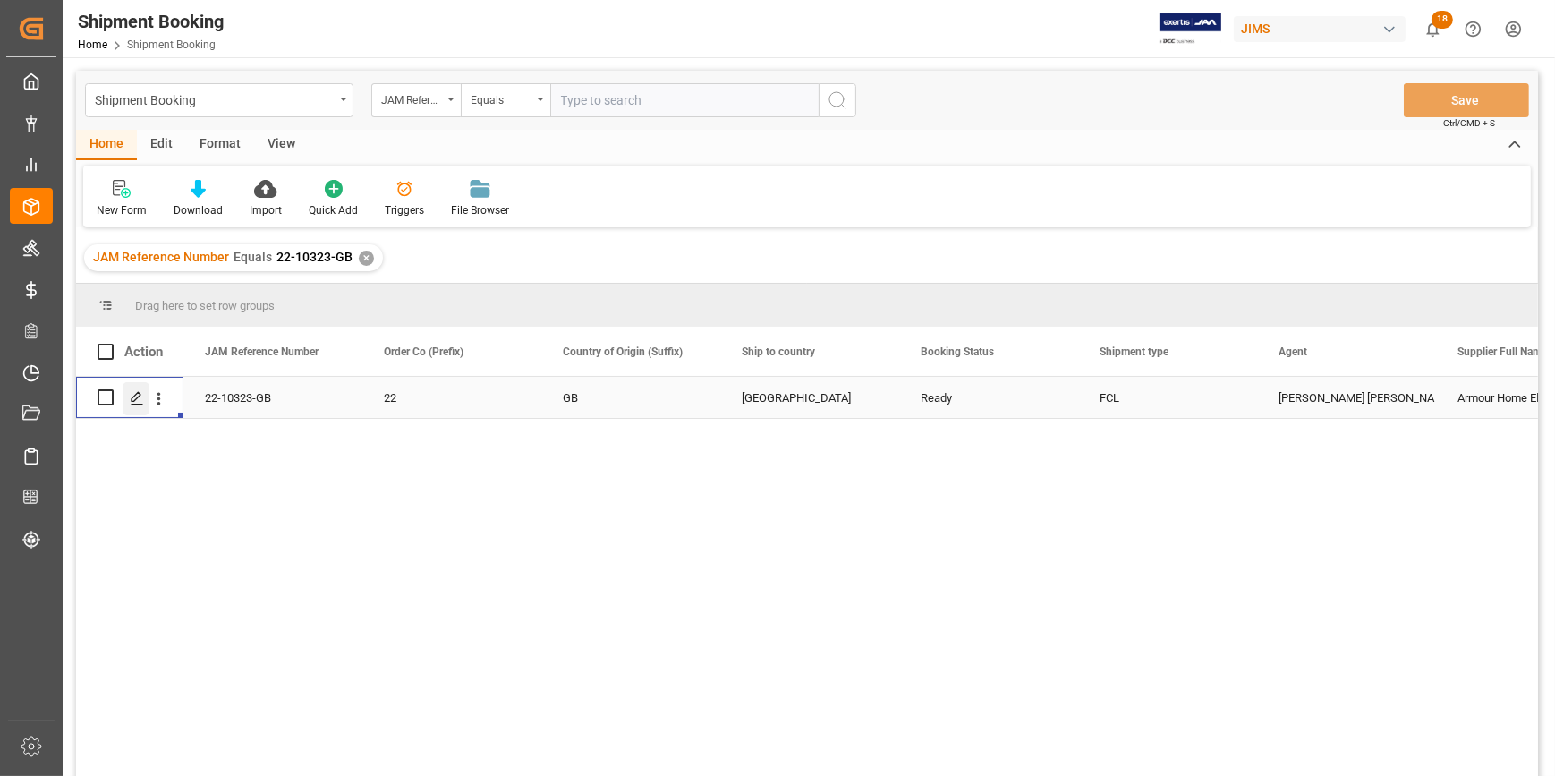
click at [134, 393] on icon "Press SPACE to select this row." at bounding box center [137, 398] width 14 height 14
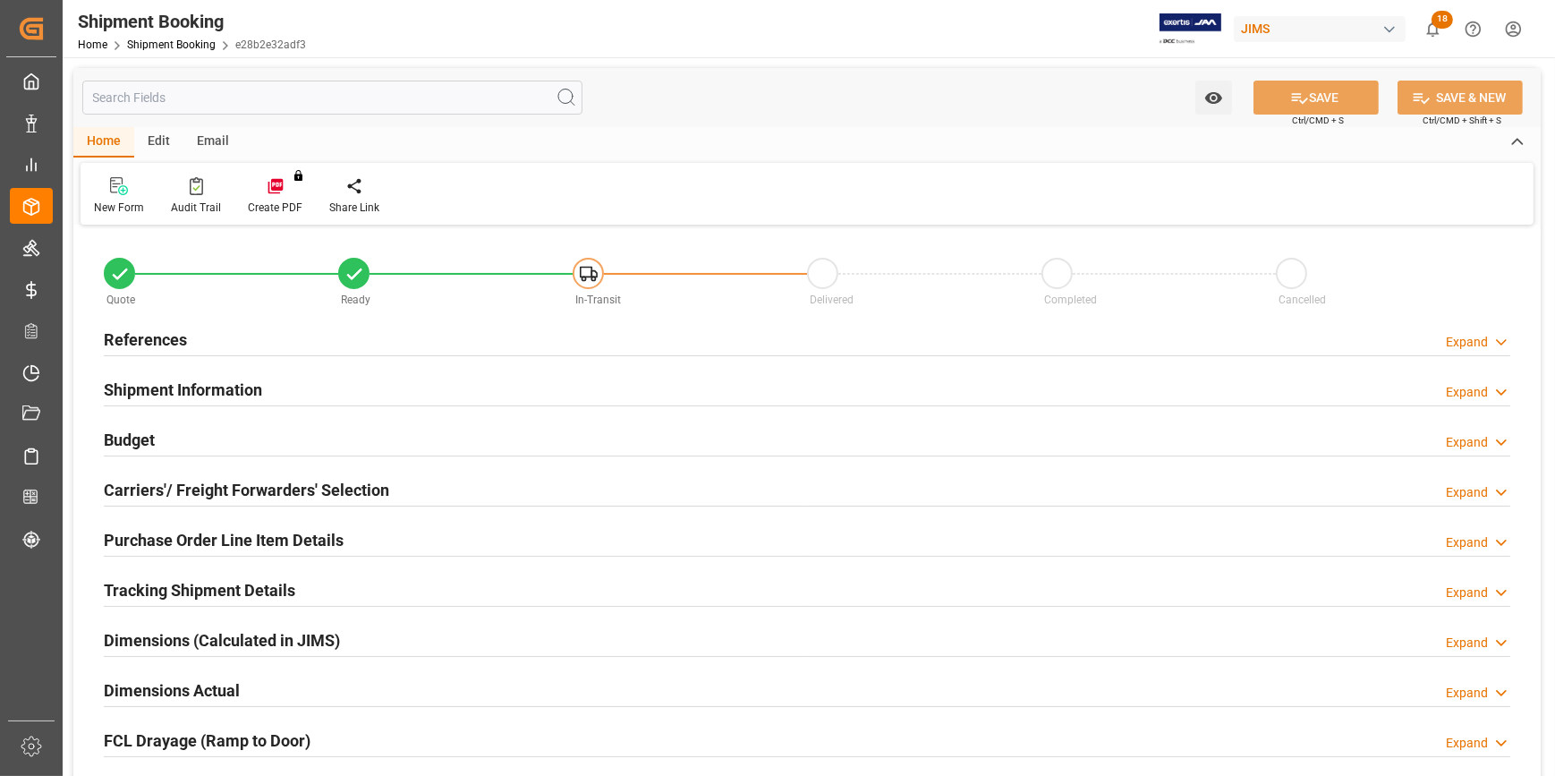
type input "1"
type input "52"
type input "4131.5068"
type input "550.704"
type input "4300"
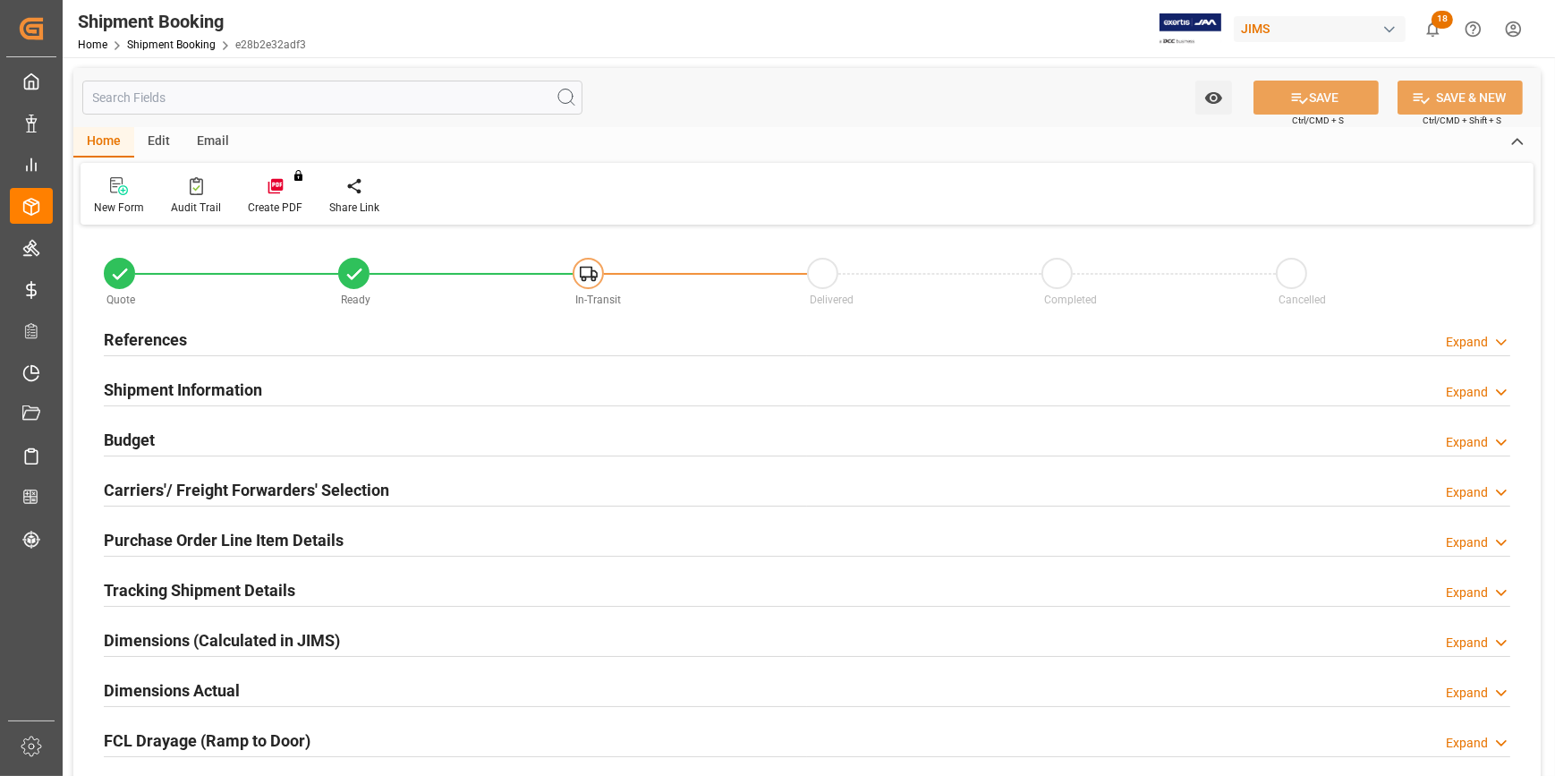
type input "56901.65"
type input "[DATE]"
click at [224, 332] on div "References Expand" at bounding box center [807, 338] width 1406 height 34
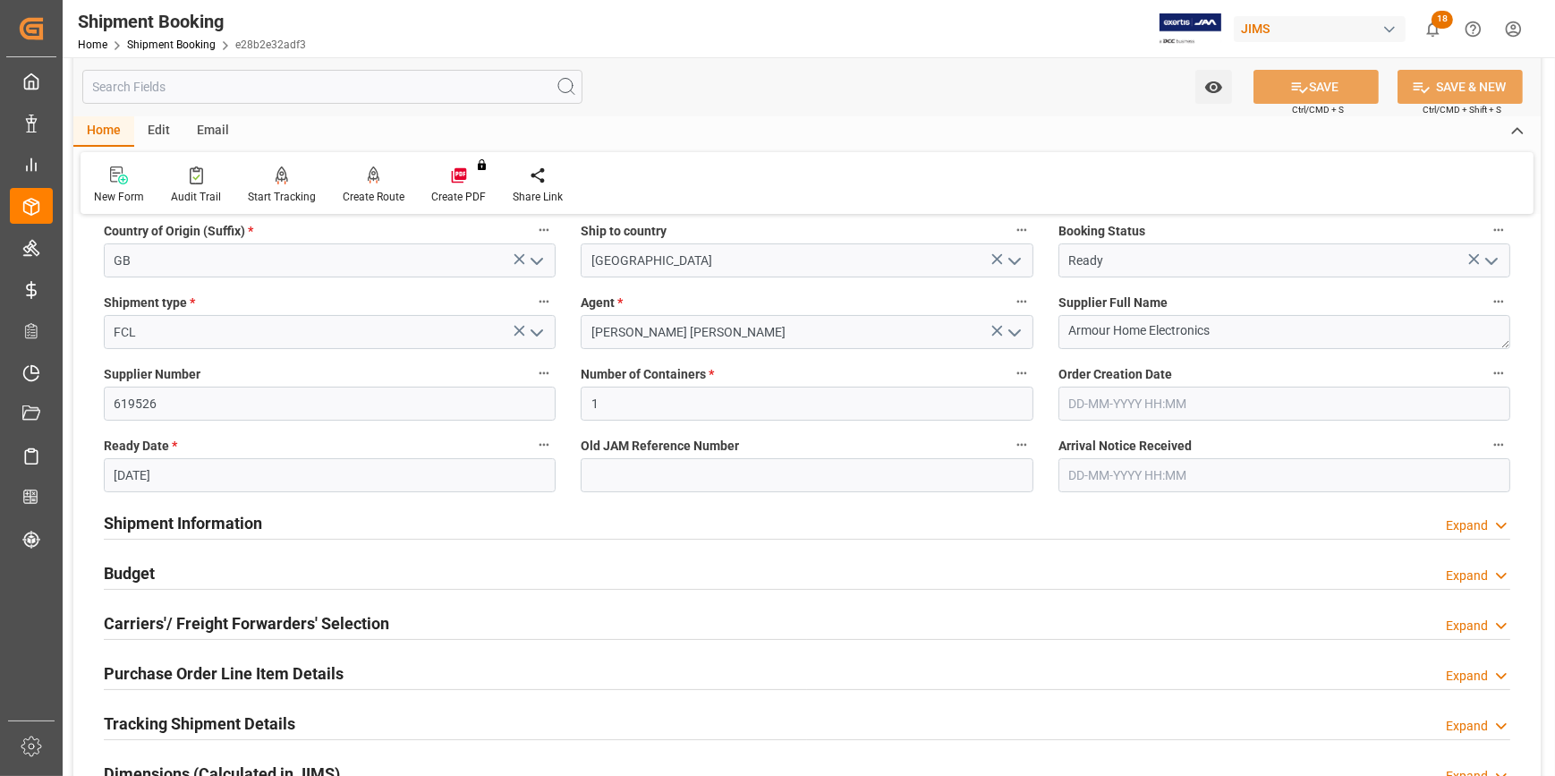
scroll to position [243, 0]
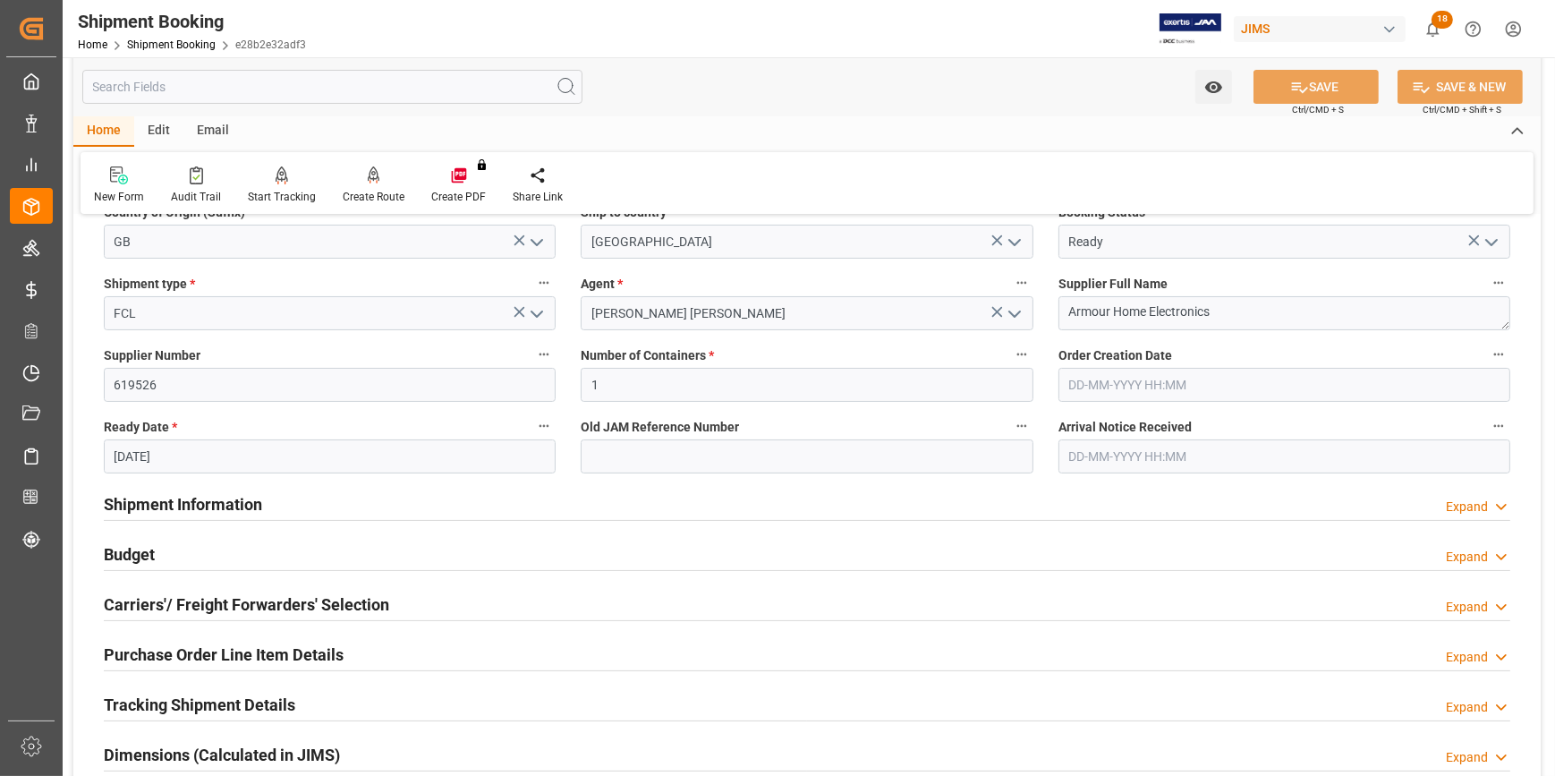
click at [402, 591] on div "Carriers'/ Freight Forwarders' Selection Expand" at bounding box center [807, 603] width 1406 height 34
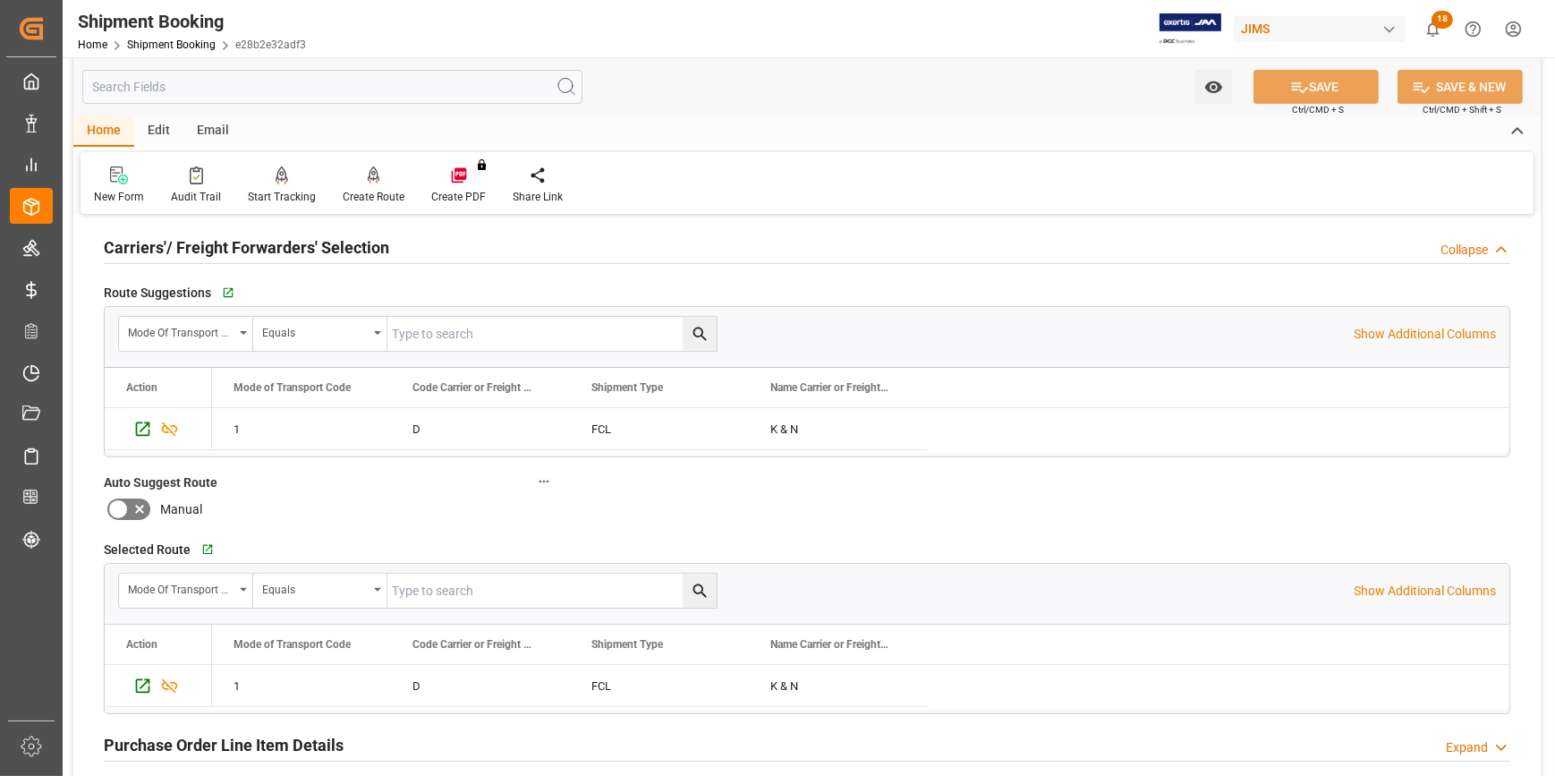
scroll to position [488, 0]
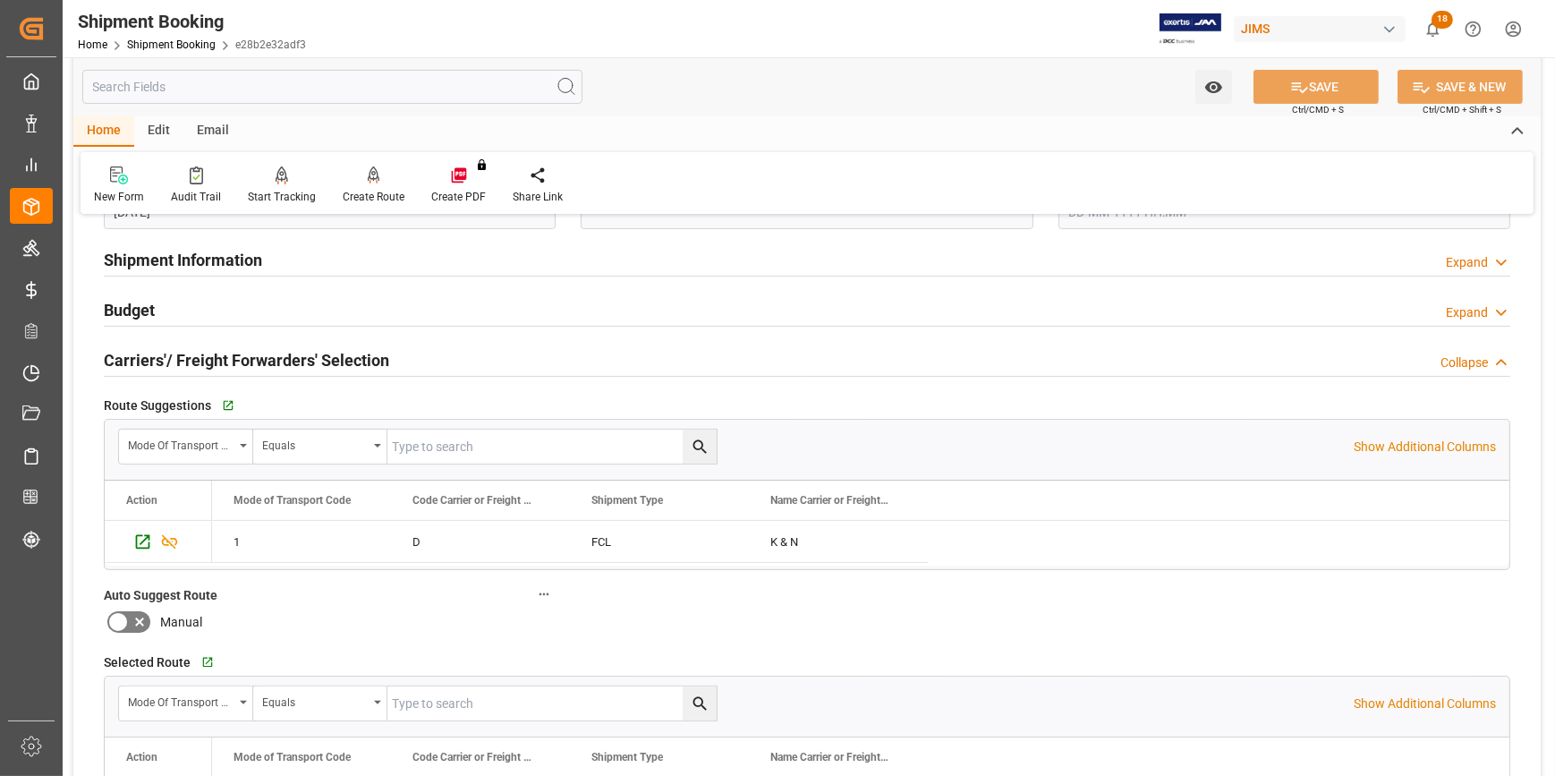
click at [289, 259] on div "Shipment Information Expand" at bounding box center [807, 259] width 1406 height 34
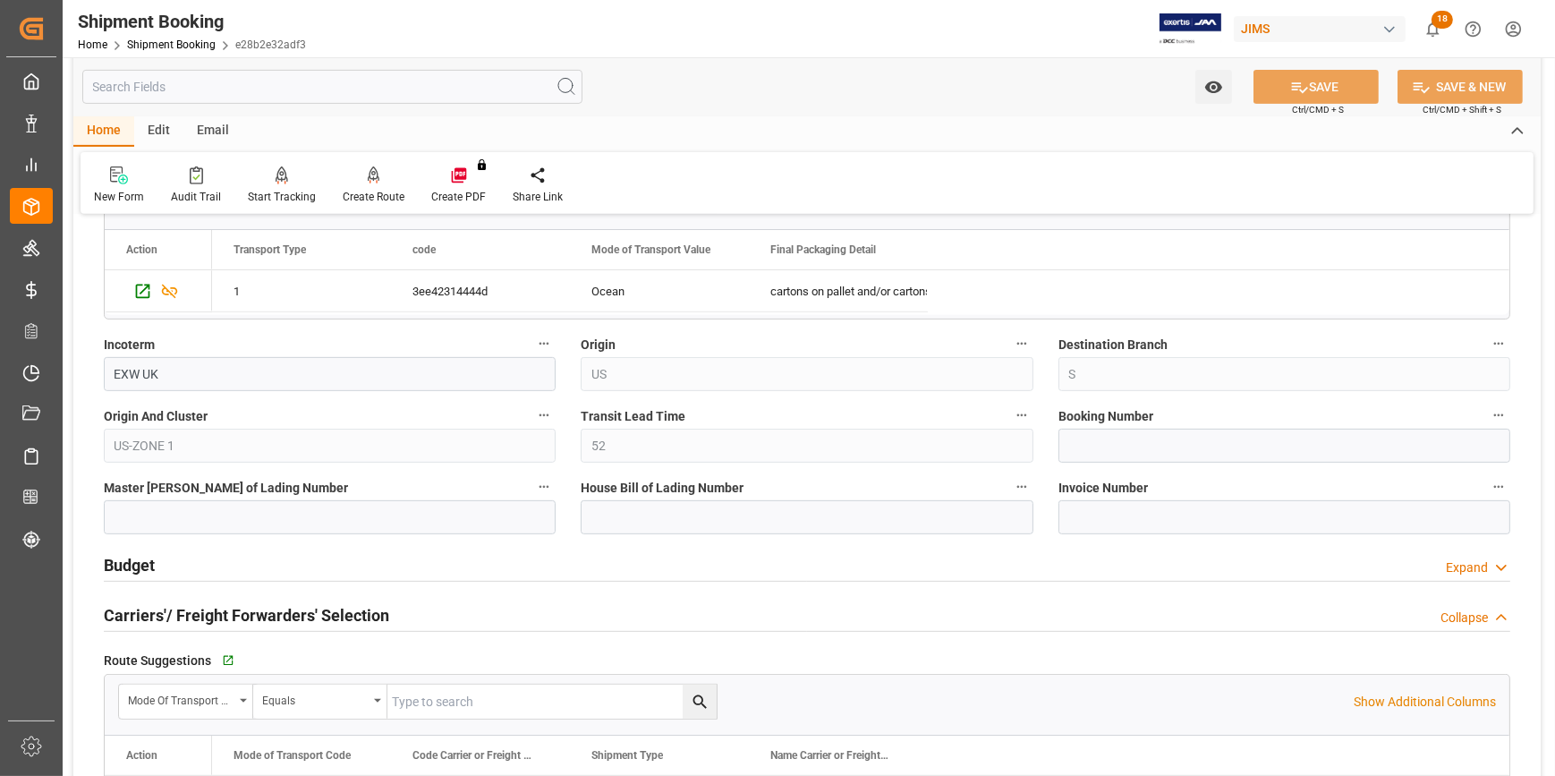
scroll to position [1056, 0]
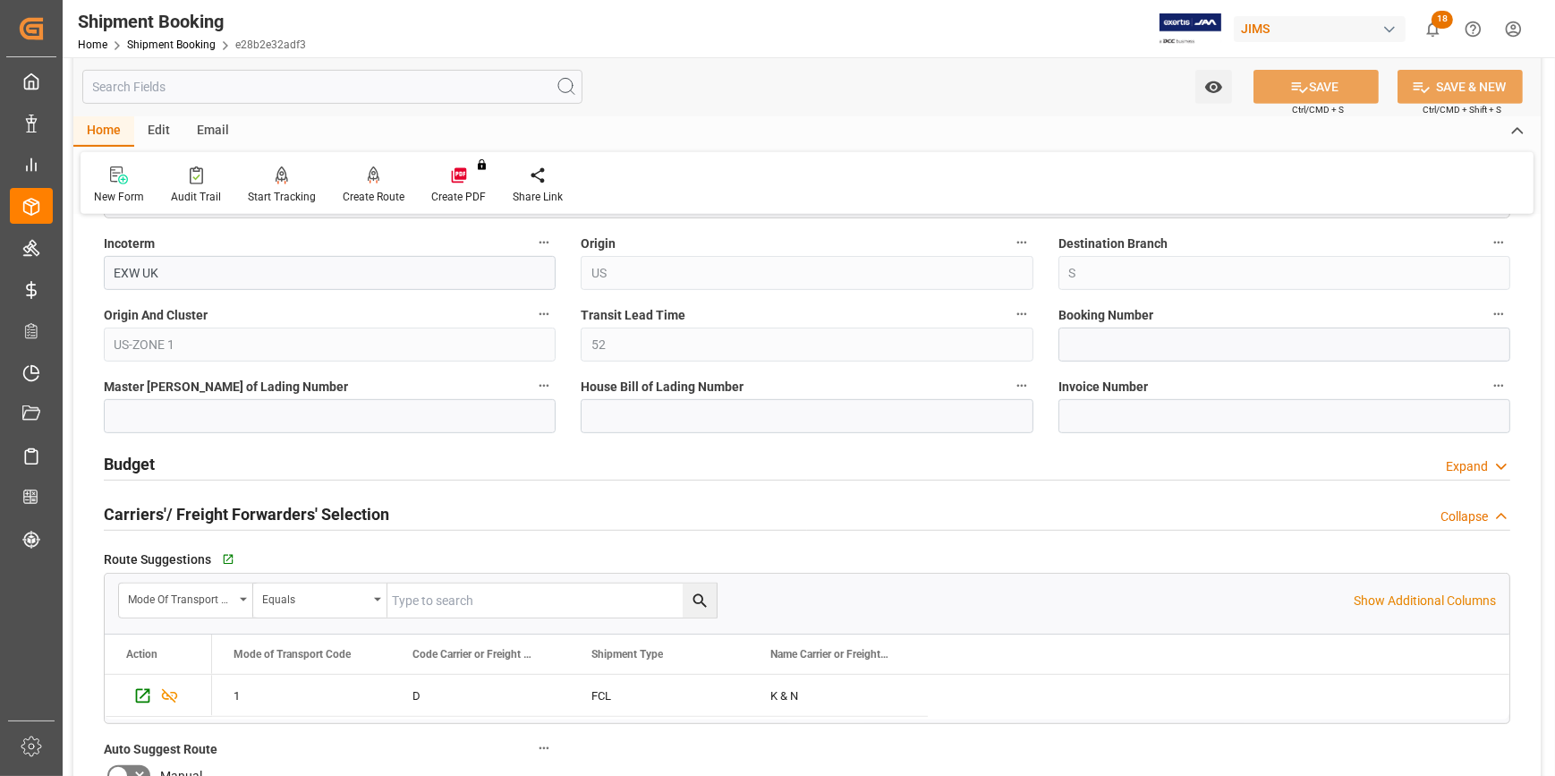
click at [340, 448] on div "Budget Expand" at bounding box center [807, 462] width 1406 height 34
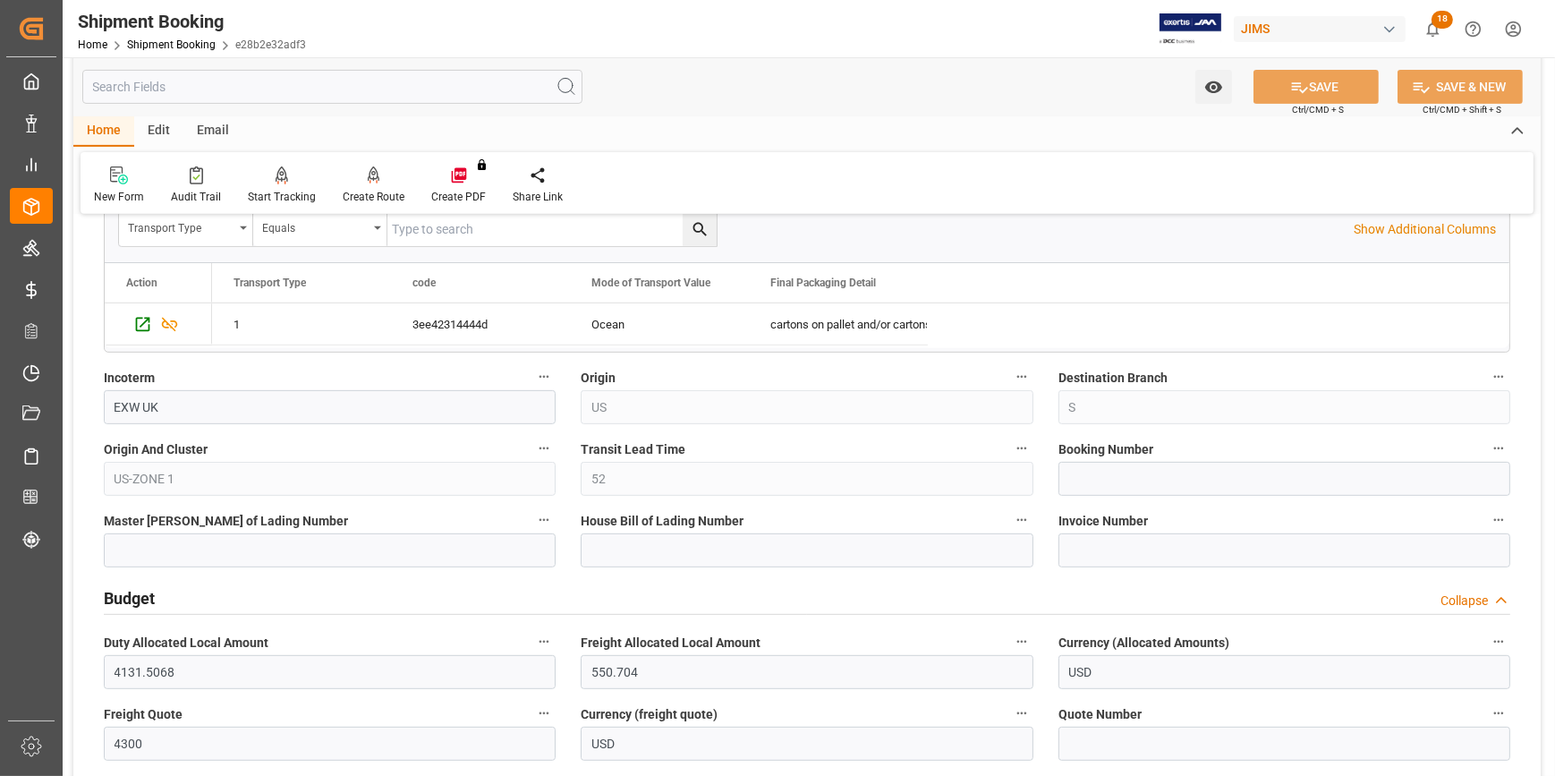
scroll to position [895, 0]
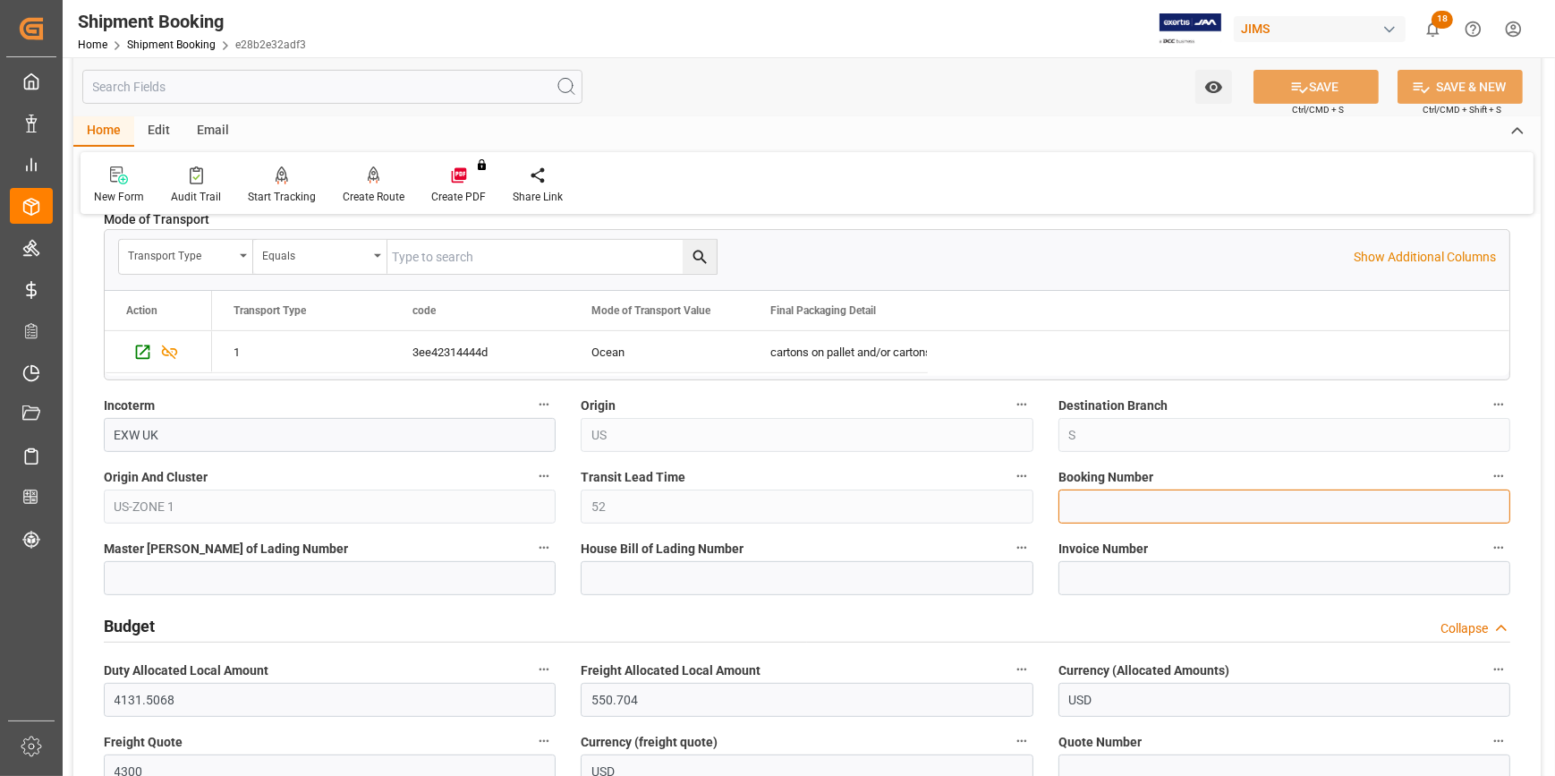
click at [1083, 510] on input at bounding box center [1284, 506] width 452 height 34
paste input "1068791285"
type input "1068791285"
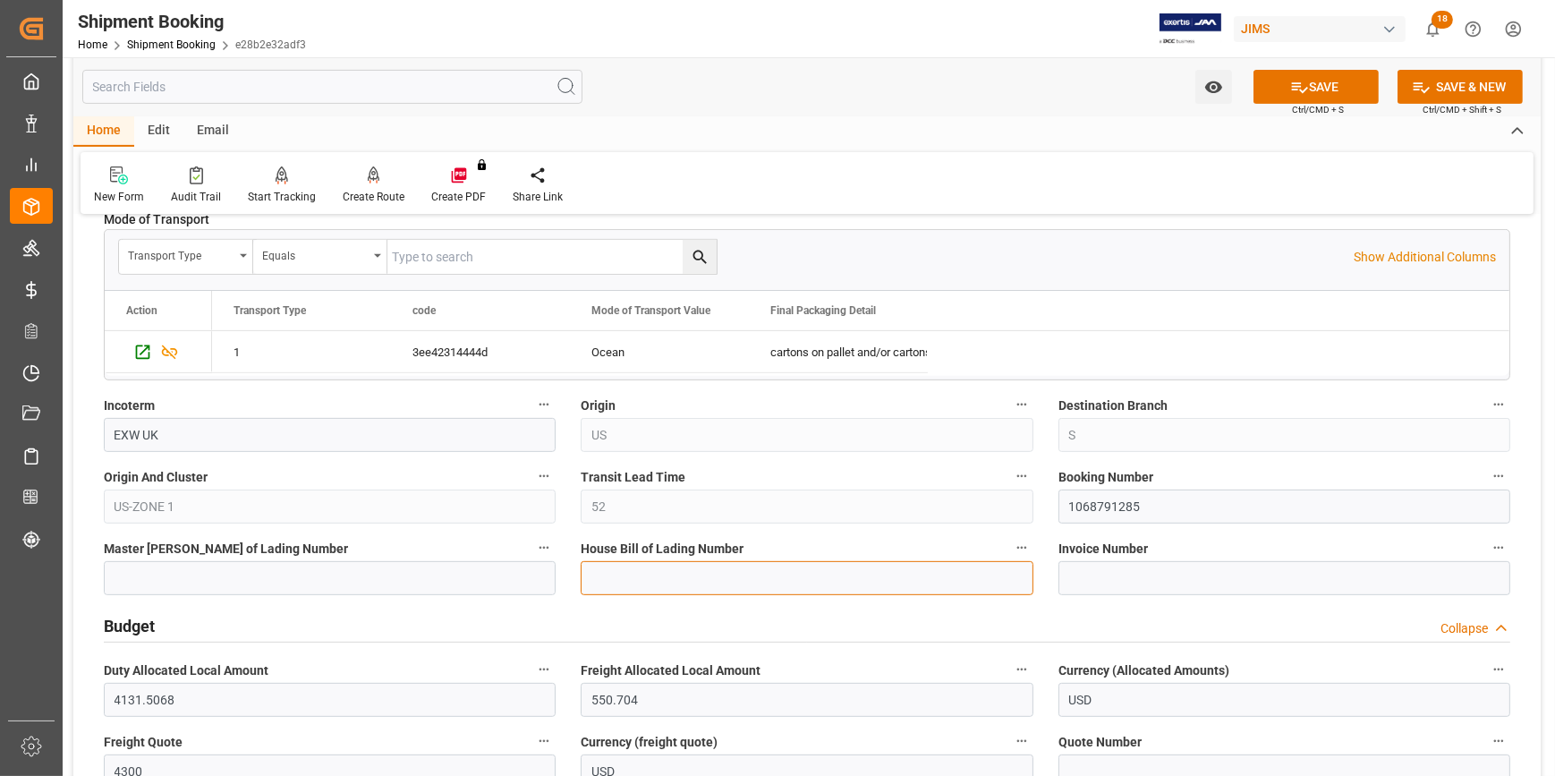
click at [834, 572] on input at bounding box center [807, 578] width 452 height 34
paste input "1068791285"
type input "BANQ1068791285"
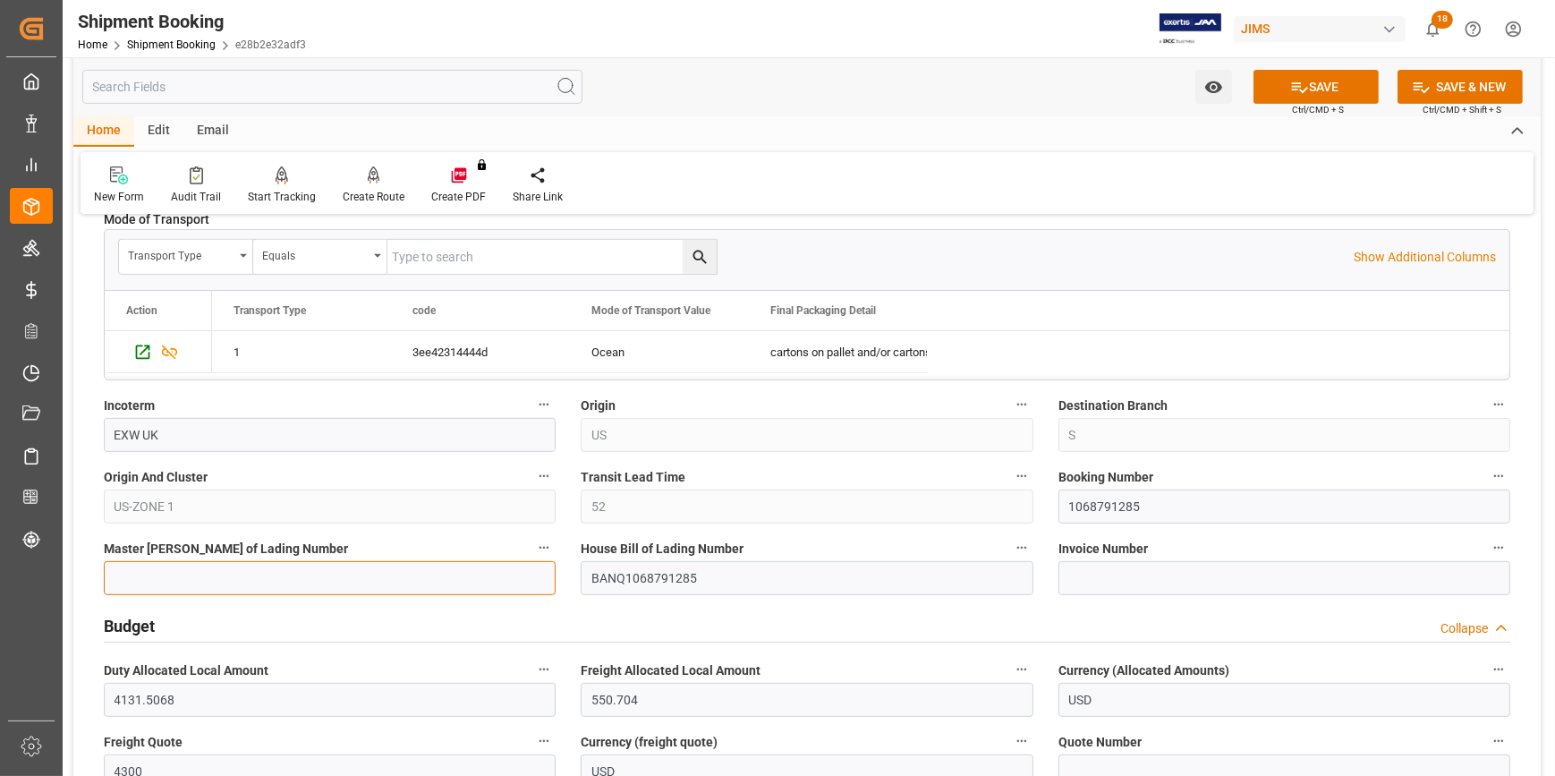
click at [301, 579] on input at bounding box center [330, 578] width 452 height 34
paste input "LPL1453218"
type input "LPL1453218"
click at [1330, 82] on button "SAVE" at bounding box center [1315, 87] width 125 height 34
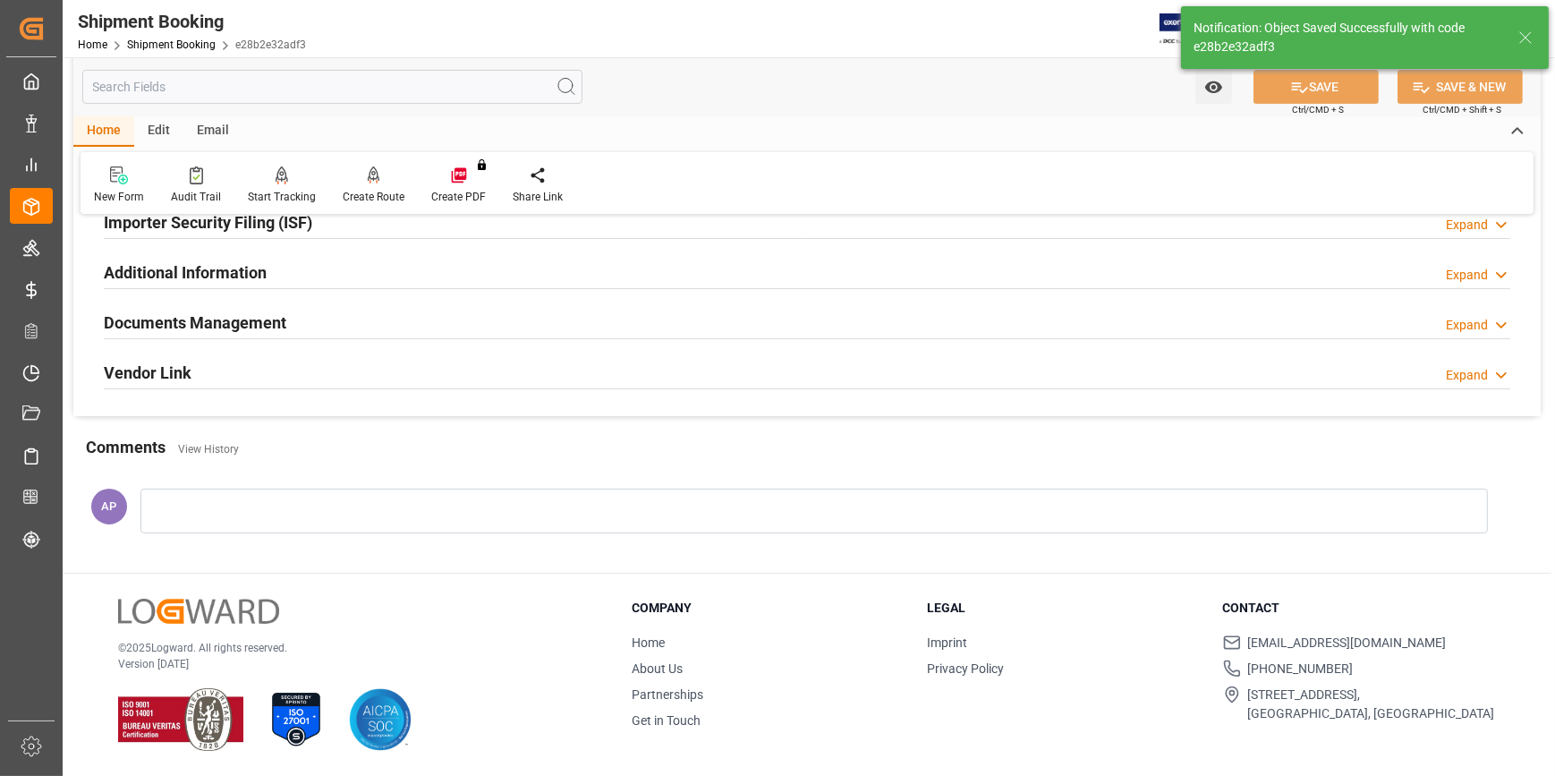
scroll to position [0, 0]
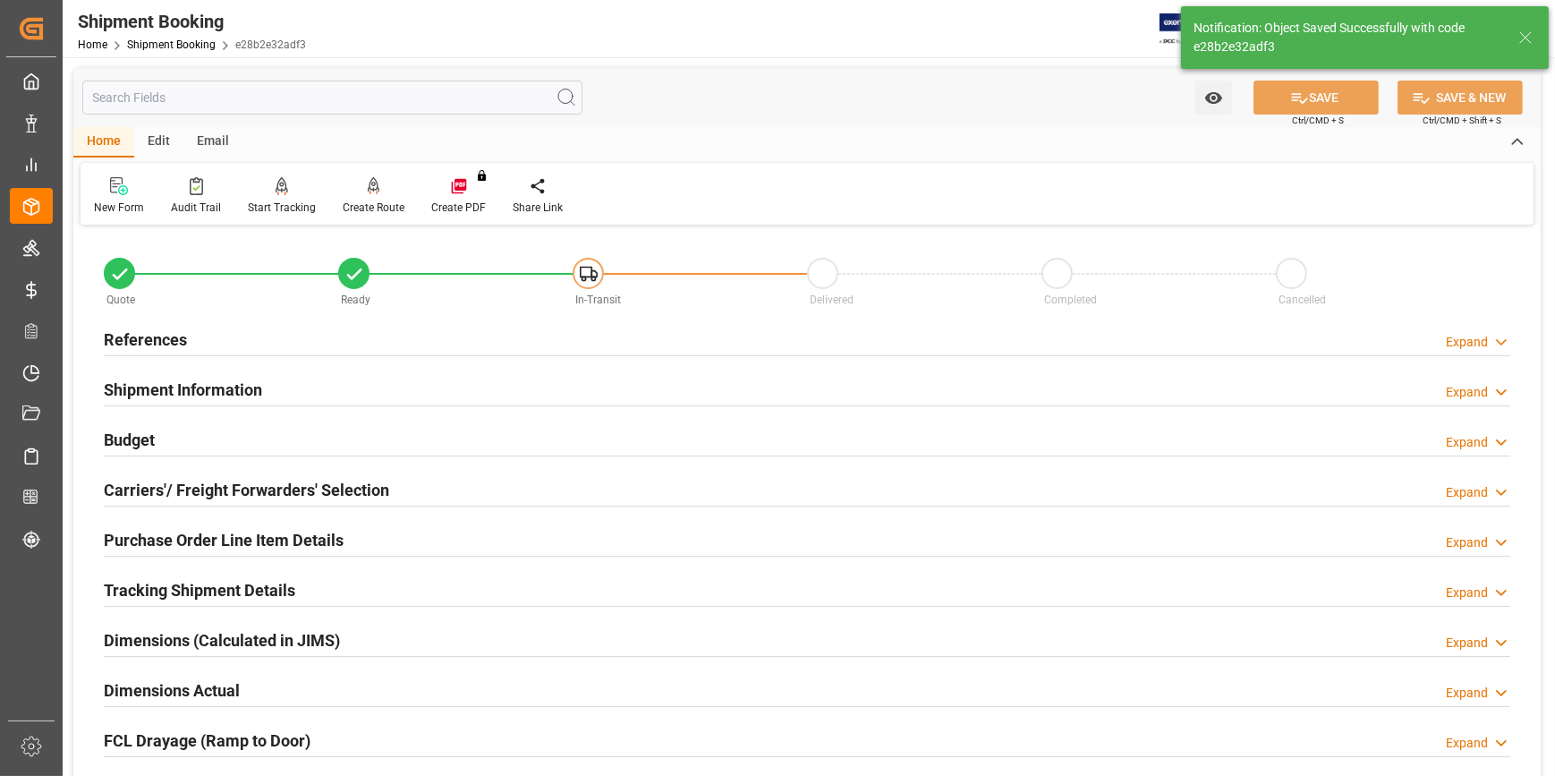
click at [413, 486] on div "Carriers'/ Freight Forwarders' Selection Expand" at bounding box center [807, 488] width 1406 height 34
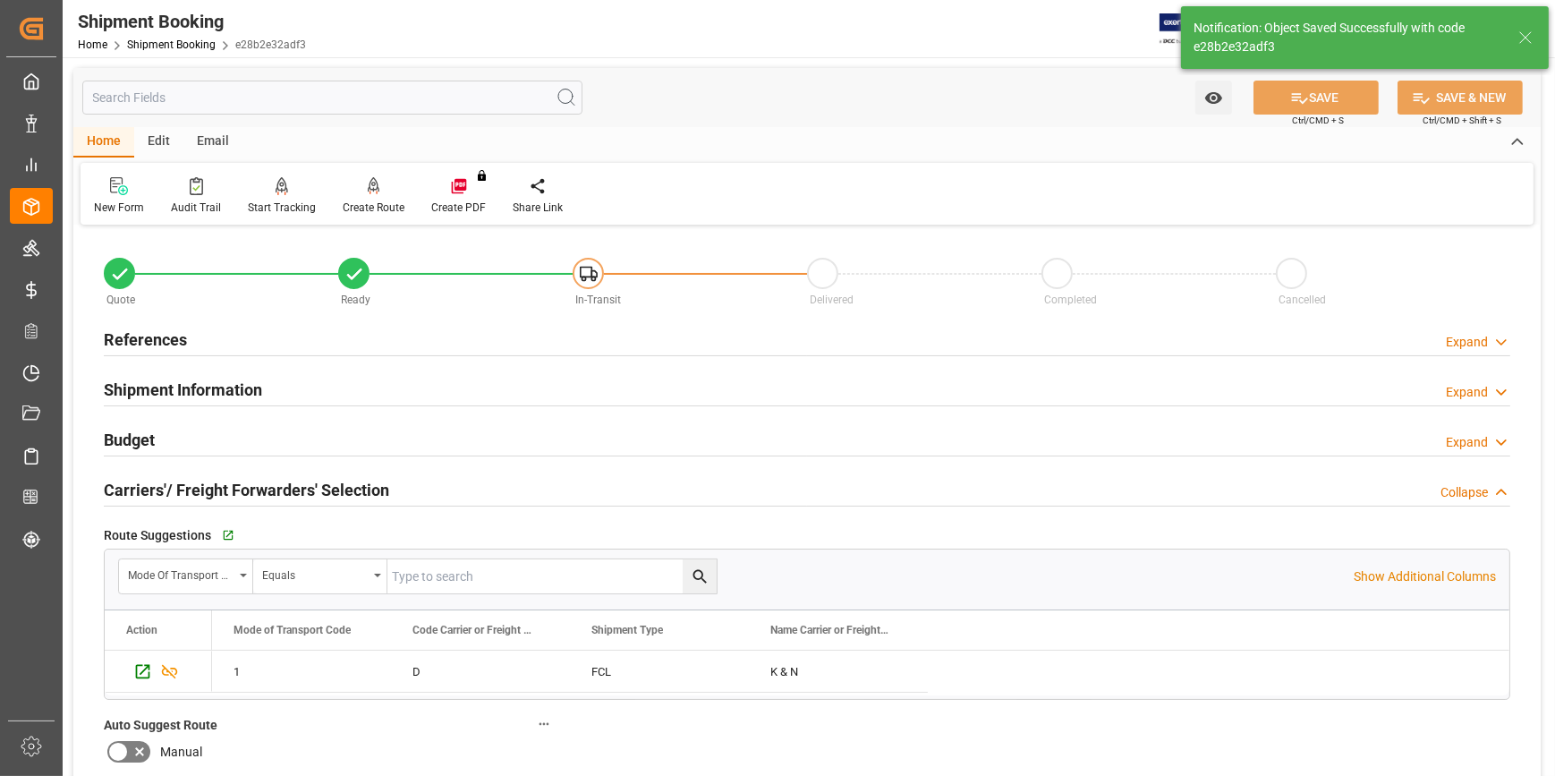
click at [415, 486] on div "Carriers'/ Freight Forwarders' Selection Collapse" at bounding box center [807, 488] width 1406 height 34
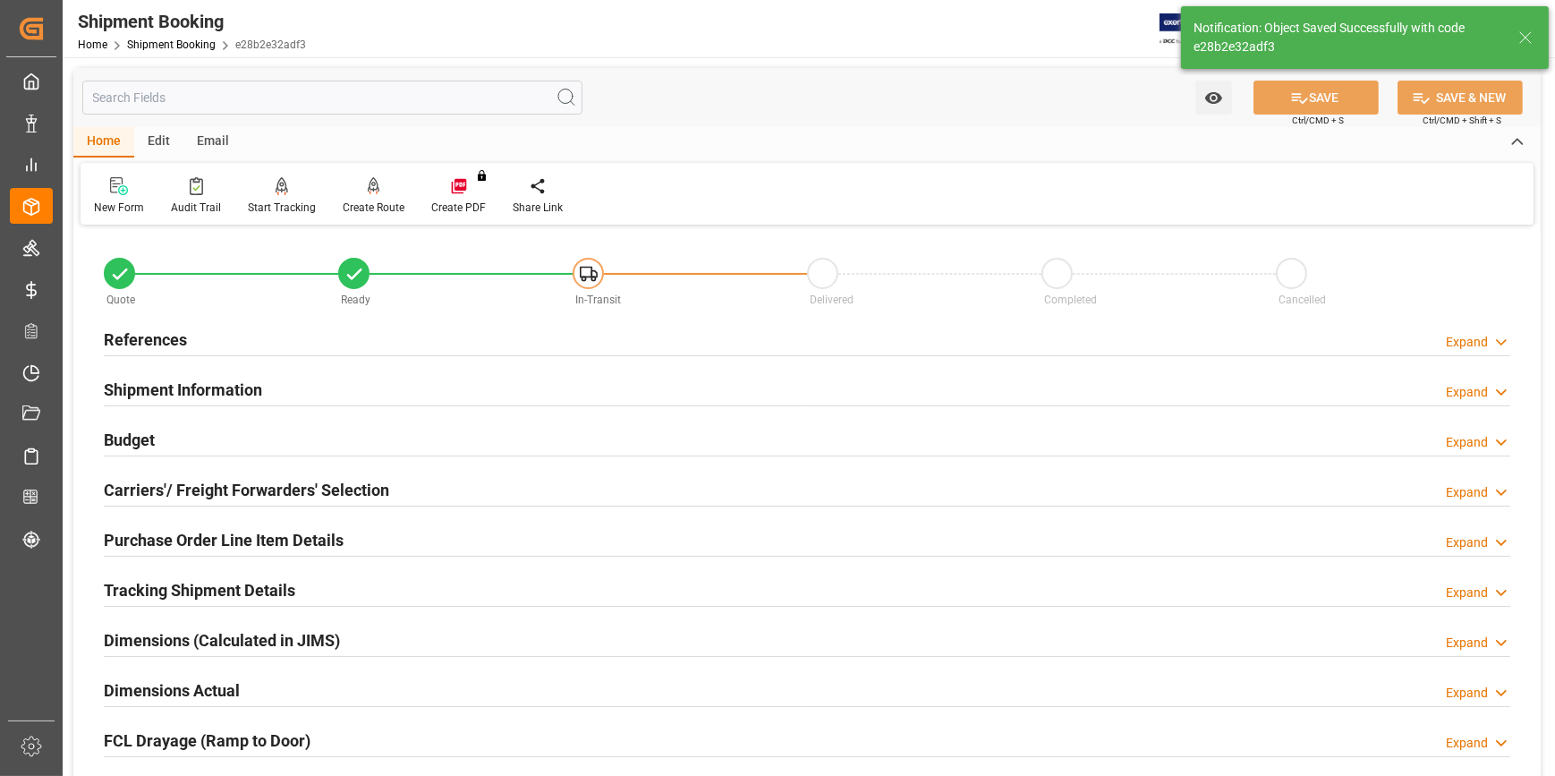
click at [338, 540] on h2 "Purchase Order Line Item Details" at bounding box center [224, 540] width 240 height 24
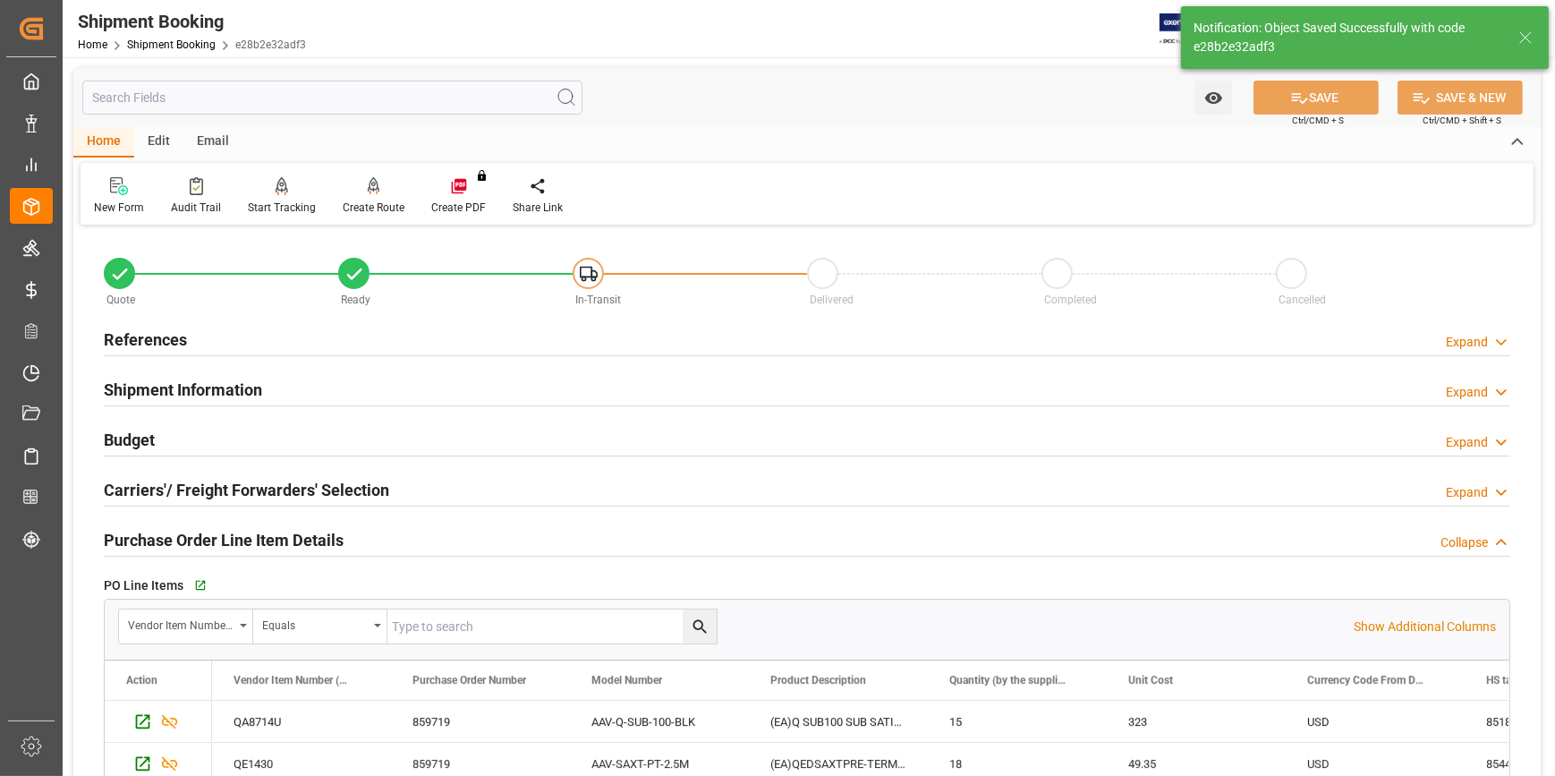
click at [375, 541] on div "Purchase Order Line Item Details Collapse" at bounding box center [807, 539] width 1406 height 34
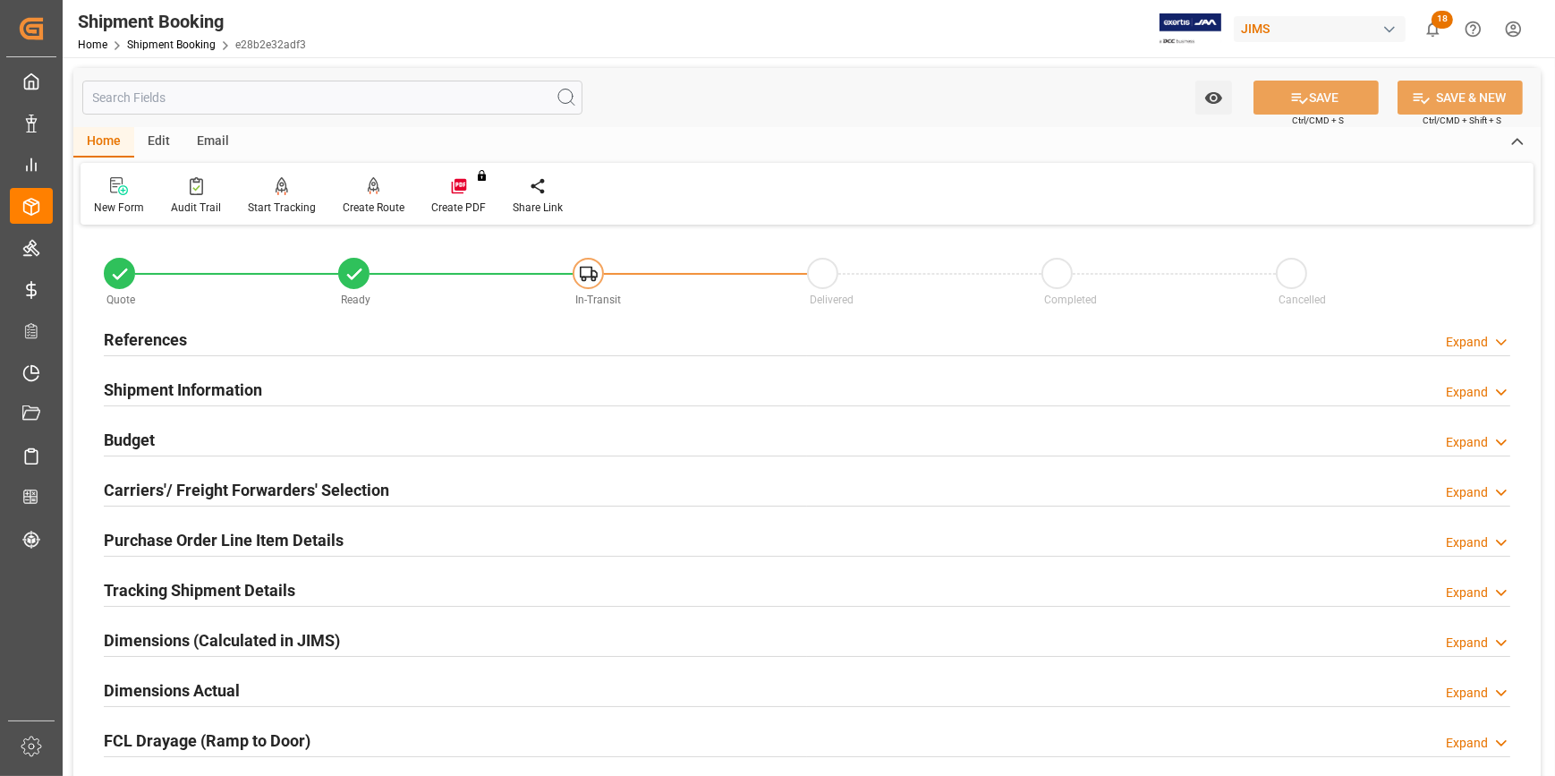
click at [333, 572] on div "Tracking Shipment Details Expand" at bounding box center [807, 589] width 1406 height 34
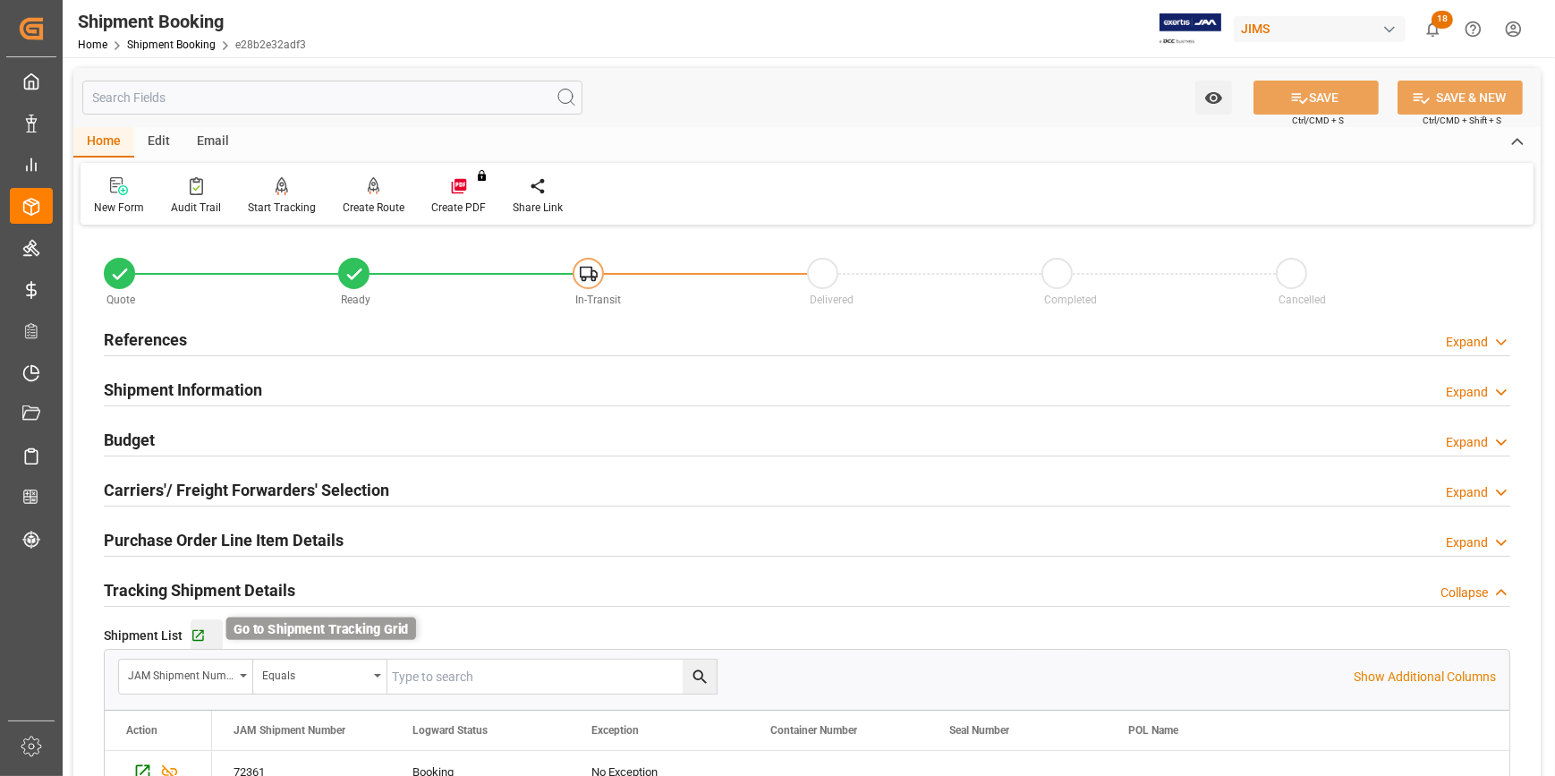
click at [203, 628] on icon "button" at bounding box center [198, 635] width 15 height 15
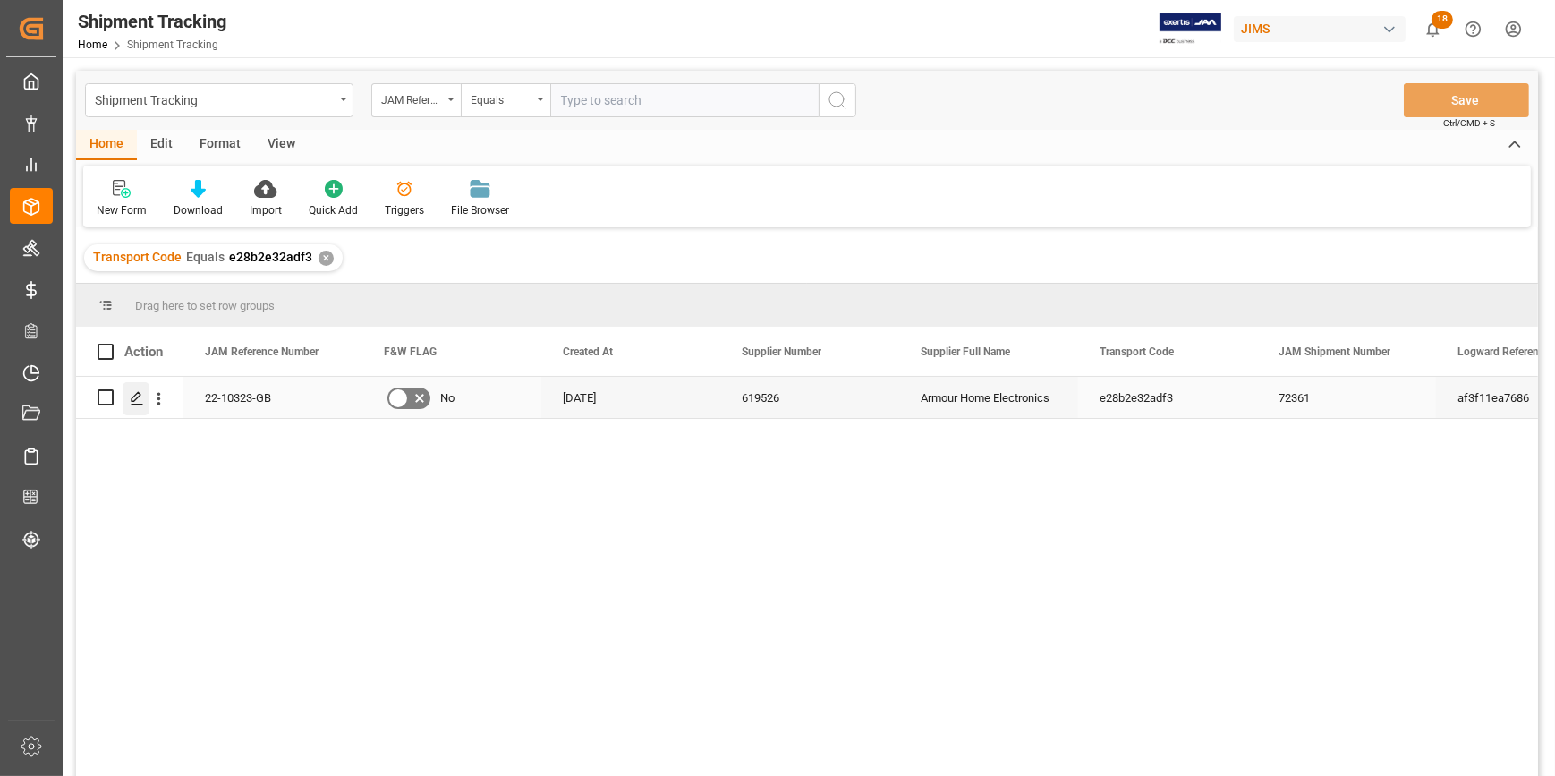
click at [136, 398] on polygon "Press SPACE to select this row." at bounding box center [135, 396] width 9 height 9
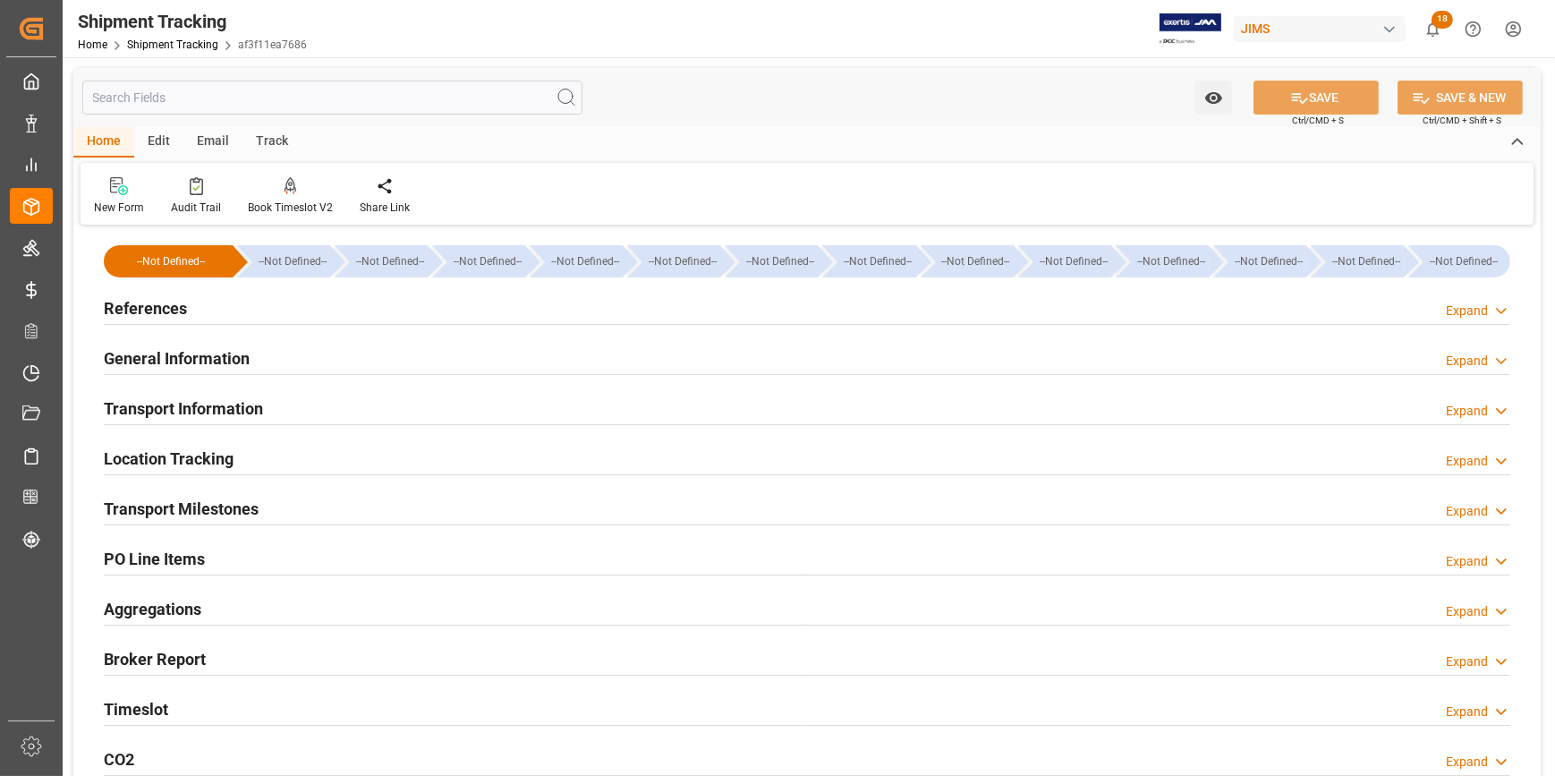
type input "[DATE]"
click at [316, 321] on div "References Expand" at bounding box center [807, 307] width 1406 height 34
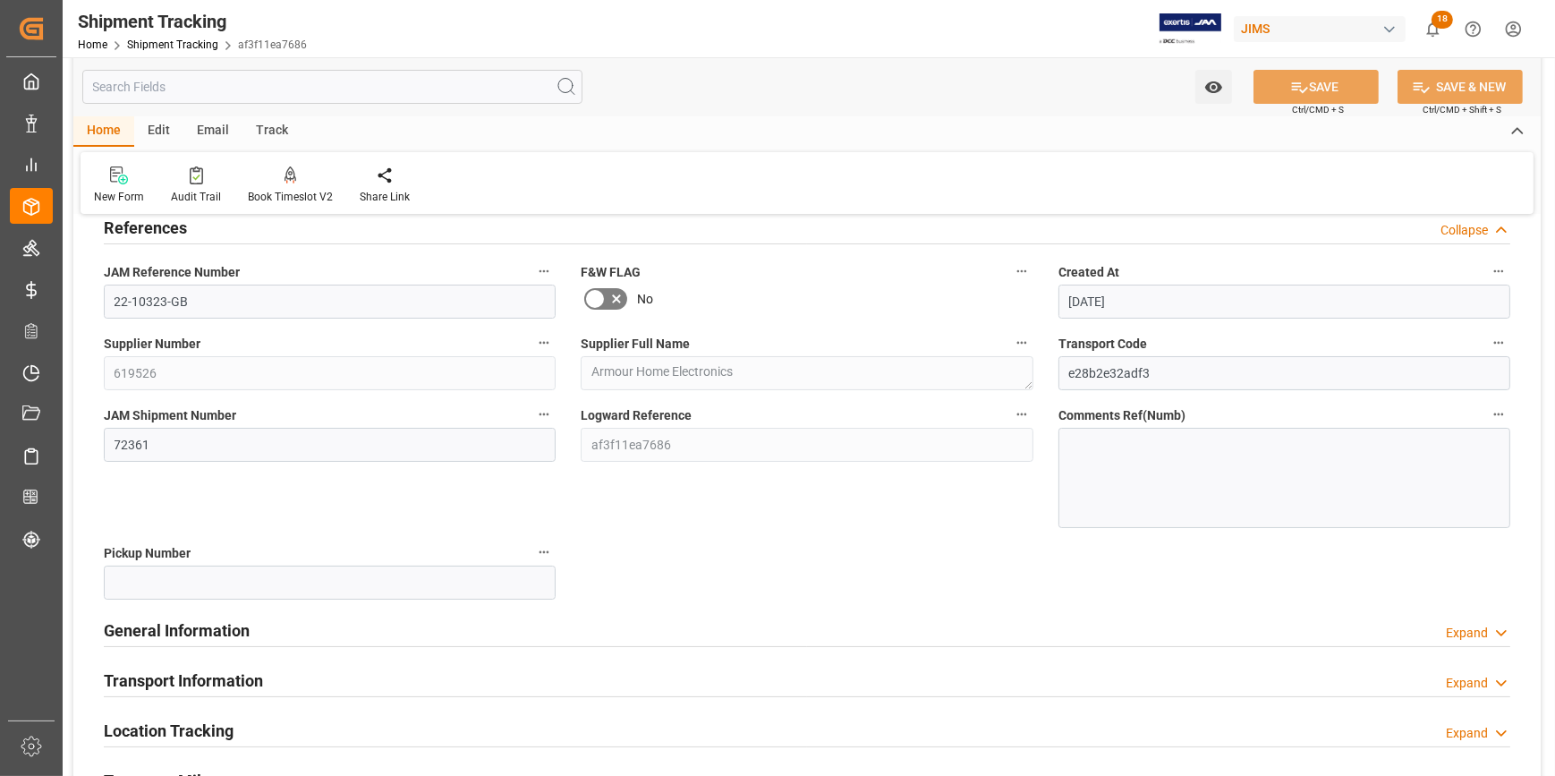
click at [378, 617] on div "General Information Expand" at bounding box center [807, 629] width 1406 height 34
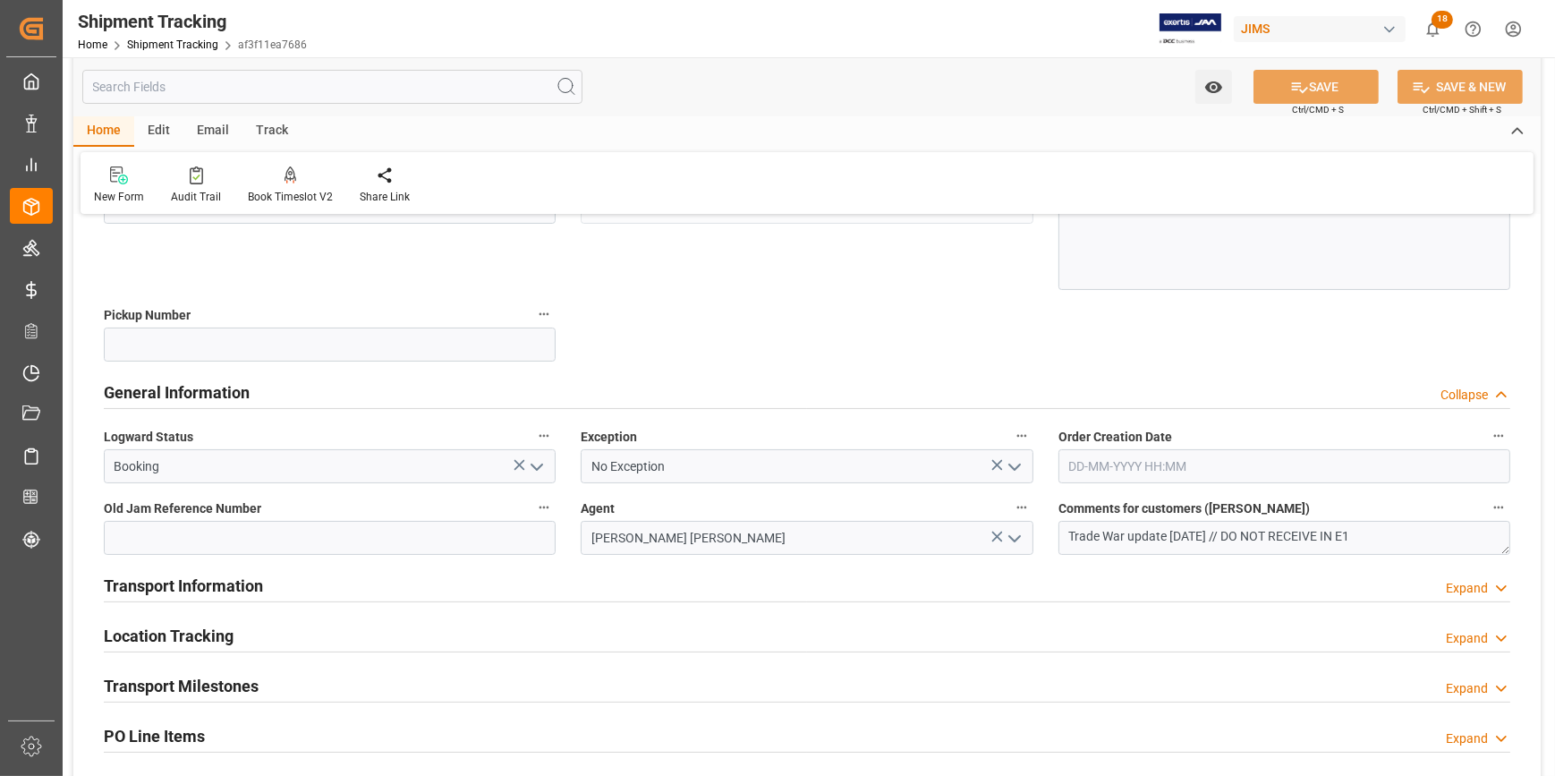
scroll to position [325, 0]
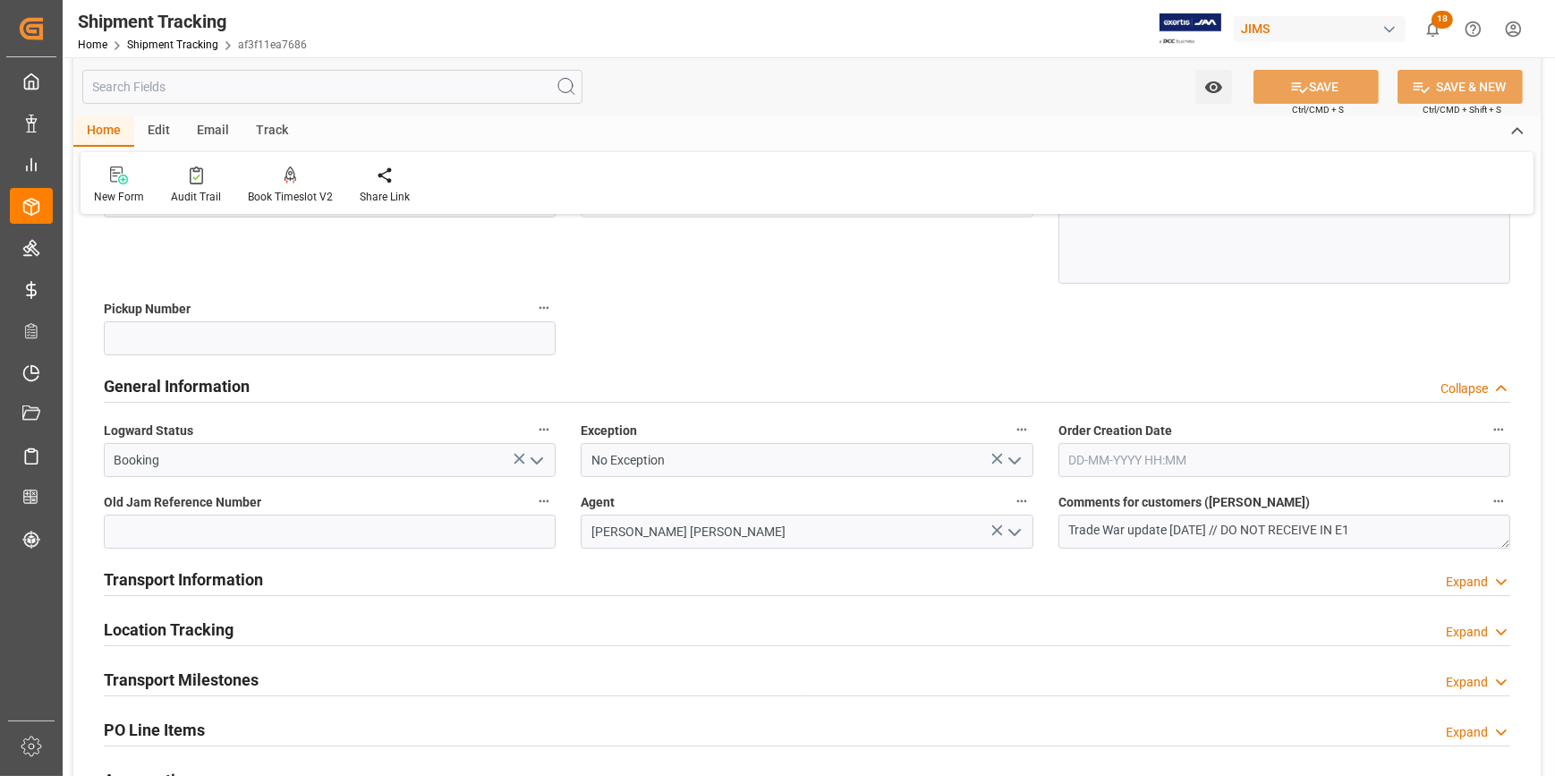
drag, startPoint x: 414, startPoint y: 575, endPoint x: 440, endPoint y: 581, distance: 26.5
click at [414, 577] on div "Transport Information Expand" at bounding box center [807, 578] width 1406 height 34
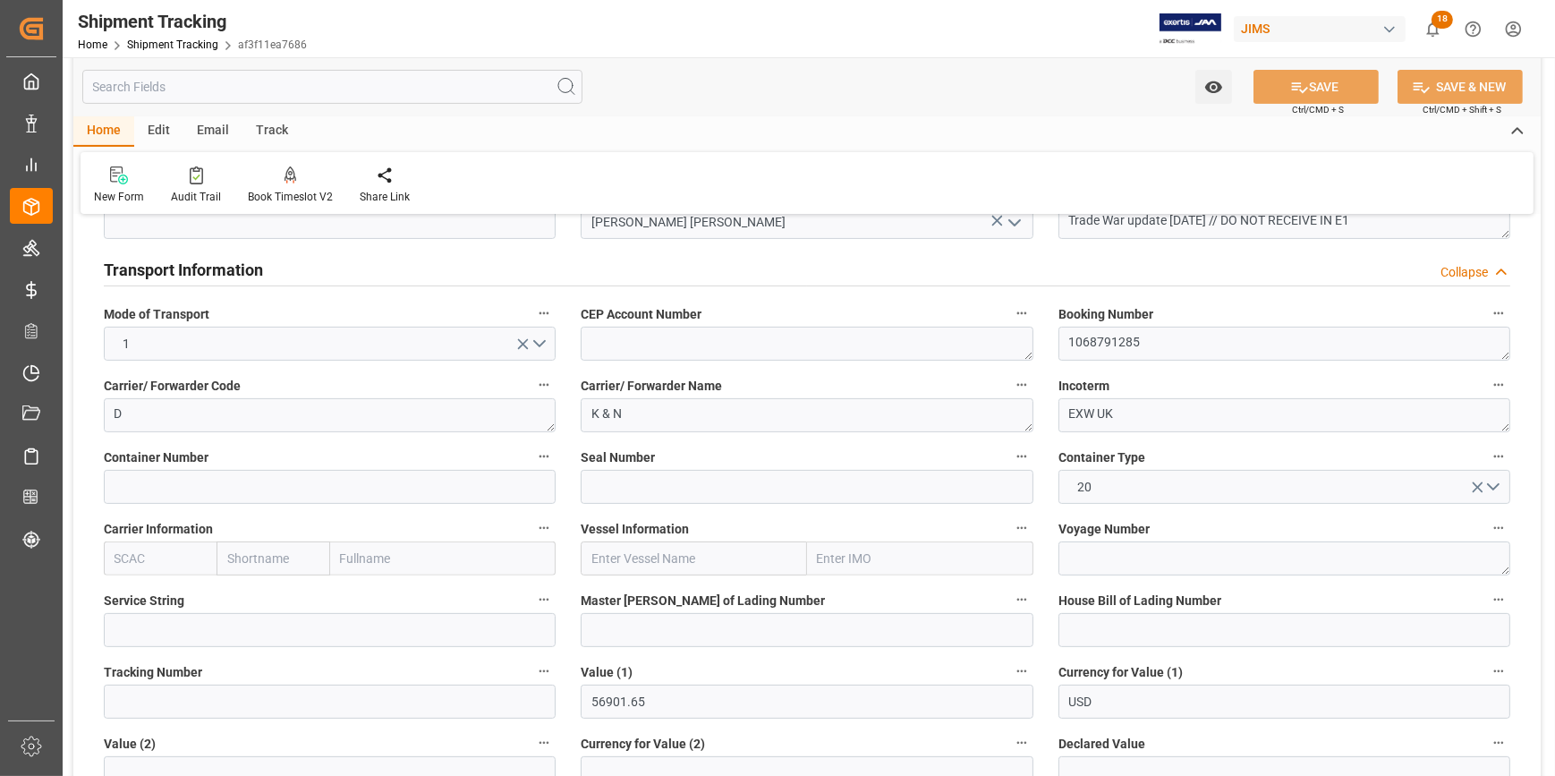
scroll to position [650, 0]
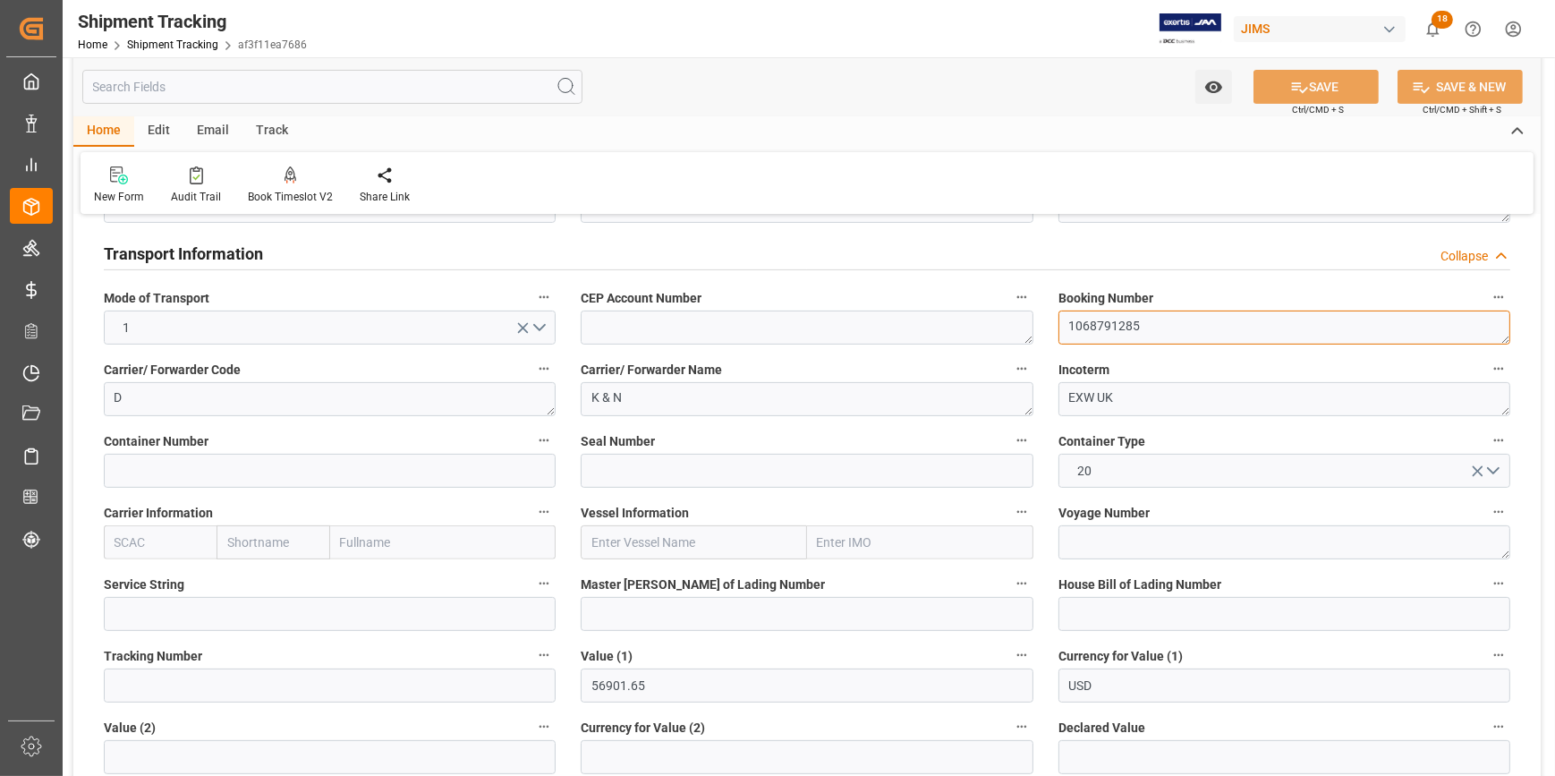
drag, startPoint x: 1149, startPoint y: 325, endPoint x: 1038, endPoint y: 324, distance: 110.9
click at [1038, 324] on div "--Not Defined-- --Not Defined-- --Not Defined-- --Not Defined-- --Not Defined--…" at bounding box center [806, 497] width 1467 height 1834
click at [1136, 606] on input at bounding box center [1284, 614] width 452 height 34
paste input "1068791285"
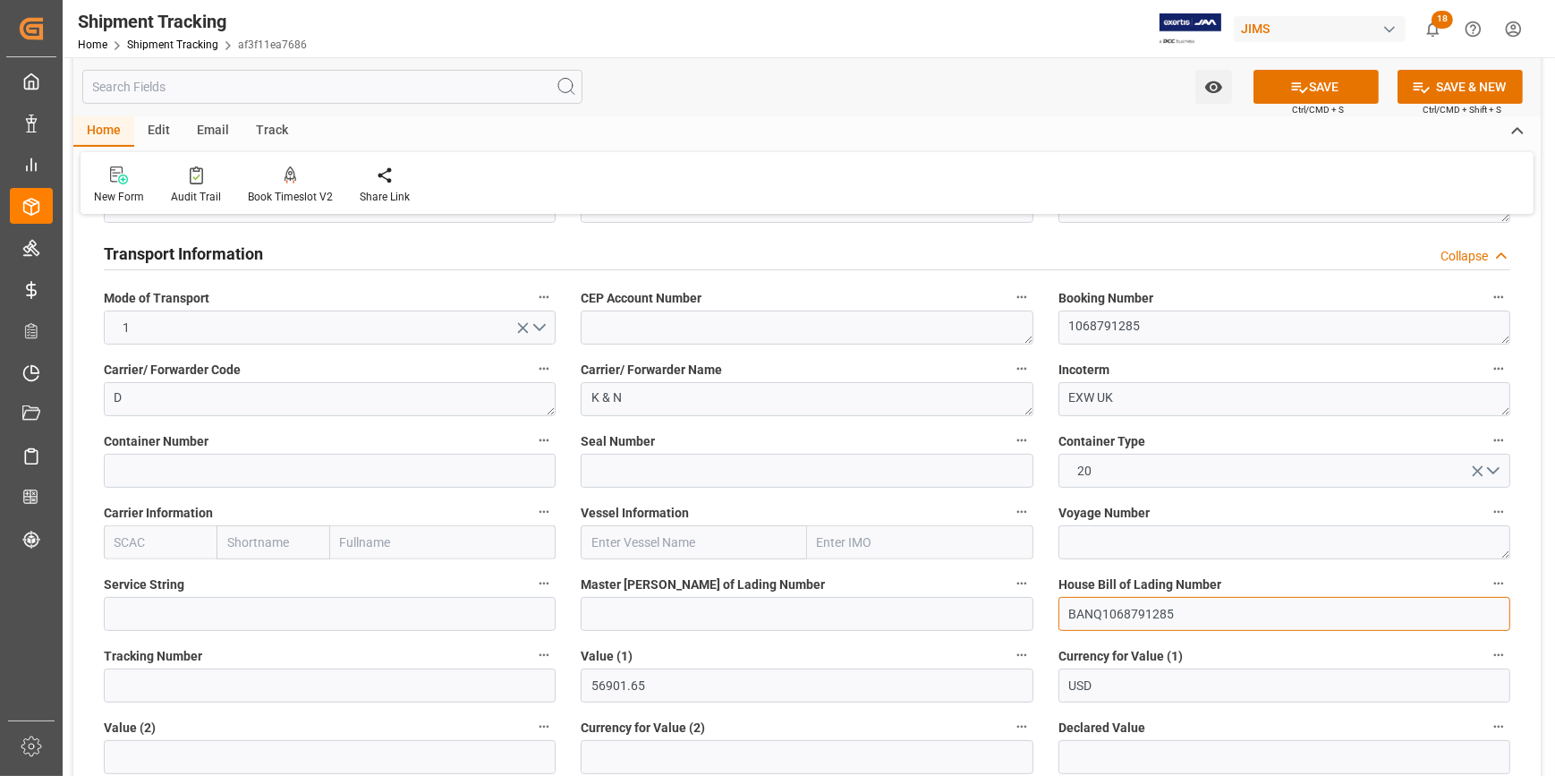
type input "BANQ1068791285"
click at [672, 604] on input at bounding box center [807, 614] width 452 height 34
paste input "LPL1453218"
type input "LPL1453218"
click at [161, 531] on input "text" at bounding box center [160, 542] width 113 height 34
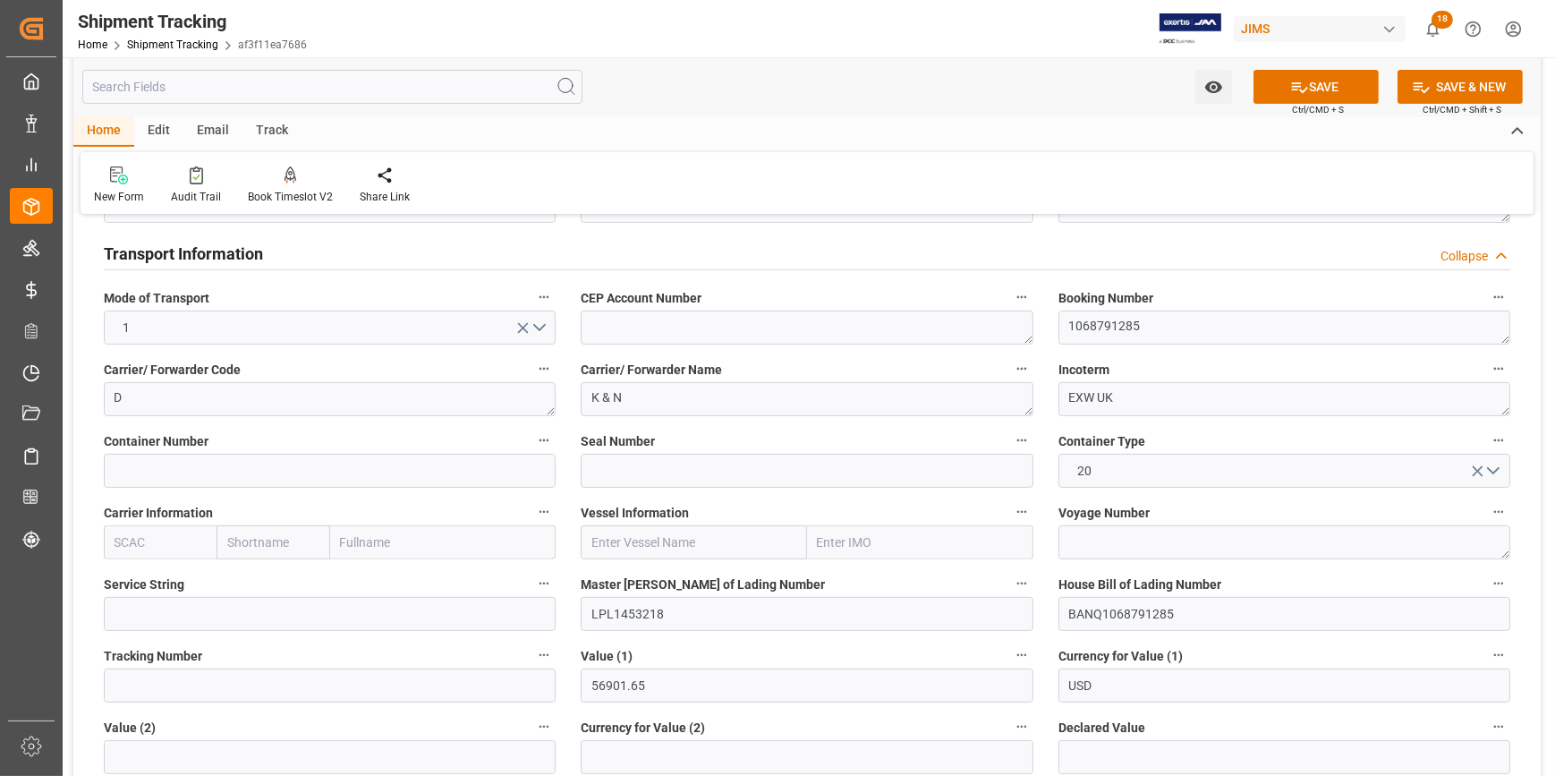
paste input "CMDU"
type input "CMDU"
click at [140, 569] on div "CMDU" at bounding box center [133, 582] width 56 height 40
type input "CMACGM"
type input "CMA CGM Group"
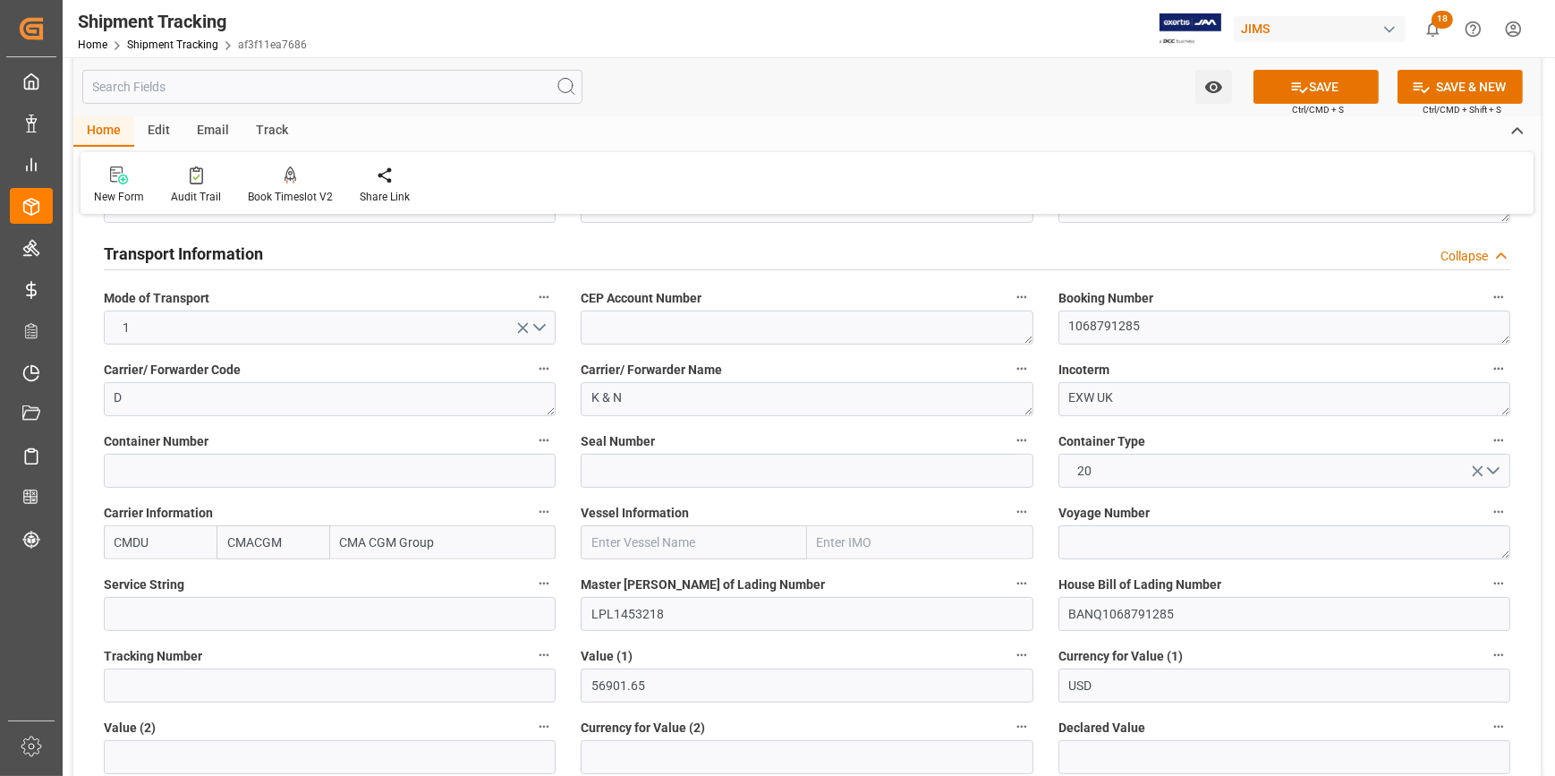
type input "CMDU"
click at [644, 545] on input "text" at bounding box center [694, 542] width 226 height 34
paste input "ONE TRITON"
type input "ONE TRITON"
click at [646, 582] on b "ONE TRITON" at bounding box center [628, 581] width 73 height 14
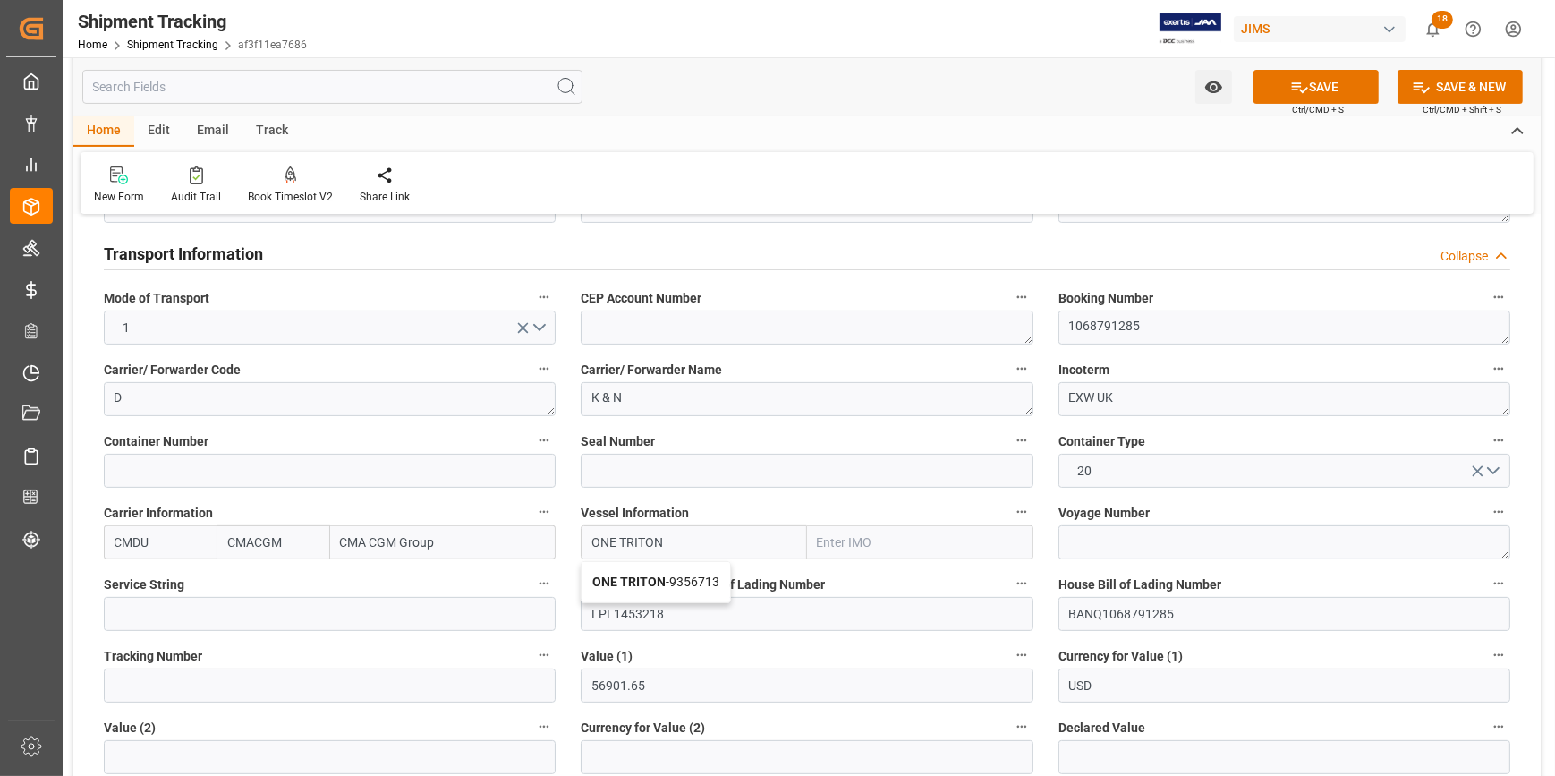
type input "9356713"
type input "ONE TRITON"
click at [1116, 540] on textarea at bounding box center [1284, 542] width 452 height 34
paste textarea "0NP2BW1MA"
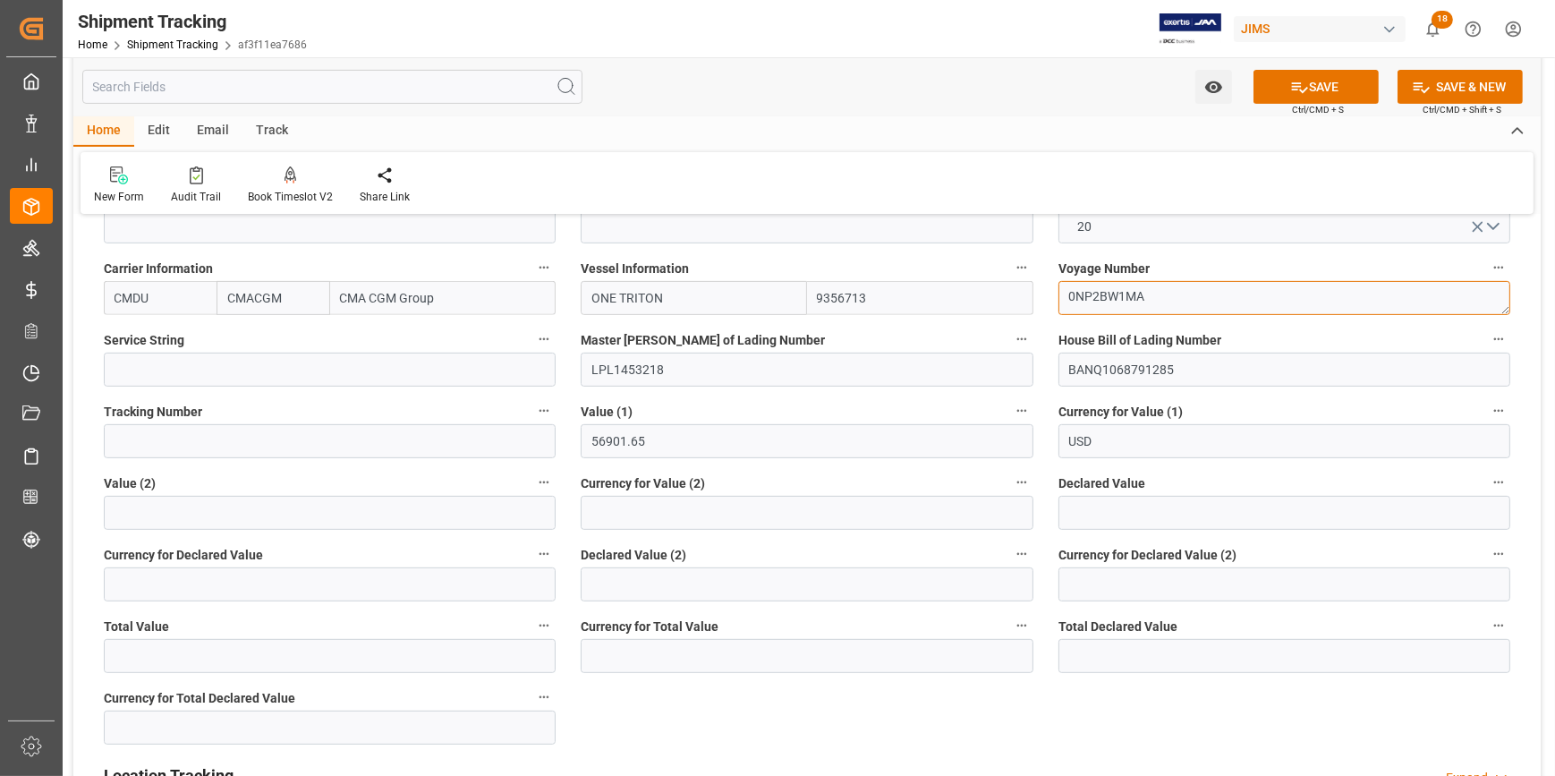
scroll to position [1138, 0]
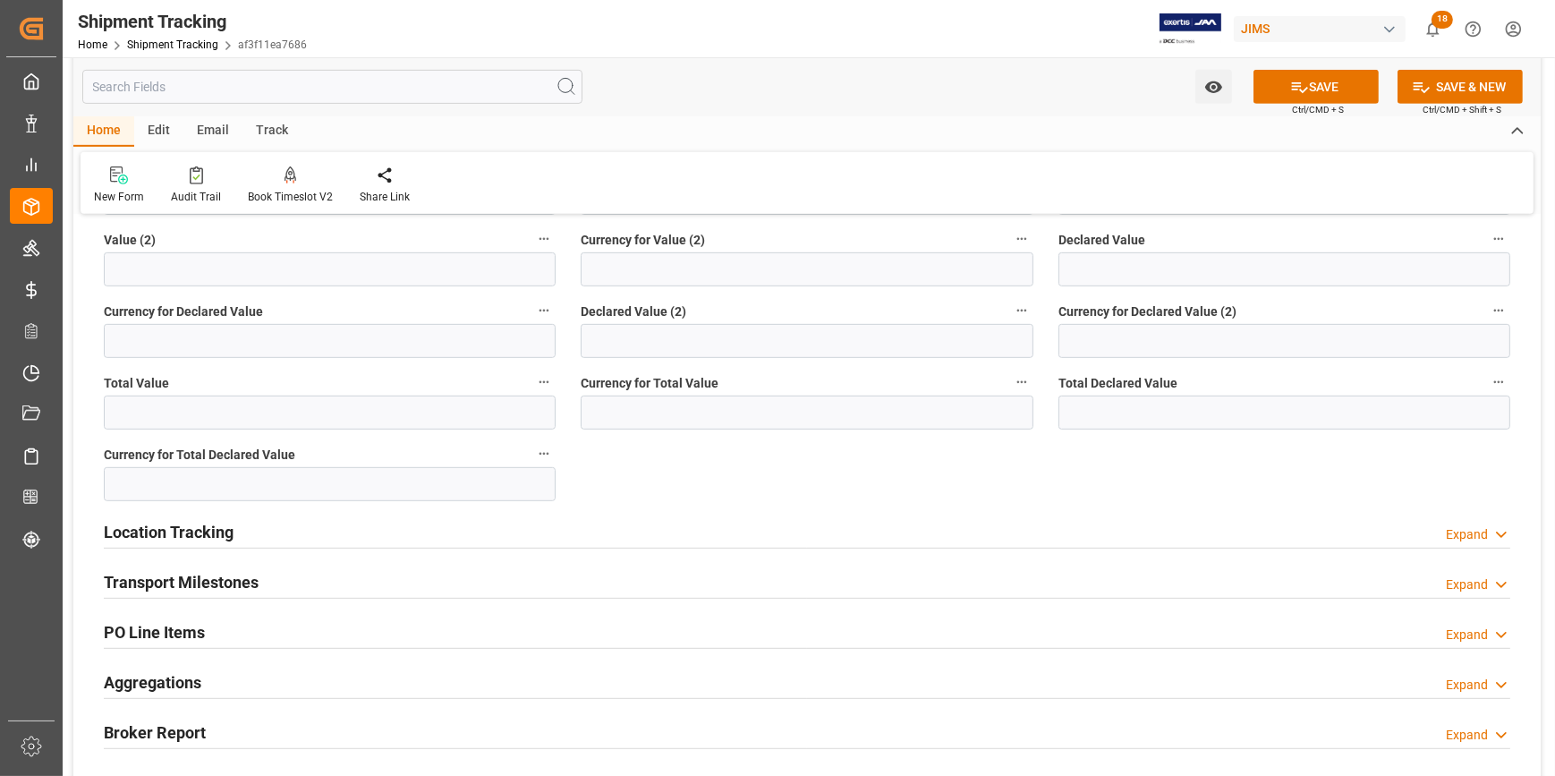
type textarea "0NP2BW1MA"
click at [455, 530] on div "Location Tracking Expand" at bounding box center [807, 530] width 1406 height 34
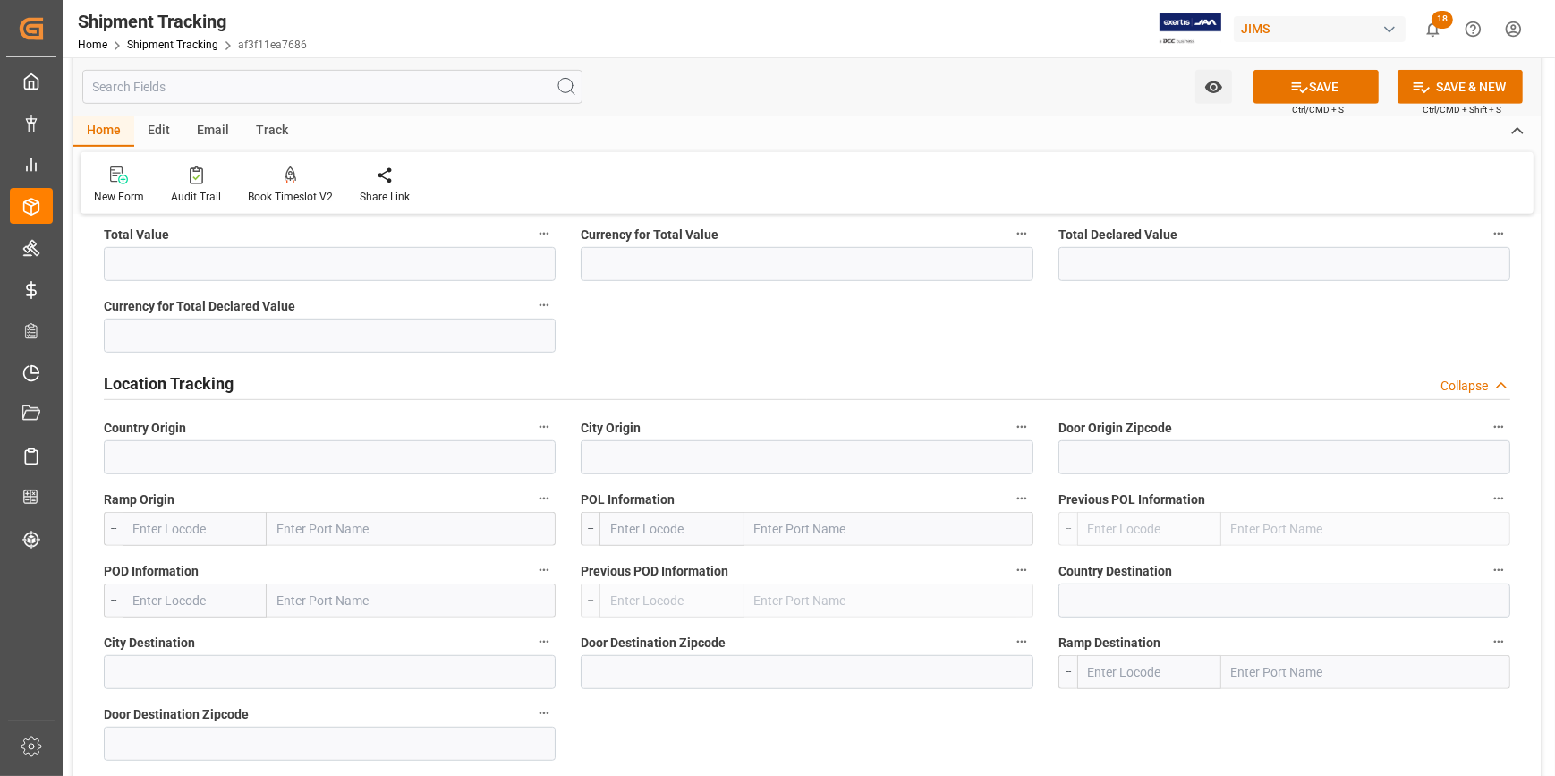
scroll to position [1301, 0]
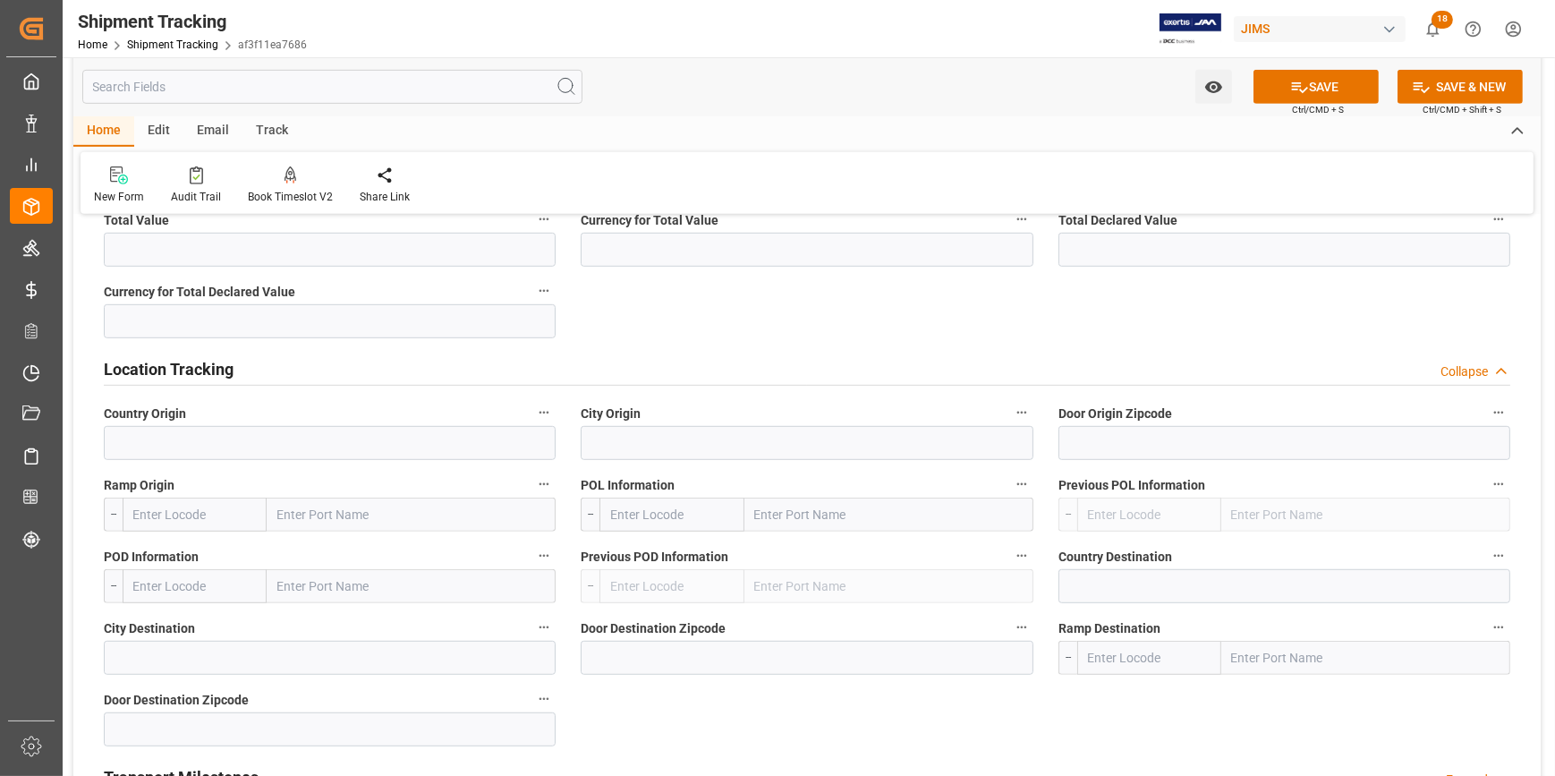
click at [378, 356] on div "Location Tracking Collapse" at bounding box center [807, 368] width 1406 height 34
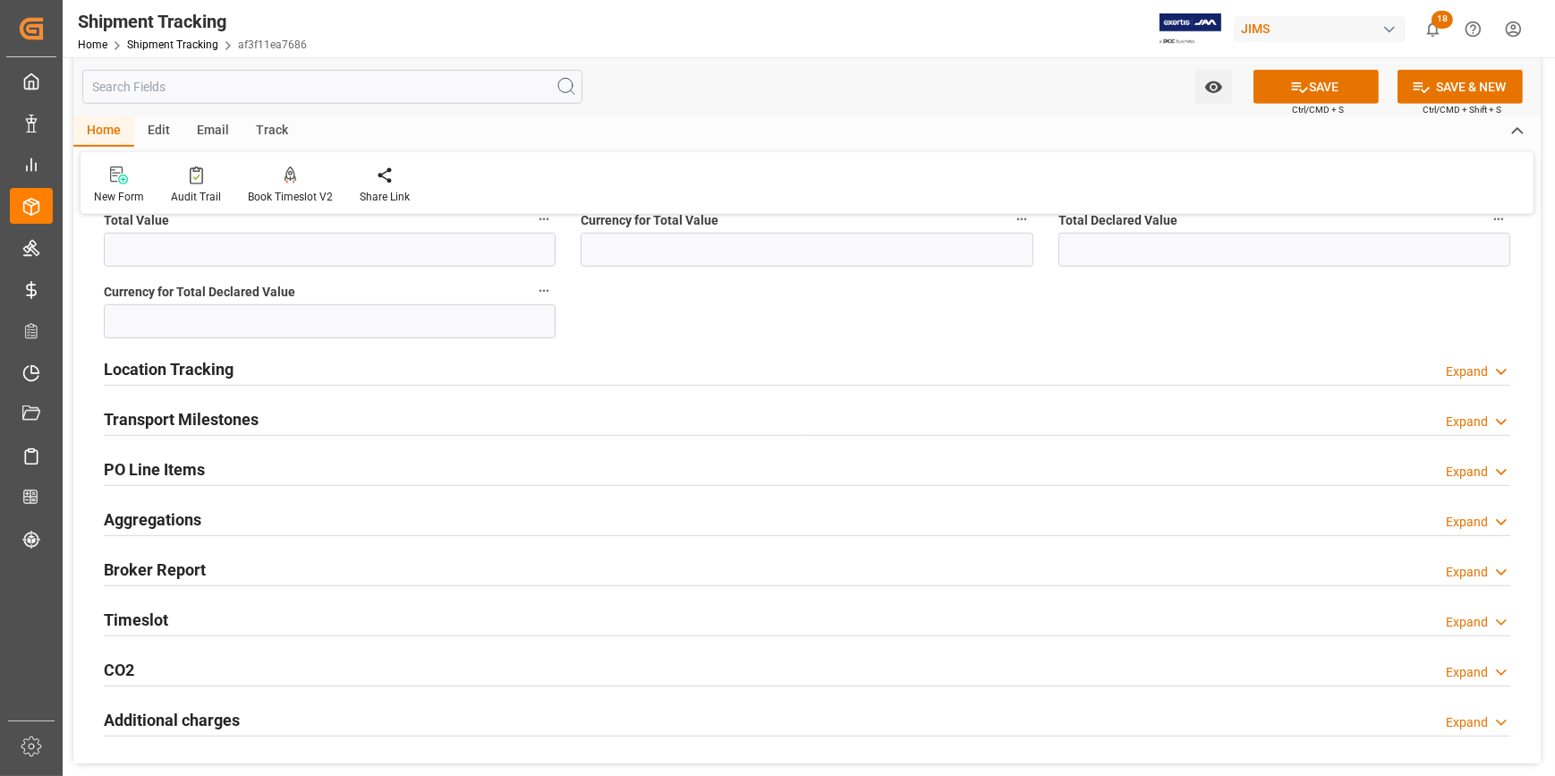
click at [321, 422] on div "Transport Milestones Expand" at bounding box center [807, 418] width 1406 height 34
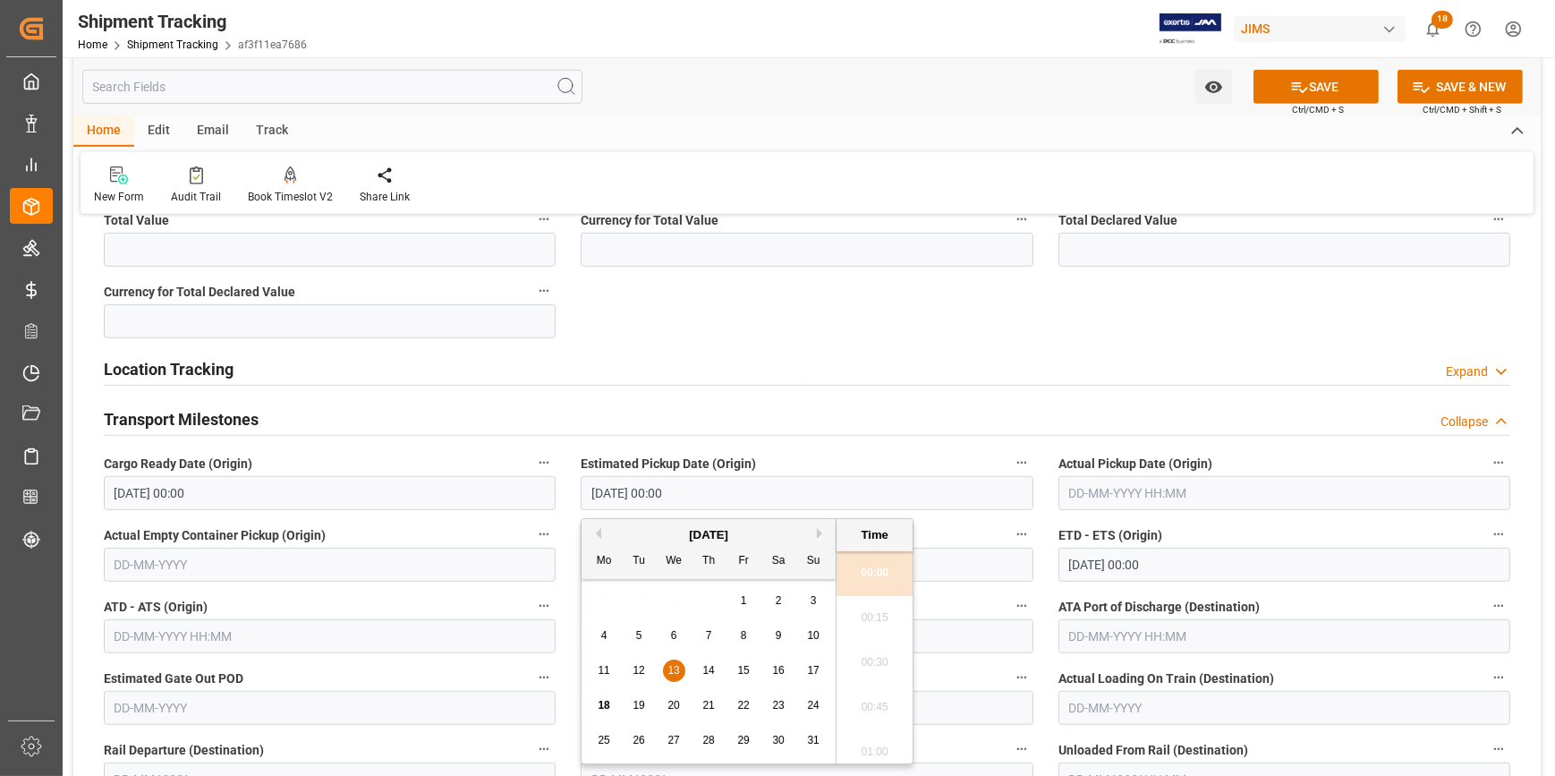
click at [709, 495] on input "13-08-2025 00:00" at bounding box center [807, 493] width 452 height 34
click at [709, 702] on span "21" at bounding box center [708, 705] width 12 height 13
type input "21-08-2025 00:00"
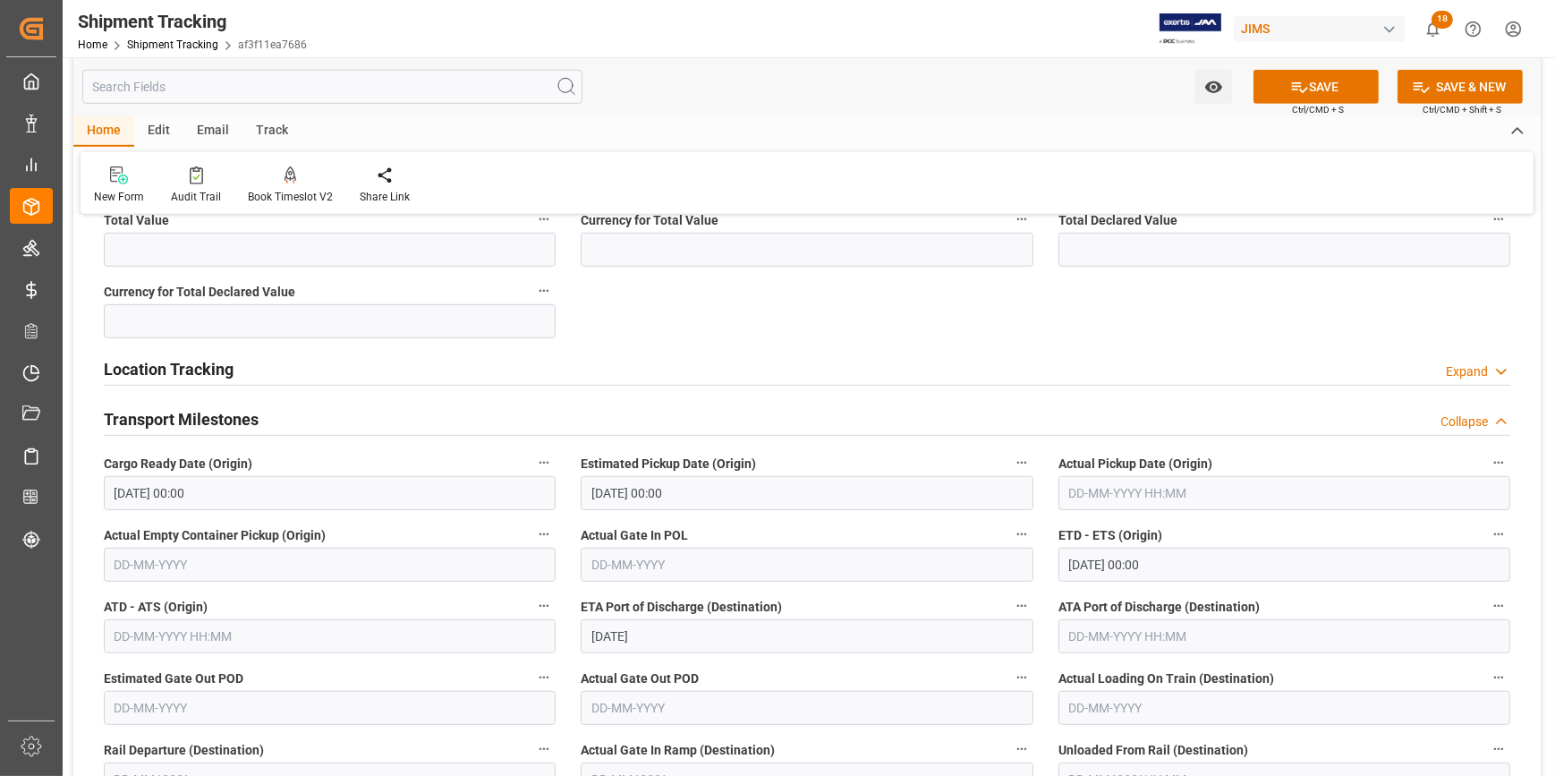
click at [810, 451] on label "Estimated Pickup Date (Origin)" at bounding box center [807, 463] width 452 height 25
click at [1010, 451] on button "Estimated Pickup Date (Origin)" at bounding box center [1021, 462] width 23 height 23
click at [963, 518] on div at bounding box center [777, 388] width 1555 height 776
click at [1084, 564] on input "20-08-2025 00:00" at bounding box center [1284, 564] width 452 height 34
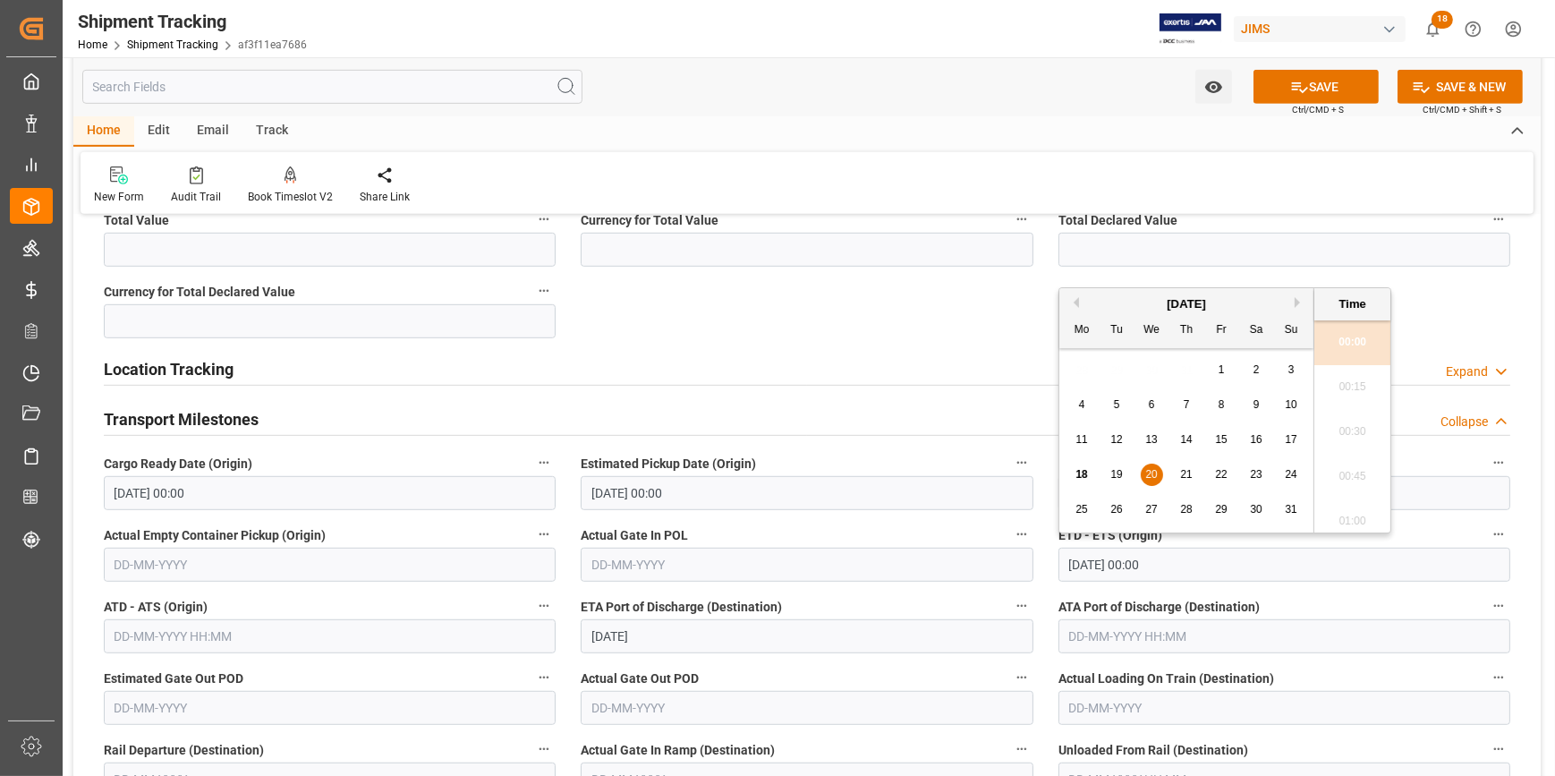
click at [1182, 505] on span "28" at bounding box center [1186, 509] width 12 height 13
type input "28-08-2025 00:00"
click at [984, 589] on div "ETA Port of Discharge (Destination) 04-09-2025" at bounding box center [806, 624] width 477 height 72
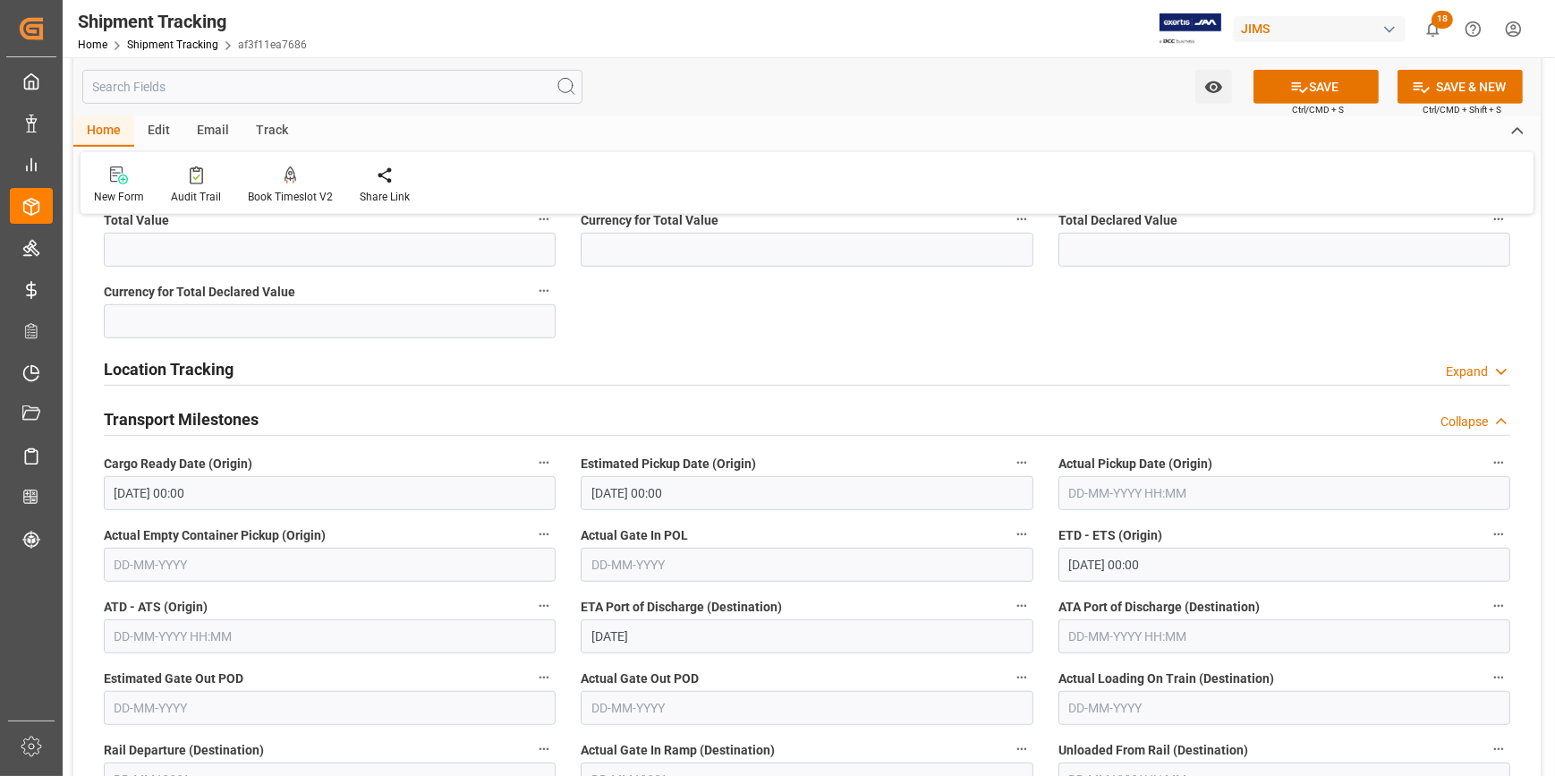
click at [471, 530] on label "Actual Empty Container Pickup (Origin)" at bounding box center [330, 534] width 452 height 25
click at [532, 530] on button "Actual Empty Container Pickup (Origin)" at bounding box center [543, 533] width 23 height 23
click at [662, 635] on div at bounding box center [777, 388] width 1555 height 776
click at [668, 630] on input "04-09-2025" at bounding box center [807, 636] width 452 height 34
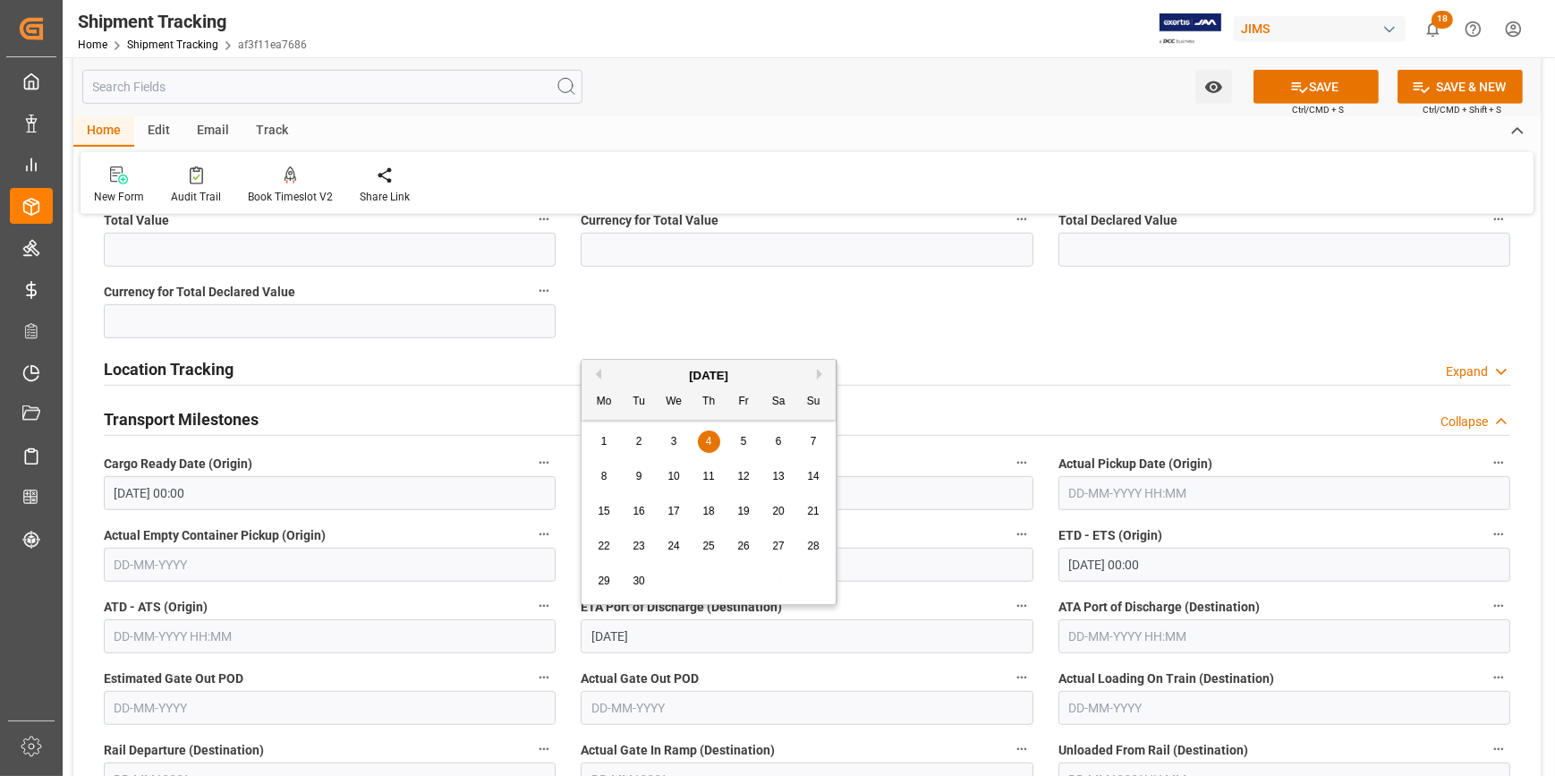
click at [630, 474] on div "9" at bounding box center [639, 476] width 22 height 21
type input "09-09-2025"
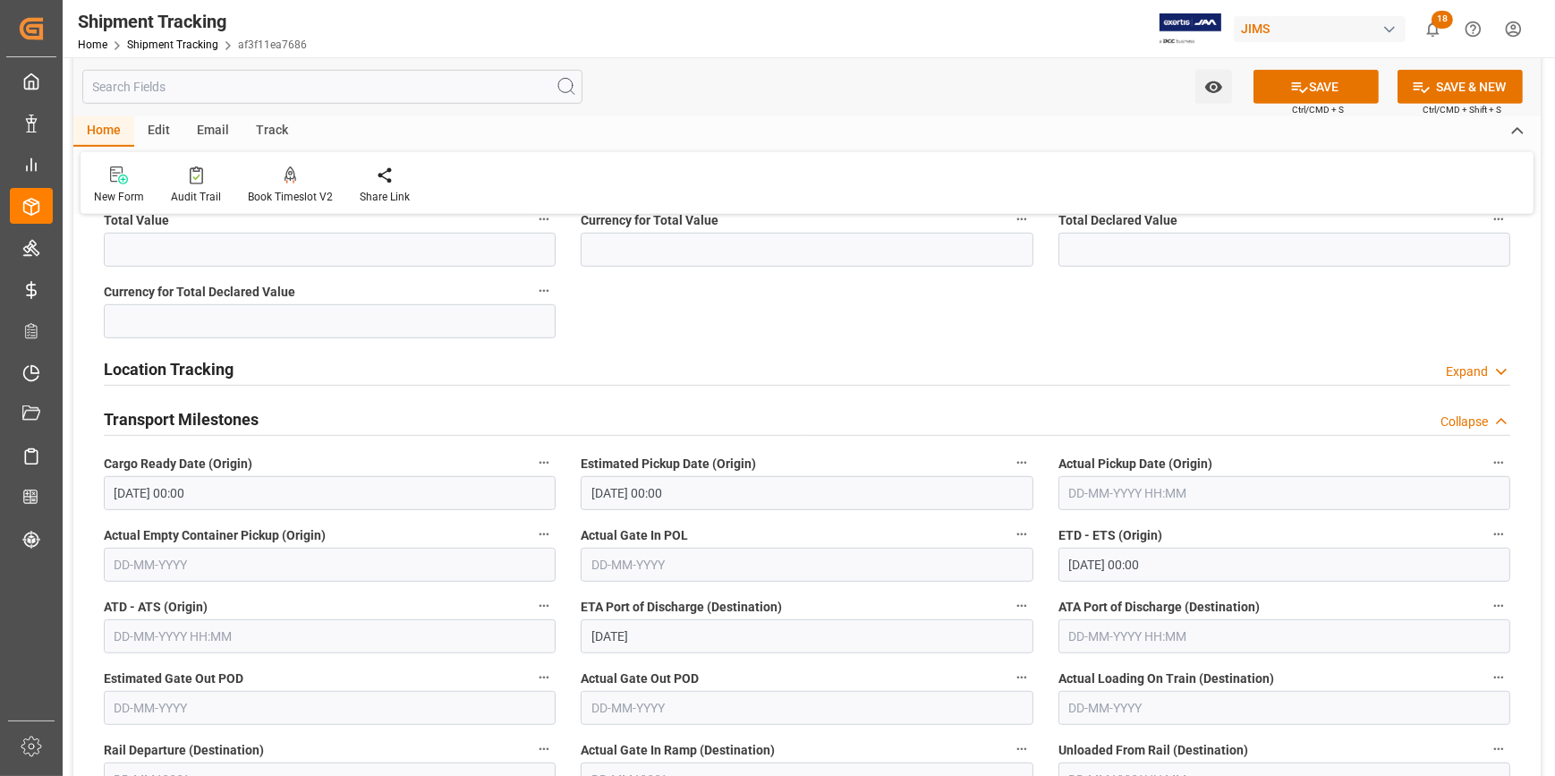
click at [836, 608] on label "ETA Port of Discharge (Destination)" at bounding box center [807, 606] width 452 height 25
click at [1010, 608] on button "ETA Port of Discharge (Destination)" at bounding box center [1021, 605] width 23 height 23
click at [734, 617] on div at bounding box center [777, 388] width 1555 height 776
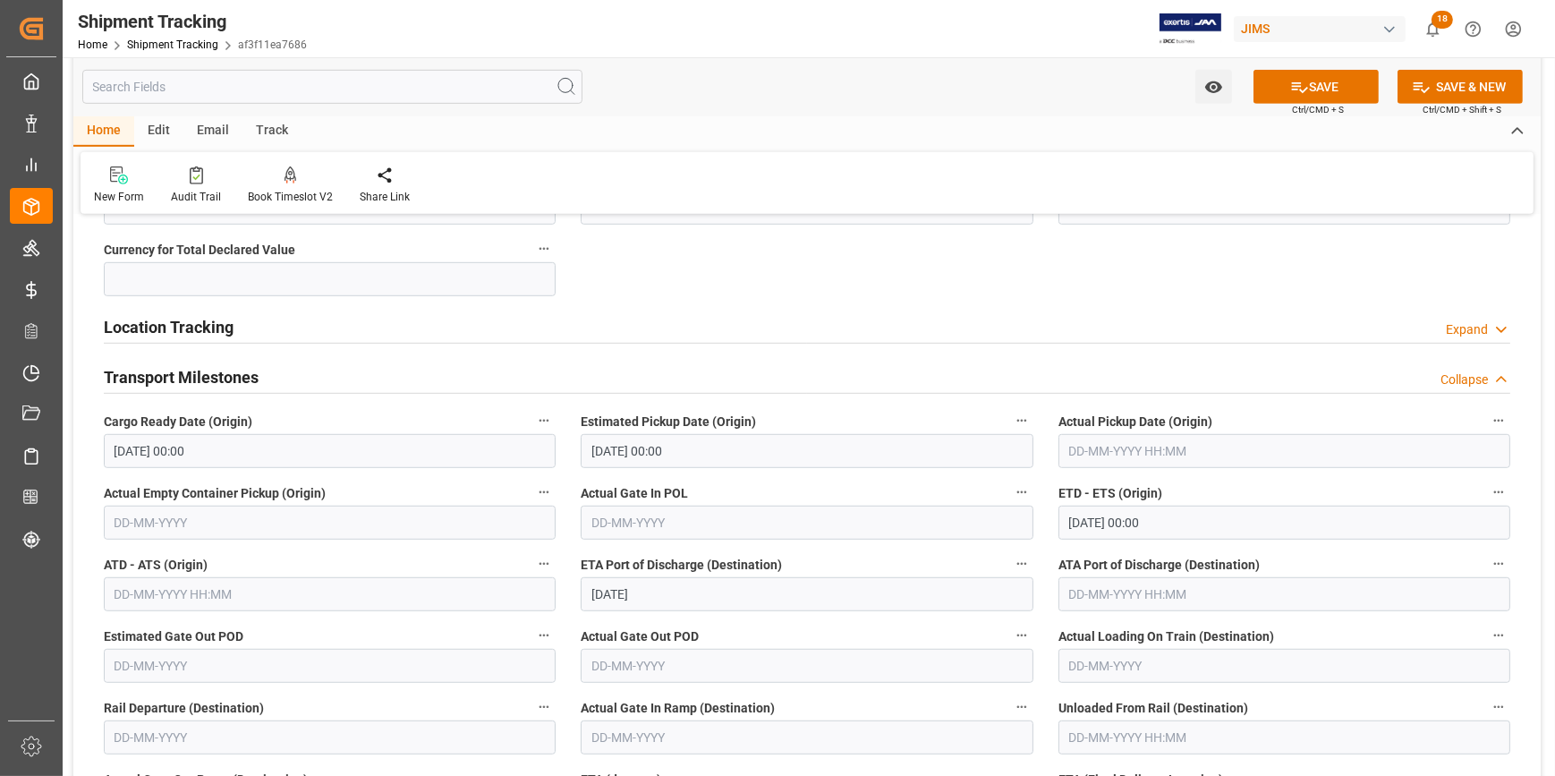
scroll to position [1463, 0]
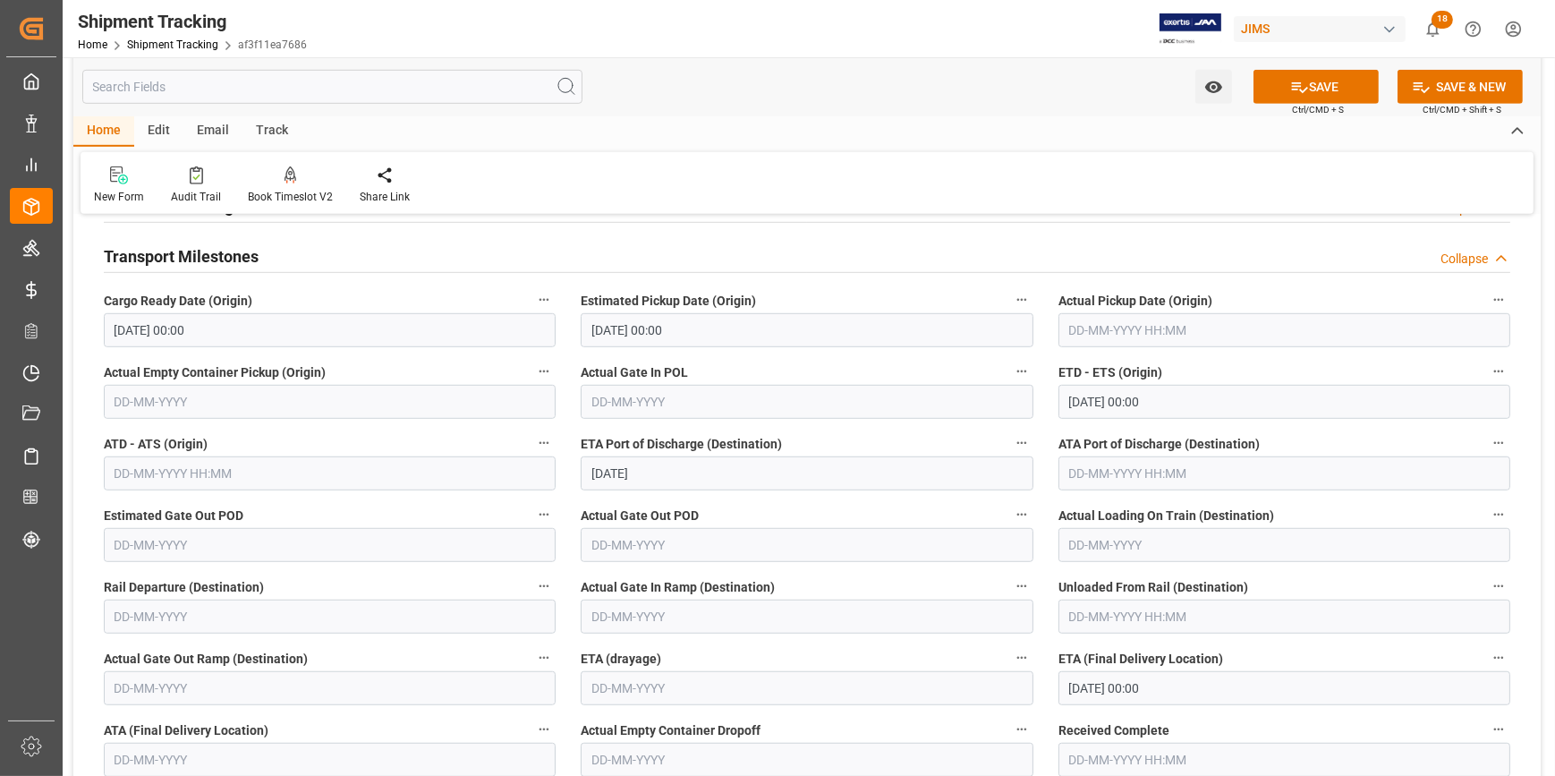
click at [799, 515] on label "Actual Gate Out POD" at bounding box center [807, 515] width 452 height 25
click at [1010, 515] on button "Actual Gate Out POD" at bounding box center [1021, 514] width 23 height 23
click at [1098, 690] on div at bounding box center [777, 388] width 1555 height 776
click at [1113, 685] on input "20-10-2025 00:00" at bounding box center [1284, 688] width 452 height 34
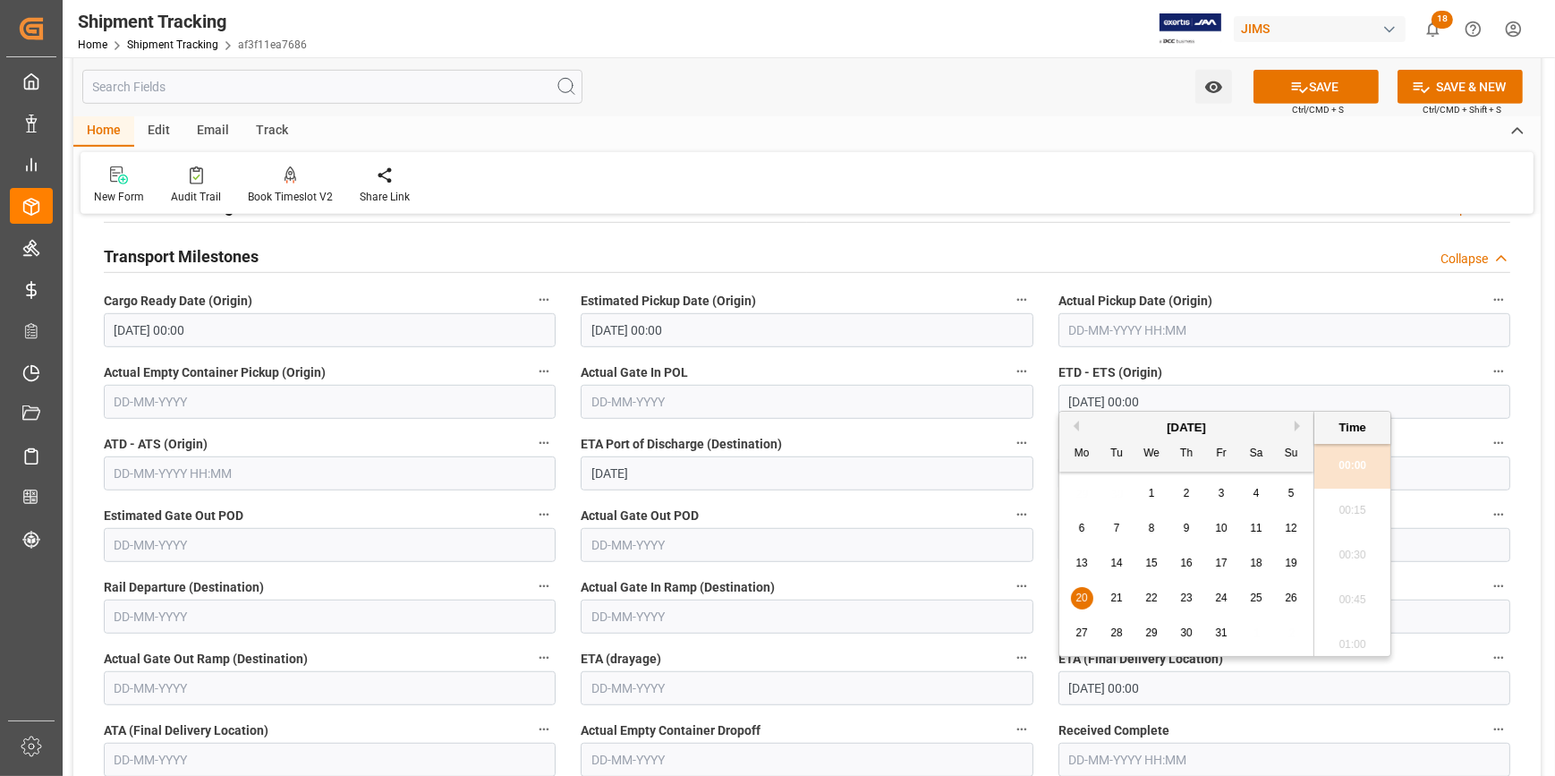
click at [1179, 597] on div "23" at bounding box center [1186, 598] width 22 height 21
type input "23-10-2025 00:00"
click at [1277, 707] on div "ETA (Final Delivery Location) 23-10-2025 00:00" at bounding box center [1284, 676] width 477 height 72
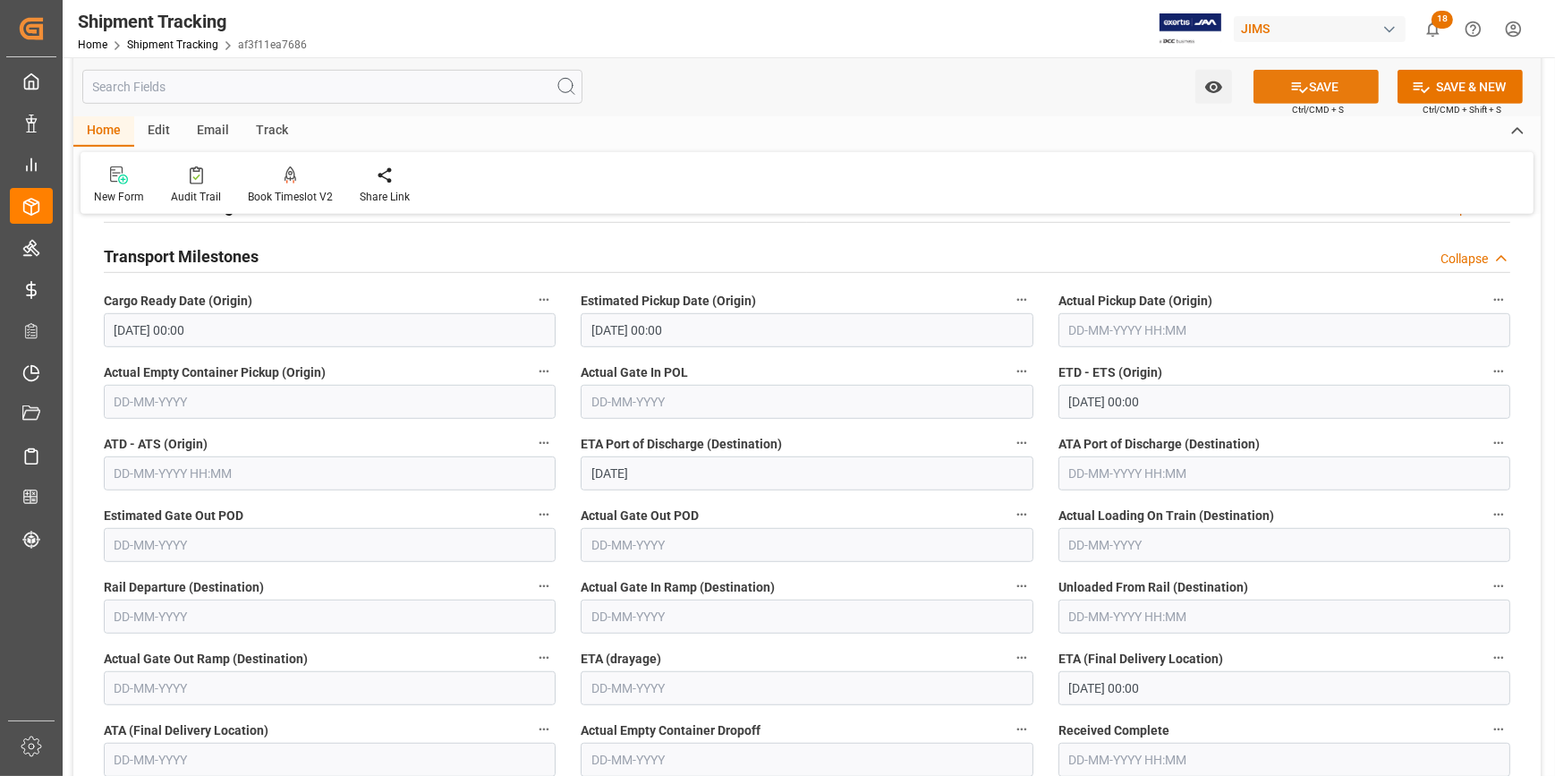
click at [1317, 83] on button "SAVE" at bounding box center [1315, 87] width 125 height 34
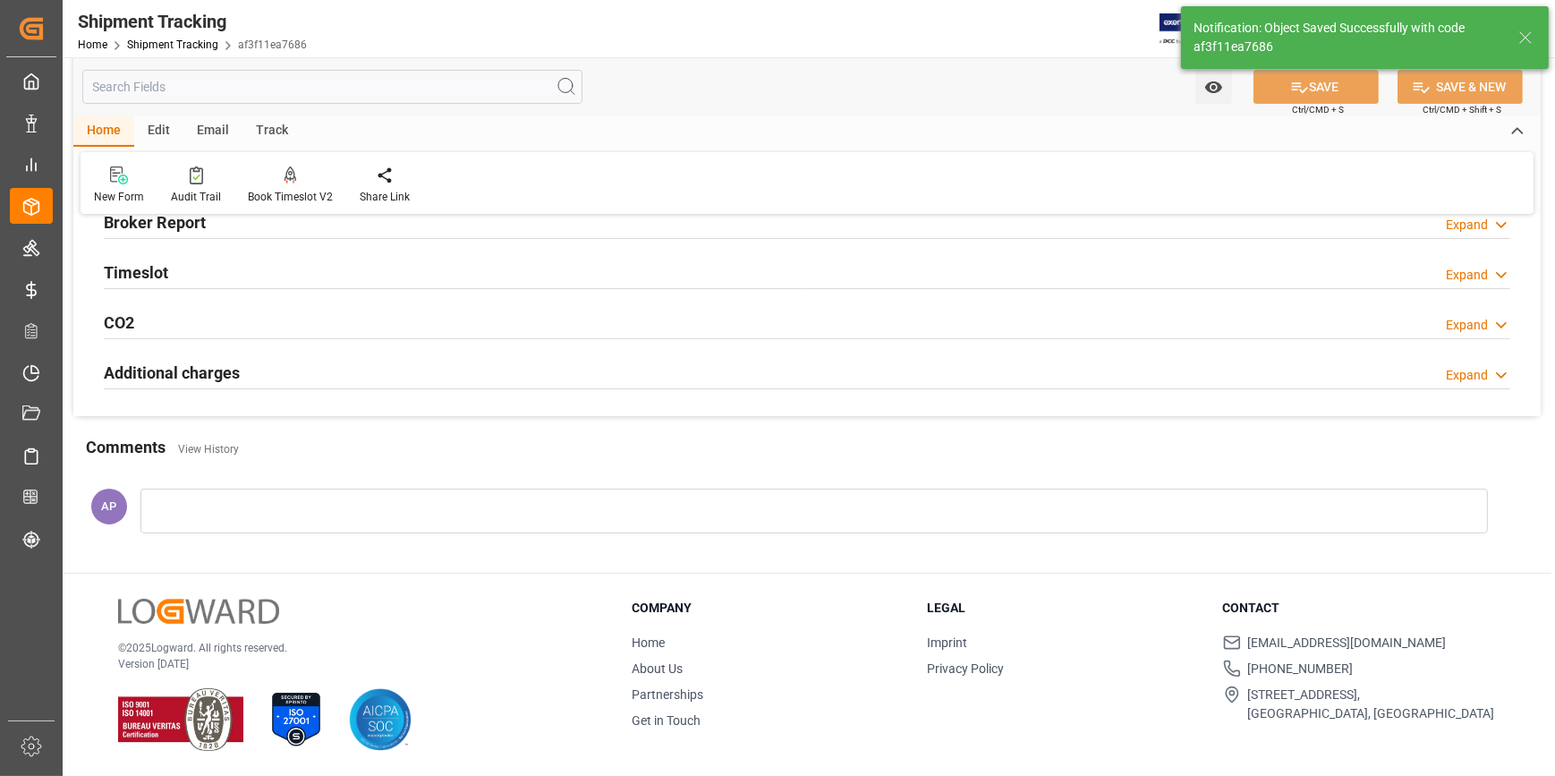
scroll to position [252, 0]
